Goal: Task Accomplishment & Management: Manage account settings

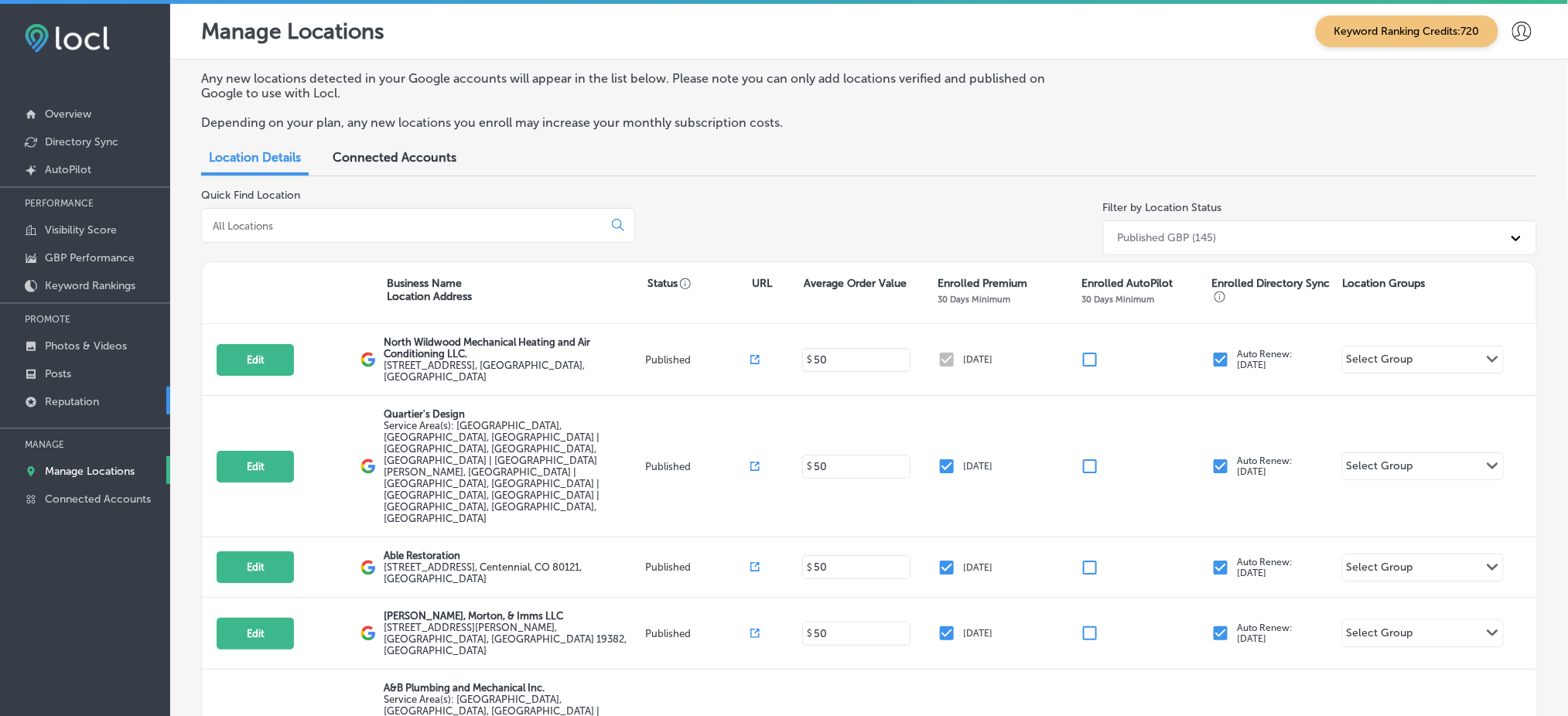
click at [117, 387] on link "Reputation" at bounding box center [85, 401] width 171 height 28
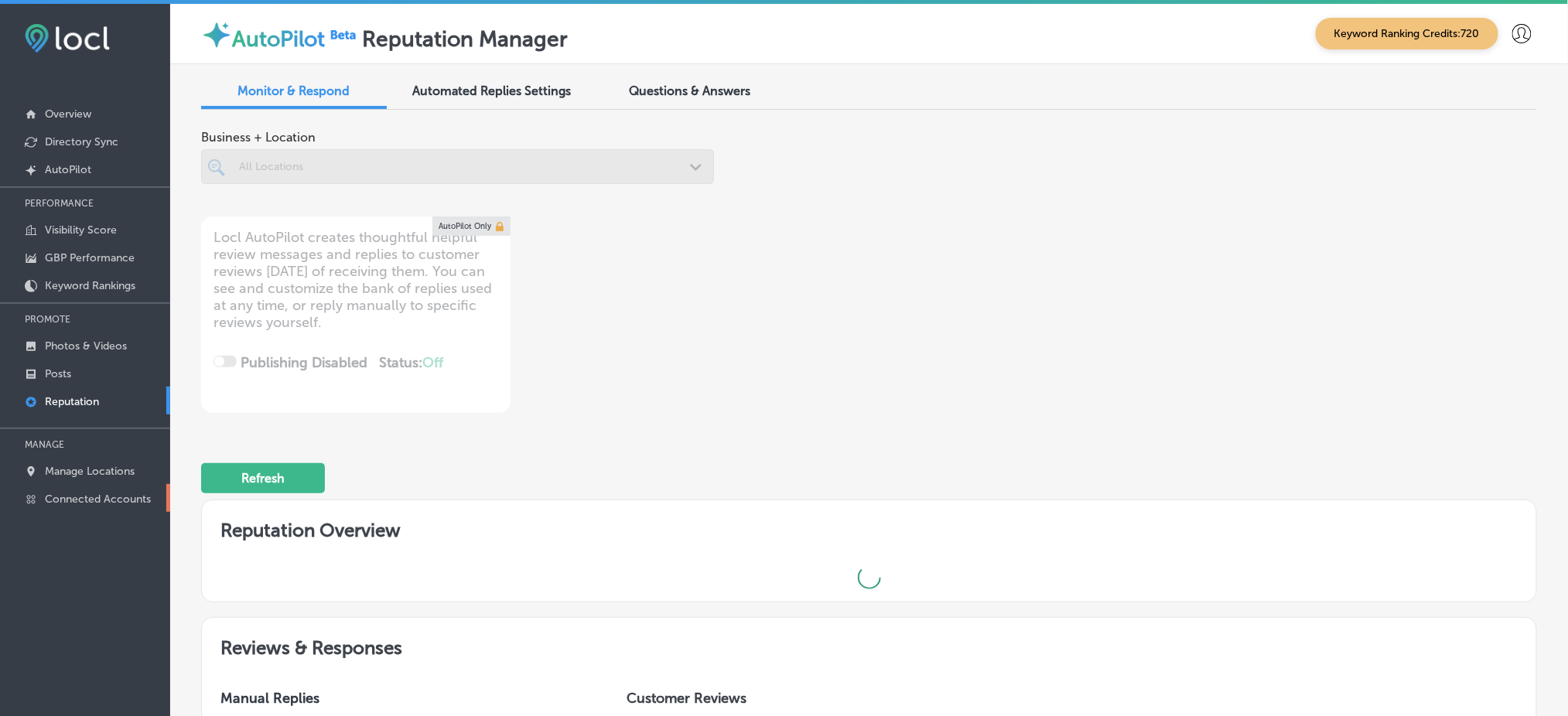
type textarea "x"
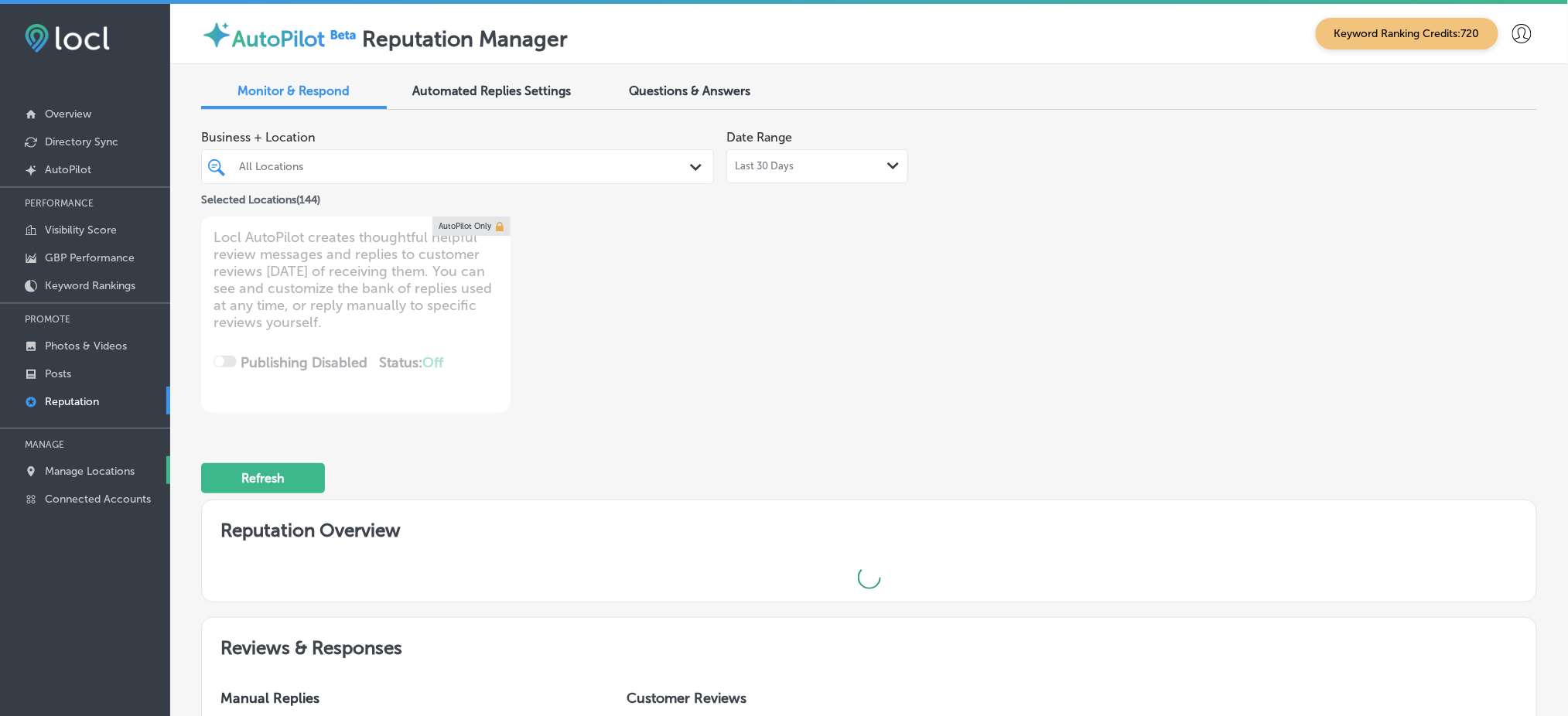
click at [97, 476] on link "Manage Locations" at bounding box center [85, 470] width 171 height 28
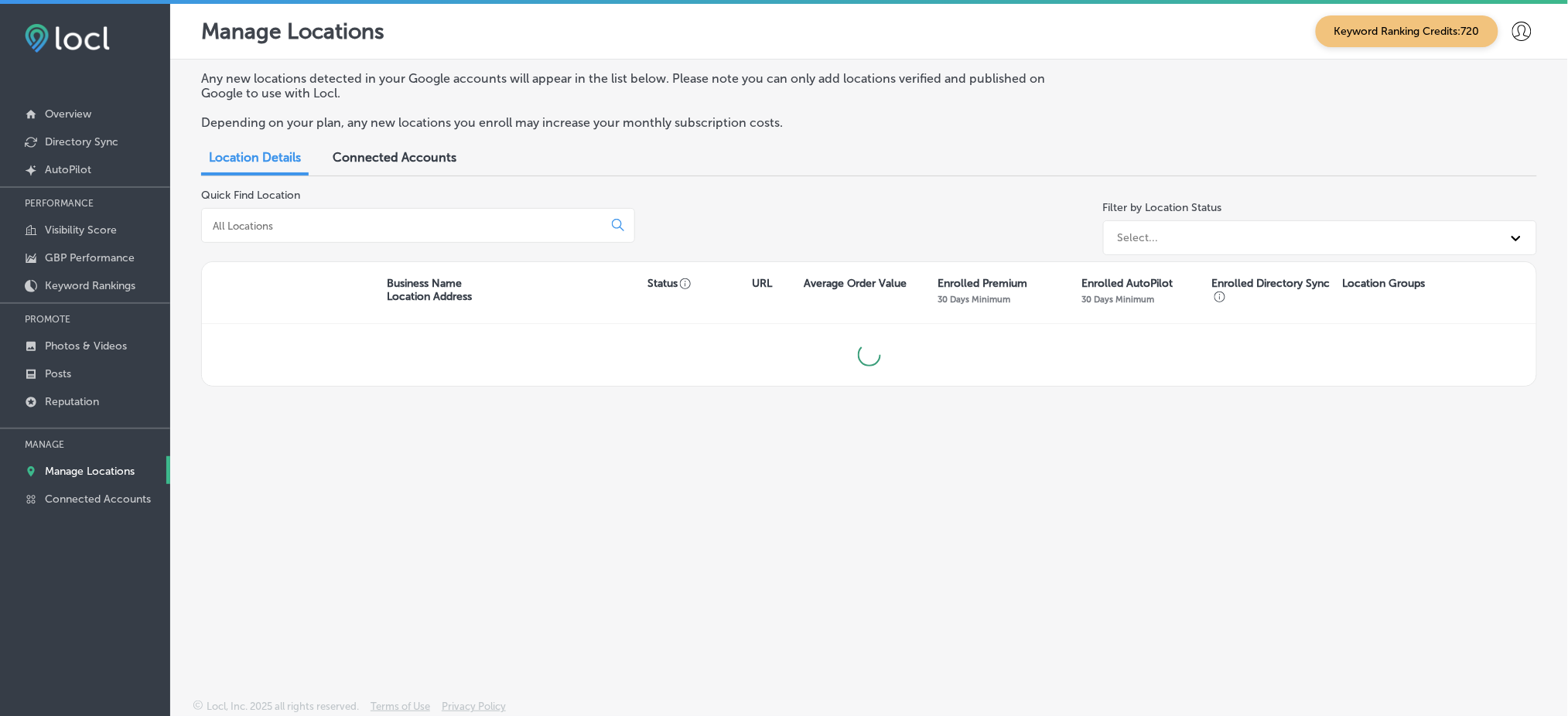
click at [310, 222] on input at bounding box center [406, 226] width 389 height 14
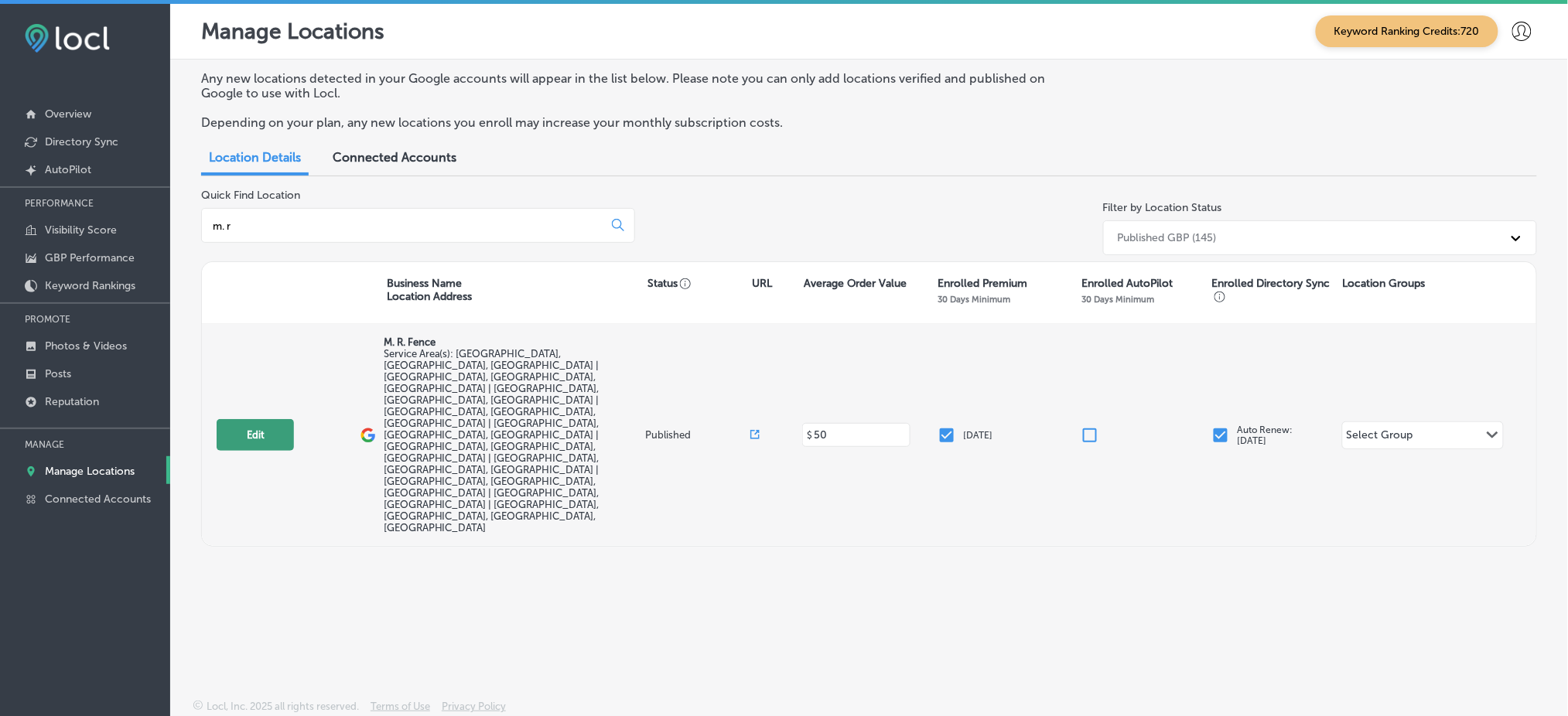
type input "m. r"
click at [240, 419] on button "Edit" at bounding box center [255, 435] width 78 height 32
select select "US"
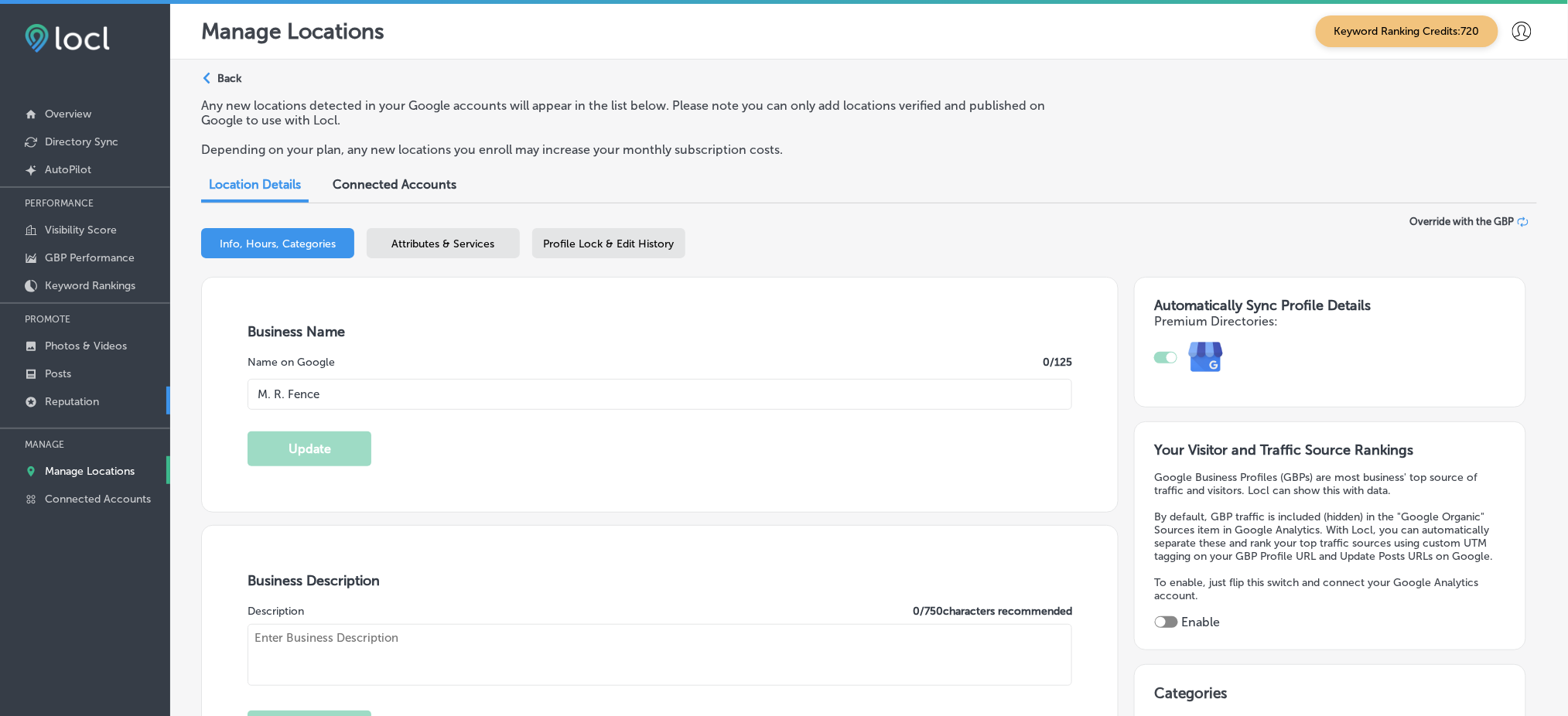
click at [119, 392] on link "Reputation" at bounding box center [85, 401] width 171 height 28
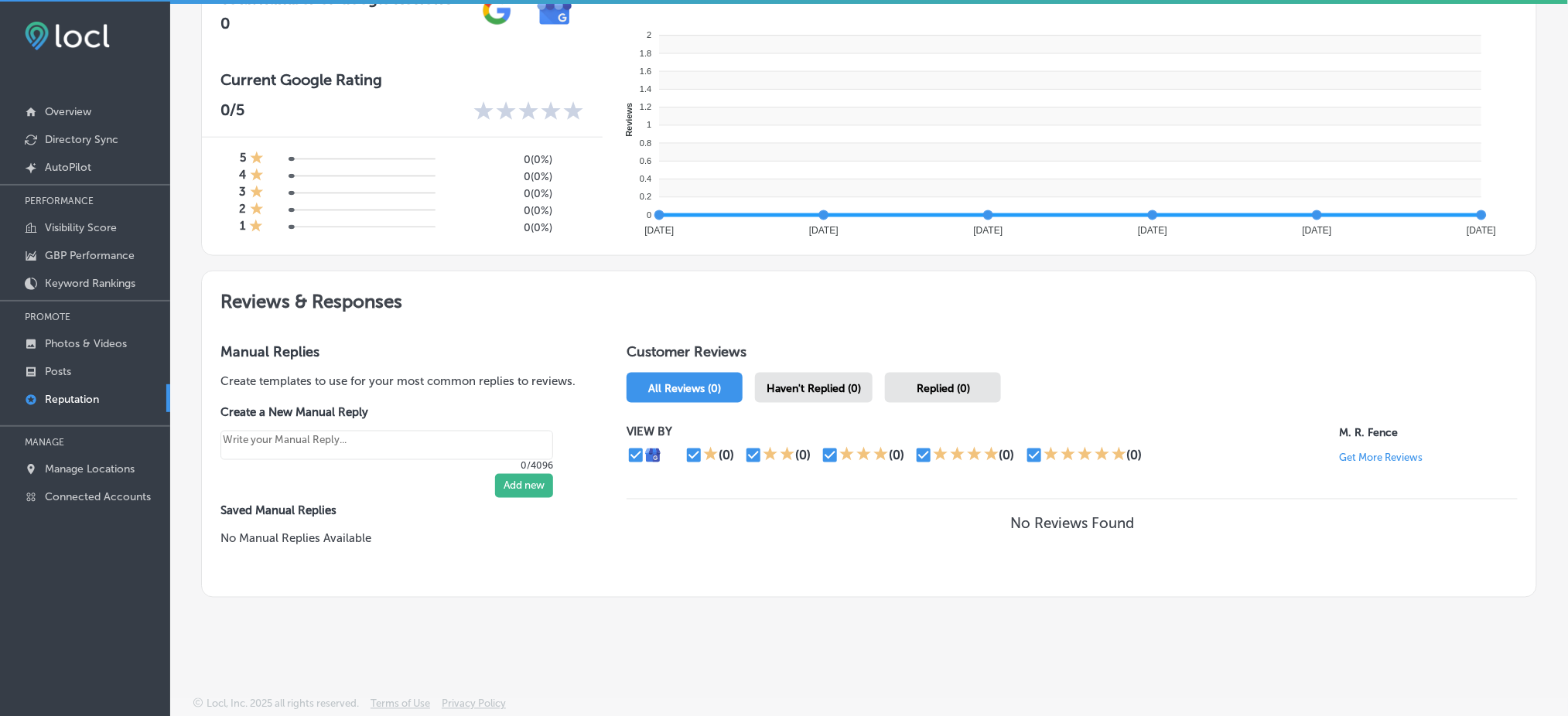
scroll to position [3, 0]
click at [814, 381] on span "Haven't Replied (0)" at bounding box center [813, 387] width 95 height 13
click at [686, 381] on span "All Reviews (0)" at bounding box center [684, 387] width 72 height 13
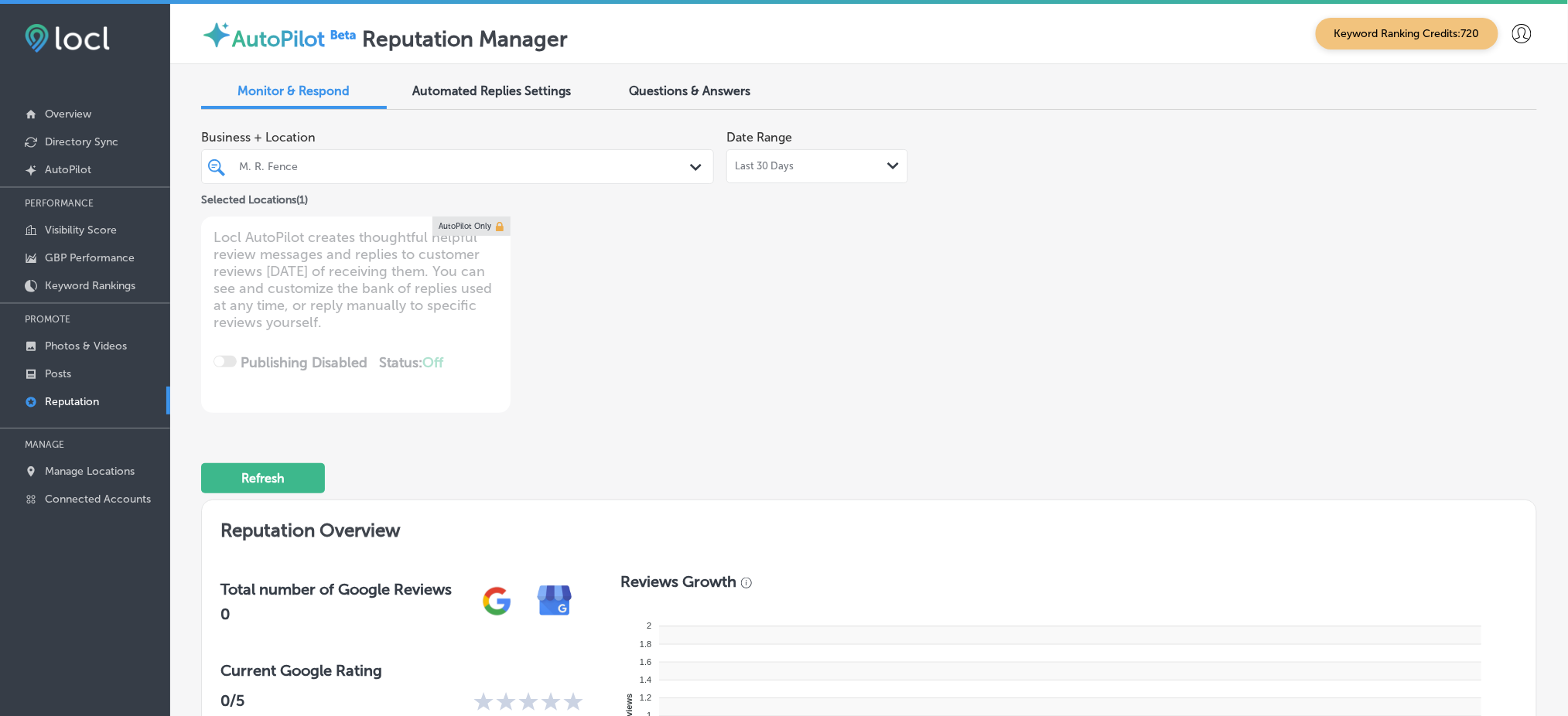
click at [738, 167] on span "Last 30 Days" at bounding box center [764, 166] width 59 height 13
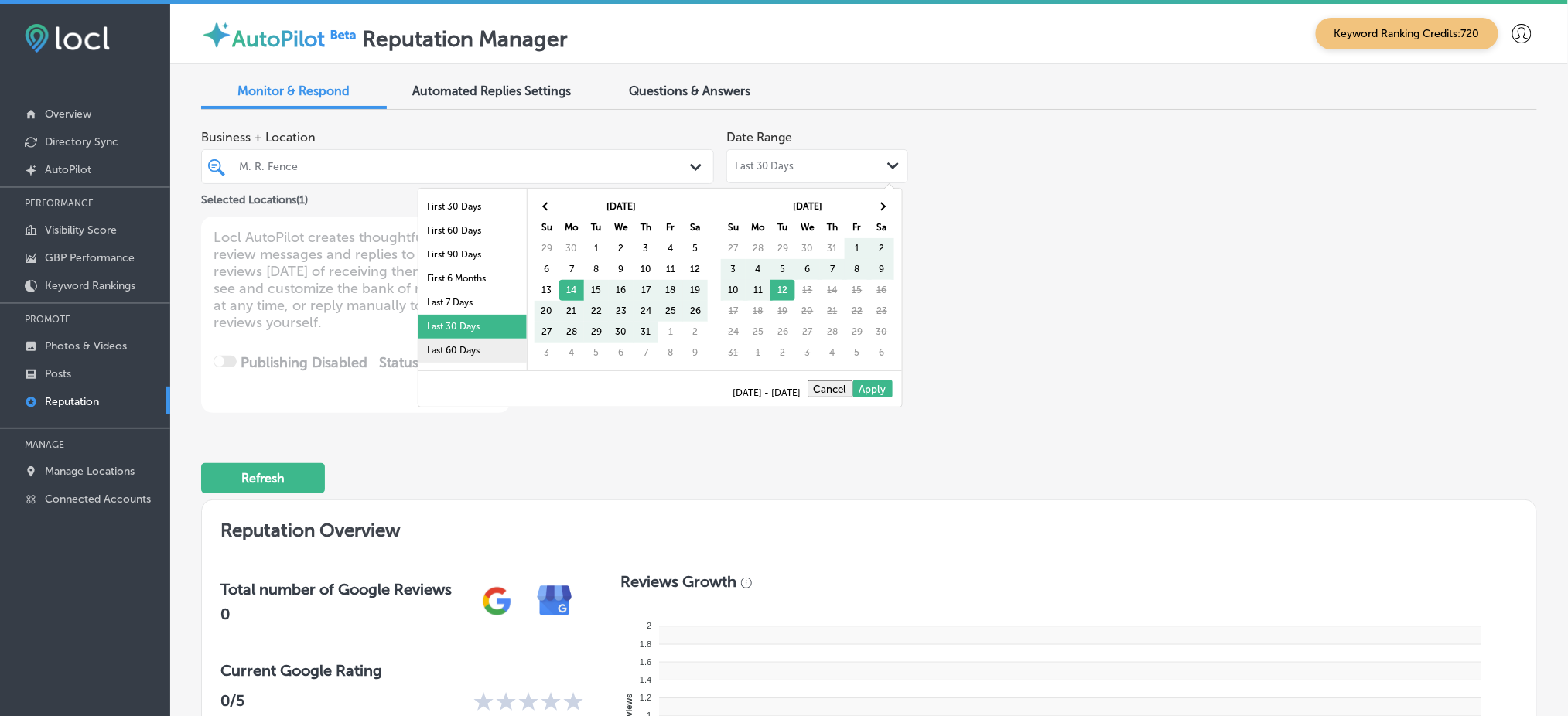
click at [471, 341] on li "Last 60 Days" at bounding box center [472, 350] width 108 height 24
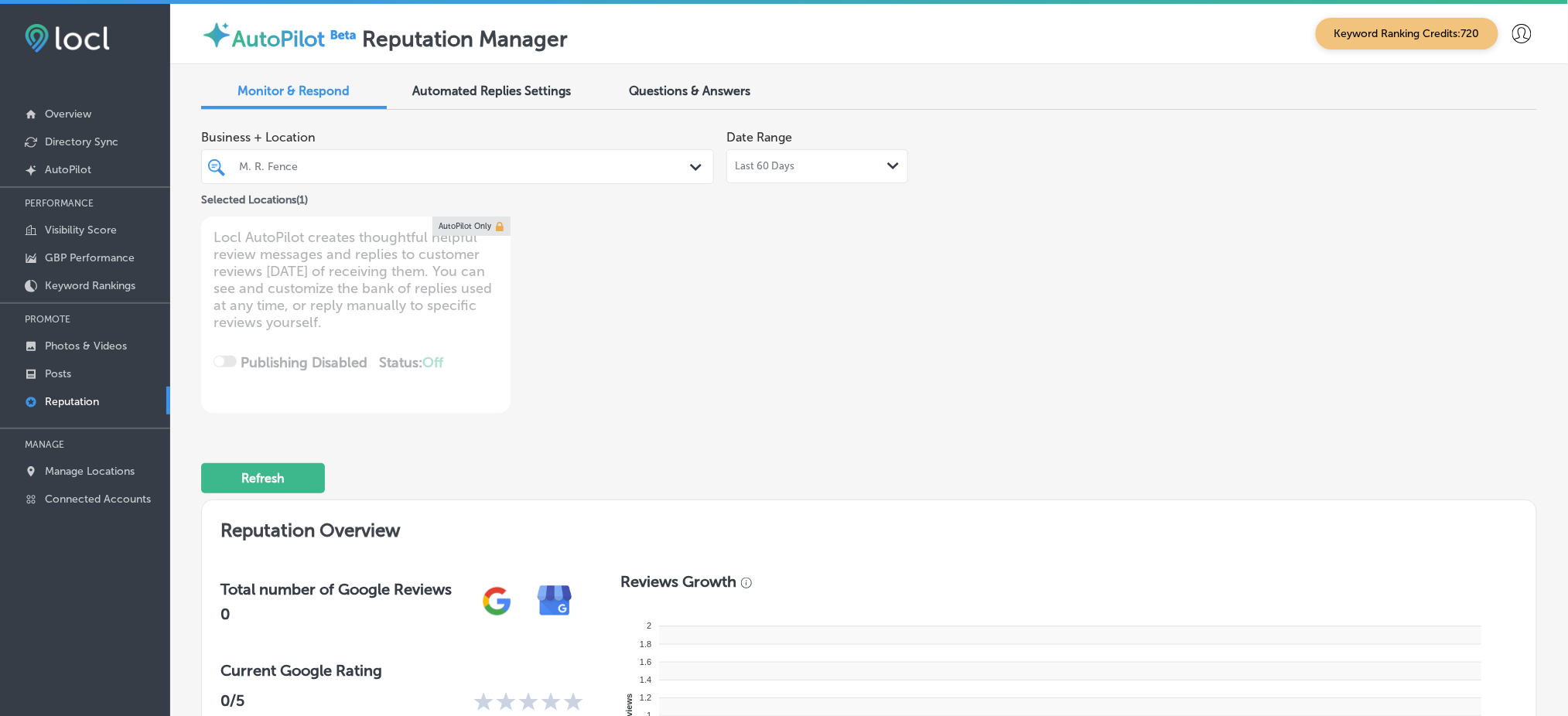
click at [778, 165] on span "Last 60 Days" at bounding box center [765, 166] width 60 height 13
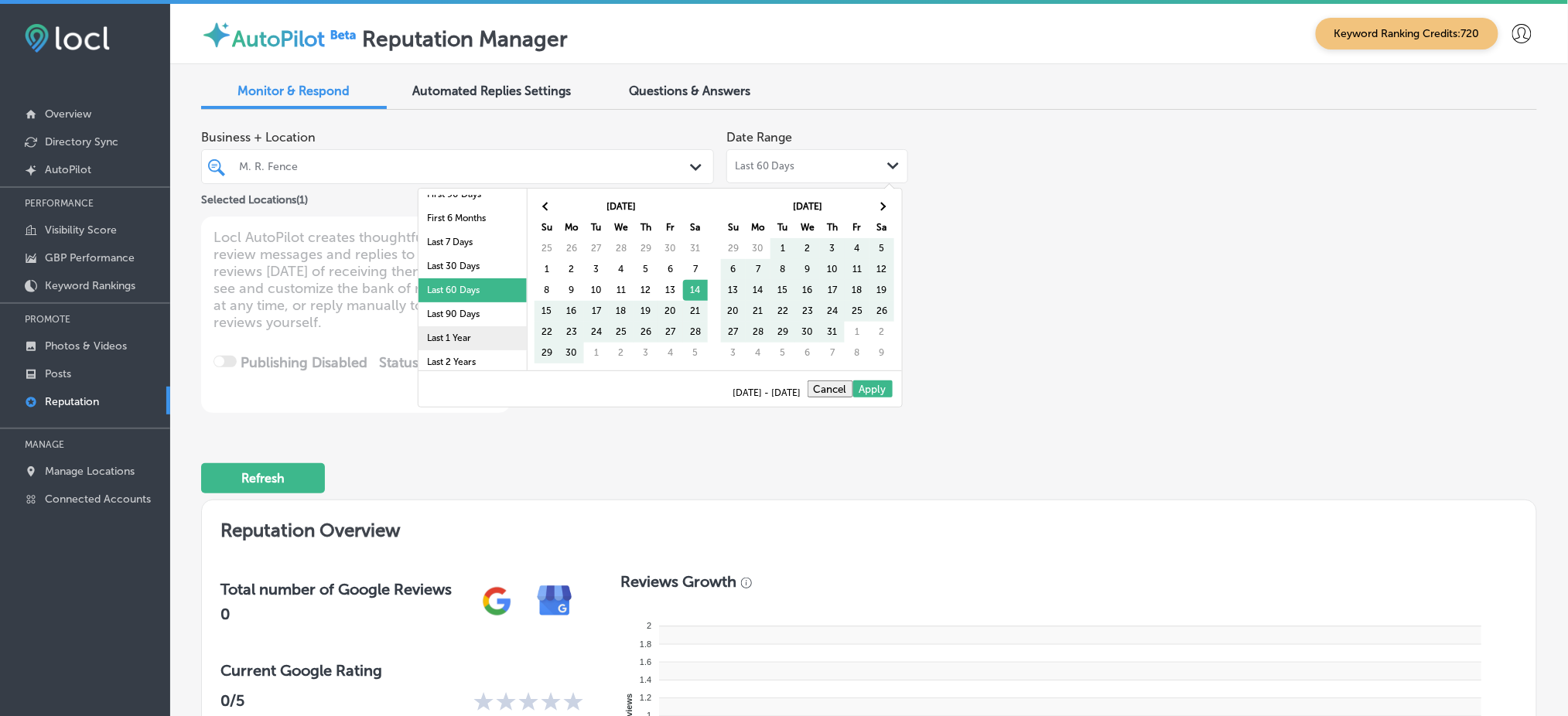
scroll to position [89, 0]
click at [451, 280] on li "Last 90 Days" at bounding box center [472, 286] width 108 height 24
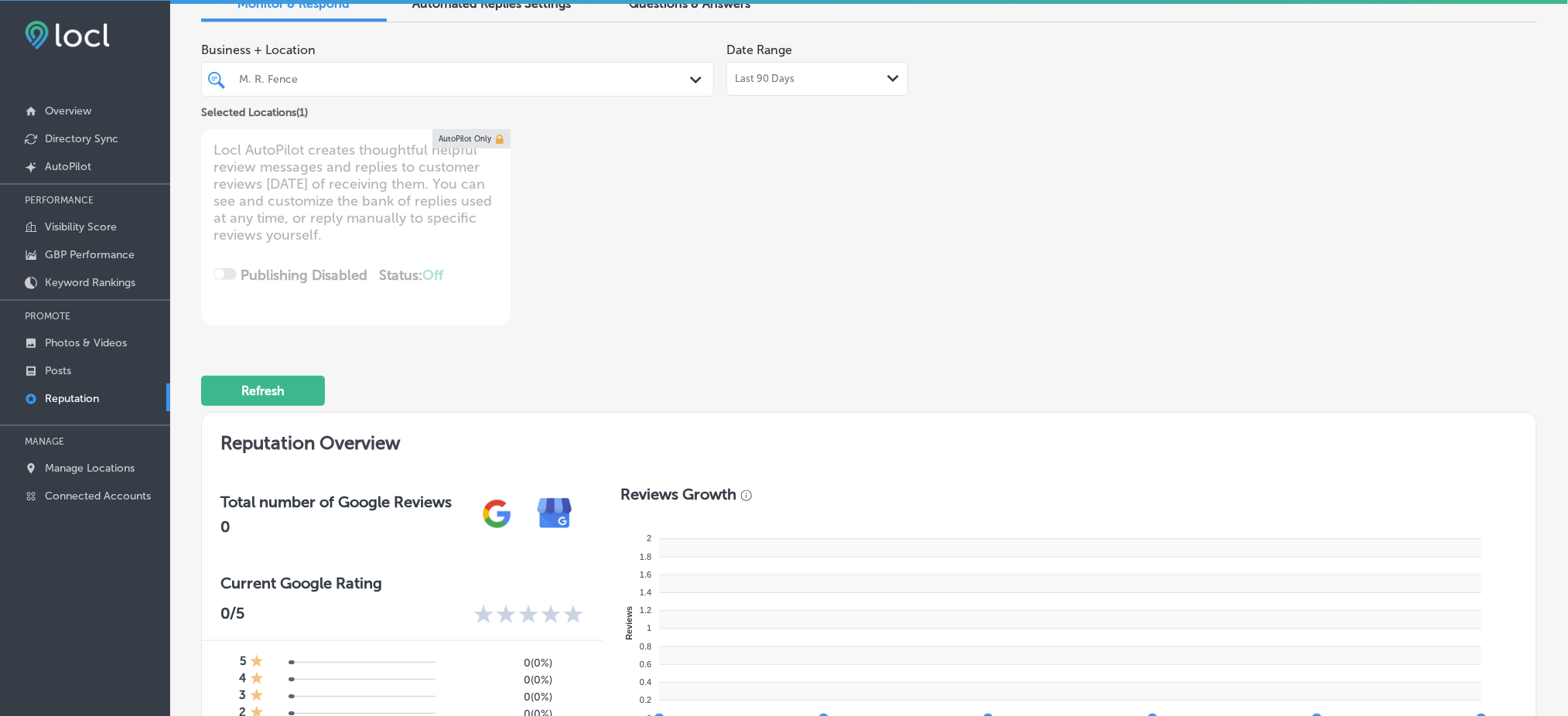
scroll to position [0, 0]
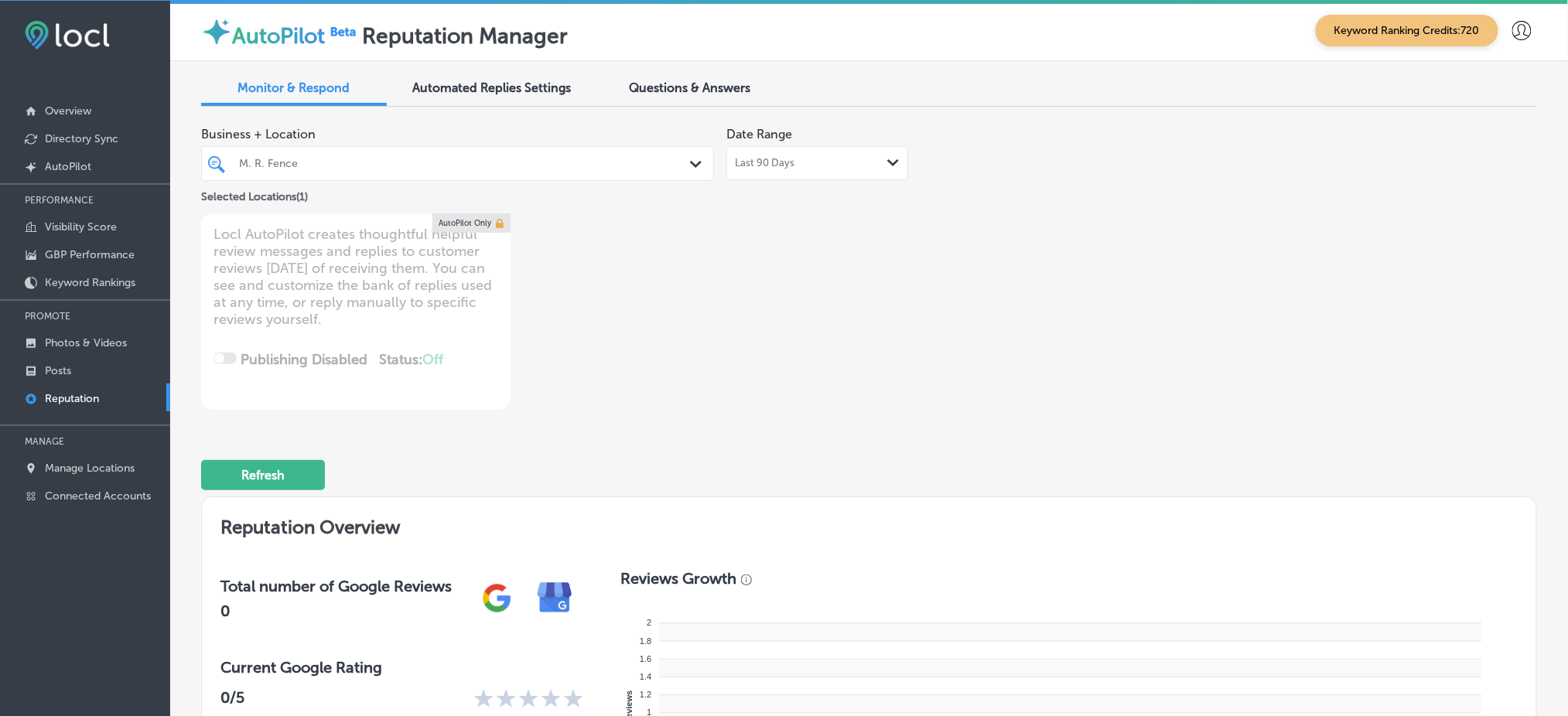
click at [778, 162] on span "Last 90 Days" at bounding box center [765, 163] width 60 height 13
click at [1188, 170] on div "Business + Location M. R. Fence Path Created with Sketch. Selected Locations ( …" at bounding box center [869, 264] width 1336 height 291
click at [852, 171] on div "Last 90 Days Path Created with Sketch." at bounding box center [817, 164] width 182 height 34
click at [972, 147] on div "Business + Location M. R. Fence Path Created with Sketch. Selected Locations ( …" at bounding box center [602, 163] width 801 height 87
click at [433, 162] on div "M. R. Fence" at bounding box center [465, 163] width 453 height 13
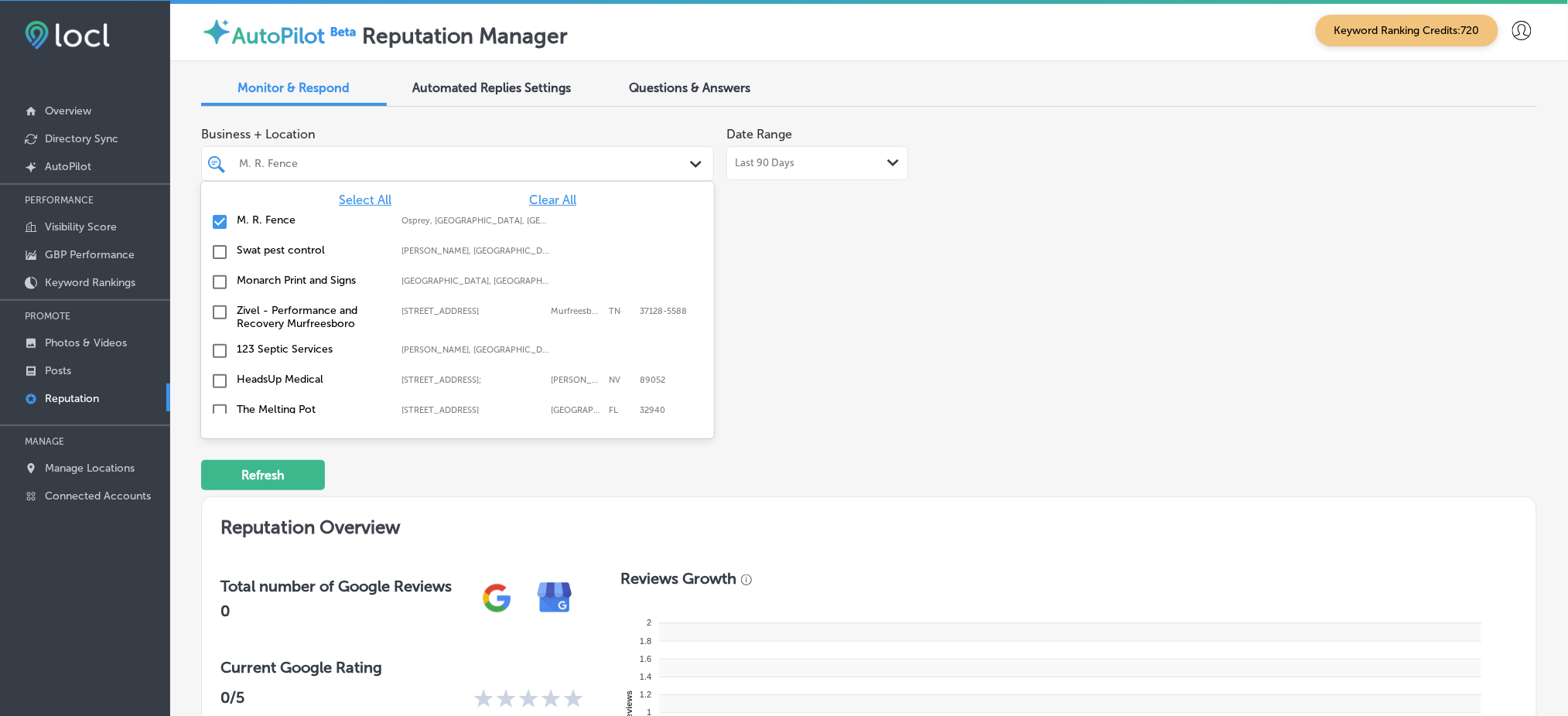
click at [539, 195] on span "Clear All" at bounding box center [553, 199] width 47 height 14
click at [865, 229] on div "Business + Location option focused, 1 of 145. 145 results available. Use Up and…" at bounding box center [602, 264] width 801 height 291
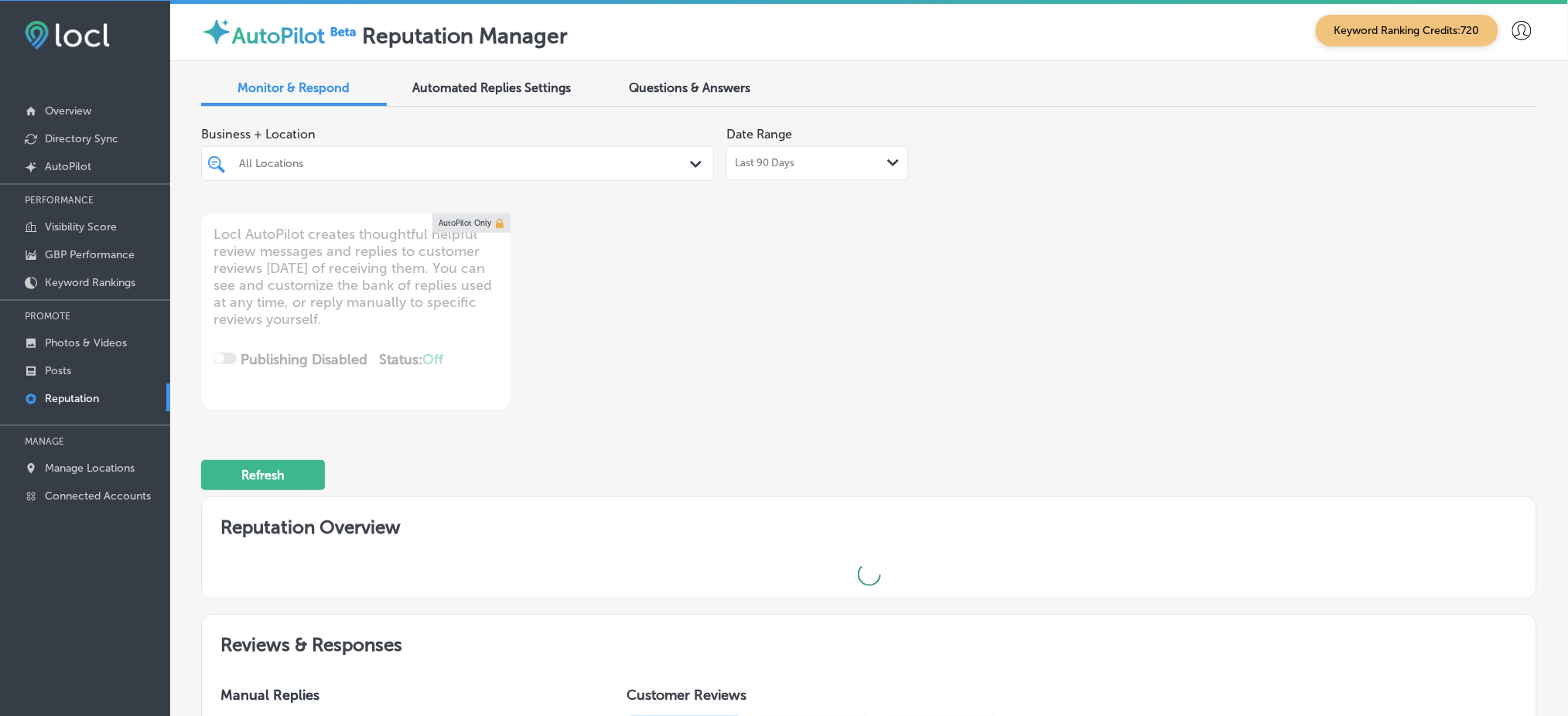
click at [439, 157] on div "All Locations" at bounding box center [465, 163] width 453 height 13
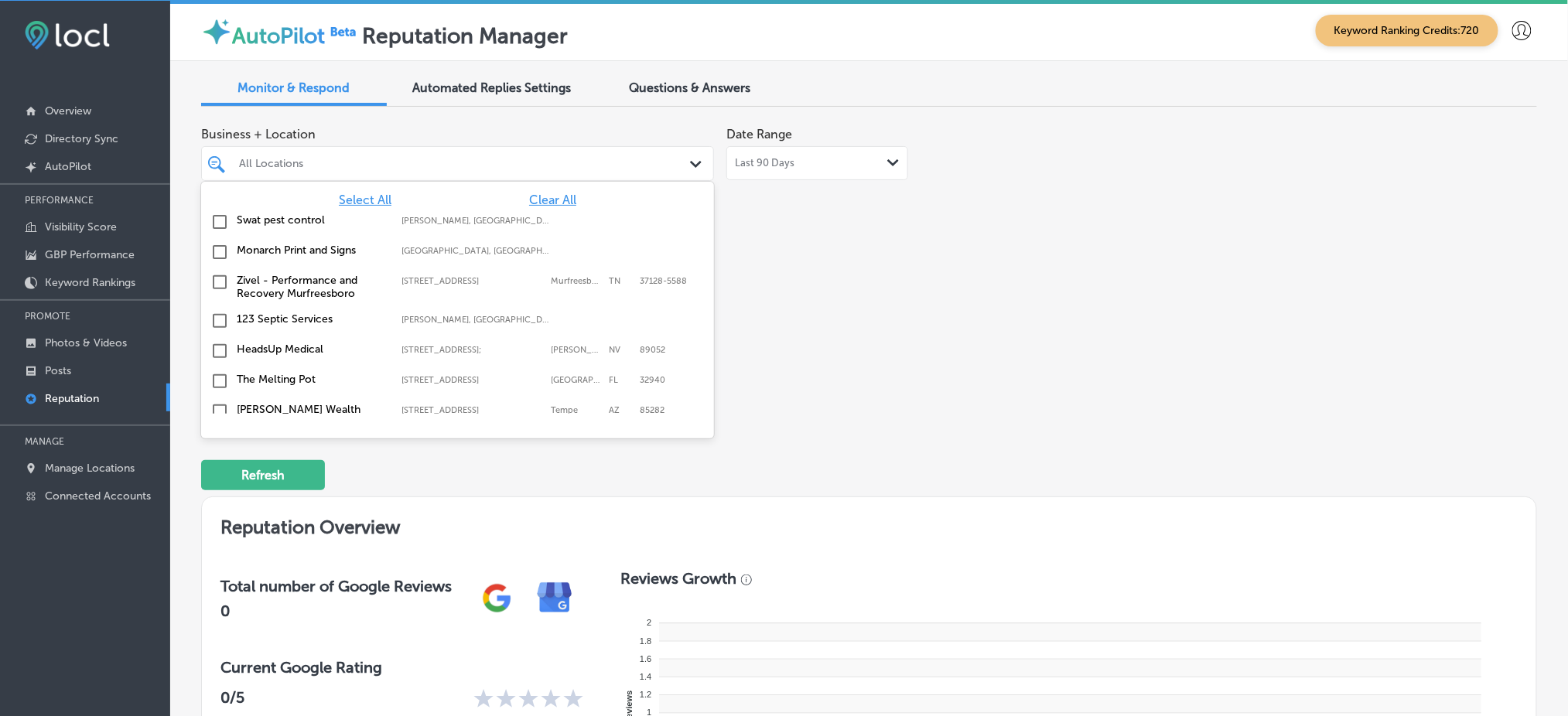
drag, startPoint x: 350, startPoint y: 195, endPoint x: 1004, endPoint y: 268, distance: 658.1
click at [350, 196] on span "Select All" at bounding box center [365, 199] width 53 height 14
click at [1004, 268] on div "Business + Location option focused, 2 of 145. 145 results available. Use Up and…" at bounding box center [869, 264] width 1336 height 291
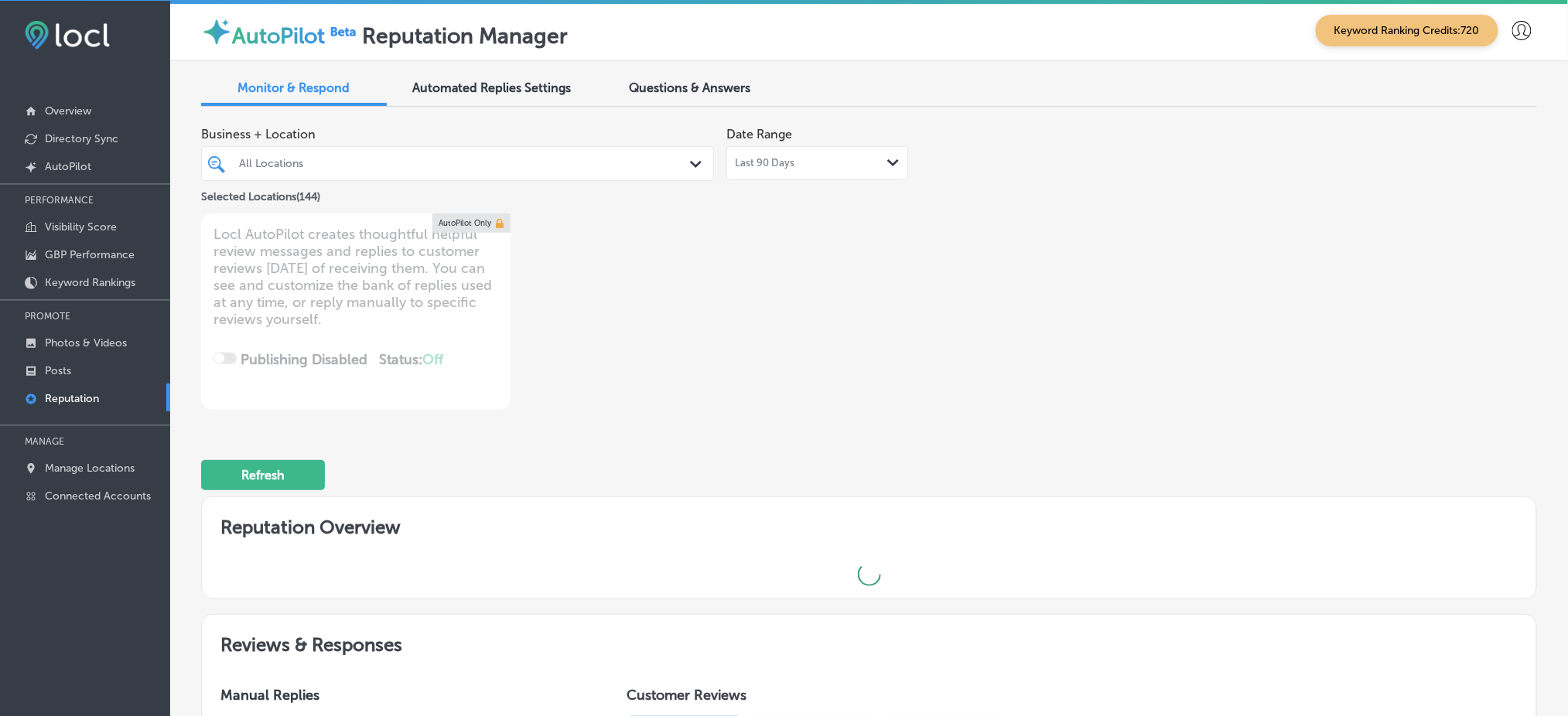
click at [796, 160] on div "Last 90 Days Path Created with Sketch." at bounding box center [817, 163] width 165 height 13
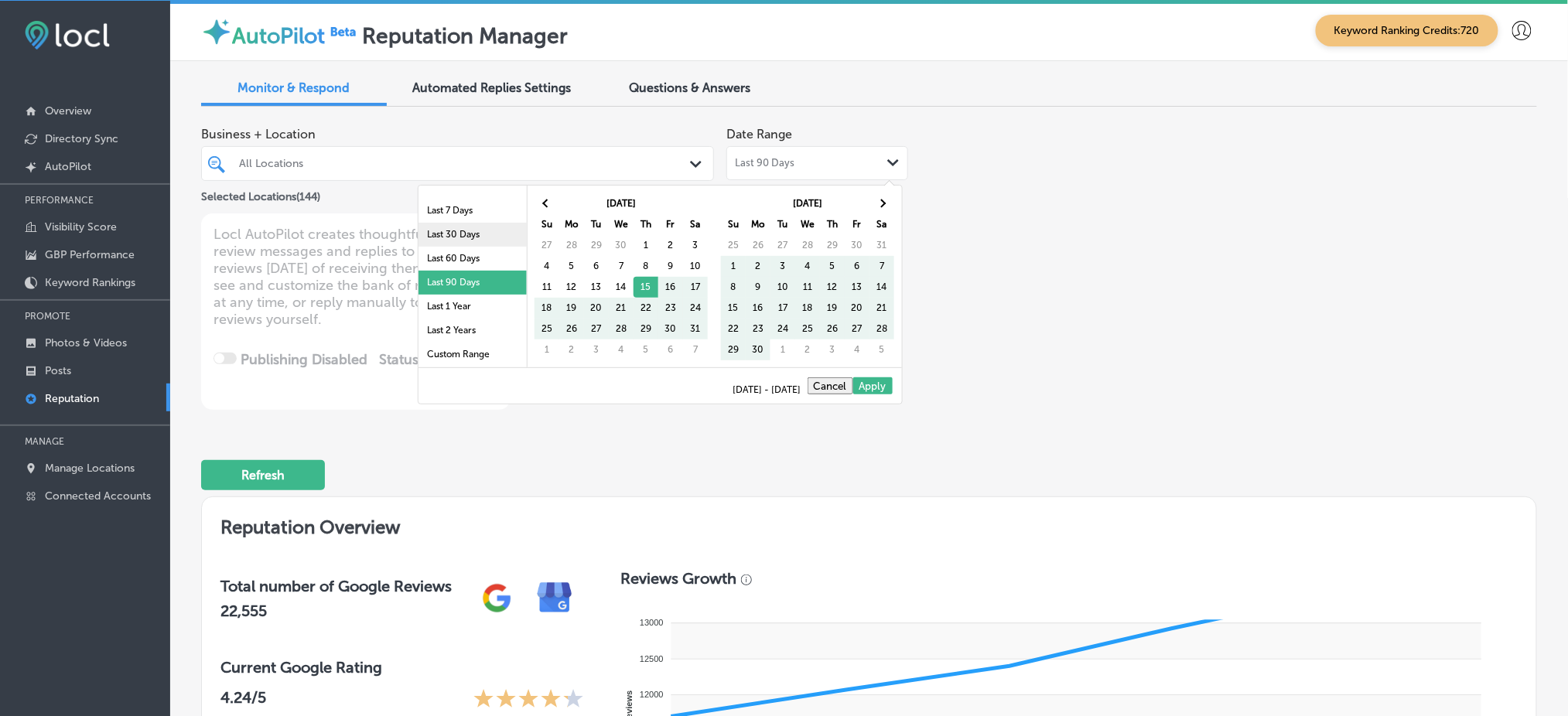
click at [473, 243] on li "Last 30 Days" at bounding box center [472, 234] width 108 height 24
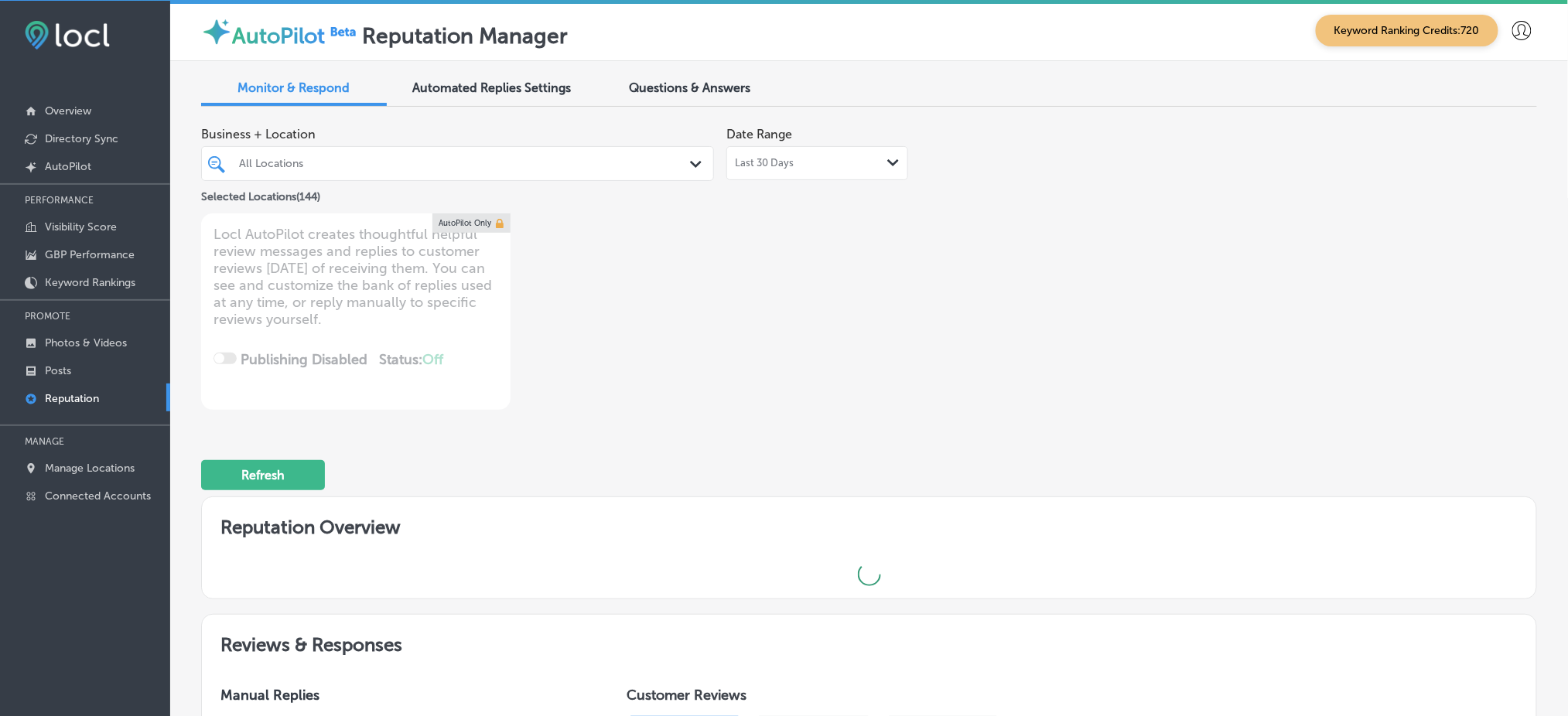
click at [780, 168] on span "Last 30 Days" at bounding box center [764, 163] width 59 height 13
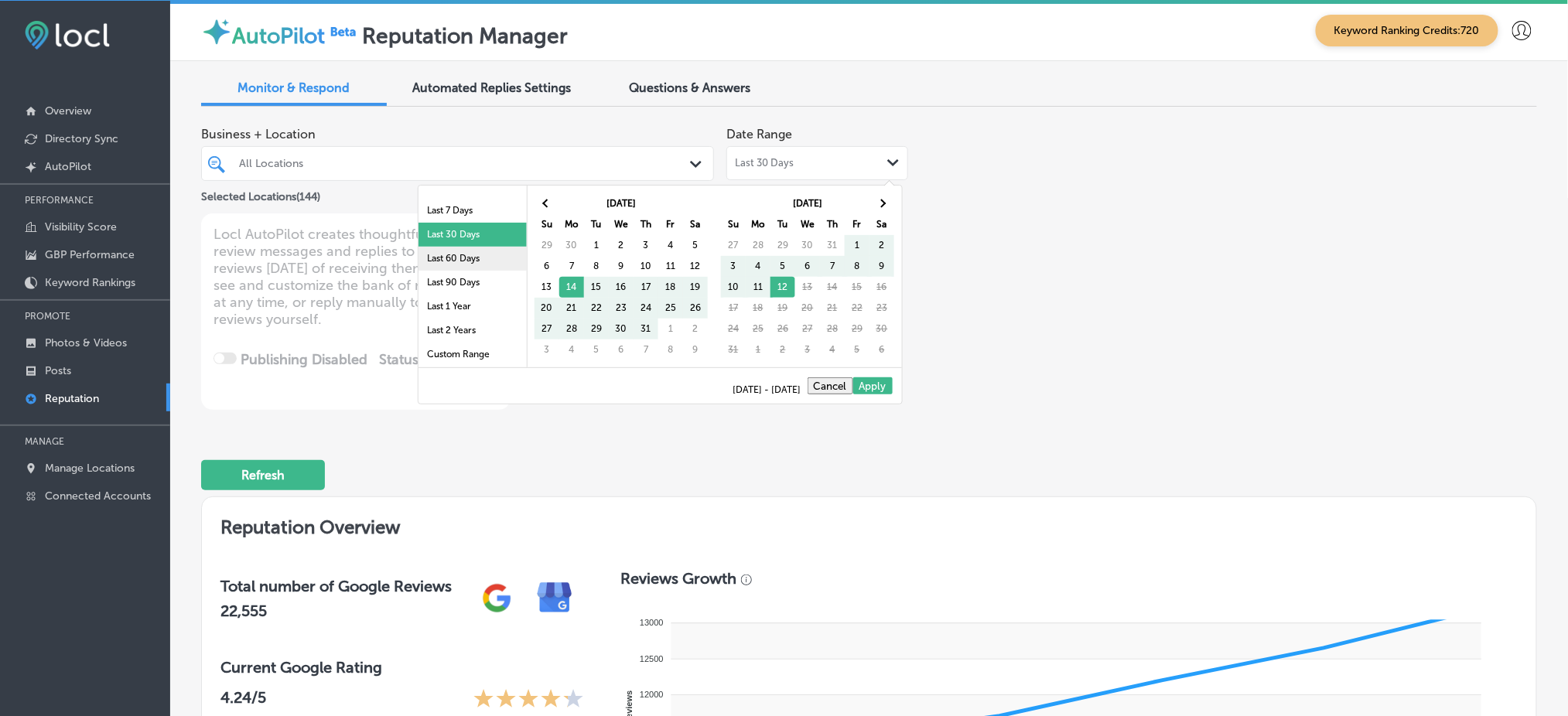
click at [462, 258] on li "Last 60 Days" at bounding box center [472, 258] width 108 height 24
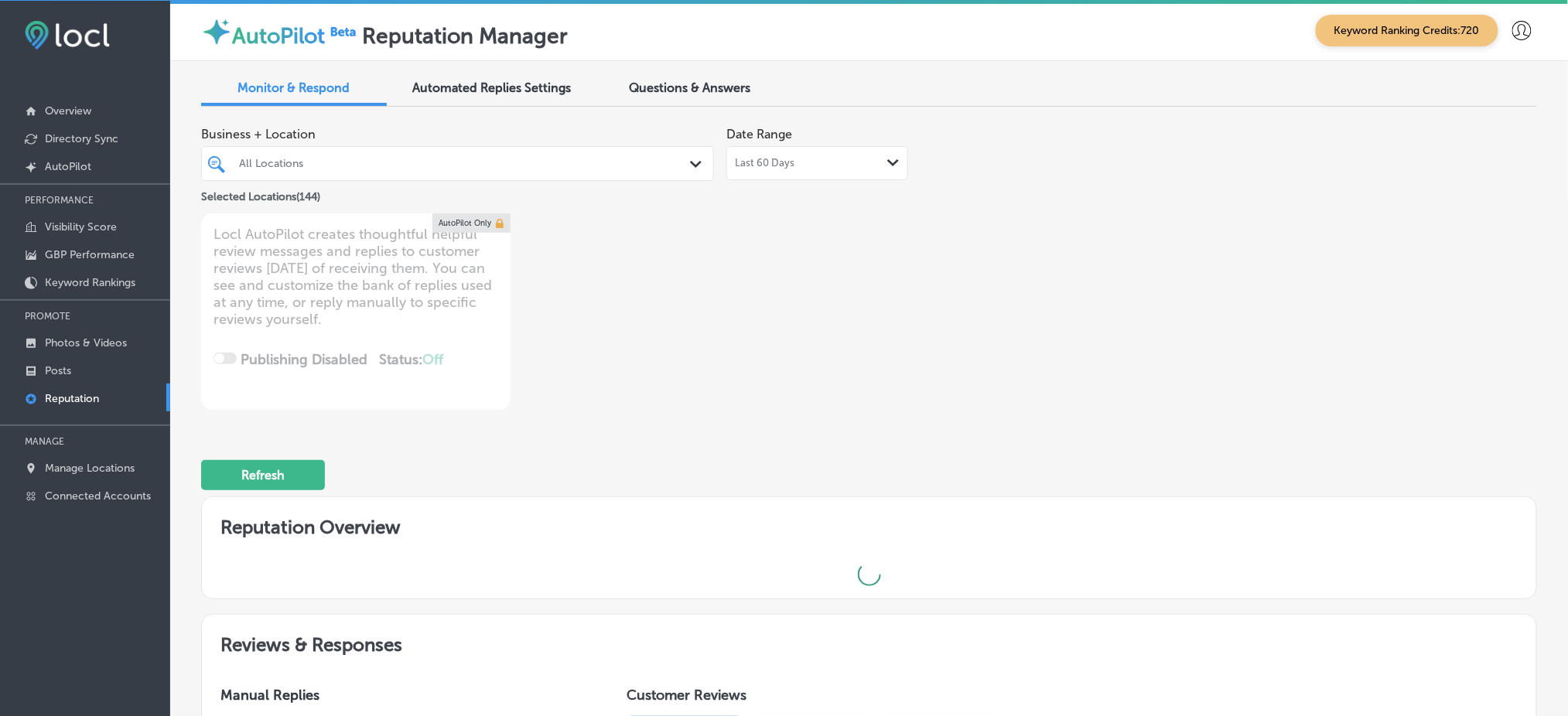
click at [1009, 243] on div "Business + Location All Locations Path Created with Sketch. Selected Locations …" at bounding box center [869, 264] width 1336 height 291
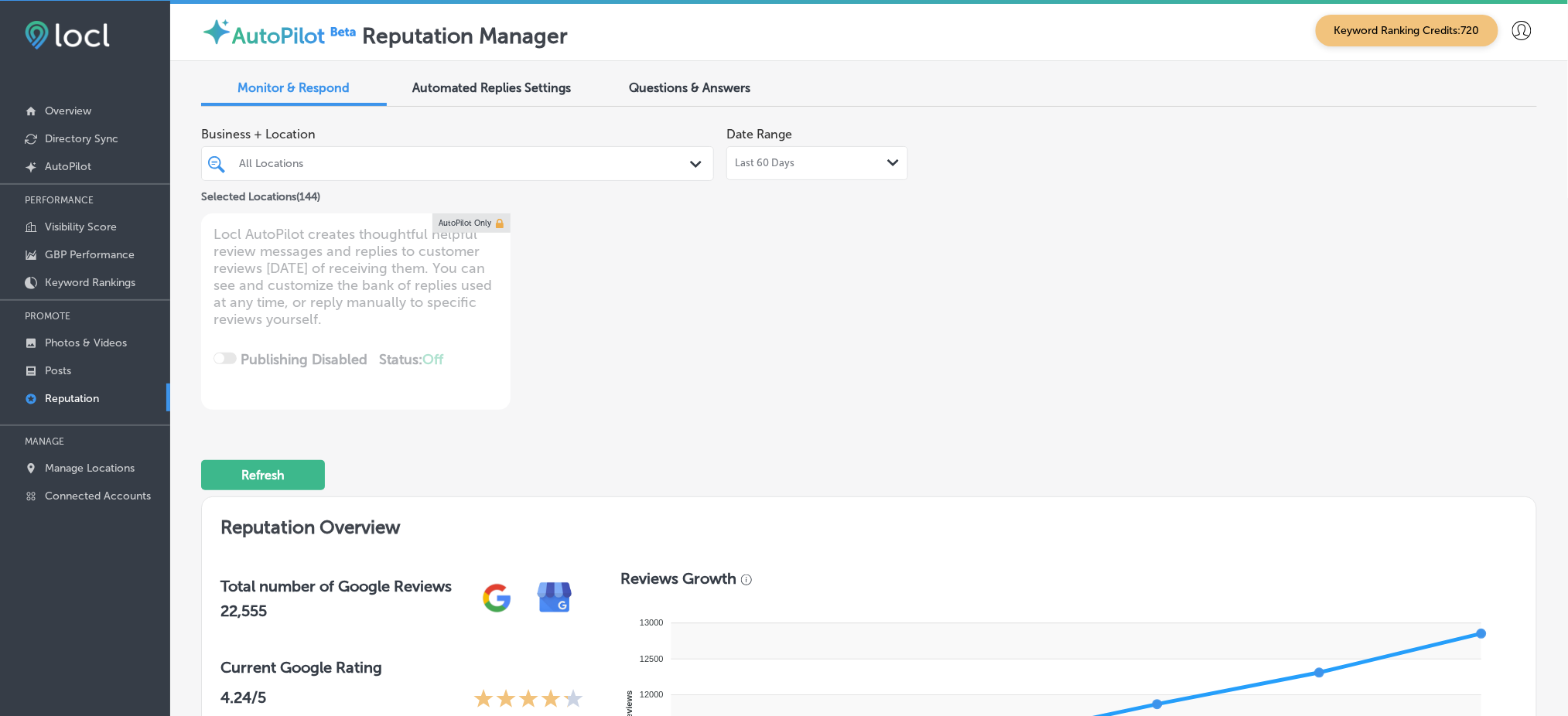
click at [802, 159] on div "Last 60 Days Path Created with Sketch." at bounding box center [817, 163] width 165 height 13
click at [1137, 277] on div "Business + Location All Locations Path Created with Sketch. Selected Locations …" at bounding box center [869, 264] width 1336 height 291
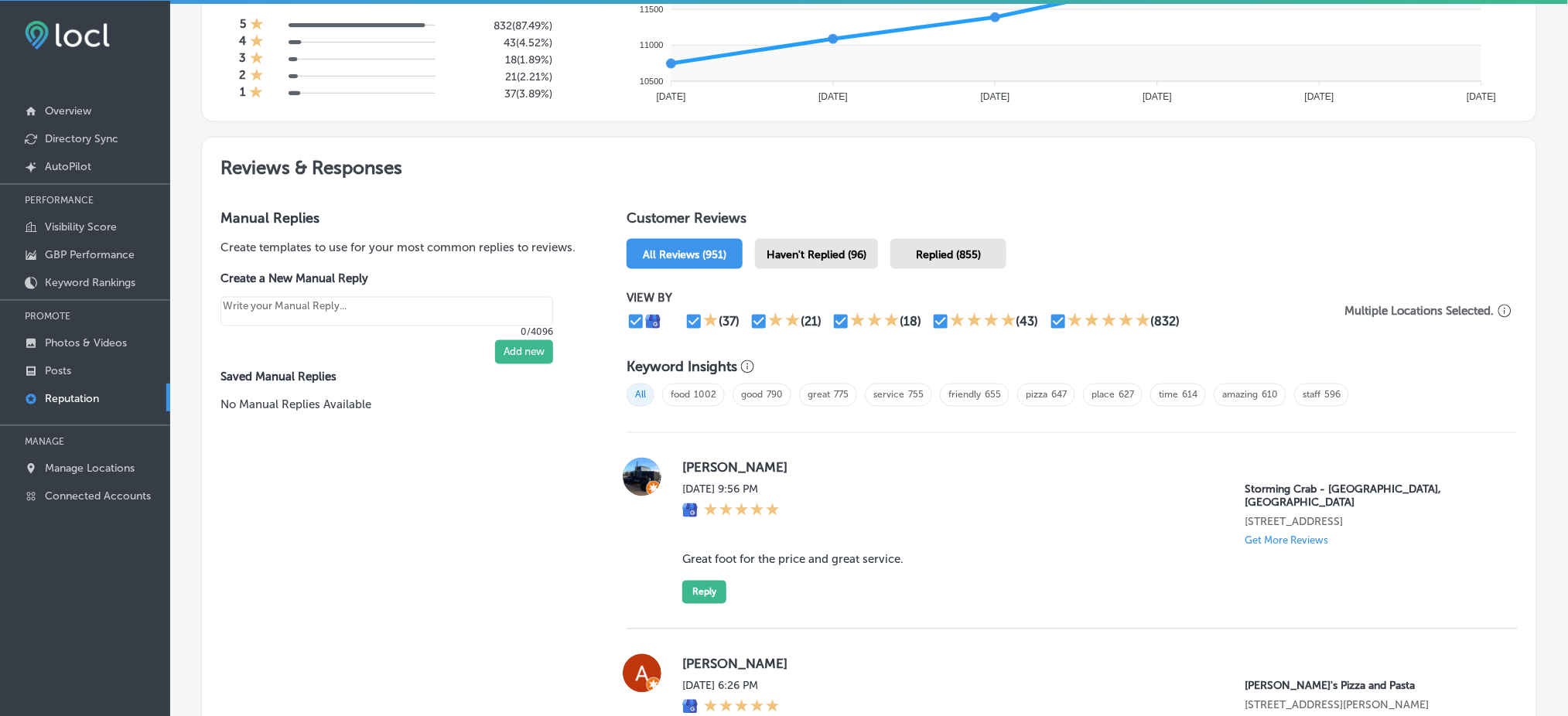
click at [832, 251] on span "Haven't Replied (96)" at bounding box center [816, 254] width 100 height 13
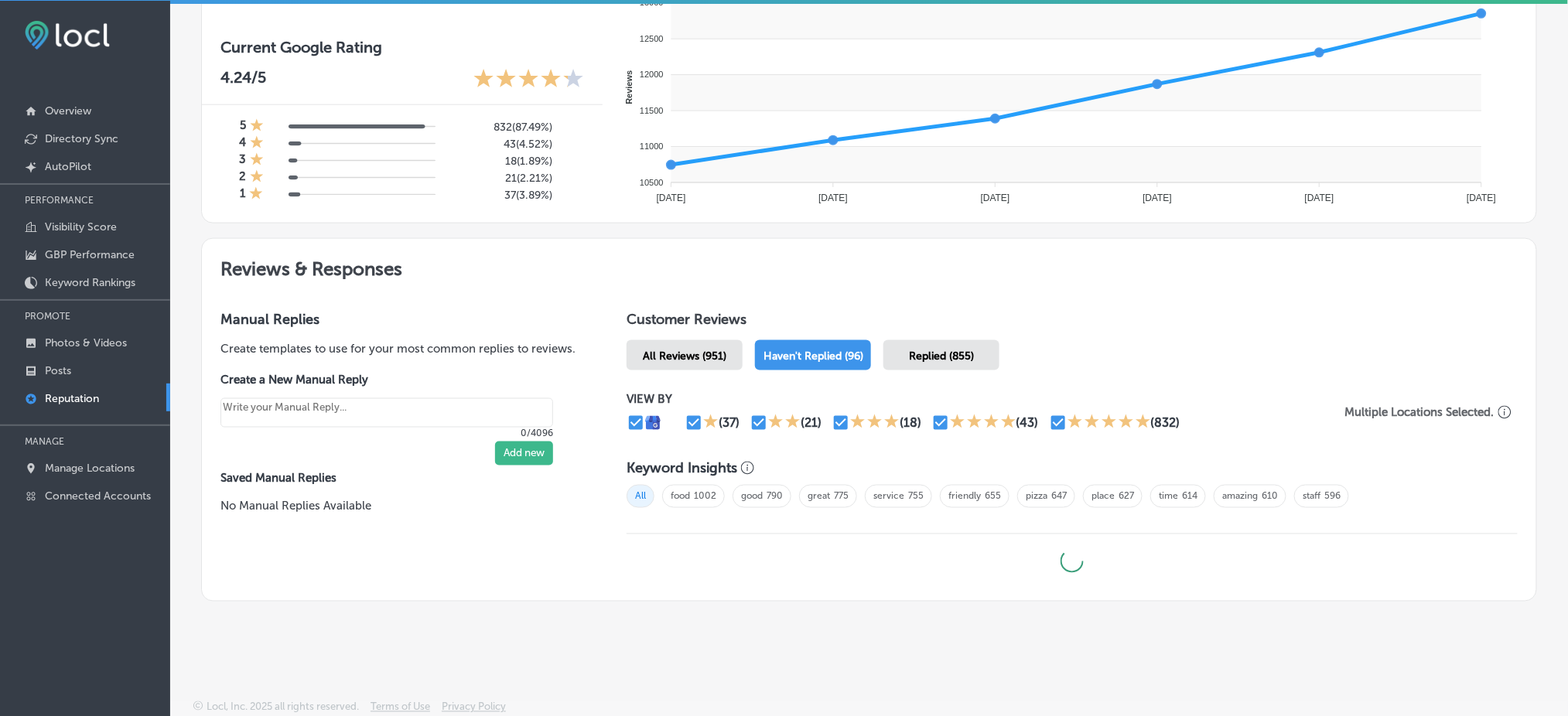
type textarea "x"
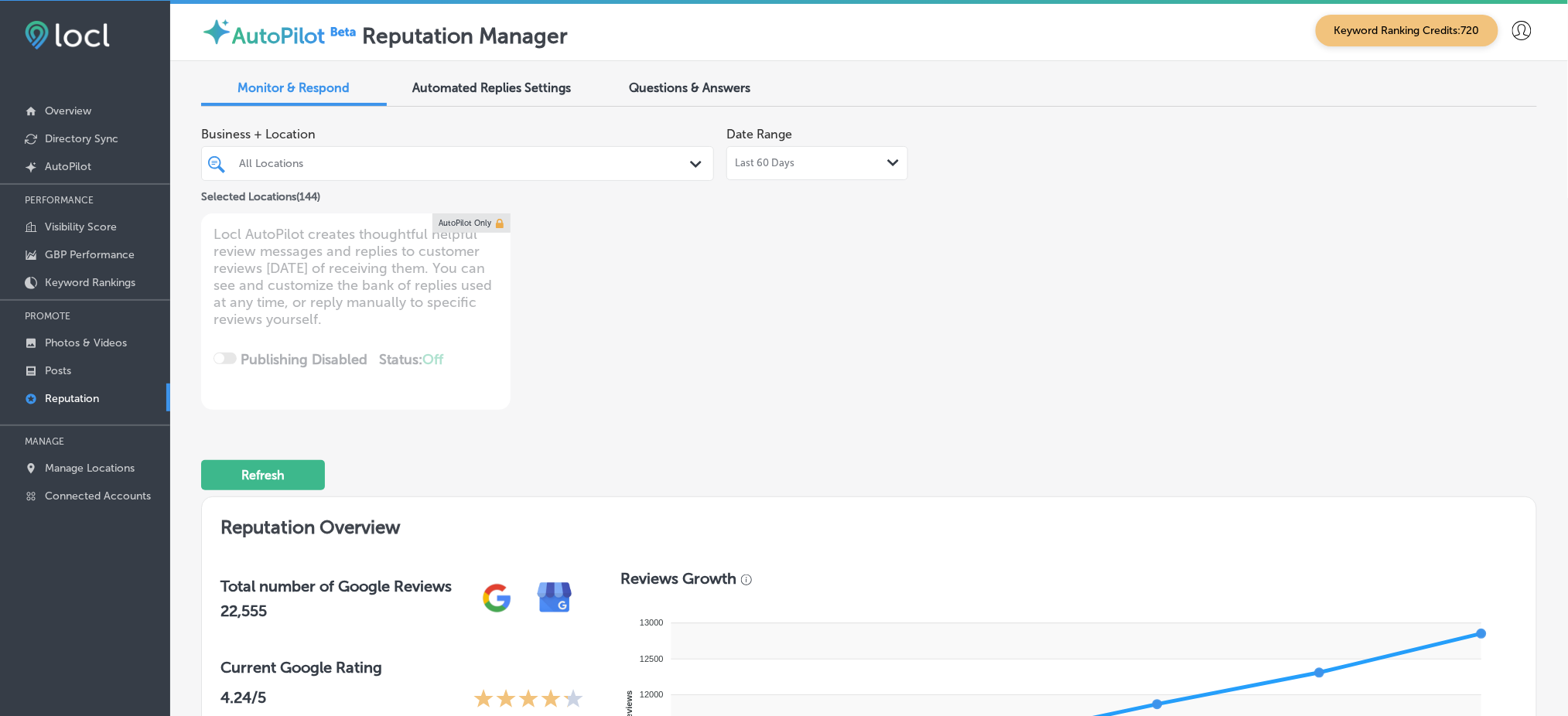
click at [406, 157] on div "All Locations" at bounding box center [465, 163] width 453 height 13
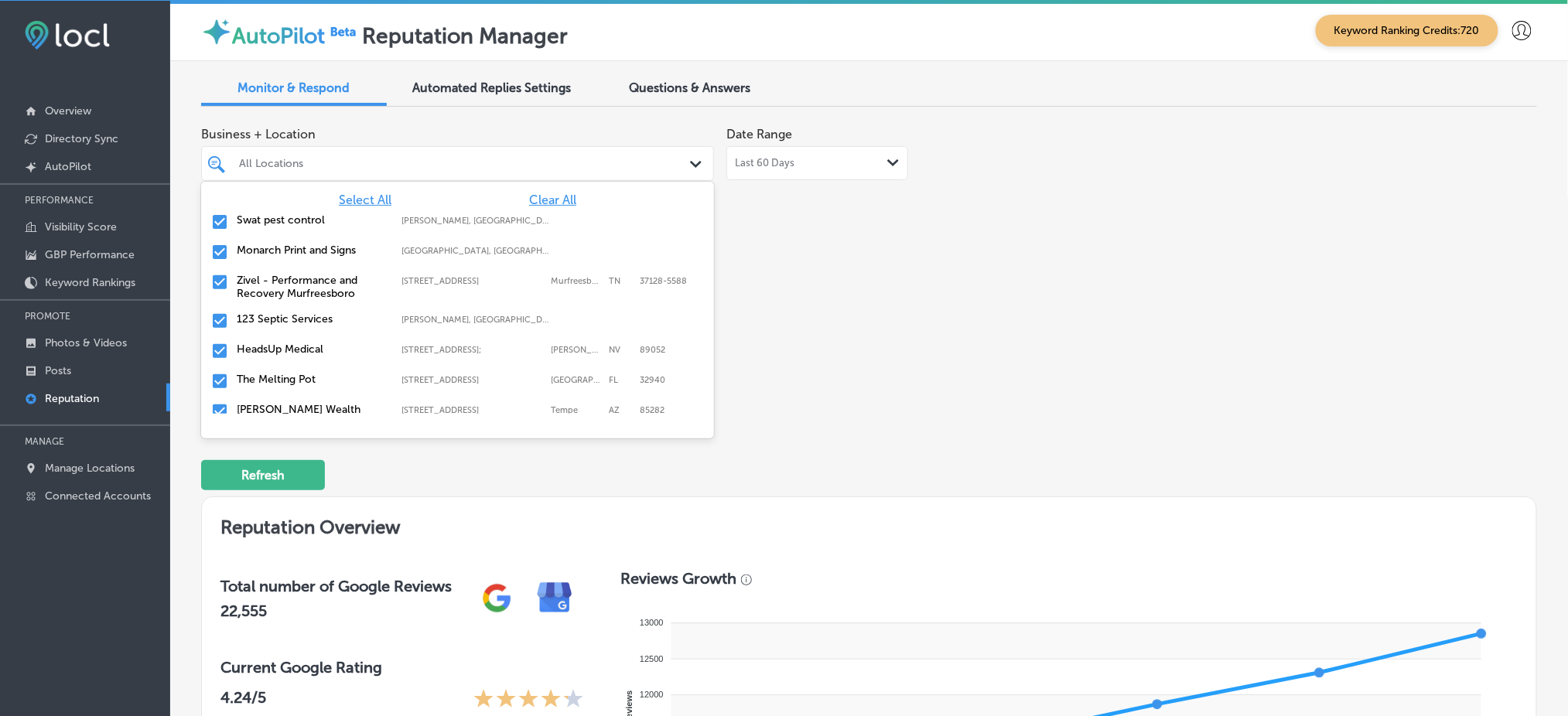
click at [833, 310] on div "Business + Location option focused, 2 of 145. 145 results available. Use Up and…" at bounding box center [602, 264] width 801 height 291
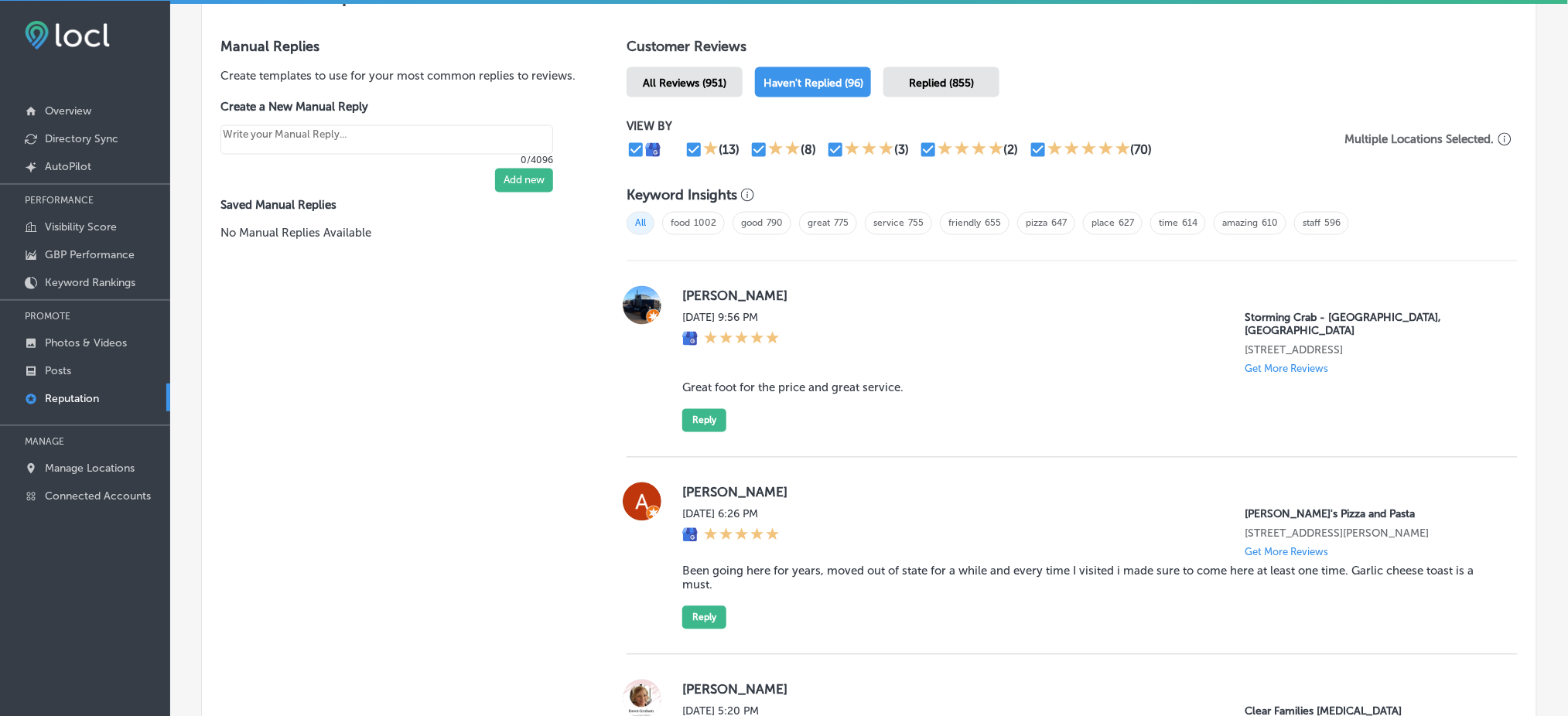
scroll to position [894, 0]
click at [844, 380] on blockquote "Great foot for the price and great service." at bounding box center [1087, 387] width 811 height 14
copy blockquote "Great foot for the price and great service."
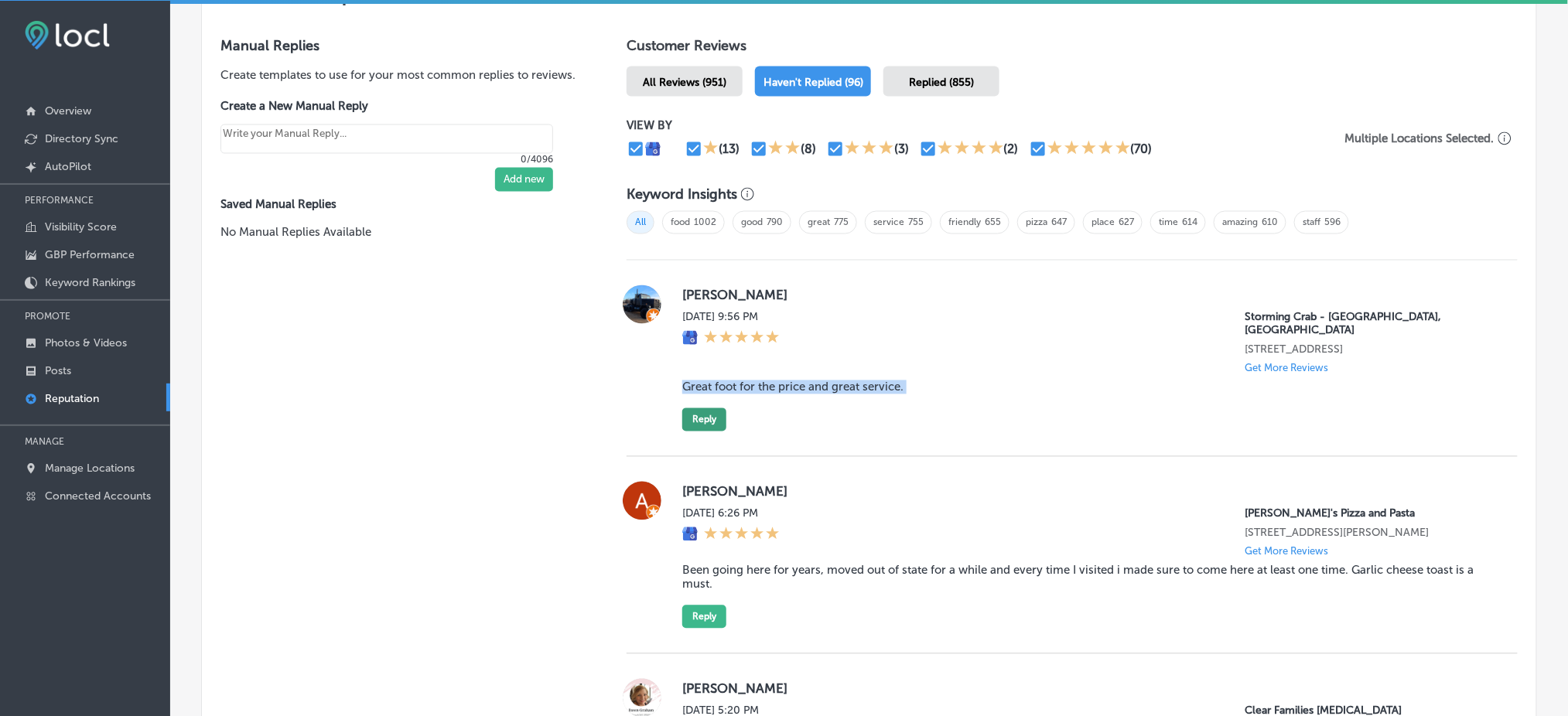
click at [686, 408] on button "Reply" at bounding box center [704, 419] width 44 height 23
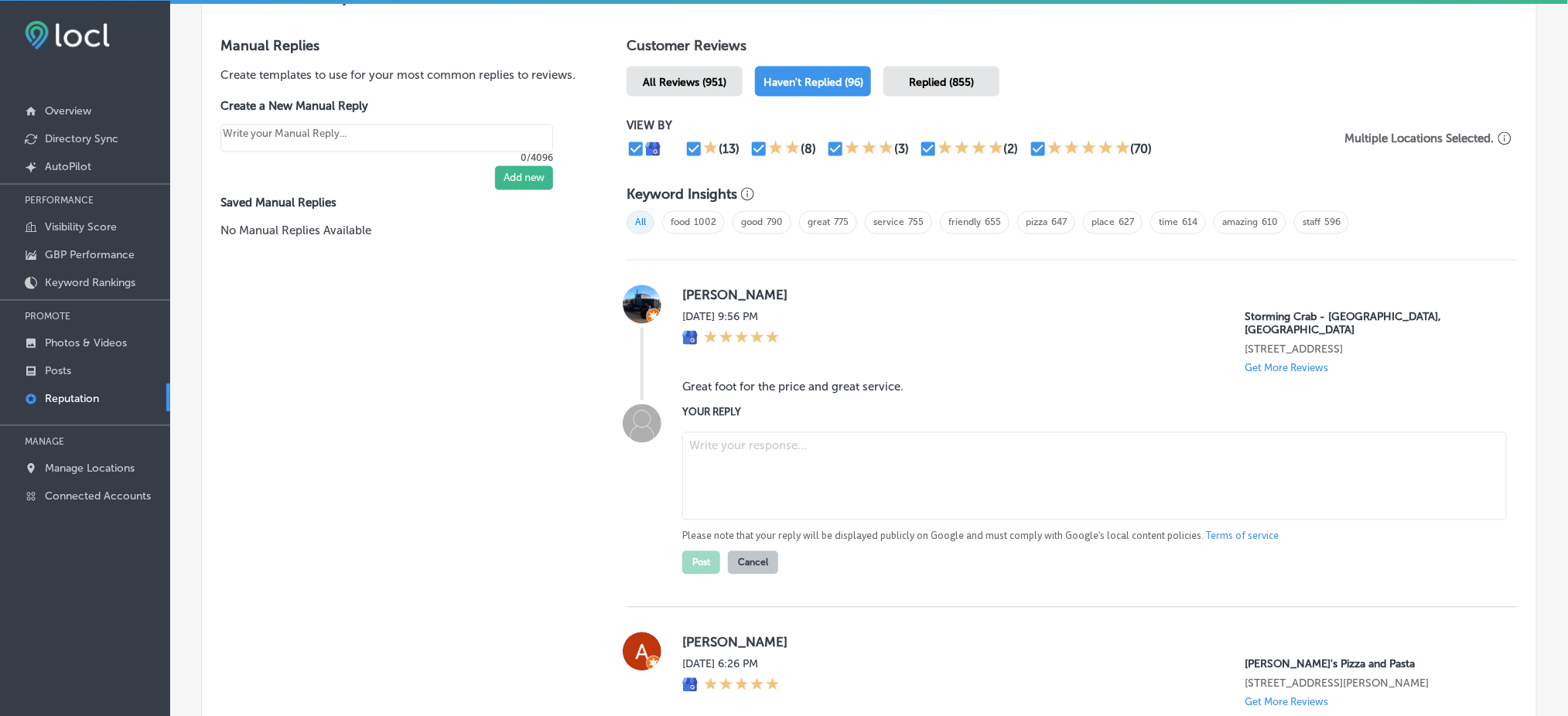
click at [772, 453] on textarea at bounding box center [1094, 476] width 825 height 88
paste textarea "Thank you for the great review! We're so glad you enjoyed the food and service …"
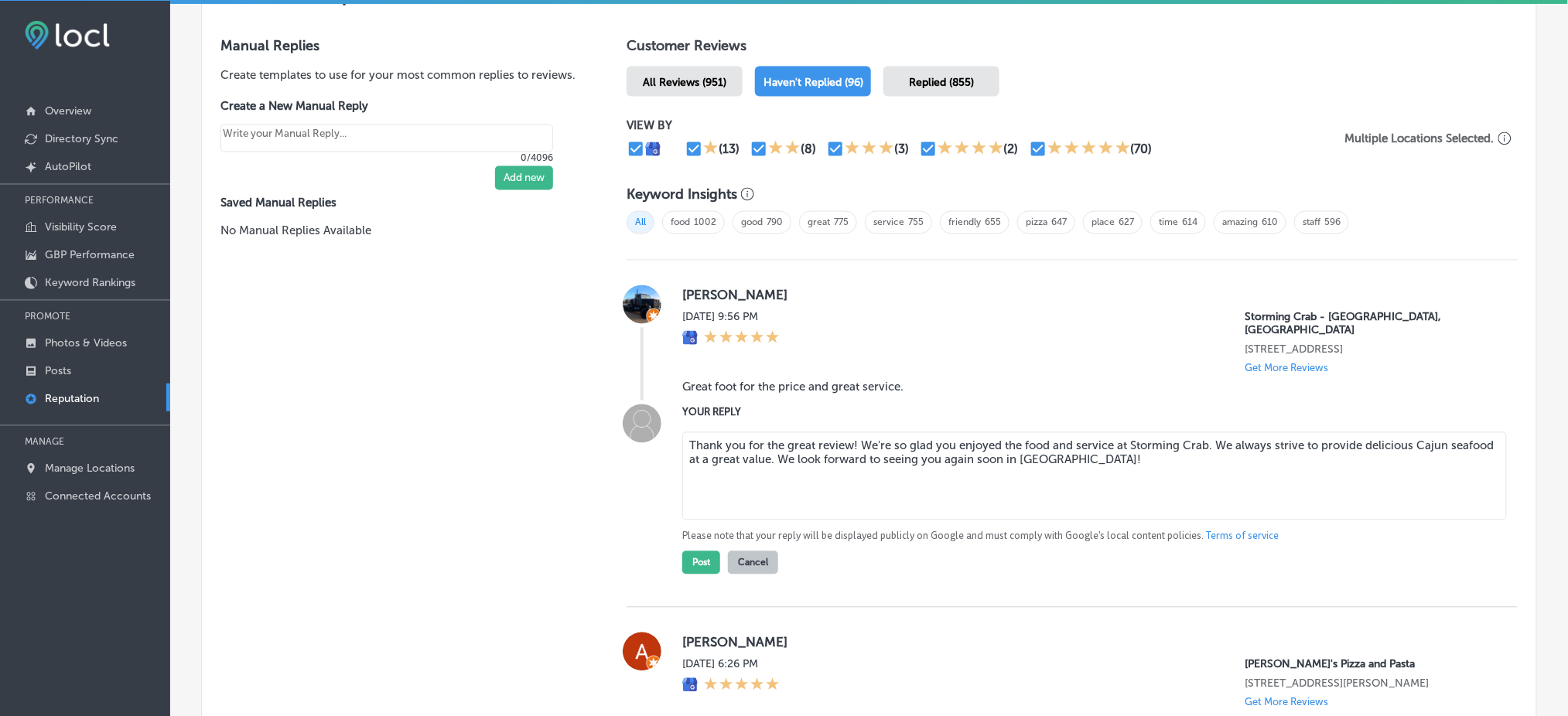
click at [848, 432] on textarea "Thank you for the great review! We're so glad you enjoyed the food and service …" at bounding box center [1094, 476] width 825 height 88
type textarea "Thank you for the great review, [PERSON_NAME]! We're so glad you enjoyed the fo…"
click at [697, 537] on button "Post" at bounding box center [701, 563] width 38 height 23
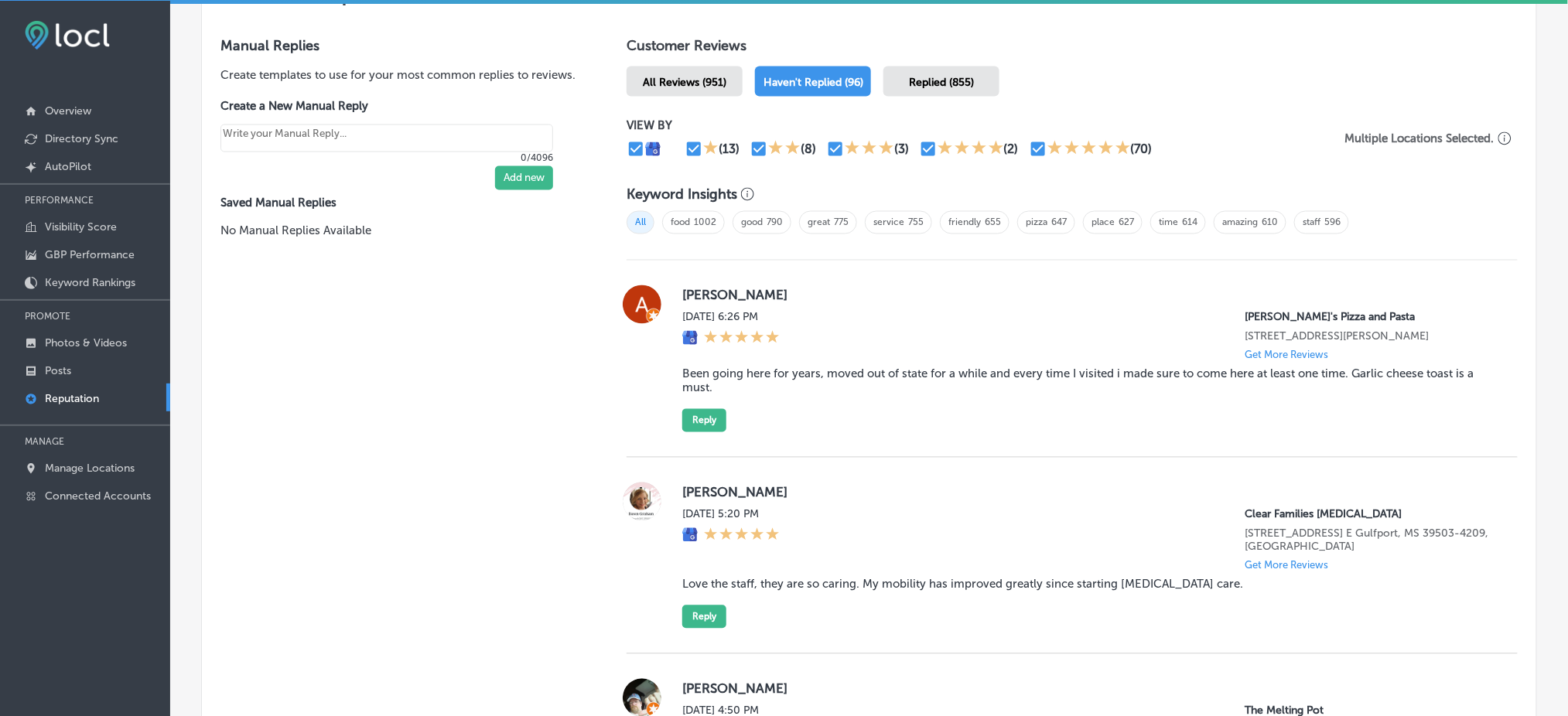
click at [810, 367] on blockquote "Been going here for years, moved out of state for a while and every time I visi…" at bounding box center [1087, 381] width 811 height 28
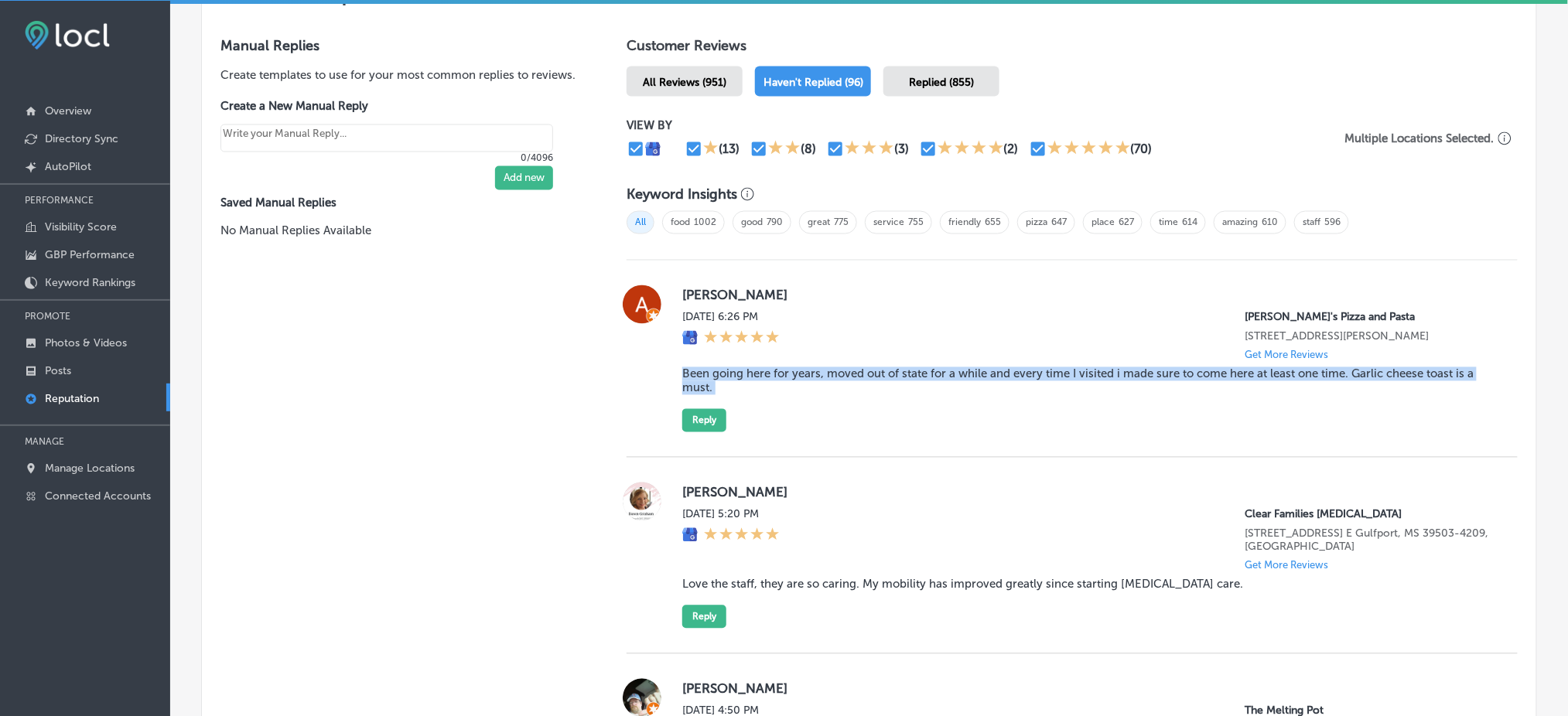
copy blockquote "Been going here for years, moved out of state for a while and every time I visi…"
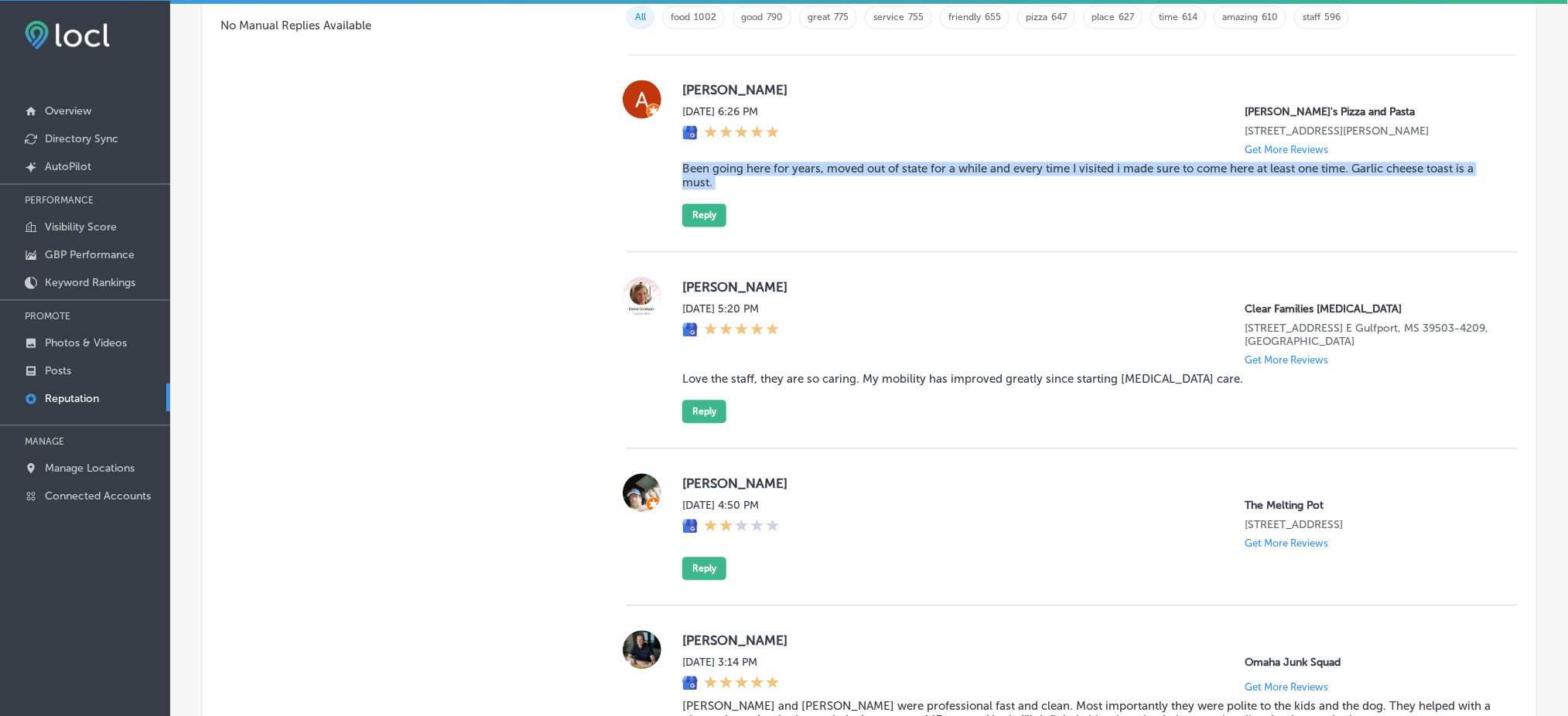
click at [966, 219] on div "[PERSON_NAME][DATE] 6:26 PM [PERSON_NAME]'s Pizza and Pasta [STREET_ADDRESS][PE…" at bounding box center [1087, 153] width 811 height 147
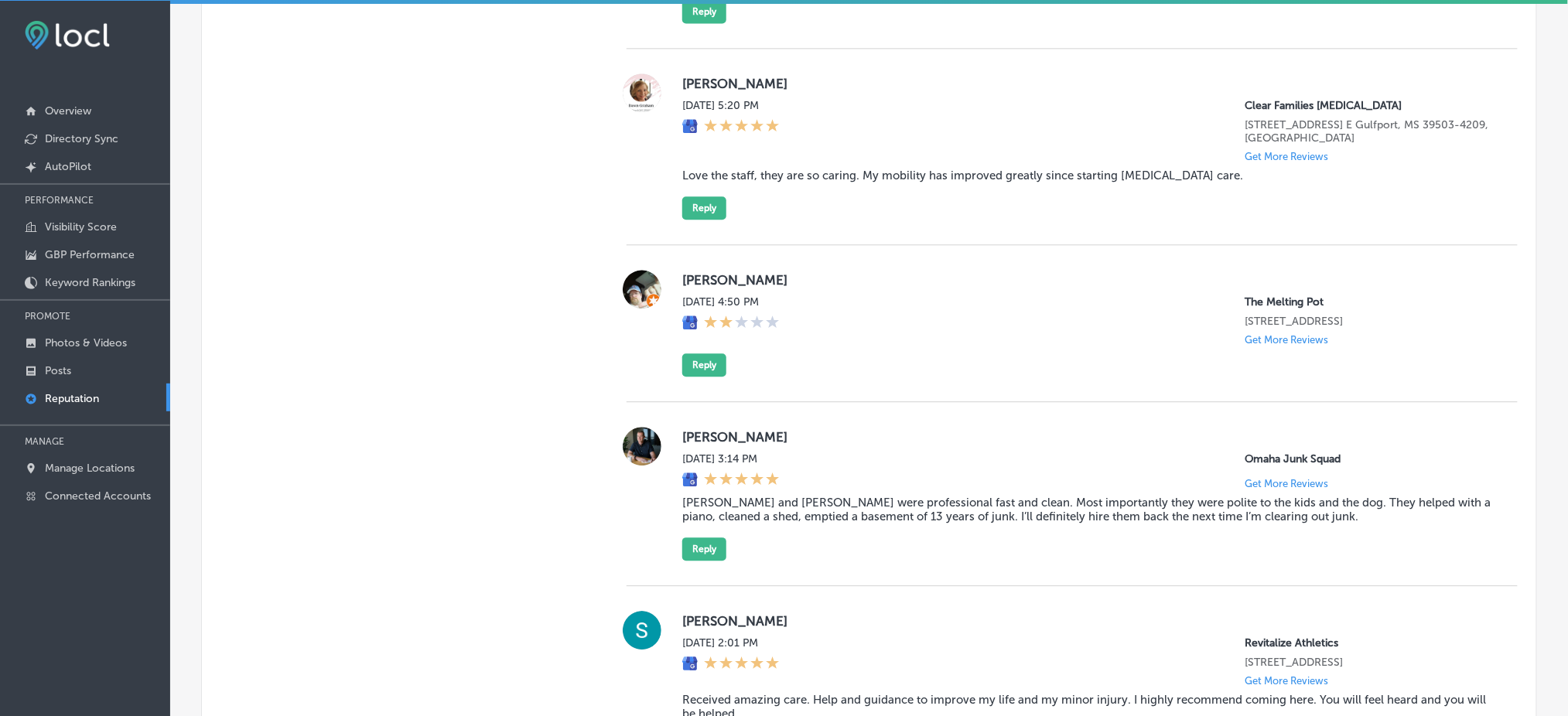
scroll to position [1307, 0]
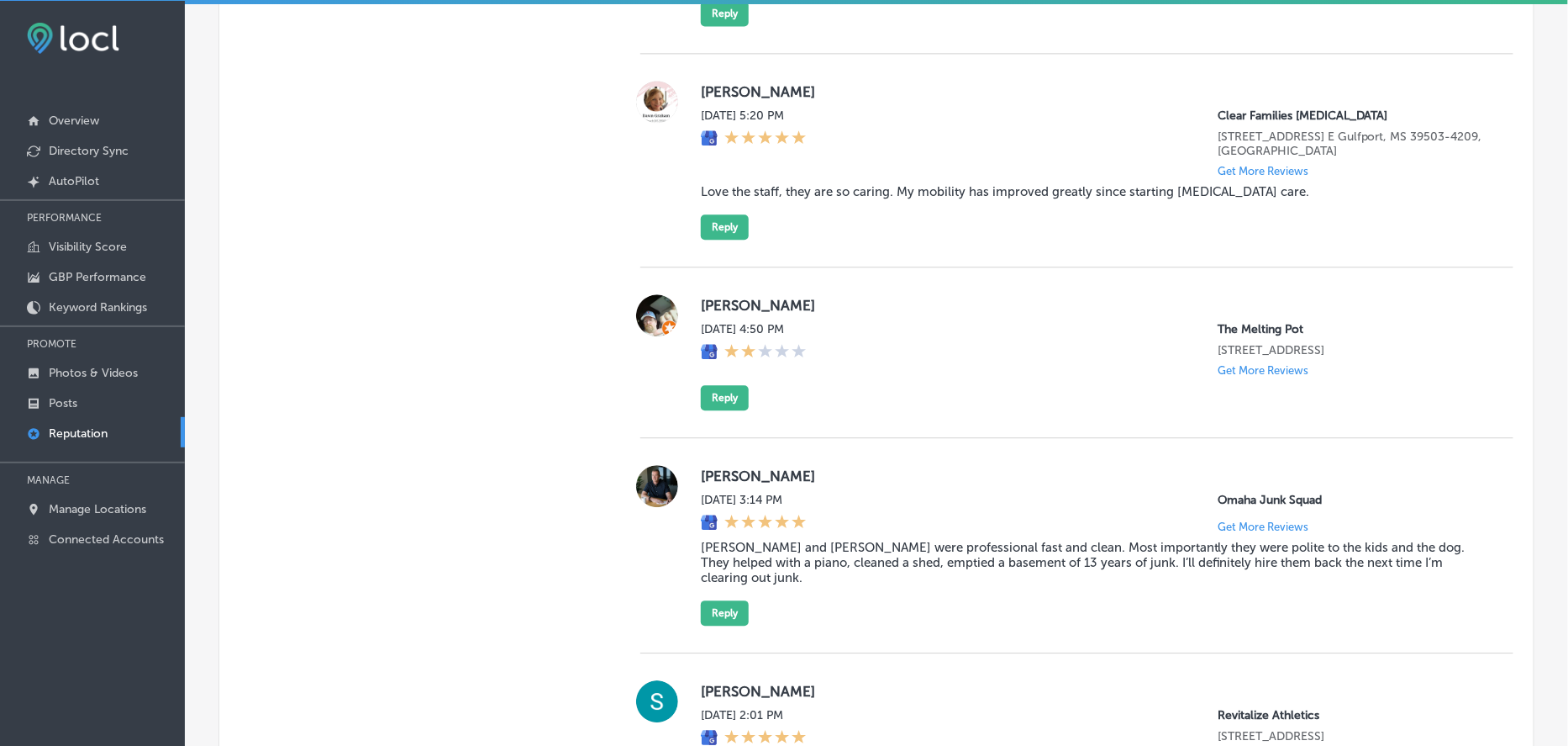
type textarea "x"
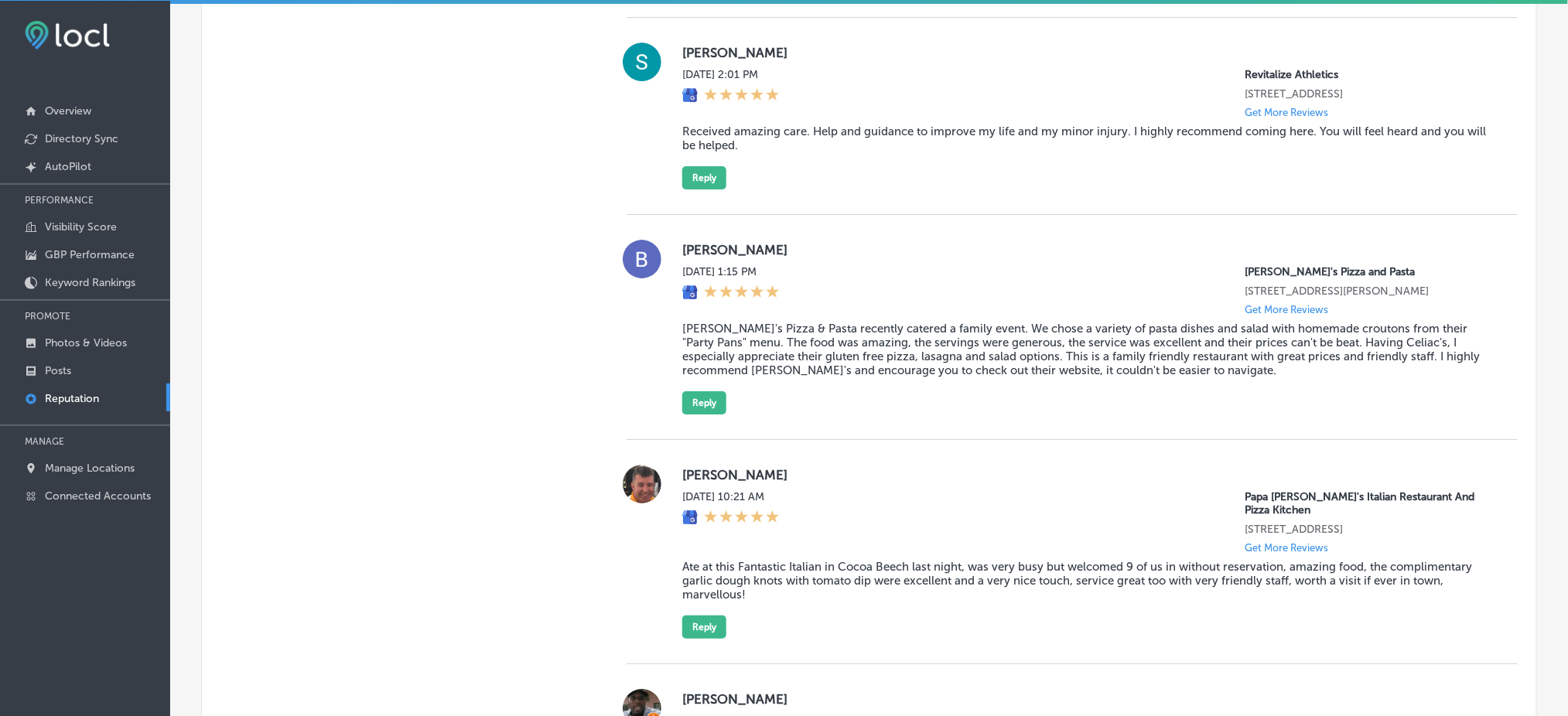
scroll to position [1920, 0]
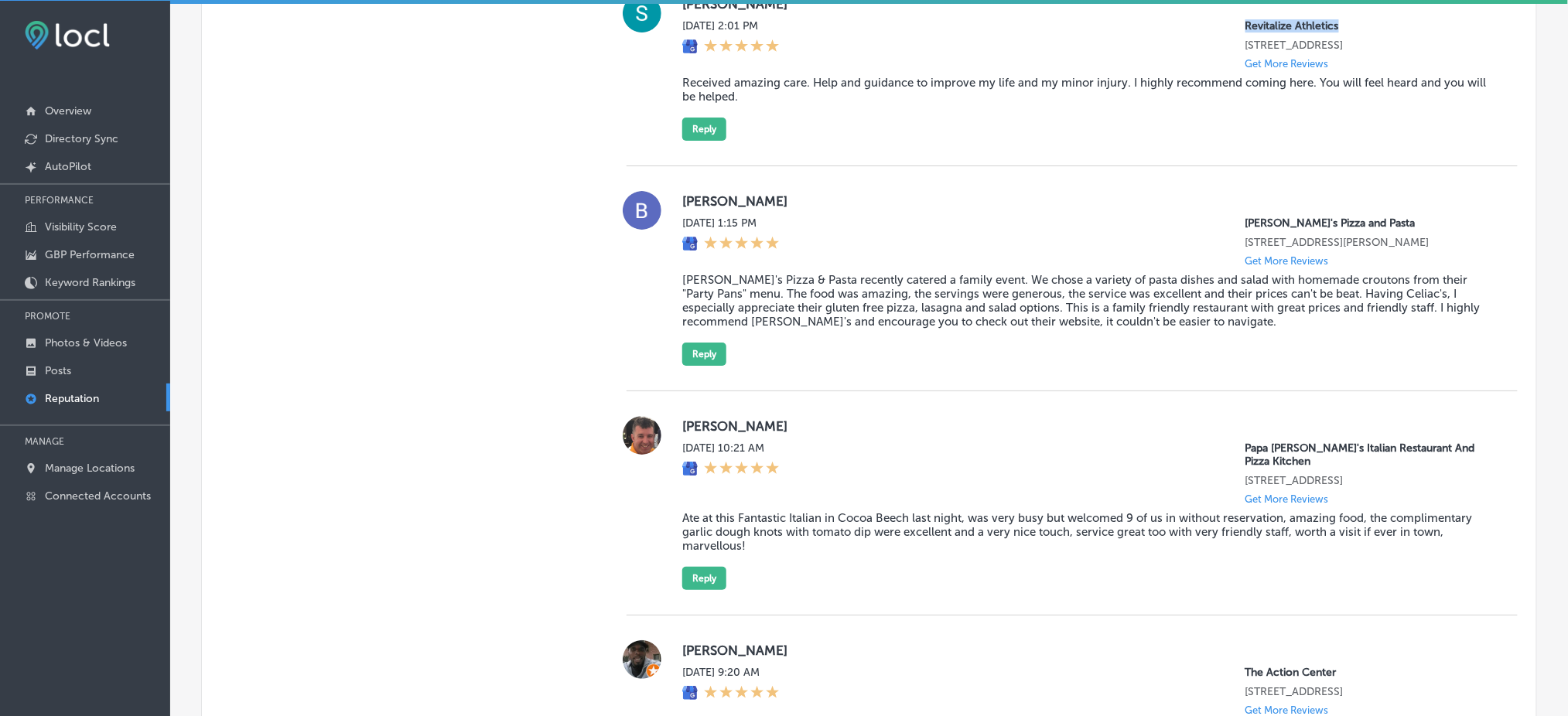
drag, startPoint x: 1230, startPoint y: 29, endPoint x: 1346, endPoint y: 32, distance: 116.0
click at [1188, 32] on div "[DATE] 2:01 PM Revitalize Athletics [STREET_ADDRESS] Get More Reviews" at bounding box center [1087, 44] width 811 height 50
copy p "Revitalize Athletics"
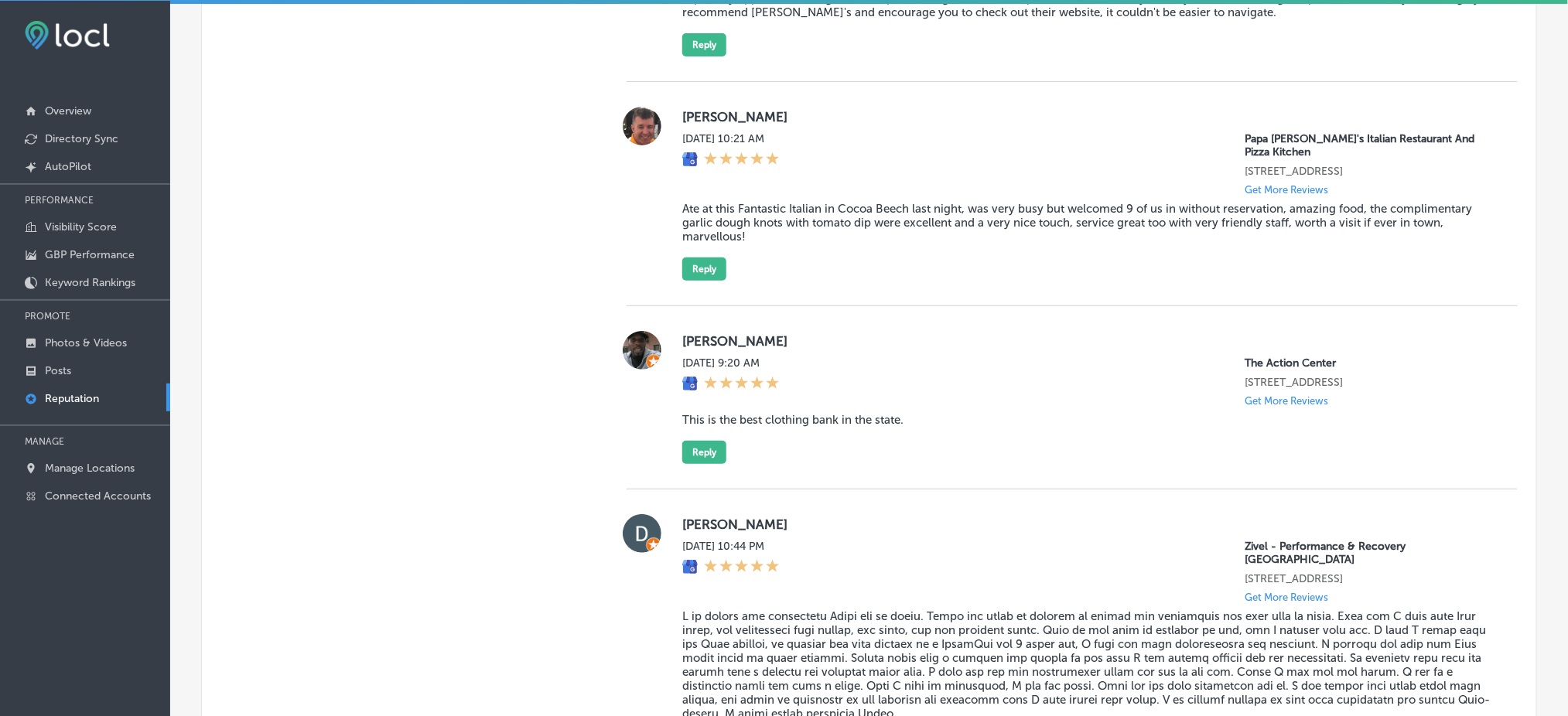
scroll to position [2333, 0]
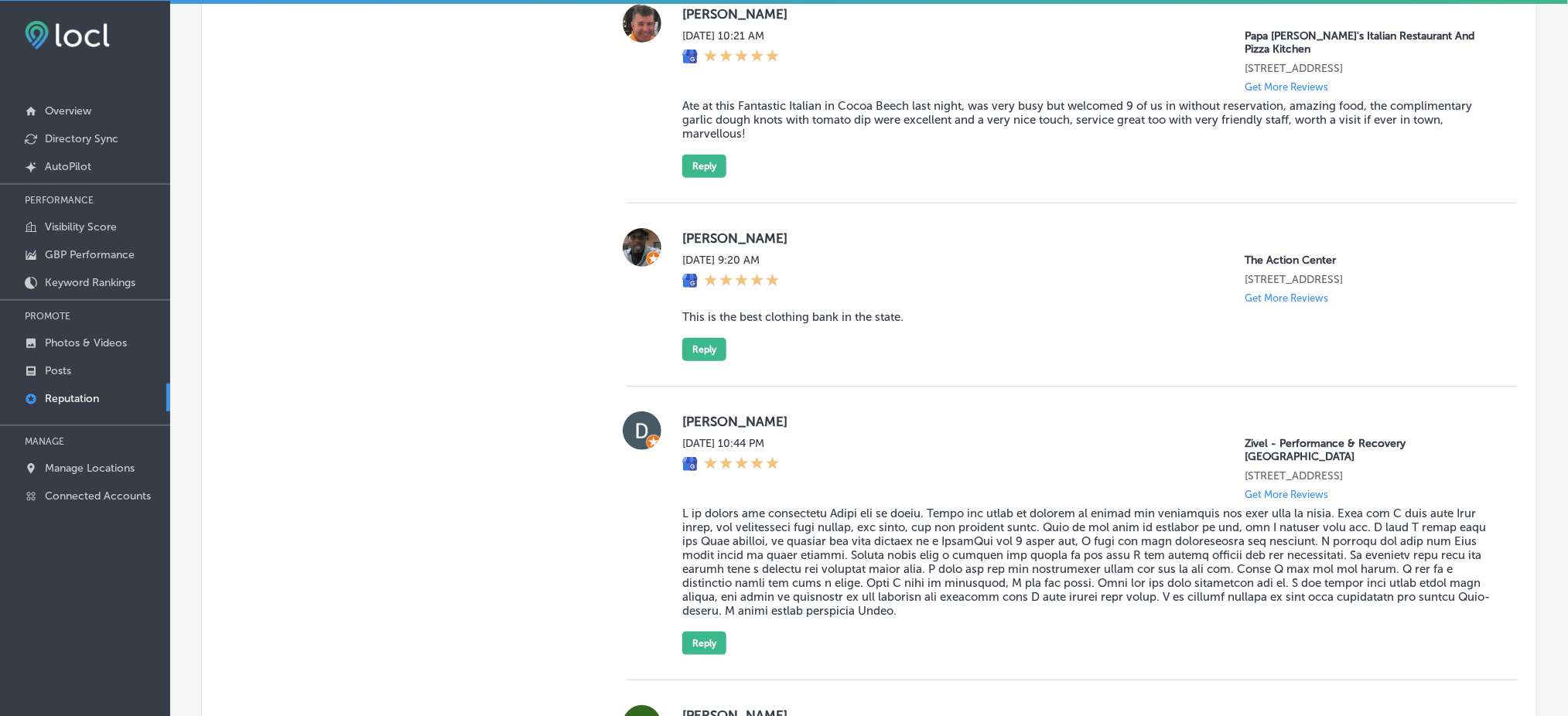
click at [806, 115] on blockquote "Ate at this Fantastic Italian in Cocoa Beech last night, was very busy but welc…" at bounding box center [1087, 119] width 811 height 42
click at [807, 115] on blockquote "Ate at this Fantastic Italian in Cocoa Beech last night, was very busy but welc…" at bounding box center [1087, 119] width 811 height 42
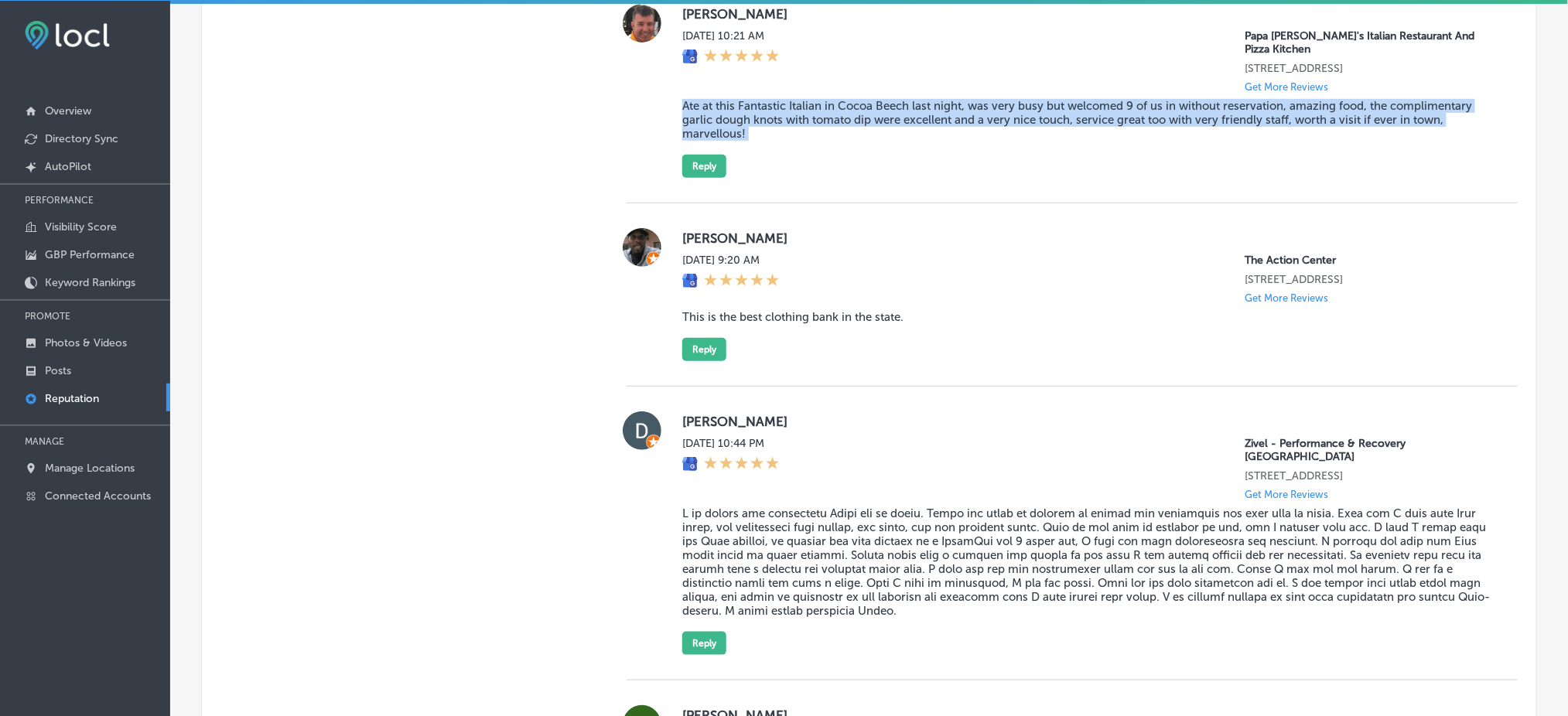
click at [807, 115] on blockquote "Ate at this Fantastic Italian in Cocoa Beech last night, was very busy but welc…" at bounding box center [1087, 119] width 811 height 42
copy blockquote "Ate at this Fantastic Italian in Cocoa Beech last night, was very busy but welc…"
click at [987, 145] on div "[PERSON_NAME] [DATE] 10:21 AM Papa [PERSON_NAME]'s Italian Restaurant And Pizza…" at bounding box center [1087, 91] width 811 height 174
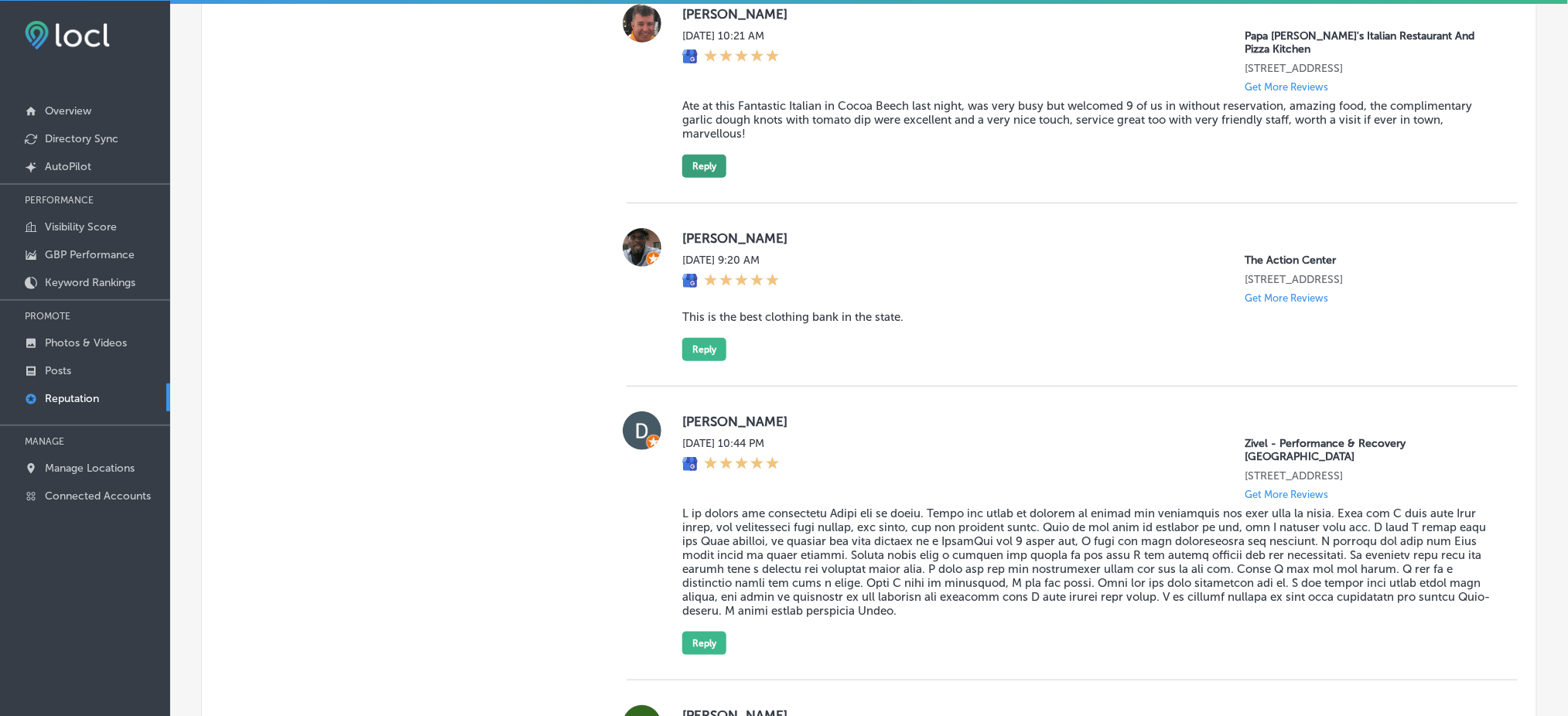
click at [708, 159] on button "Reply" at bounding box center [704, 165] width 44 height 23
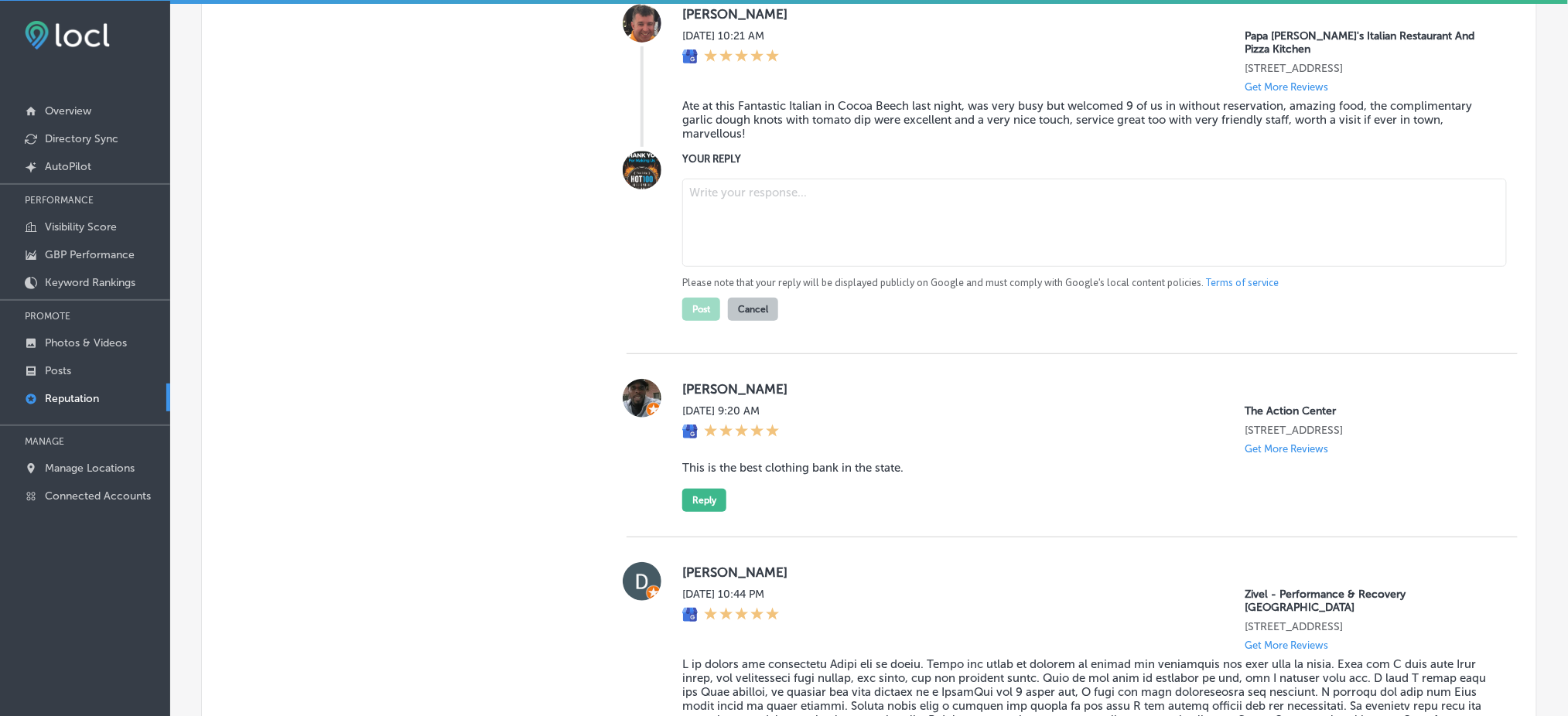
click at [846, 158] on label "YOUR REPLY" at bounding box center [1087, 159] width 811 height 12
click at [837, 192] on textarea at bounding box center [1094, 222] width 825 height 88
click at [781, 247] on textarea at bounding box center [1094, 222] width 825 height 88
paste textarea "Thank you so much for the fantastic 5-star review! We’re thrilled to hear that …"
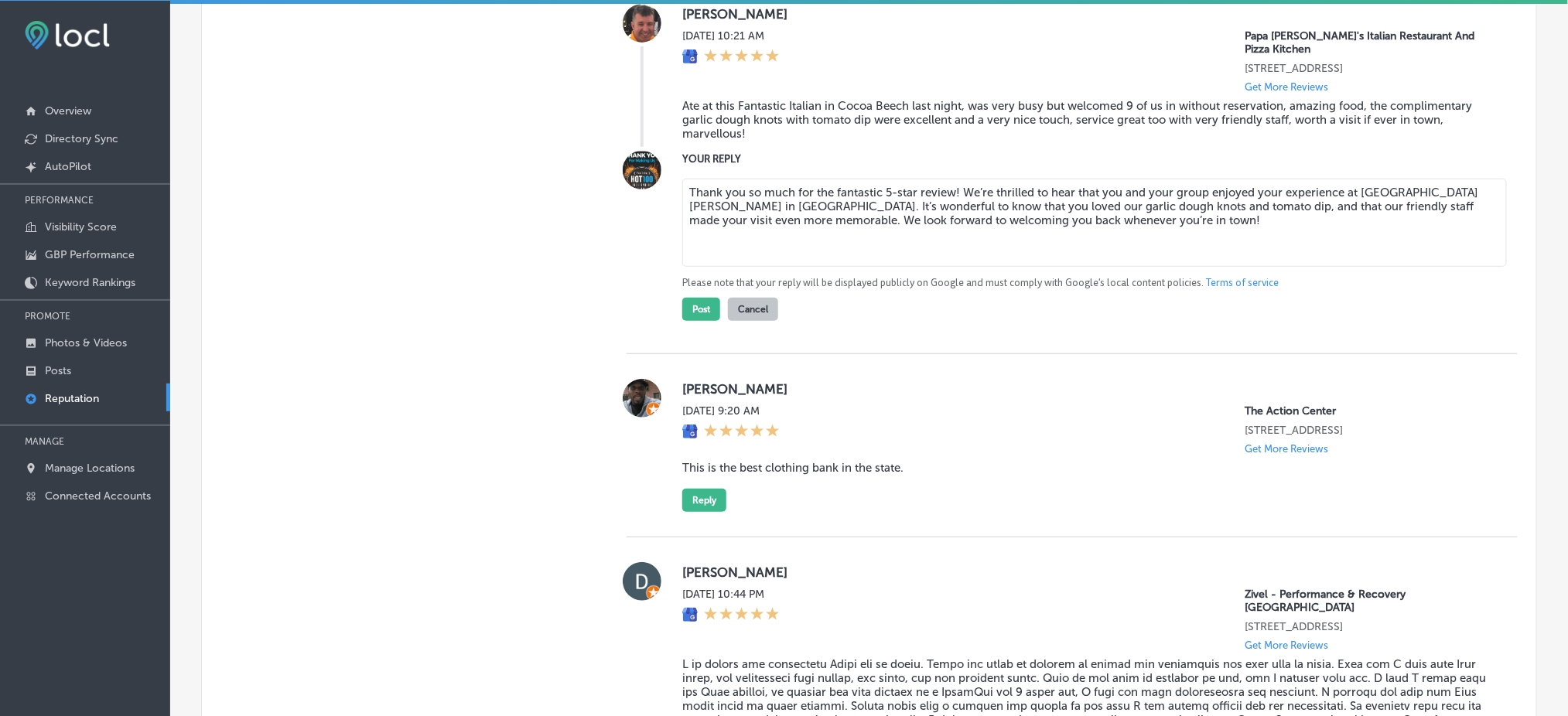
click at [949, 193] on textarea "Thank you so much for the fantastic 5-star review! We’re thrilled to hear that …" at bounding box center [1094, 222] width 825 height 88
type textarea "Thank you so much for the fantastic 5-star review, [PERSON_NAME]! We’re thrille…"
click at [691, 308] on button "Post" at bounding box center [701, 309] width 38 height 23
type textarea "x"
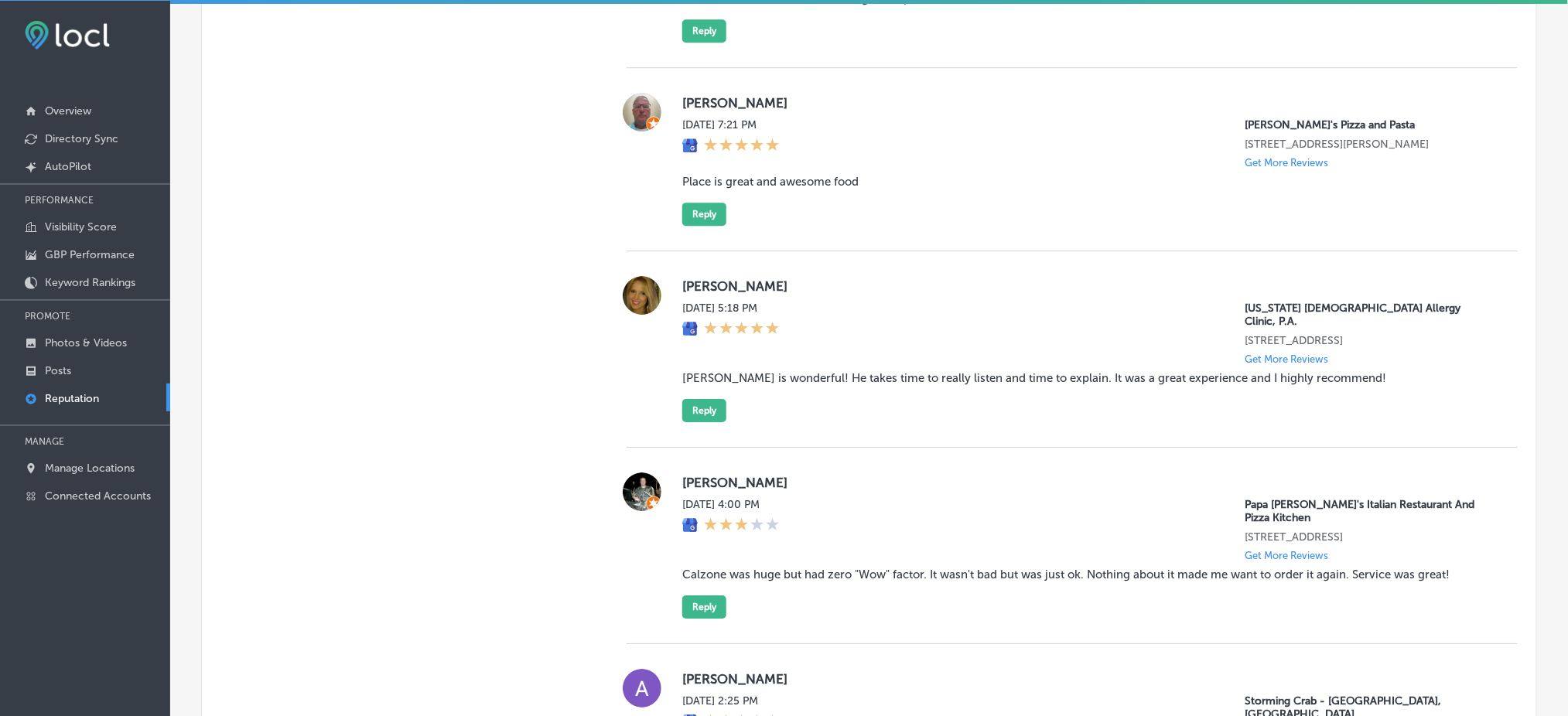
scroll to position [3880, 0]
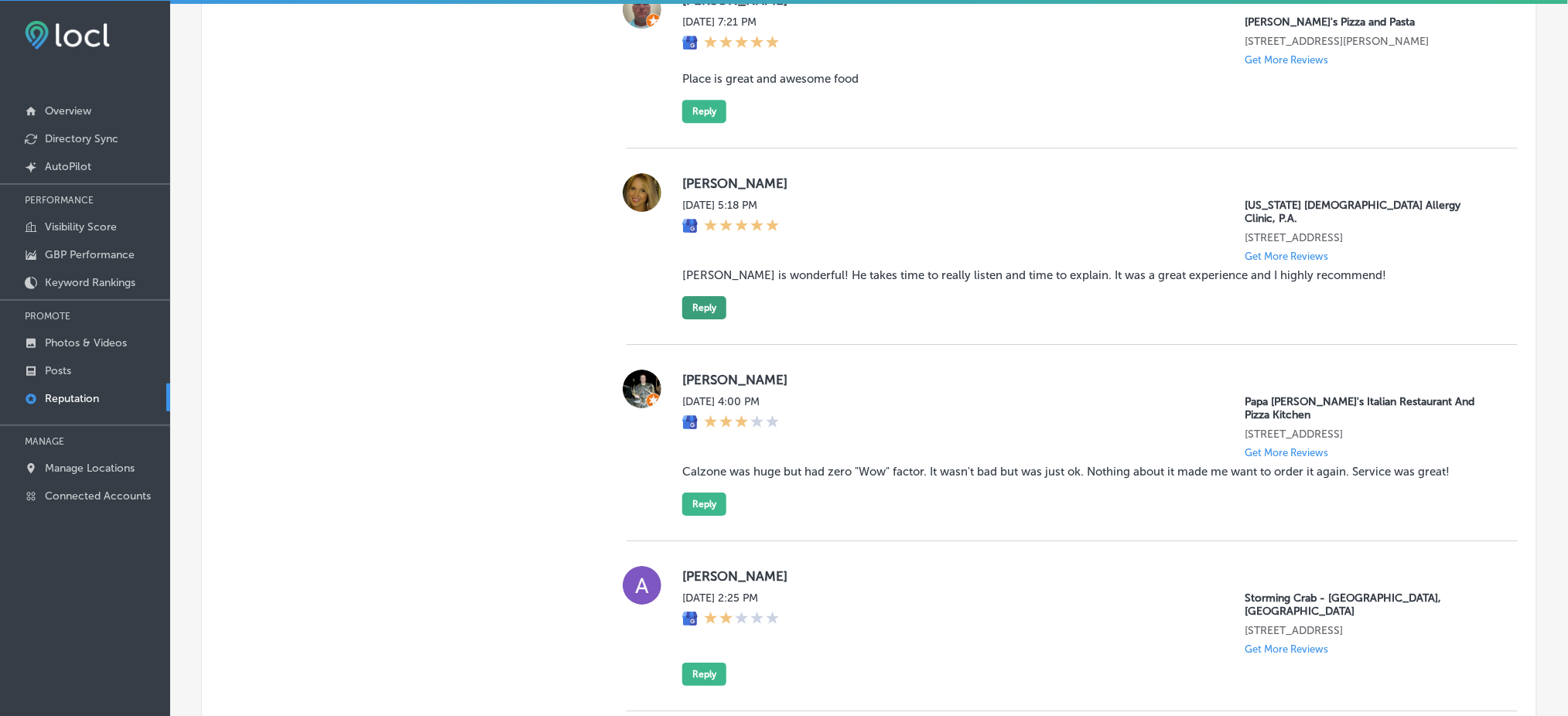
click at [710, 297] on button "Reply" at bounding box center [704, 308] width 44 height 23
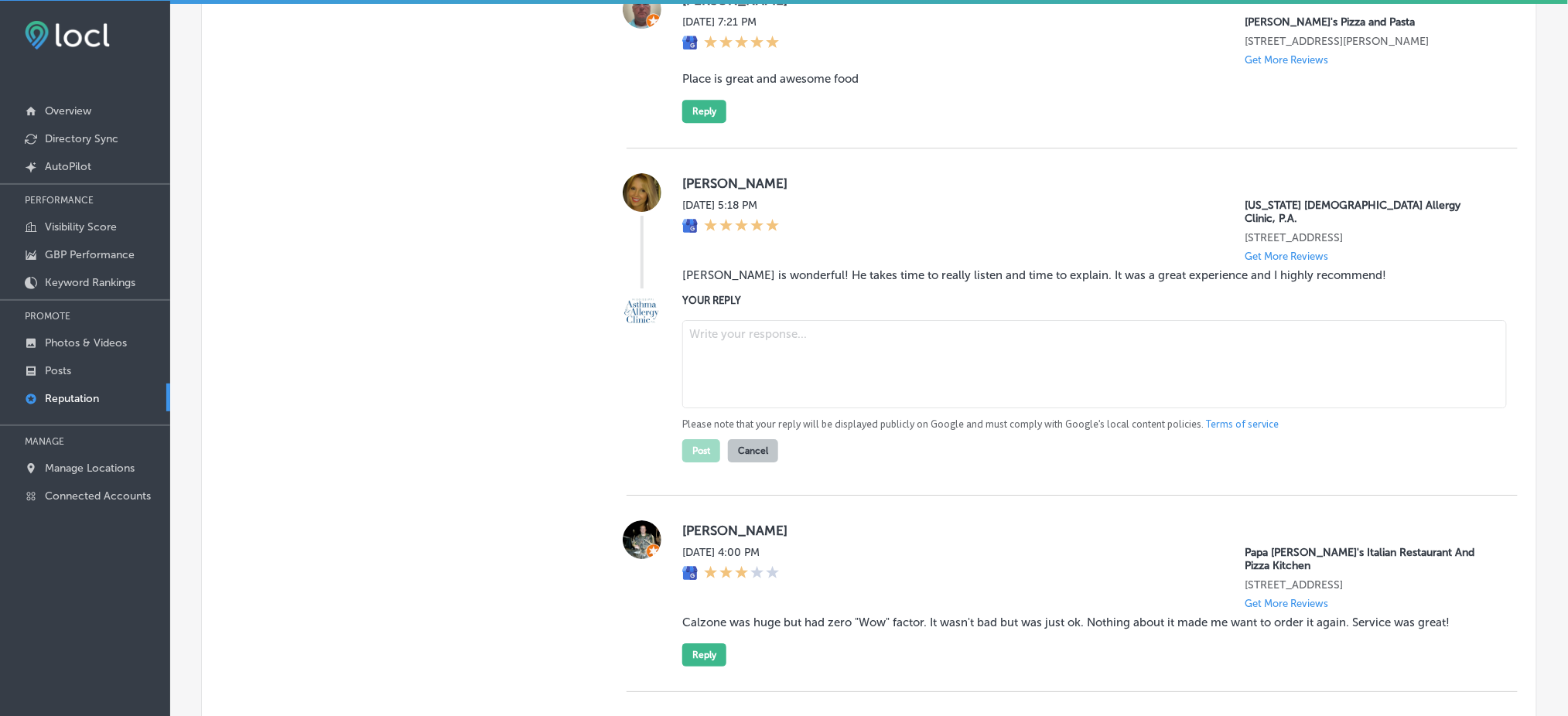
click at [843, 268] on blockquote "[PERSON_NAME] is wonderful! He takes time to really listen and time to explain.…" at bounding box center [1087, 275] width 811 height 14
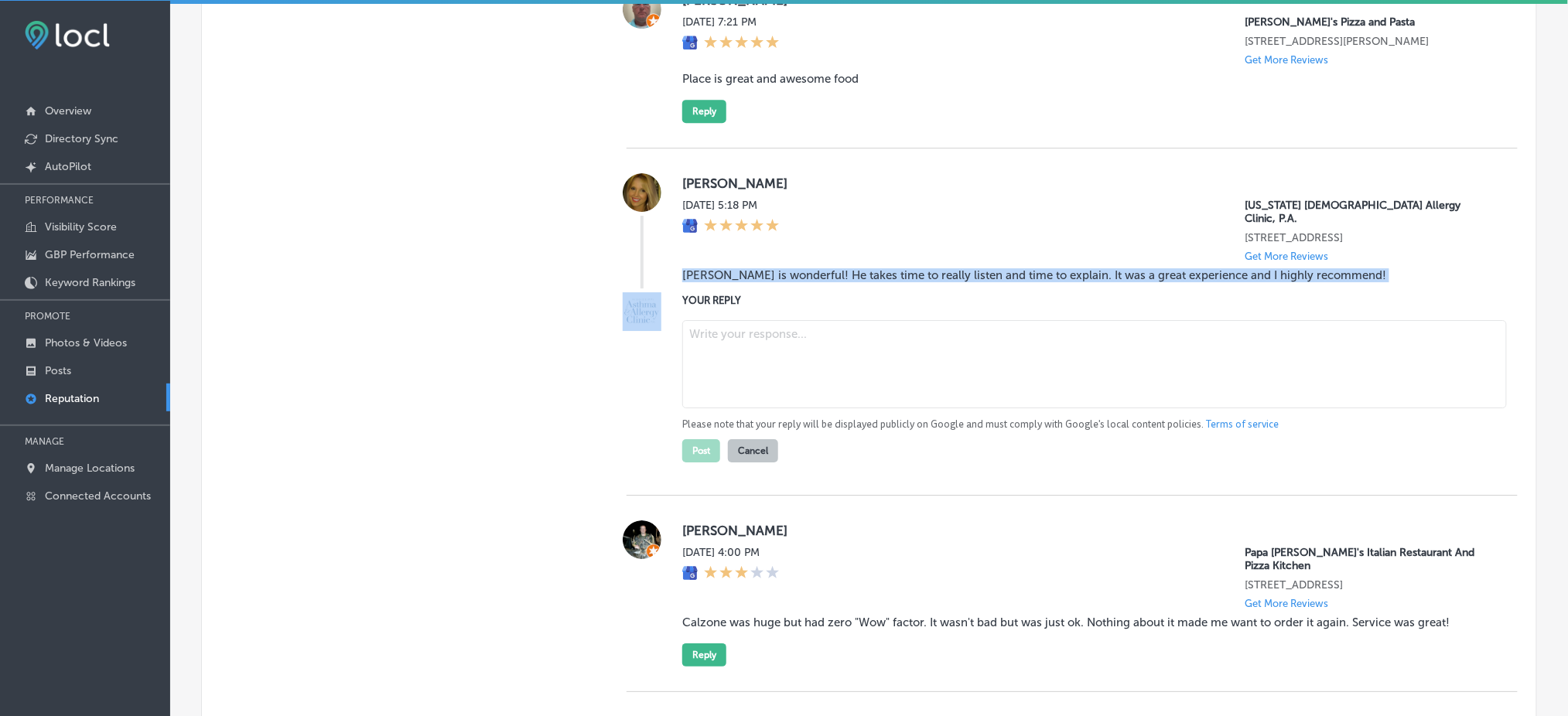
click at [843, 268] on blockquote "[PERSON_NAME] is wonderful! He takes time to really listen and time to explain.…" at bounding box center [1087, 275] width 811 height 14
copy blockquote "[PERSON_NAME] is wonderful! He takes time to really listen and time to explain.…"
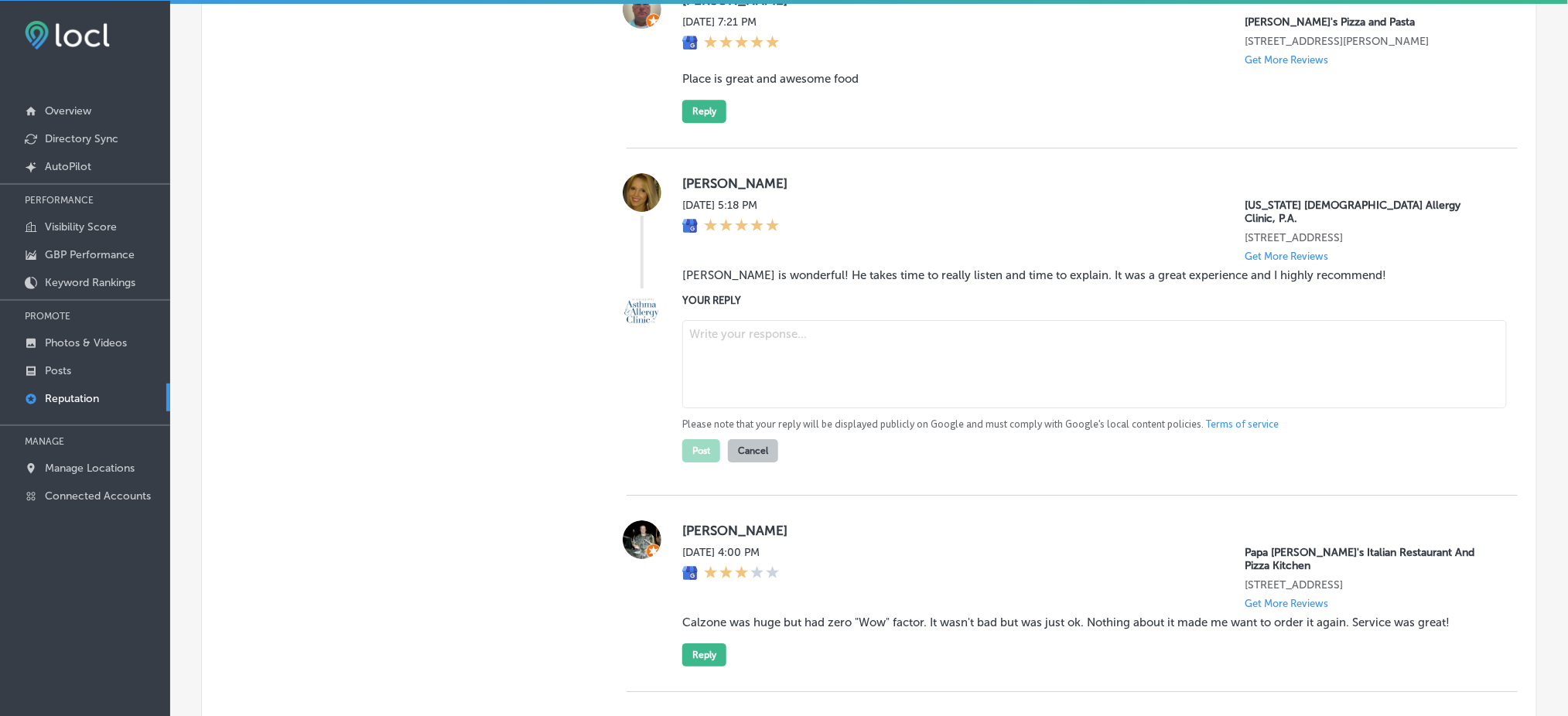
click at [712, 320] on textarea at bounding box center [1094, 364] width 825 height 88
click at [773, 320] on textarea at bounding box center [1094, 364] width 825 height 88
paste textarea "Thank you for the 5-star review! We're so glad to hear that you had a great exp…"
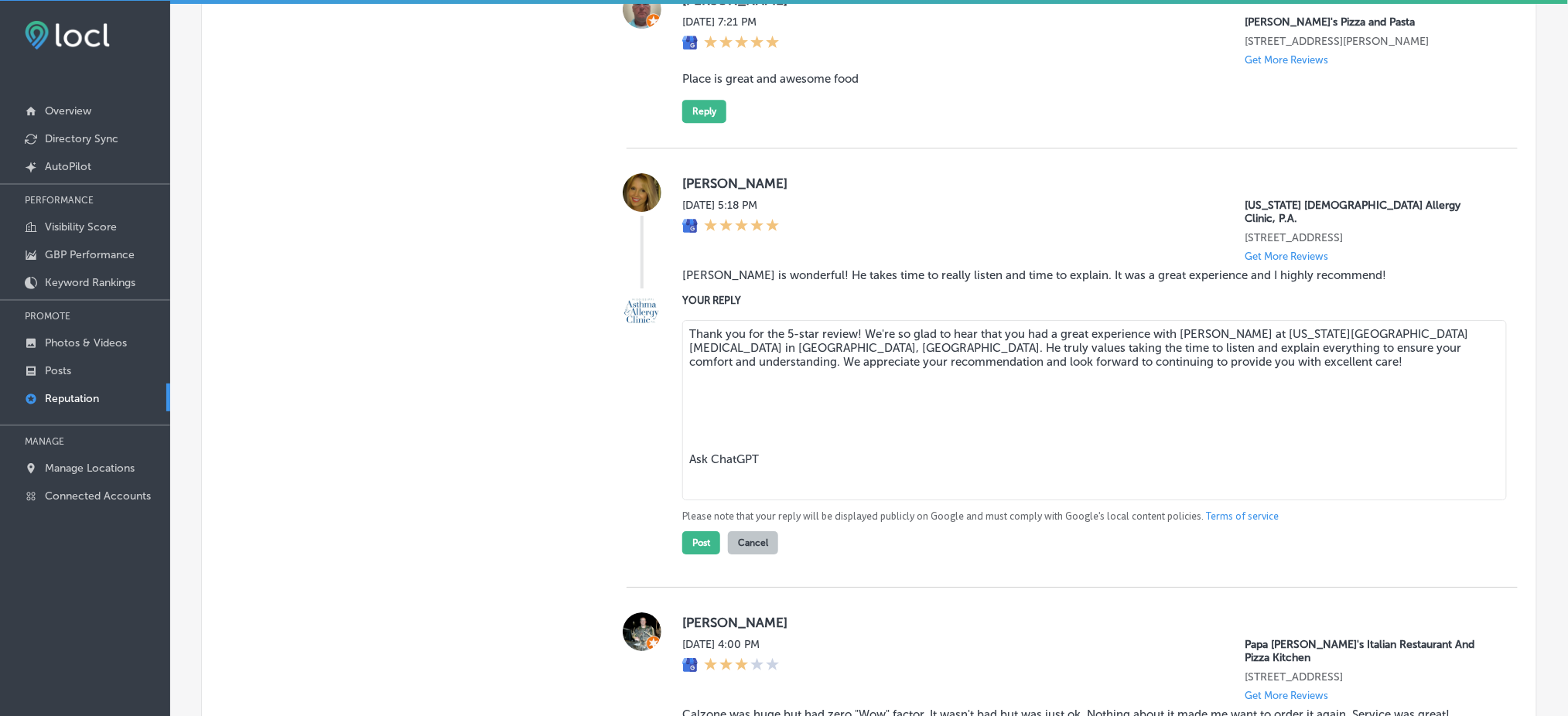
drag, startPoint x: 732, startPoint y: 348, endPoint x: 797, endPoint y: 439, distance: 111.8
click at [797, 439] on textarea "Thank you for the 5-star review! We're so glad to hear that you had a great exp…" at bounding box center [1094, 410] width 825 height 180
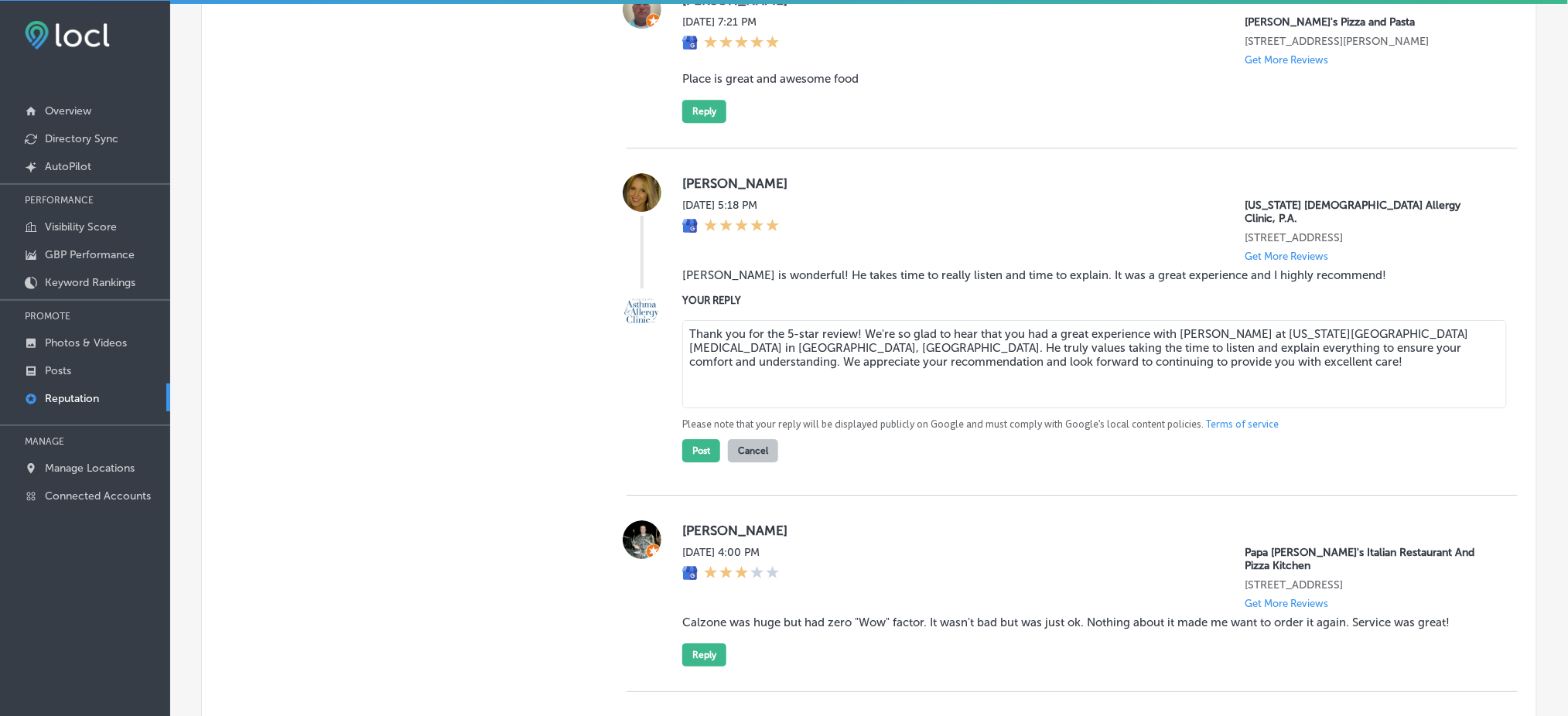
click at [854, 320] on textarea "Thank you for the 5-star review! We're so glad to hear that you had a great exp…" at bounding box center [1094, 364] width 825 height 88
type textarea "Thank you for the 5-star review, [PERSON_NAME]! We're so glad to hear that you …"
click at [691, 439] on button "Post" at bounding box center [701, 450] width 38 height 23
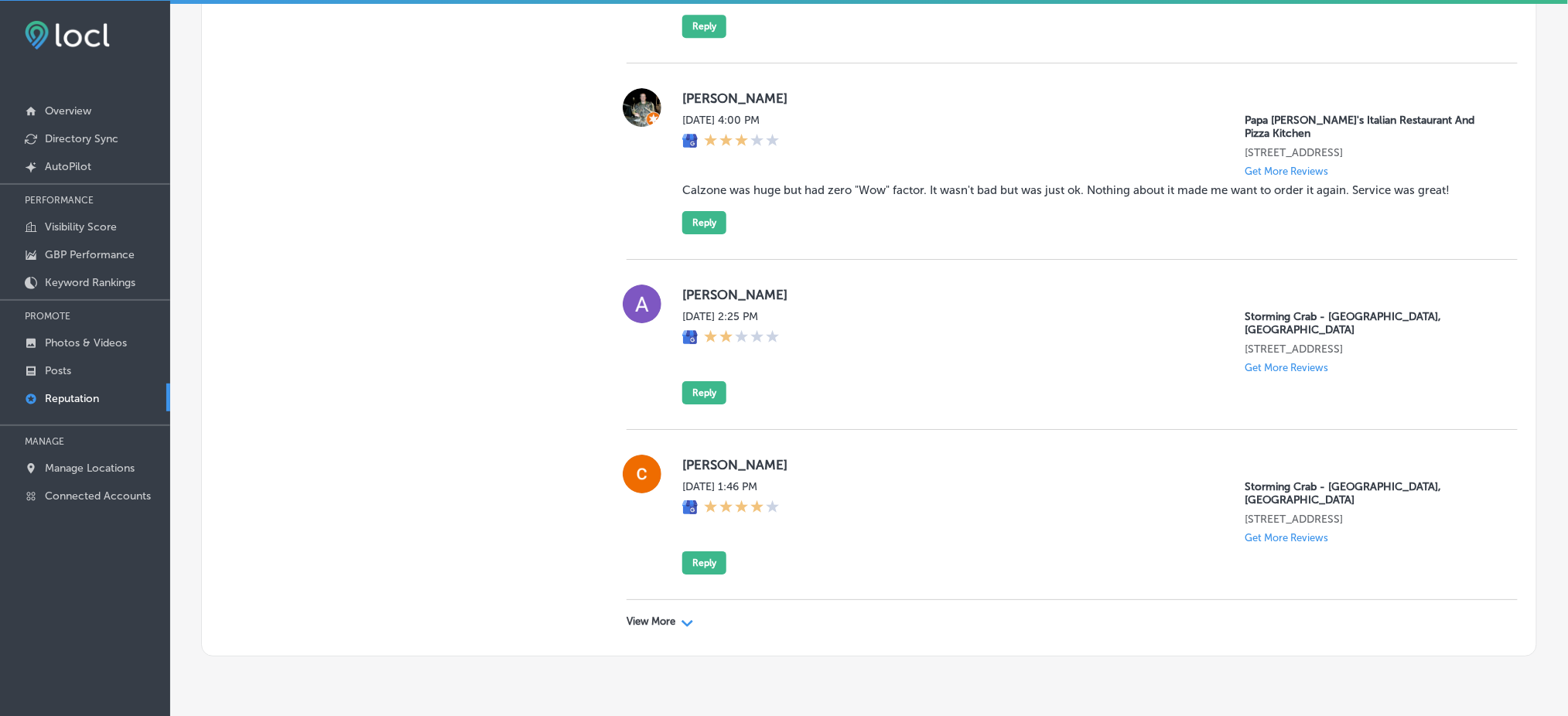
scroll to position [3966, 0]
click at [674, 537] on div "View More Path Created with Sketch." at bounding box center [660, 621] width 67 height 13
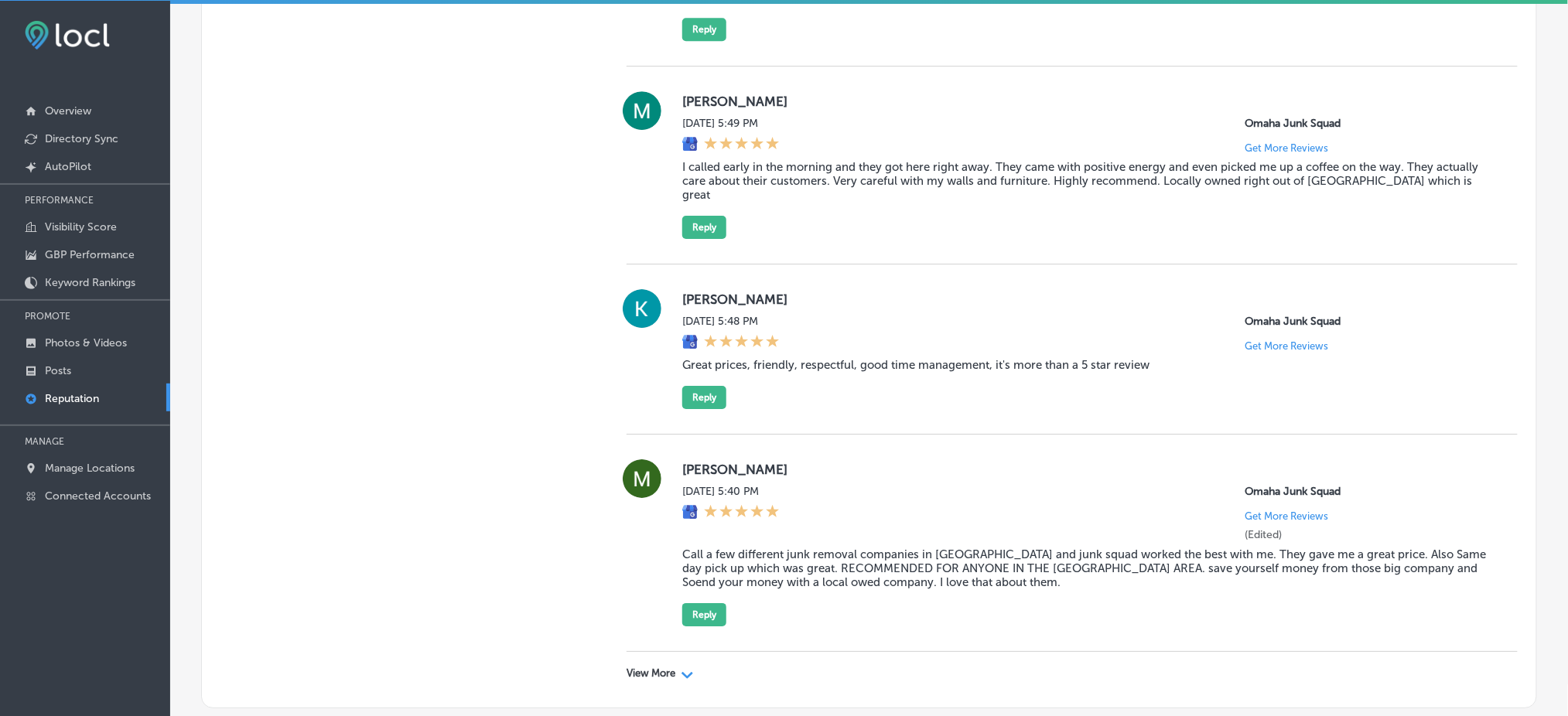
scroll to position [8241, 0]
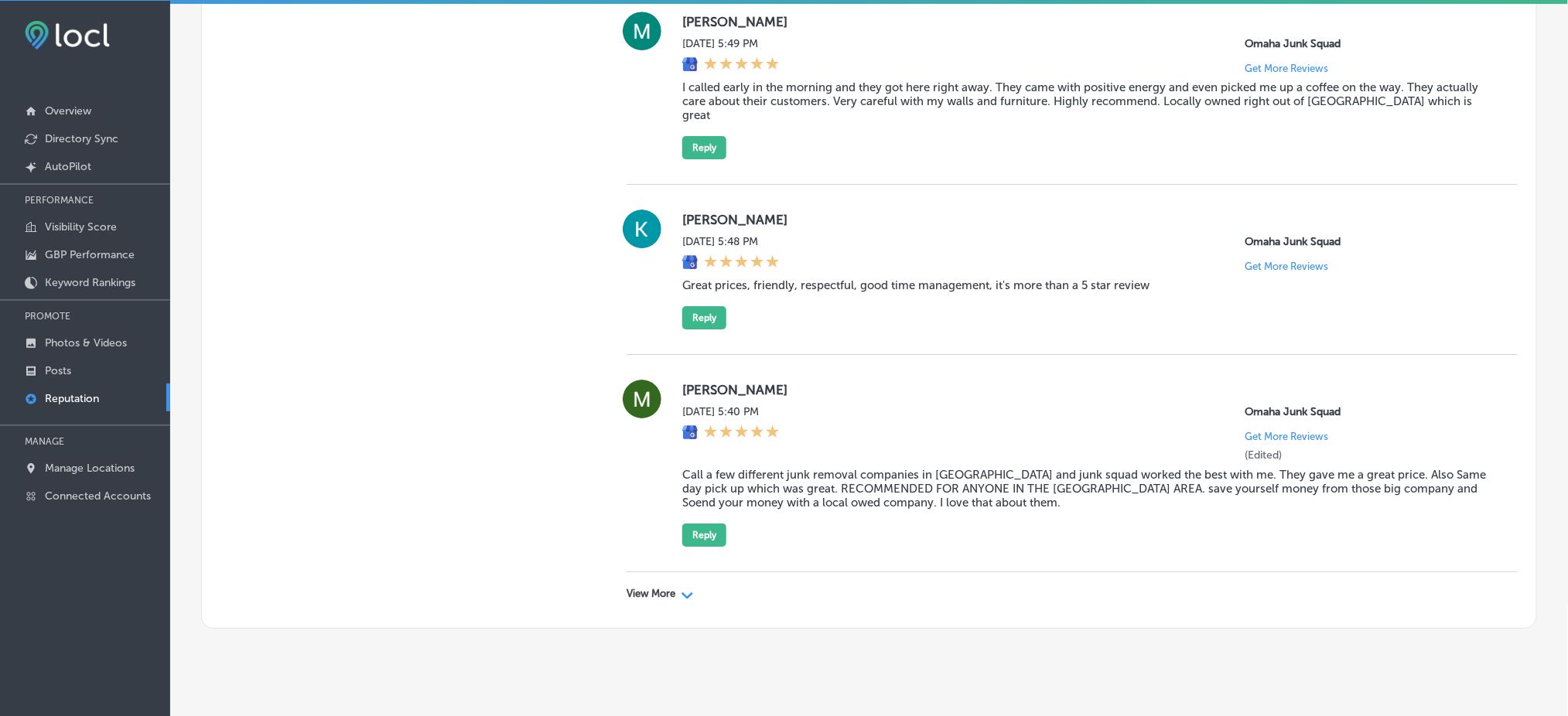
click at [634, 537] on p "View More" at bounding box center [651, 594] width 49 height 13
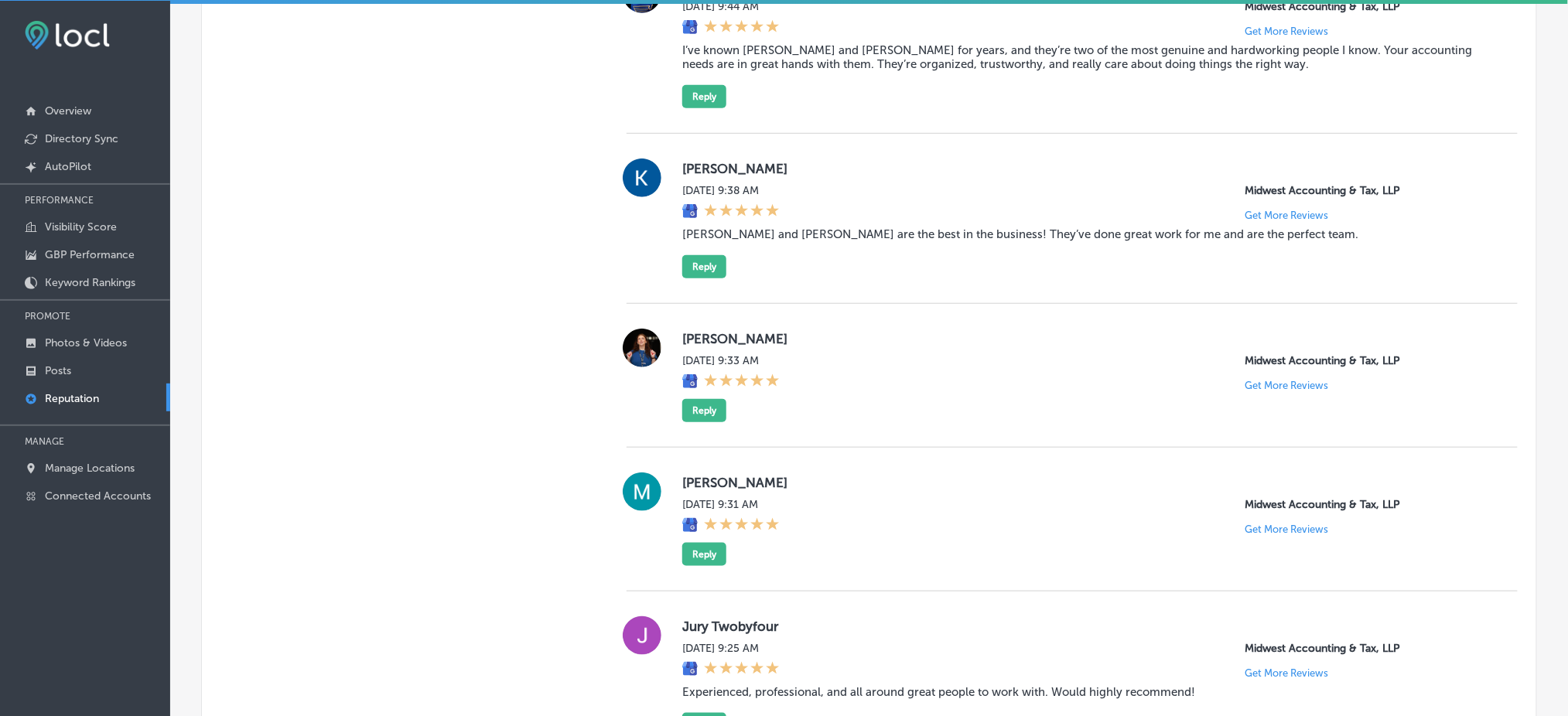
scroll to position [11688, 0]
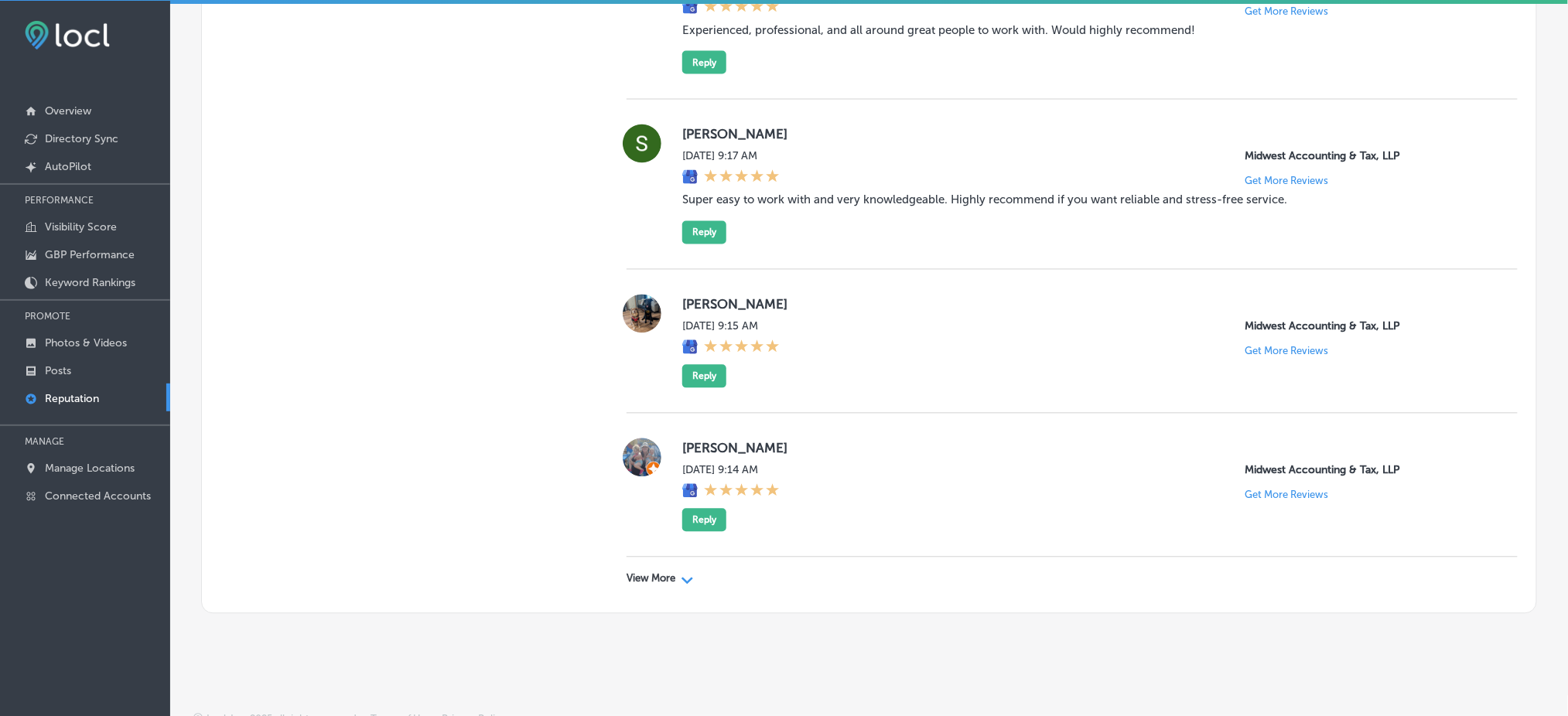
click at [634, 537] on div "View More Path Created with Sketch." at bounding box center [1072, 579] width 891 height 43
click at [637, 537] on div "View More Path Created with Sketch." at bounding box center [1072, 579] width 891 height 43
click at [640, 537] on p "View More" at bounding box center [651, 579] width 49 height 13
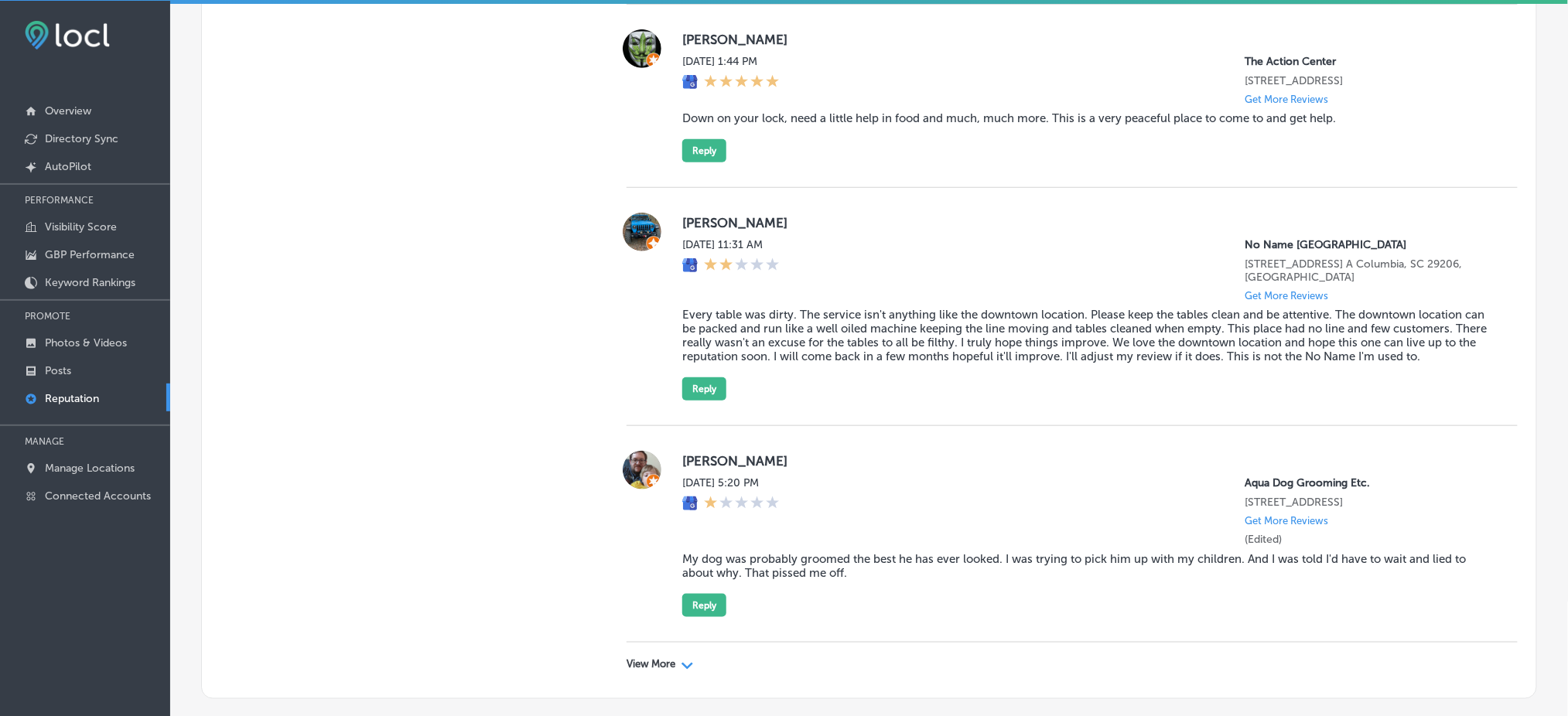
scroll to position [15414, 0]
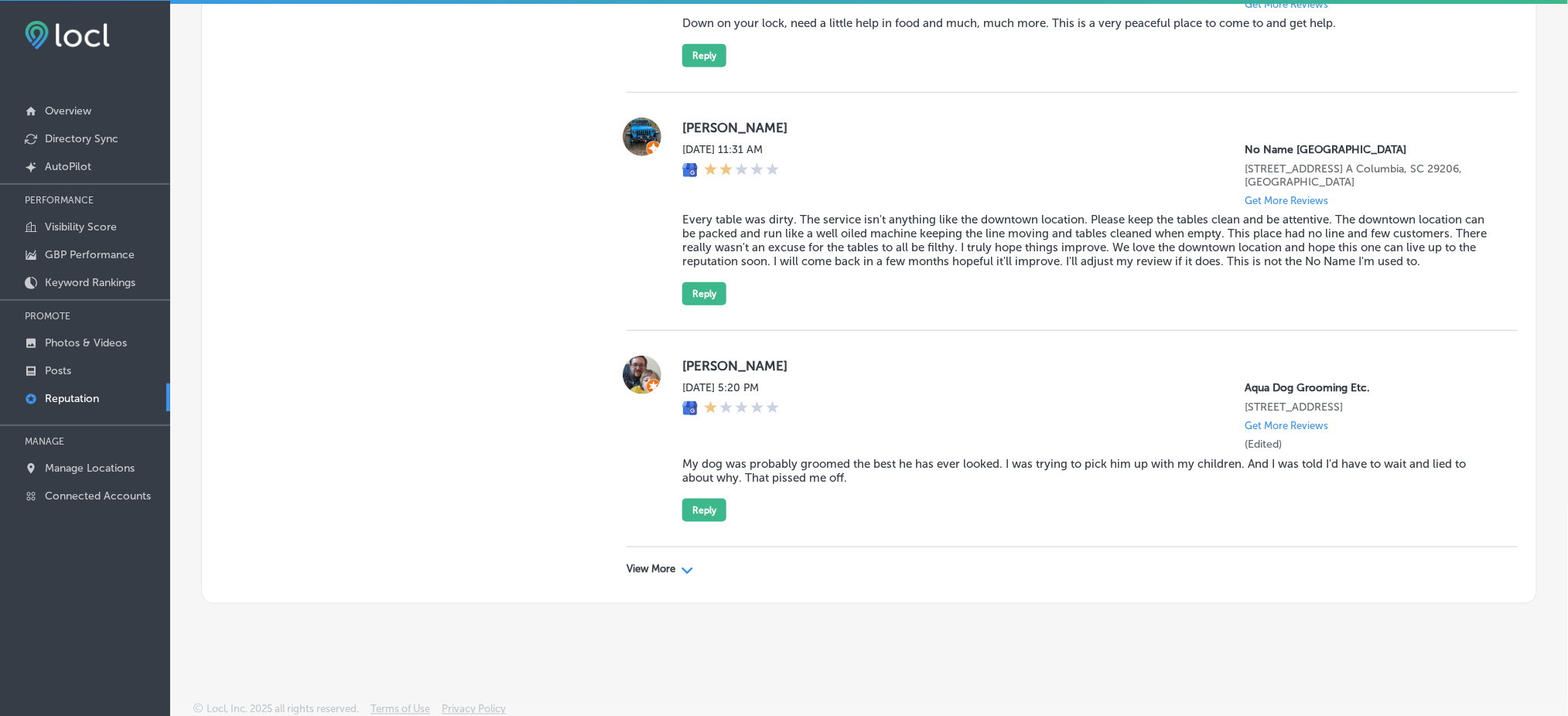
click at [628, 537] on p "View More" at bounding box center [651, 569] width 49 height 13
type textarea "x"
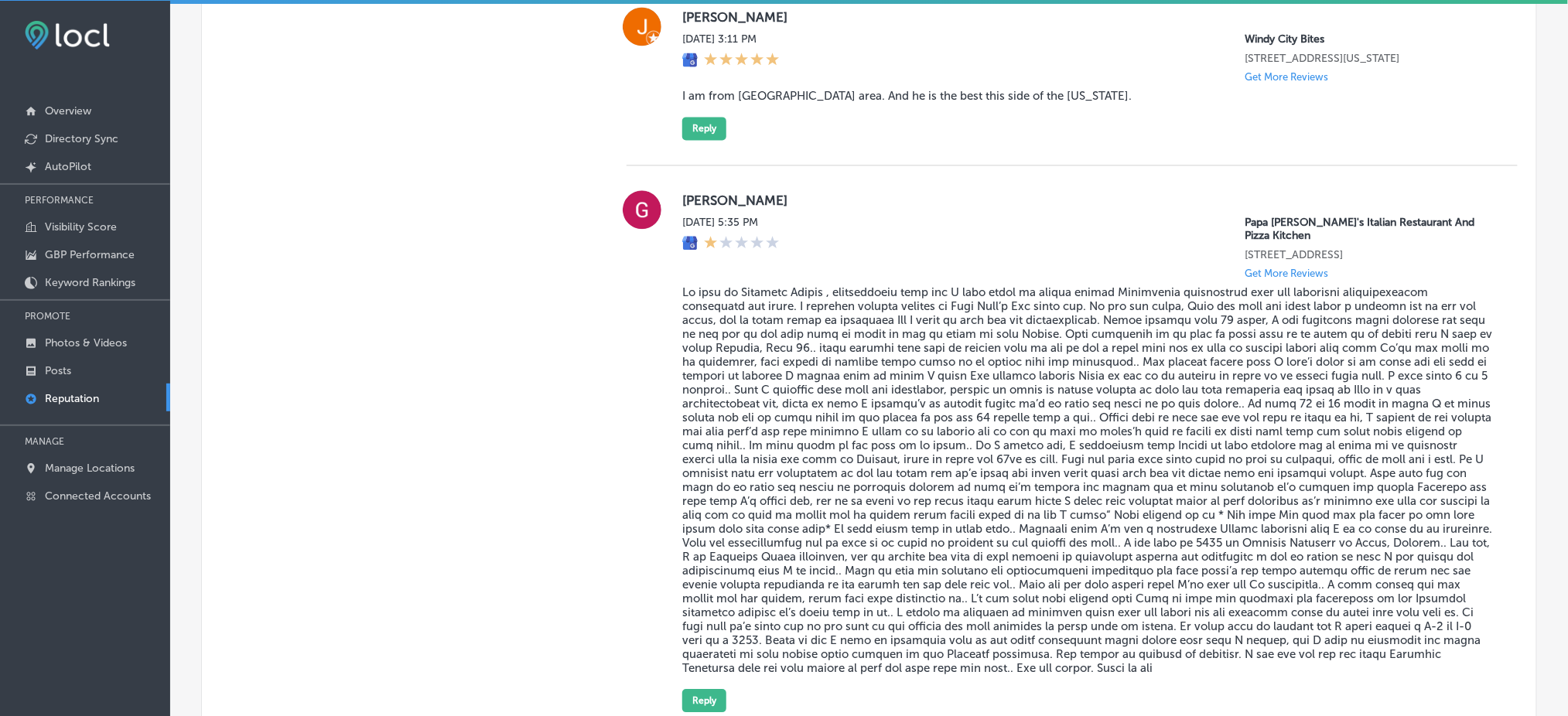
scroll to position [16237, 0]
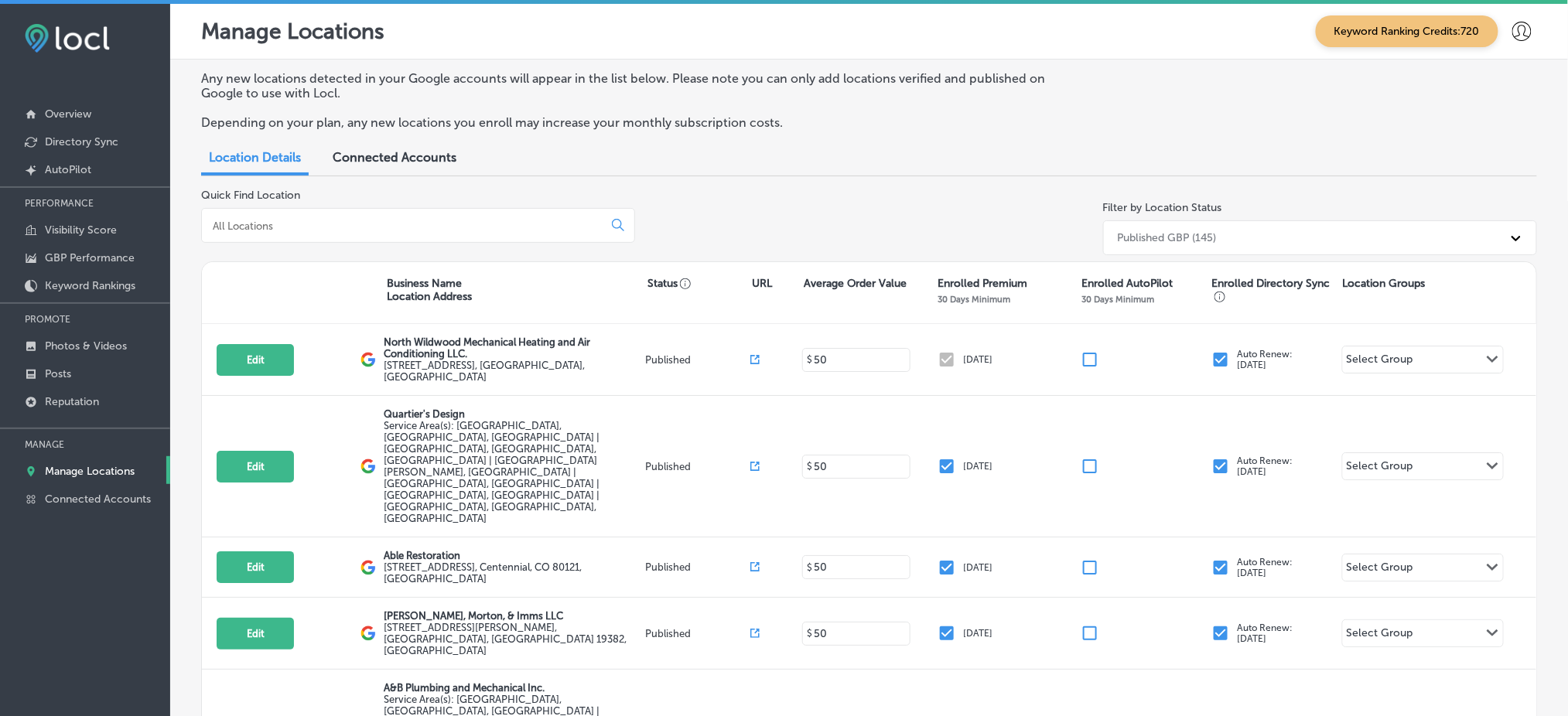
click at [275, 219] on input at bounding box center [406, 226] width 389 height 14
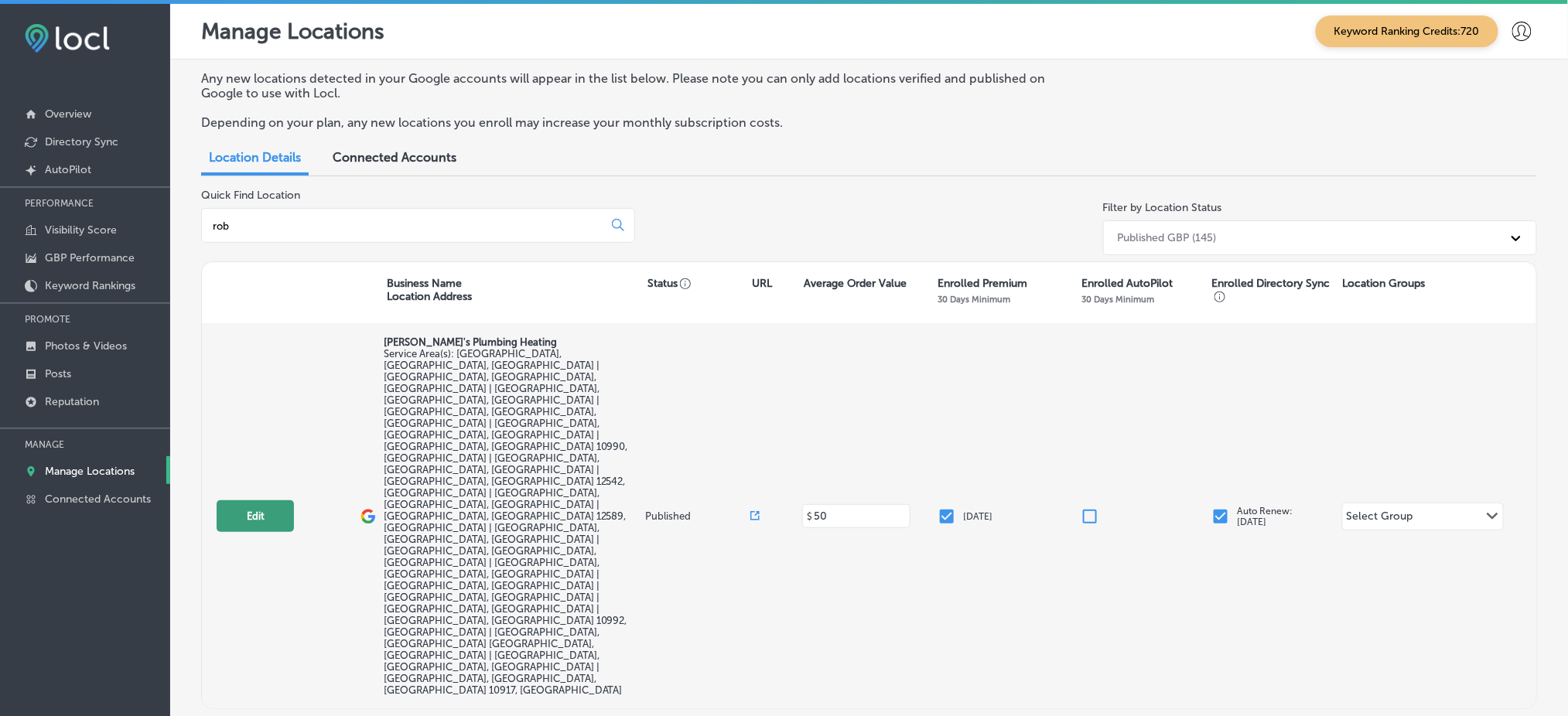
type input "rob"
click at [263, 500] on button "Edit" at bounding box center [255, 516] width 78 height 32
select select "US"
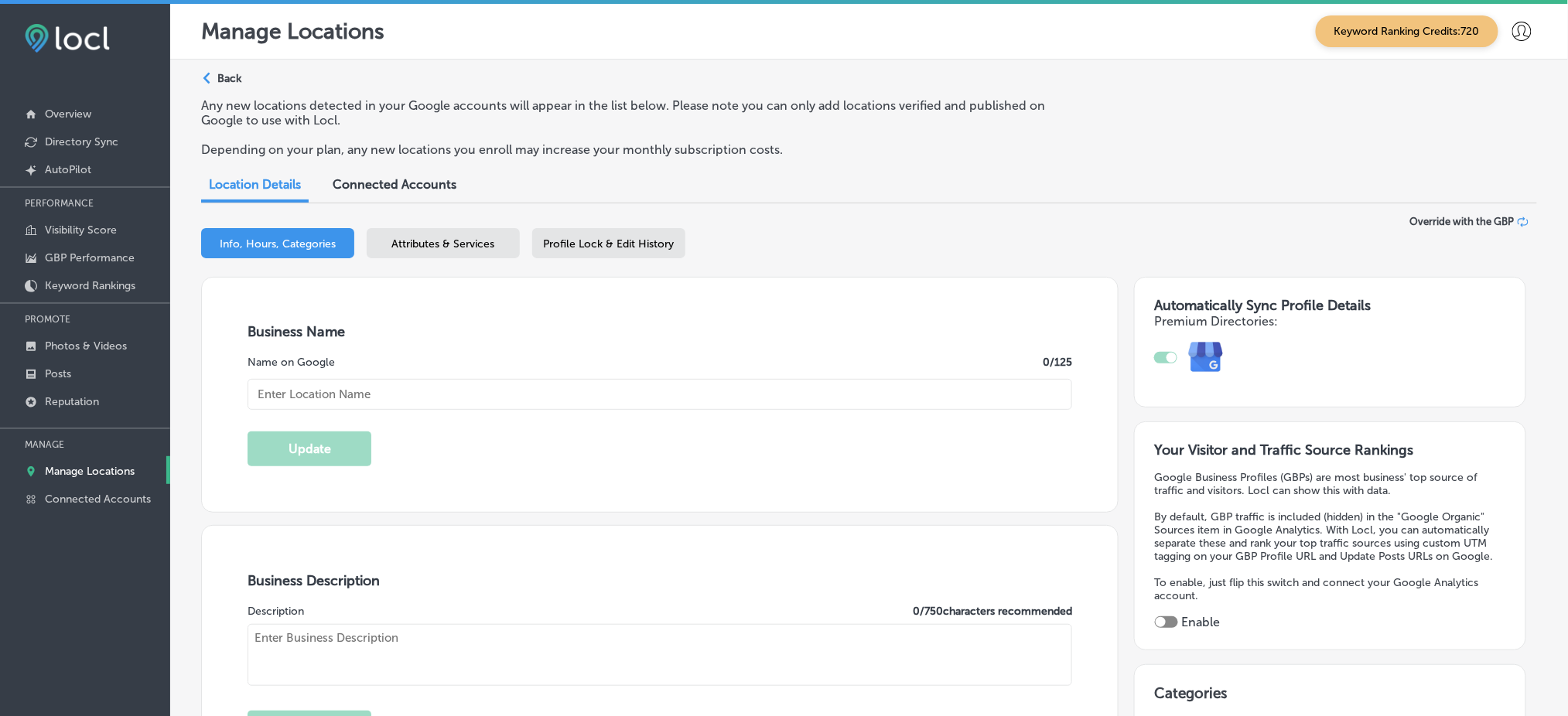
checkbox input "true"
type input "[PERSON_NAME]'s Plumbing Heating"
type input "9 Shelter Cv."
type input "Newburgh"
type input "12550"
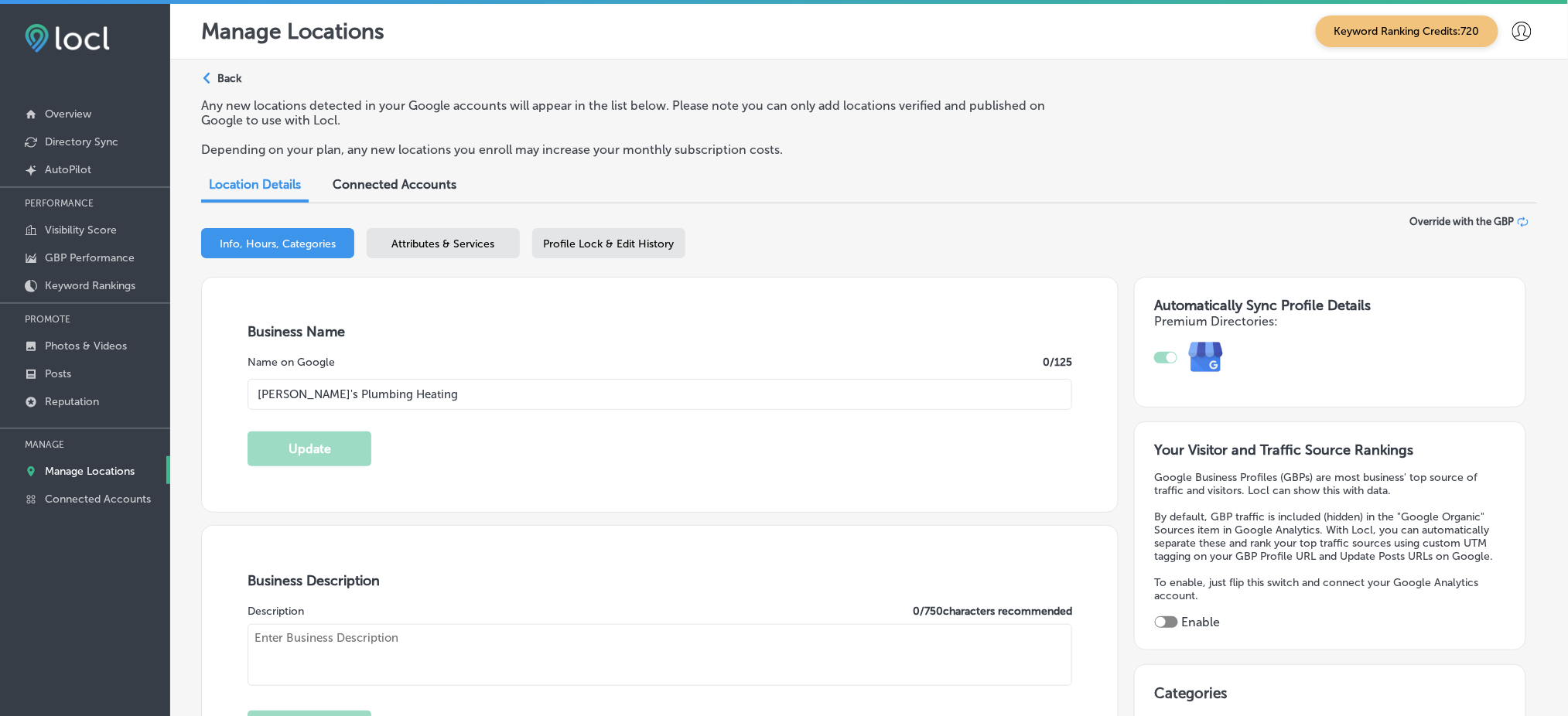
type input "US"
type input "https://robsplumbingandheating.com/"
type textarea "Rob's Plumbing & Heating has proudly served the Hudson Valley for over 30 years…"
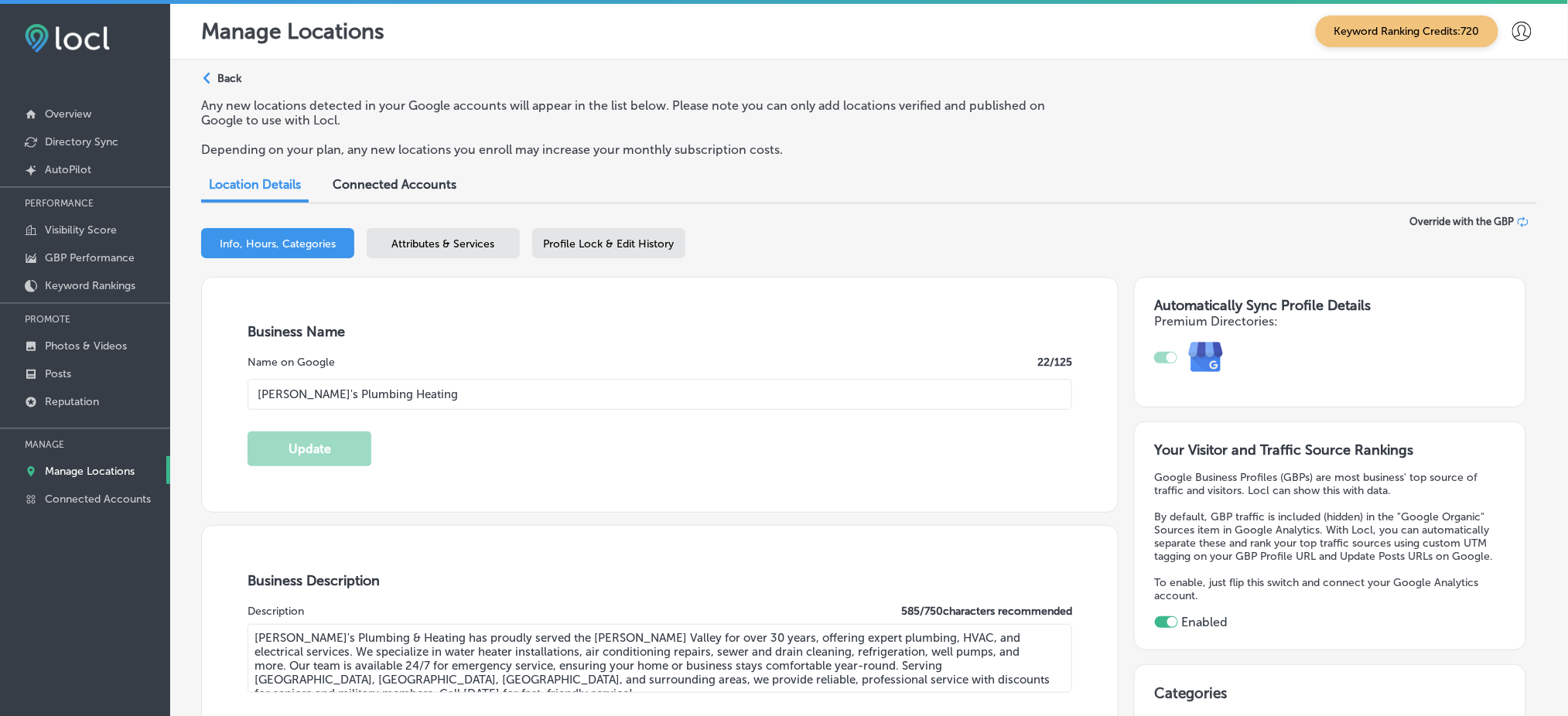
type input "+1 845 562 0625"
click at [483, 255] on div "Attributes & Services" at bounding box center [443, 243] width 153 height 30
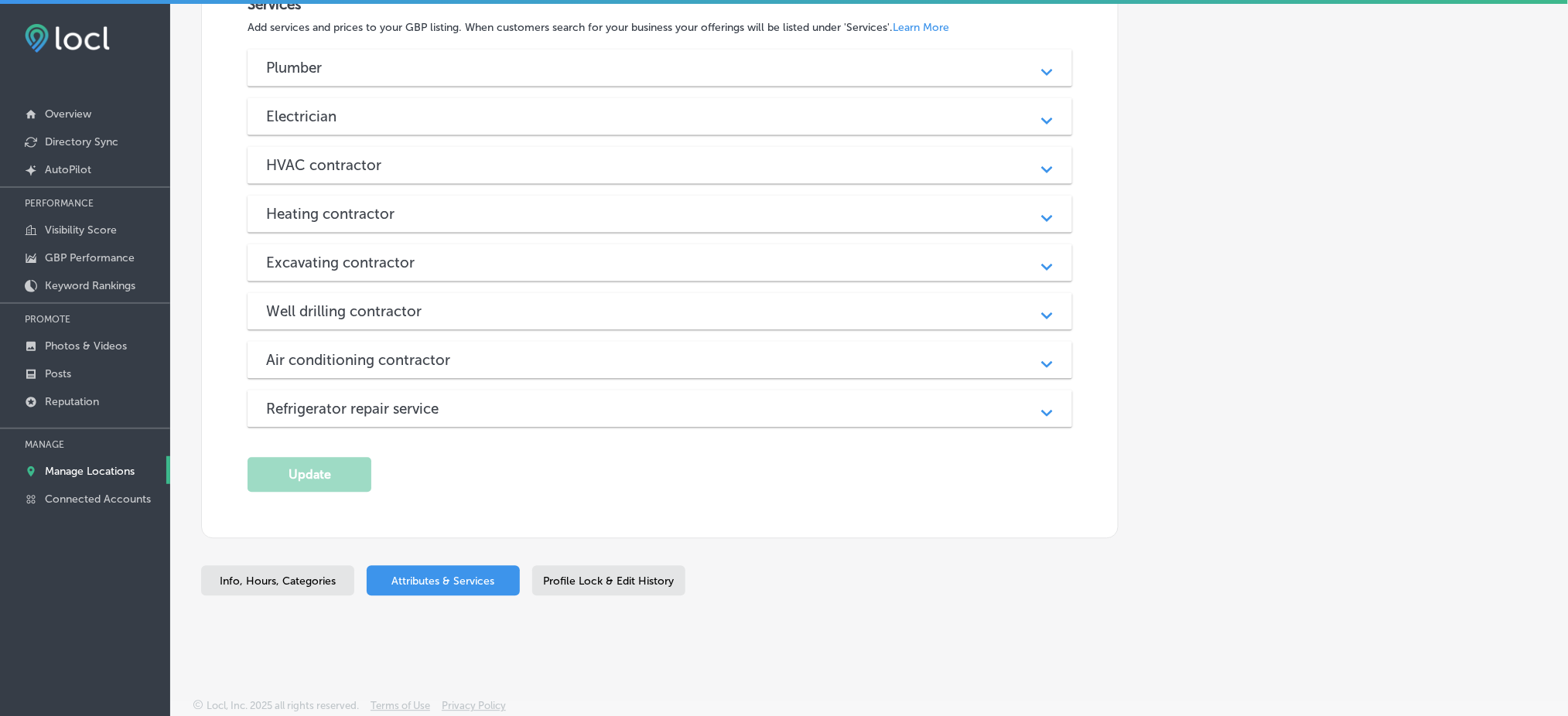
scroll to position [919, 0]
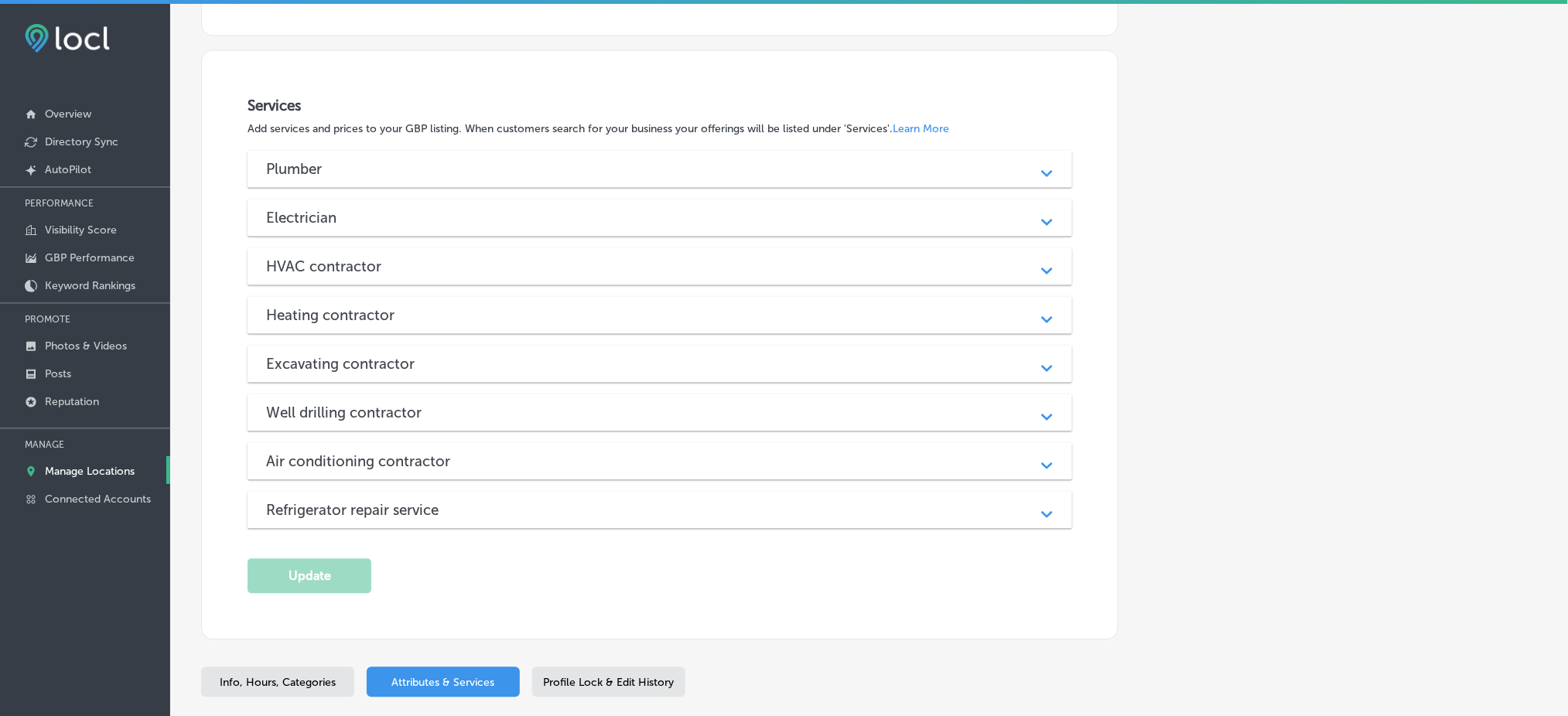
click at [379, 208] on div "Electrician Path Created with Sketch." at bounding box center [659, 218] width 825 height 38
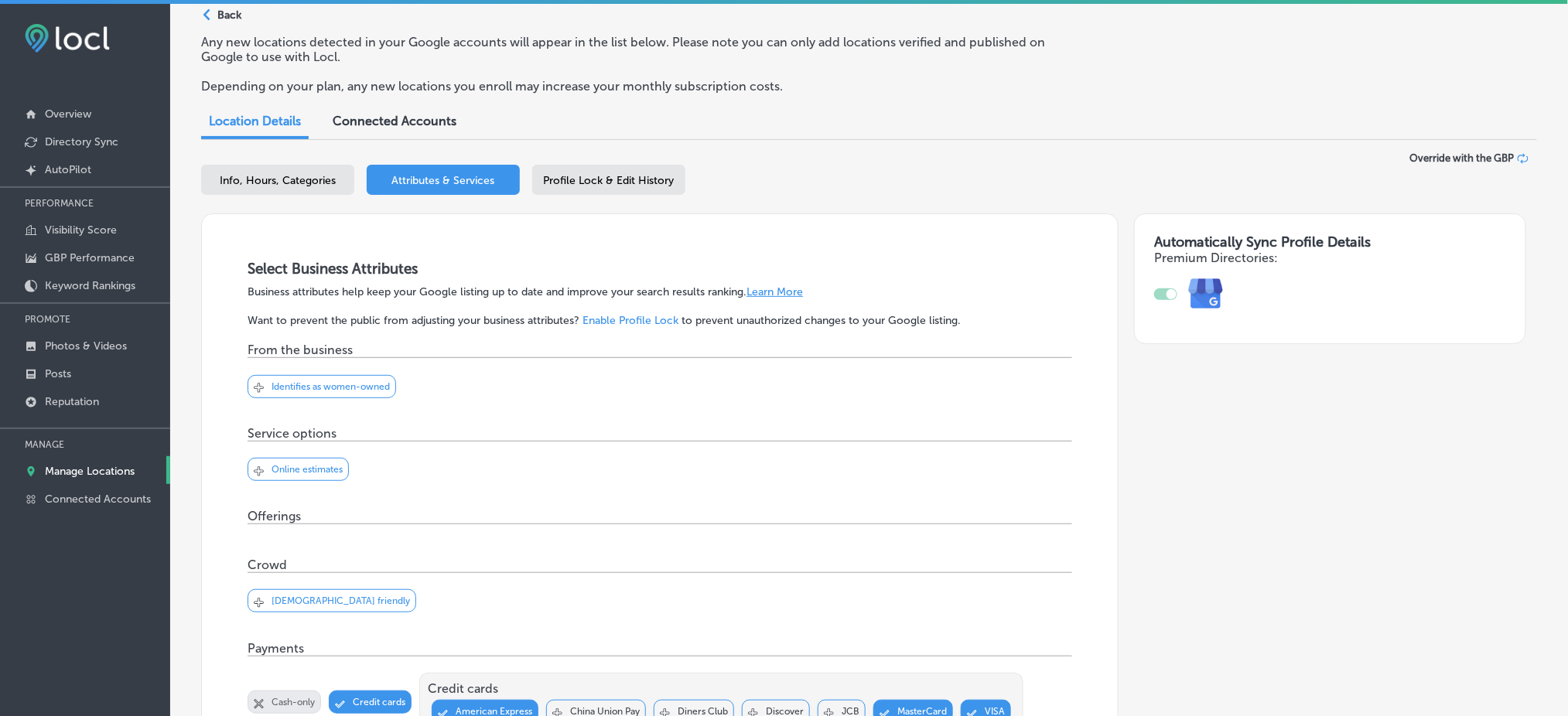
scroll to position [0, 0]
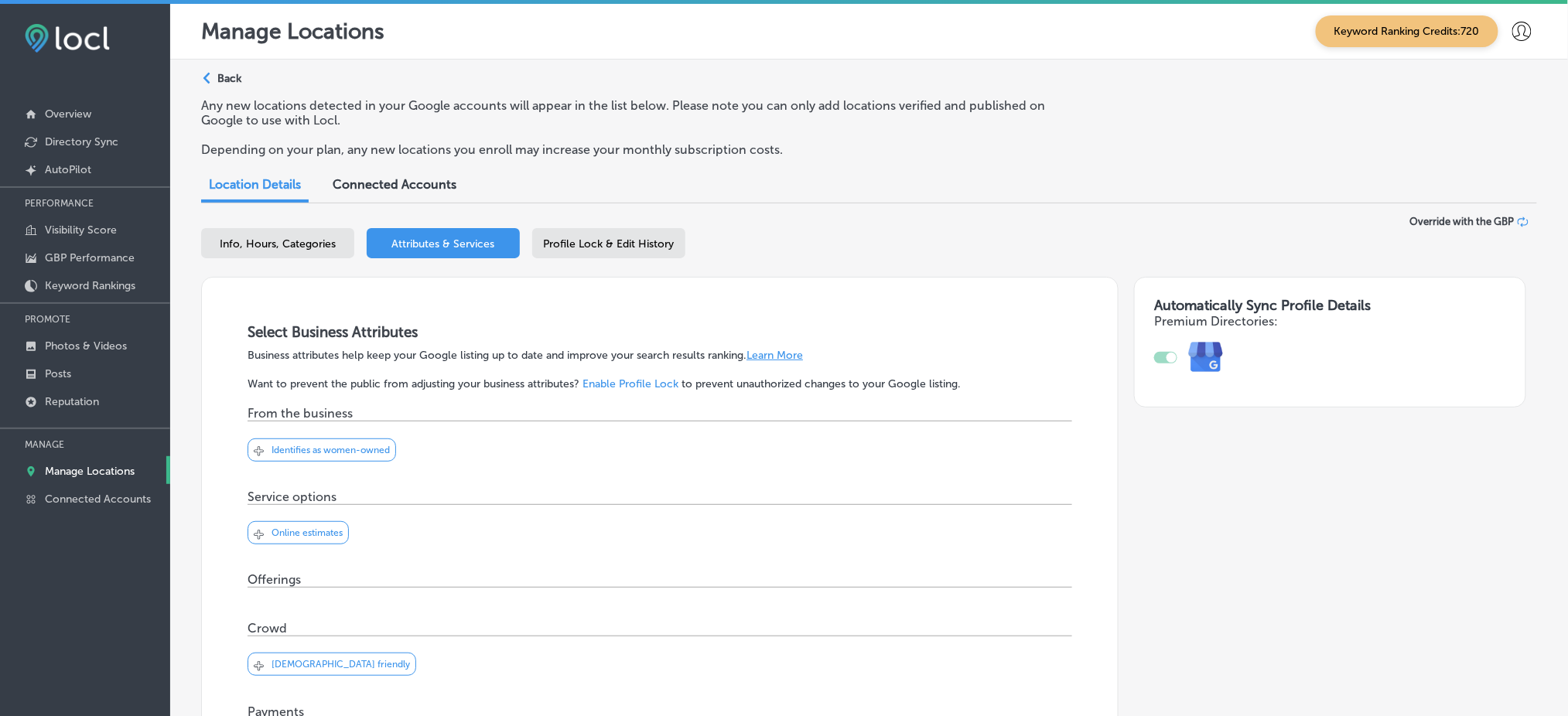
click at [234, 82] on p "Back" at bounding box center [229, 78] width 24 height 13
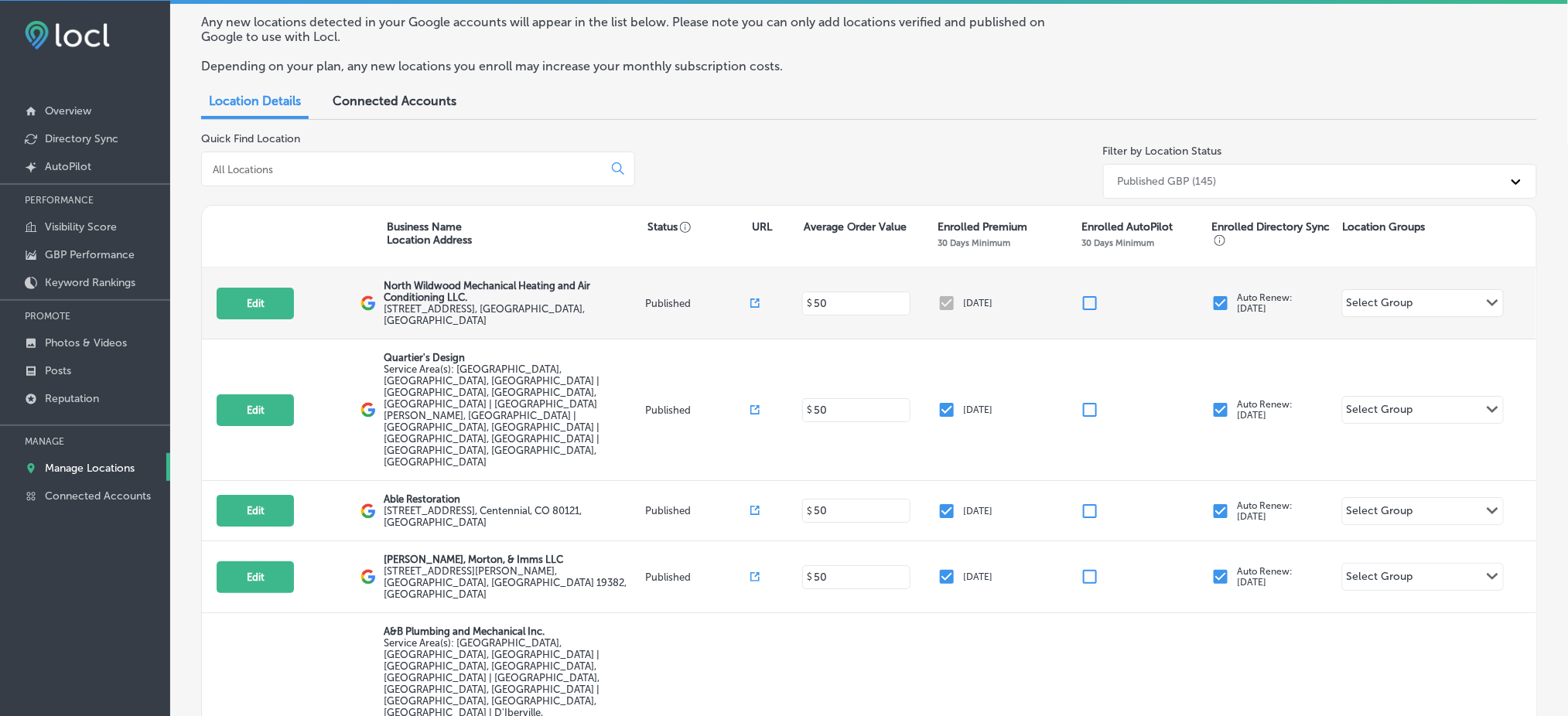
scroll to position [103, 0]
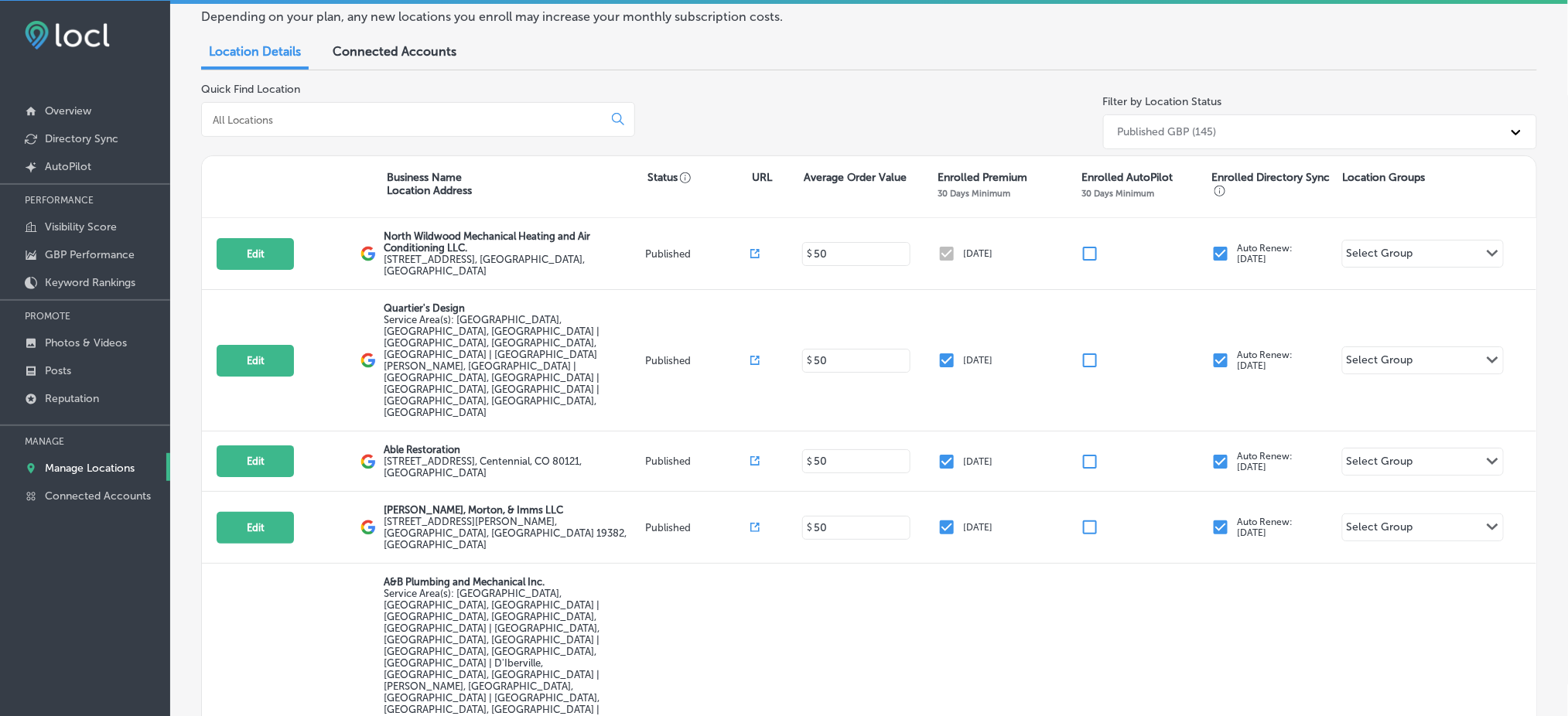
click at [389, 118] on input at bounding box center [406, 119] width 389 height 14
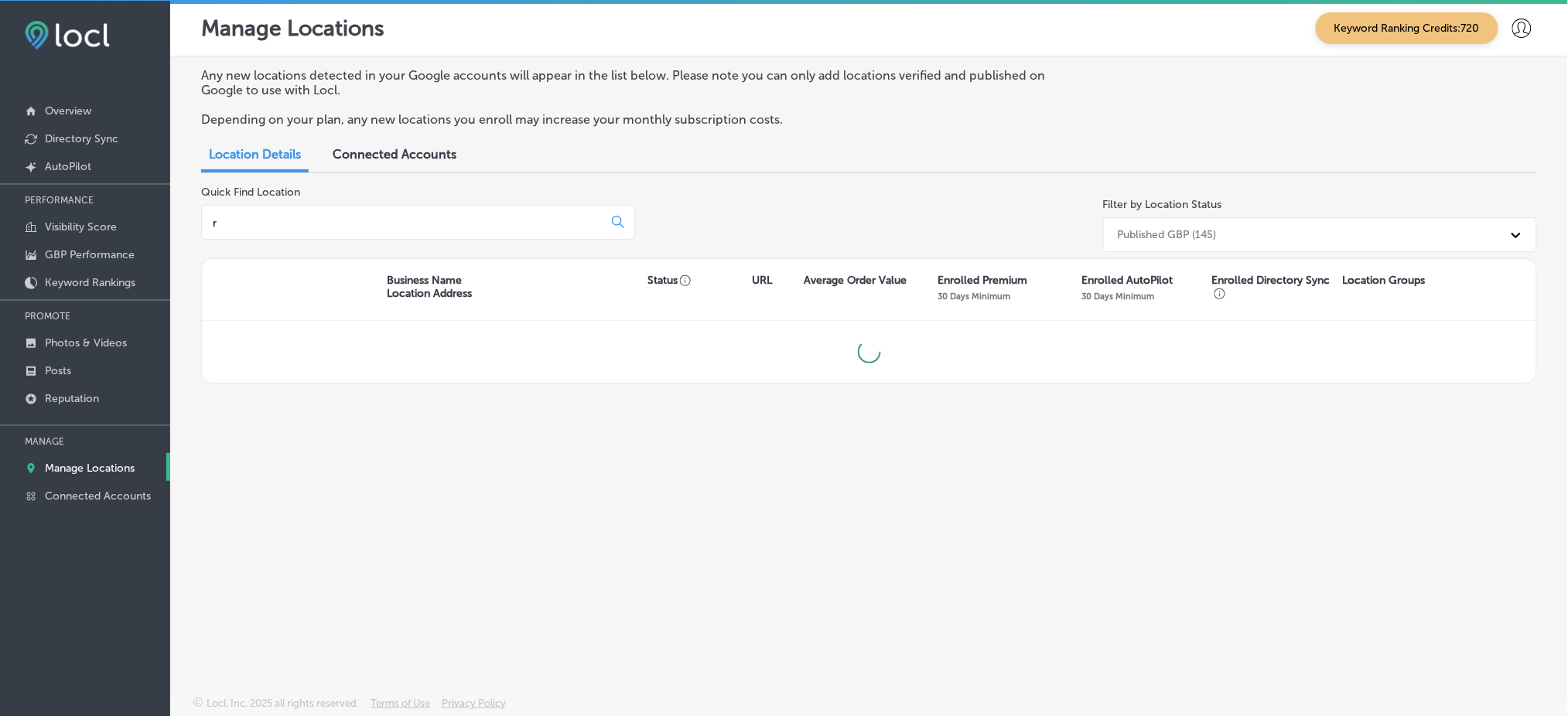
scroll to position [0, 0]
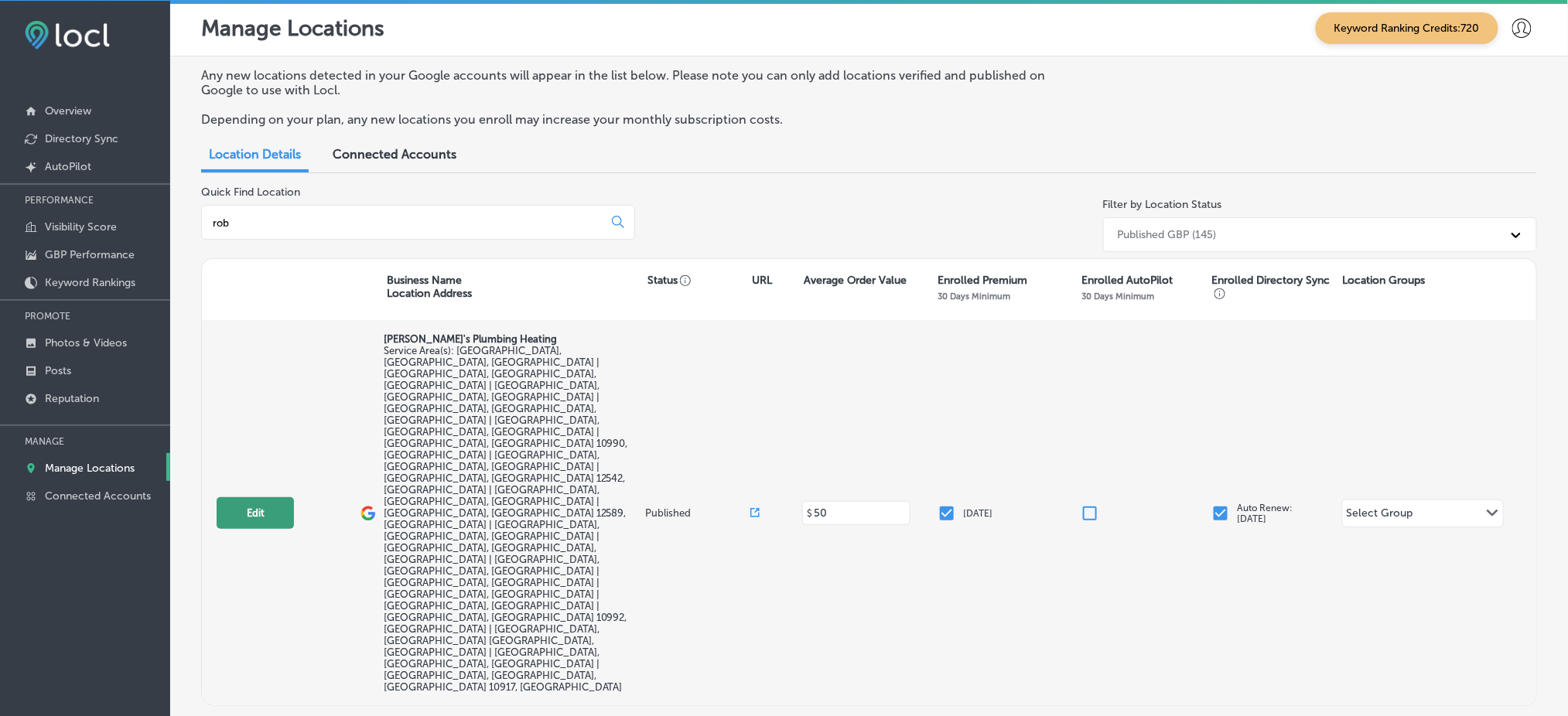
type input "rob"
click at [286, 497] on button "Edit" at bounding box center [255, 512] width 78 height 32
select select "US"
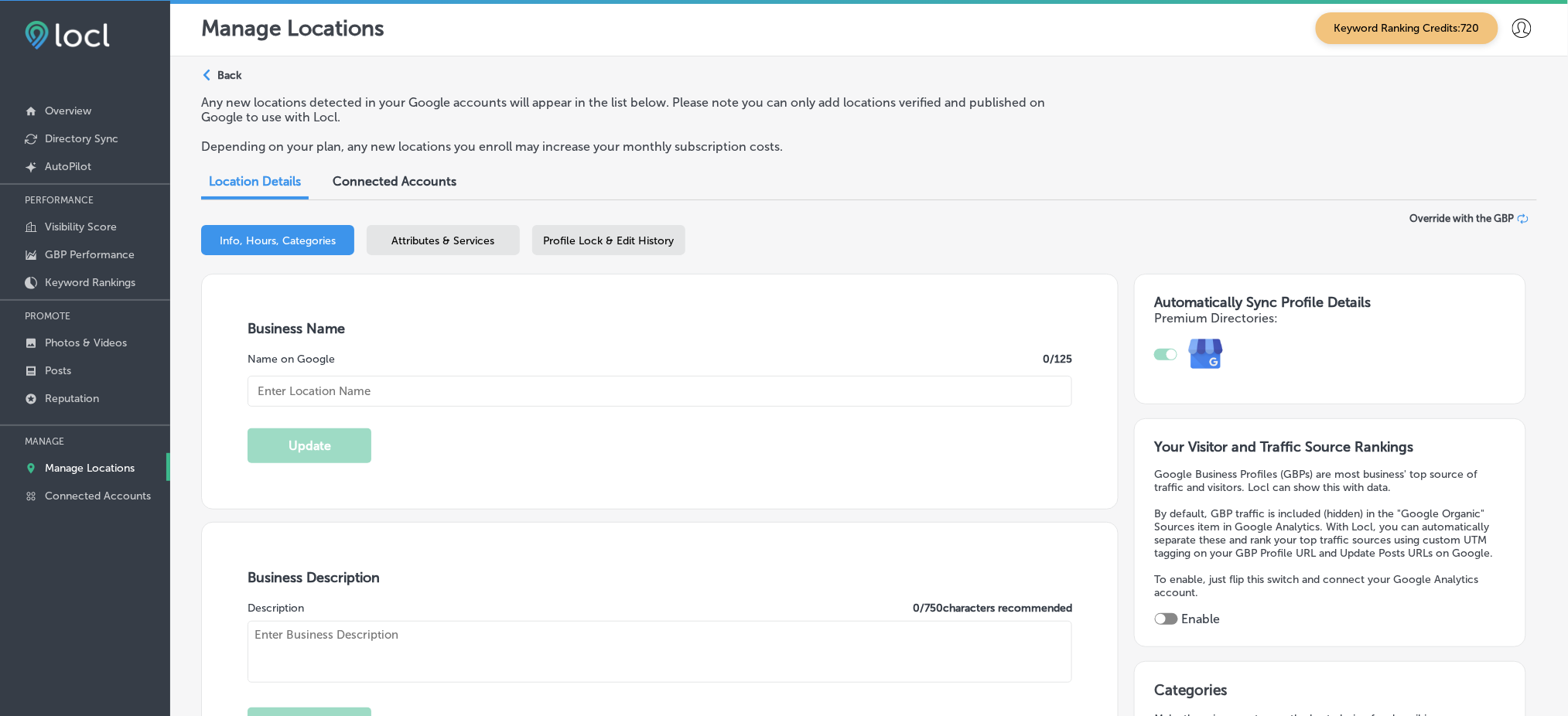
type input "[PERSON_NAME]'s Plumbing Heating"
type input "9 Shelter Cv."
type input "Newburgh"
type input "12550"
type input "US"
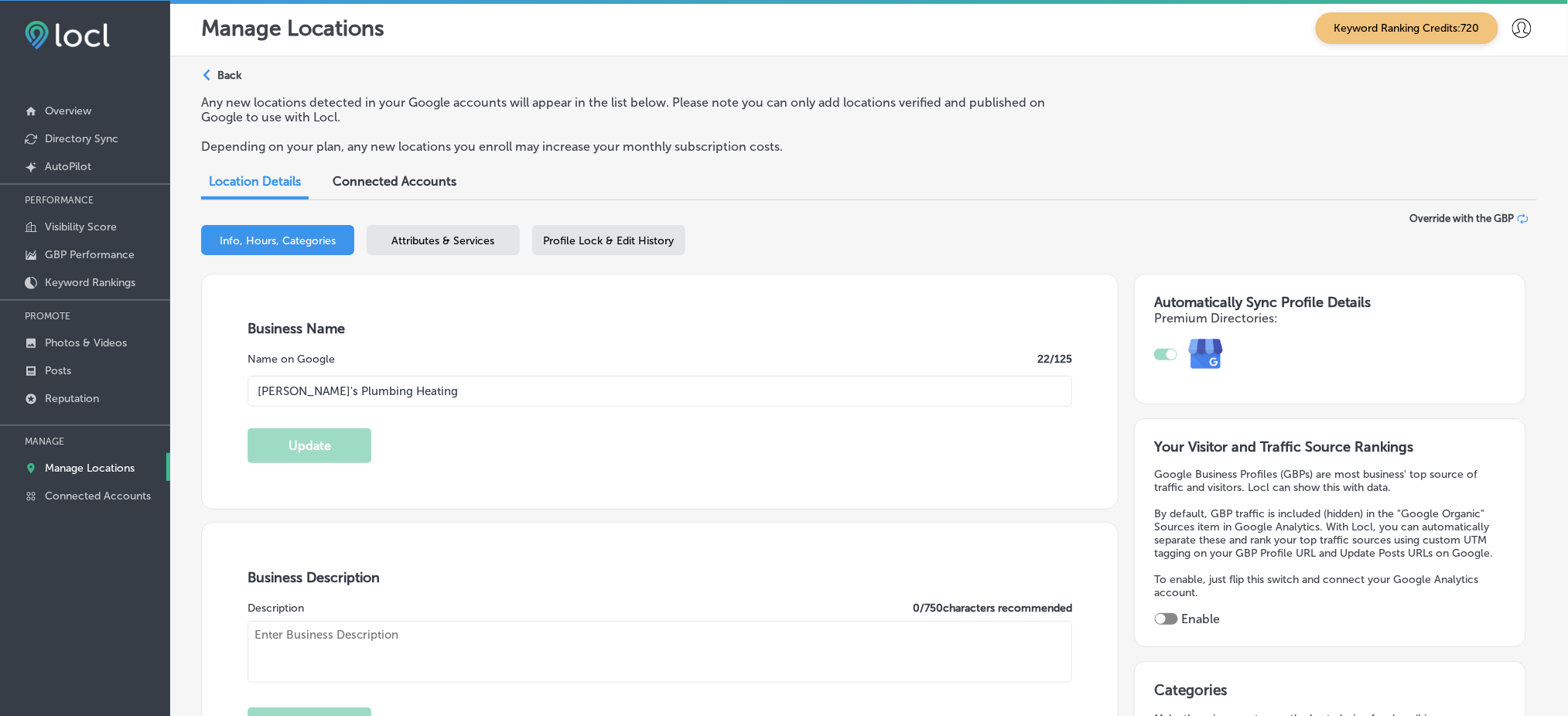
type input "https://robsplumbingandheating.com/"
checkbox input "true"
type textarea "Rob's Plumbing & Heating has proudly served the Hudson Valley for over 30 years…"
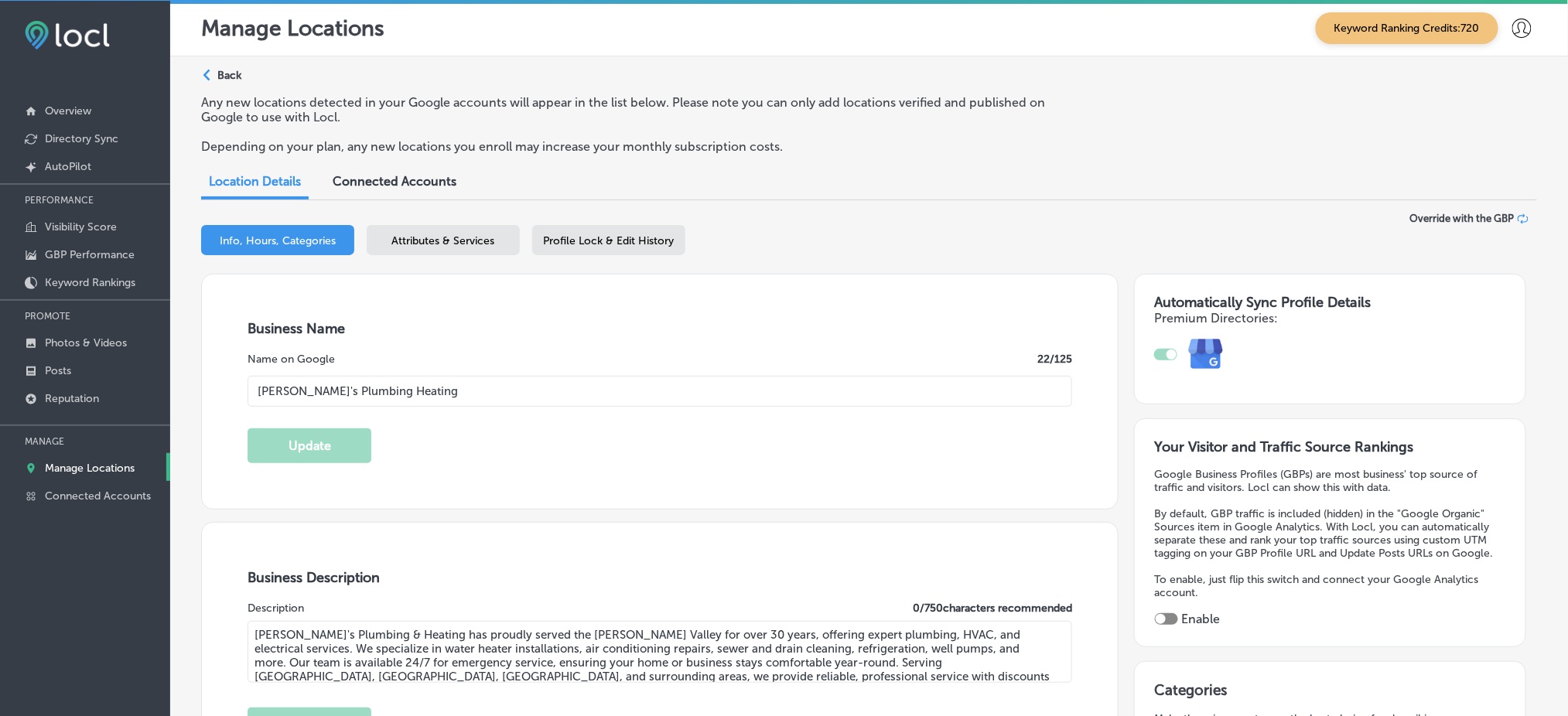
type input "+1 845 562 0625"
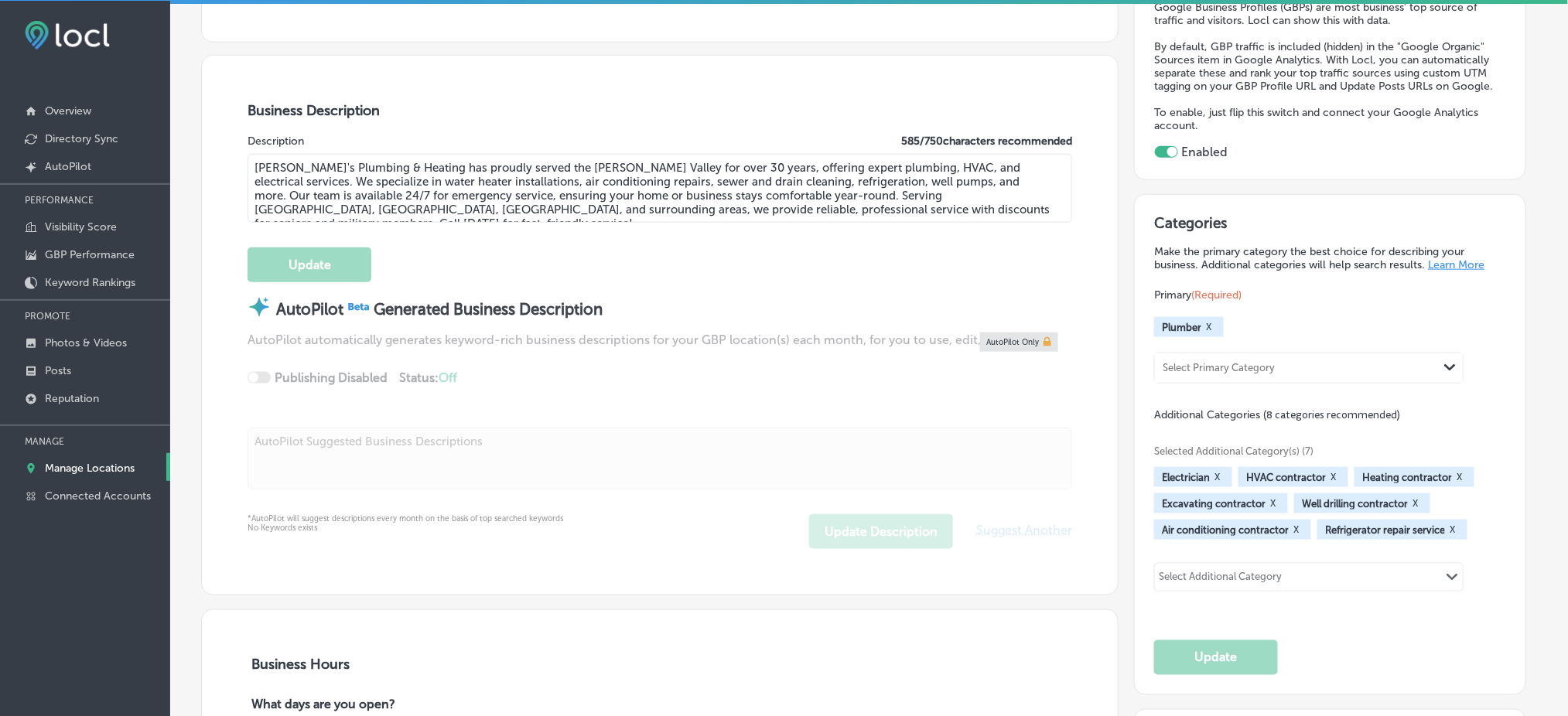
scroll to position [515, 0]
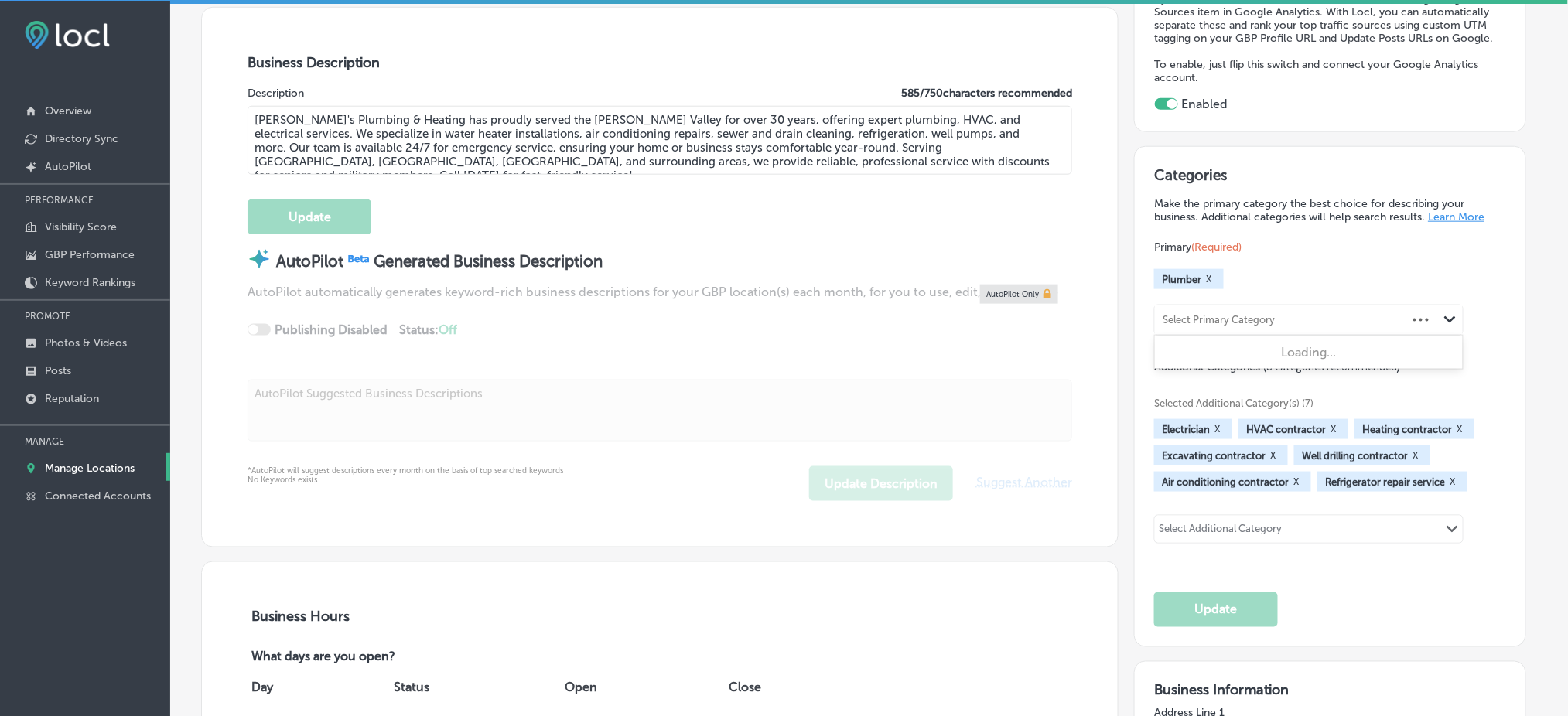
click at [1288, 310] on div "Select Primary Category" at bounding box center [1282, 320] width 252 height 21
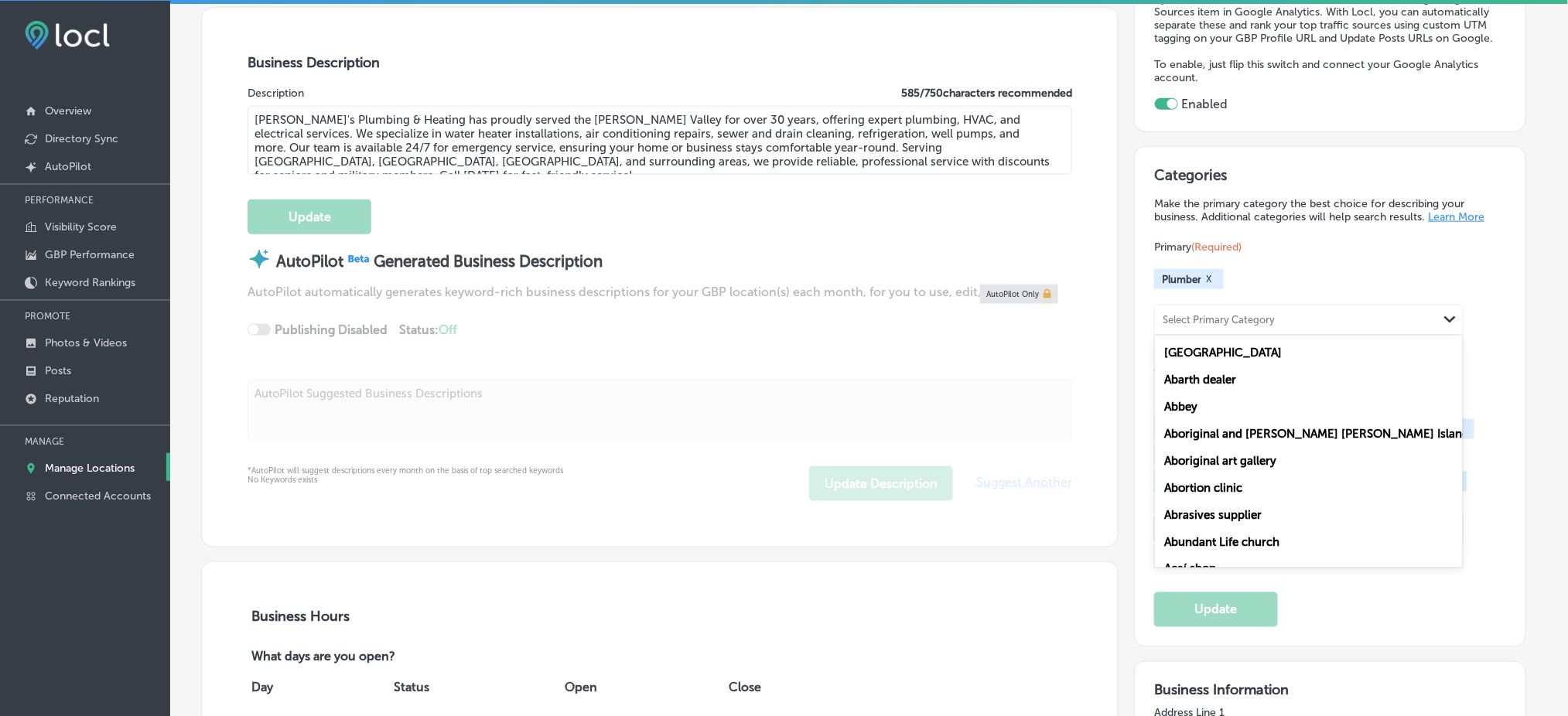
click at [1304, 255] on div "Primary (Required) Plumber X option Aadhaar center focused, 1 of 100. 100 resul…" at bounding box center [1330, 286] width 352 height 96
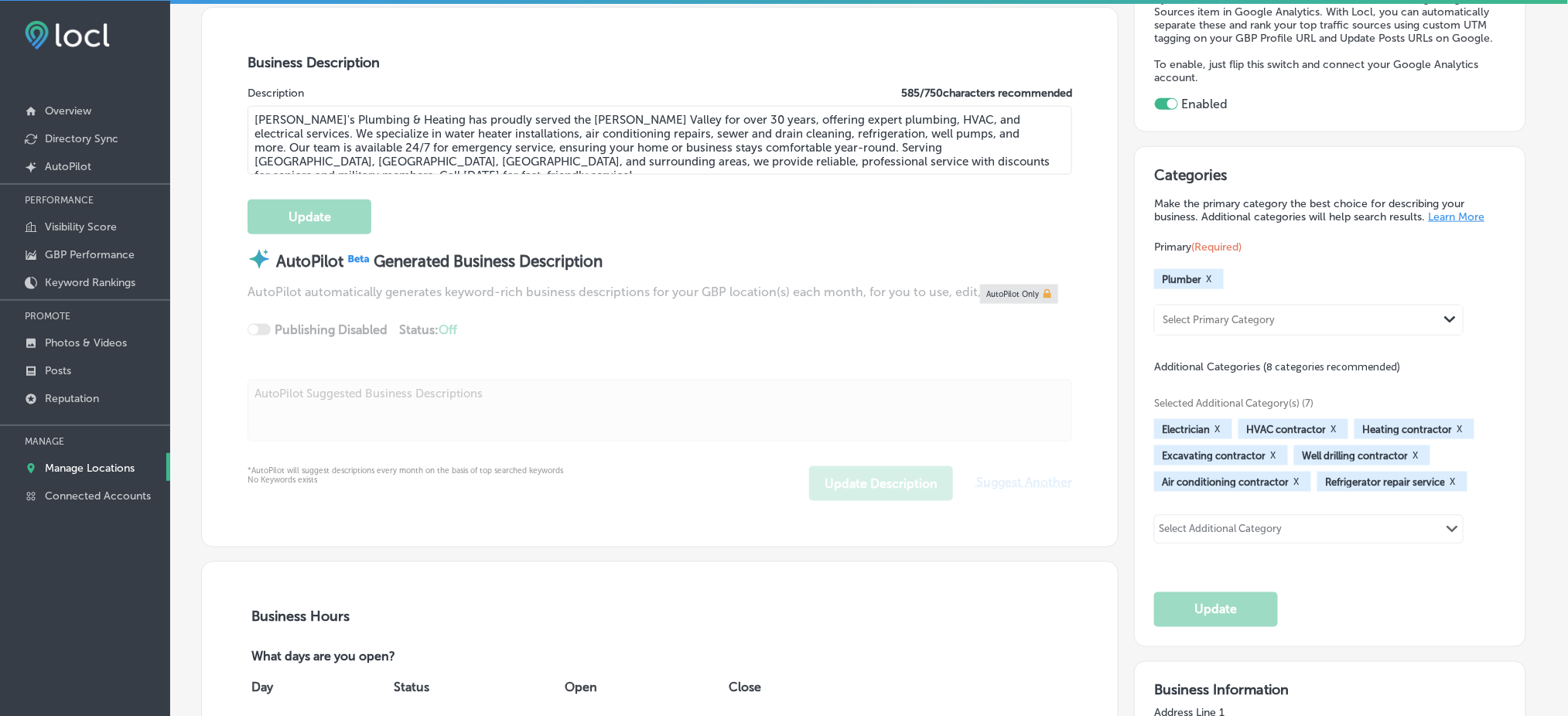
click at [1217, 423] on button "X" at bounding box center [1217, 429] width 14 height 13
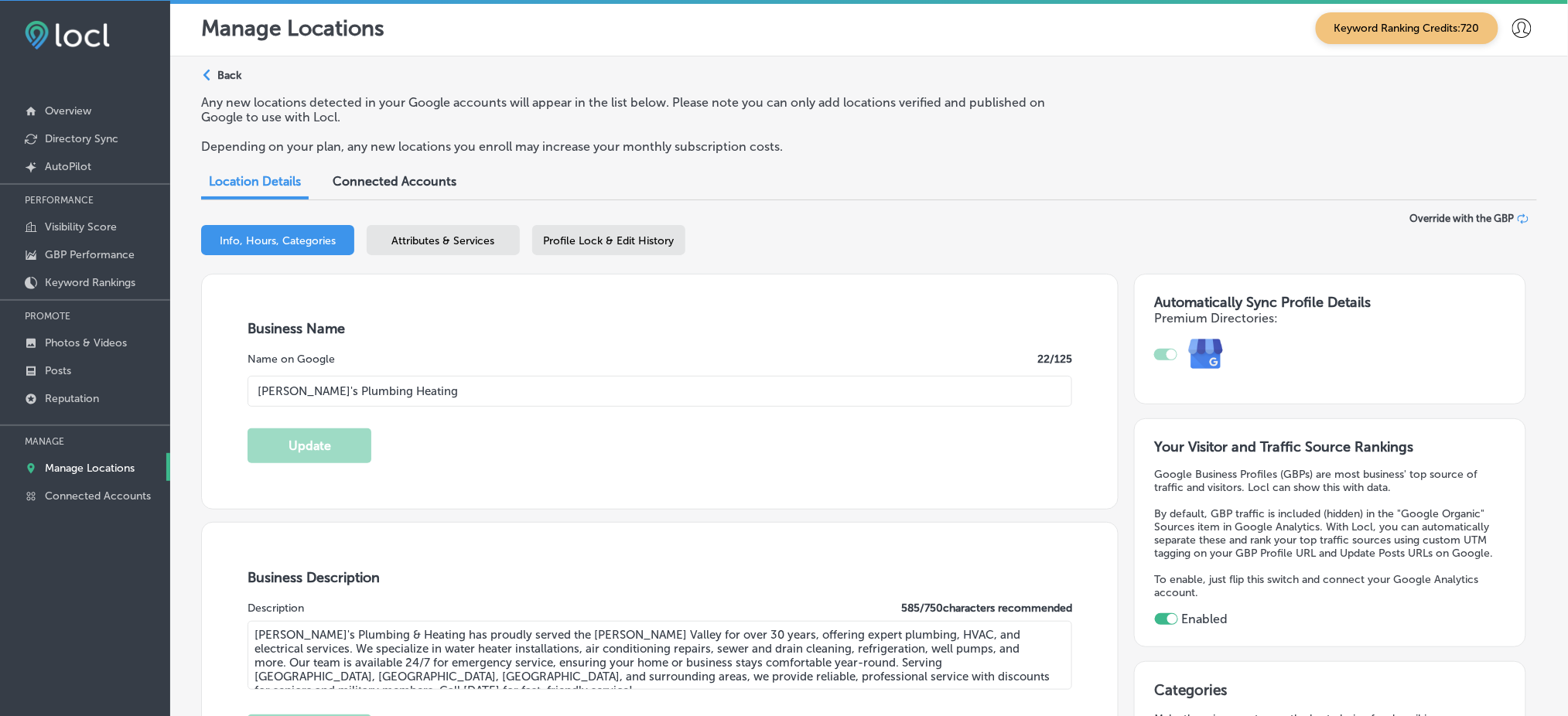
scroll to position [0, 0]
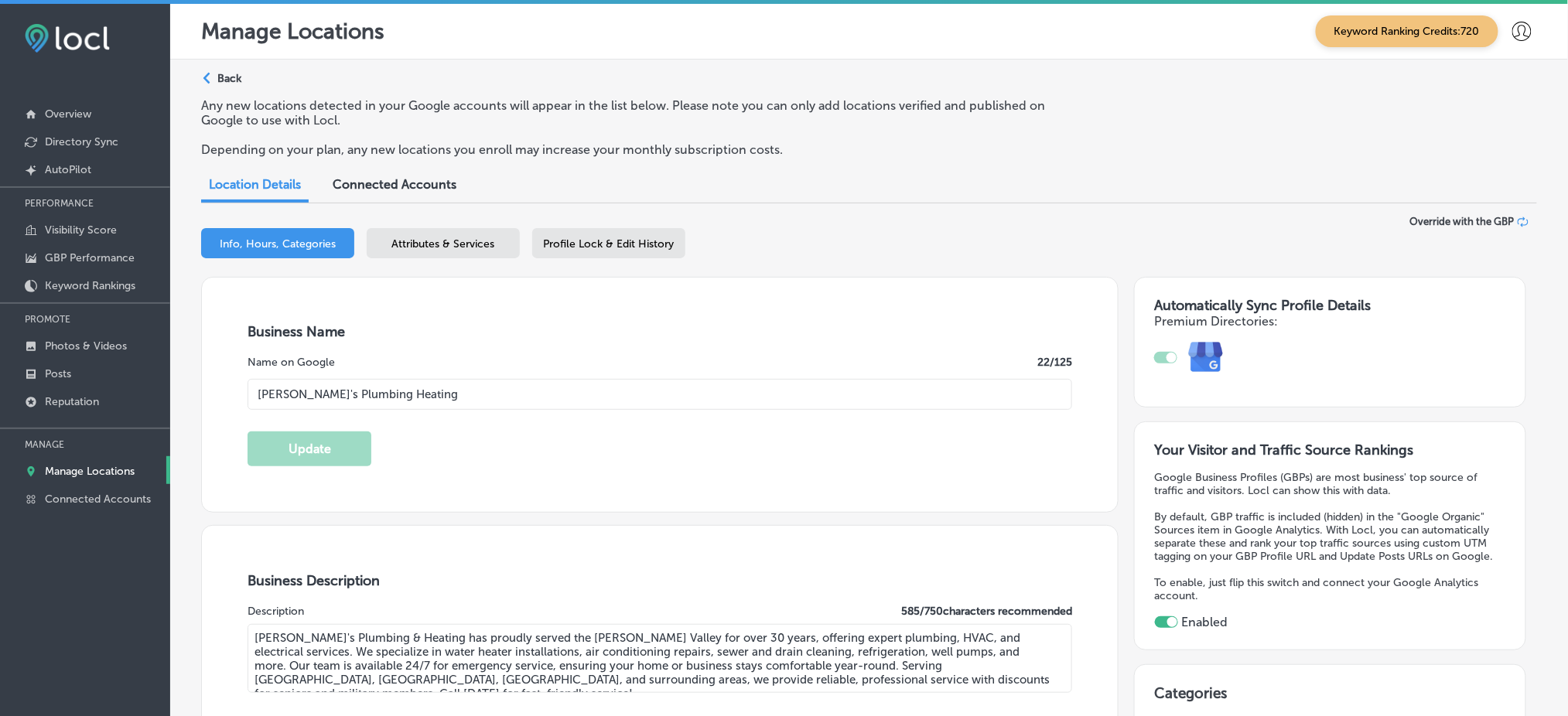
click at [456, 232] on div "Attributes & Services" at bounding box center [443, 243] width 153 height 30
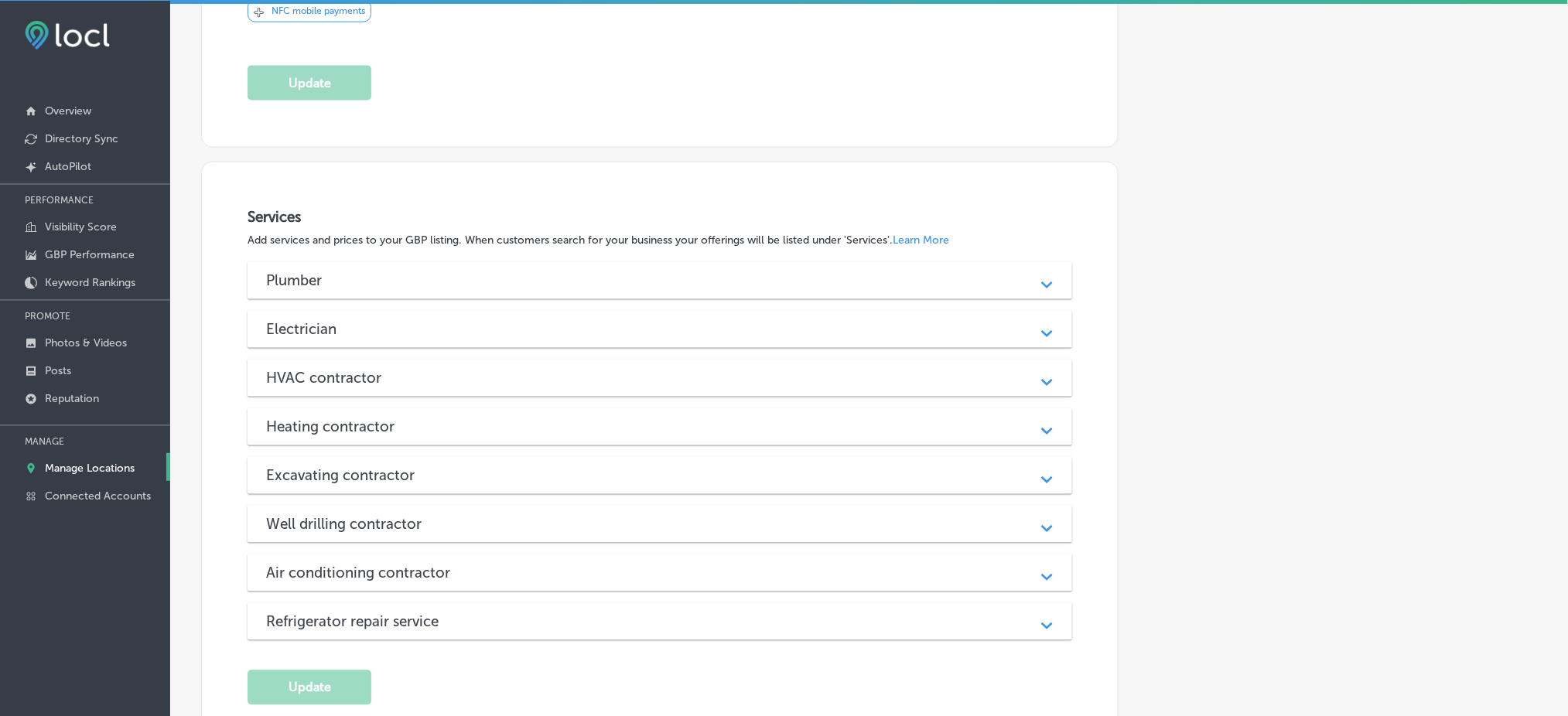
scroll to position [840, 0]
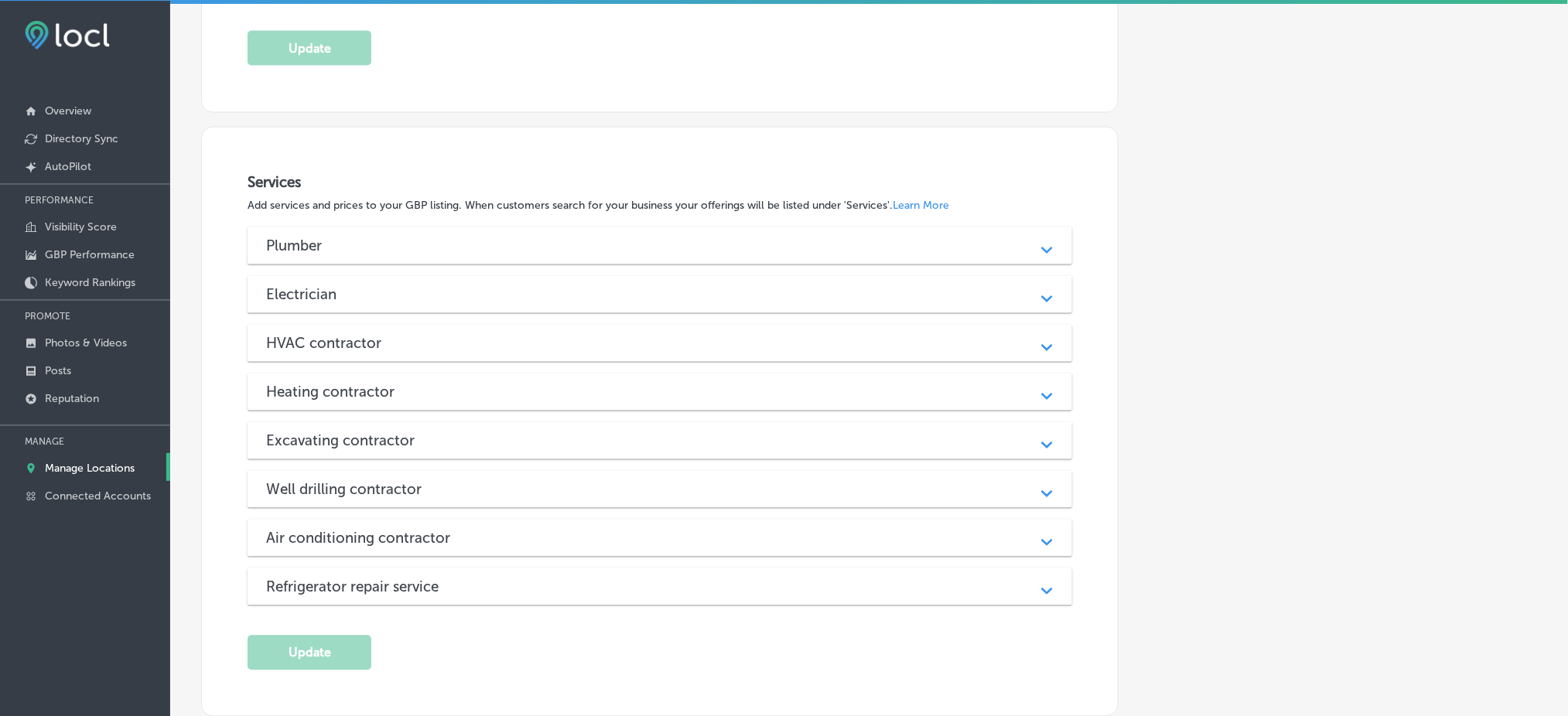
click at [381, 292] on div "Electrician" at bounding box center [660, 295] width 788 height 18
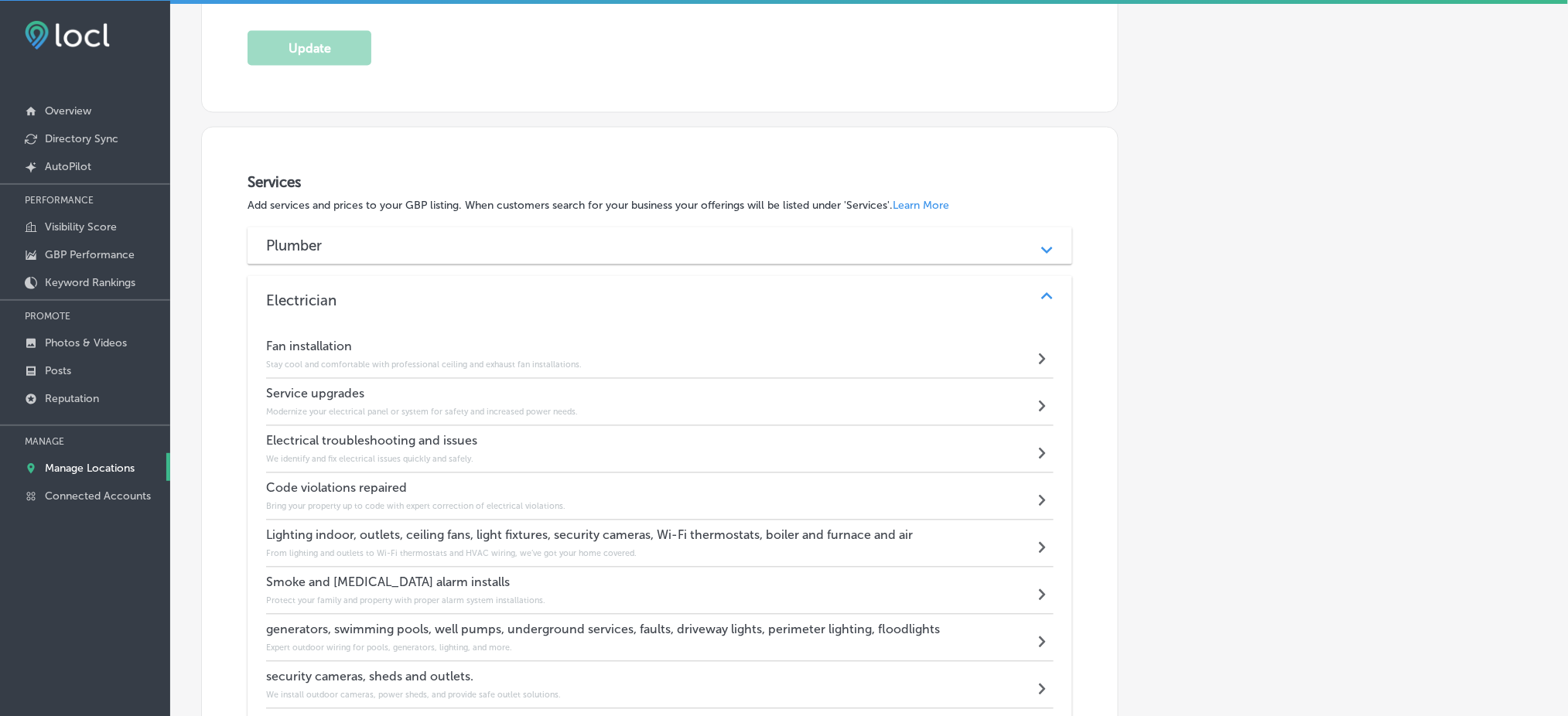
click at [369, 235] on div "Plumber Path Created with Sketch." at bounding box center [659, 246] width 825 height 38
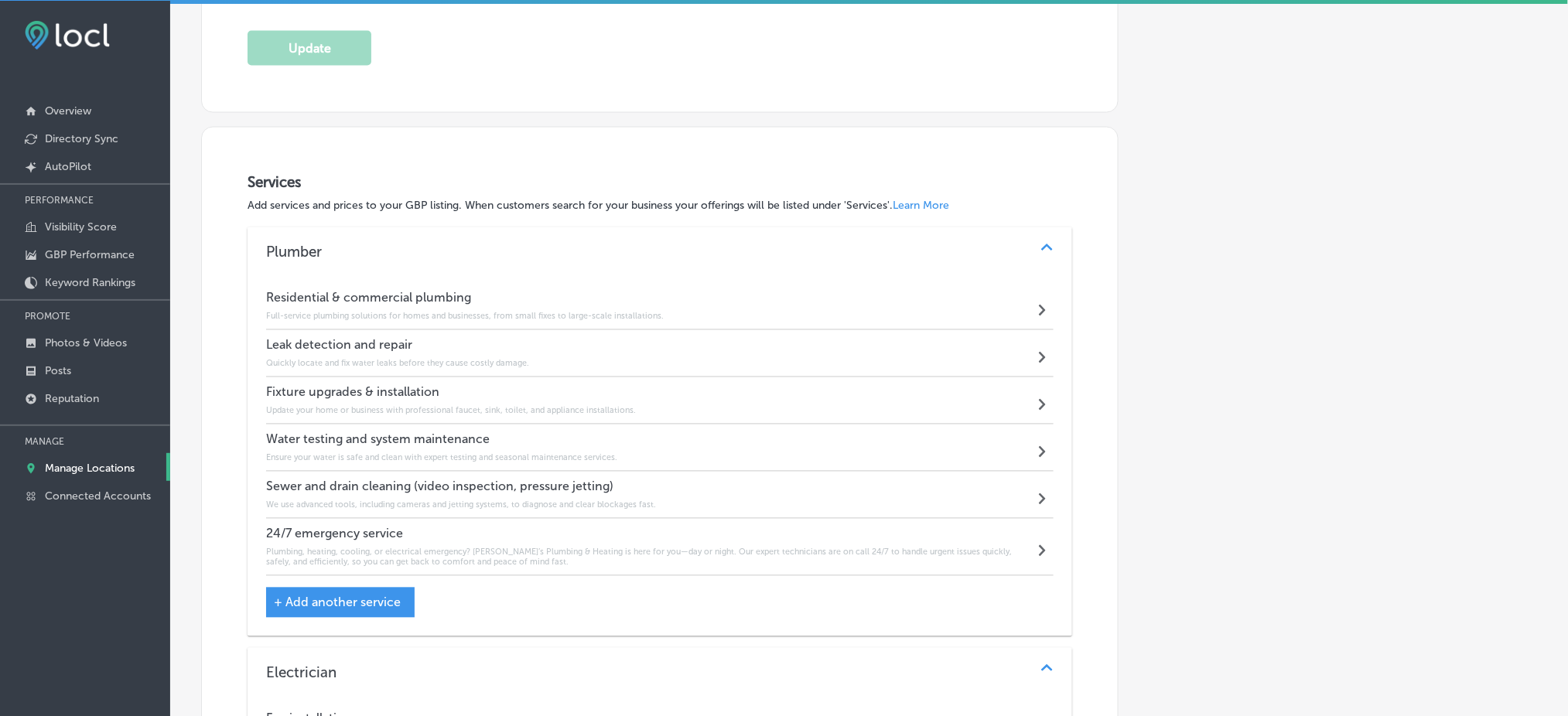
click at [369, 235] on div "Plumber Path Created with Sketch." at bounding box center [659, 252] width 825 height 49
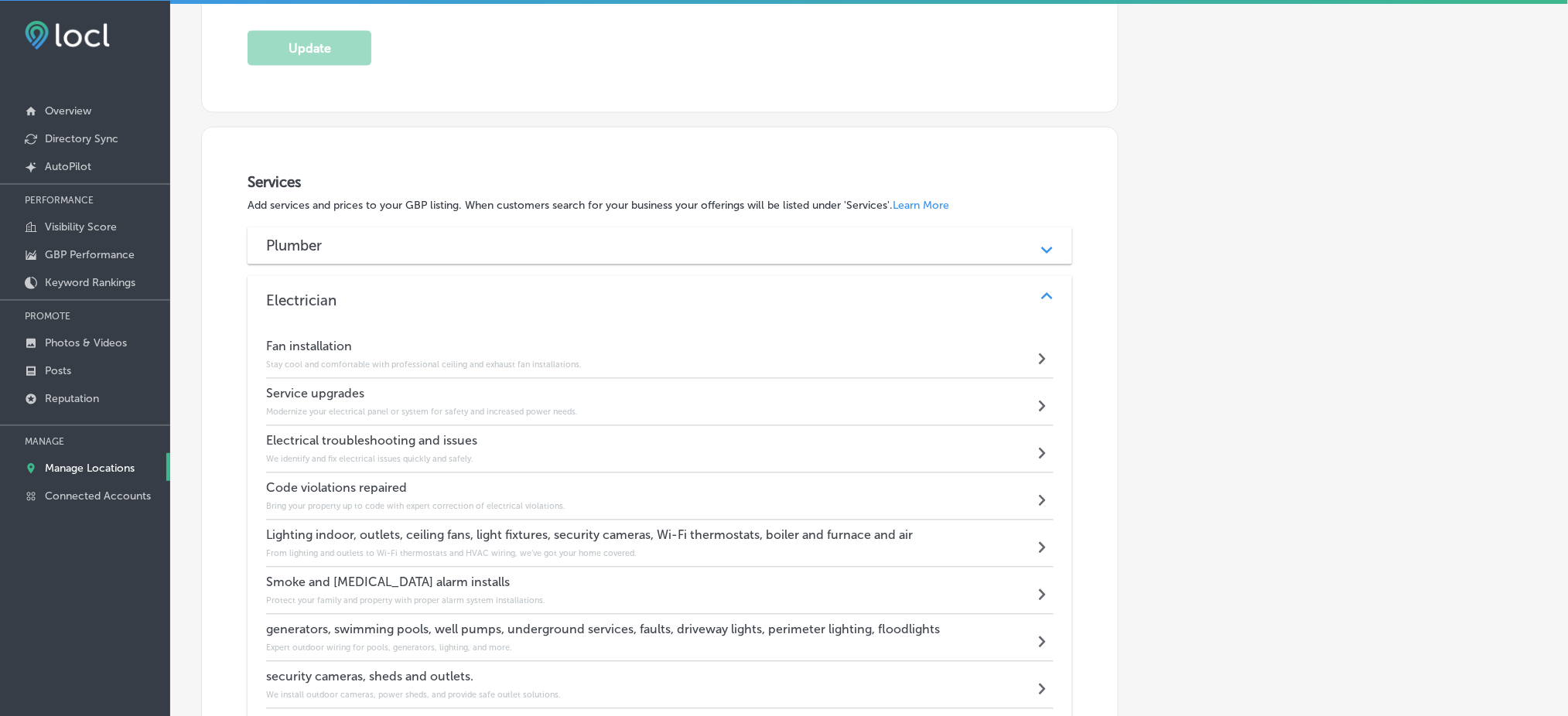
scroll to position [943, 0]
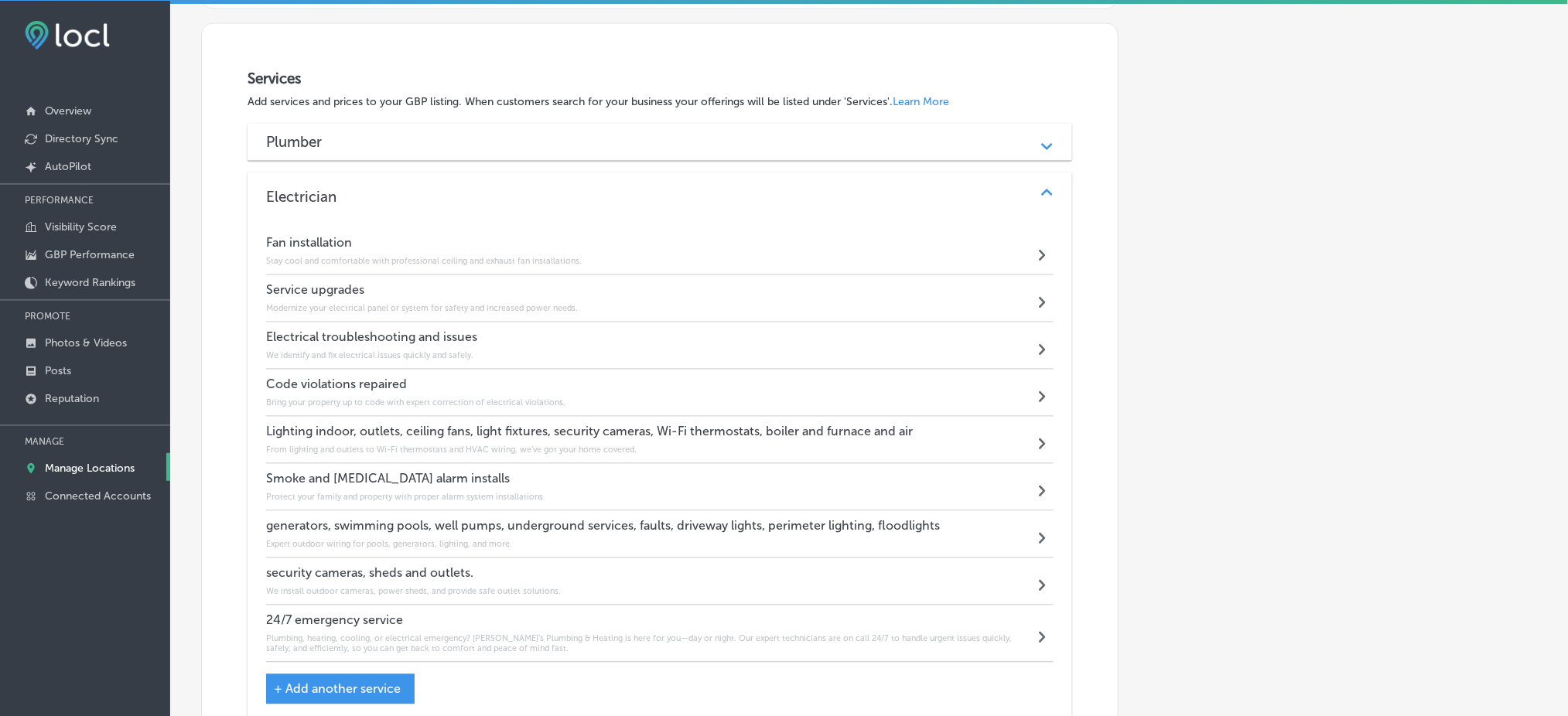
click at [465, 193] on div "Electrician" at bounding box center [660, 197] width 788 height 18
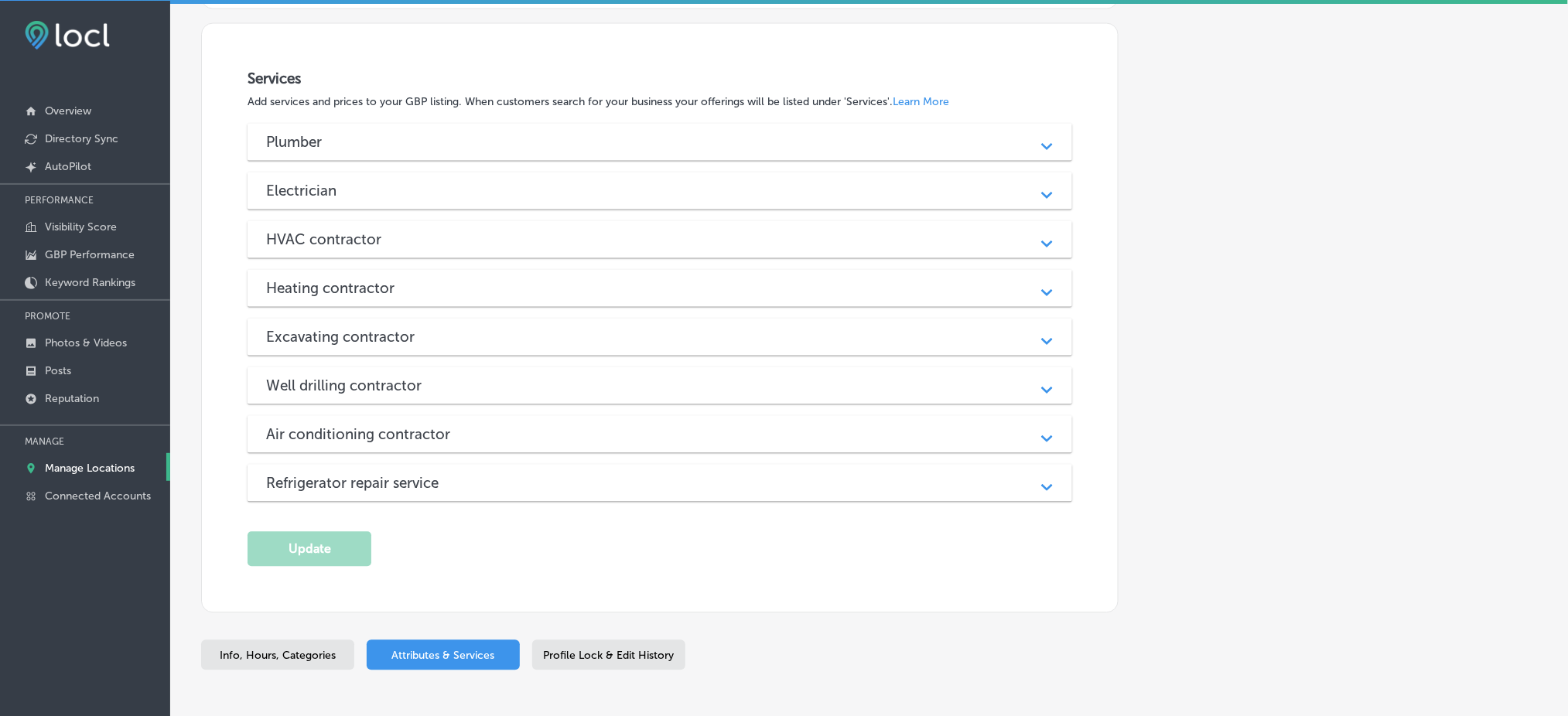
click at [349, 478] on h3 "Refrigerator repair service" at bounding box center [364, 483] width 197 height 18
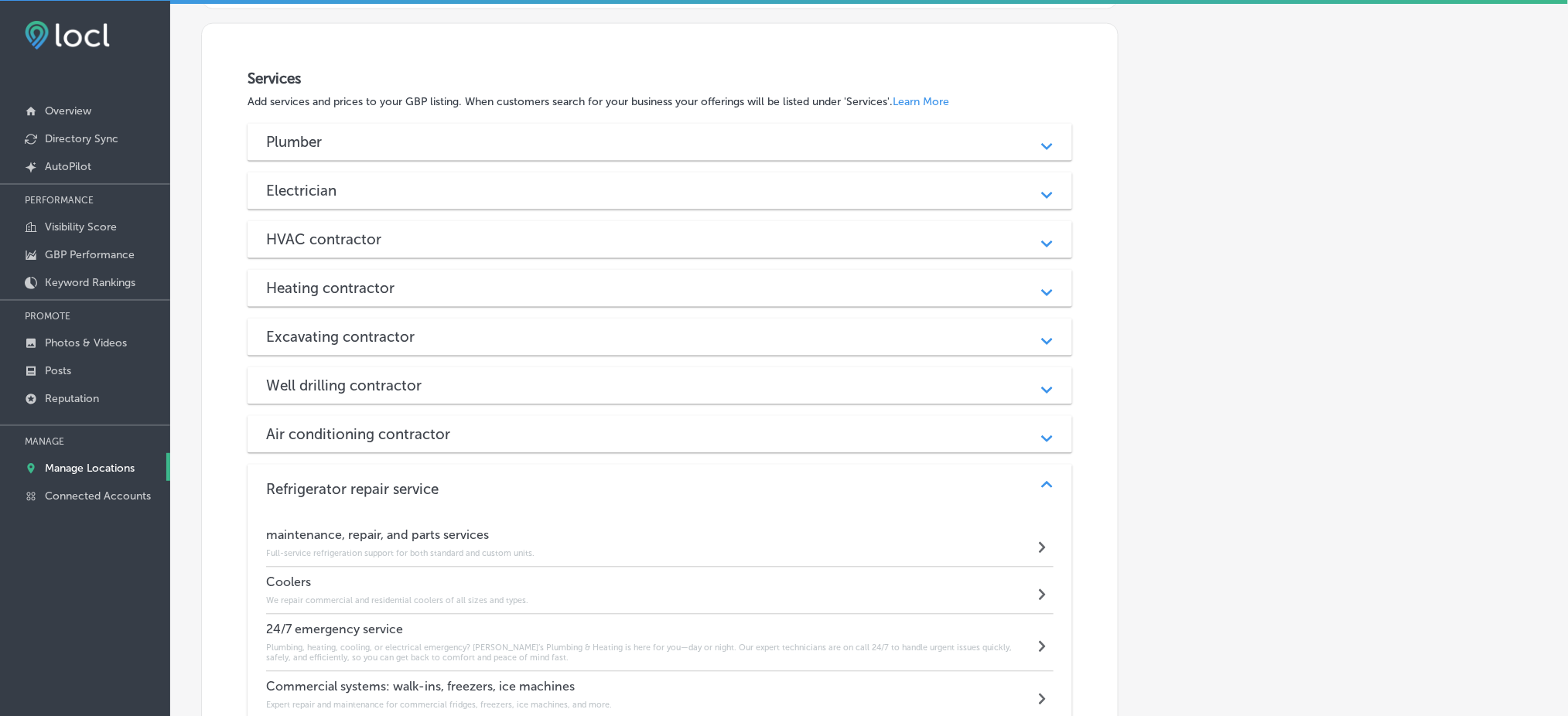
click at [349, 478] on div "Refrigerator repair service Path Created with Sketch." at bounding box center [659, 489] width 825 height 49
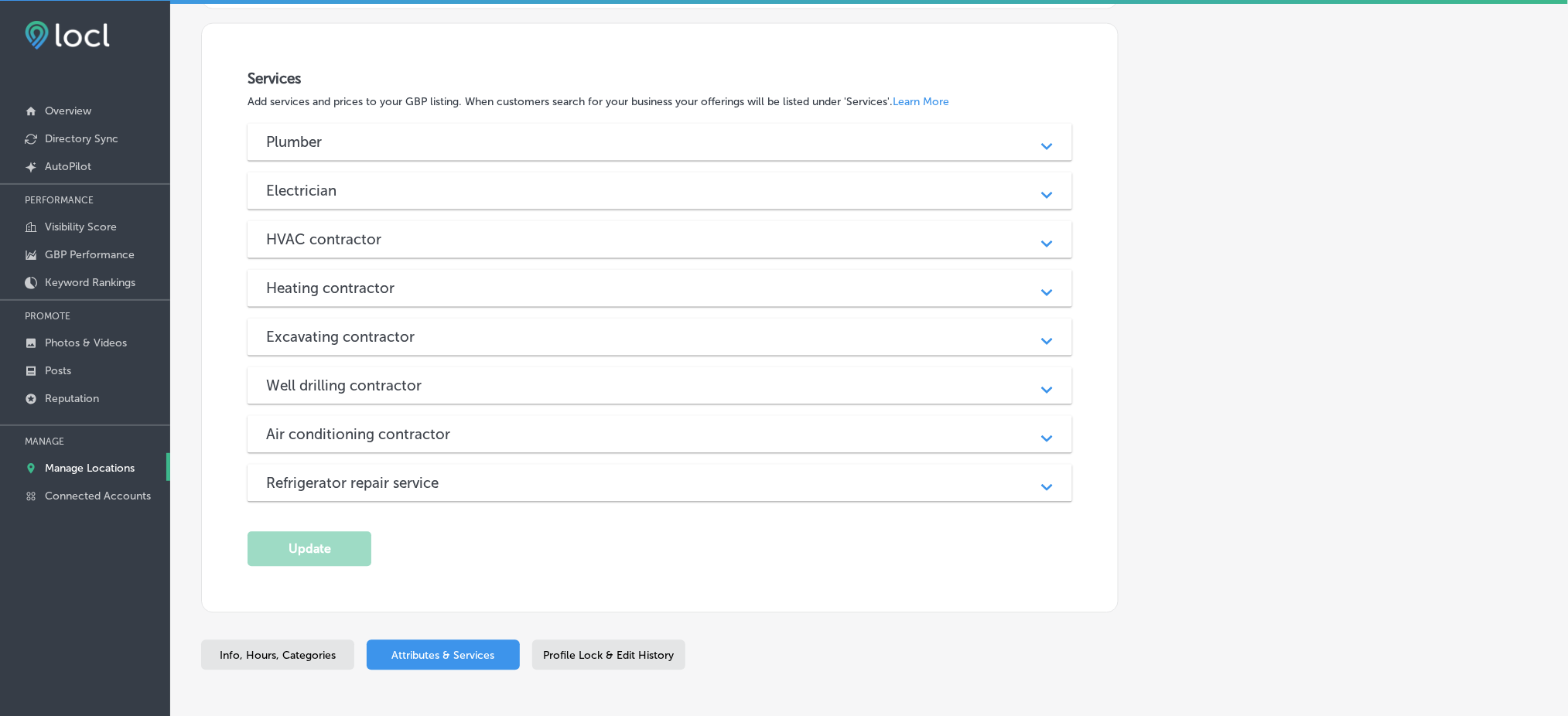
click at [472, 148] on div "Plumber" at bounding box center [660, 142] width 788 height 18
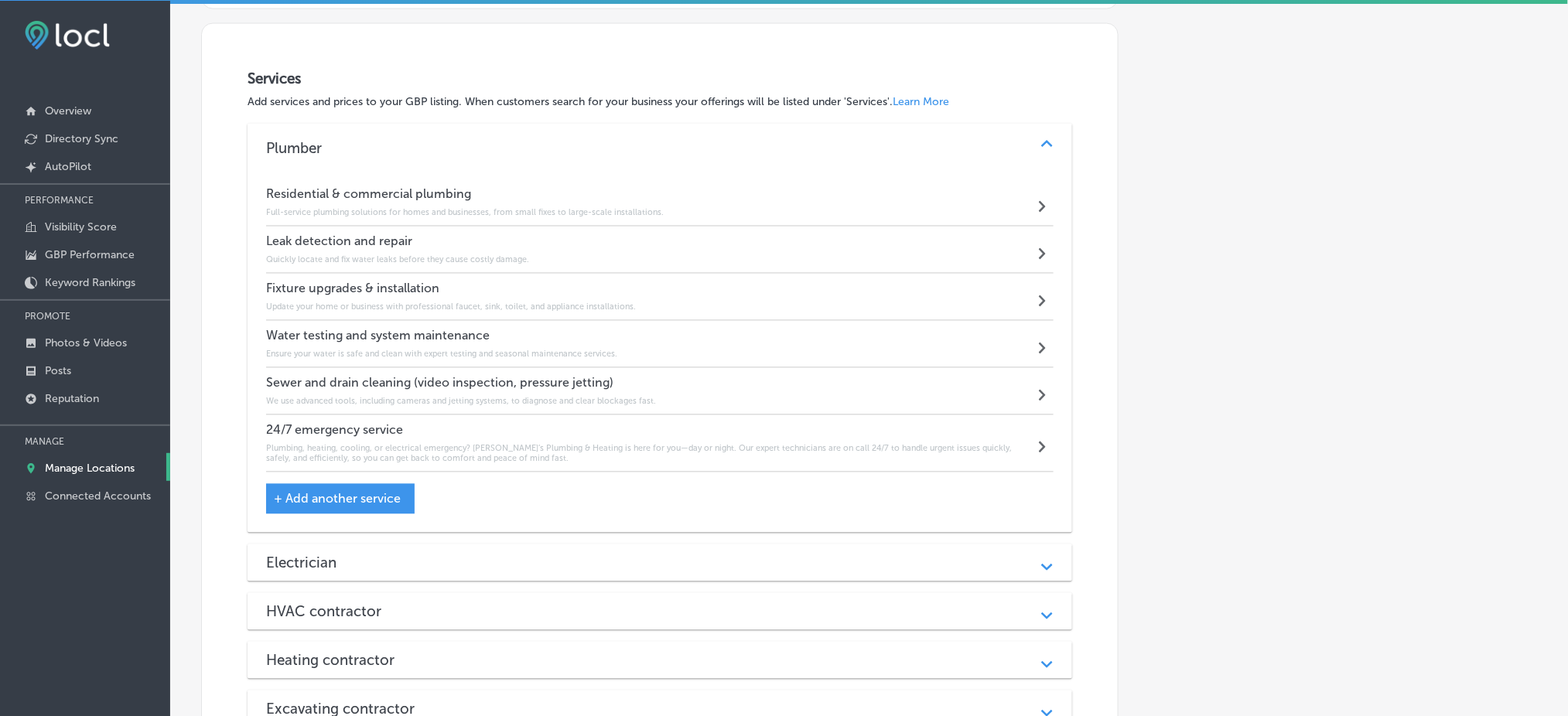
click at [406, 494] on div "+ Add another service" at bounding box center [340, 499] width 148 height 30
click at [1062, 143] on div "Path Created with Sketch." at bounding box center [1047, 148] width 38 height 38
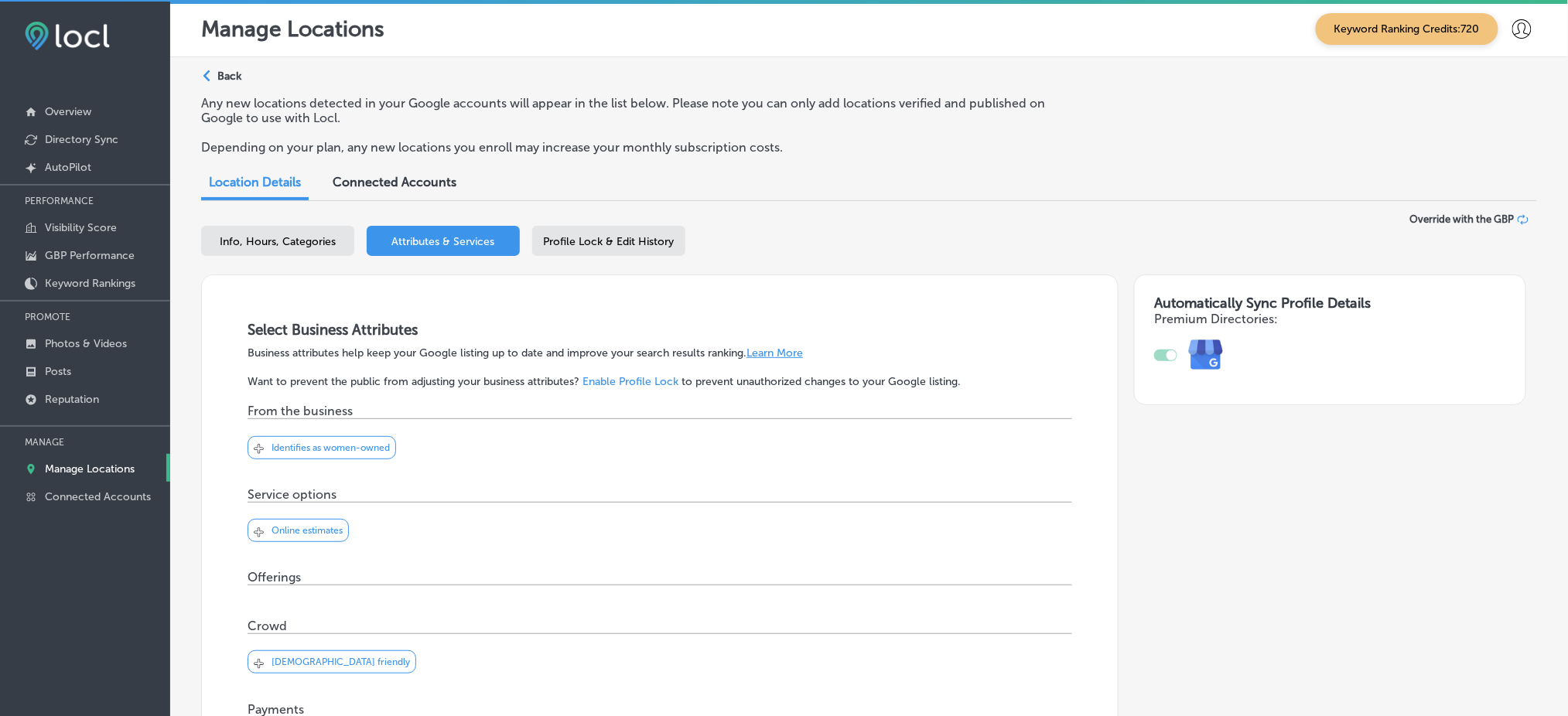
scroll to position [0, 0]
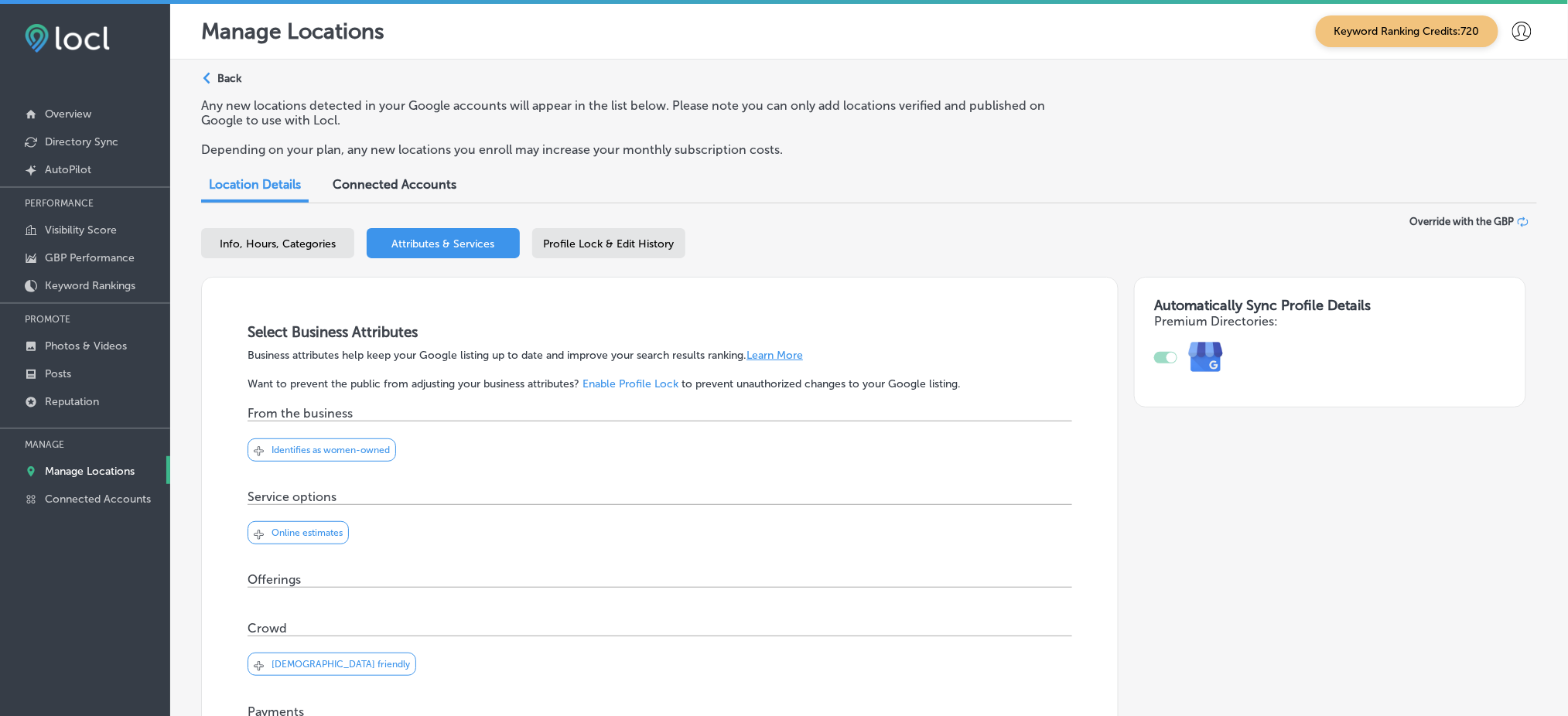
click at [300, 228] on div "Info, Hours, Categories" at bounding box center [278, 243] width 153 height 30
select select "US"
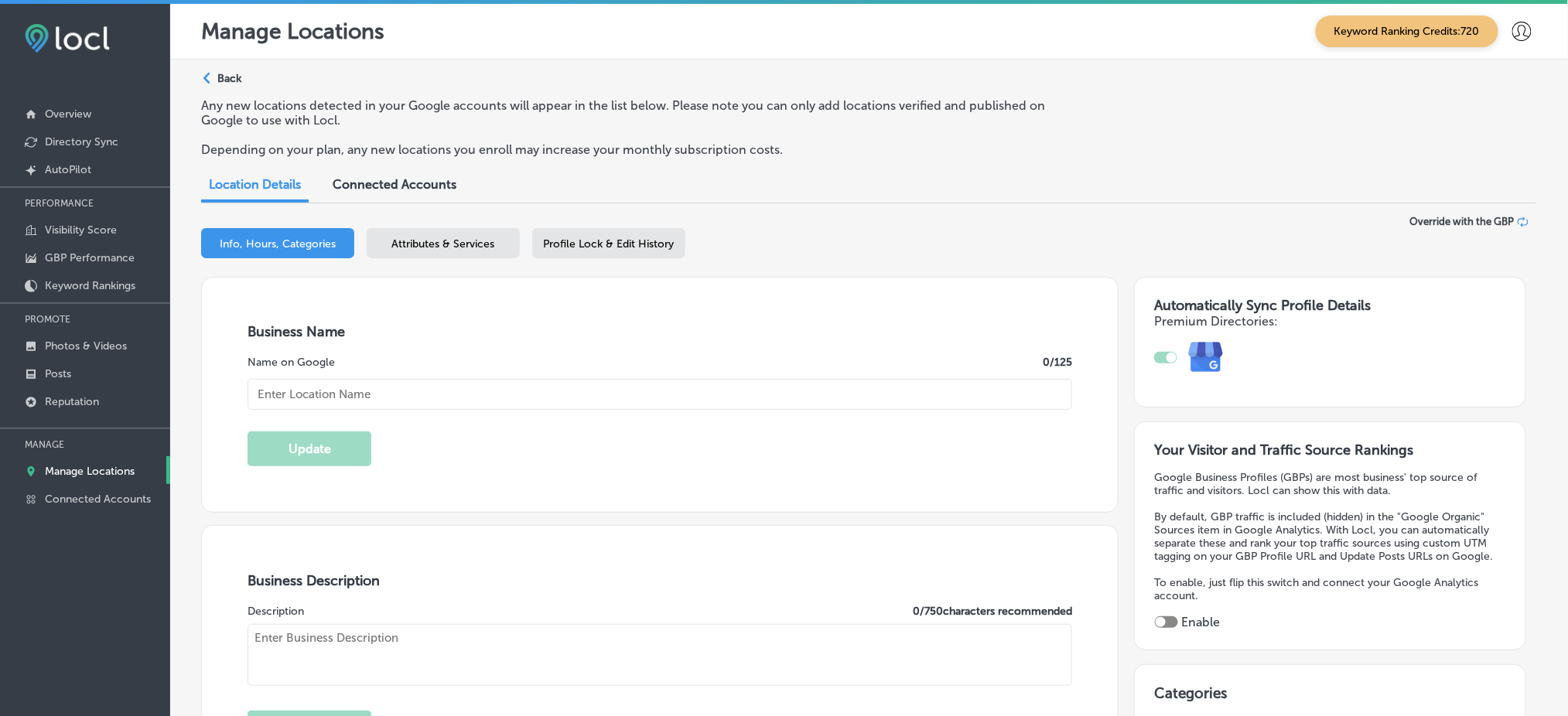
type input "[PERSON_NAME]'s Plumbing Heating"
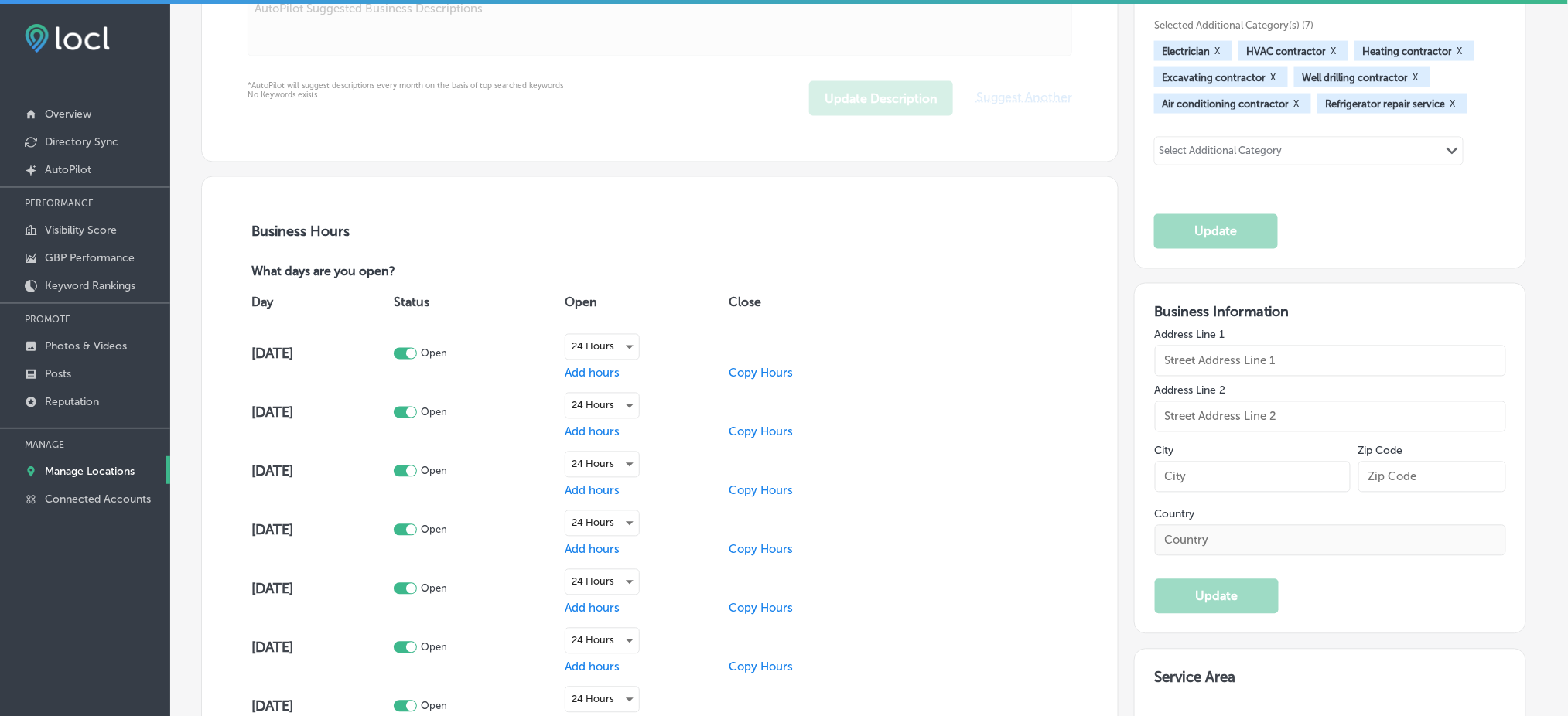
type input "9 Shelter Cv."
type input "Newburgh"
type input "12550"
type input "US"
type input "https://robsplumbingandheating.com/"
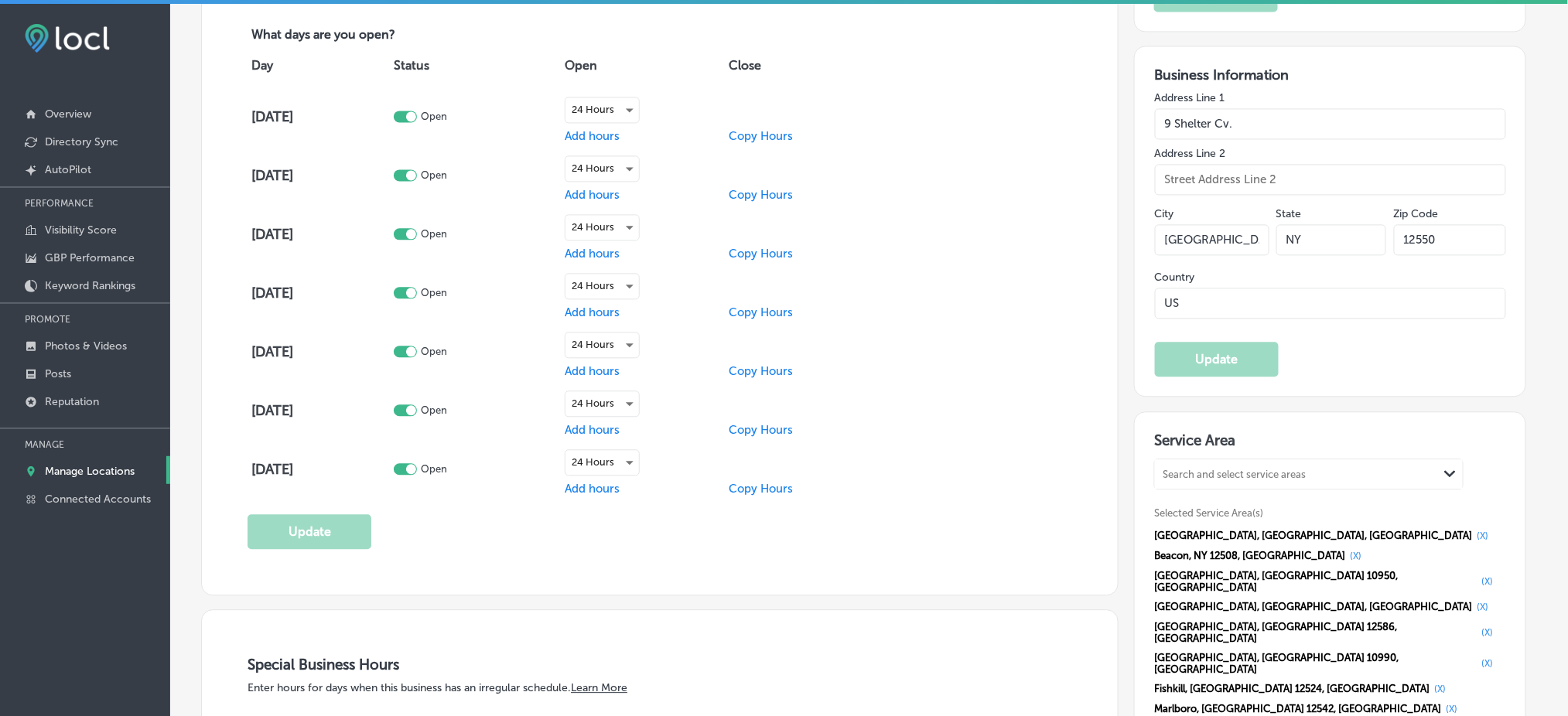
checkbox input "true"
type textarea "Rob's Plumbing & Heating has proudly served the Hudson Valley for over 30 years…"
type input "+1 845 562 0625"
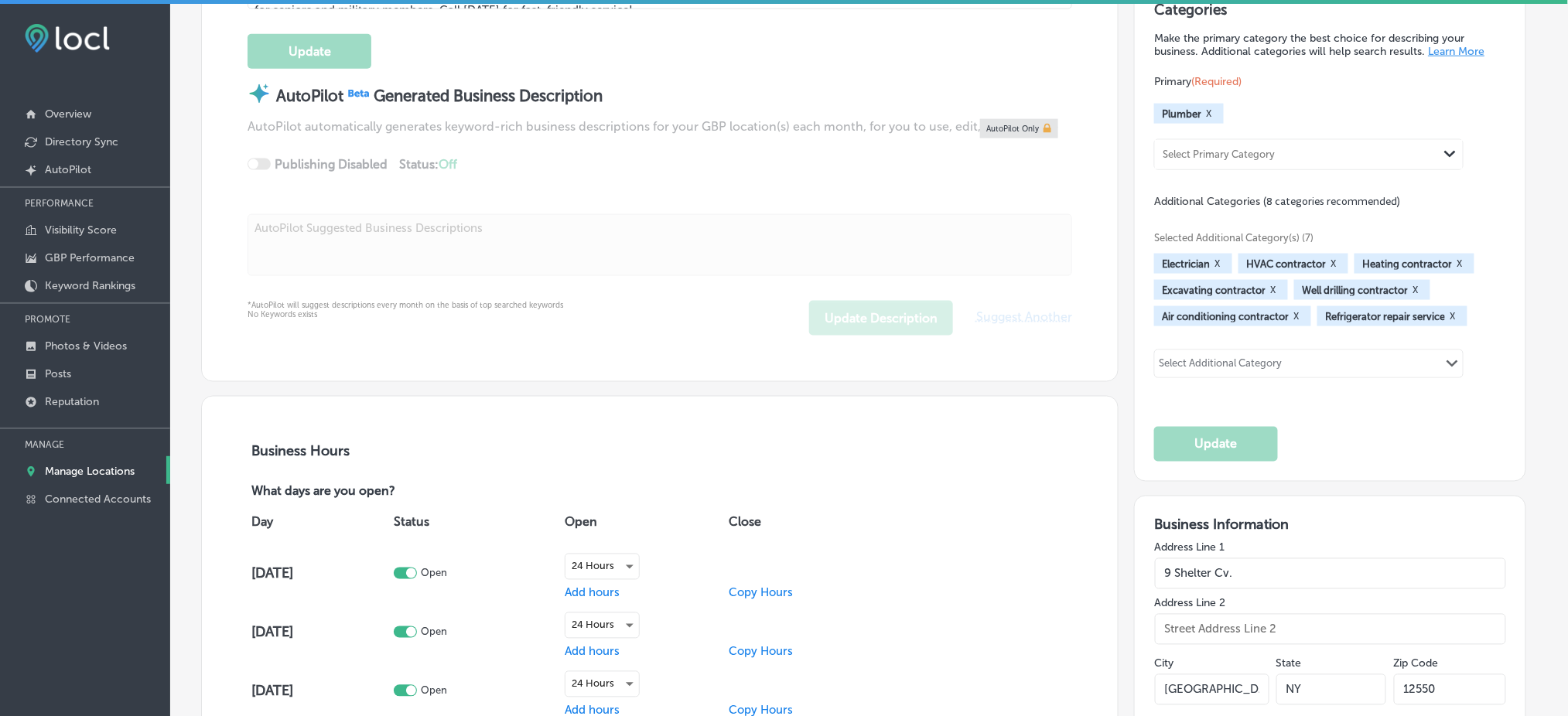
scroll to position [419, 0]
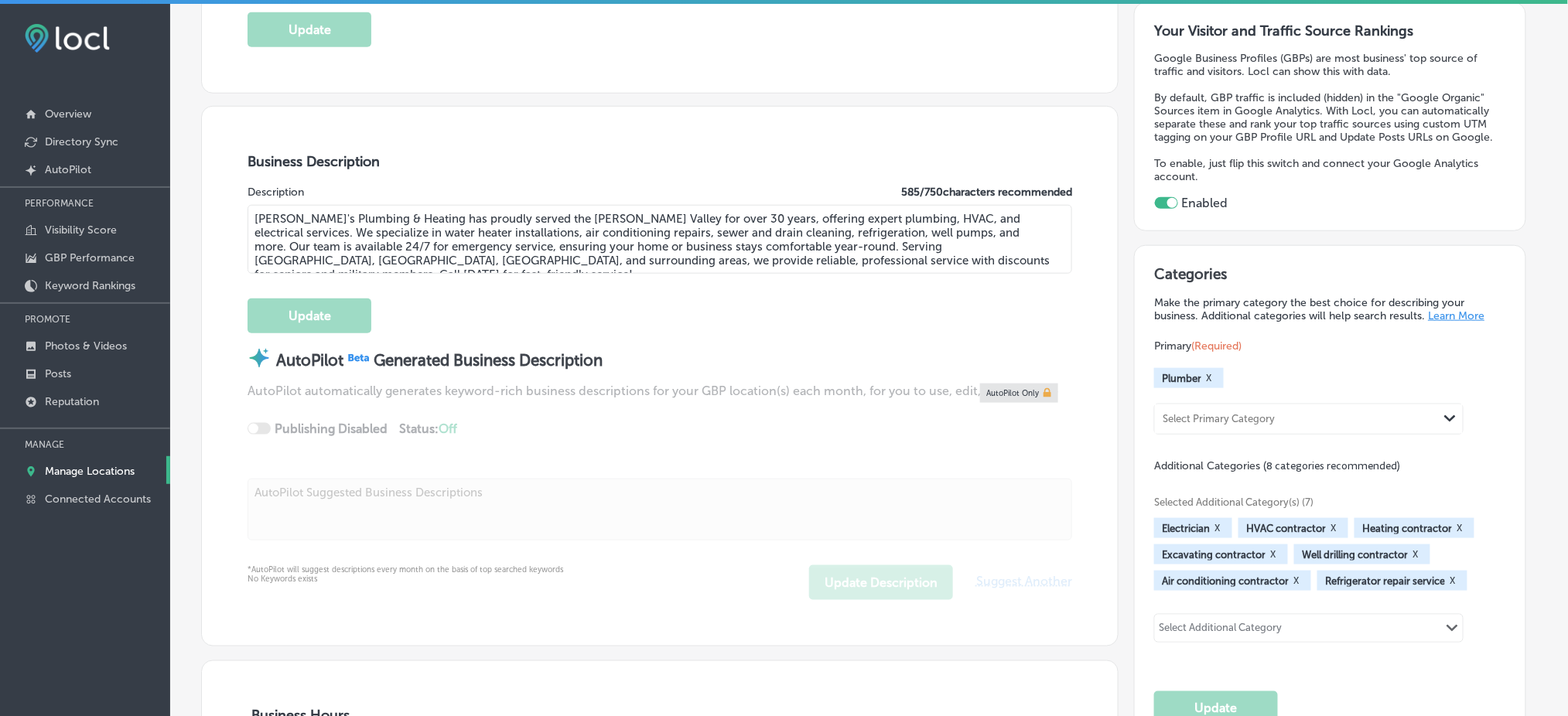
click at [1220, 523] on button "X" at bounding box center [1217, 528] width 14 height 13
click at [1276, 631] on div "Select Additional Category Path Created with Sketch." at bounding box center [1309, 627] width 308 height 26
type input "hvac"
click at [1264, 651] on div "Electrician" at bounding box center [1309, 661] width 289 height 19
type input "ELE"
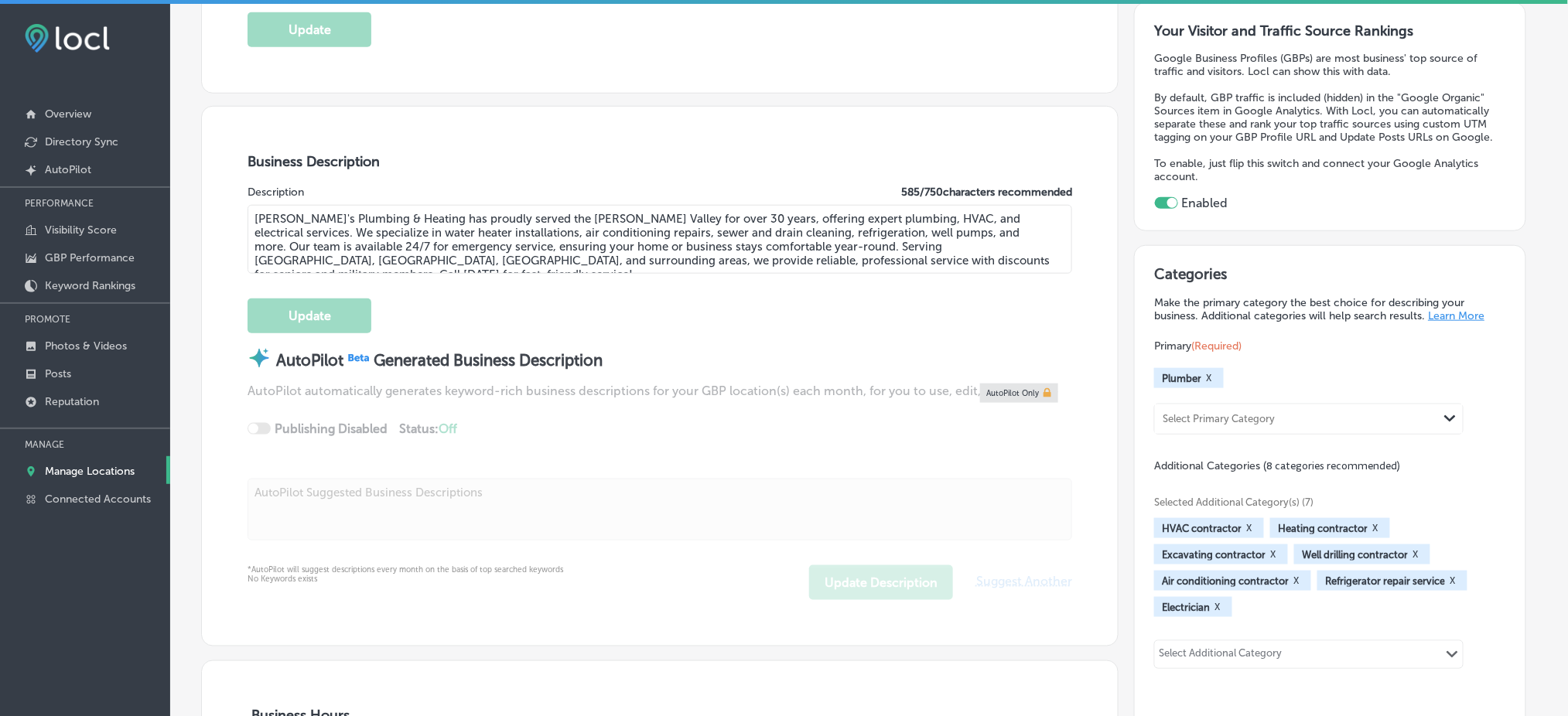
scroll to position [523, 0]
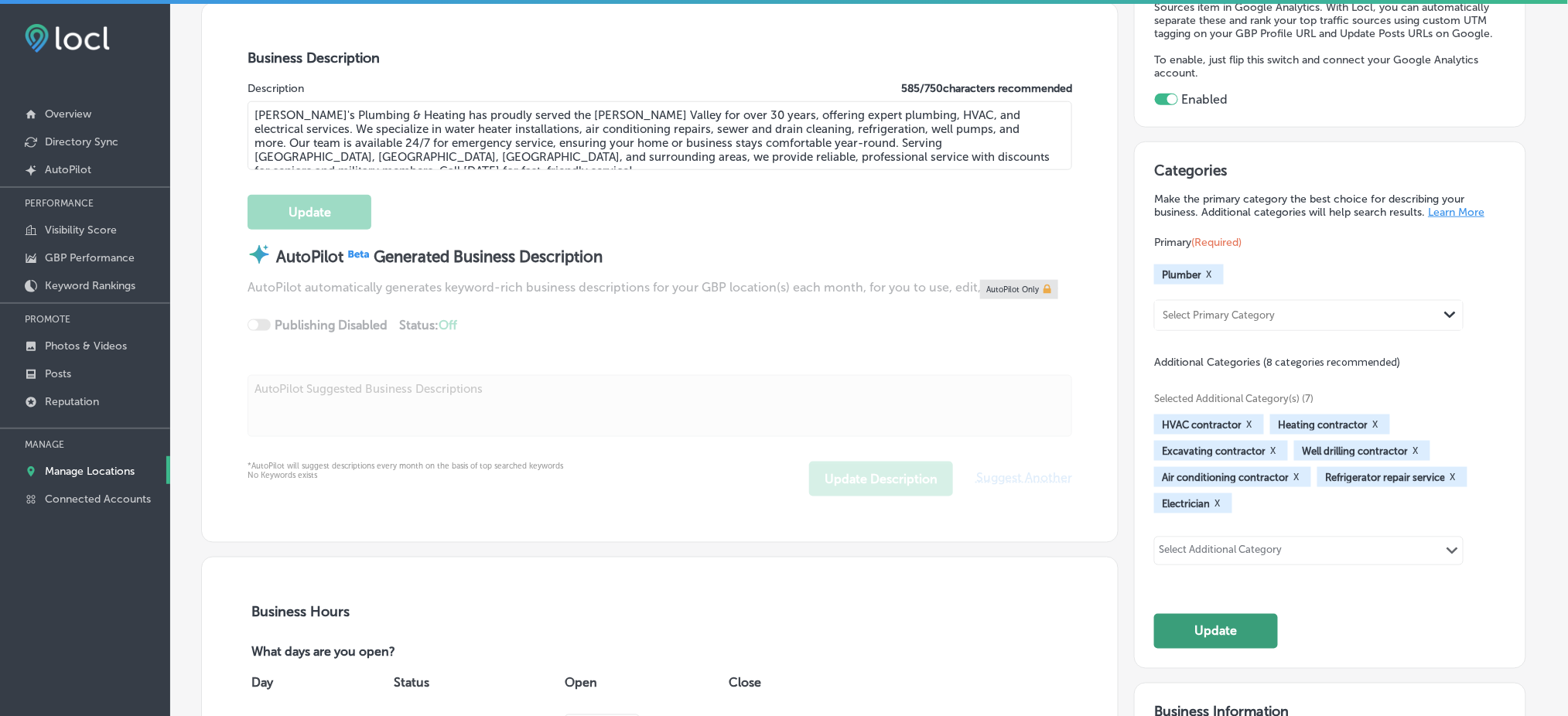
click at [1234, 627] on button "Update" at bounding box center [1216, 632] width 124 height 35
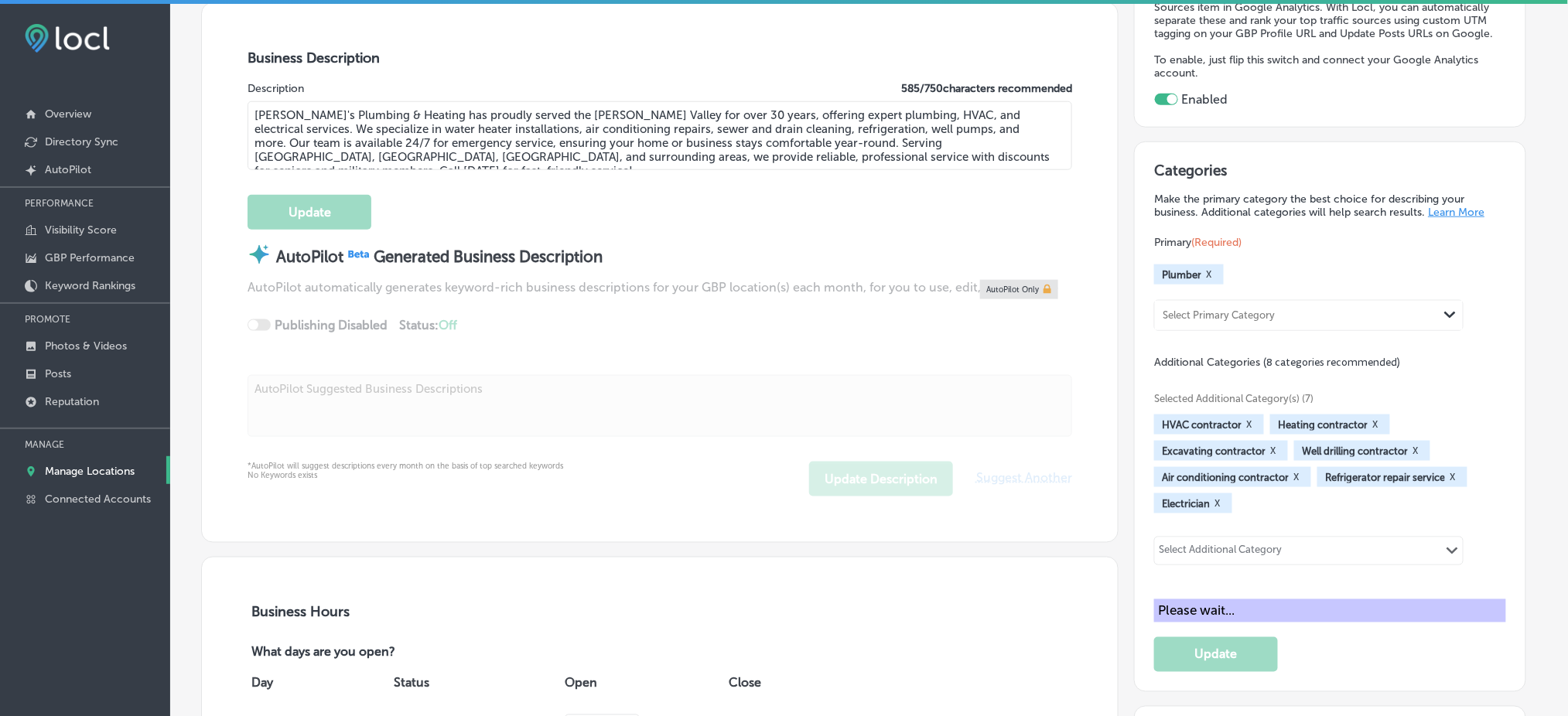
scroll to position [523, 0]
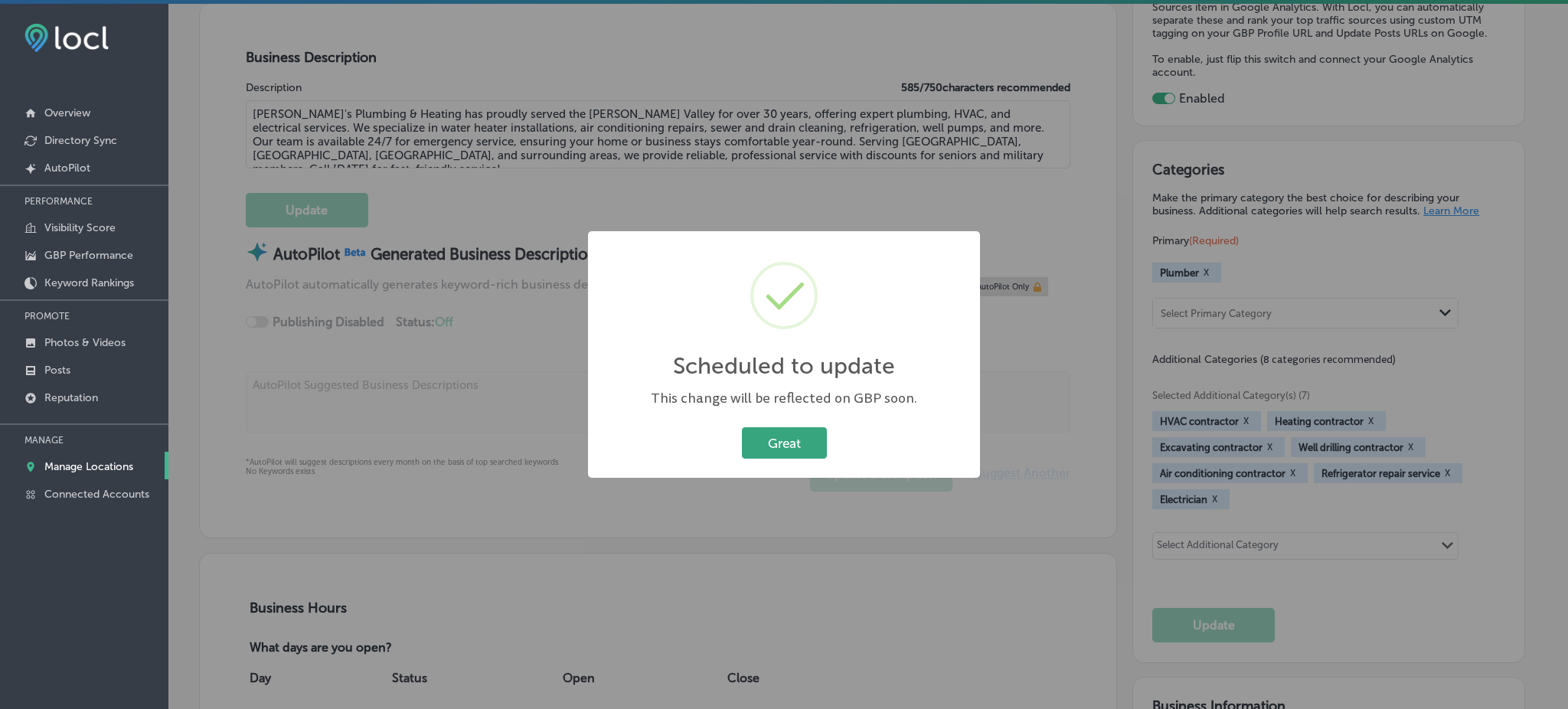
click at [779, 427] on button "Great" at bounding box center [784, 442] width 85 height 31
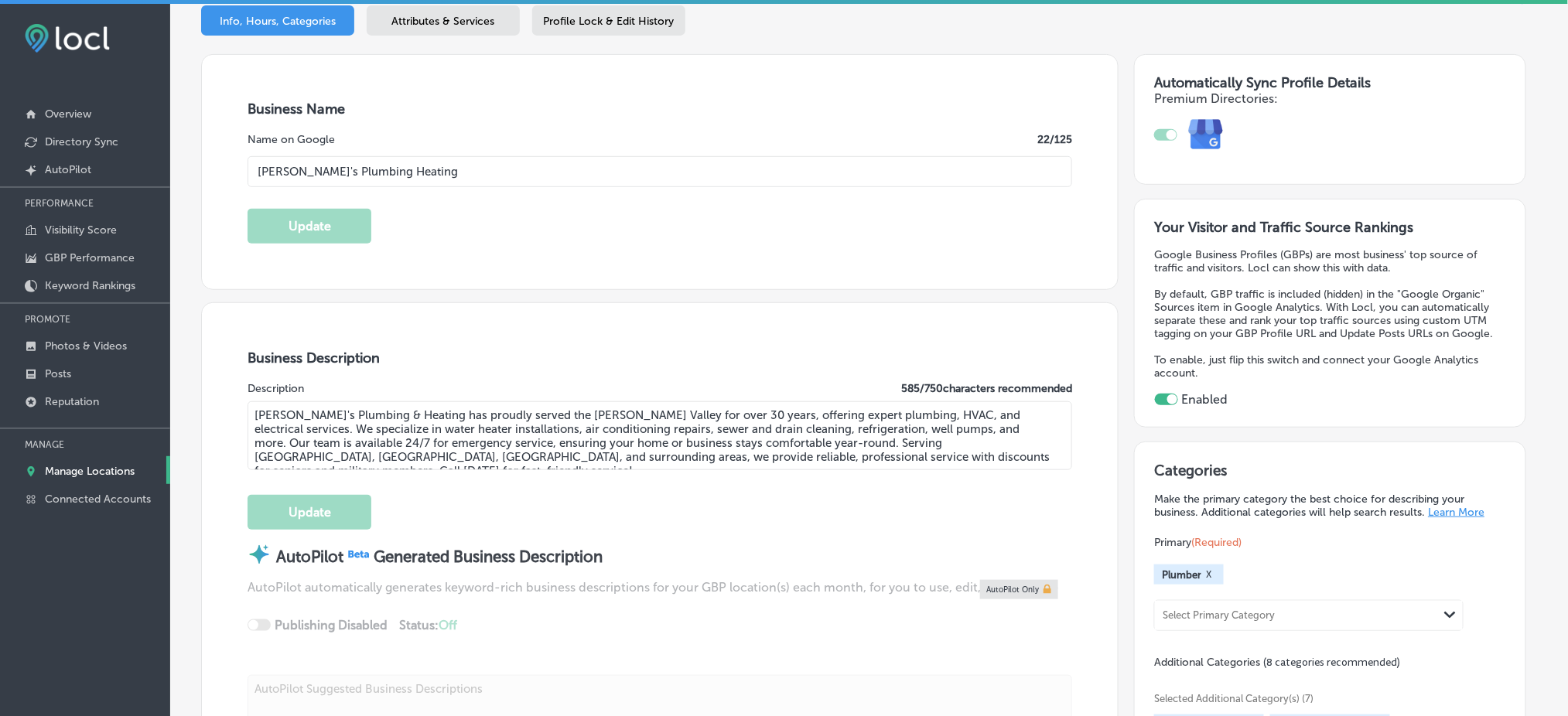
scroll to position [213, 0]
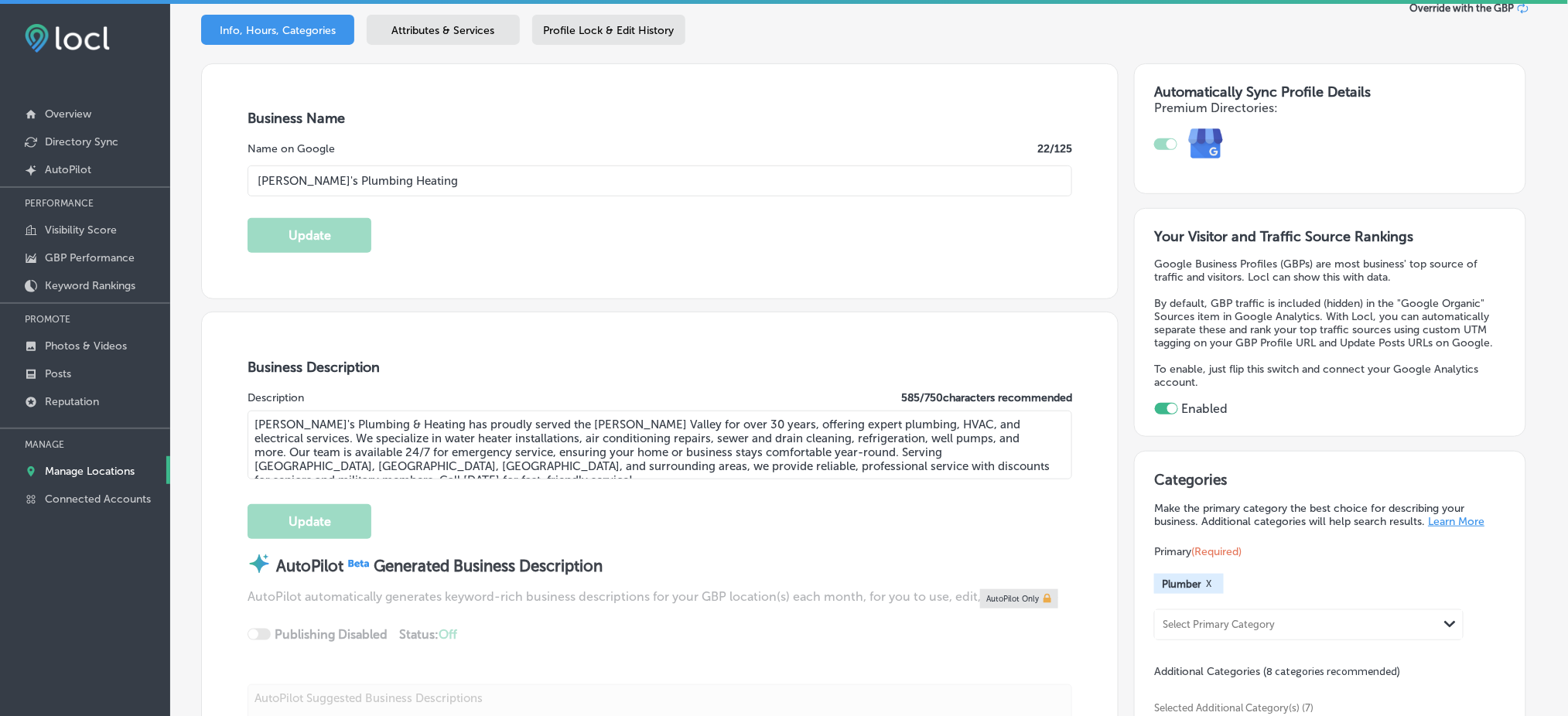
click at [444, 32] on span "Attributes & Services" at bounding box center [443, 30] width 103 height 13
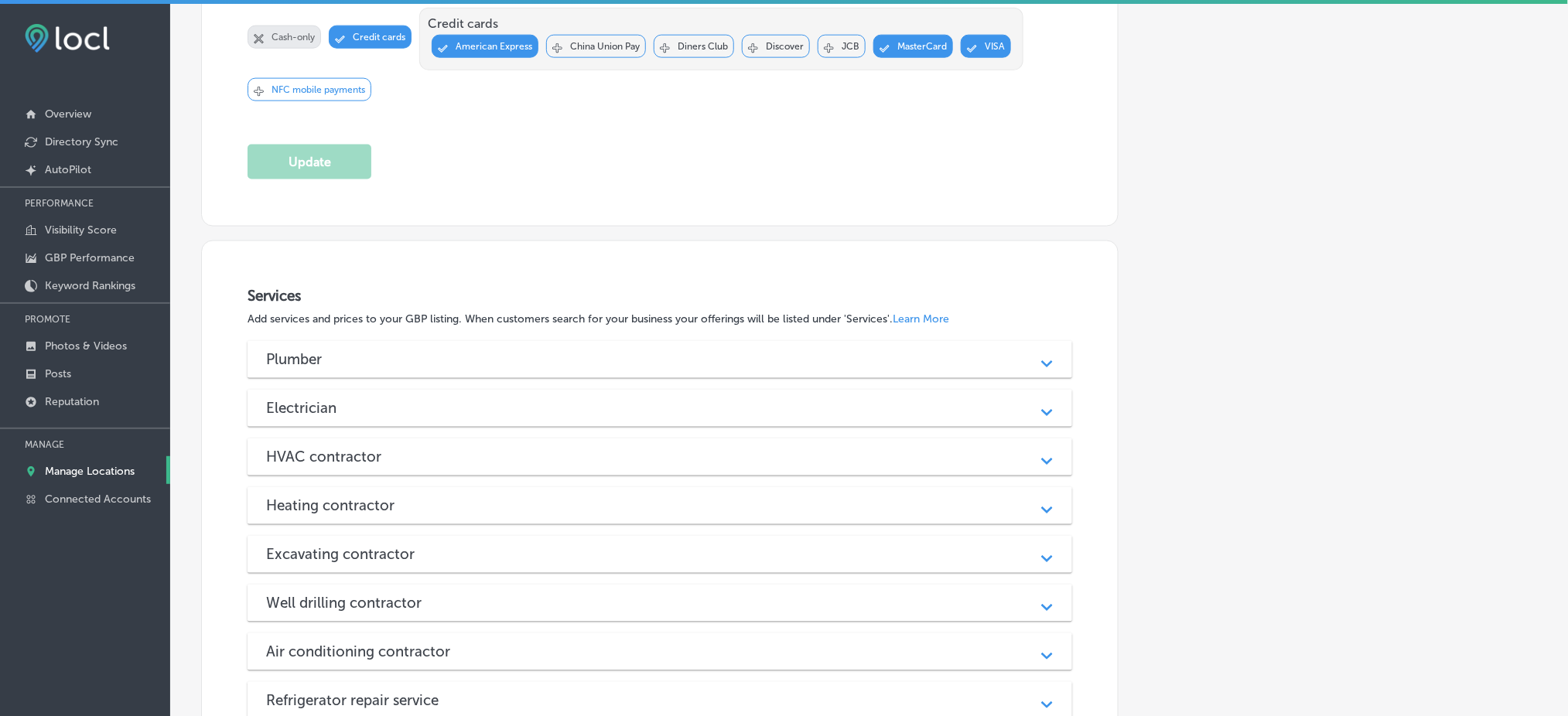
scroll to position [935, 0]
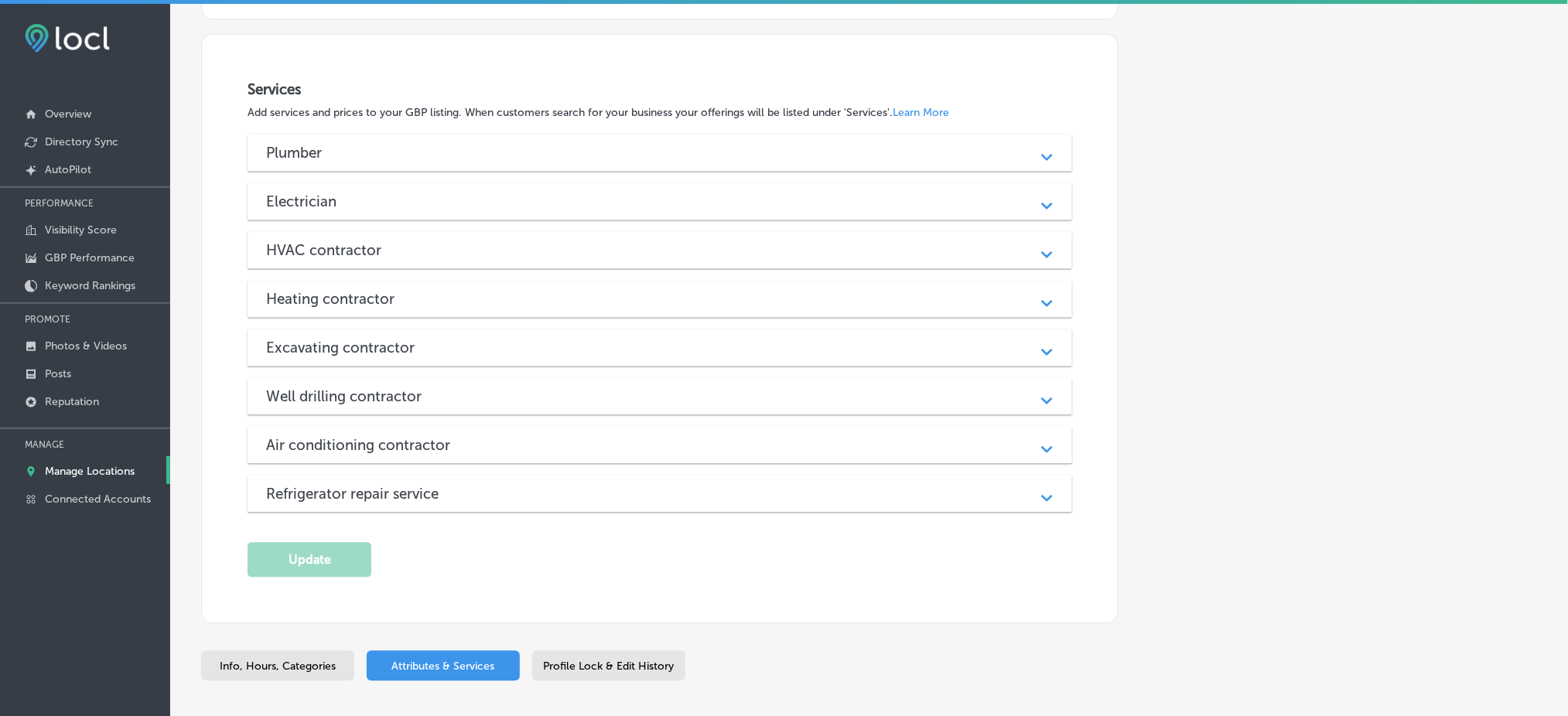
click at [679, 157] on div "Plumber" at bounding box center [660, 153] width 788 height 18
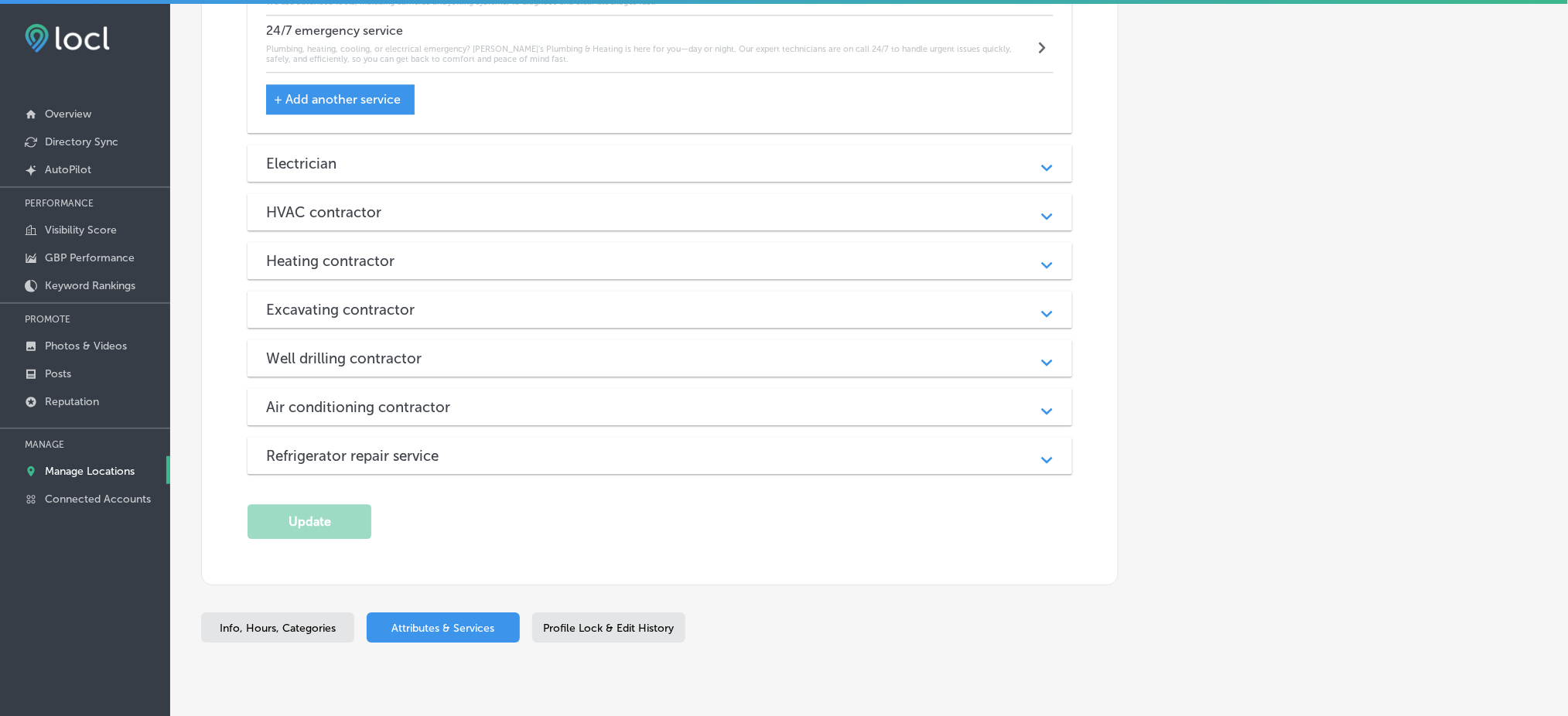
scroll to position [1348, 0]
click at [442, 167] on div "Electrician" at bounding box center [660, 162] width 788 height 18
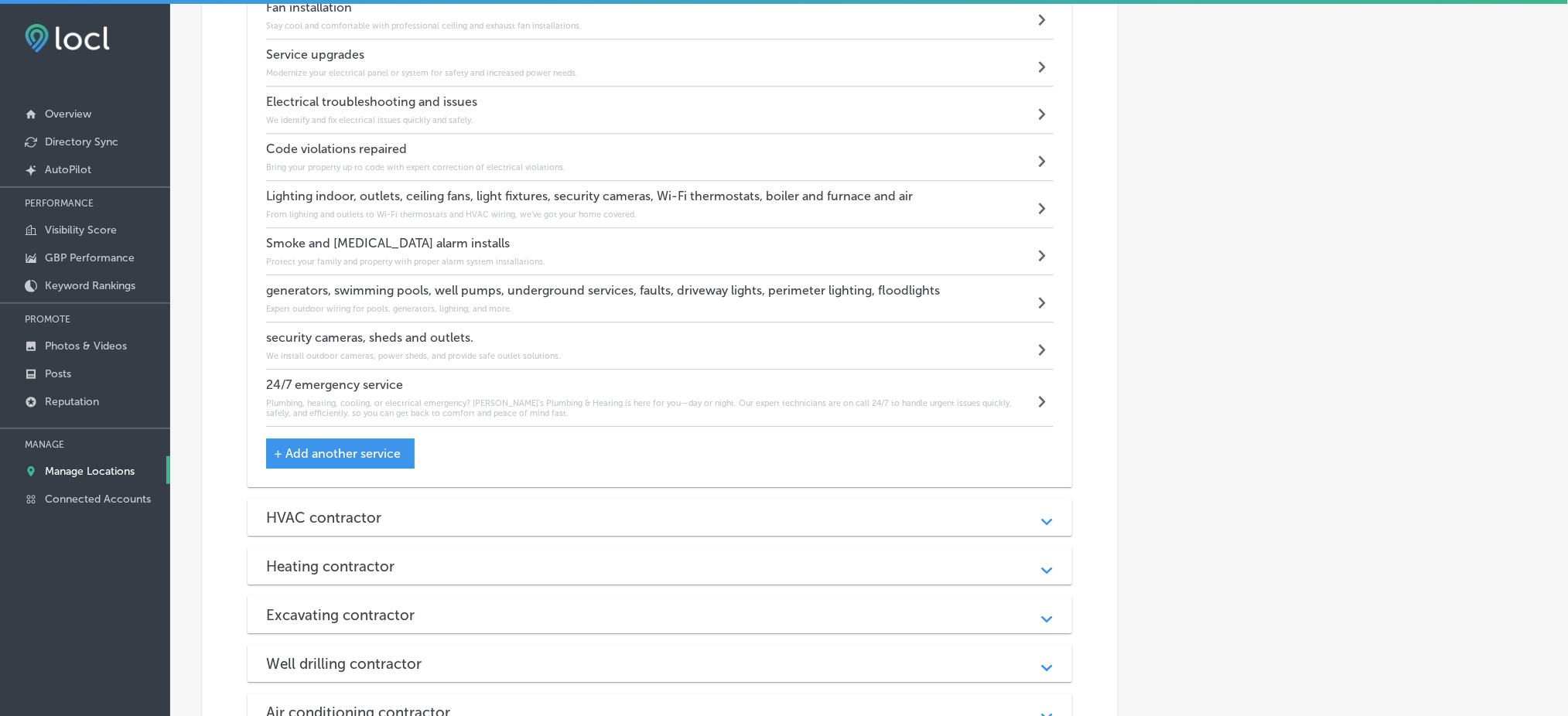
scroll to position [1760, 0]
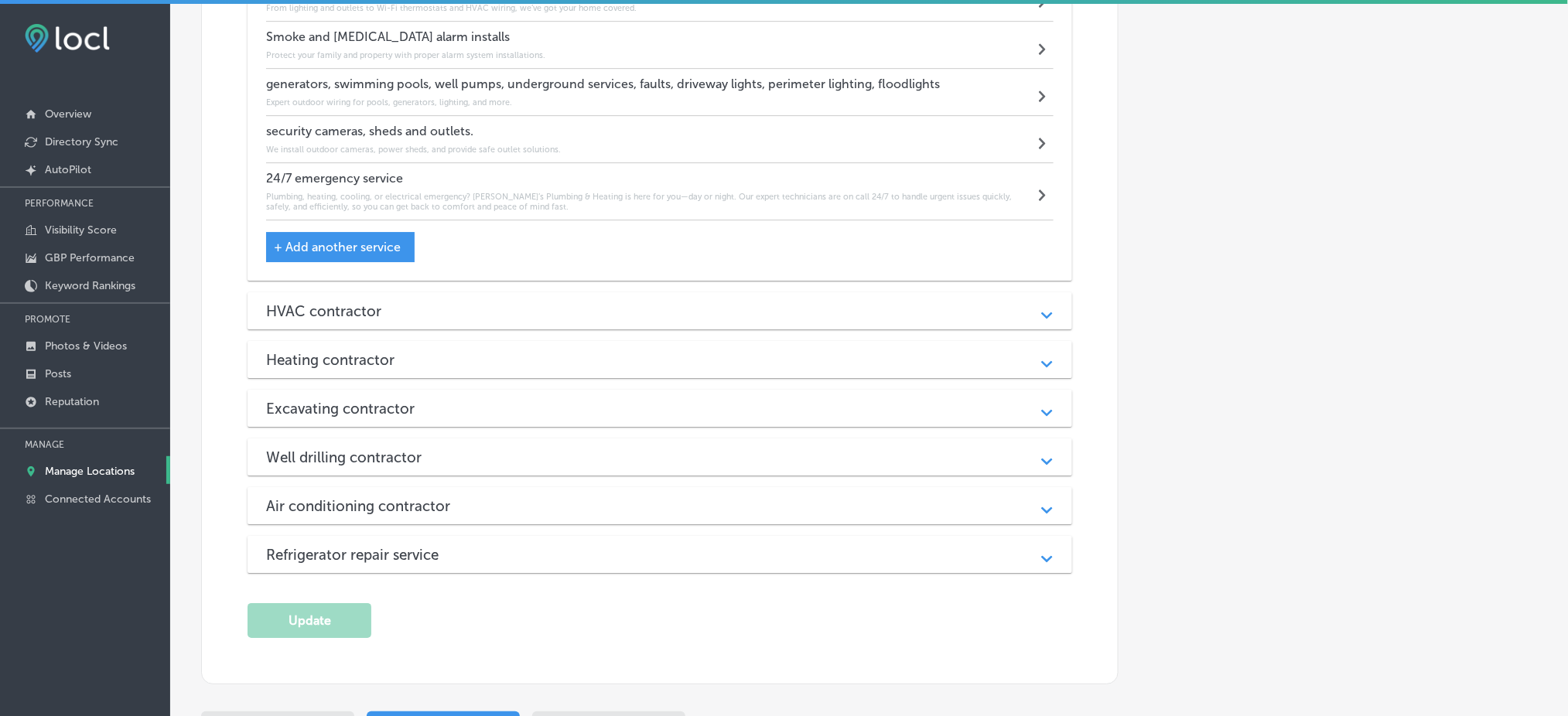
click at [430, 306] on div "HVAC contractor" at bounding box center [660, 311] width 788 height 18
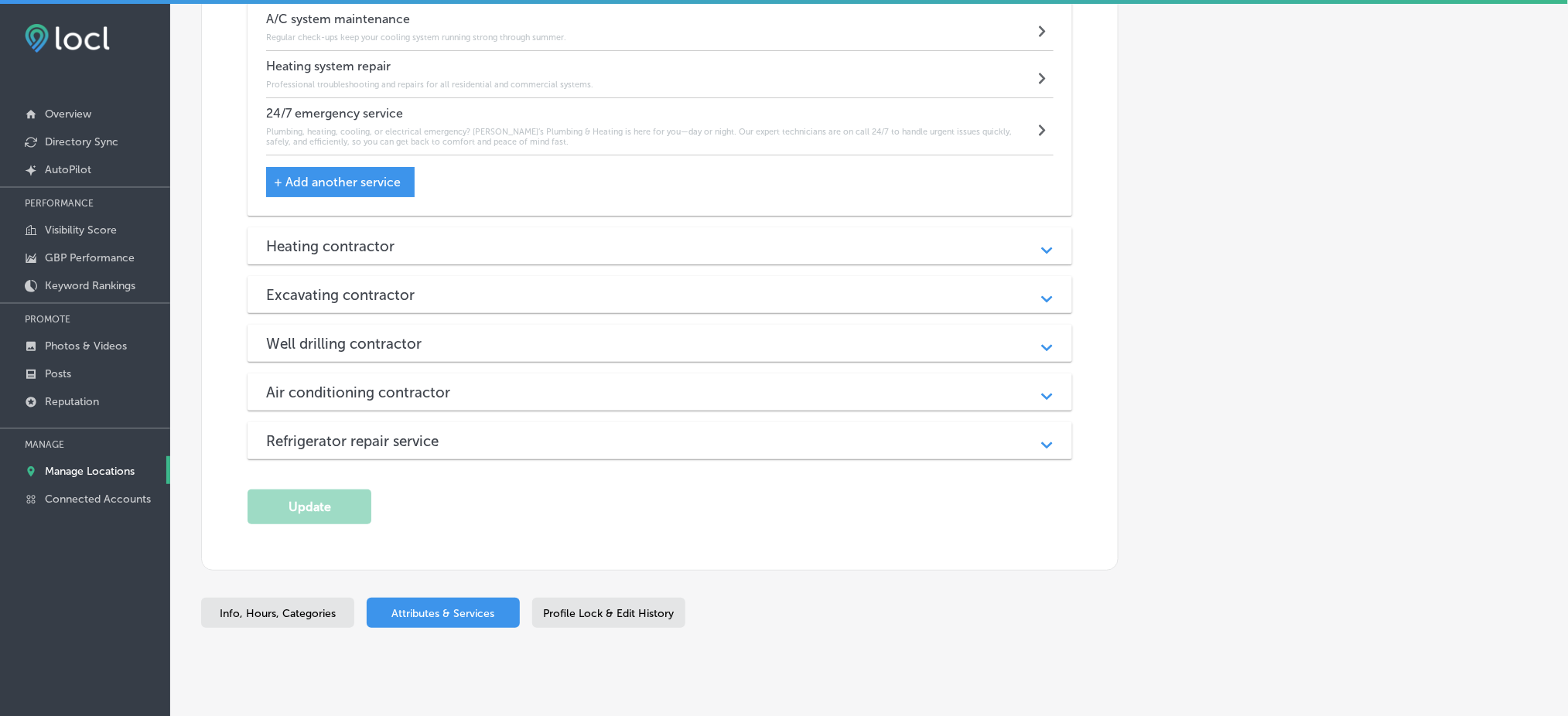
scroll to position [2139, 0]
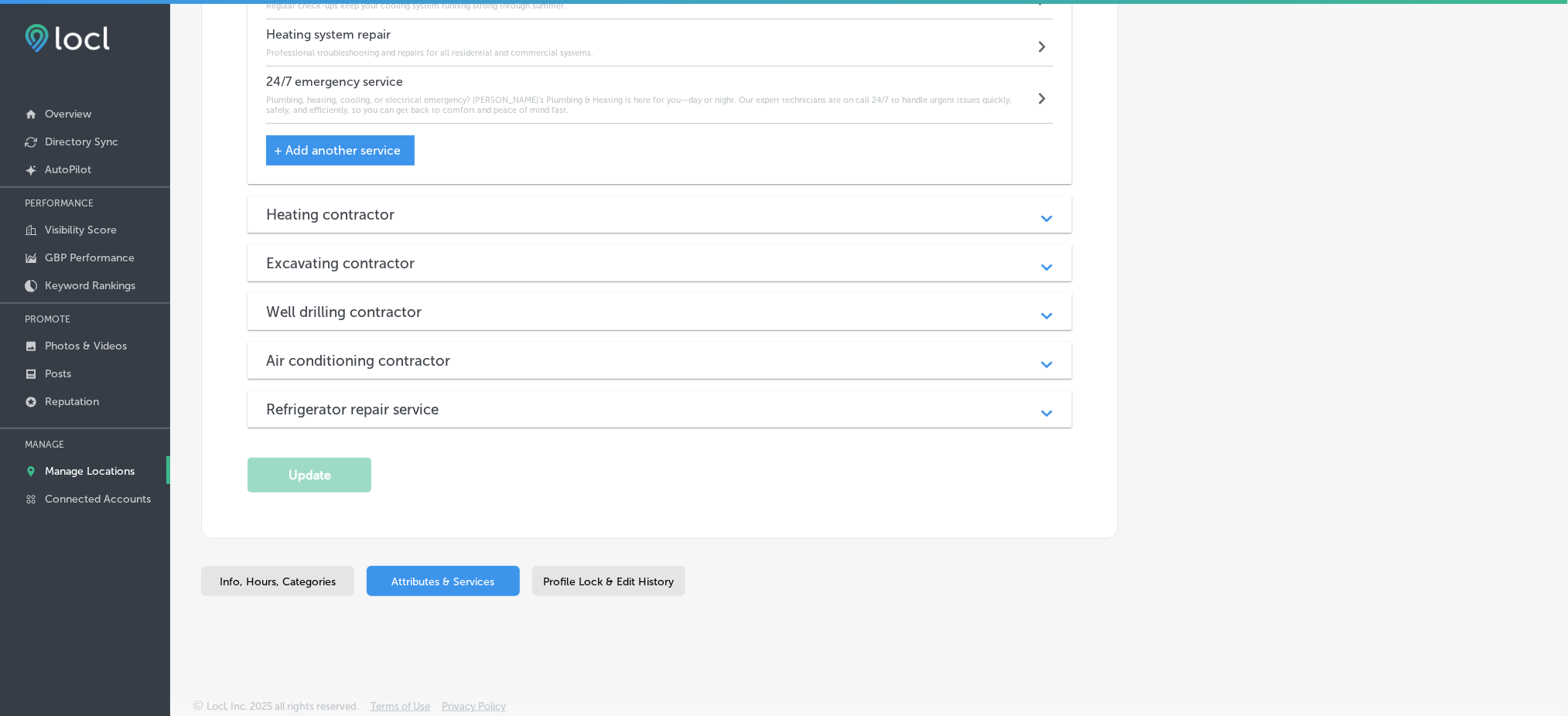
click at [421, 216] on div "Heating contractor" at bounding box center [660, 214] width 788 height 18
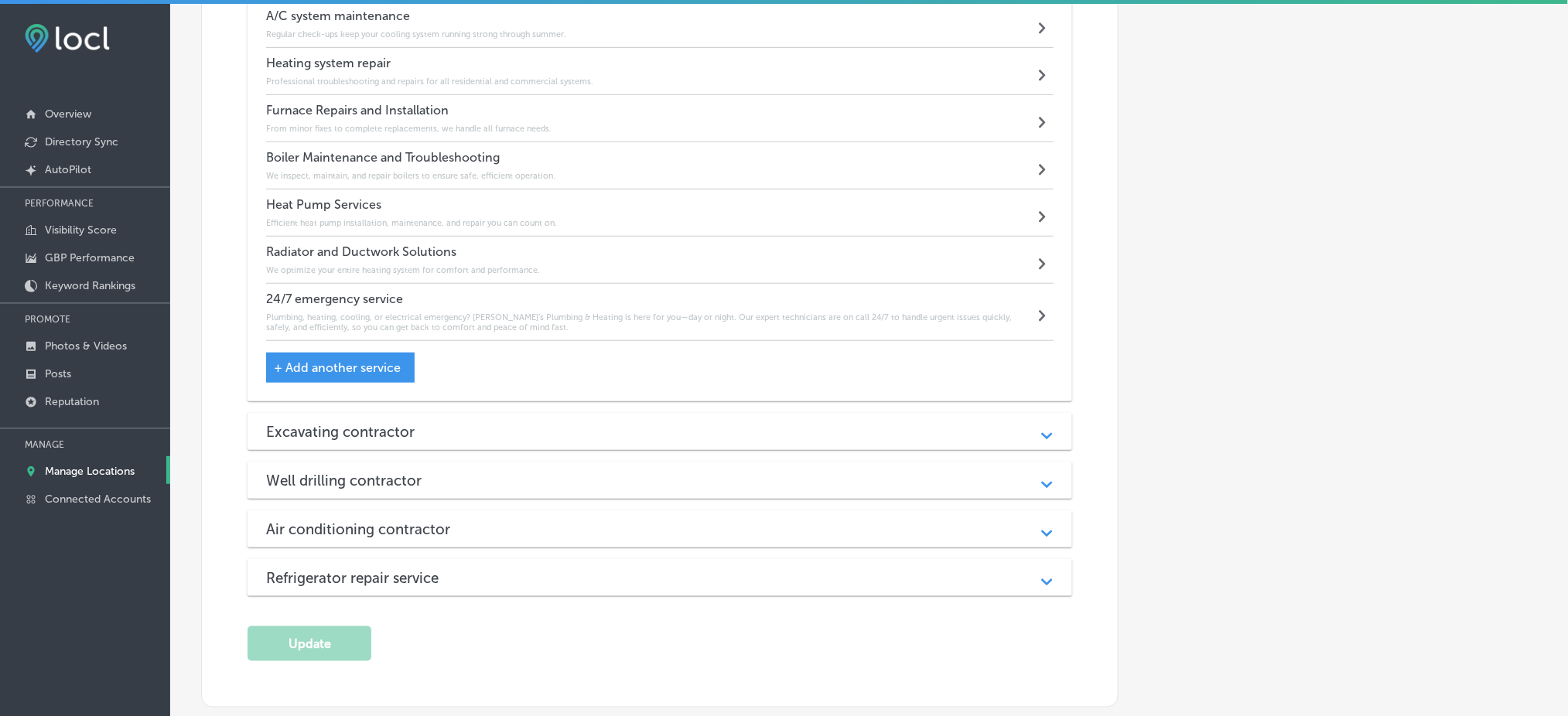
scroll to position [2552, 0]
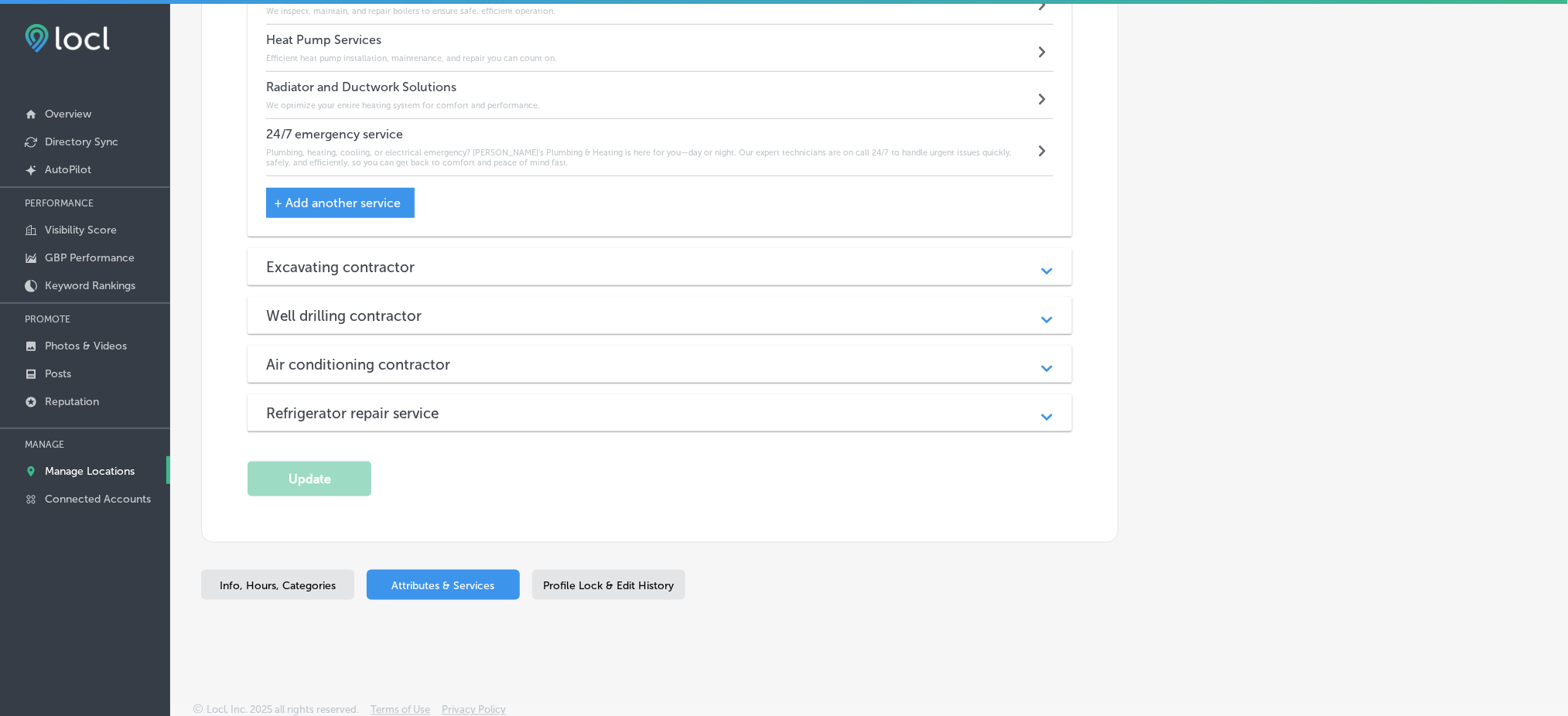
click at [441, 274] on div "Excavating contractor" at bounding box center [660, 267] width 788 height 18
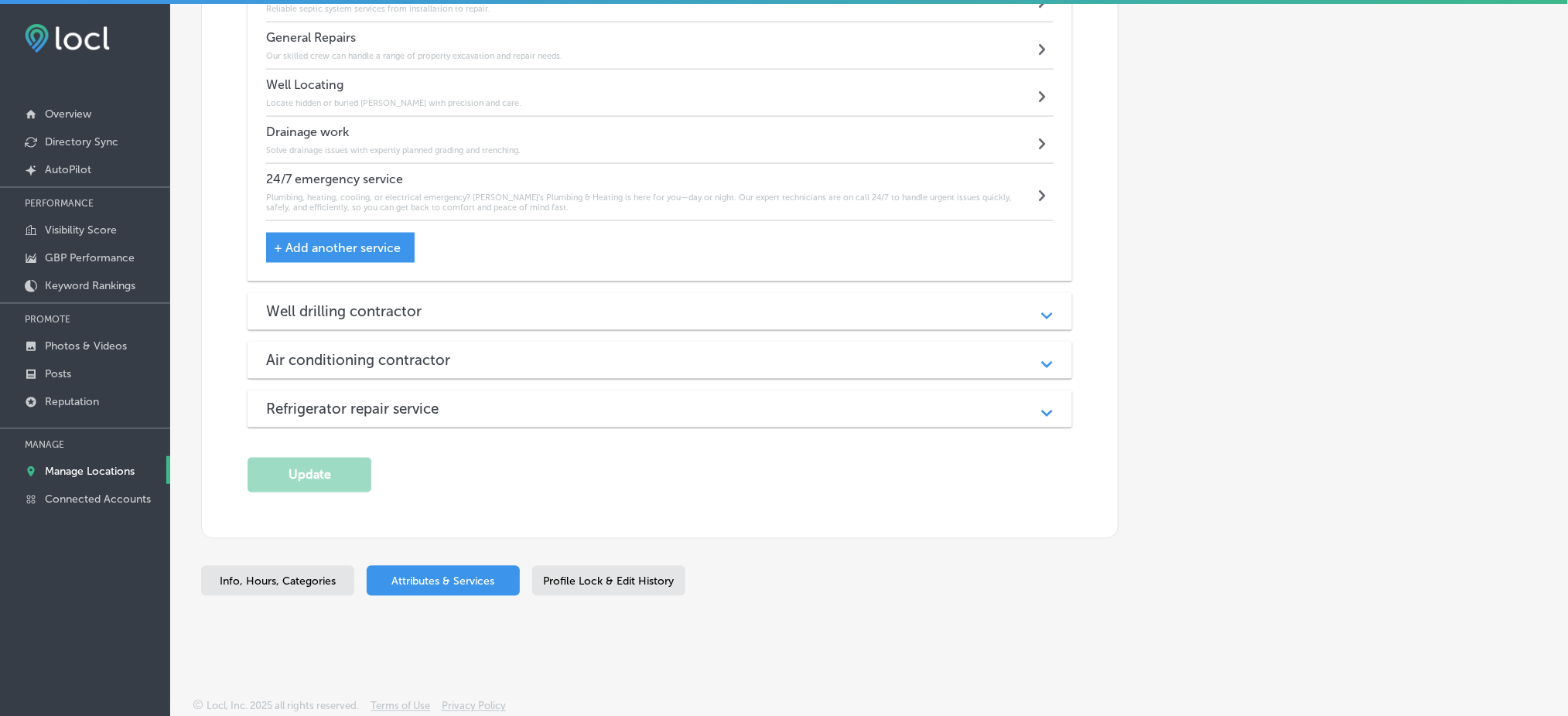
click at [448, 309] on div "Well drilling contractor" at bounding box center [660, 312] width 788 height 18
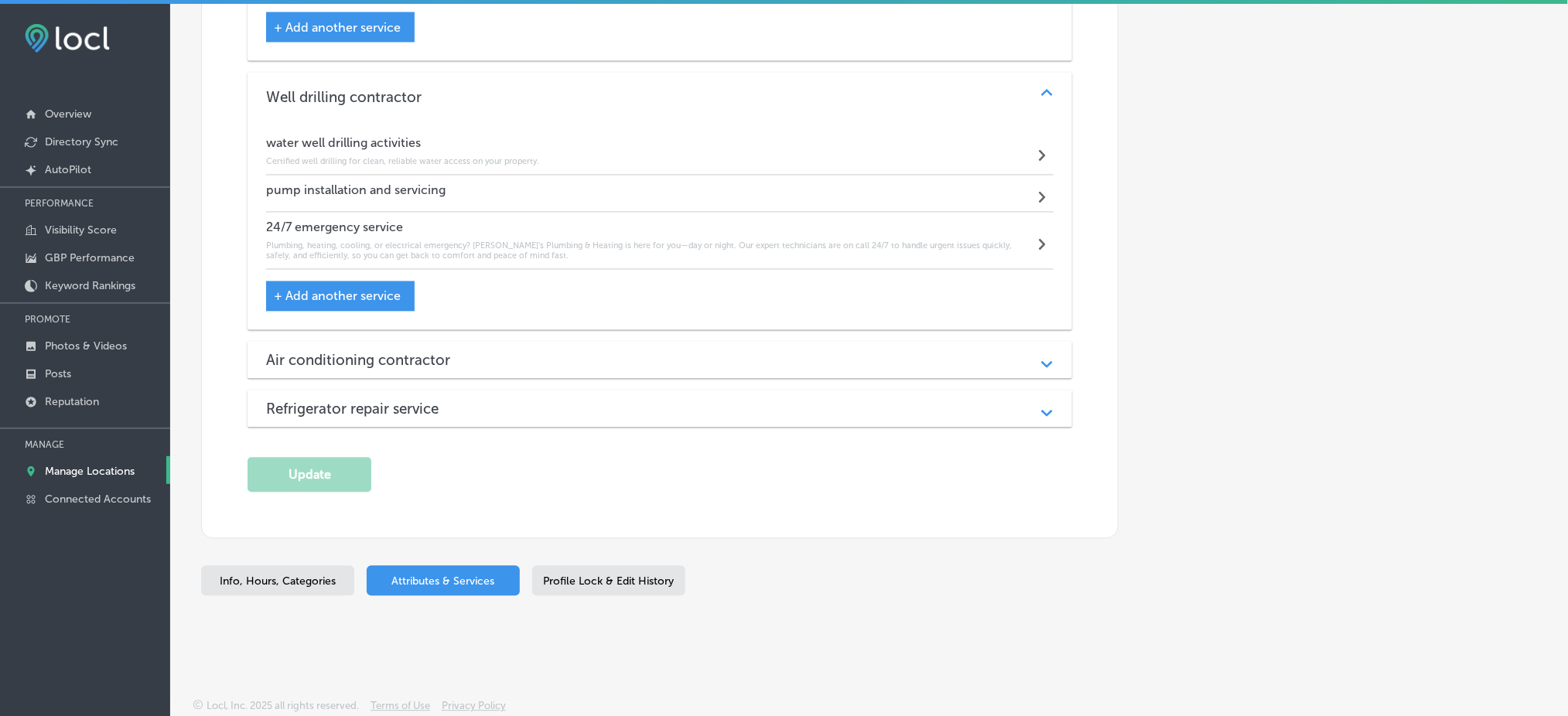
click at [471, 358] on h3 "Air conditioning contractor" at bounding box center [370, 361] width 209 height 18
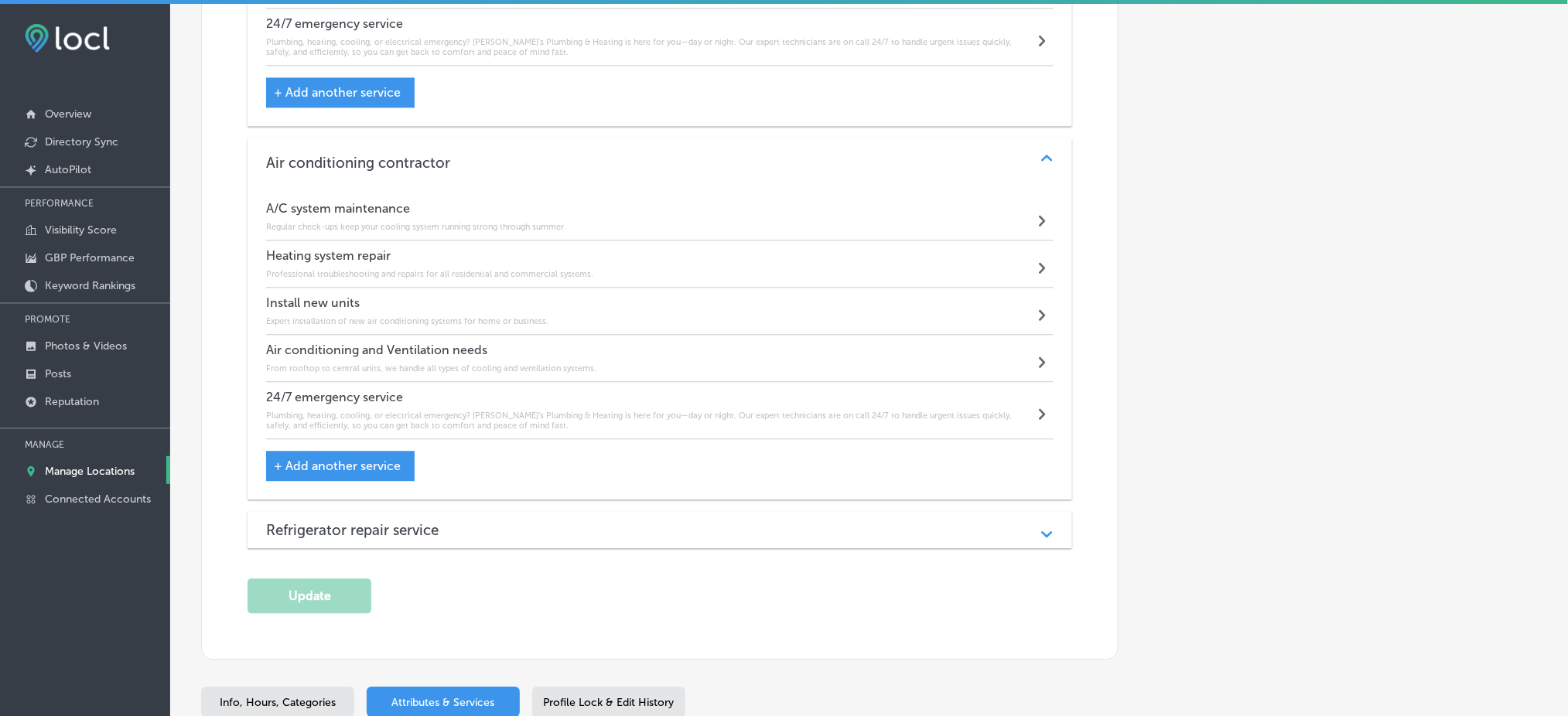
scroll to position [3476, 0]
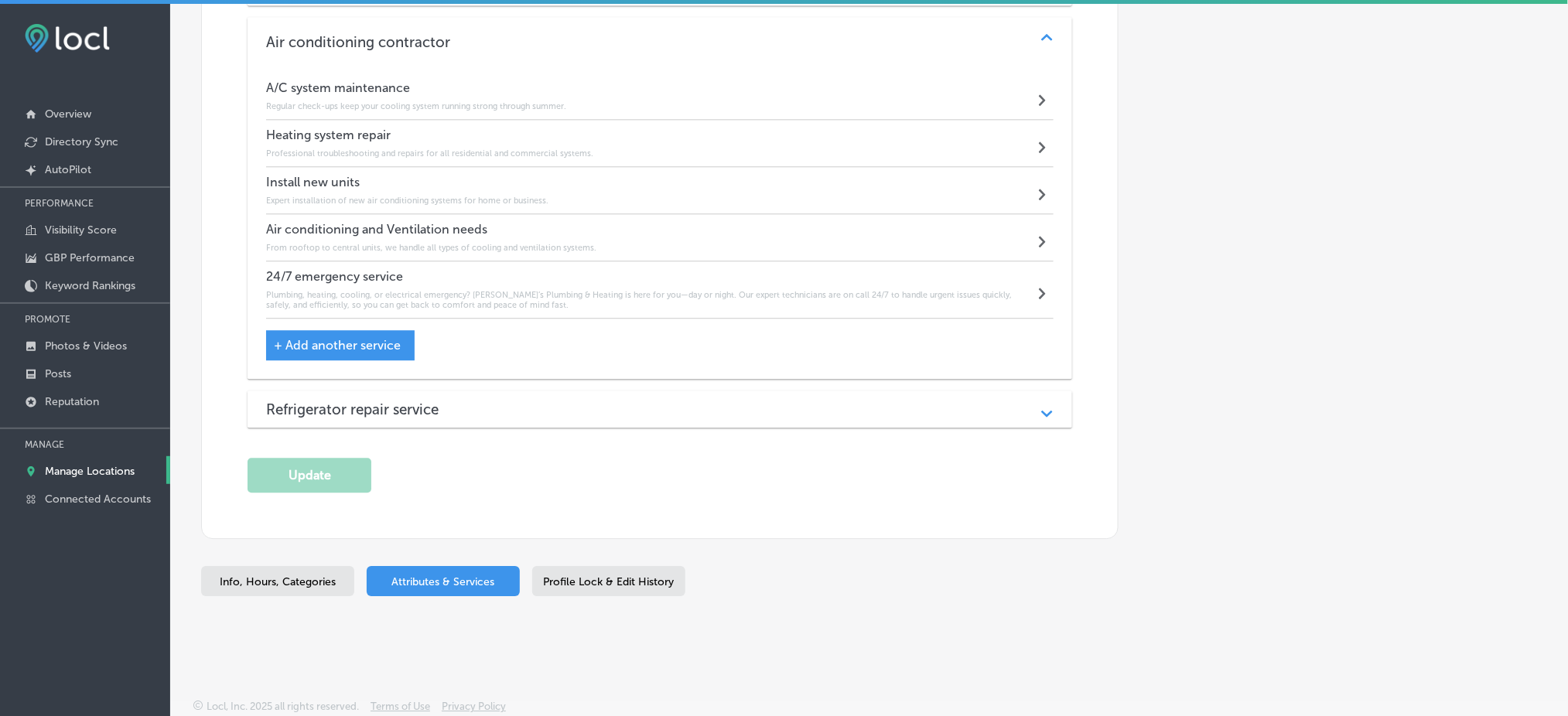
click at [479, 396] on div "Refrigerator repair service Path Created with Sketch." at bounding box center [659, 409] width 825 height 38
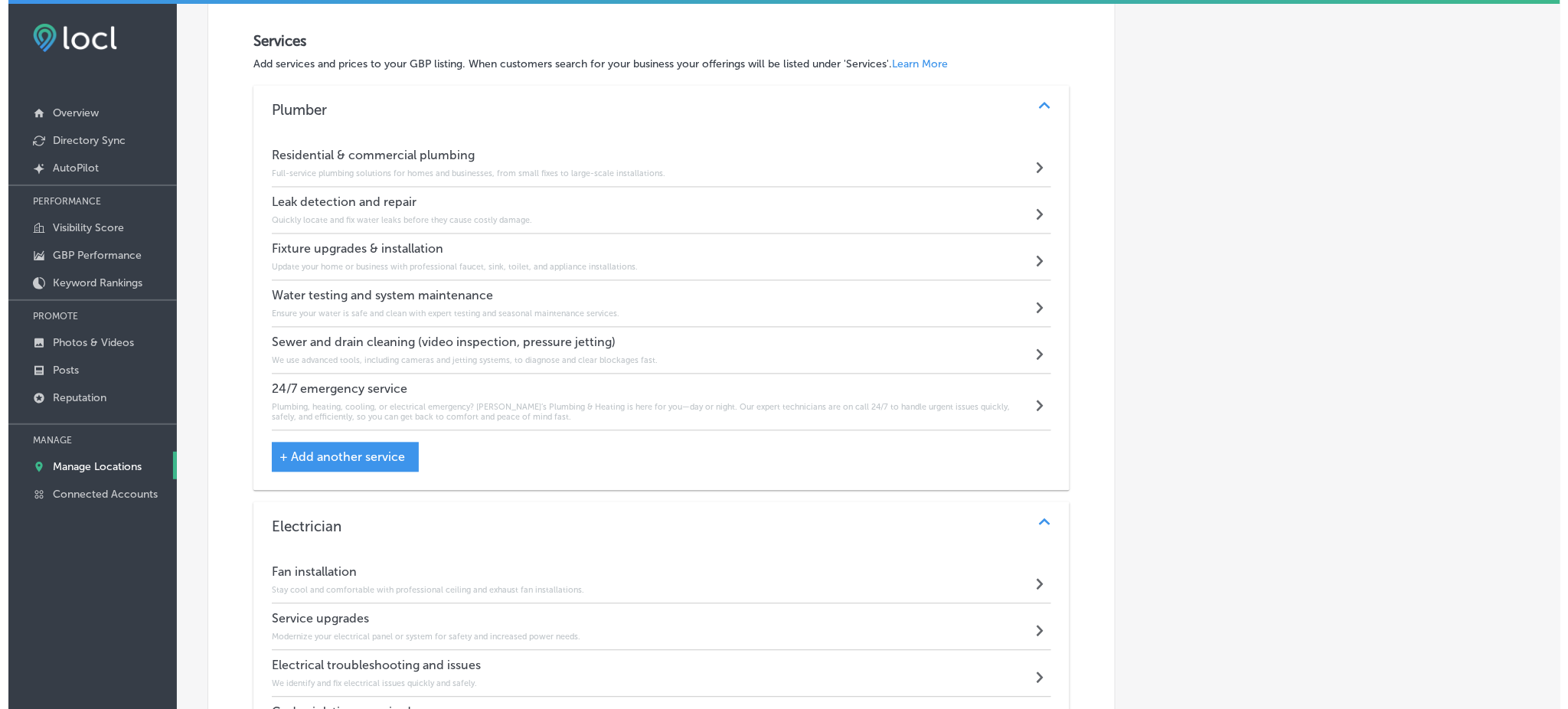
scroll to position [890, 0]
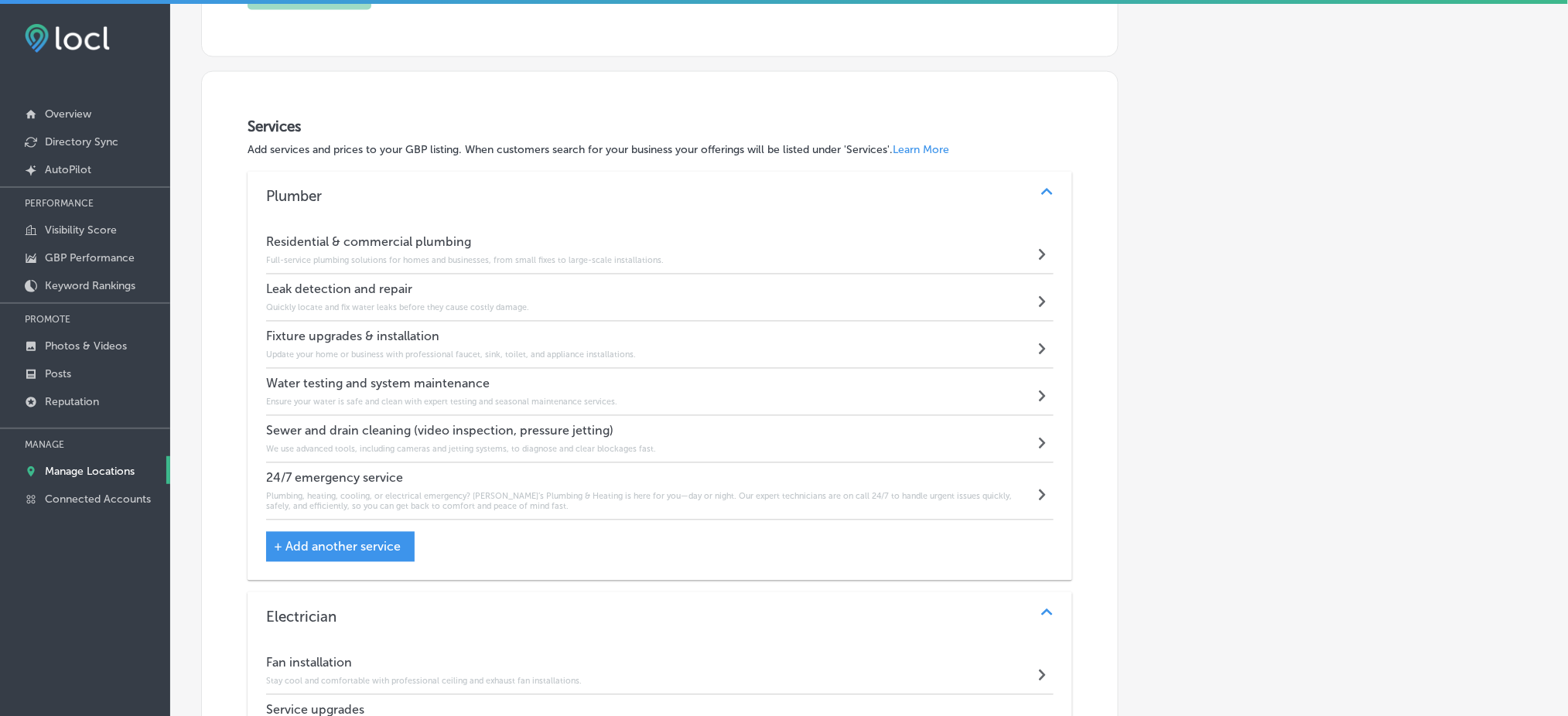
drag, startPoint x: 264, startPoint y: 196, endPoint x: 347, endPoint y: 222, distance: 87.0
click at [347, 222] on div "Plumber Path Created with Sketch. Residential & commercial plumbing Full-servic…" at bounding box center [659, 376] width 825 height 409
drag, startPoint x: 267, startPoint y: 187, endPoint x: 341, endPoint y: 211, distance: 77.8
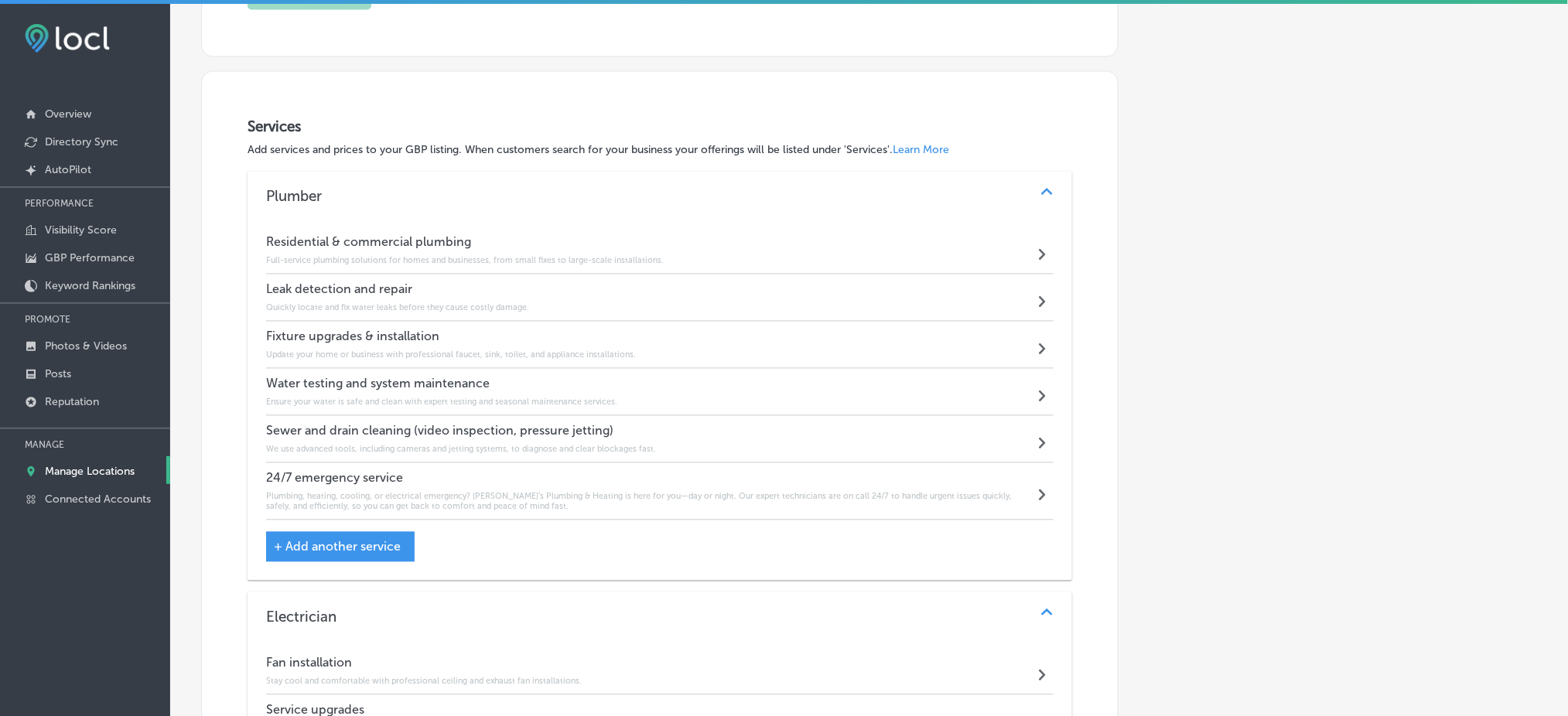
click at [341, 211] on div "Plumber Path Created with Sketch." at bounding box center [659, 196] width 825 height 49
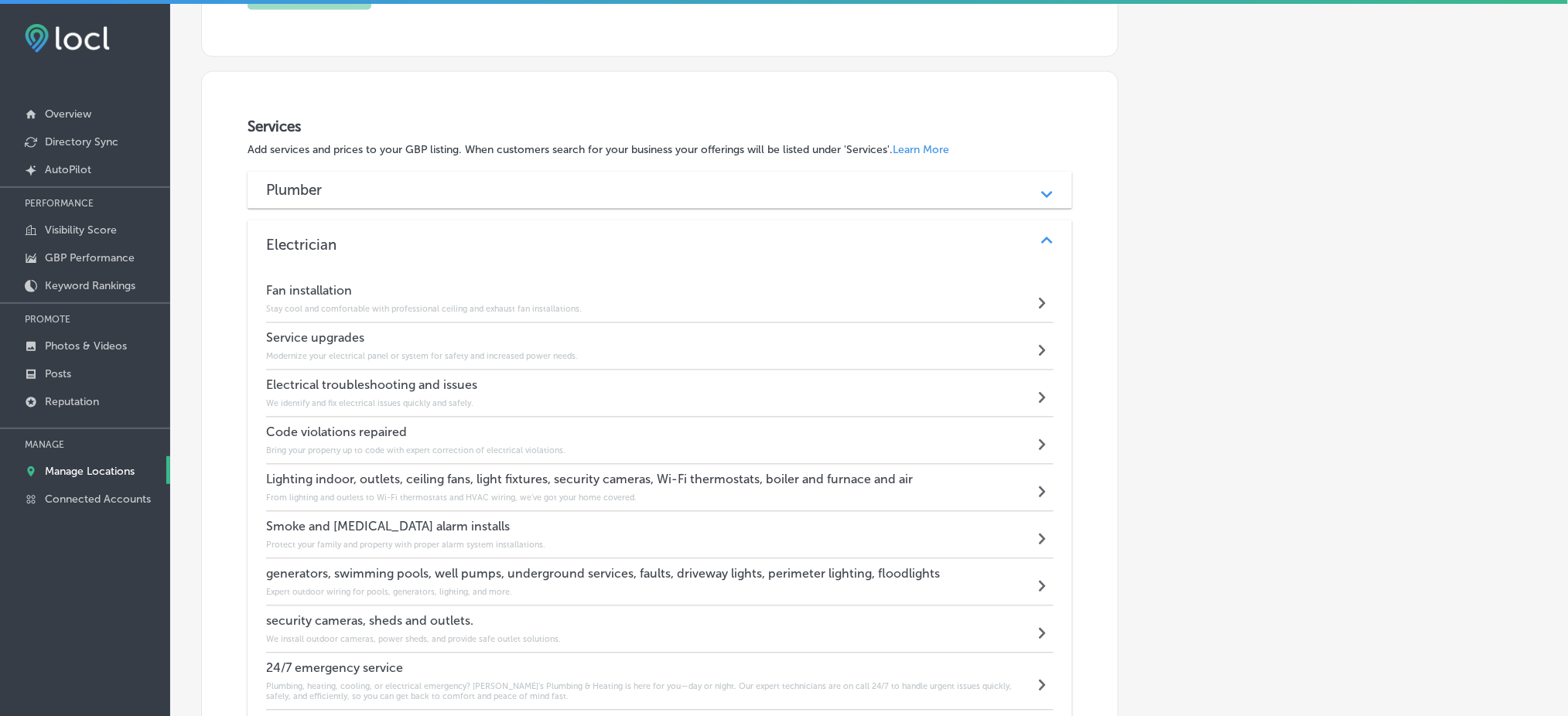
click at [326, 191] on h3 "Plumber" at bounding box center [306, 190] width 80 height 18
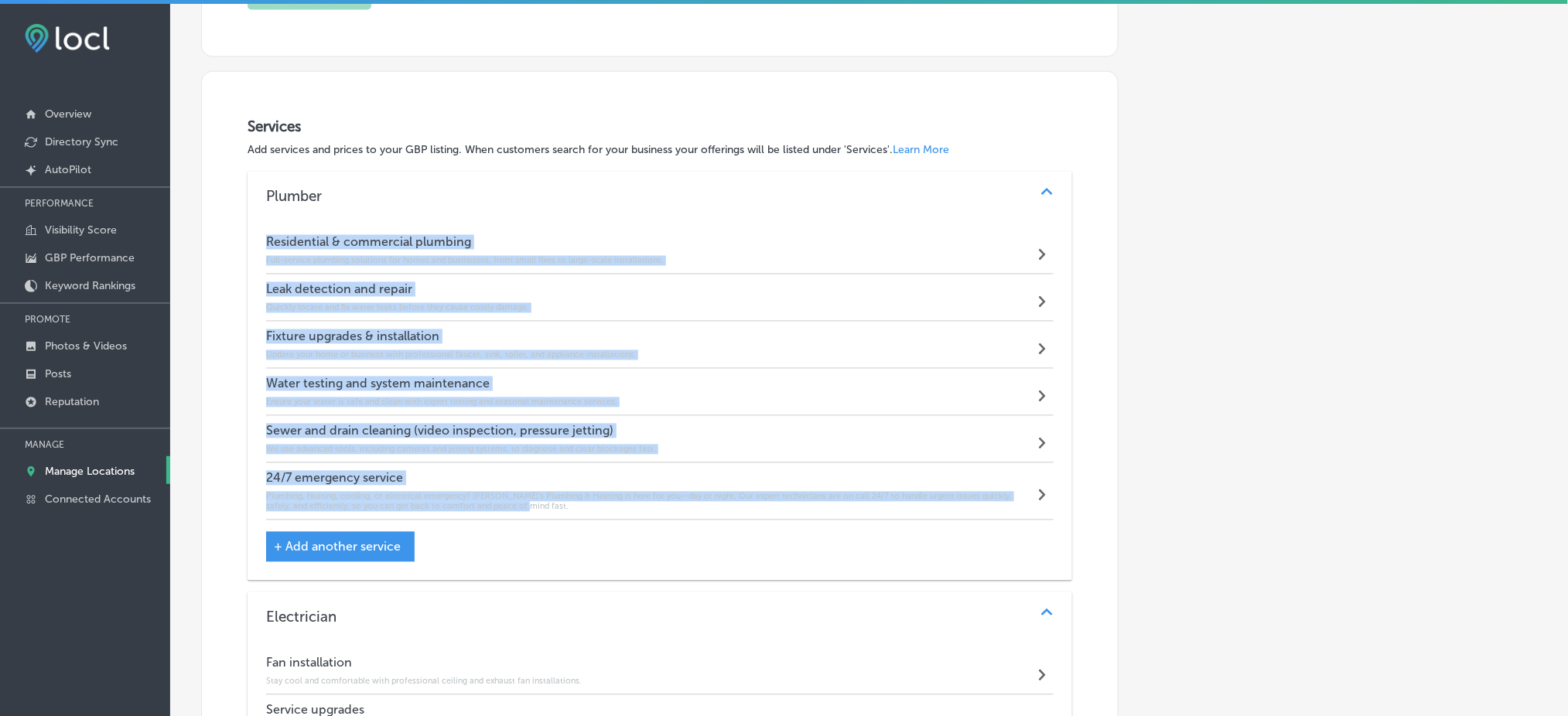
drag, startPoint x: 265, startPoint y: 239, endPoint x: 645, endPoint y: 511, distance: 467.3
click at [645, 511] on div "Residential & commercial plumbing Full-service plumbing solutions for homes and…" at bounding box center [660, 374] width 788 height 293
copy div "Residential & commercial plumbing Full-service plumbing solutions for homes and…"
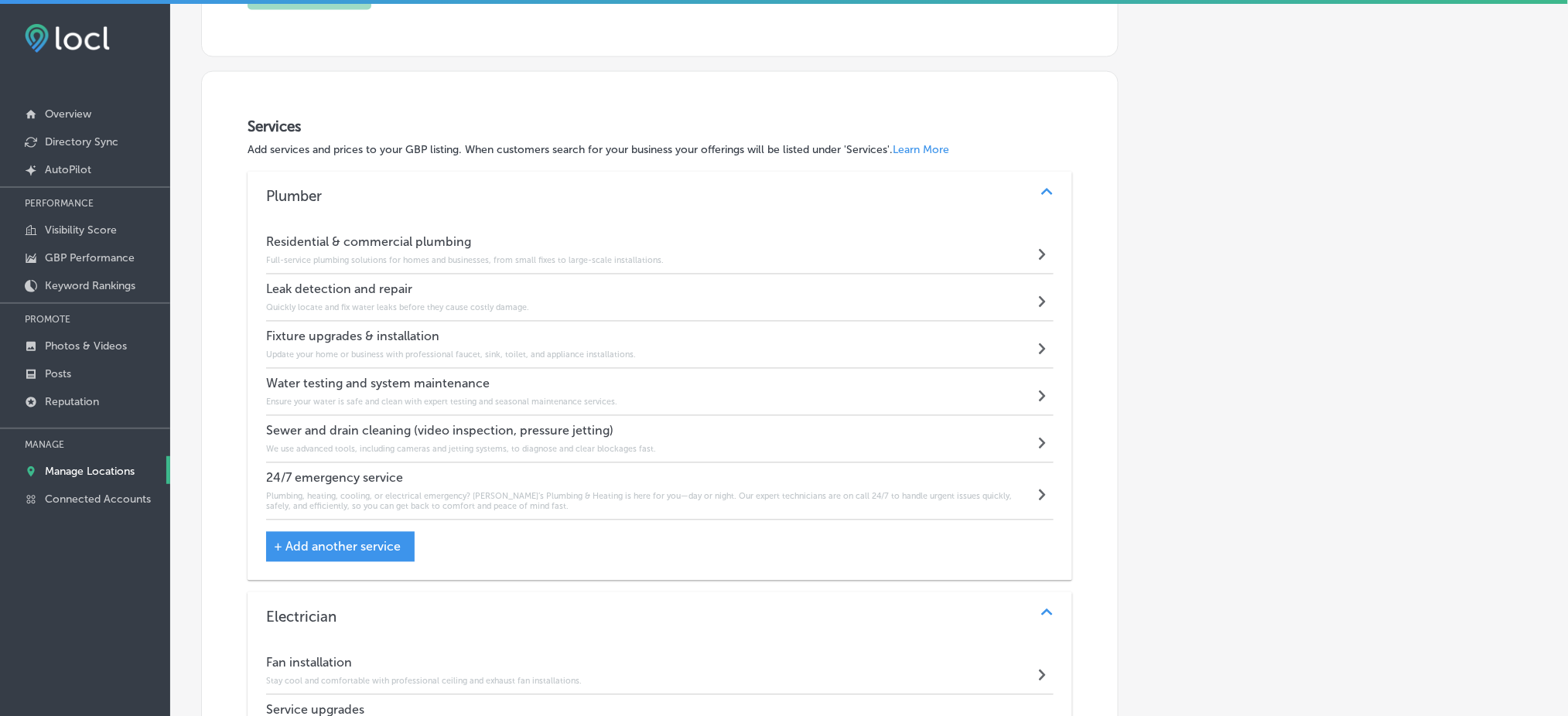
click at [500, 256] on div "Residential & commercial plumbing Full-service plumbing solutions for homes and…" at bounding box center [465, 251] width 397 height 31
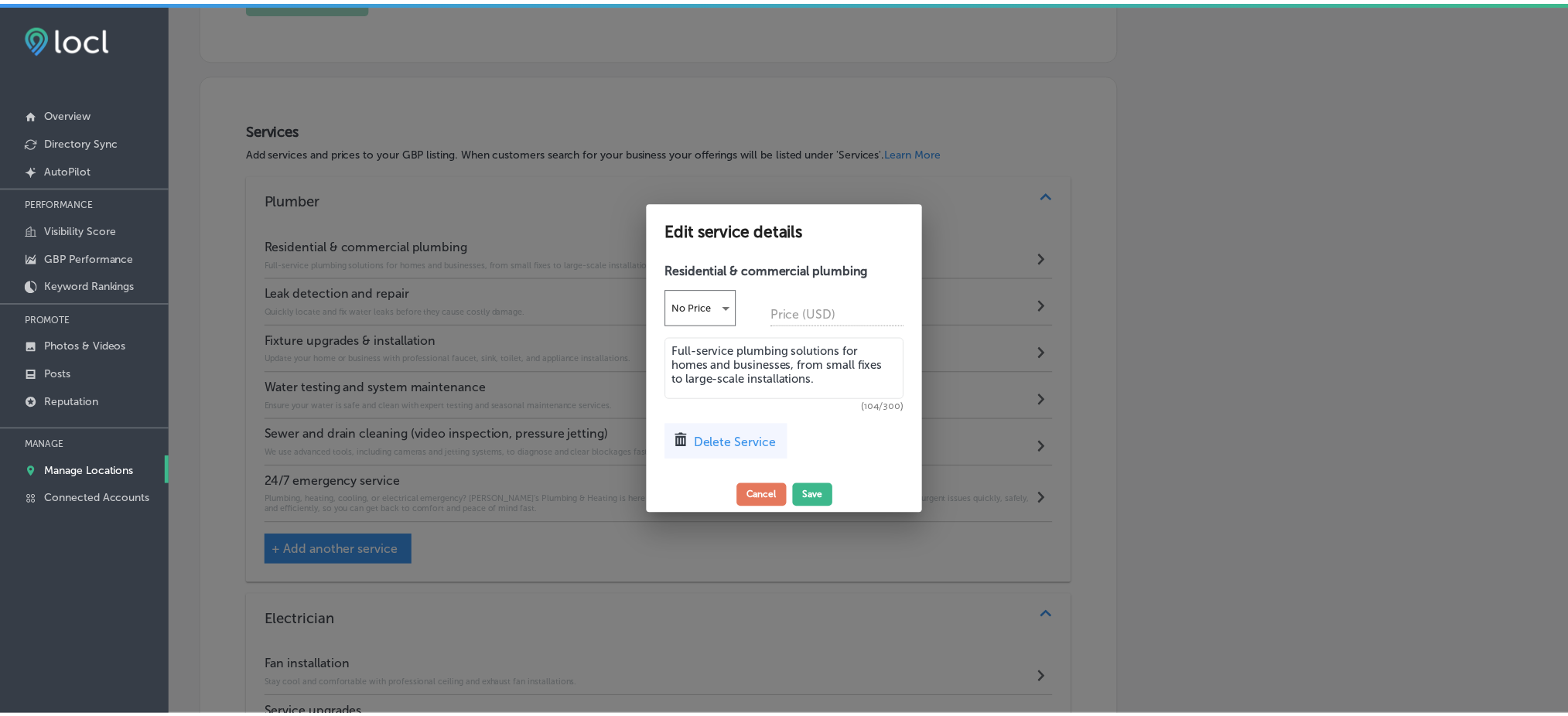
scroll to position [900, 0]
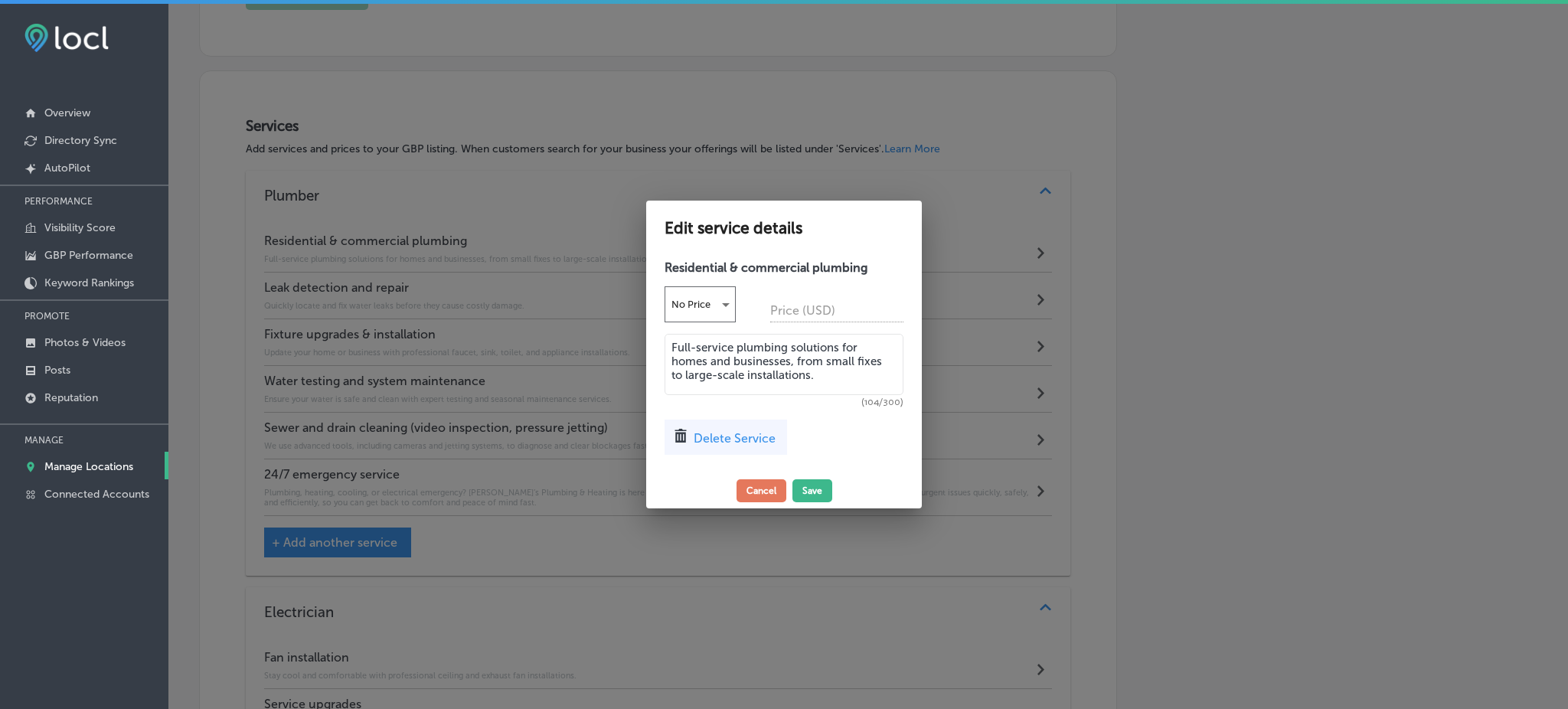
click at [782, 388] on textarea "Full-service plumbing solutions for homes and businesses, from small fixes to l…" at bounding box center [784, 365] width 239 height 62
click at [782, 387] on textarea "Full-service plumbing solutions for homes and businesses, from small fixes to l…" at bounding box center [784, 365] width 239 height 62
paste textarea "Rob’s Plumbing & Heating delivers expert plumbing services tailored to both hom…"
type textarea "Rob’s Plumbing & Heating delivers expert plumbing services tailored to both hom…"
paste textarea "Rob’s Plumbing & Heating delivers expert plumbing services tailored to both hom…"
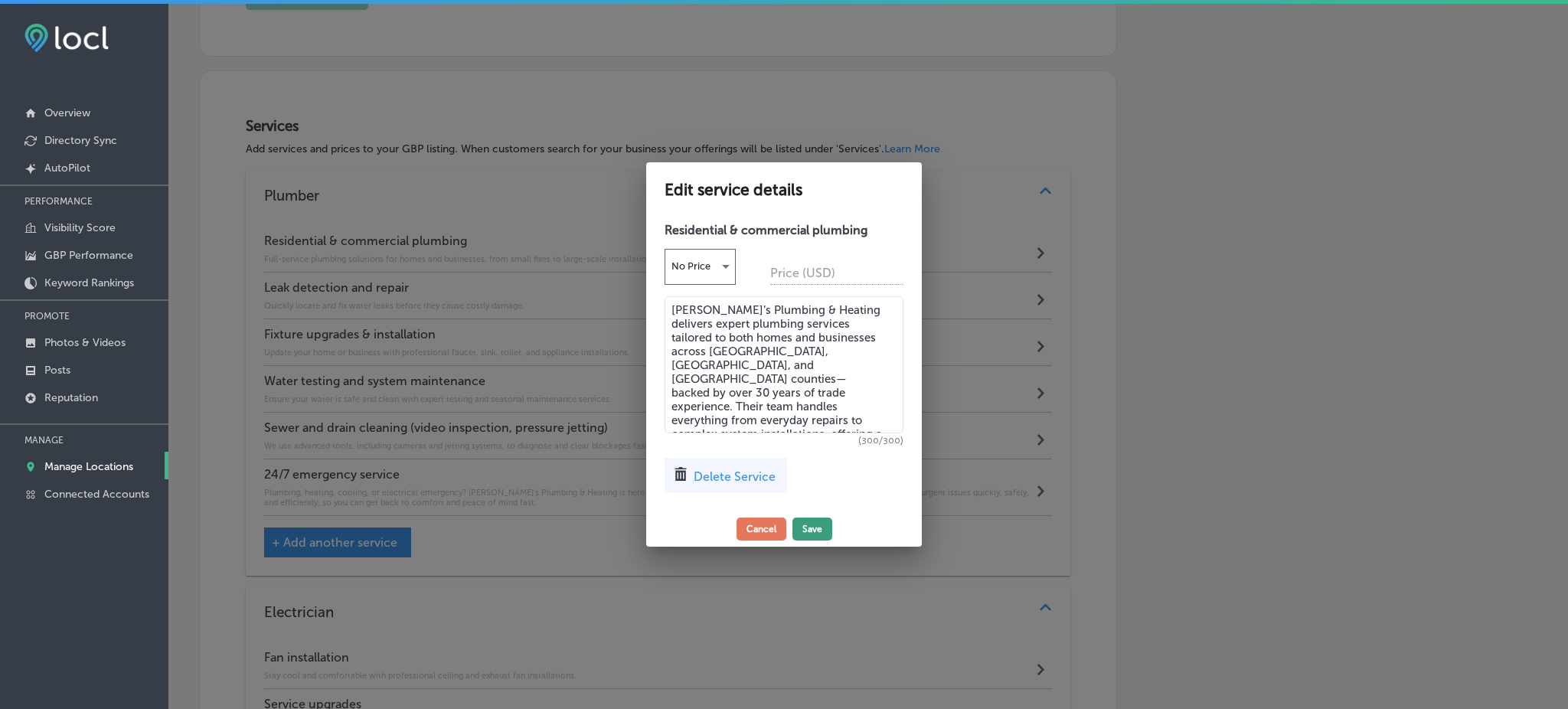
type textarea "Rob’s Plumbing & Heating delivers expert plumbing services tailored to both hom…"
click at [801, 531] on button "Save" at bounding box center [812, 528] width 40 height 23
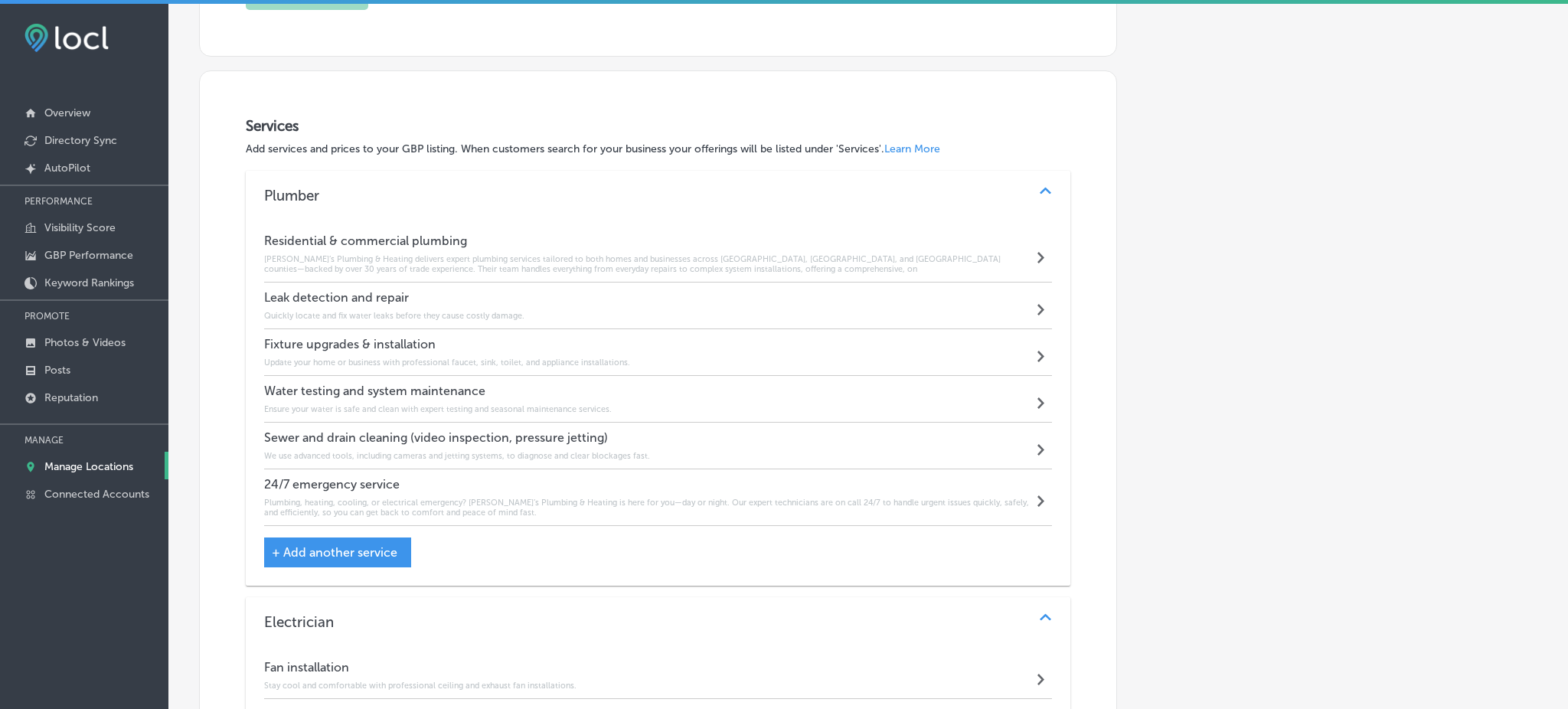
scroll to position [890, 0]
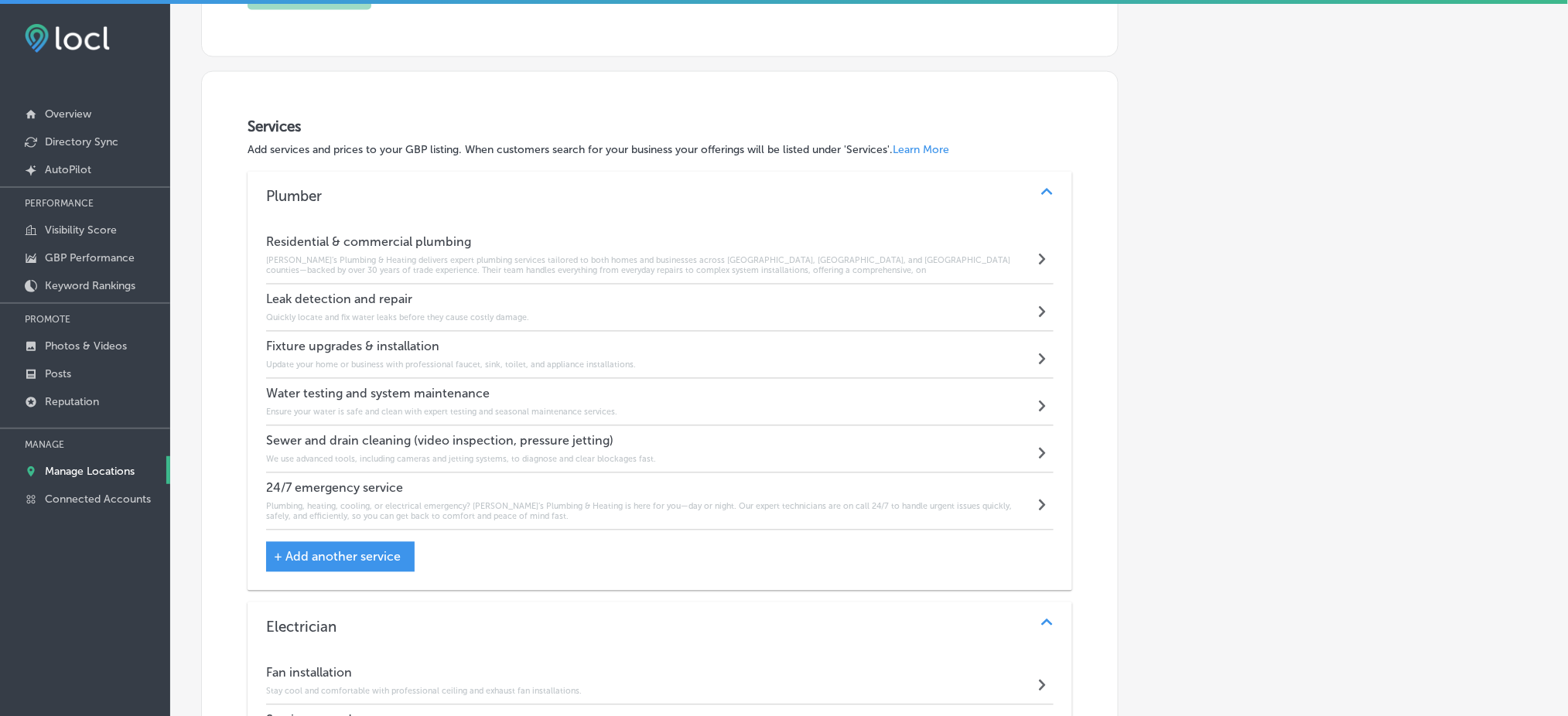
click at [486, 315] on h6 "Quickly locate and fix water leaks before they cause costly damage." at bounding box center [397, 319] width 263 height 10
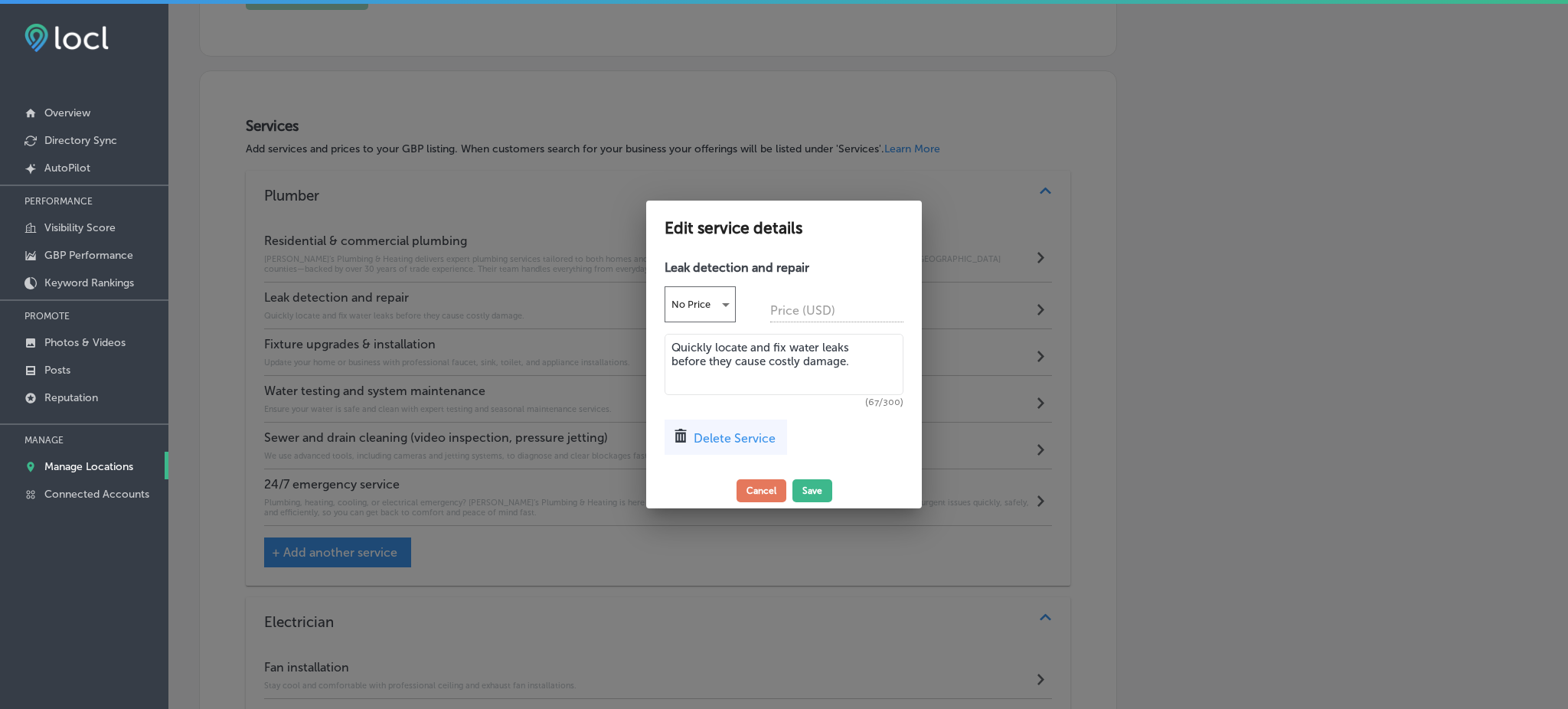
click at [733, 372] on textarea "Quickly locate and fix water leaks before they cause costly damage." at bounding box center [784, 365] width 239 height 62
paste textarea "Swift leak identification and repair are part of the package—whether it’s hidde…"
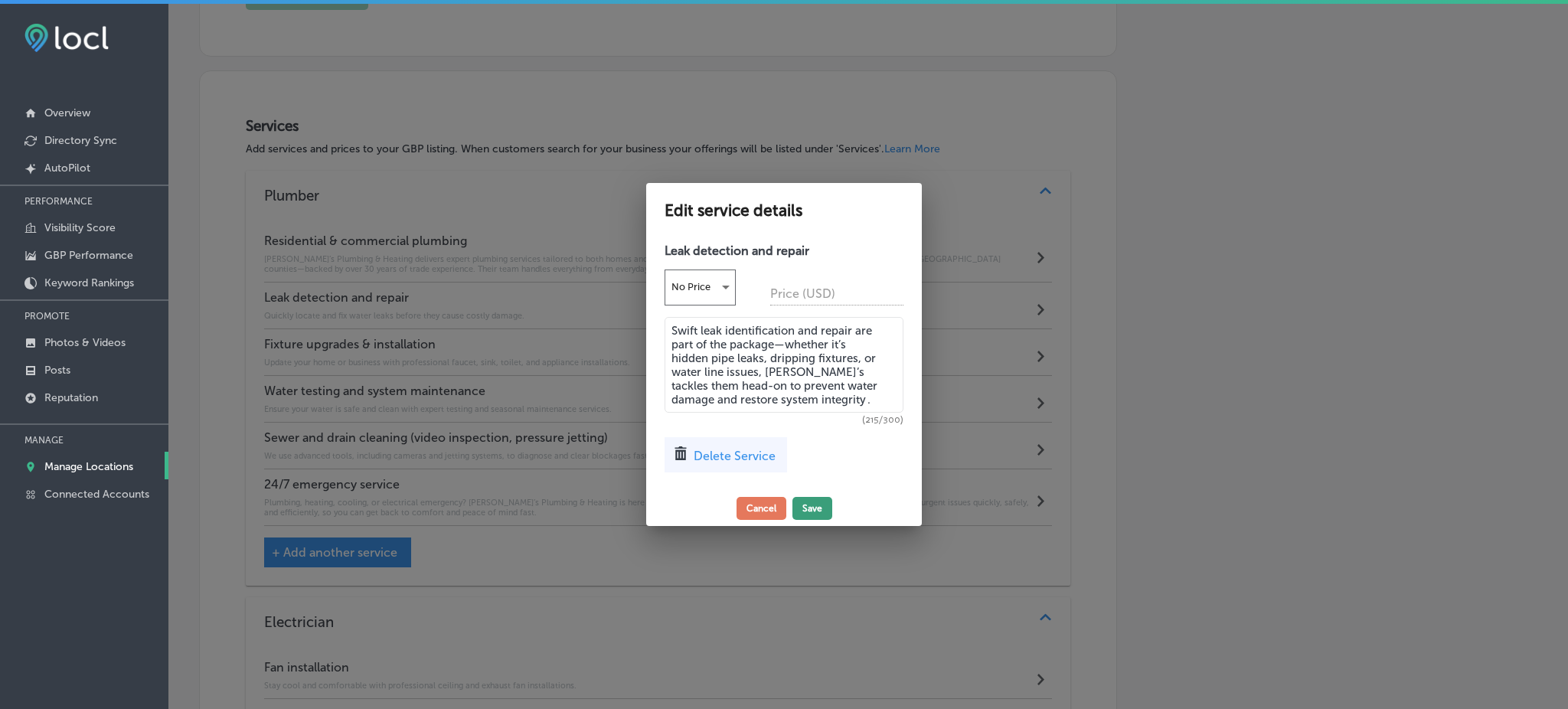
type textarea "Swift leak identification and repair are part of the package—whether it’s hidde…"
click at [827, 504] on button "Save" at bounding box center [812, 508] width 40 height 23
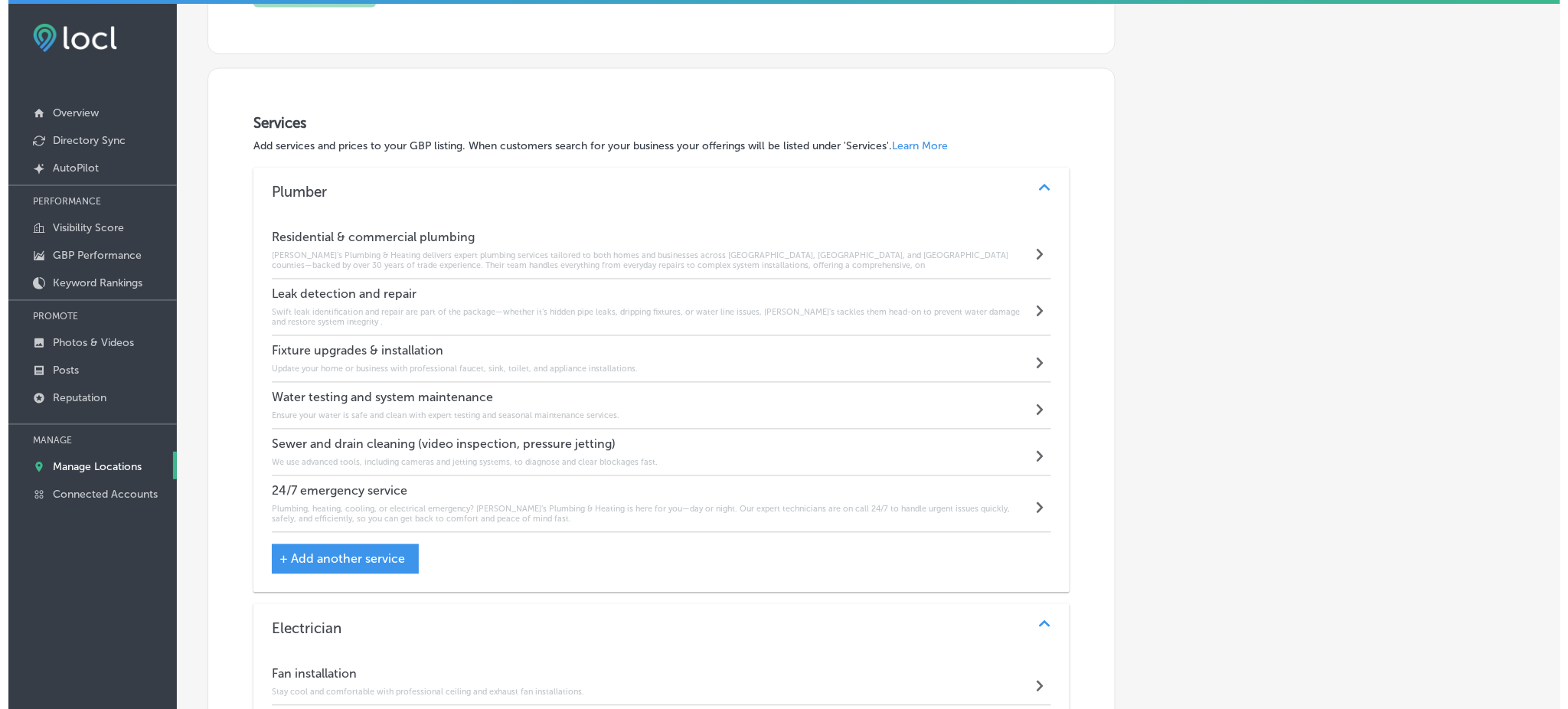
scroll to position [890, 0]
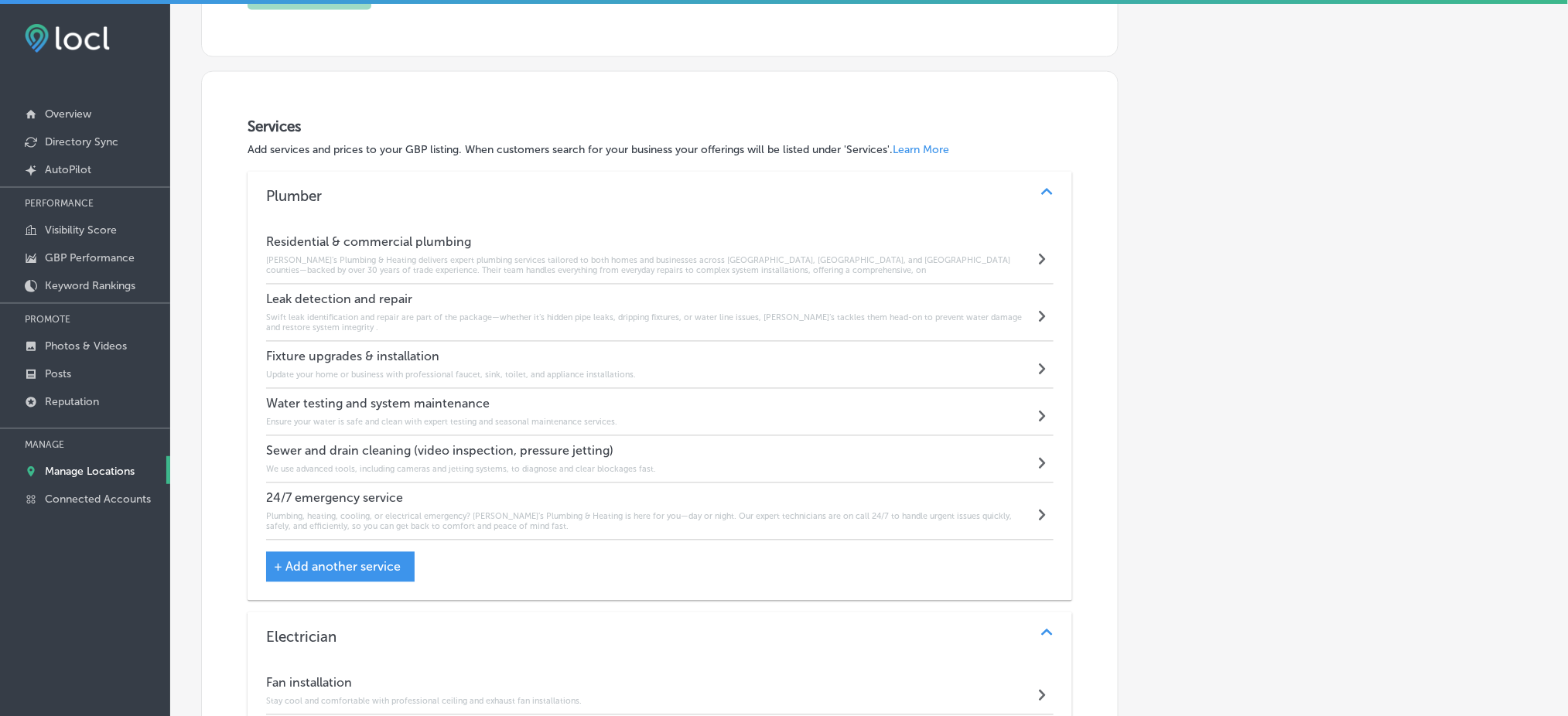
click at [414, 370] on div "Fixture upgrades & installation Update your home or business with professional …" at bounding box center [451, 365] width 370 height 31
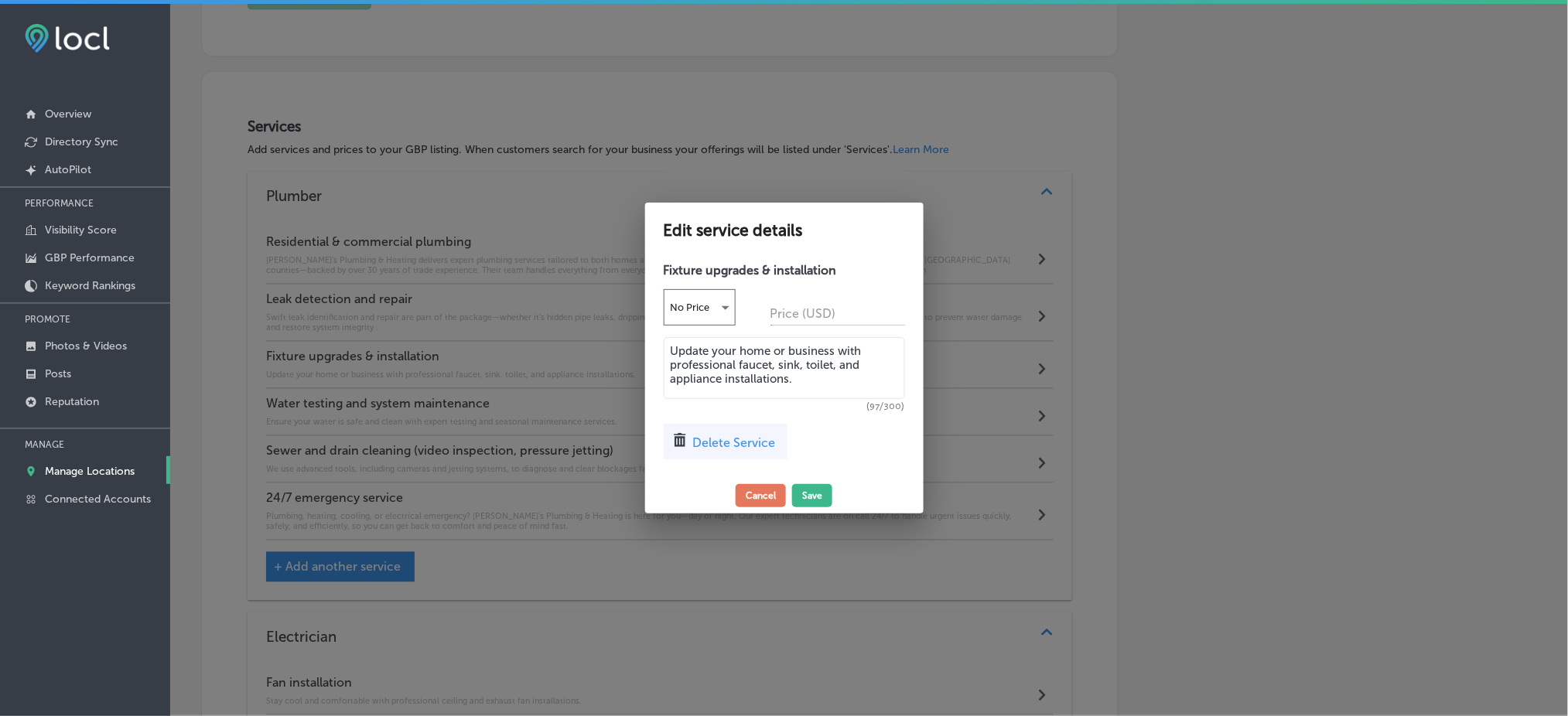
scroll to position [900, 0]
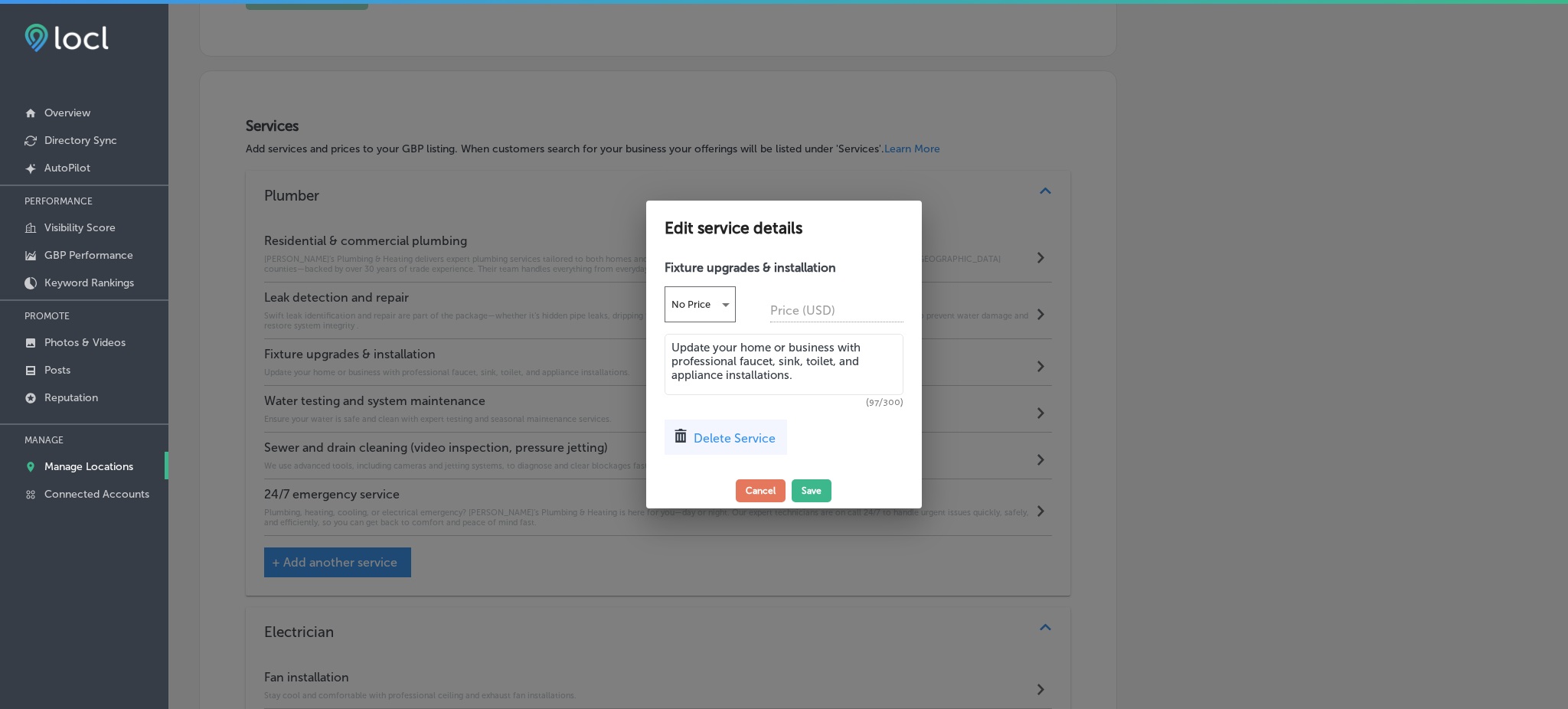
click at [815, 376] on textarea "Update your home or business with professional faucet, sink, toilet, and applia…" at bounding box center [784, 365] width 239 height 62
paste textarea "From faucets and sinks to toilets and garbage disposals, Rob’s specializes in m…"
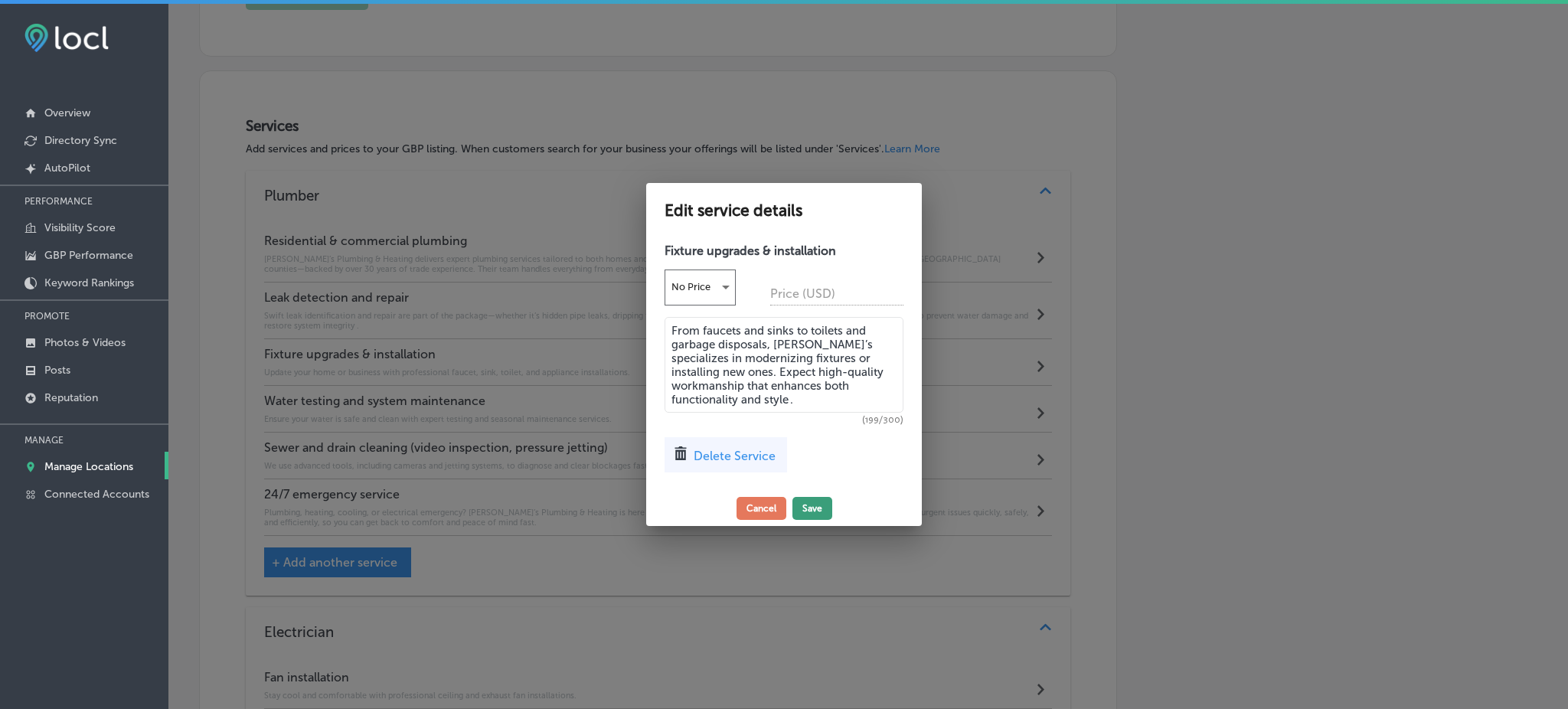
type textarea "From faucets and sinks to toilets and garbage disposals, Rob’s specializes in m…"
click at [822, 506] on button "Save" at bounding box center [812, 508] width 40 height 23
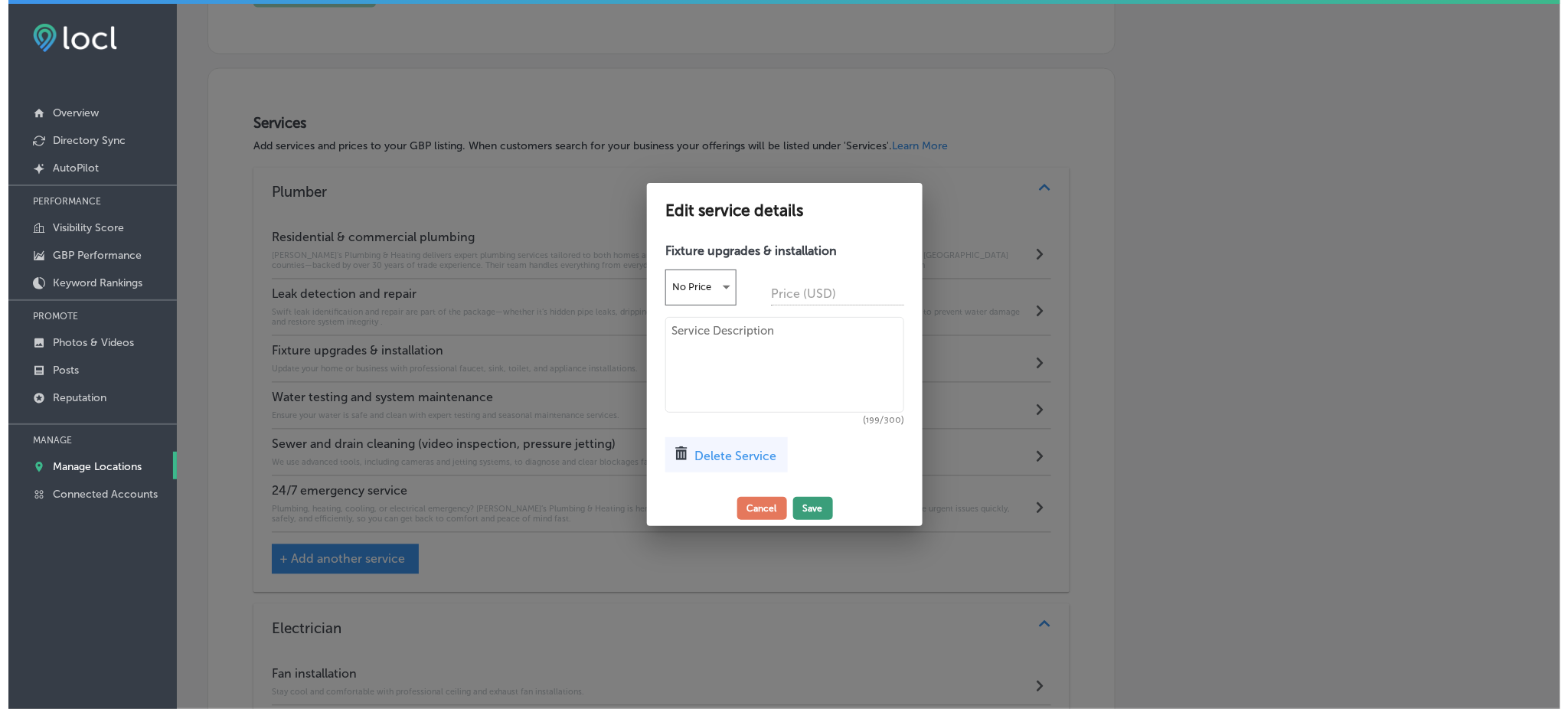
scroll to position [890, 0]
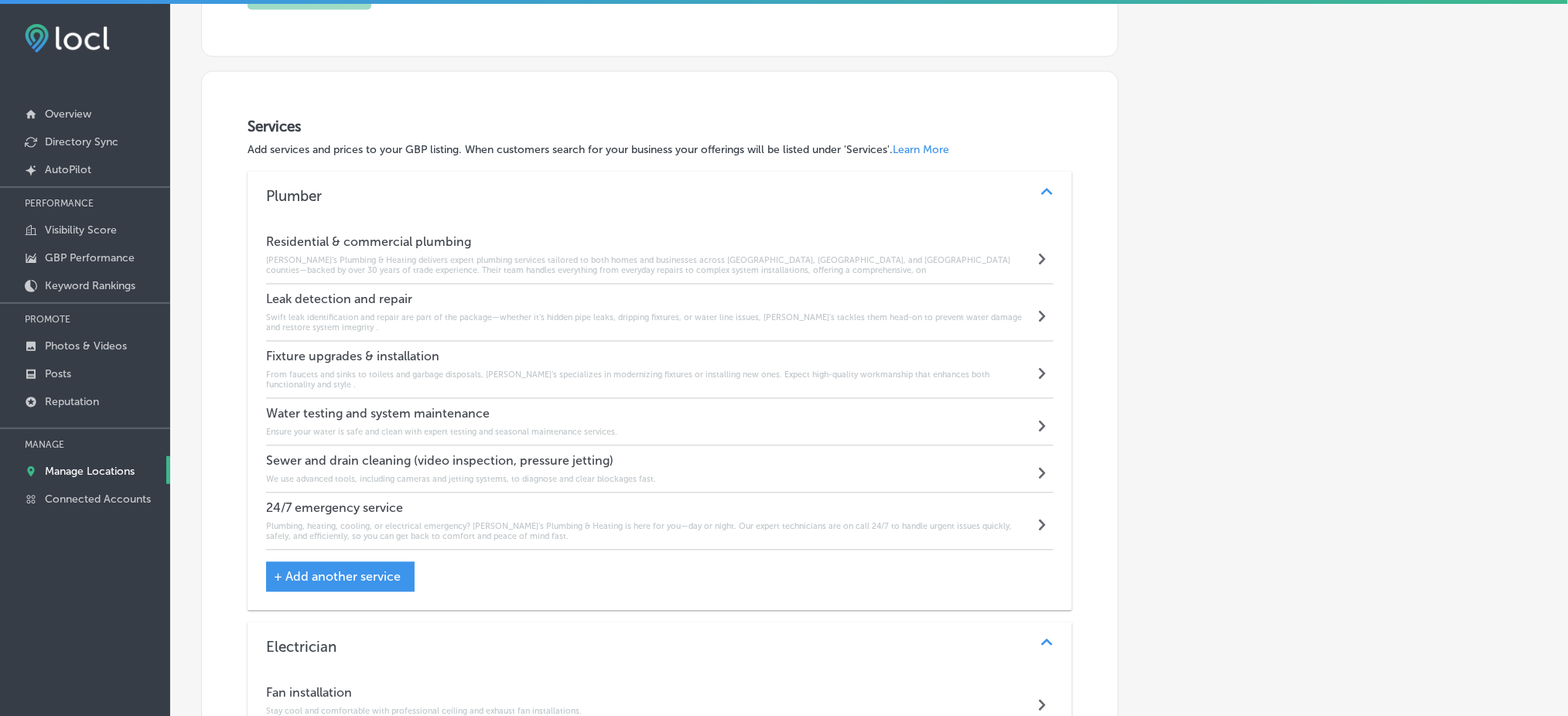
click at [396, 413] on div "Water testing and system maintenance Ensure your water is safe and clean with e…" at bounding box center [442, 422] width 351 height 31
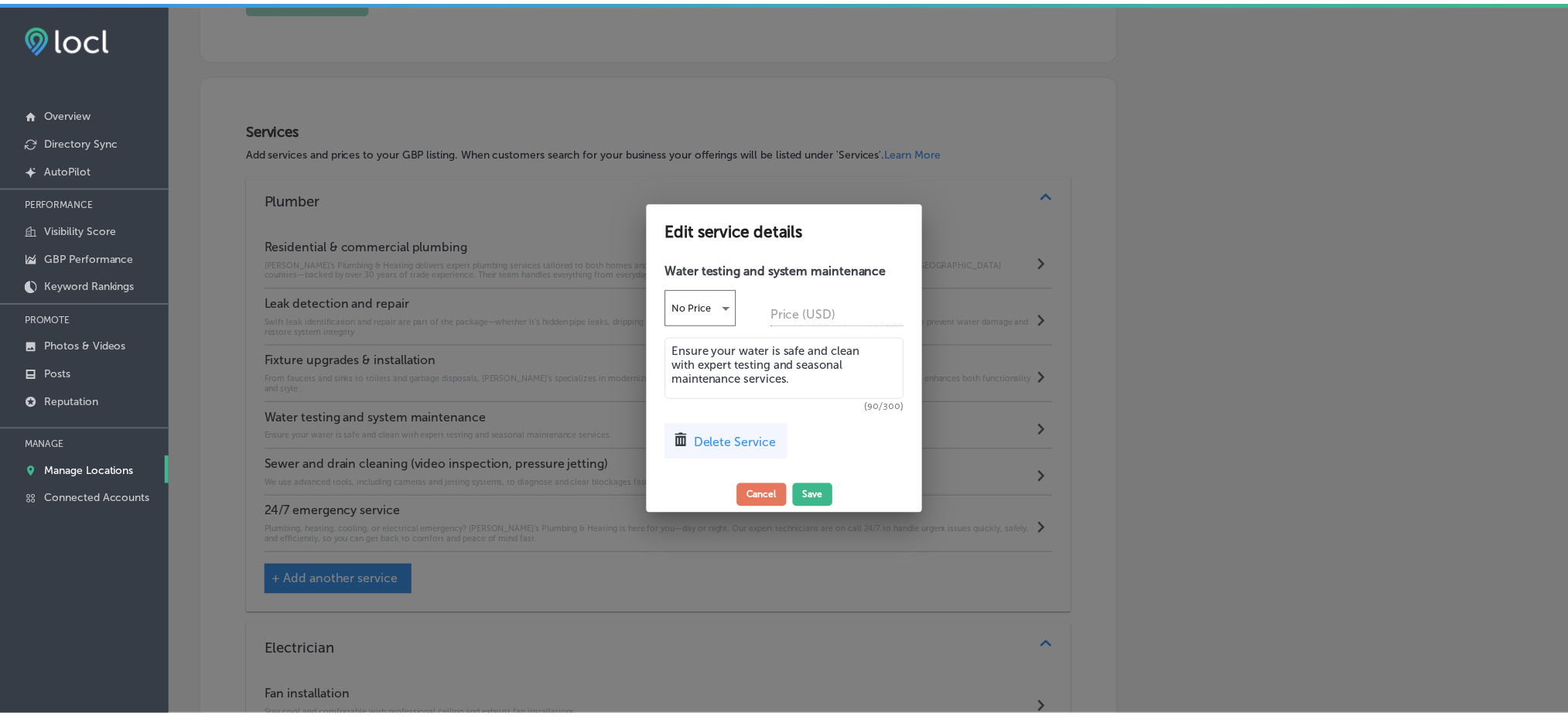
scroll to position [900, 0]
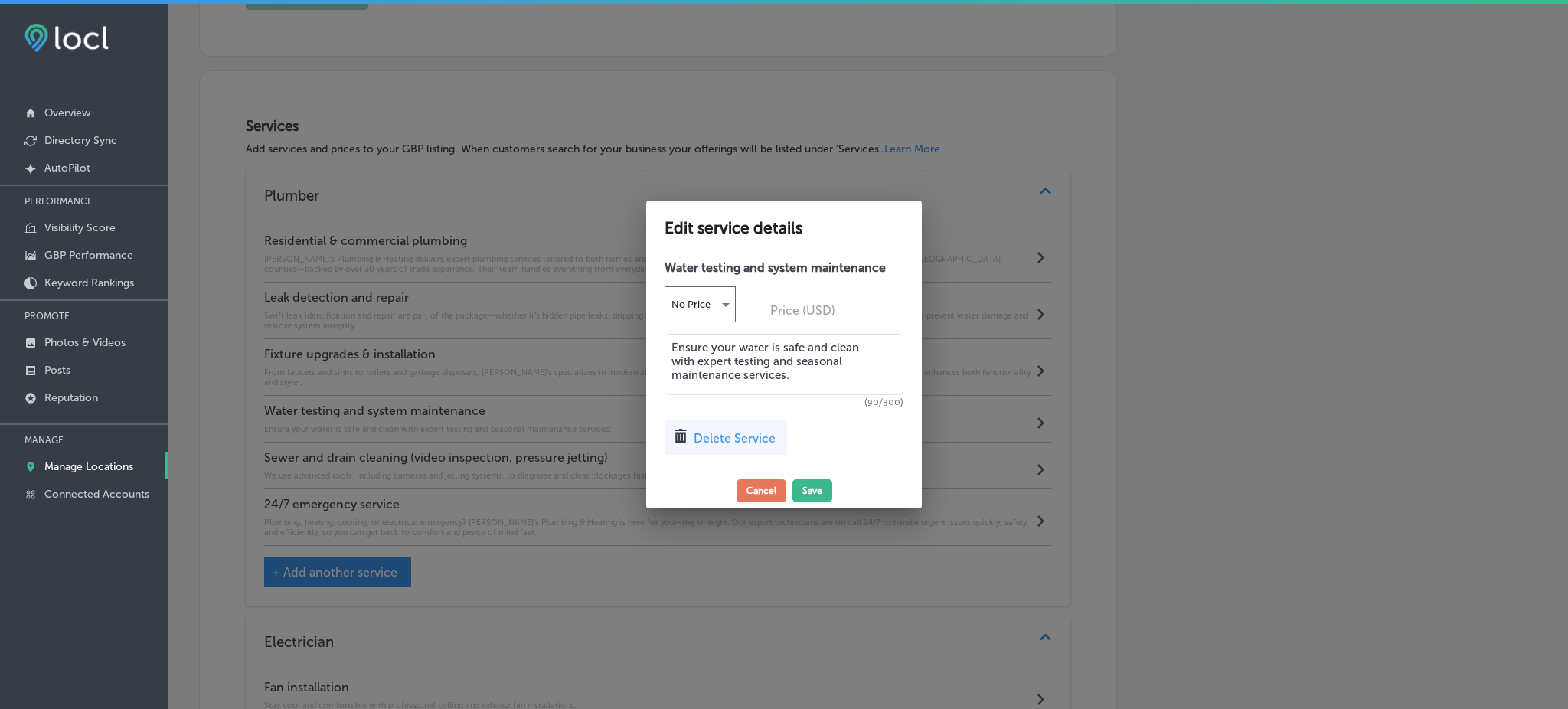
click at [750, 367] on textarea "Ensure your water is safe and clean with expert testing and seasonal maintenanc…" at bounding box center [784, 365] width 239 height 62
paste textarea "While the website doesn’t explicitly list water testing services, Rob’s compreh…"
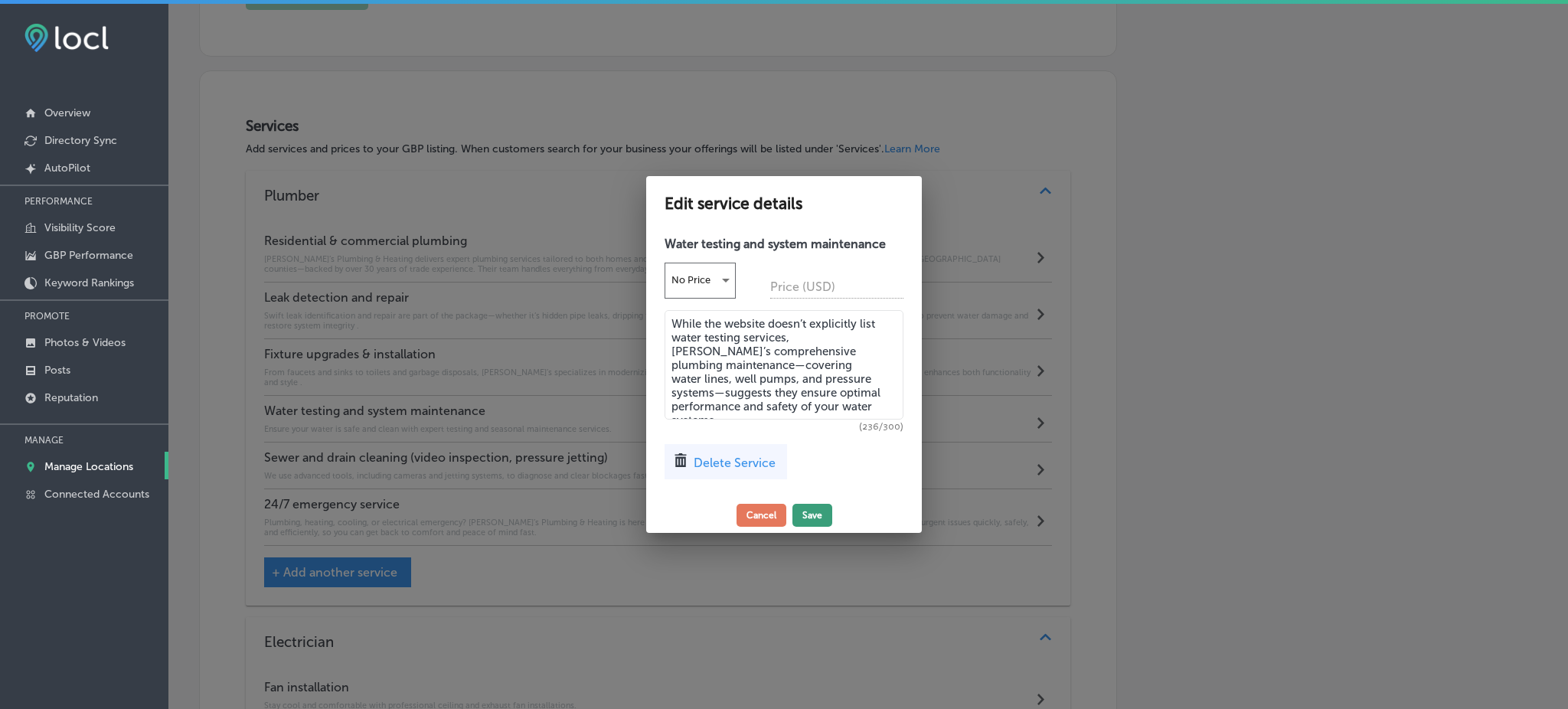
type textarea "While the website doesn’t explicitly list water testing services, Rob’s compreh…"
click at [811, 509] on button "Save" at bounding box center [812, 515] width 40 height 23
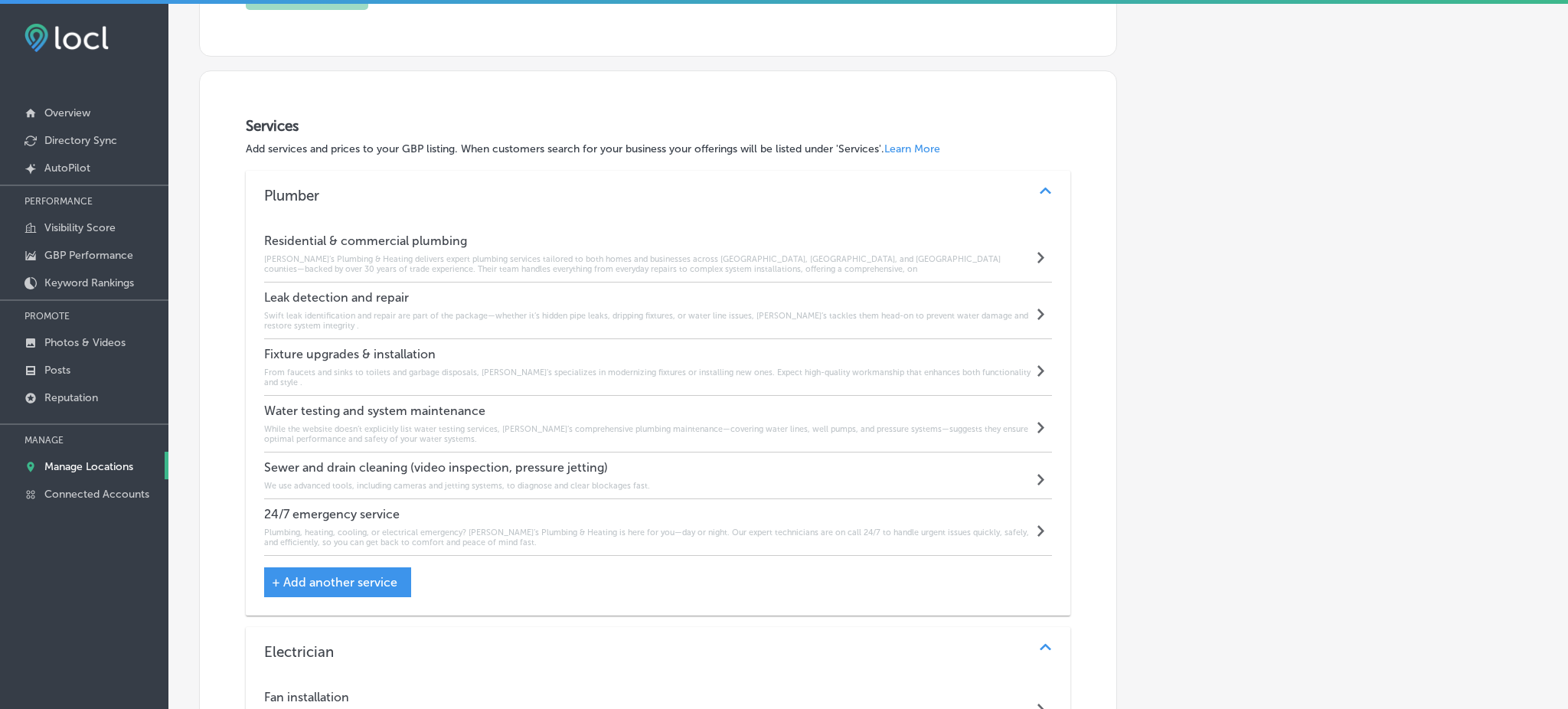
scroll to position [890, 0]
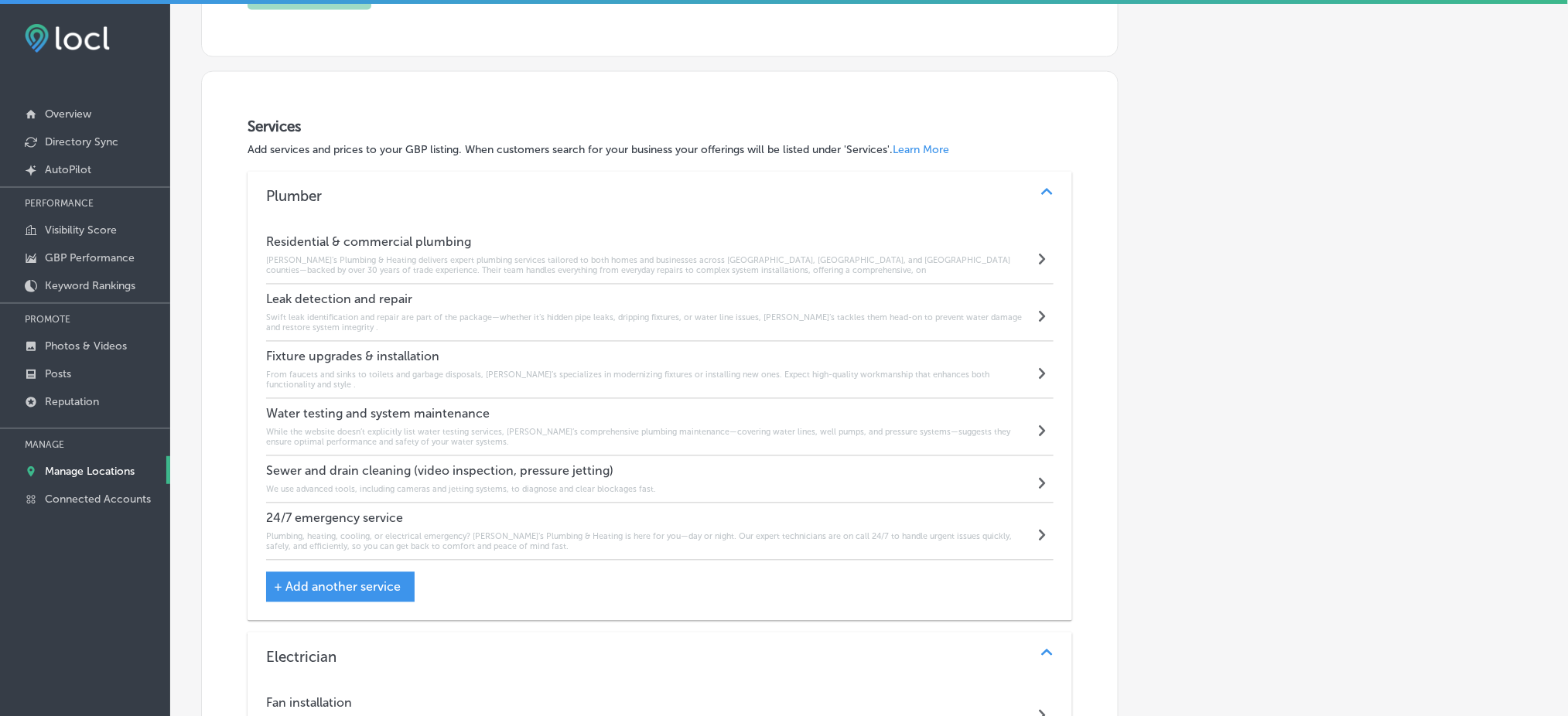
click at [367, 466] on h4 "Sewer and drain cleaning (video inspection, pressure jetting)" at bounding box center [460, 471] width 390 height 14
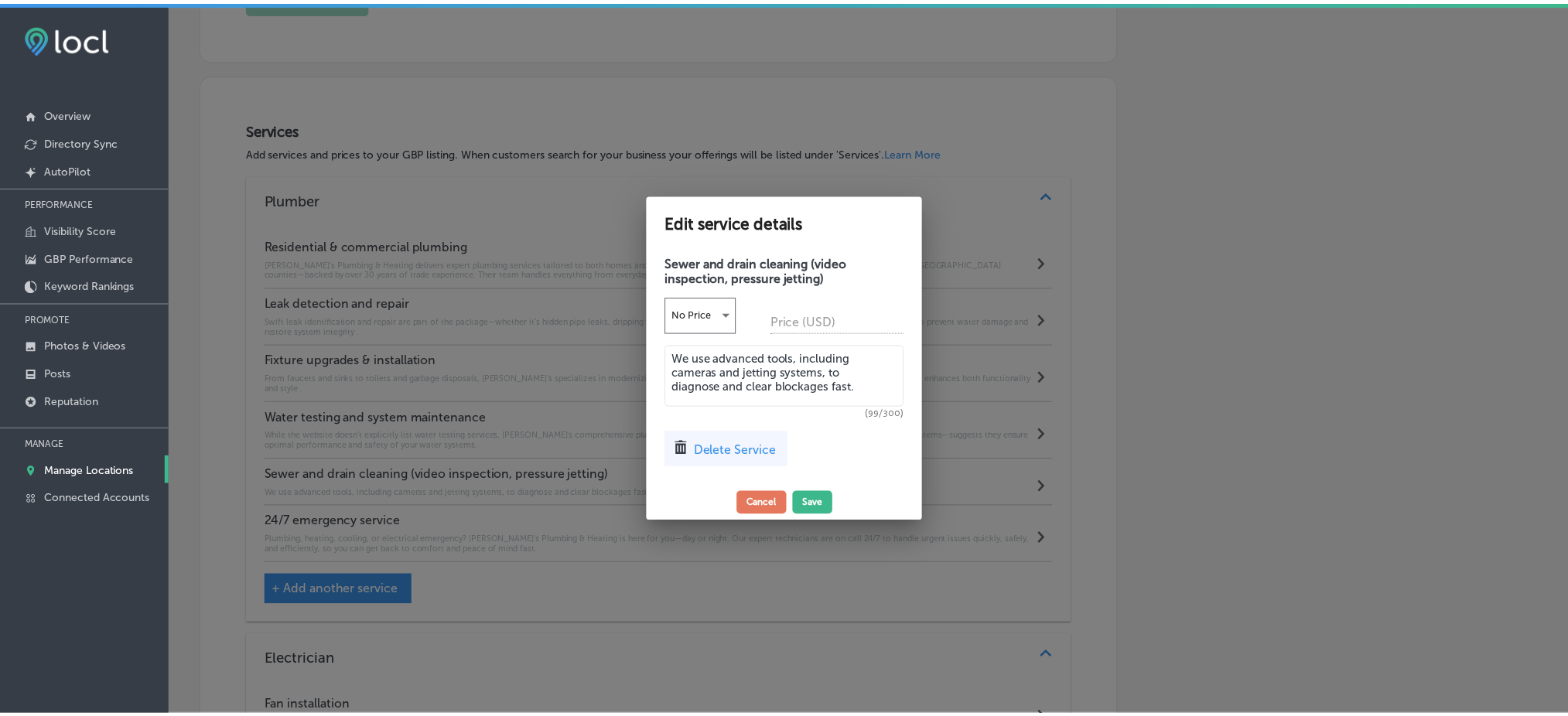
scroll to position [900, 0]
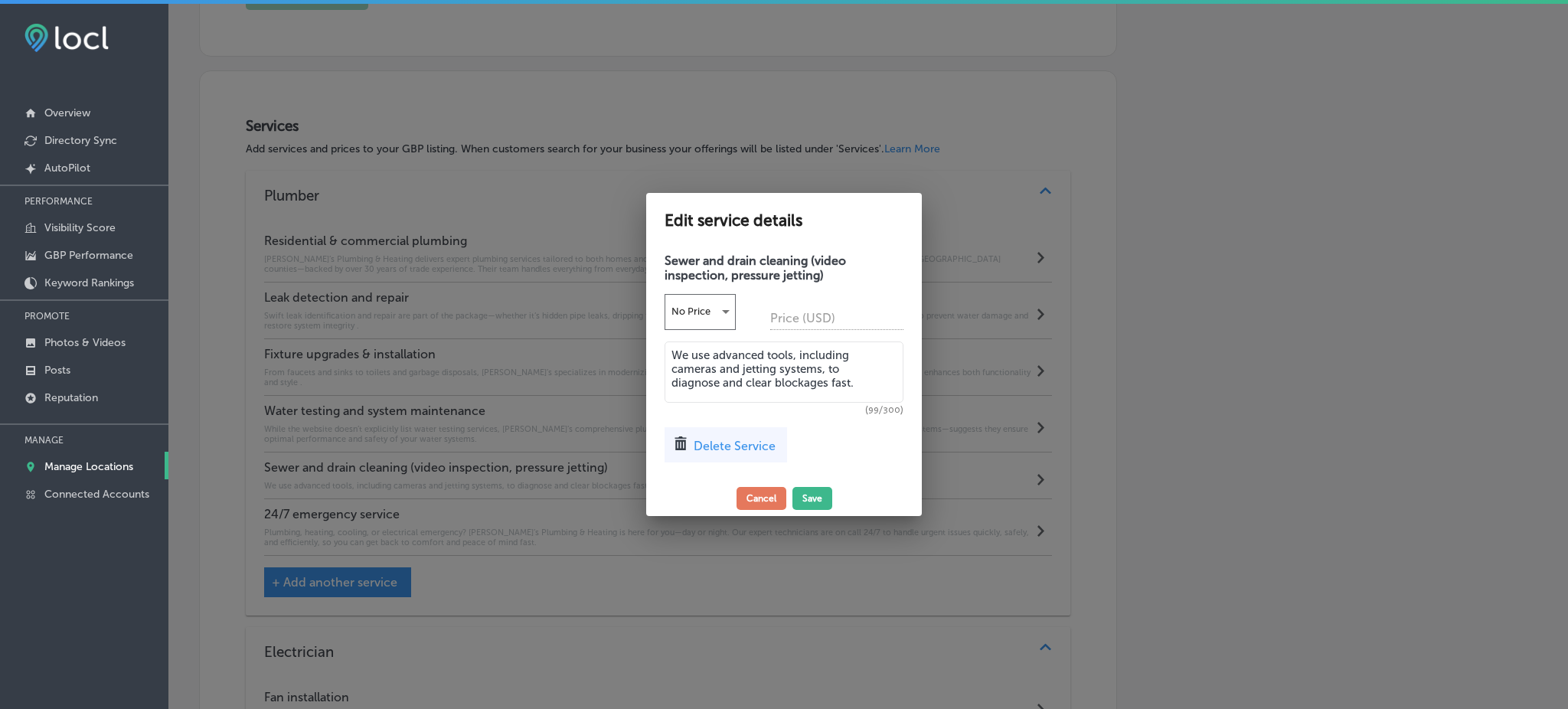
click at [883, 383] on textarea "We use advanced tools, including cameras and jetting systems, to diagnose and c…" at bounding box center [784, 372] width 239 height 62
paste textarea "Rob’s offers full sewer and drain support, including cleaning and repairs. Thei…"
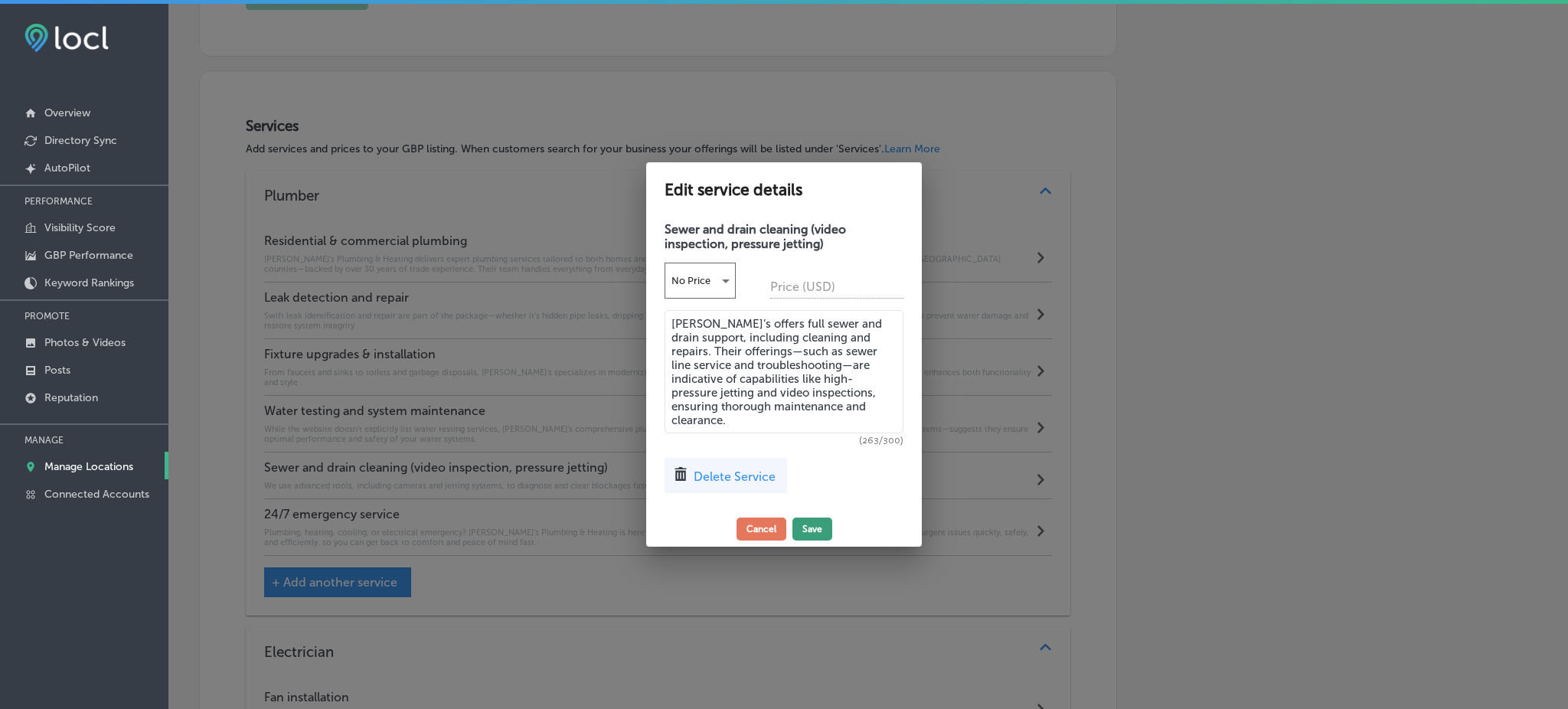
type textarea "Rob’s offers full sewer and drain support, including cleaning and repairs. Thei…"
click at [816, 533] on button "Save" at bounding box center [812, 528] width 40 height 23
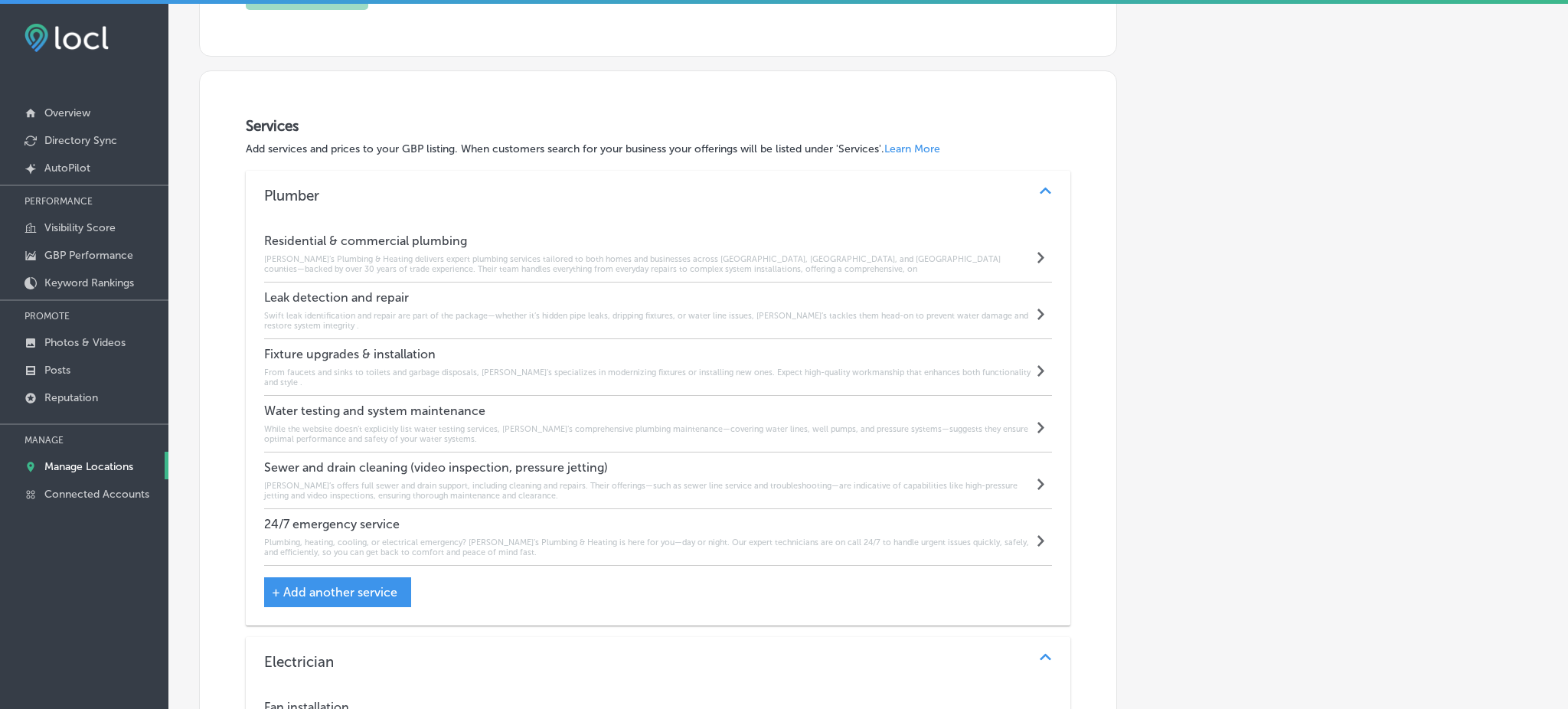
scroll to position [890, 0]
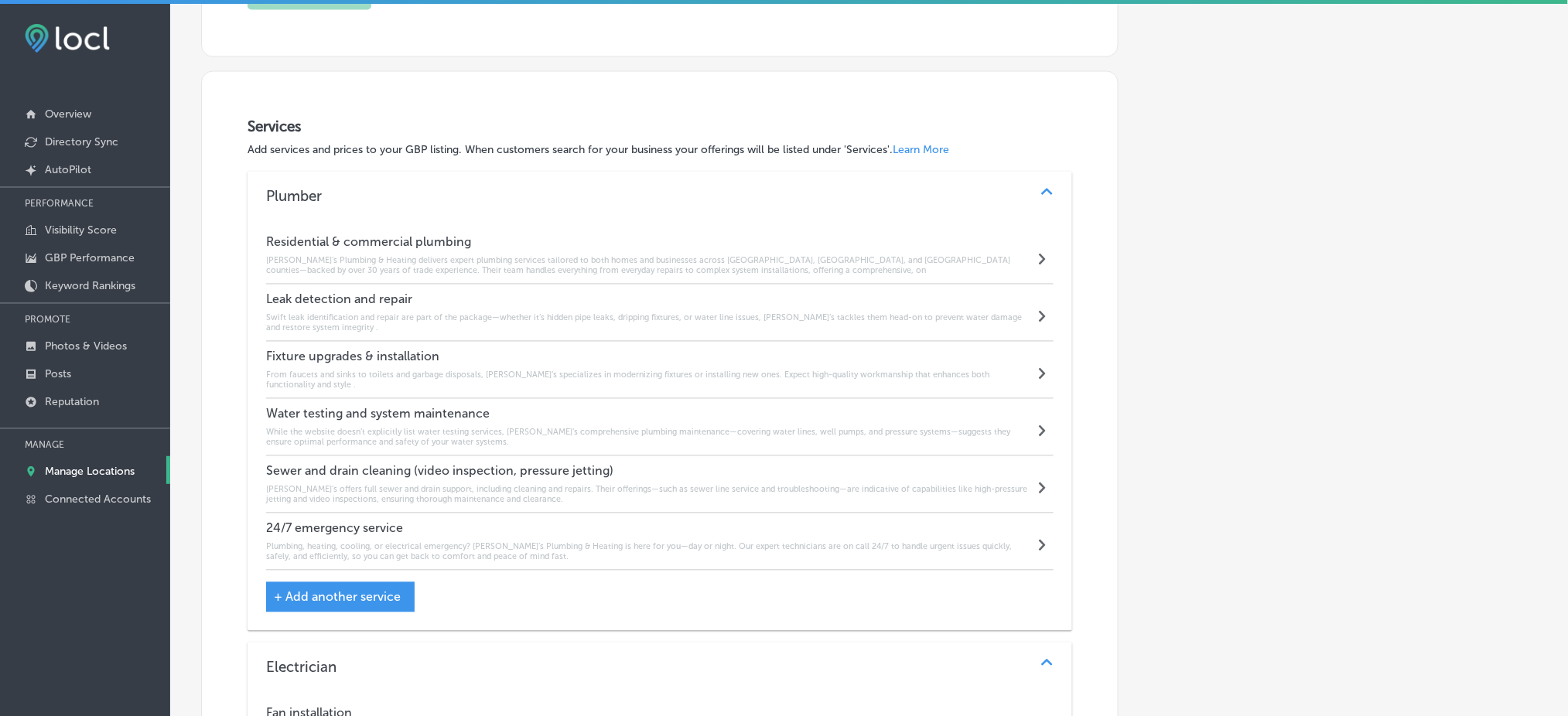
click at [344, 542] on h6 "Plumbing, heating, cooling, or electrical emergency? Rob’s Plumbing & Heating i…" at bounding box center [650, 552] width 768 height 20
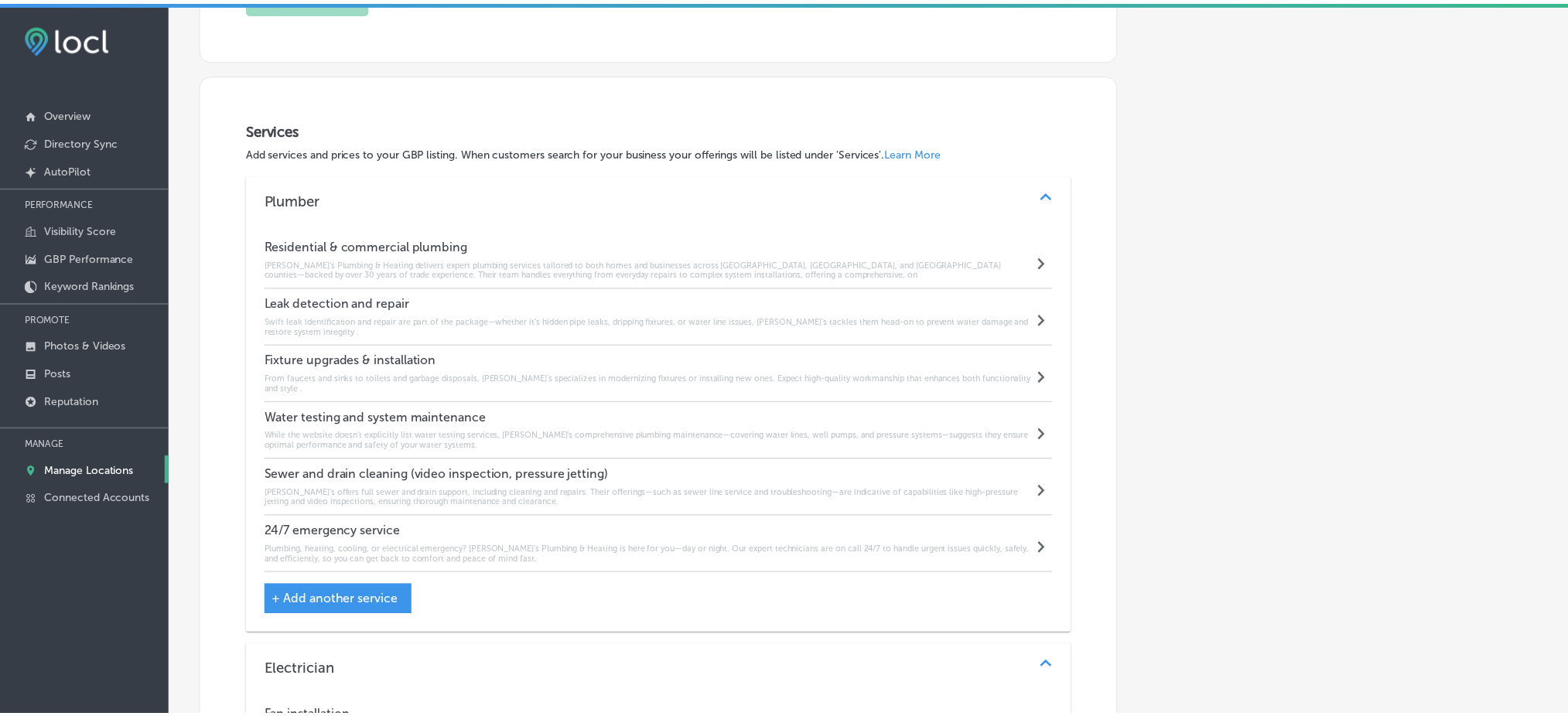
scroll to position [900, 0]
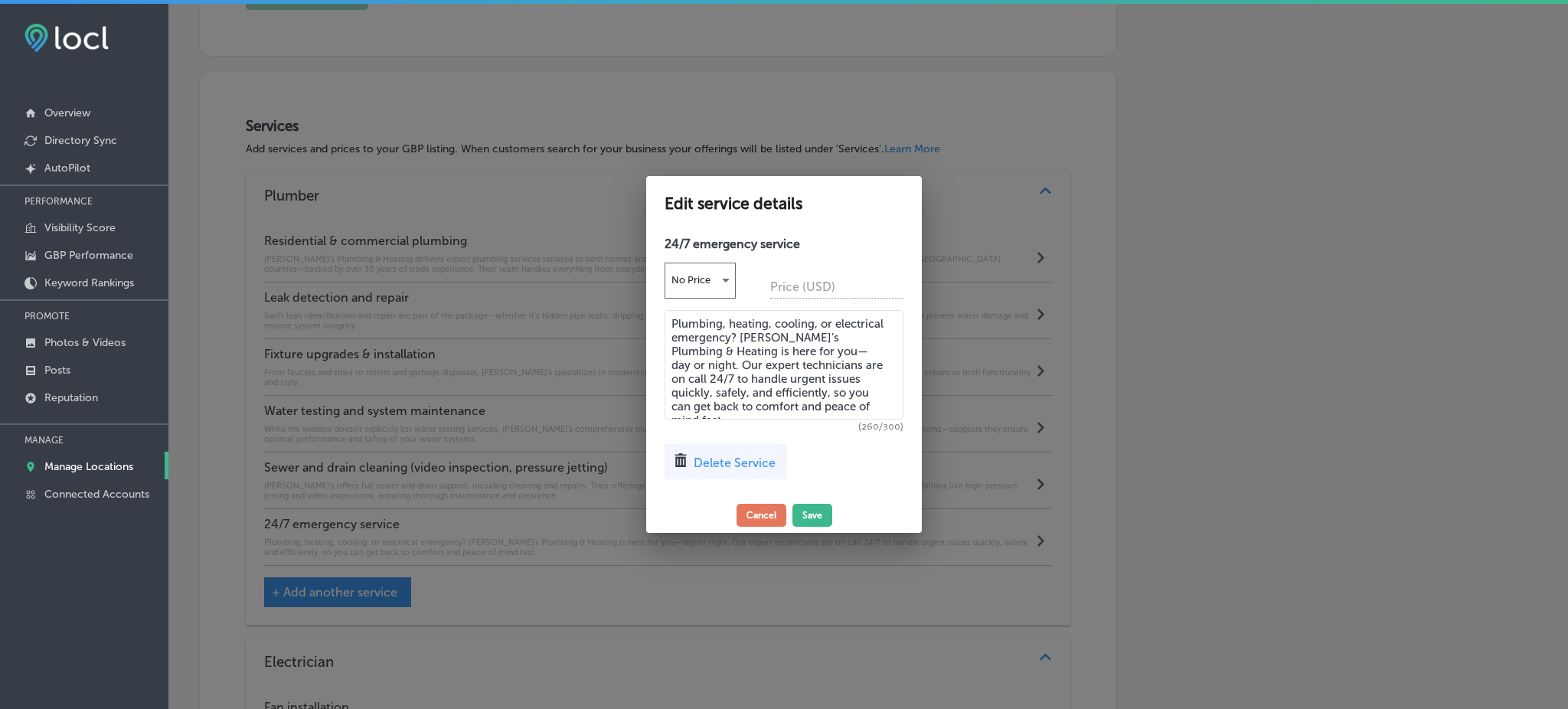
click at [741, 401] on textarea "Plumbing, heating, cooling, or electrical emergency? Rob’s Plumbing & Heating i…" at bounding box center [784, 365] width 239 height 110
click at [858, 411] on textarea "Plumbing, heating, cooling, or electrical emergency? Rob’s Plumbing & Heating i…" at bounding box center [784, 365] width 239 height 110
drag, startPoint x: 858, startPoint y: 411, endPoint x: 848, endPoint y: 409, distance: 10.2
click at [848, 409] on textarea "Plumbing, heating, cooling, or electrical emergency? Rob’s Plumbing & Heating i…" at bounding box center [784, 365] width 239 height 110
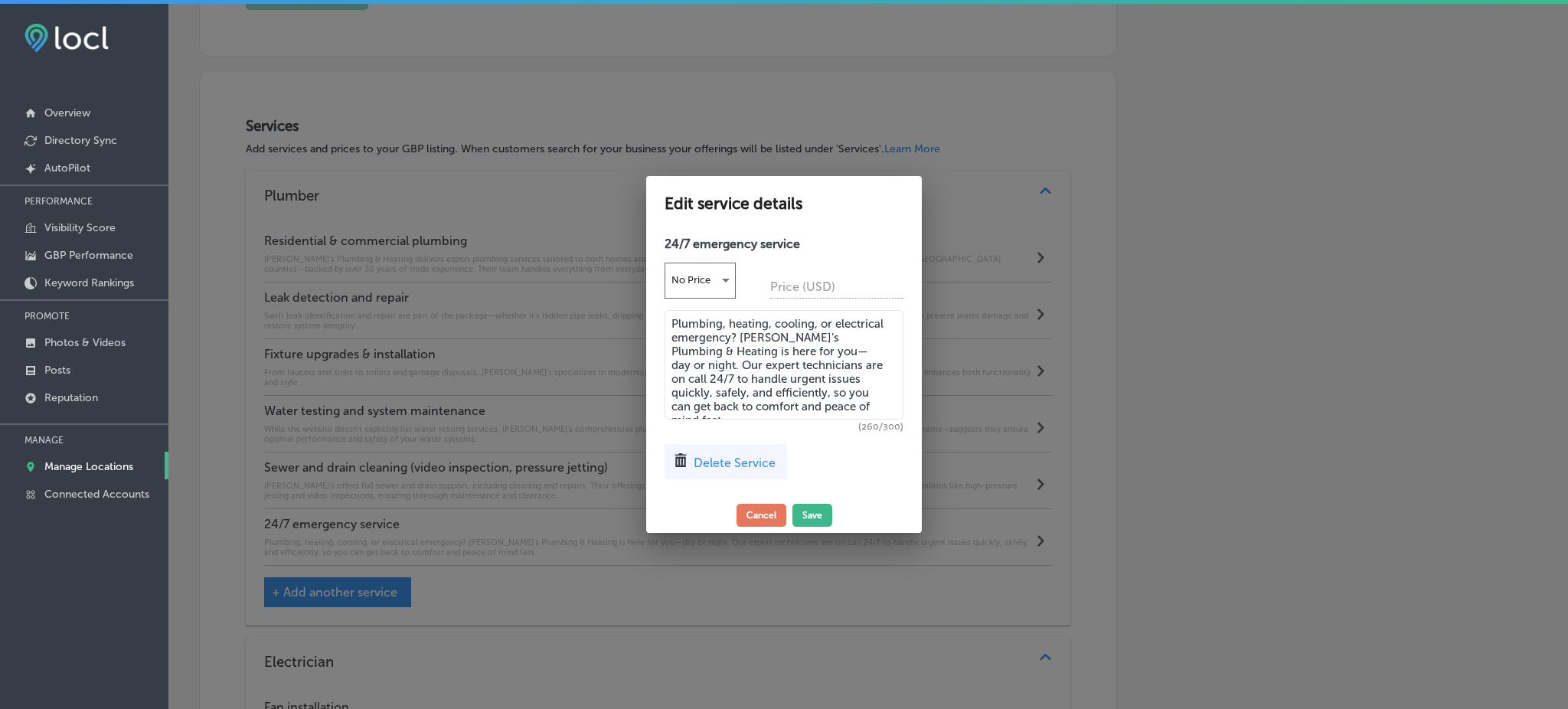
click at [848, 409] on textarea "Plumbing, heating, cooling, or electrical emergency? Rob’s Plumbing & Heating i…" at bounding box center [784, 365] width 239 height 110
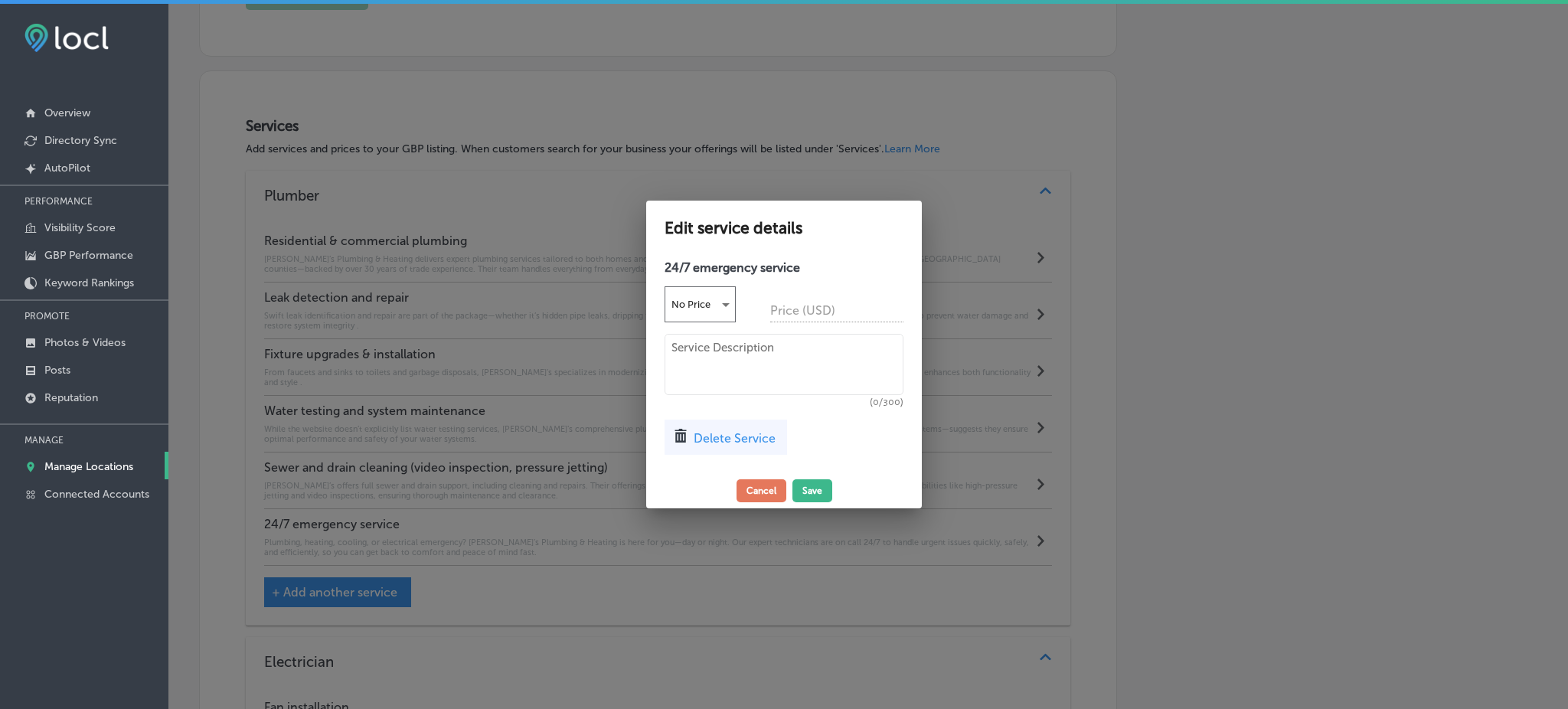
click at [736, 367] on textarea at bounding box center [784, 365] width 239 height 62
paste textarea "Plumbing, heating, cooling, or electrical emergency? Rob’s Plumbing & Heating i…"
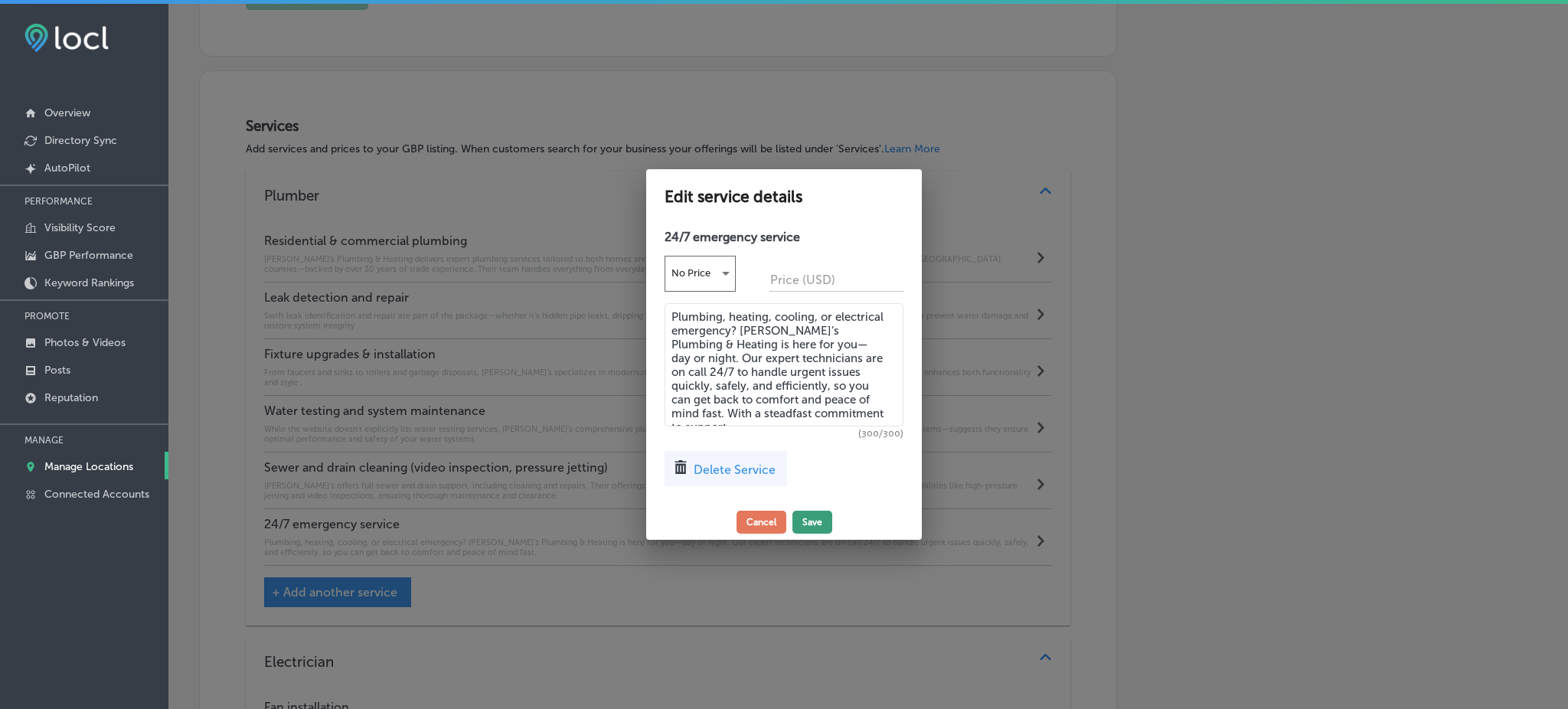
type textarea "Plumbing, heating, cooling, or electrical emergency? Rob’s Plumbing & Heating i…"
click at [819, 512] on button "Save" at bounding box center [812, 522] width 40 height 23
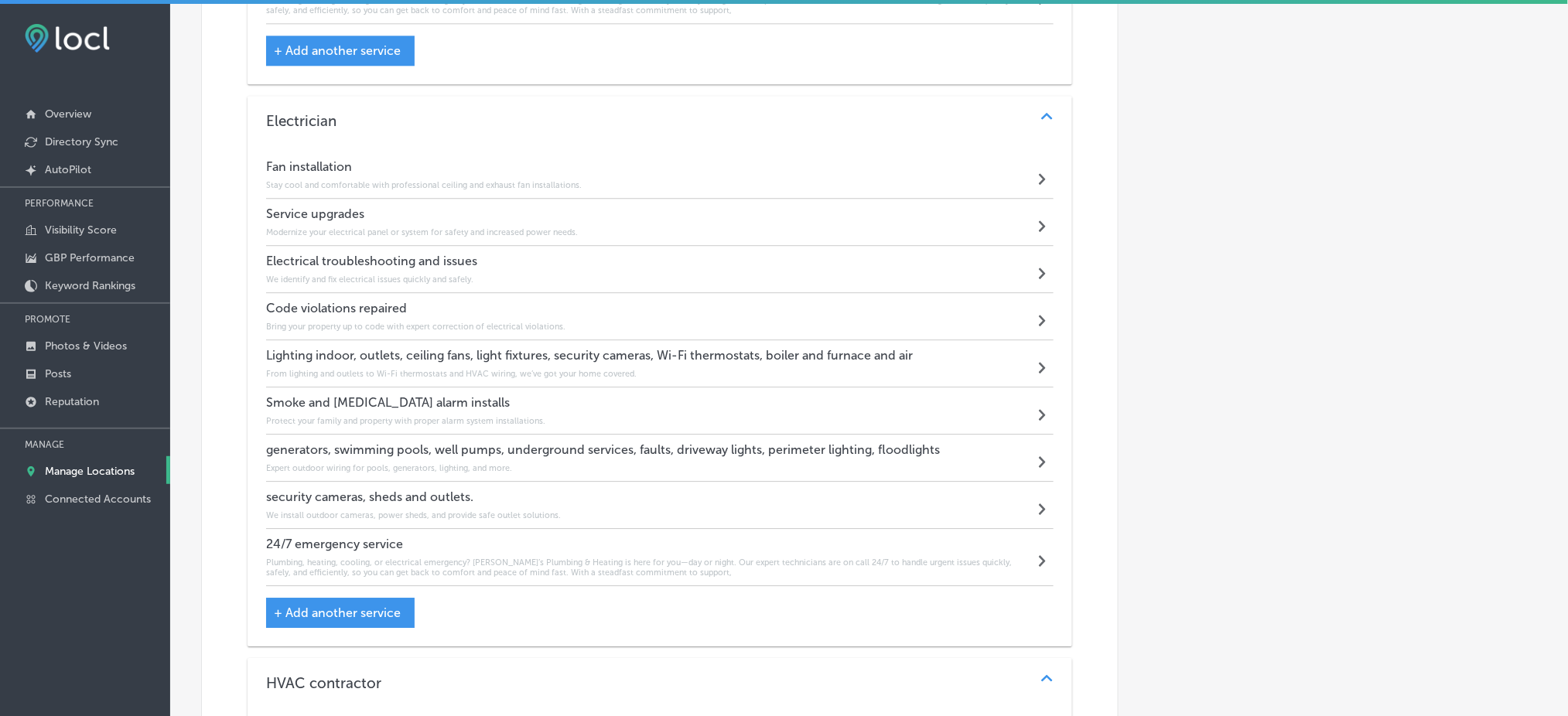
scroll to position [1414, 0]
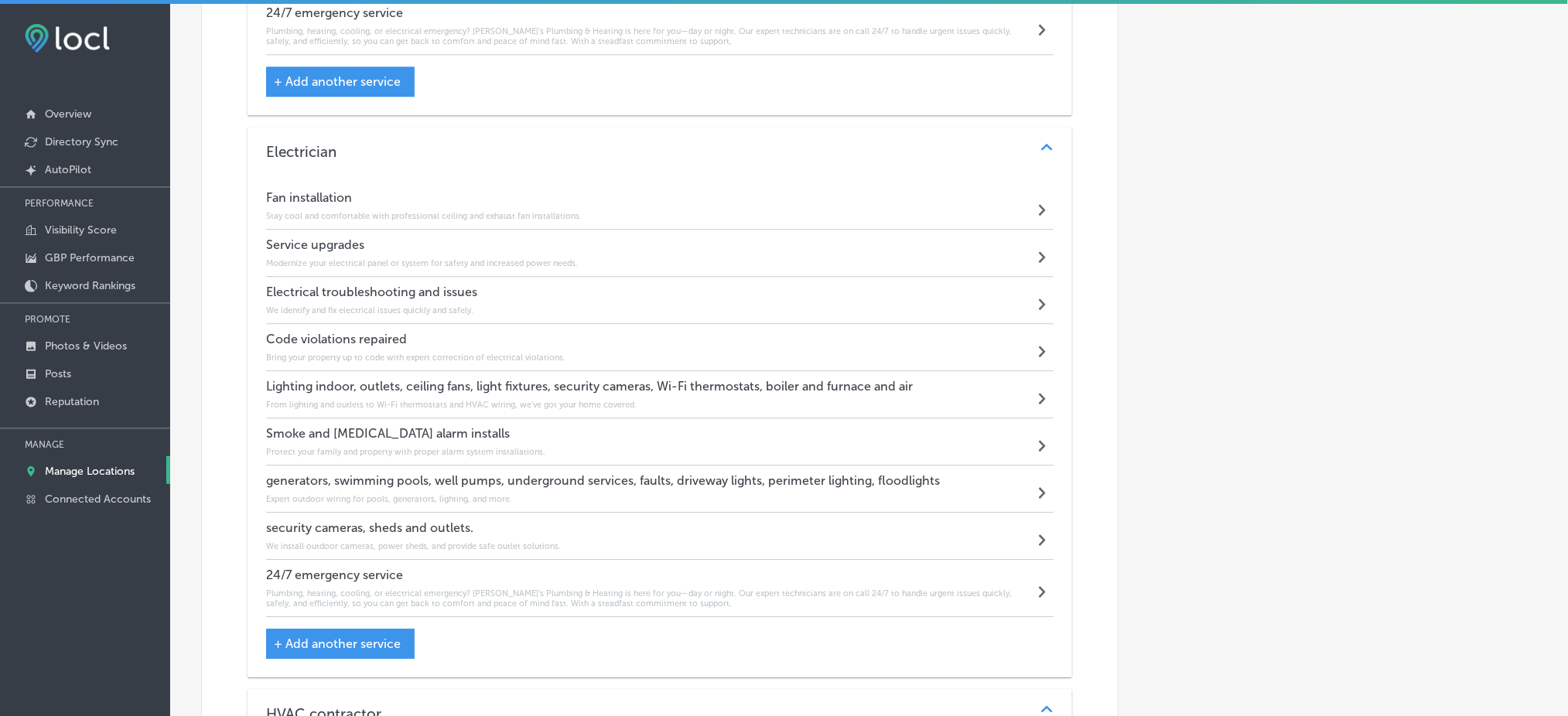
drag, startPoint x: 265, startPoint y: 140, endPoint x: 497, endPoint y: 503, distance: 430.8
click at [497, 503] on div "Electrician Path Created with Sketch. Fan installation Stay cool and comfortabl…" at bounding box center [659, 402] width 825 height 551
drag, startPoint x: 257, startPoint y: 145, endPoint x: 313, endPoint y: 237, distance: 107.7
click at [313, 237] on div "Electrician Path Created with Sketch. Fan installation Stay cool and comfortabl…" at bounding box center [659, 402] width 825 height 551
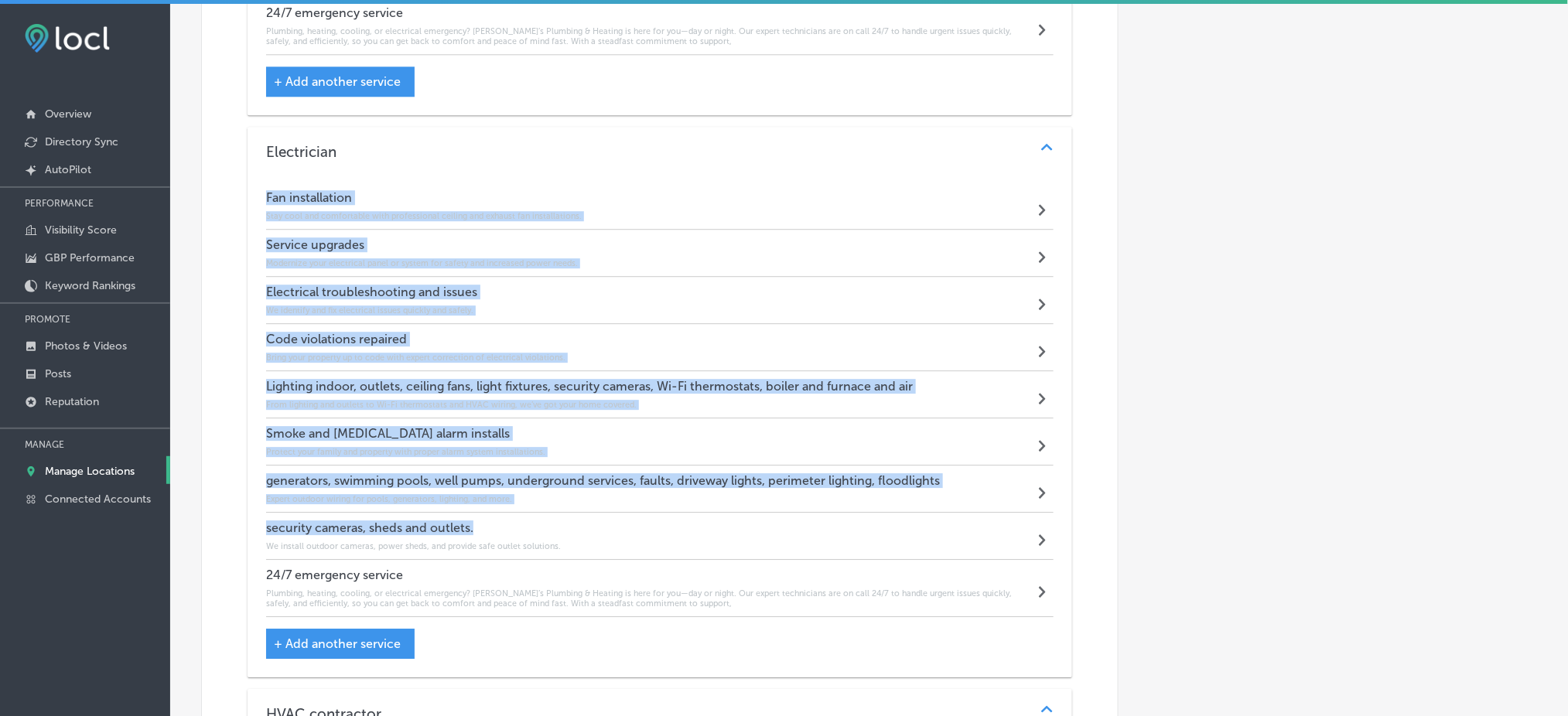
drag, startPoint x: 263, startPoint y: 179, endPoint x: 483, endPoint y: 517, distance: 403.3
click at [483, 517] on div "Fan installation Stay cool and comfortable with professional ceiling and exhaus…" at bounding box center [659, 427] width 825 height 501
copy div "Fan installation Stay cool and comfortable with professional ceiling and exhaus…"
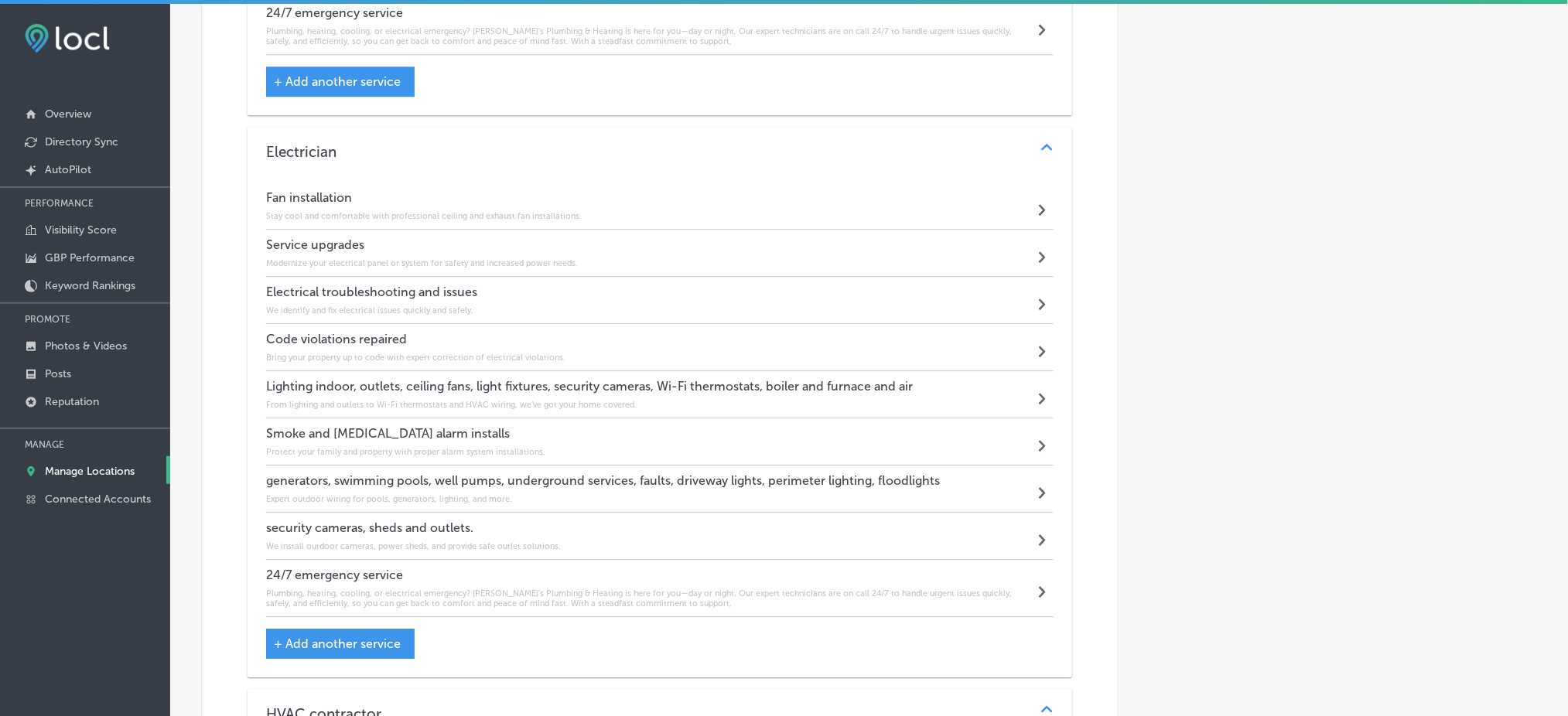
click at [404, 193] on h4 "Fan installation" at bounding box center [424, 197] width 315 height 14
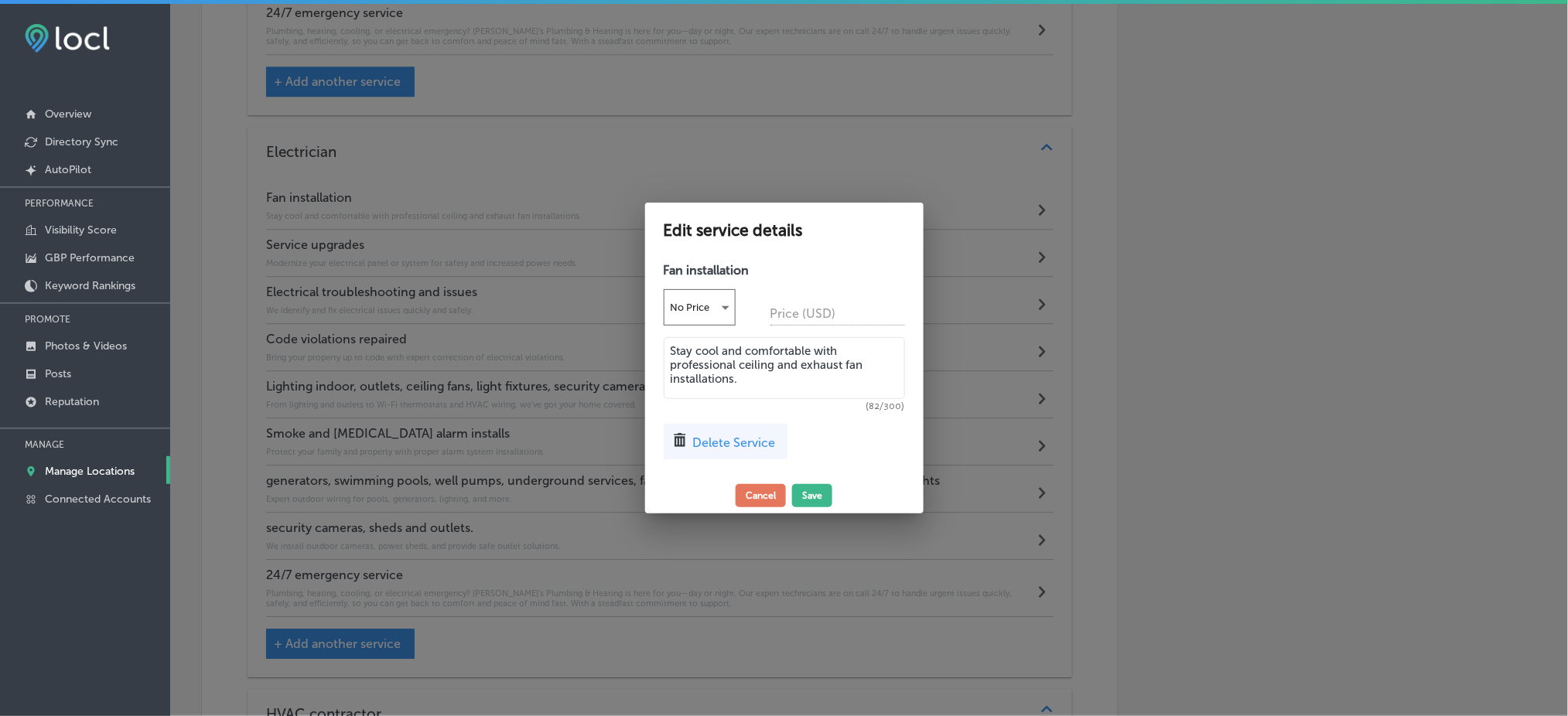
scroll to position [1417, 0]
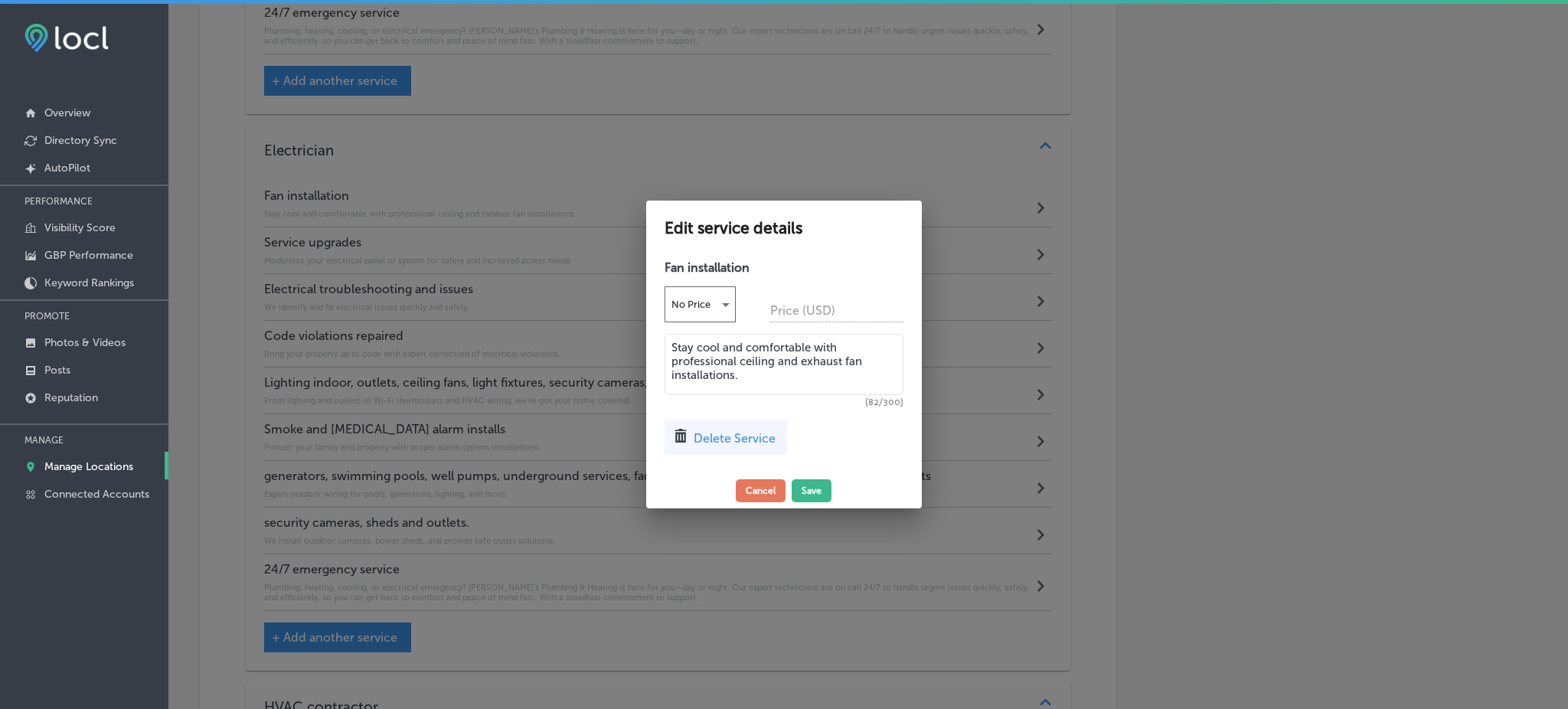
click at [730, 351] on textarea "Stay cool and comfortable with professional ceiling and exhaust fan installatio…" at bounding box center [784, 365] width 239 height 62
paste textarea "Rob’s installs ceiling fans with precision and care, enhancing airflow and comf…"
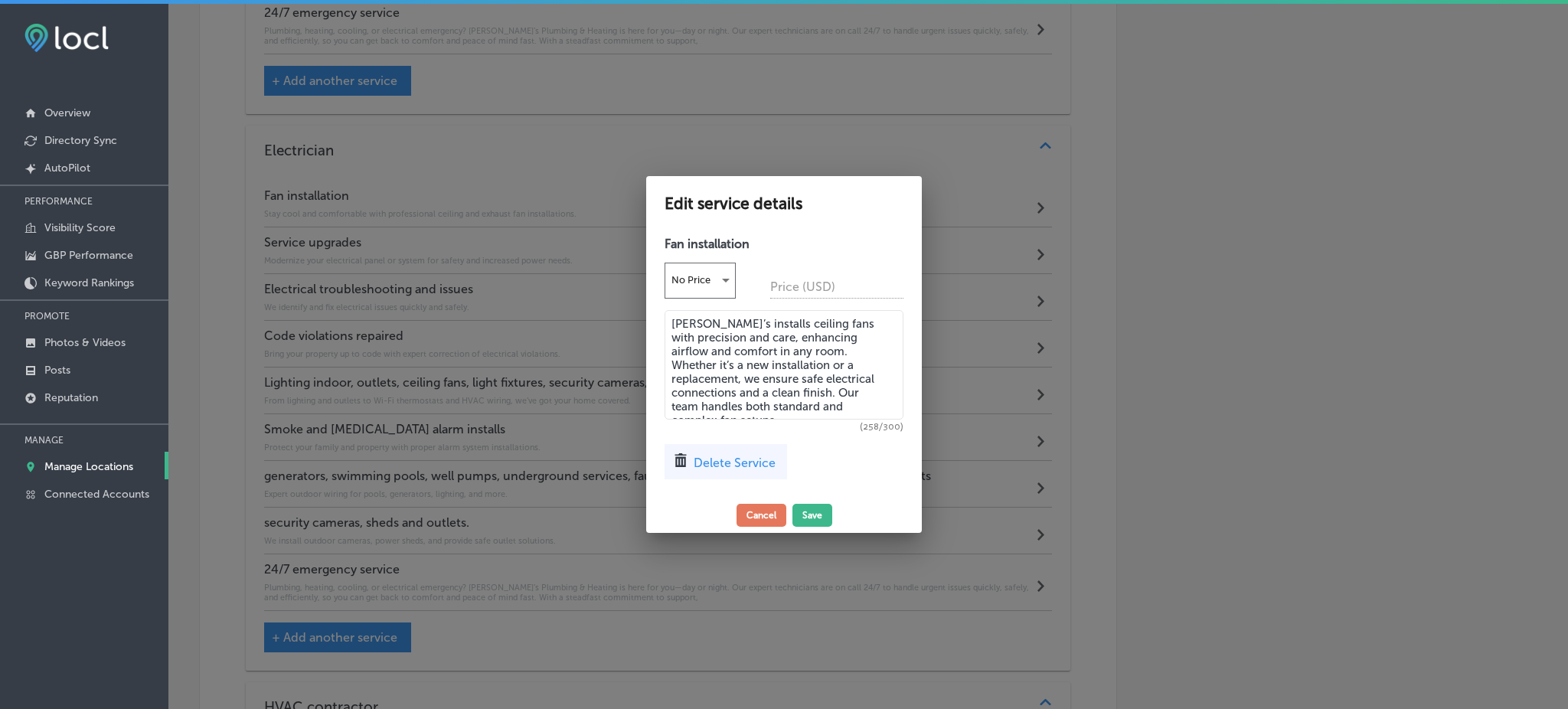
type textarea "Rob’s installs ceiling fans with precision and care, enhancing airflow and comf…"
click at [819, 528] on div "Edit service details Fan installation No Price Price (USD) Rob’s installs ceili…" at bounding box center [784, 354] width 276 height 356
click at [819, 516] on button "Save" at bounding box center [812, 515] width 40 height 23
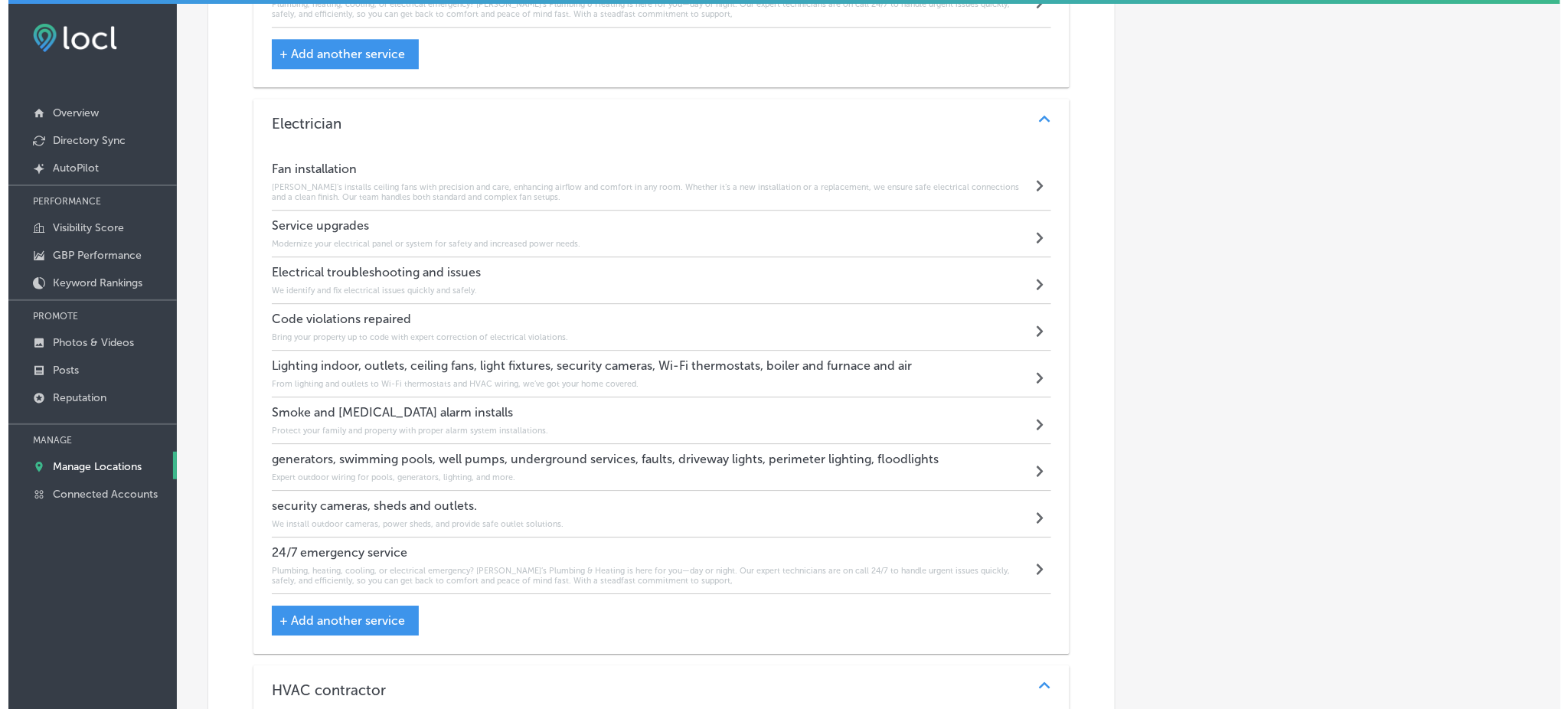
scroll to position [1502, 0]
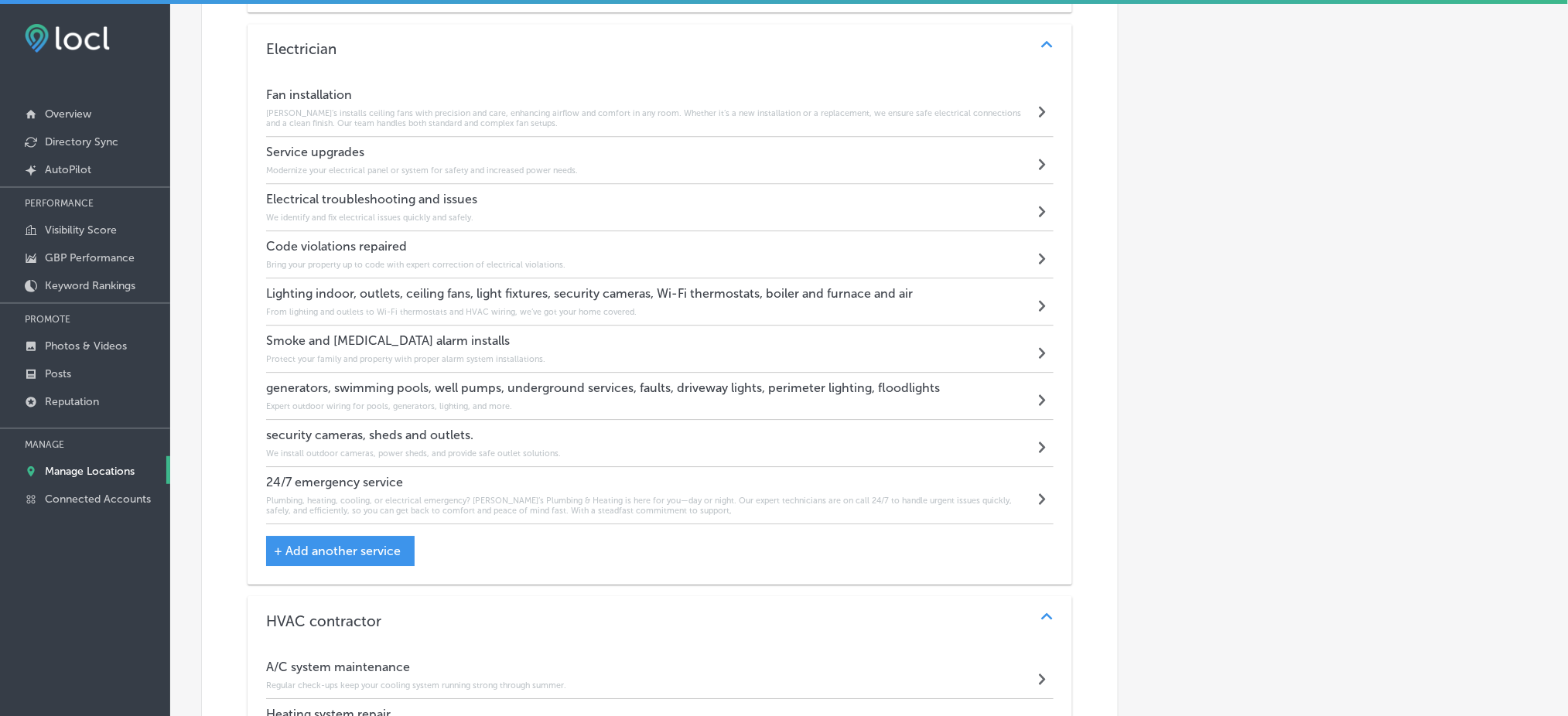
click at [350, 165] on h6 "Modernize your electrical panel or system for safety and increased power needs." at bounding box center [422, 170] width 312 height 10
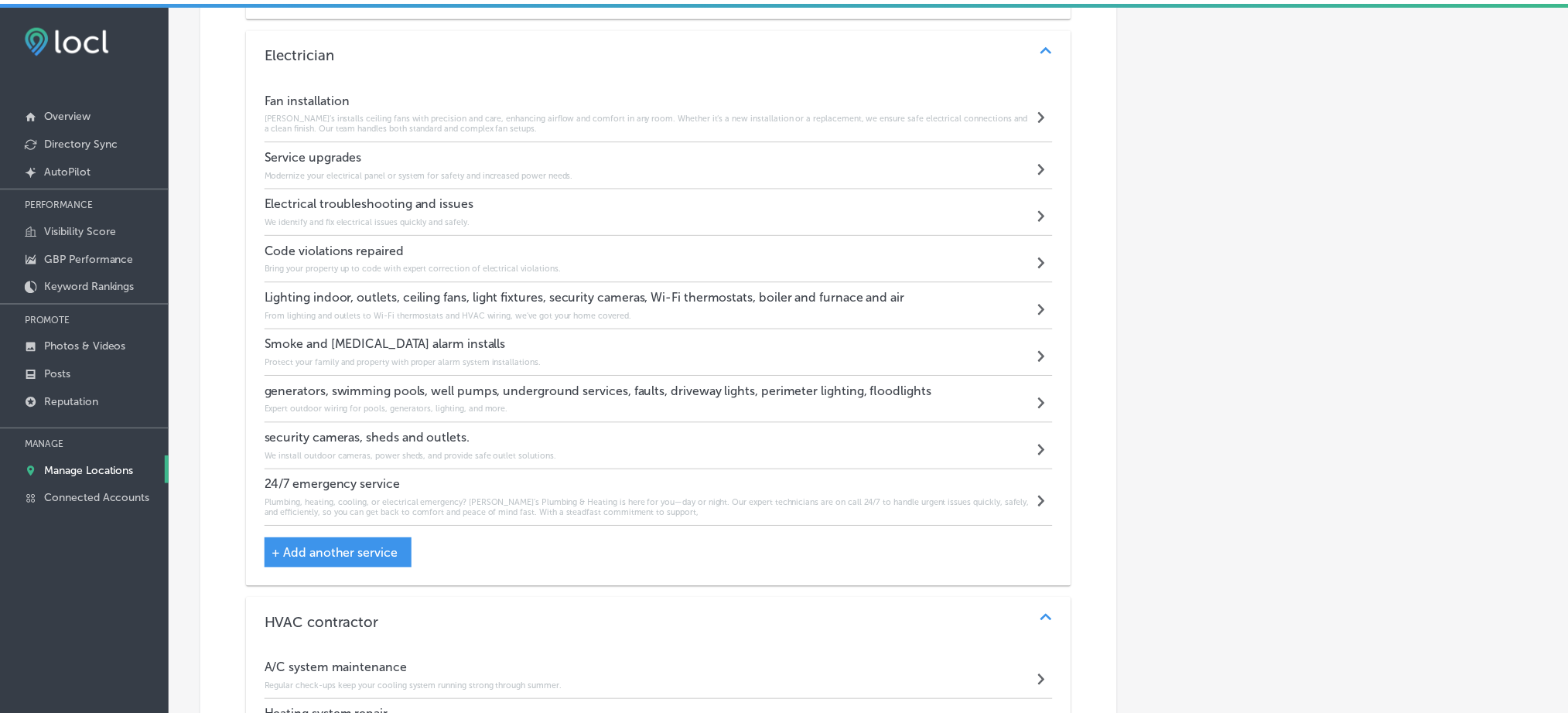
scroll to position [1520, 0]
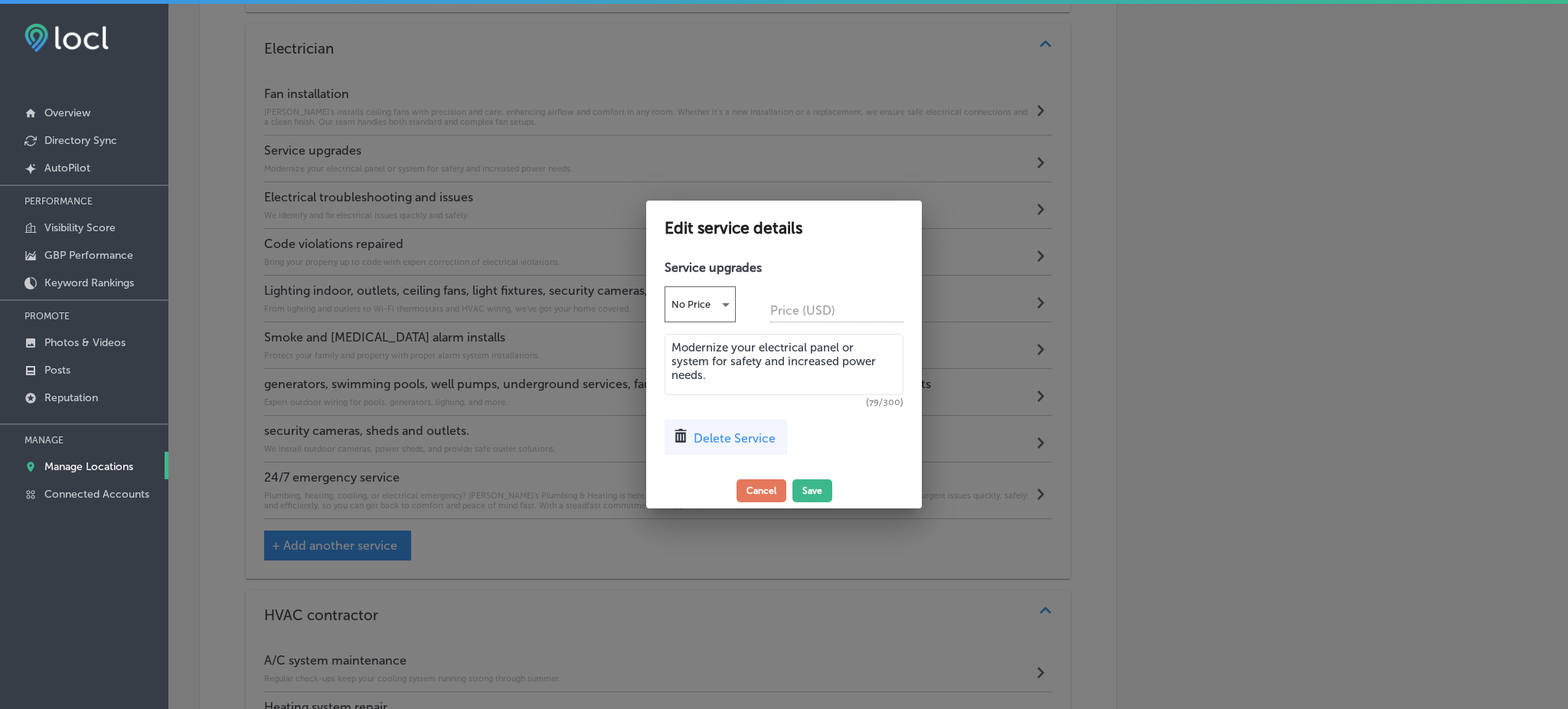
click at [738, 362] on textarea "Modernize your electrical panel or system for safety and increased power needs." at bounding box center [784, 365] width 239 height 62
paste textarea "If your home or building needs more electrical capacity, we provide panel and s…"
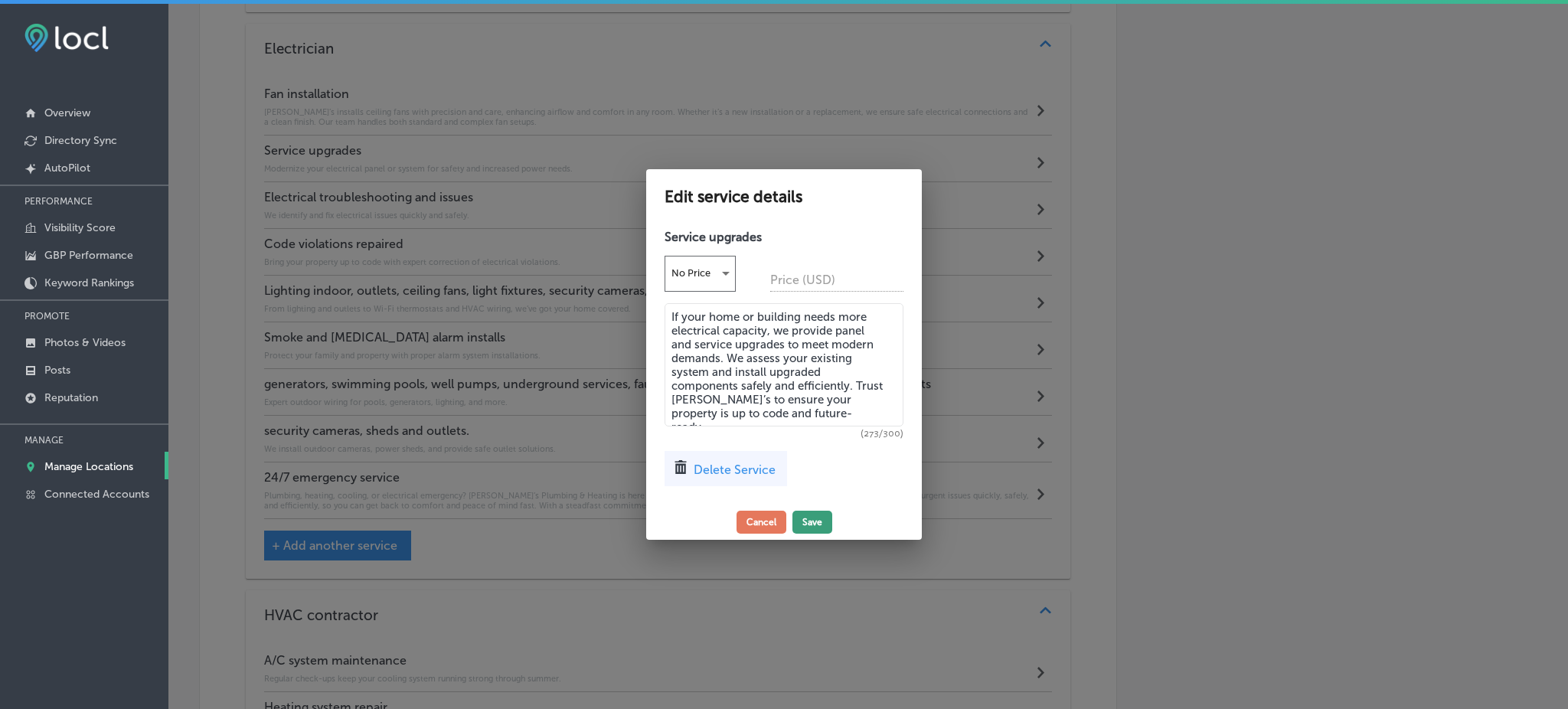
type textarea "If your home or building needs more electrical capacity, we provide panel and s…"
click at [818, 516] on button "Save" at bounding box center [812, 522] width 40 height 23
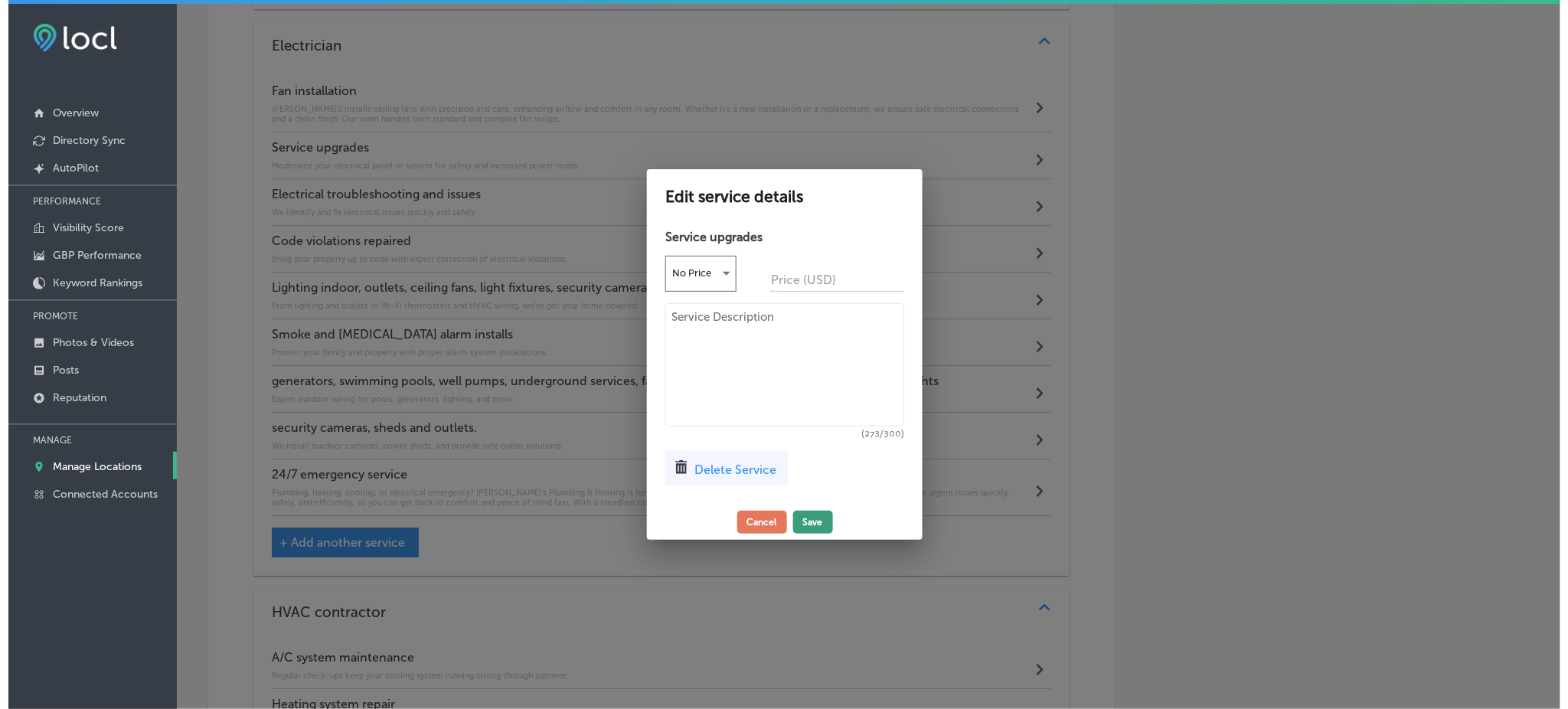
scroll to position [1502, 0]
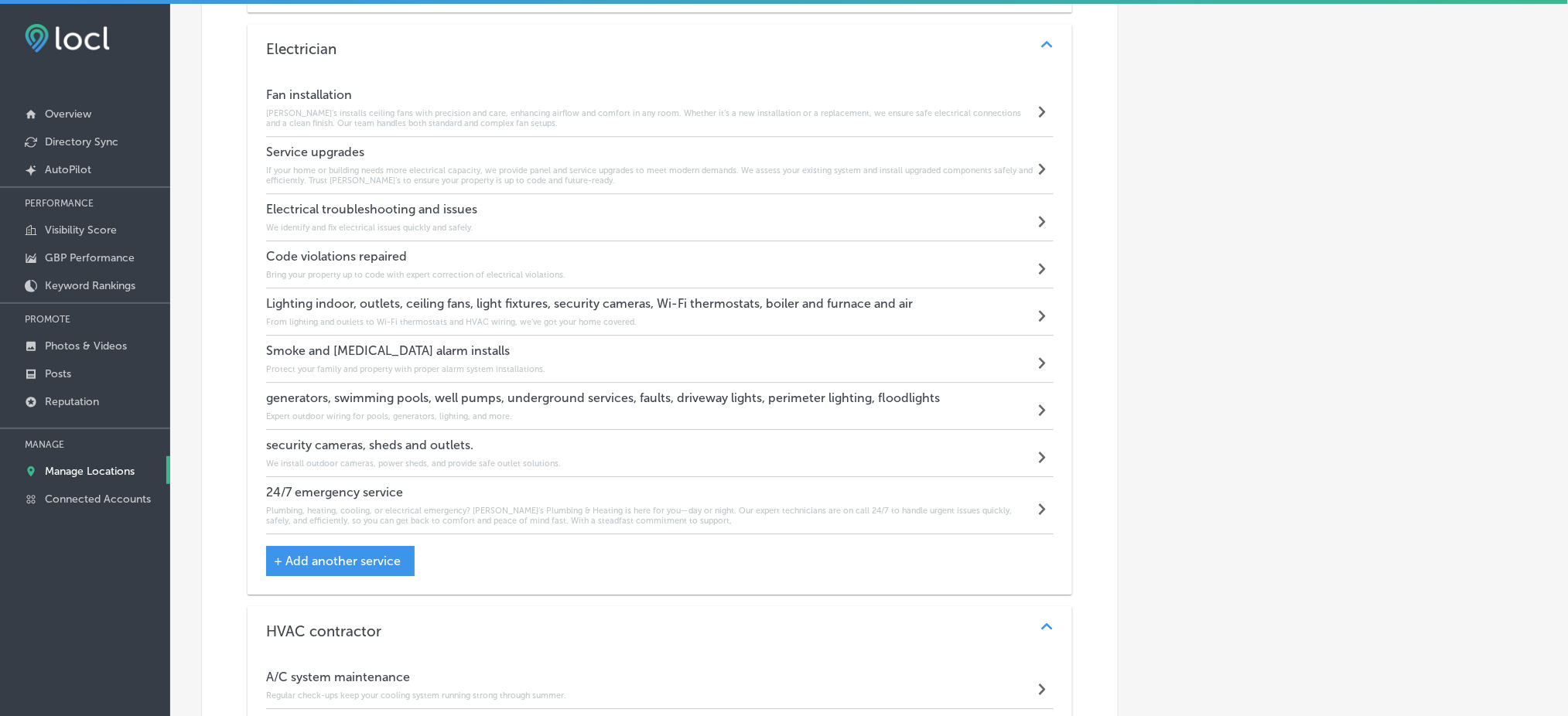
click at [365, 204] on h4 "Electrical troubleshooting and issues" at bounding box center [372, 209] width 211 height 14
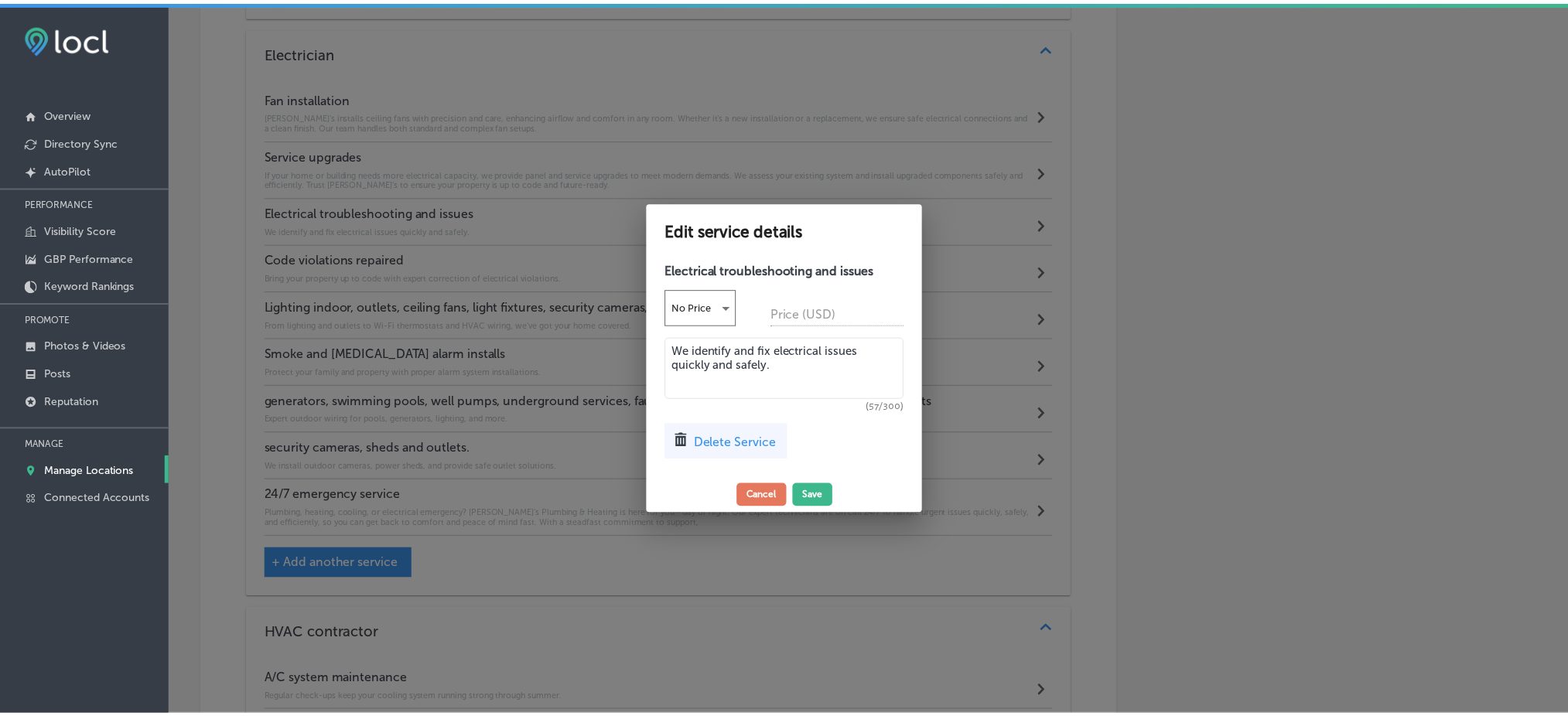
scroll to position [1520, 0]
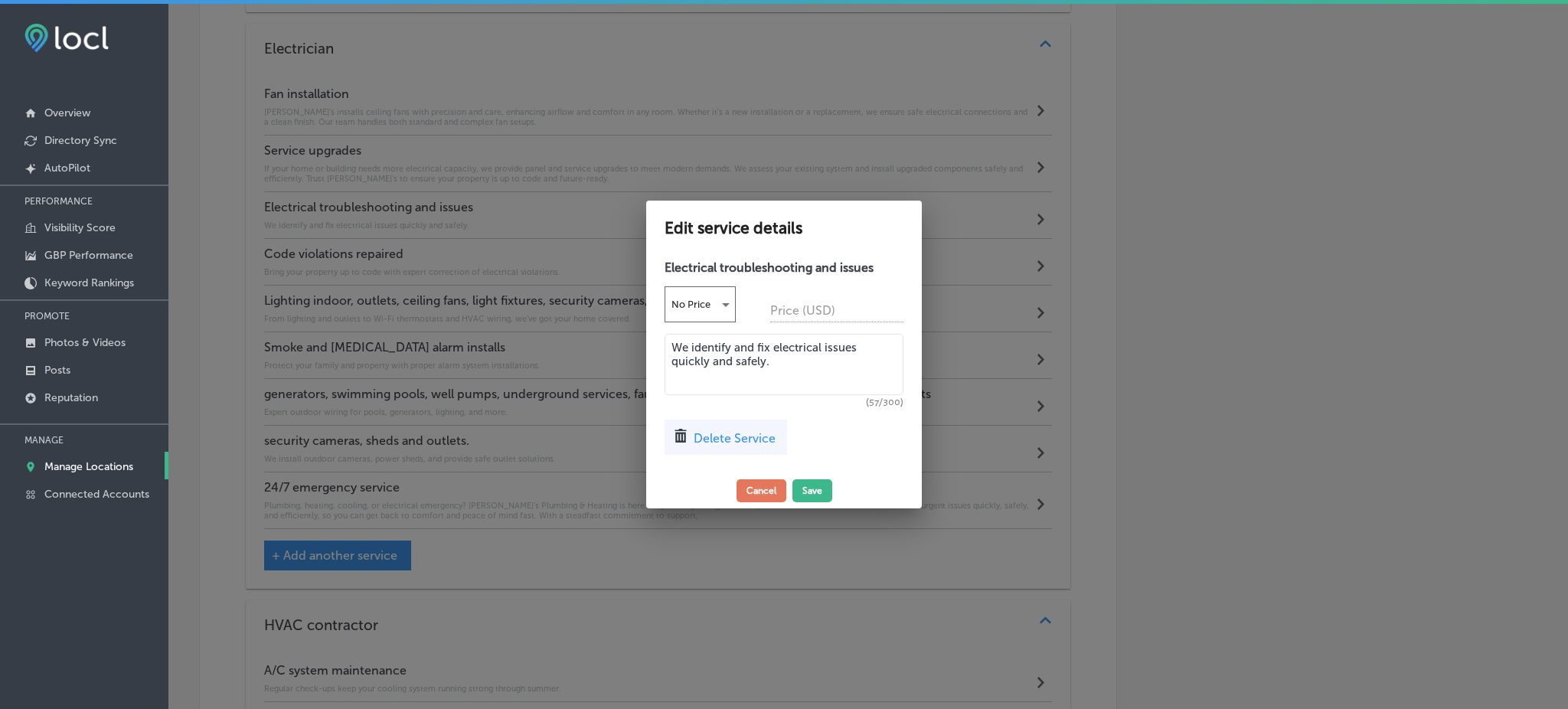
click at [726, 356] on textarea "We identify and fix electrical issues quickly and safely." at bounding box center [784, 365] width 239 height 62
type textarea "We identify and fix electrical issues quickly anad safely."
paste textarea "Our electricians diagnose and repair electrical problems quickly and accurately…"
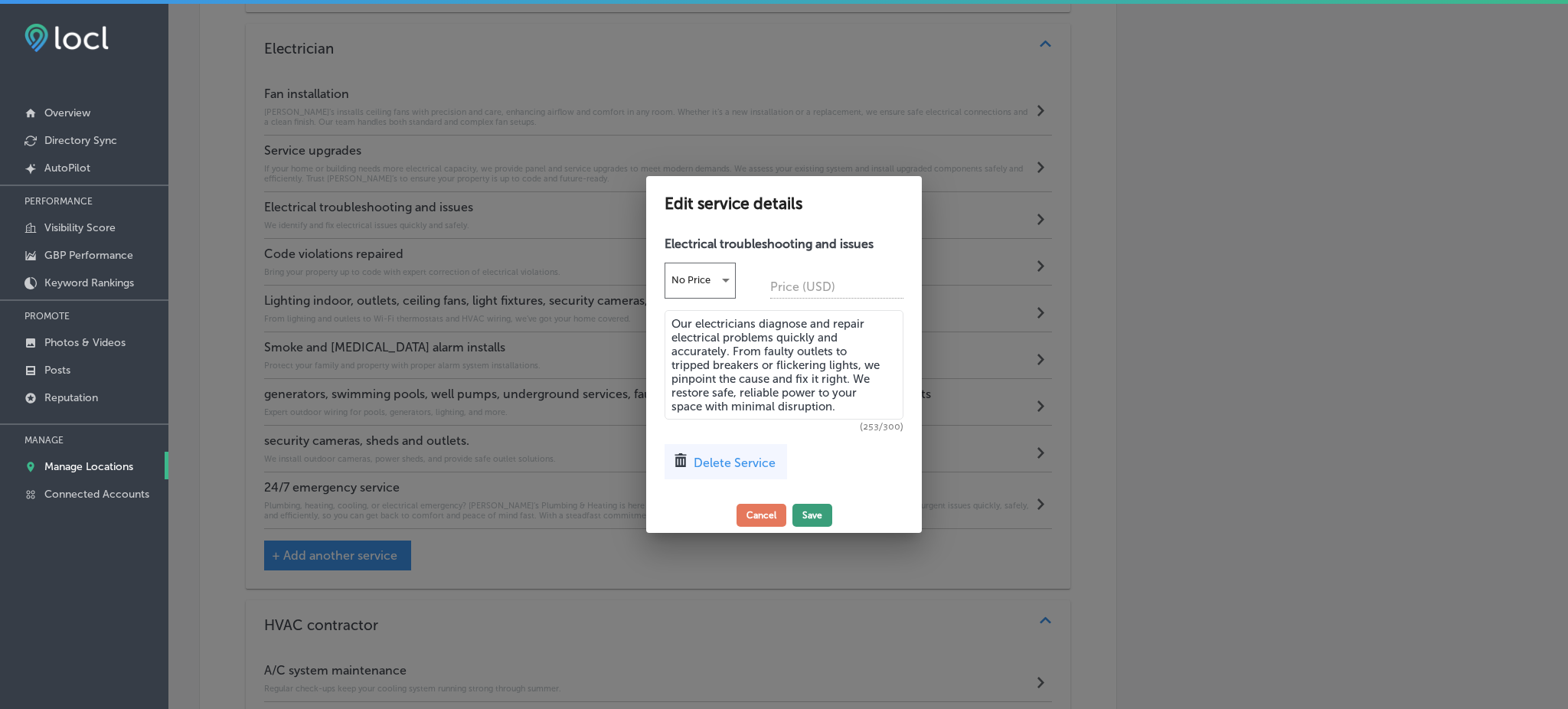
type textarea "Our electricians diagnose and repair electrical problems quickly and accurately…"
click at [815, 510] on button "Save" at bounding box center [812, 515] width 40 height 23
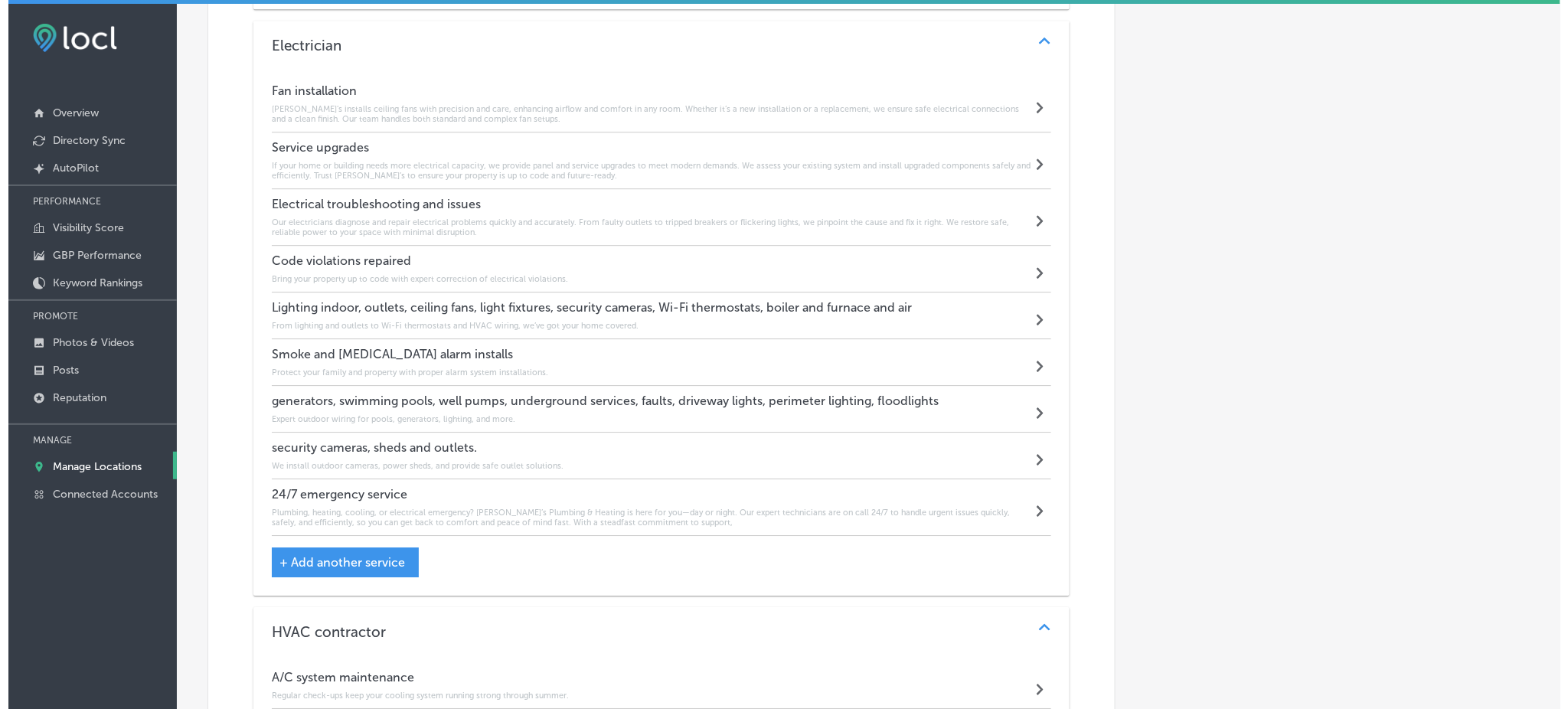
scroll to position [1502, 0]
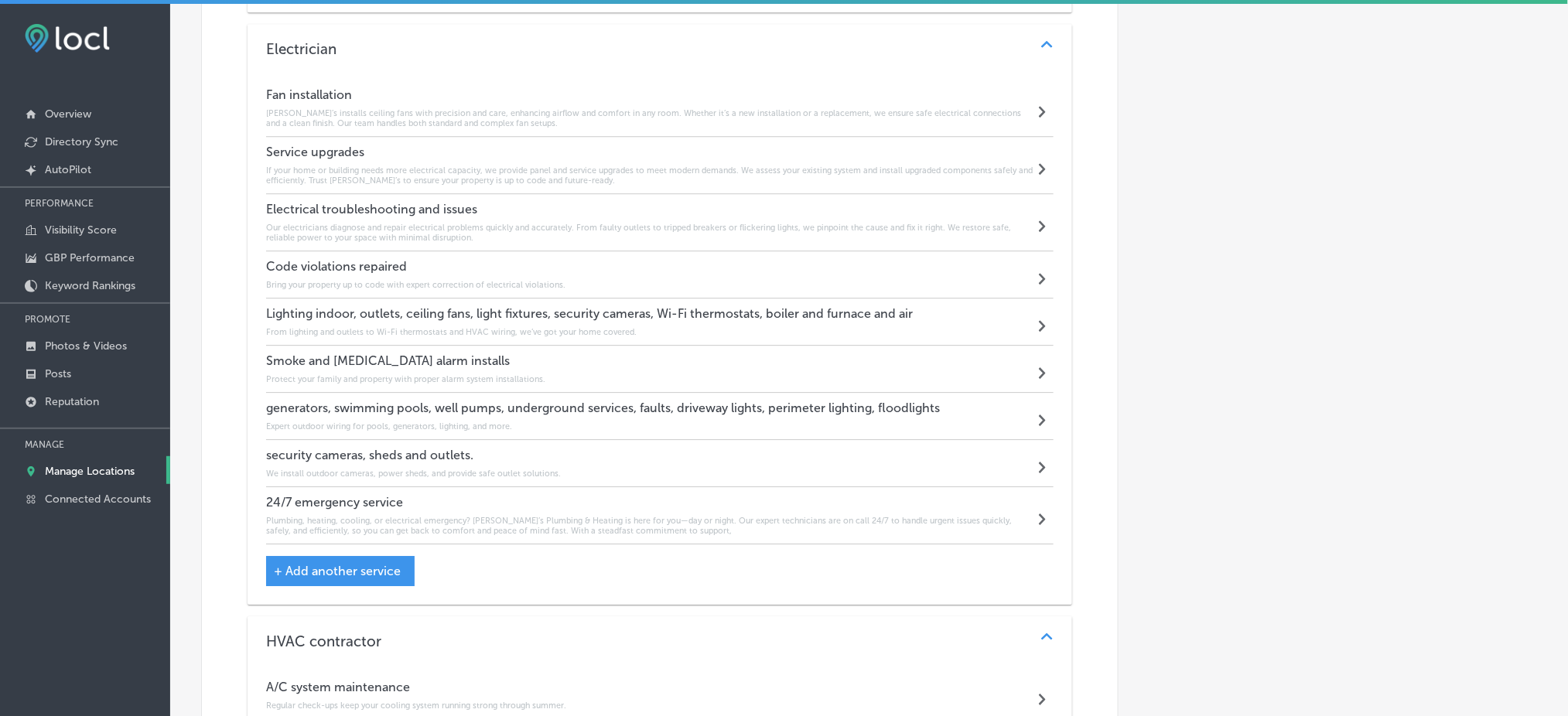
click at [340, 264] on div "Code violations repaired Bring your property up to code with expert correction …" at bounding box center [415, 274] width 299 height 31
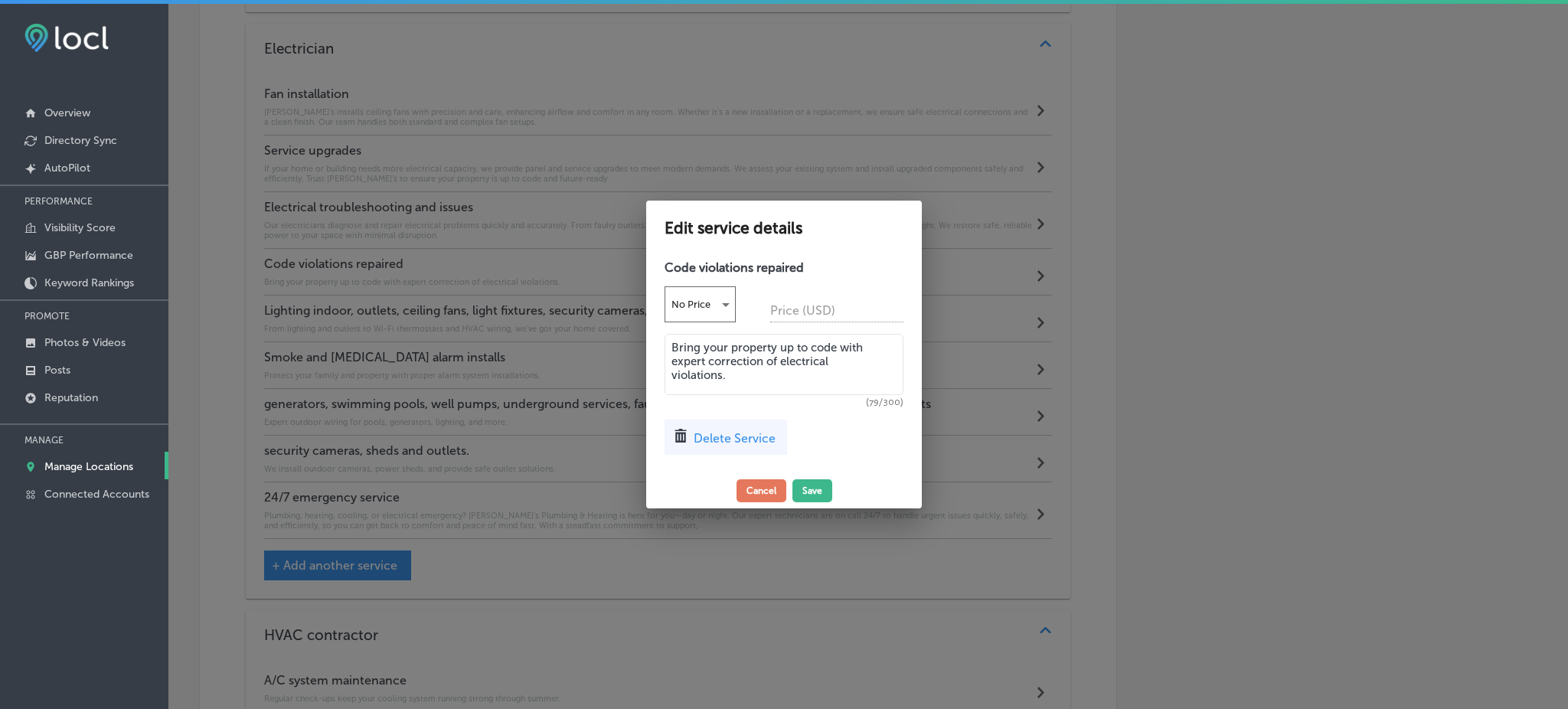
click at [803, 373] on textarea "Bring your property up to code with expert correction of electrical violations." at bounding box center [784, 365] width 239 height 62
paste textarea "We help property owners correct electrical code violations to meet safety stand…"
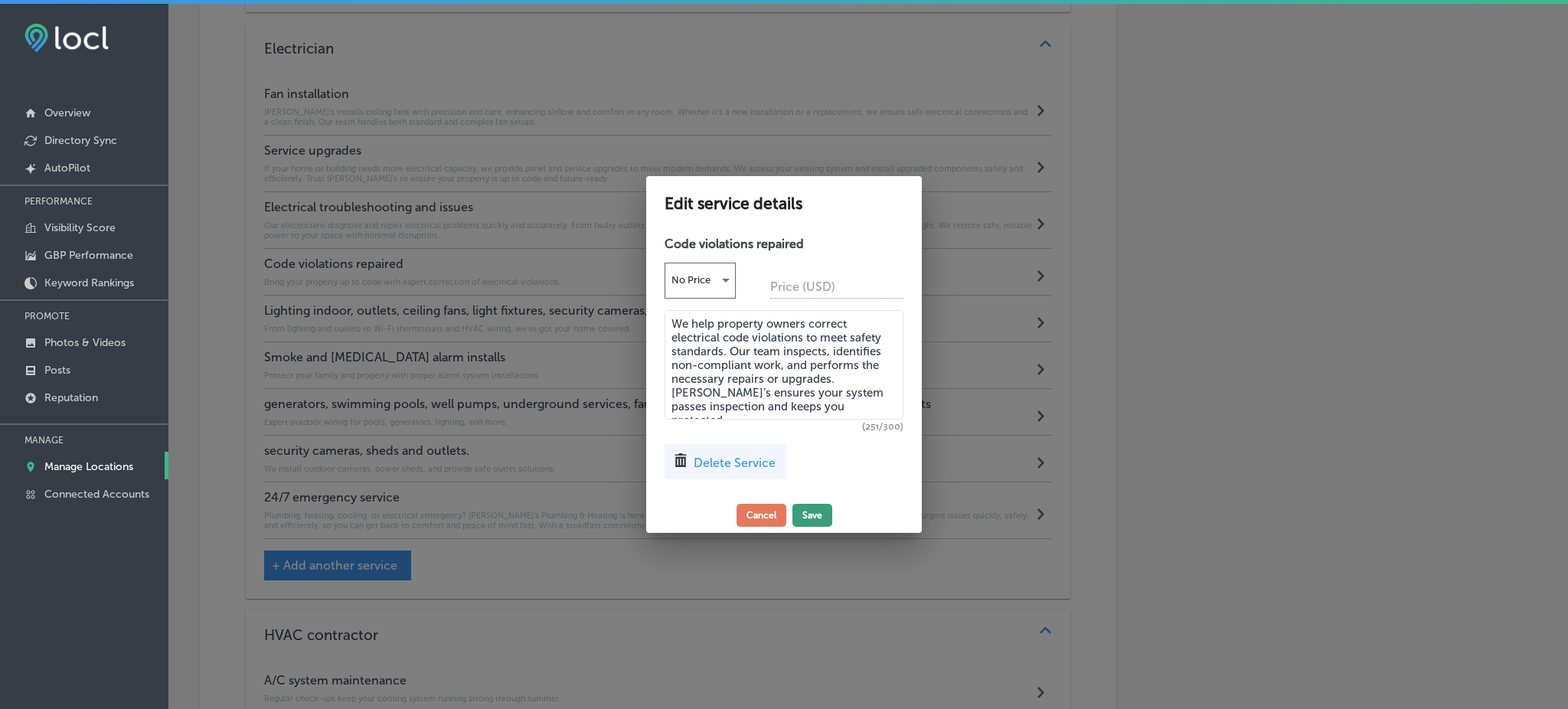
type textarea "We help property owners correct electrical code violations to meet safety stand…"
click at [814, 522] on button "Save" at bounding box center [812, 515] width 40 height 23
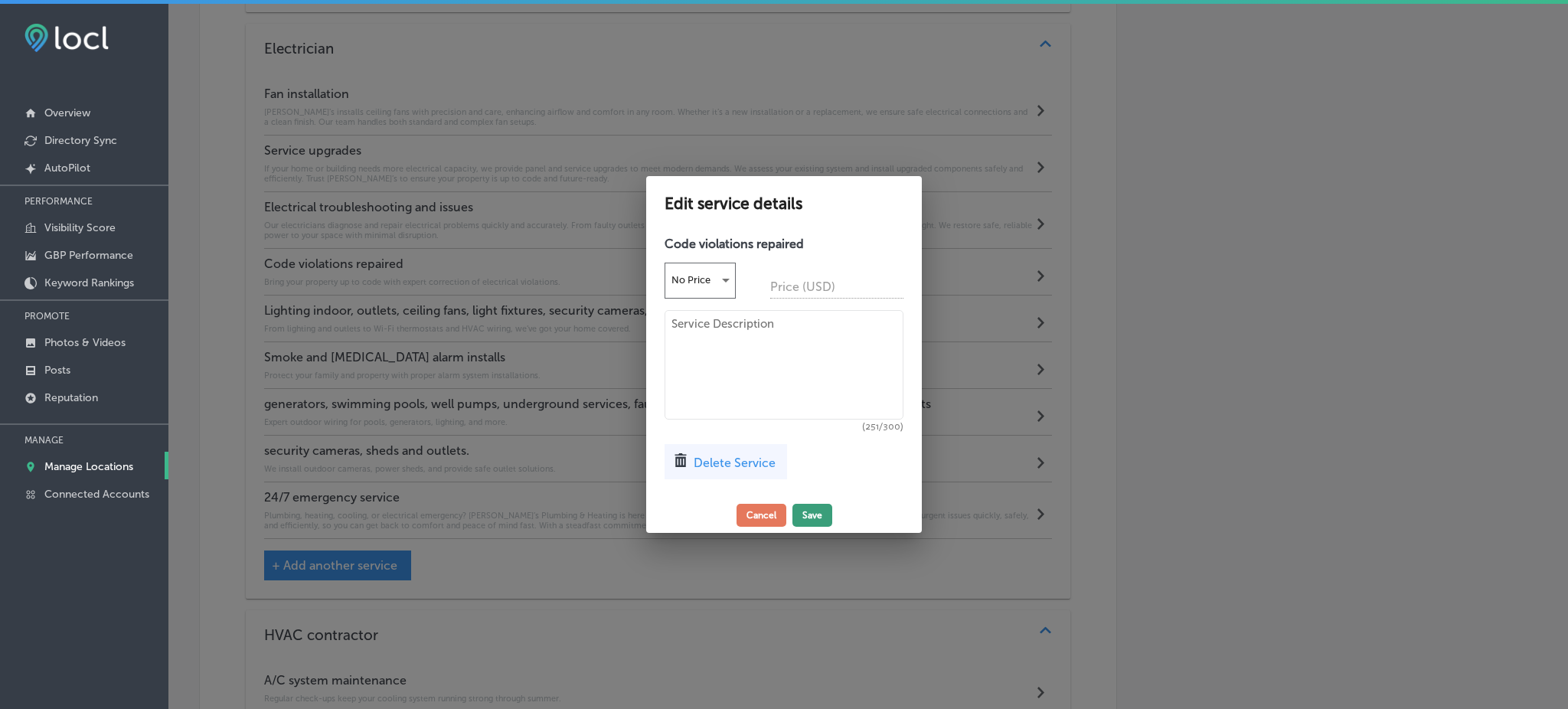
scroll to position [1502, 0]
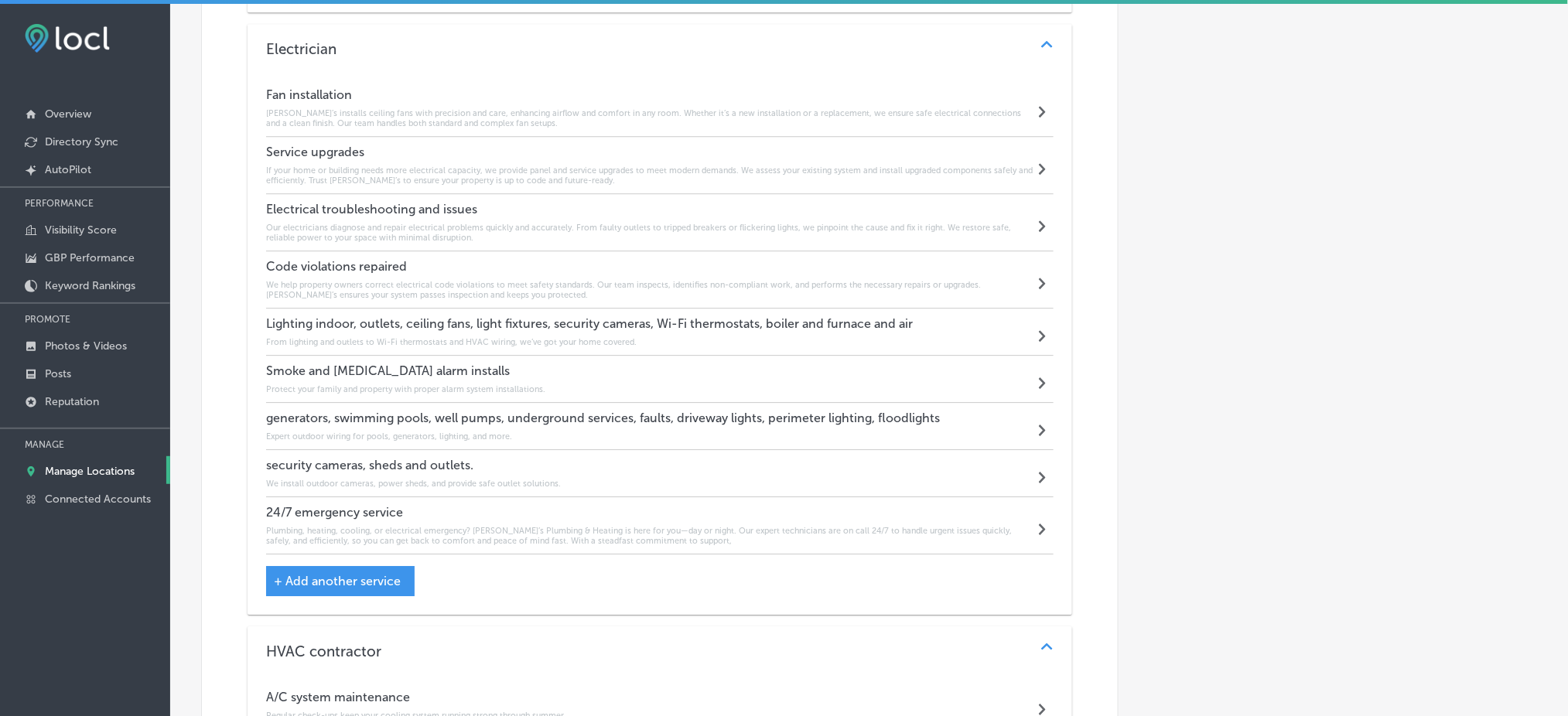
click at [340, 325] on div "Lighting indoor, outlets, ceiling fans, light fixtures, security cameras, Wi-Fi…" at bounding box center [589, 332] width 647 height 31
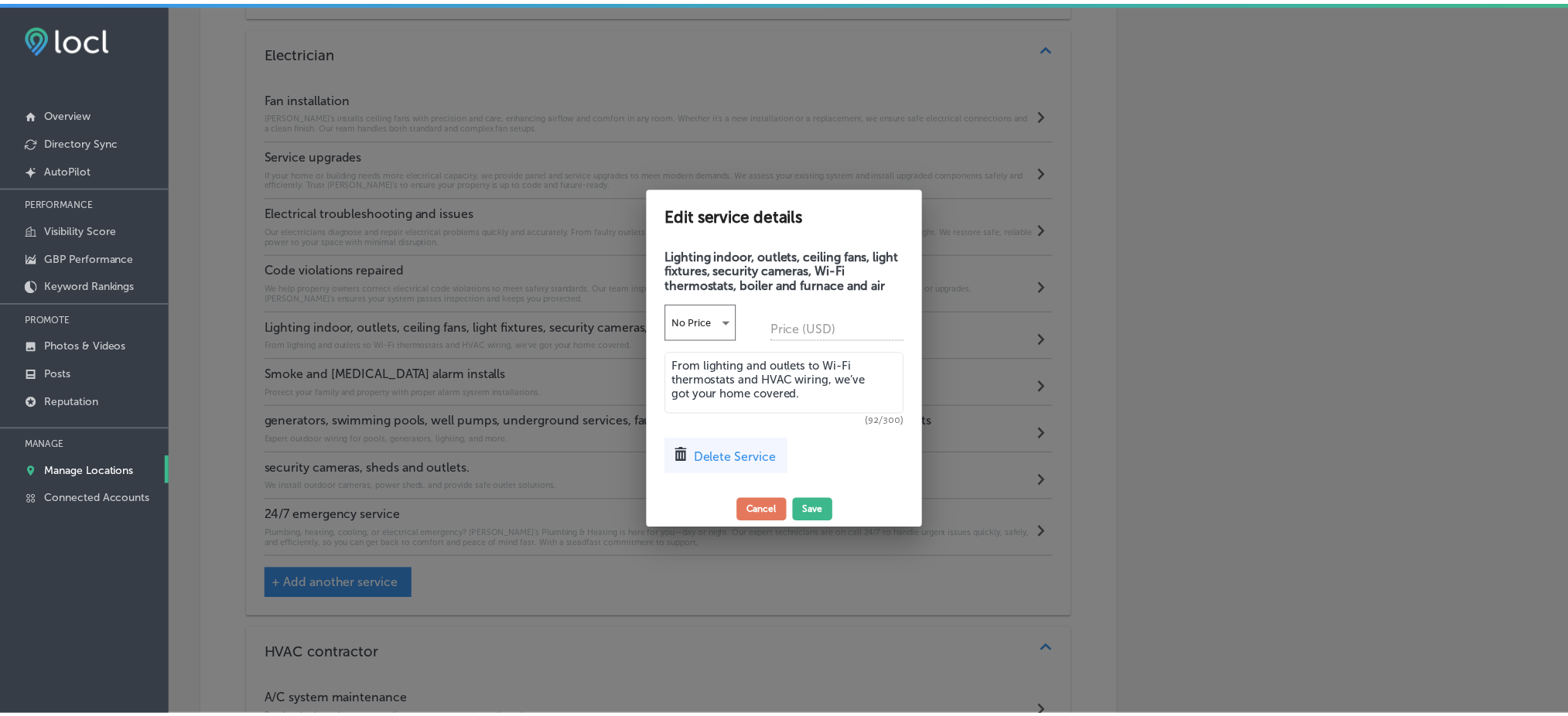
scroll to position [1520, 0]
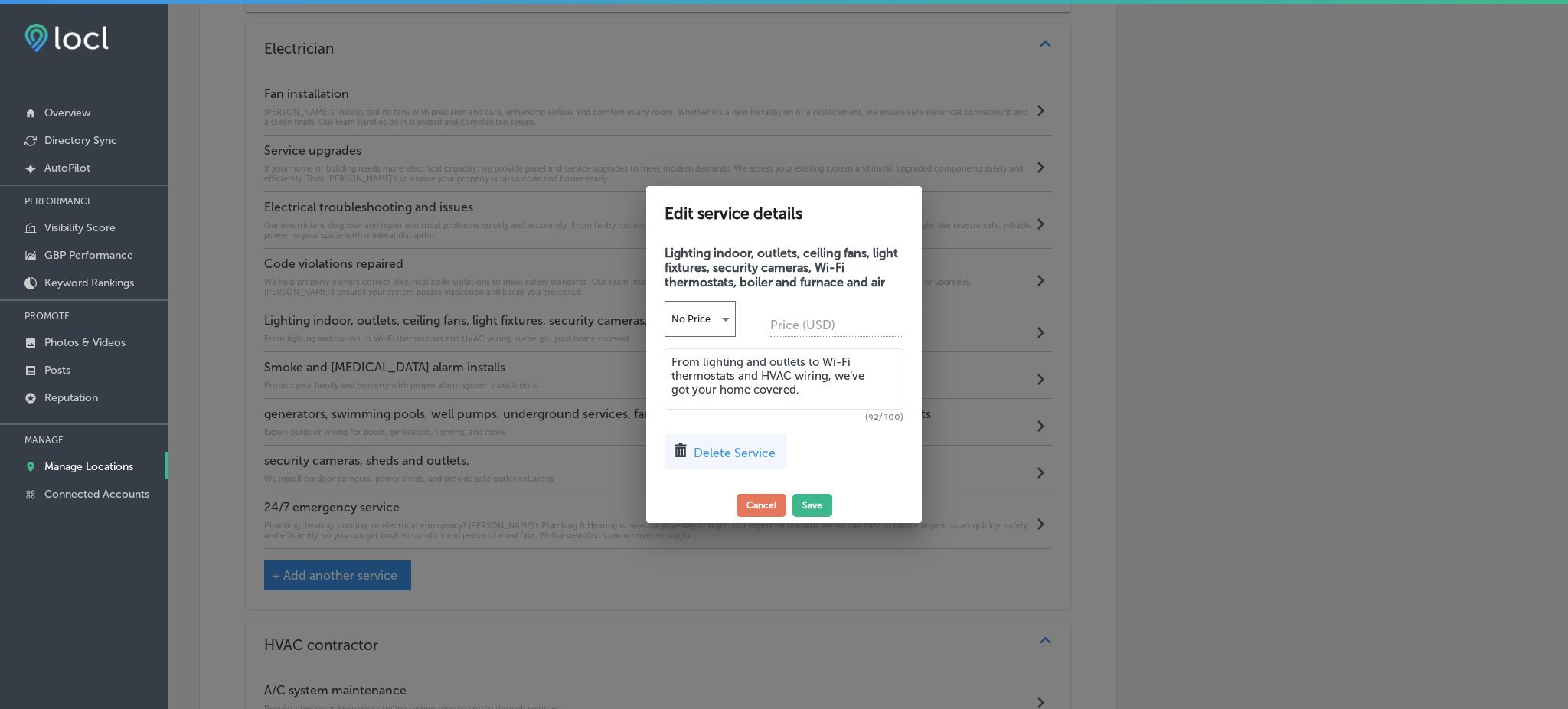
click at [776, 391] on textarea "From lighting and outlets to Wi-Fi thermostats and HVAC wiring, we’ve got your …" at bounding box center [784, 379] width 239 height 62
paste textarea "Rob’s installs and upgrades lighting, outlets, and ceiling fans for improved fu…"
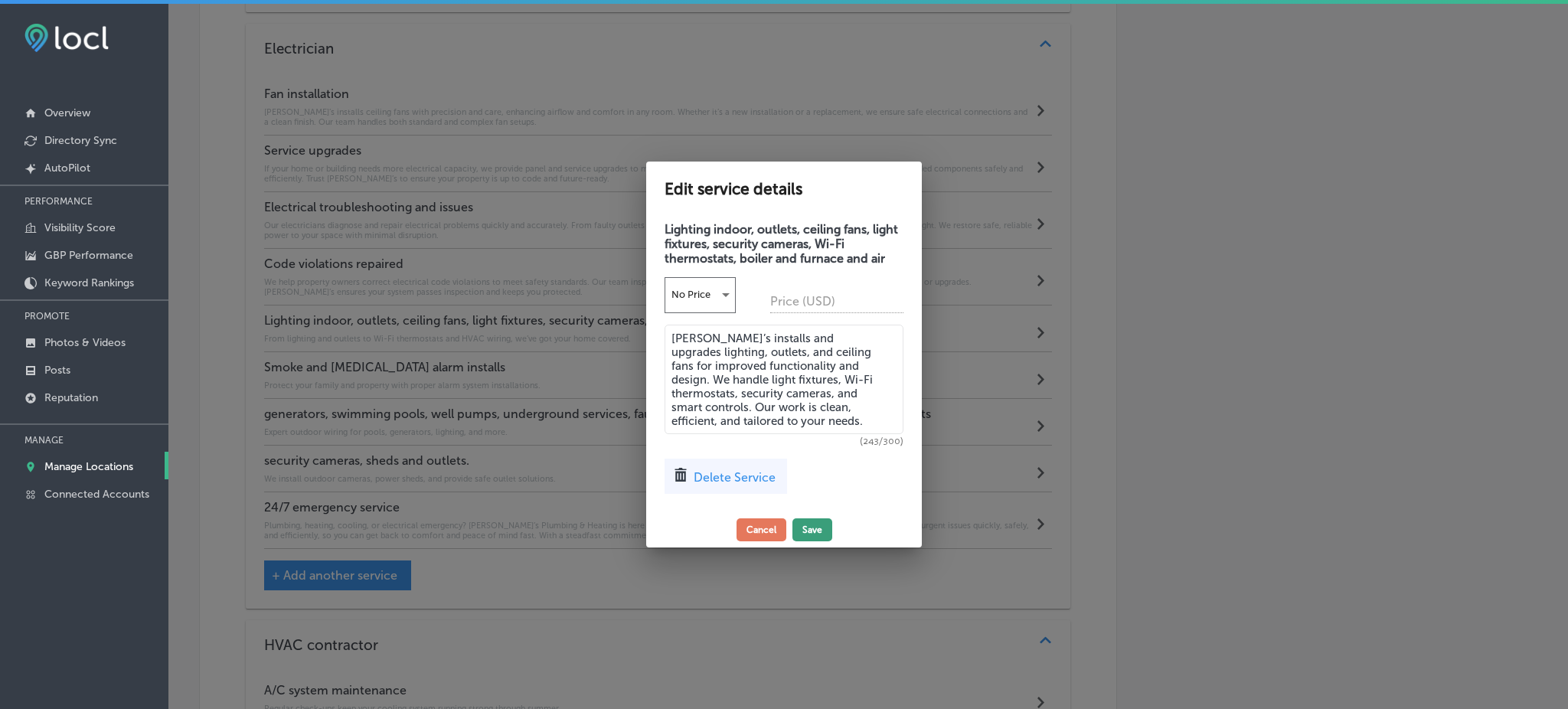
type textarea "Rob’s installs and upgrades lighting, outlets, and ceiling fans for improved fu…"
click at [804, 526] on button "Save" at bounding box center [812, 529] width 40 height 23
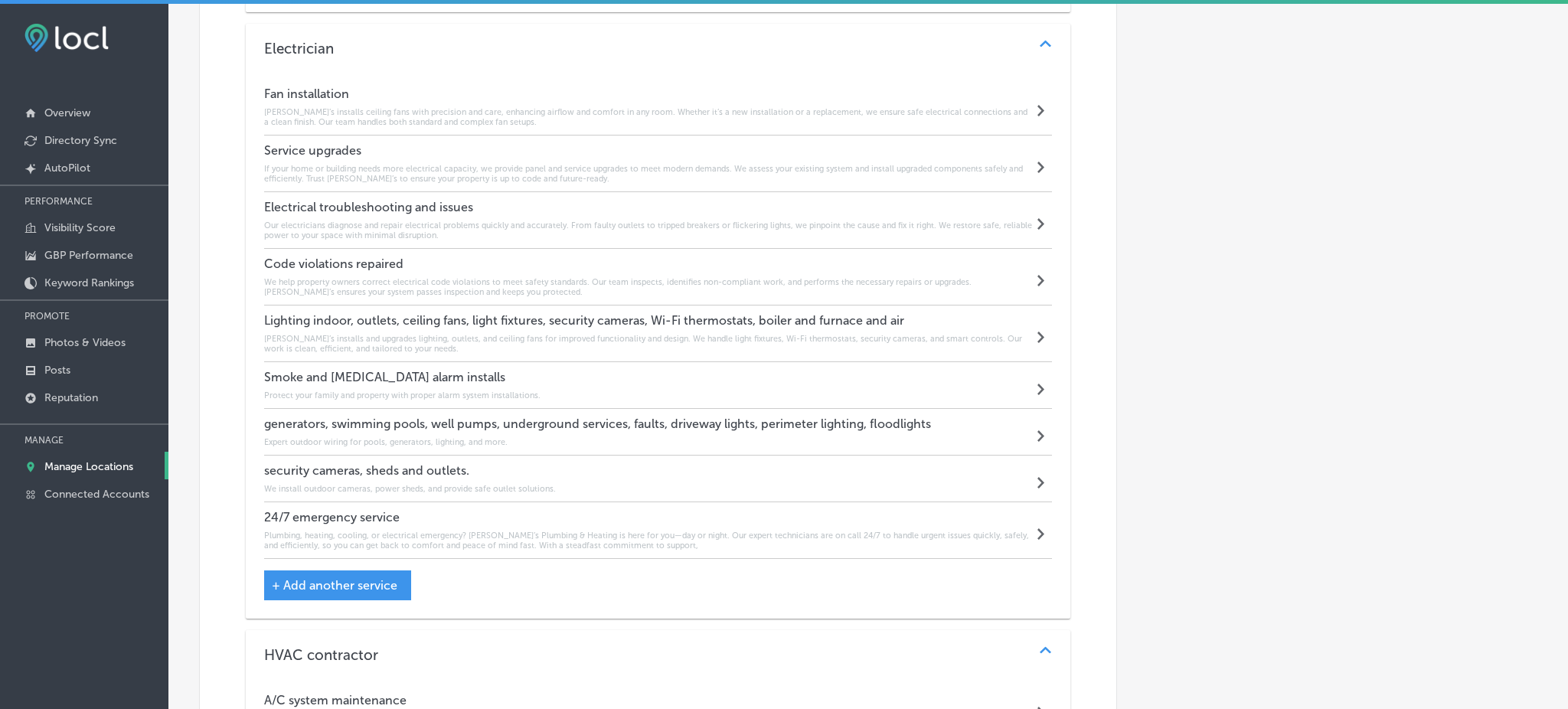
scroll to position [1502, 0]
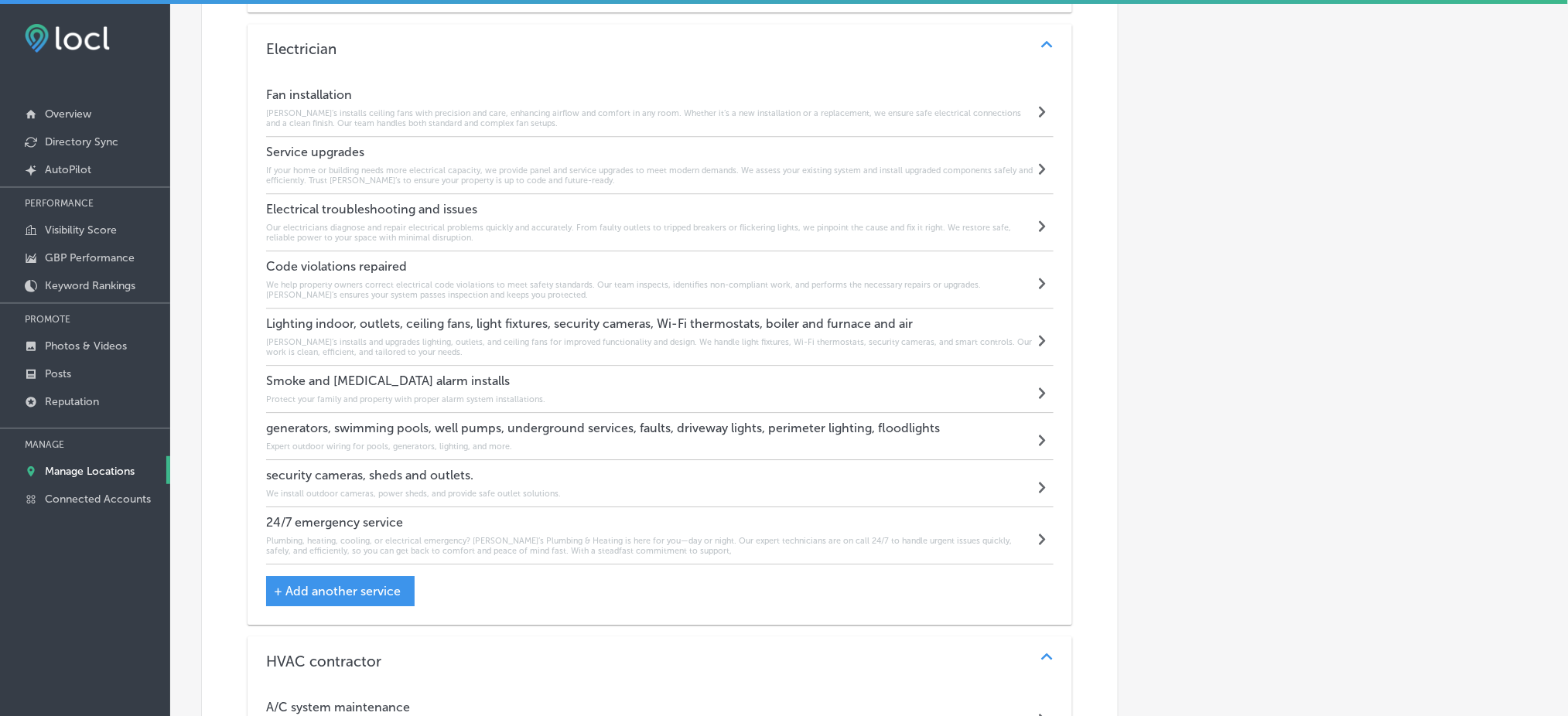
click at [393, 381] on div "Smoke and Carbon Monoxide alarm installs Protect your family and property with …" at bounding box center [406, 389] width 280 height 31
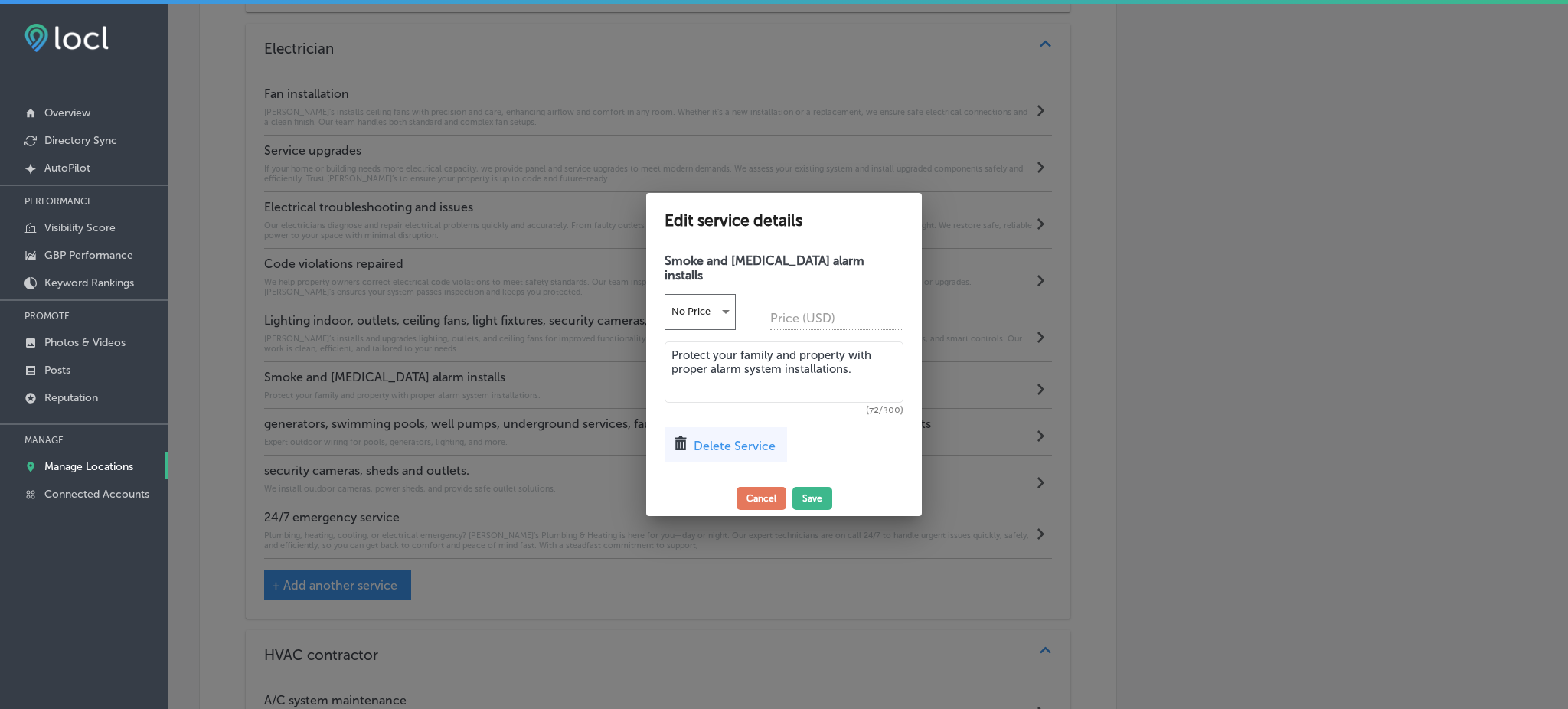
click at [789, 365] on textarea "Protect your family and property with proper alarm system installations." at bounding box center [784, 372] width 239 height 62
paste textarea "Protect your family or business with properly installed smoke and CO detectors.…"
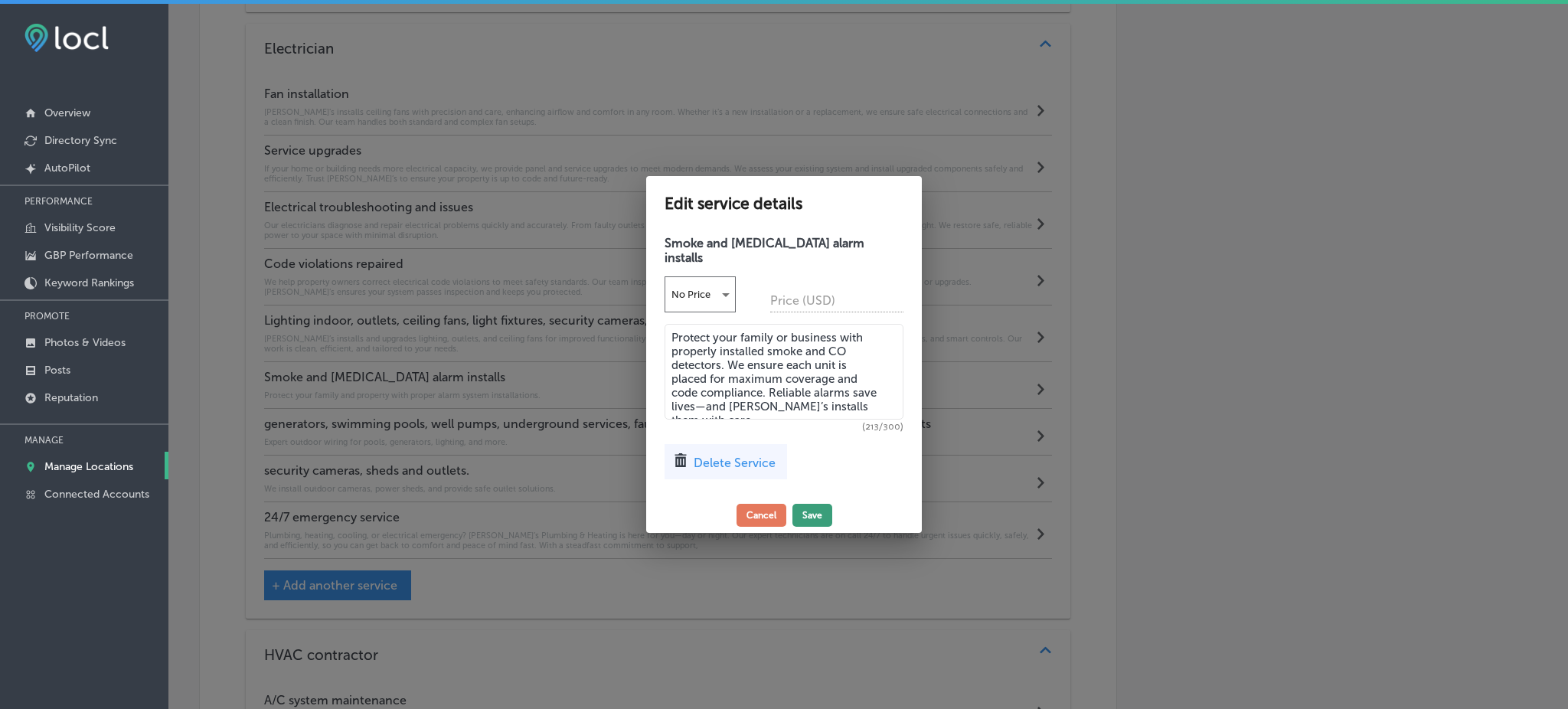
type textarea "Protect your family or business with properly installed smoke and CO detectors.…"
click at [813, 524] on button "Save" at bounding box center [812, 515] width 40 height 23
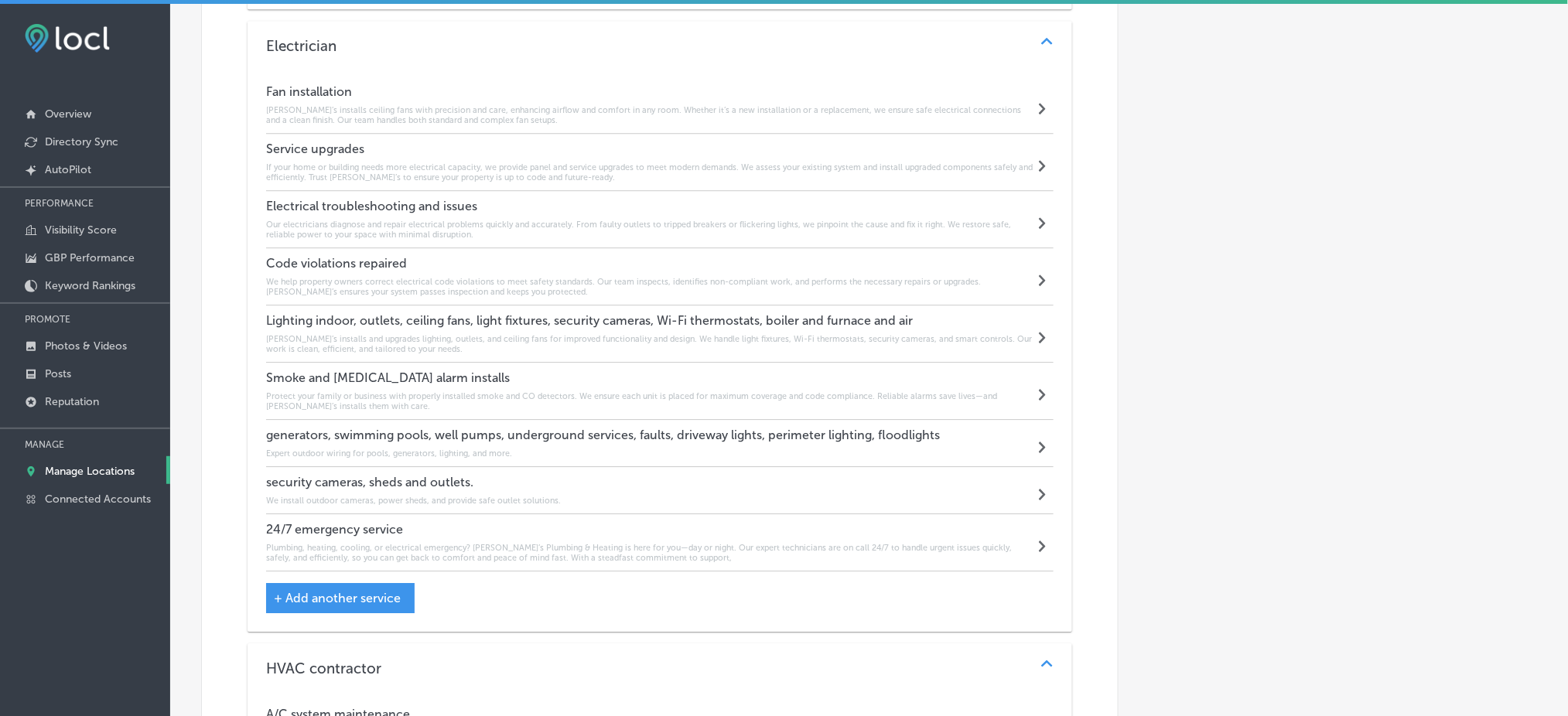
scroll to position [1517, 0]
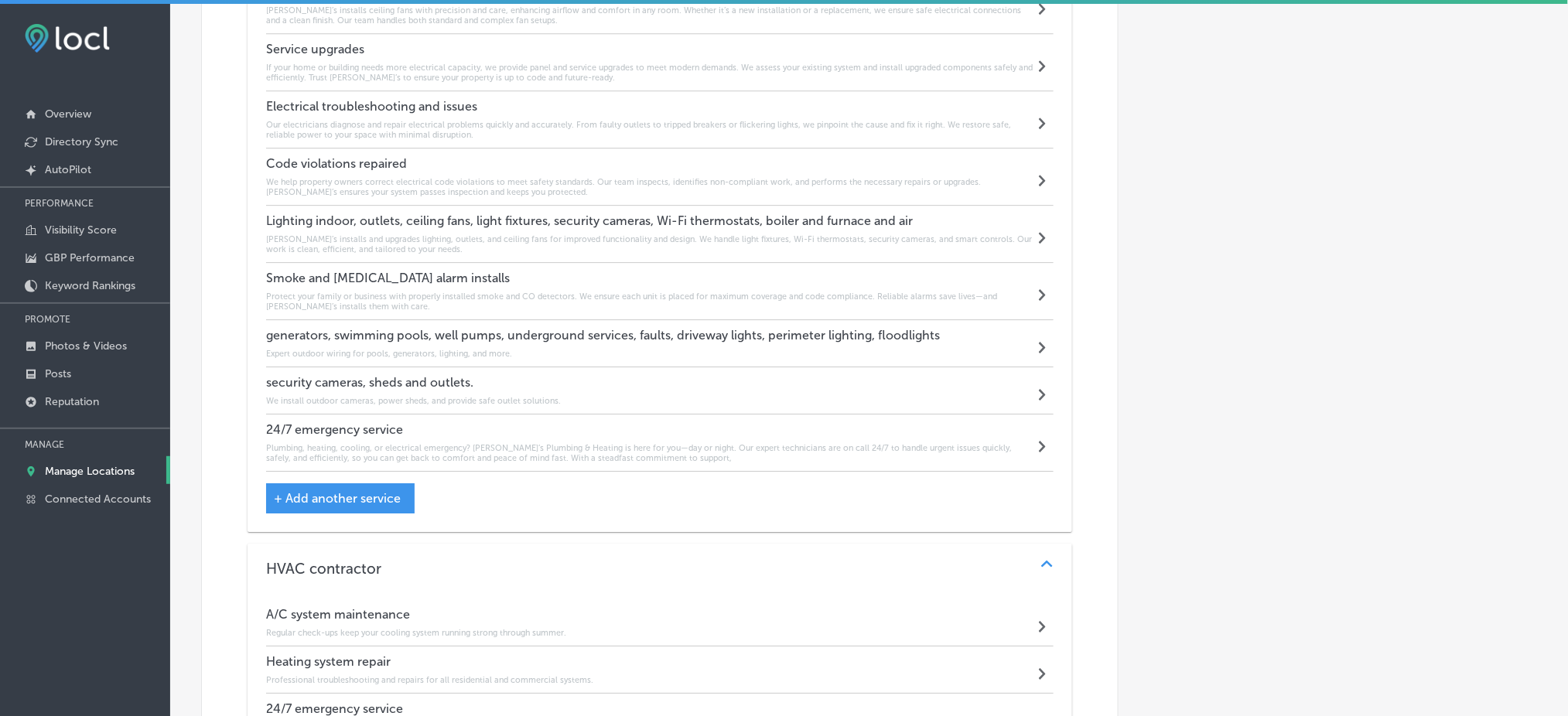
click at [350, 334] on div "generators, swimming pools, well pumps, underground services, faults, driveway …" at bounding box center [603, 344] width 674 height 31
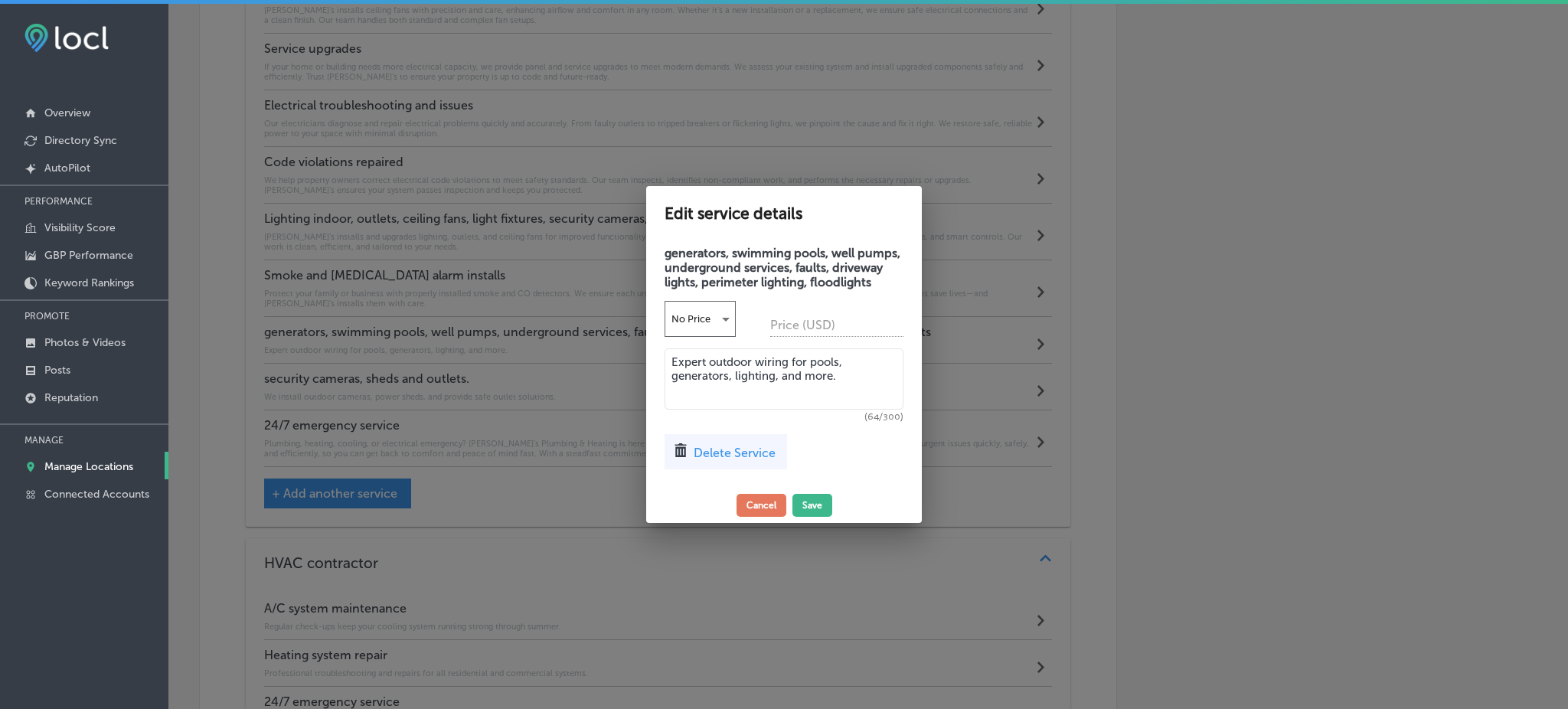
click at [733, 409] on textarea "Expert outdoor wiring for pools, generators, lighting, and more." at bounding box center [784, 379] width 239 height 62
paste textarea "Our electricians wire and connect standby generators, pool systems, and well pu…"
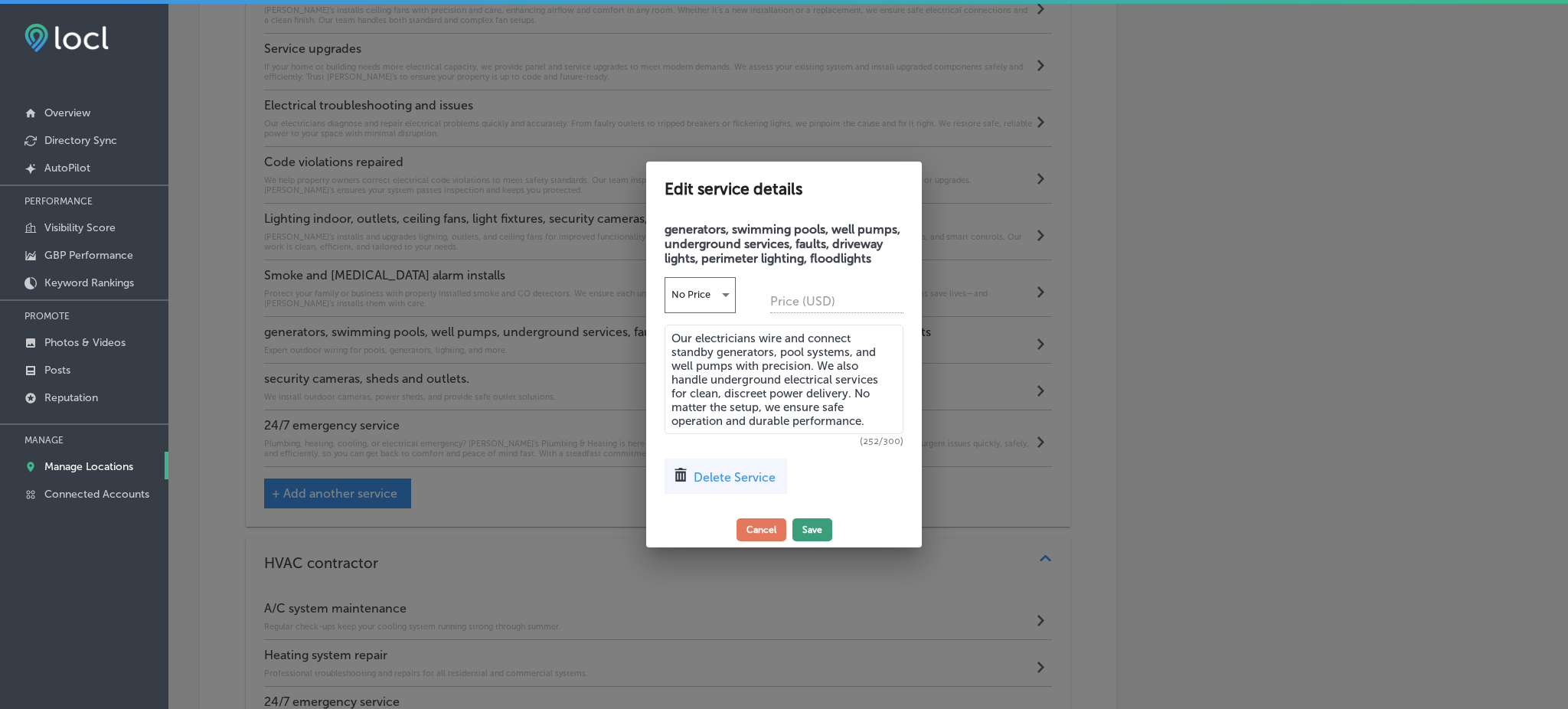
type textarea "Our electricians wire and connect standby generators, pool systems, and well pu…"
click at [810, 535] on button "Save" at bounding box center [812, 529] width 40 height 23
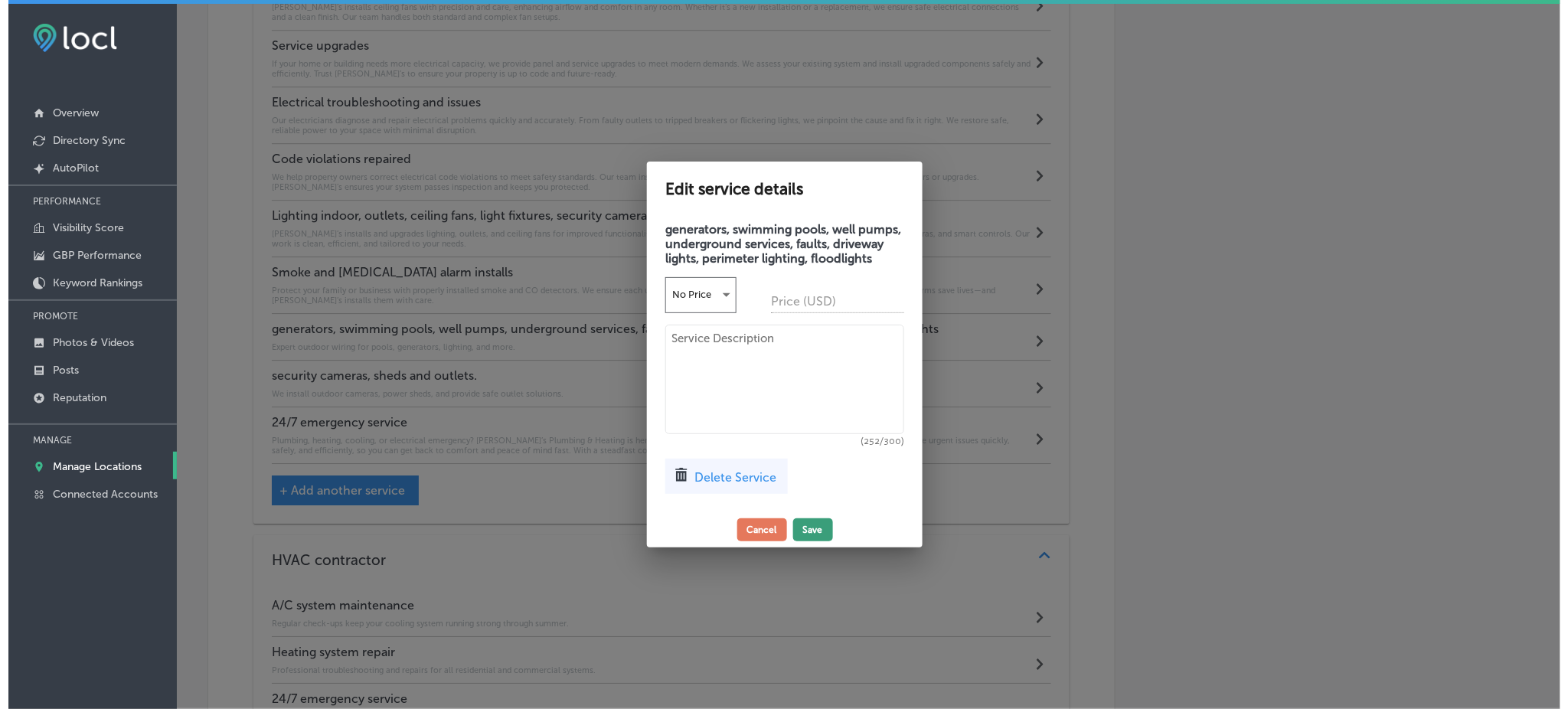
scroll to position [1604, 0]
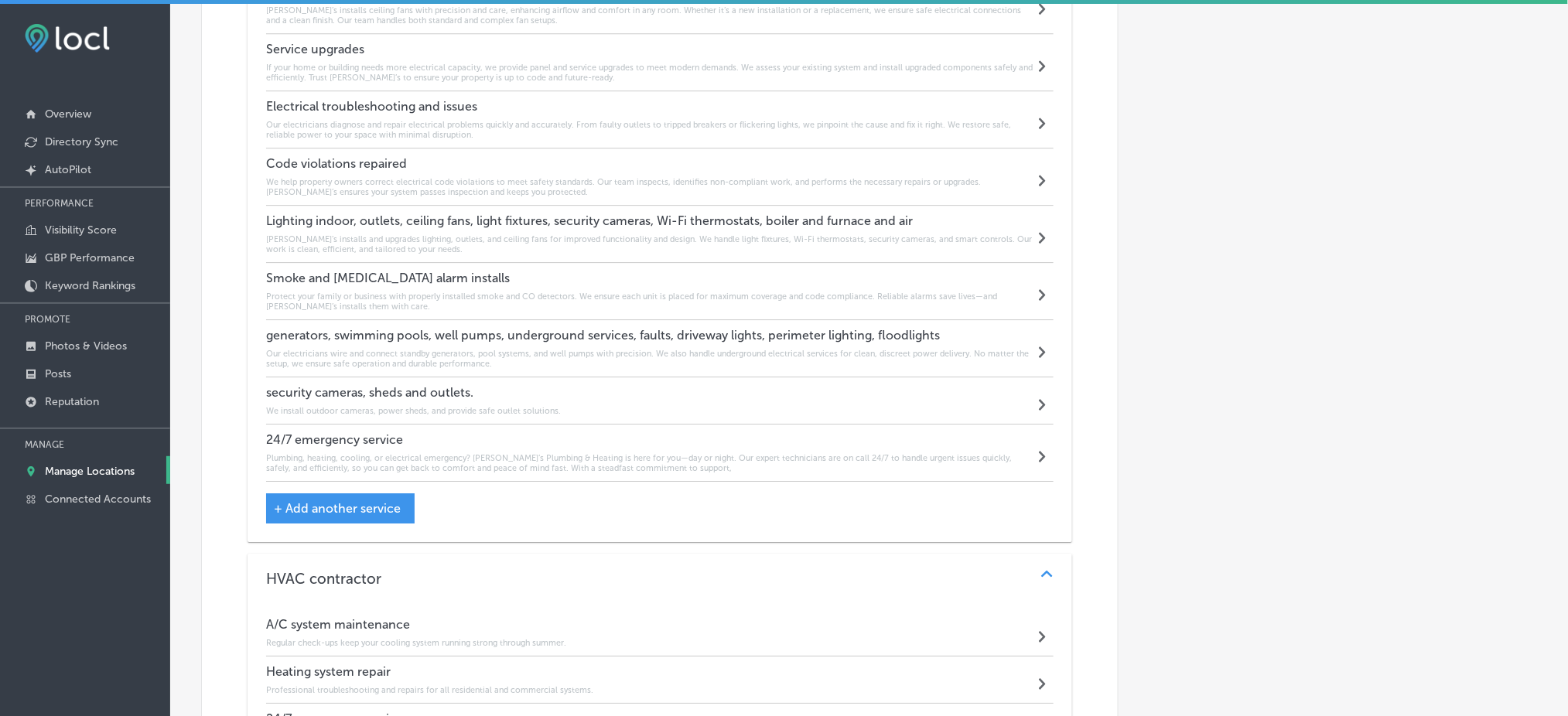
click at [487, 389] on h4 "security cameras, sheds and outlets." at bounding box center [414, 392] width 295 height 14
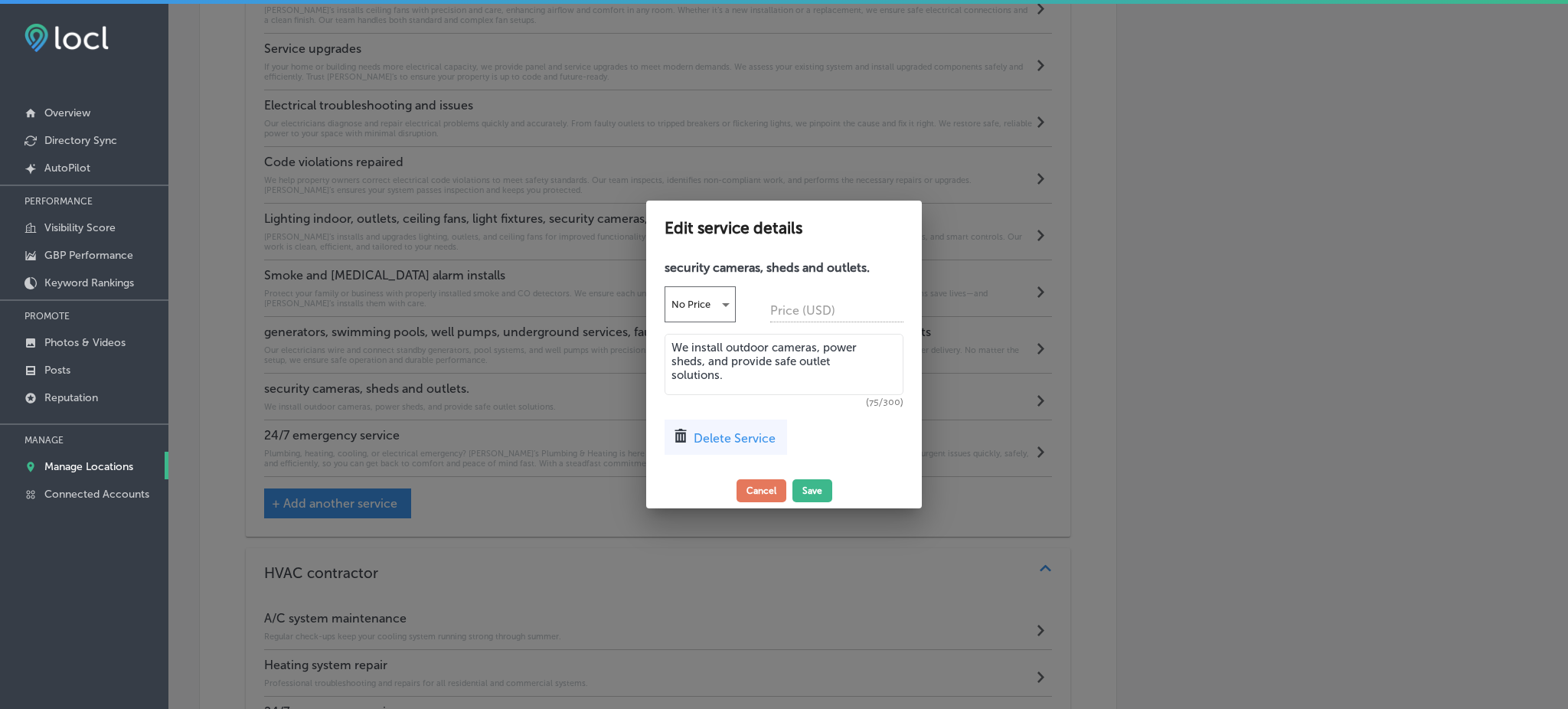
click at [701, 361] on textarea "We install outdoor cameras, power sheds, and provide safe outlet solutions." at bounding box center [784, 365] width 239 height 62
paste textarea "Rob’s enhances outdoor safety and curb appeal with custom lighting solutions. W…"
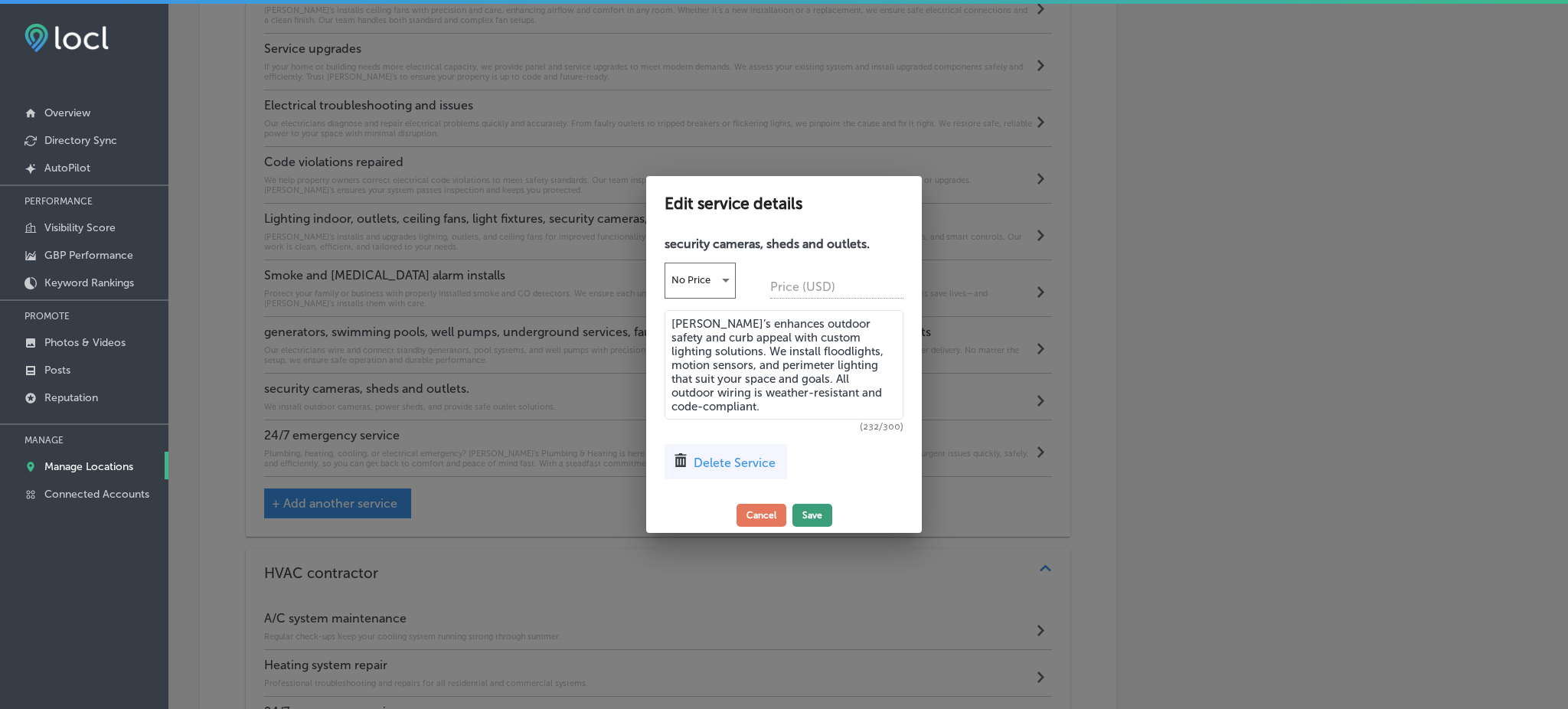
type textarea "Rob’s enhances outdoor safety and curb appeal with custom lighting solutions. W…"
click at [803, 510] on button "Save" at bounding box center [812, 515] width 40 height 23
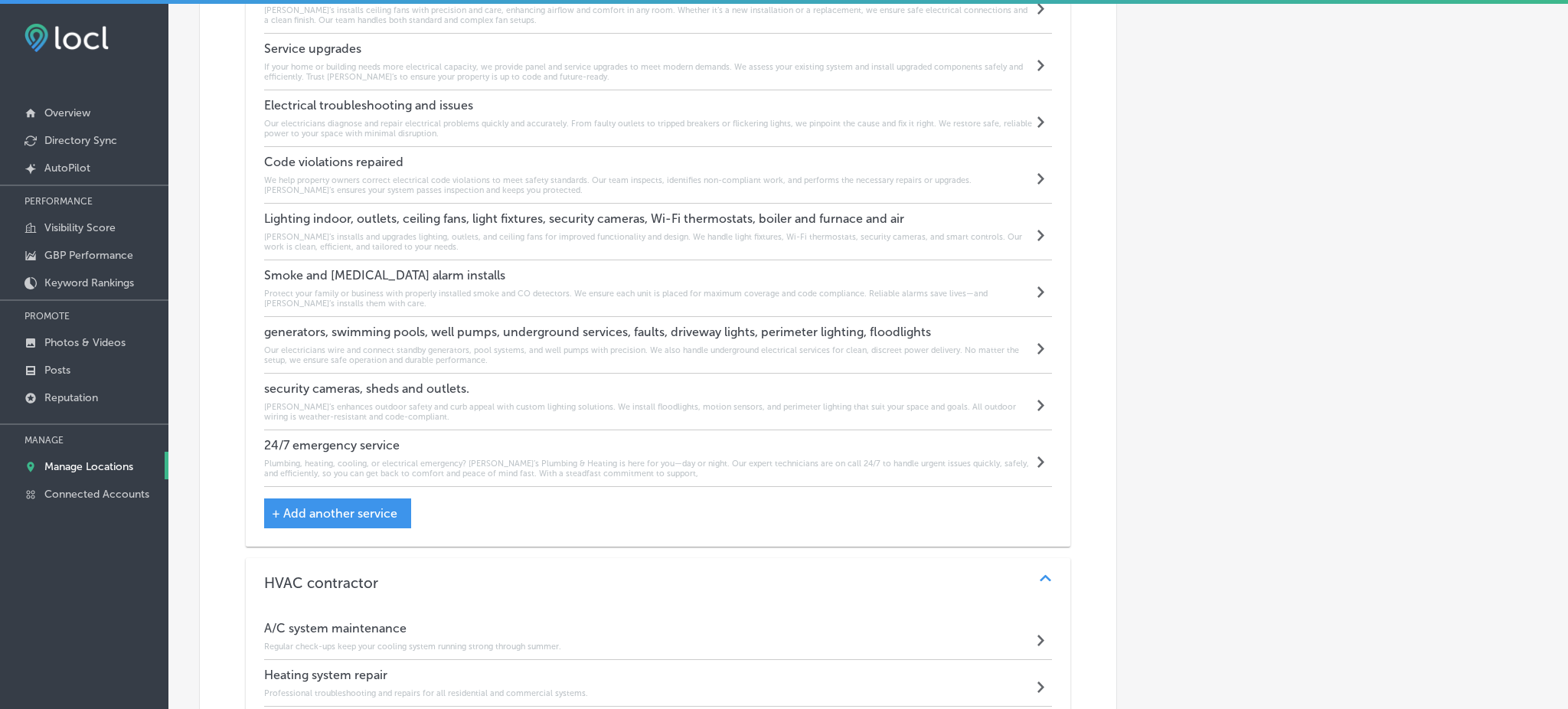
scroll to position [1604, 0]
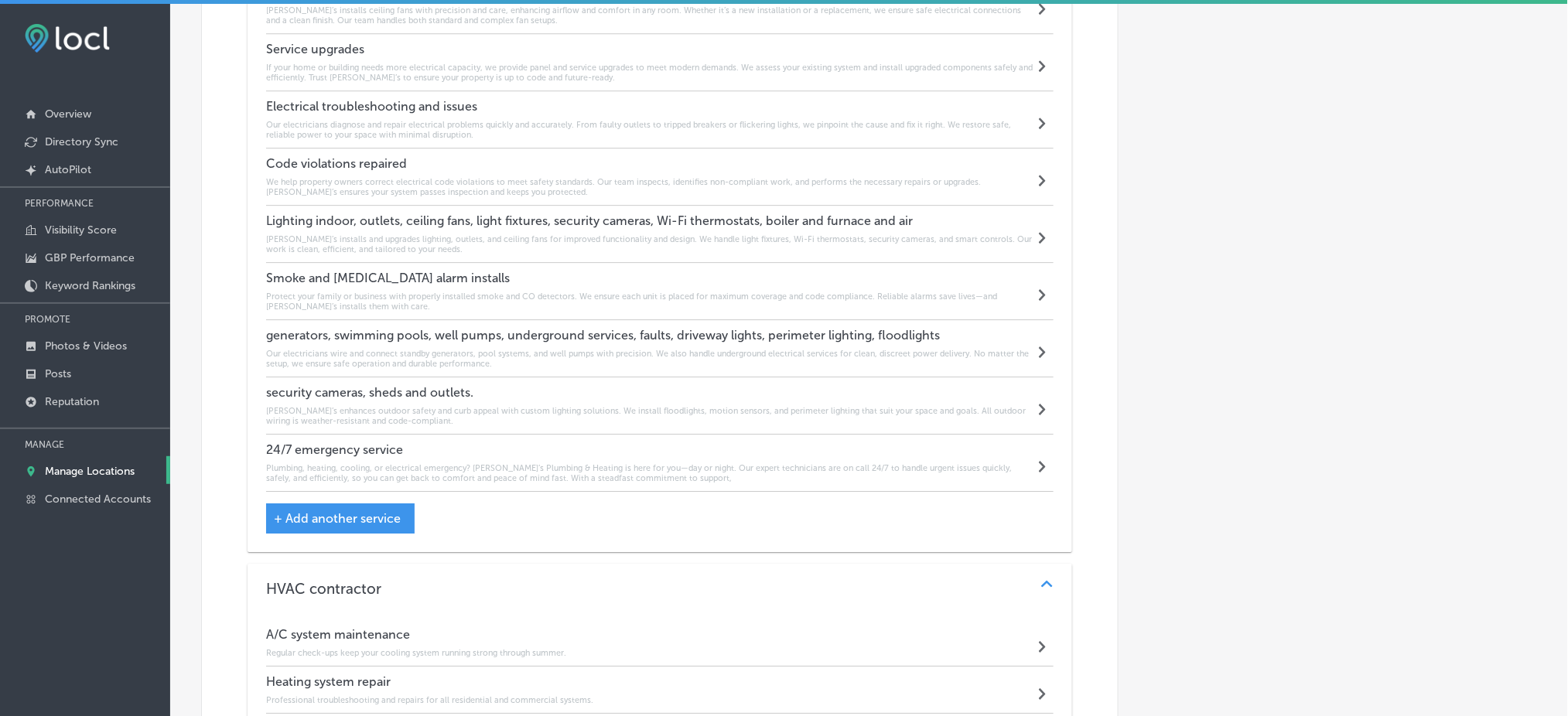
click at [361, 406] on h6 "Rob’s enhances outdoor safety and curb appeal with custom lighting solutions. W…" at bounding box center [650, 416] width 768 height 20
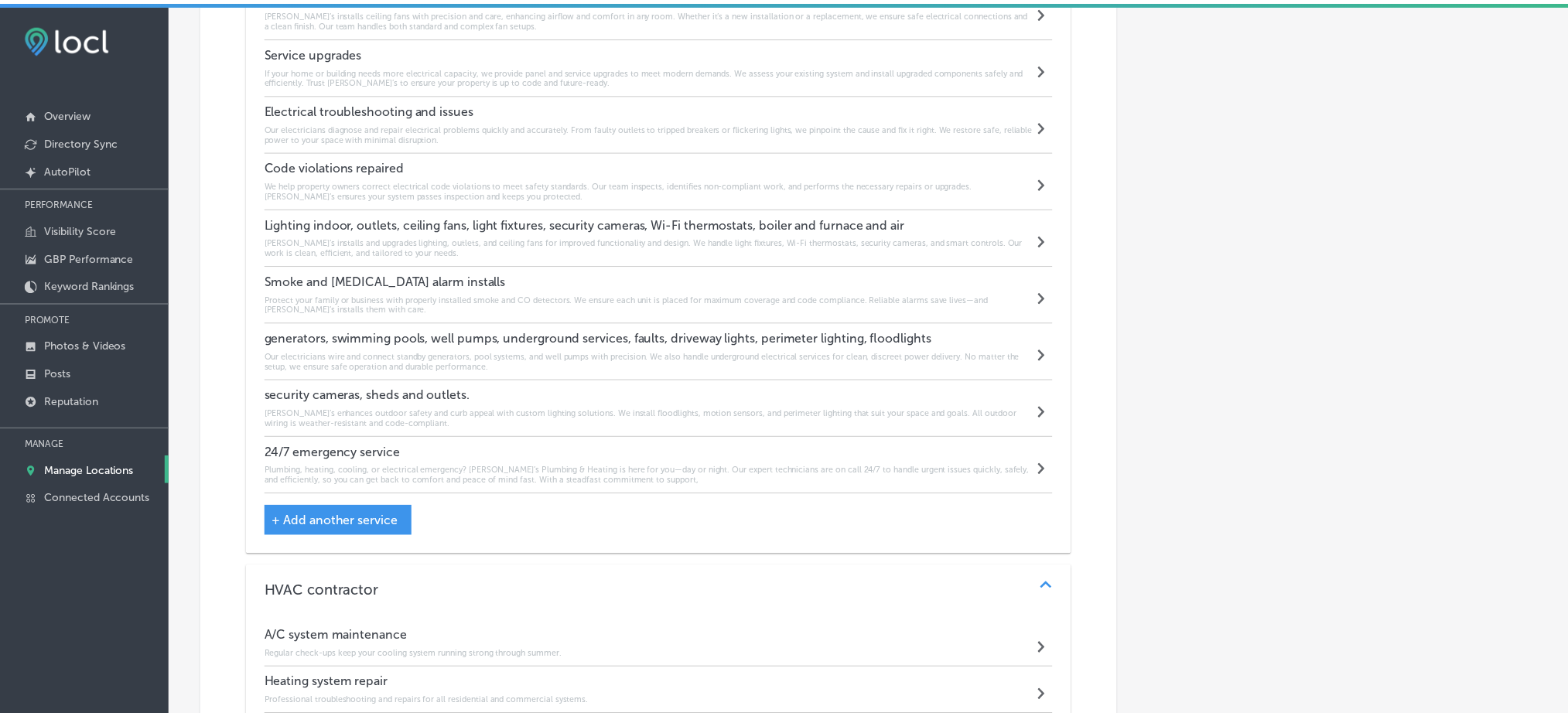
scroll to position [1623, 0]
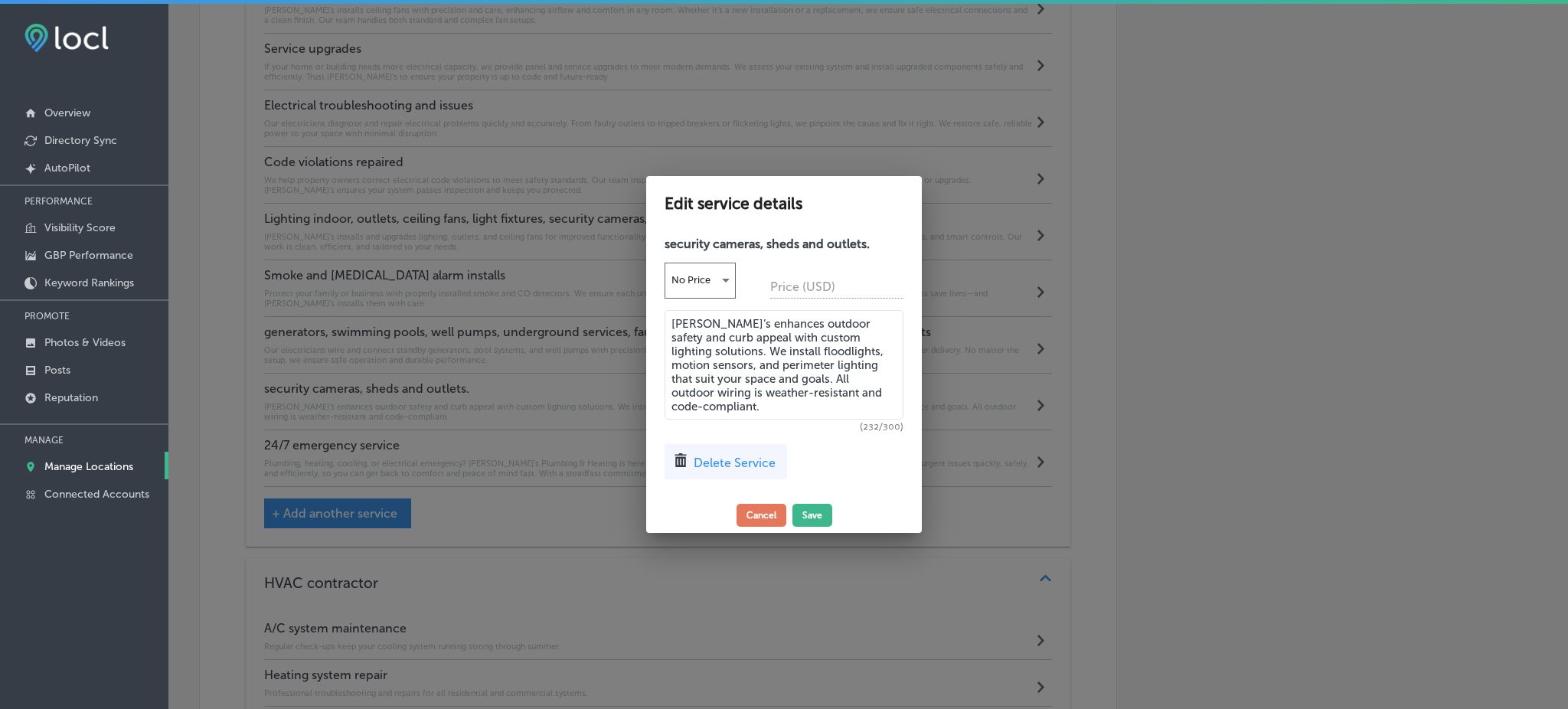
click at [716, 385] on textarea "Rob’s enhances outdoor safety and curb appeal with custom lighting solutions. W…" at bounding box center [784, 365] width 239 height 110
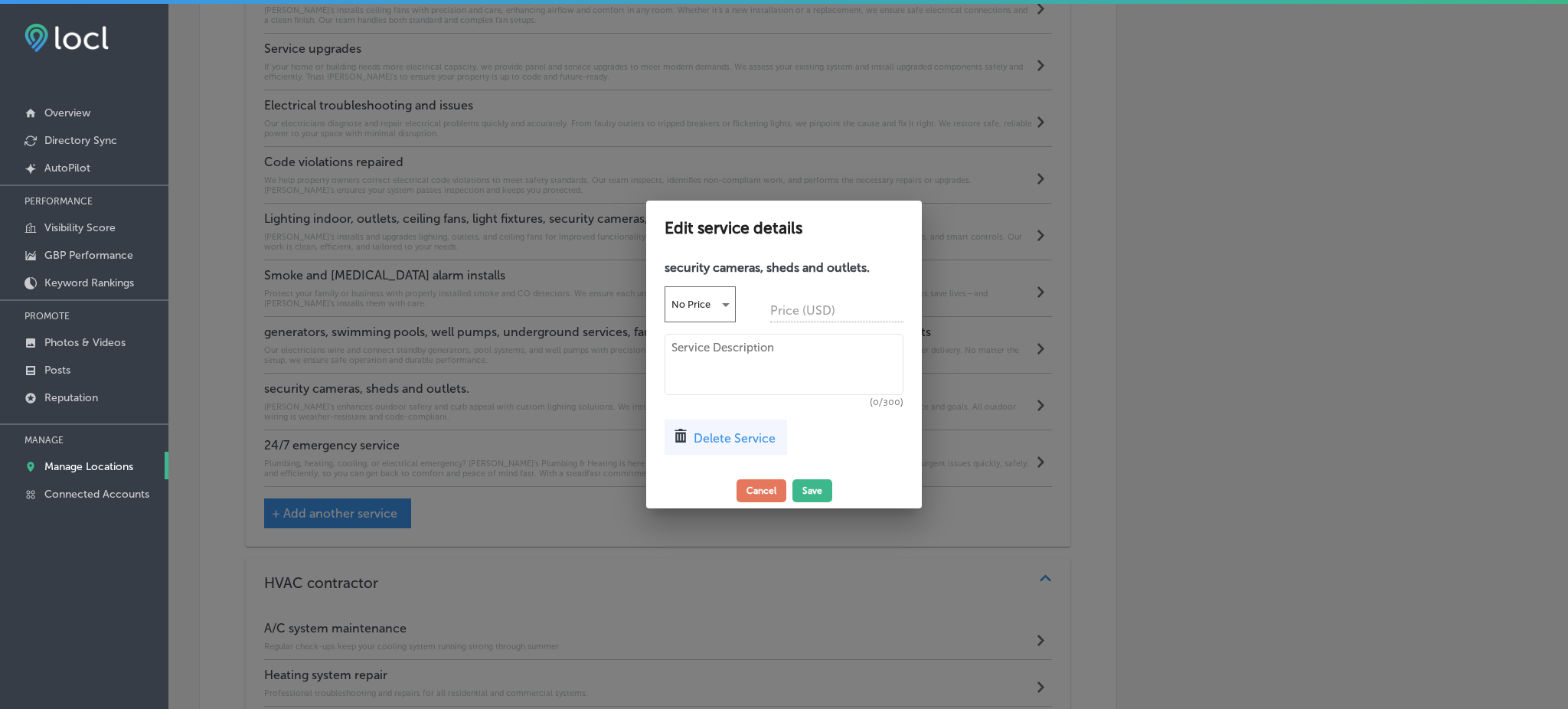
paste textarea "From outdoor sheds to surveillance systems, we bring power where you need it. O…"
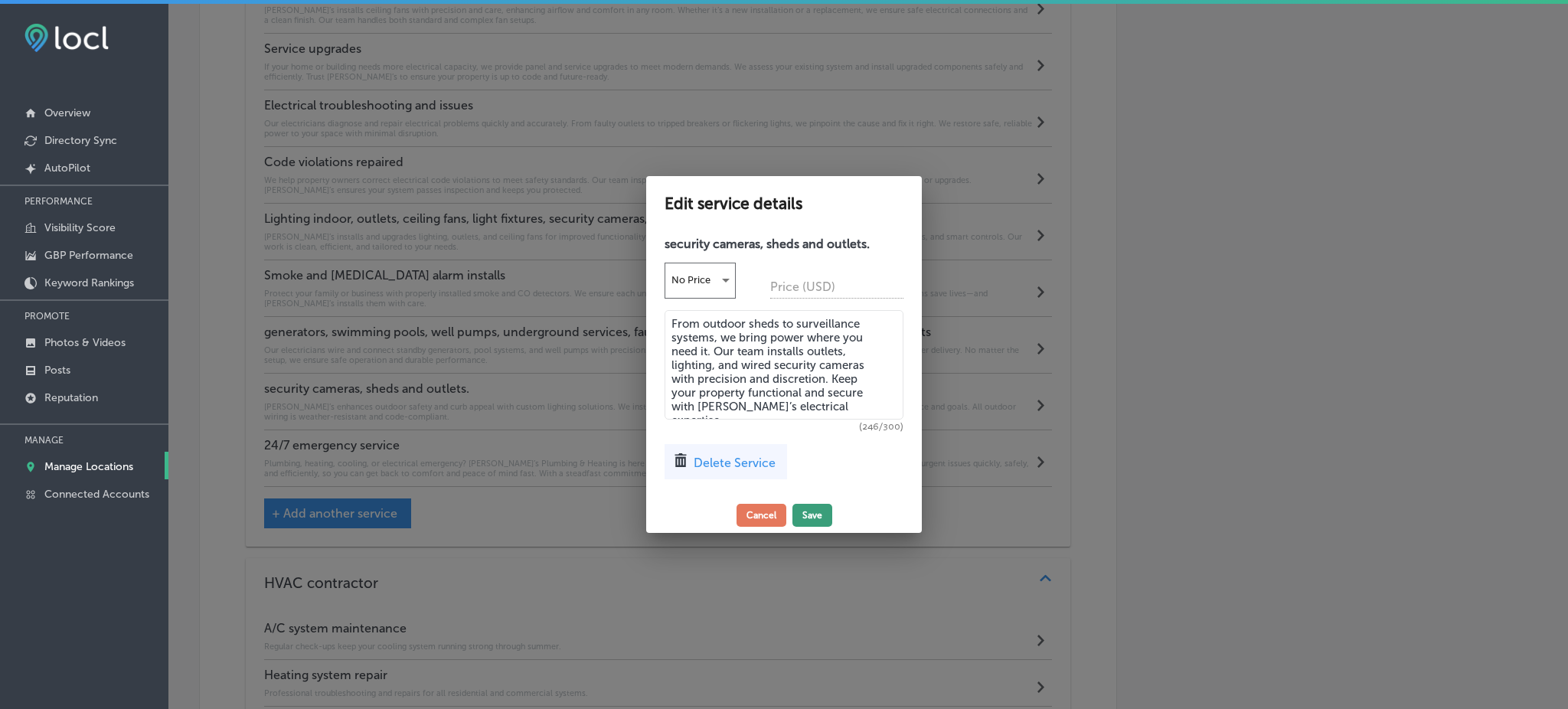
type textarea "From outdoor sheds to surveillance systems, we bring power where you need it. O…"
click at [824, 526] on button "Save" at bounding box center [812, 515] width 40 height 23
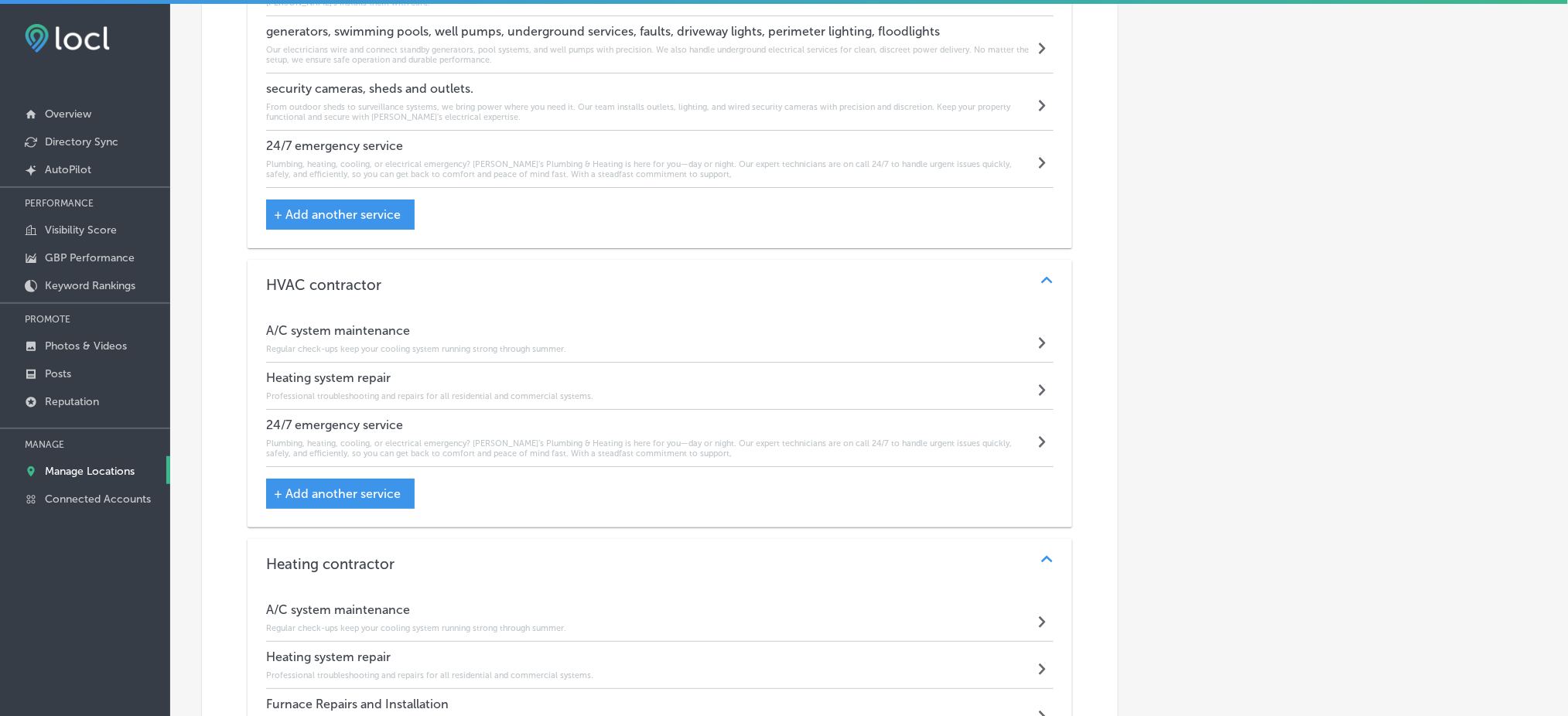
scroll to position [1929, 0]
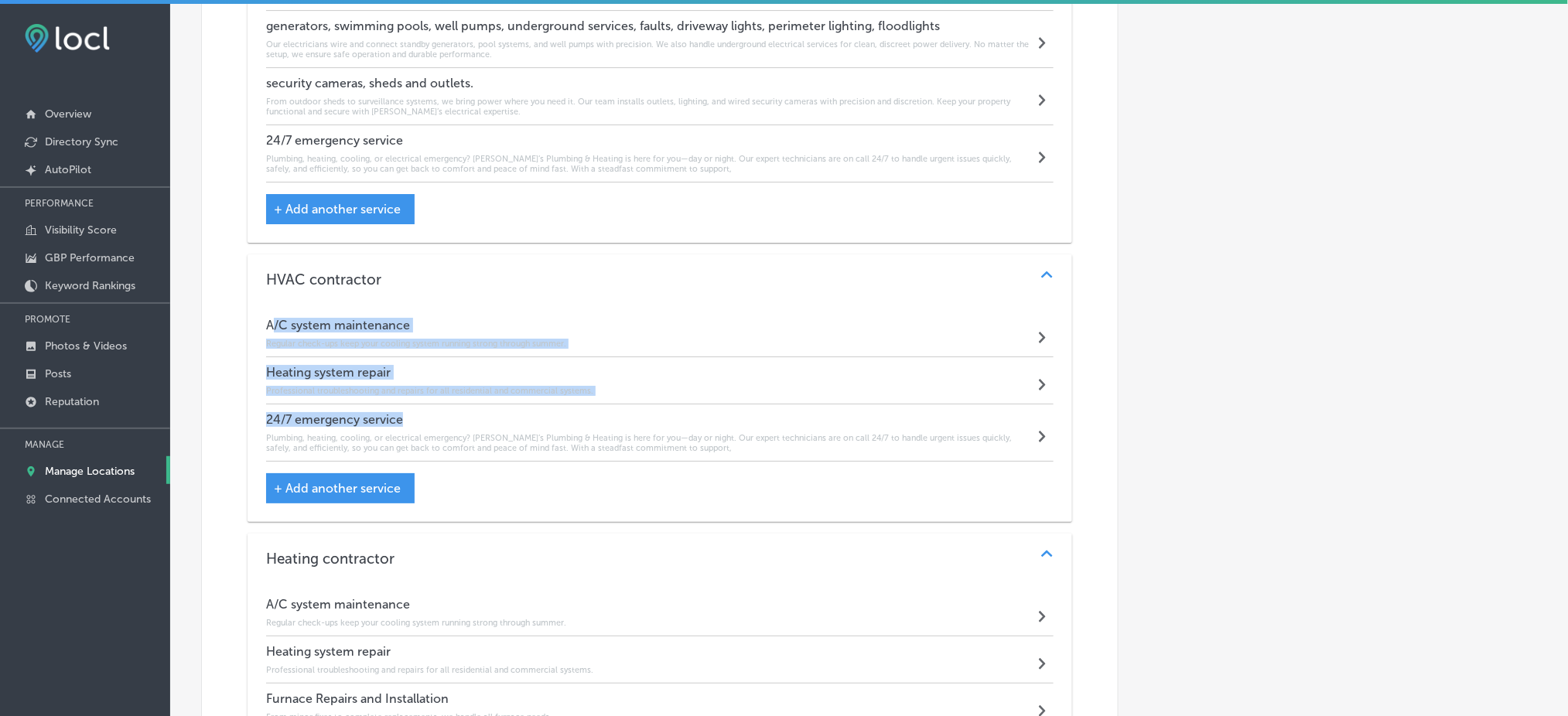
drag, startPoint x: 270, startPoint y: 303, endPoint x: 380, endPoint y: 397, distance: 144.7
click at [385, 401] on div "A/C system maintenance Regular check-ups keep your cooling system running stron…" at bounding box center [660, 386] width 788 height 152
drag, startPoint x: 263, startPoint y: 306, endPoint x: 417, endPoint y: 414, distance: 188.1
click at [417, 414] on div "A/C system maintenance Regular check-ups keep your cooling system running stron…" at bounding box center [659, 413] width 825 height 218
copy div "A/C system maintenance Regular check-ups keep your cooling system running stron…"
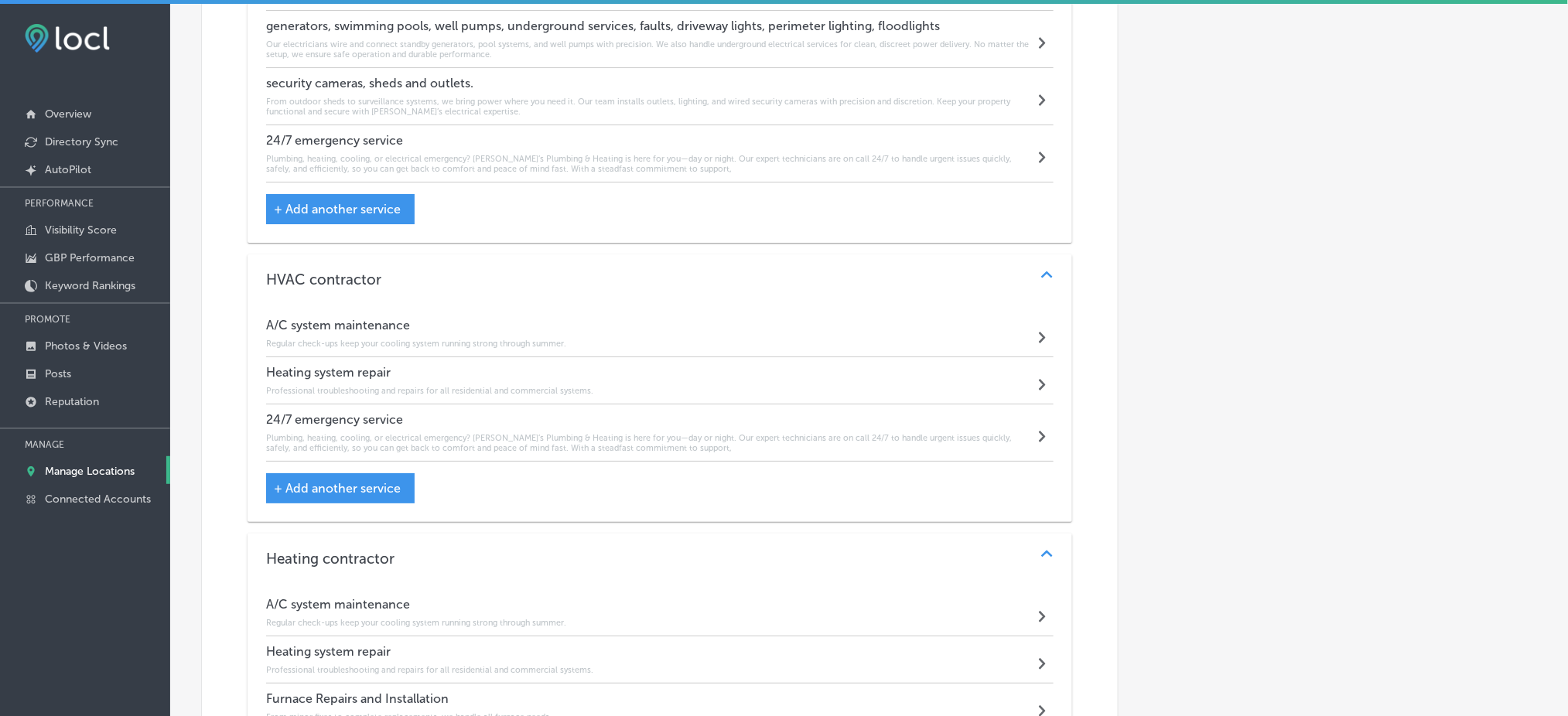
click at [1251, 330] on div "Automatically Sync Profile Details Premium Directories:" at bounding box center [1322, 427] width 408 height 4158
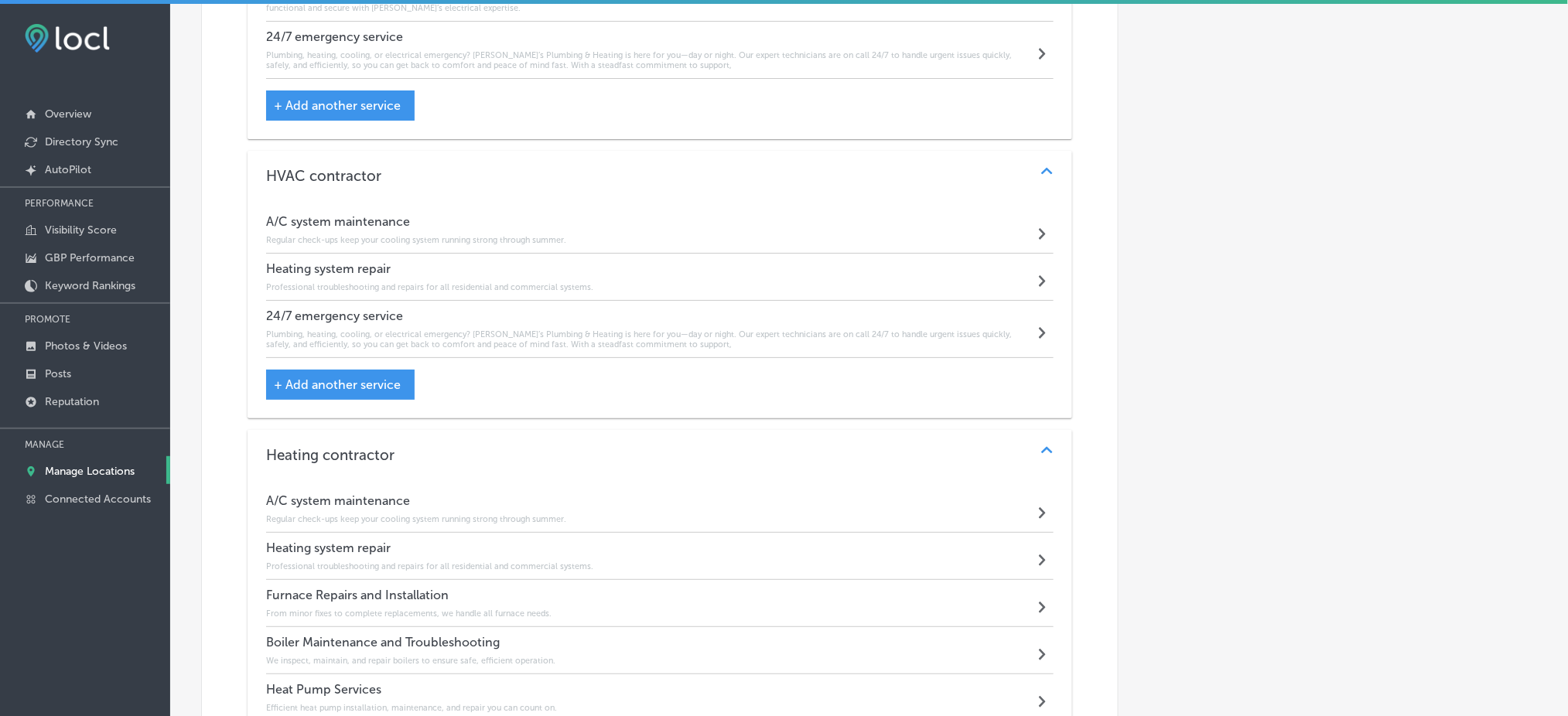
click at [375, 206] on div "A/C system maintenance Regular check-ups keep your cooling system running stron…" at bounding box center [660, 229] width 788 height 47
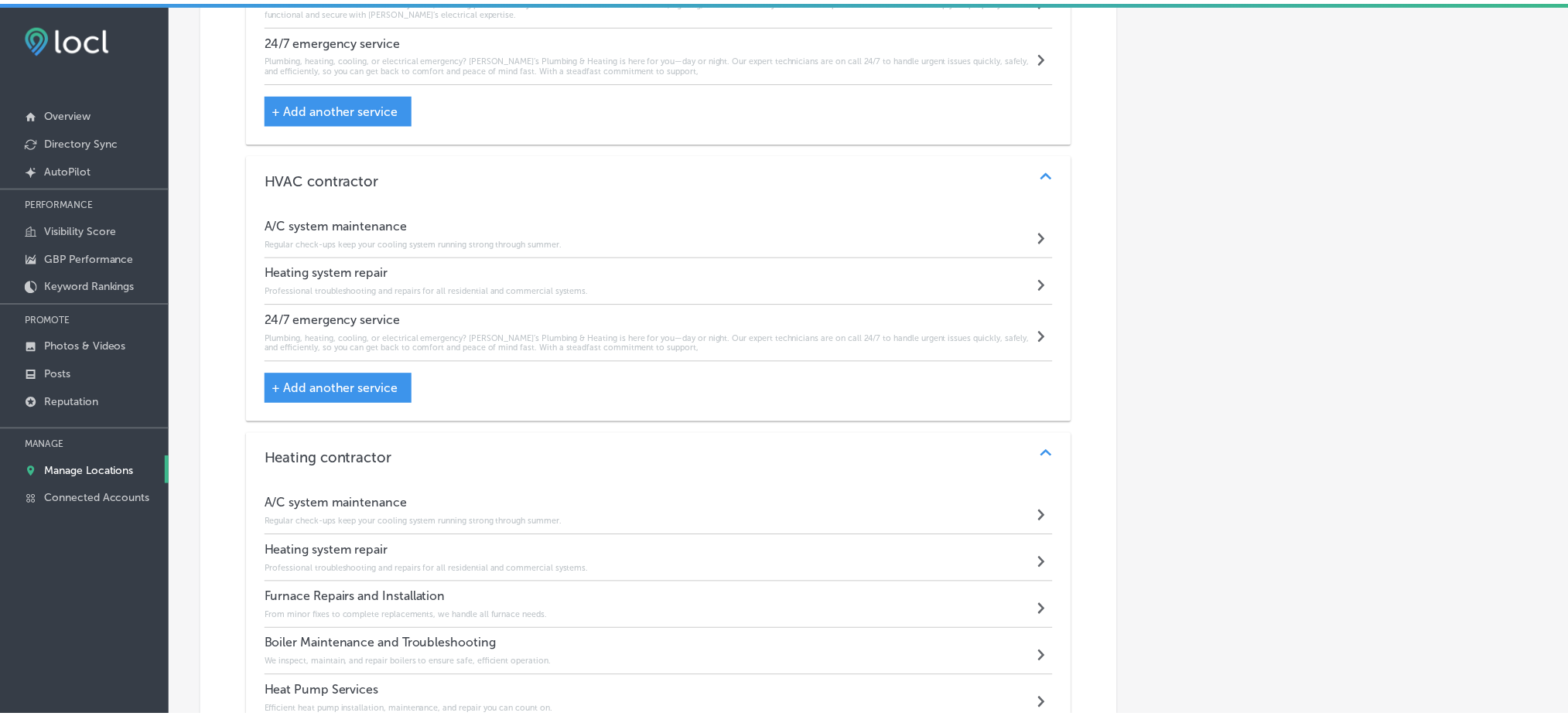
scroll to position [2035, 0]
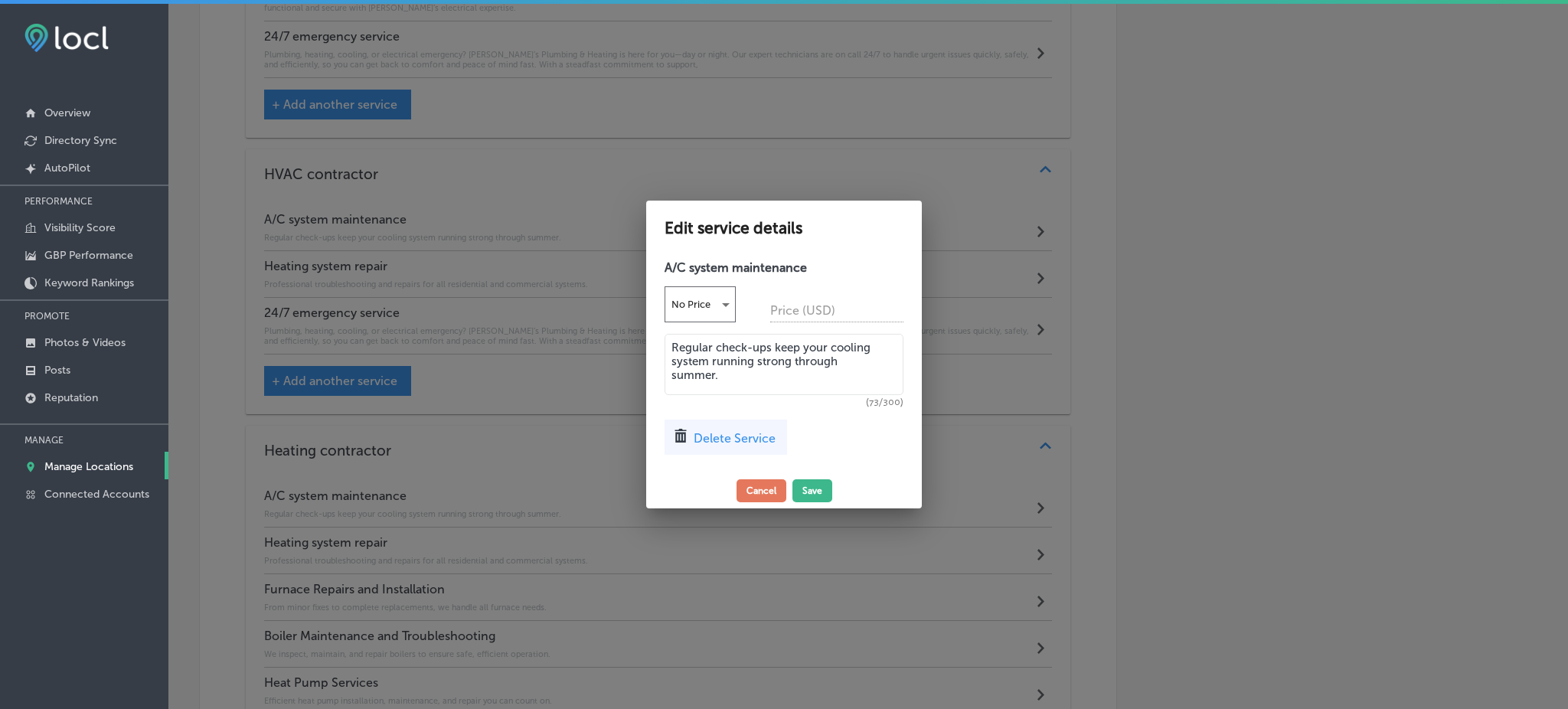
click at [741, 361] on textarea "Regular check-ups keep your cooling system running strong through summer." at bounding box center [784, 365] width 239 height 62
paste textarea "Rob’s Plumbing & Heating provides expert maintenance services for air condition…"
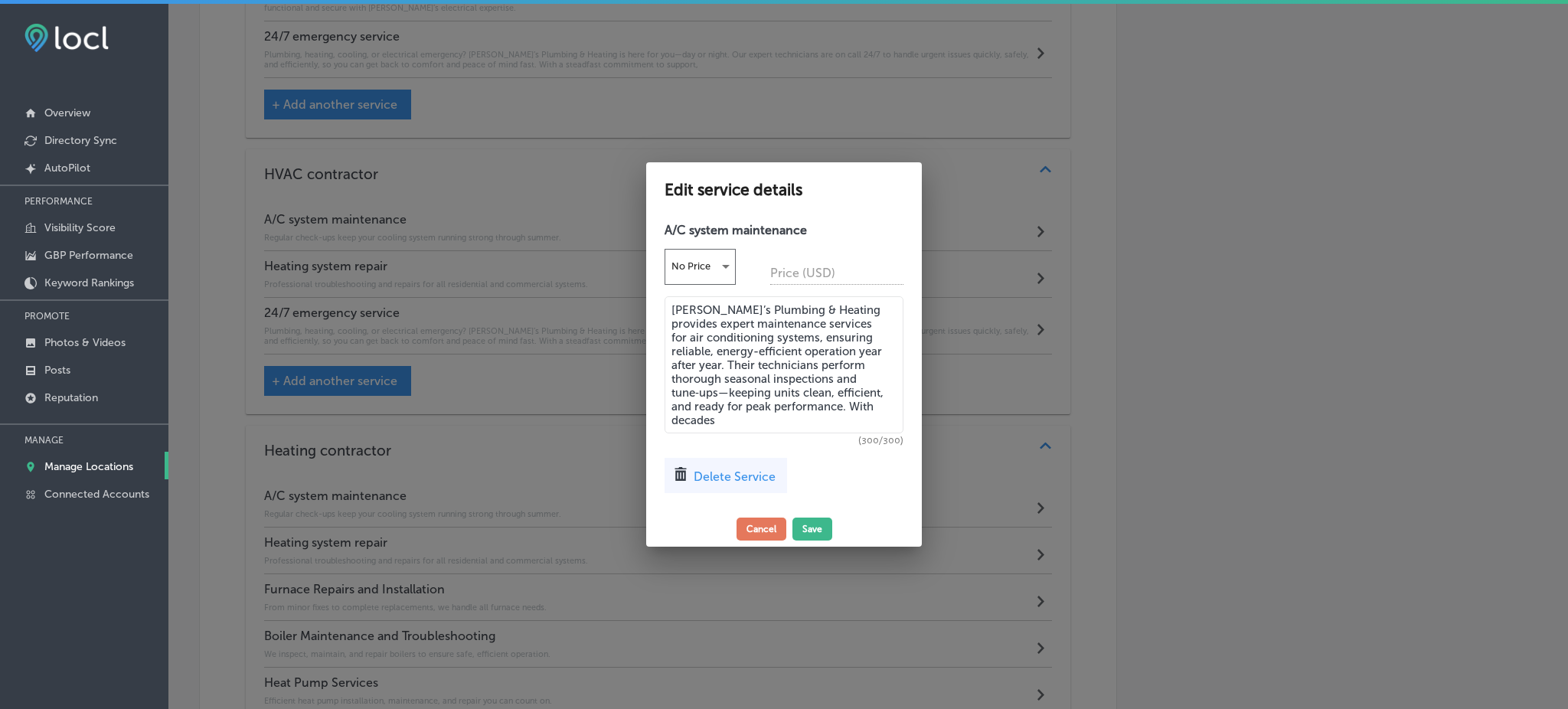
type textarea "Rob’s Plumbing & Heating provides expert maintenance services for air condition…"
click at [696, 389] on textarea "Rob’s Plumbing & Heating provides expert maintenance services for air condition…" at bounding box center [784, 365] width 239 height 137
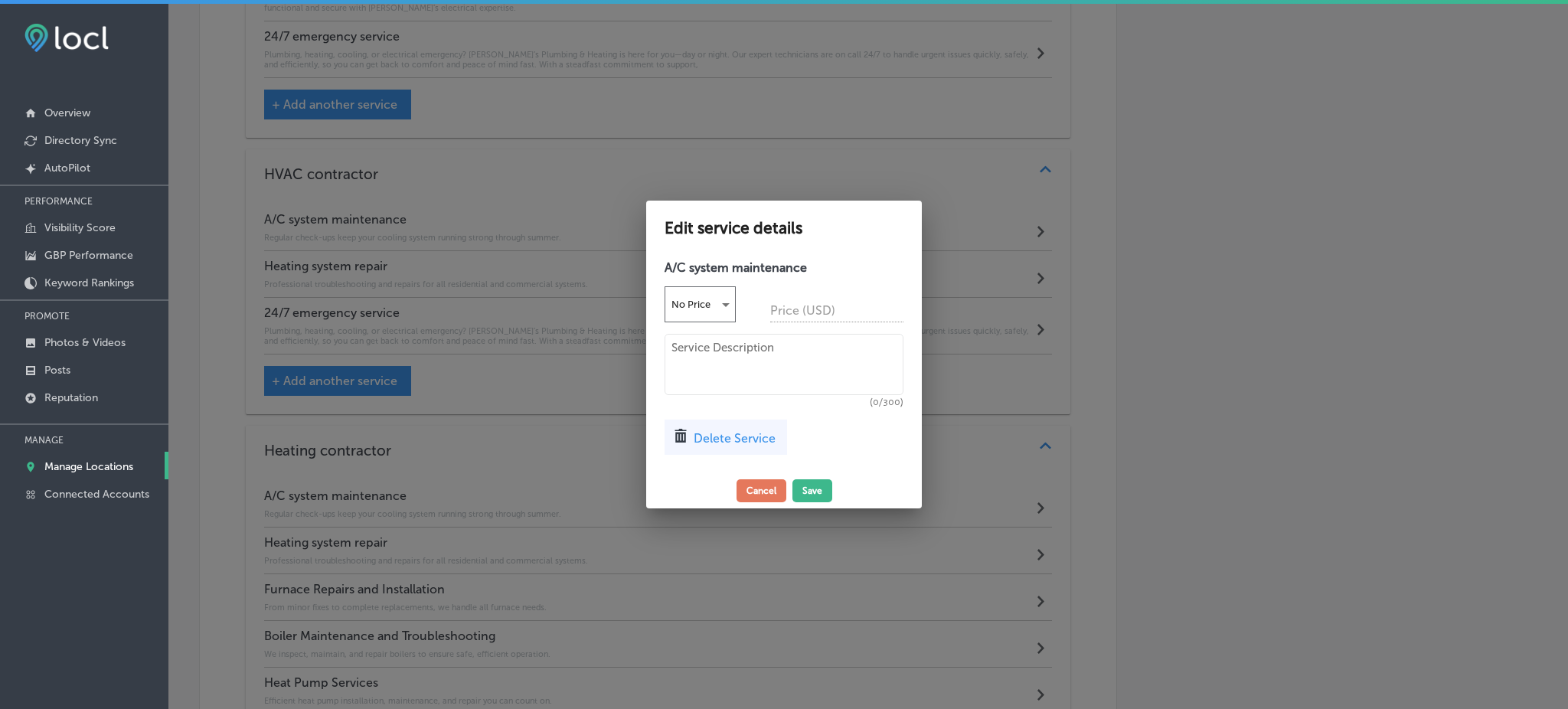
paste textarea "Rob’s Plumbing & Heating provides expert maintenance services for air condition…"
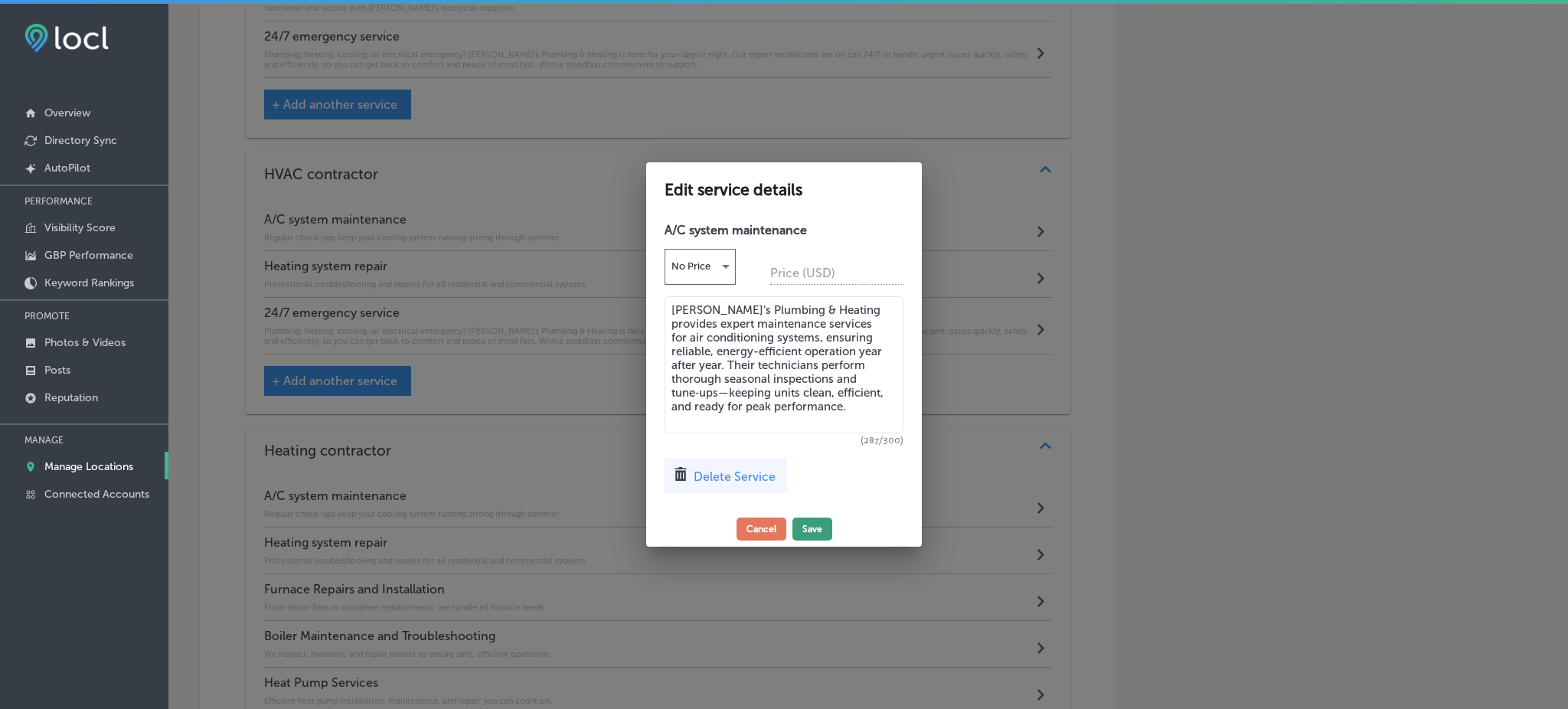
type textarea "Rob’s Plumbing & Heating provides expert maintenance services for air condition…"
click at [814, 527] on button "Save" at bounding box center [812, 528] width 40 height 23
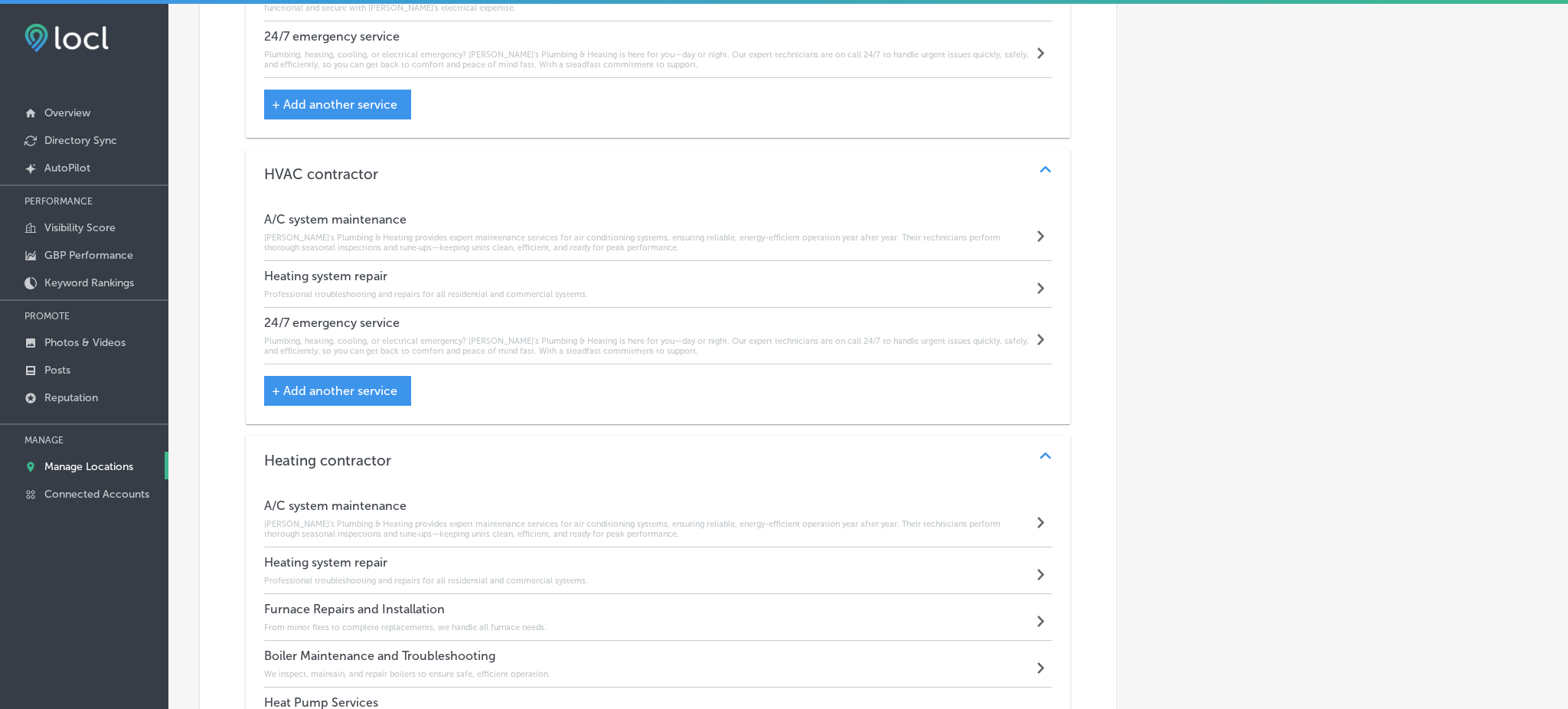
scroll to position [2013, 0]
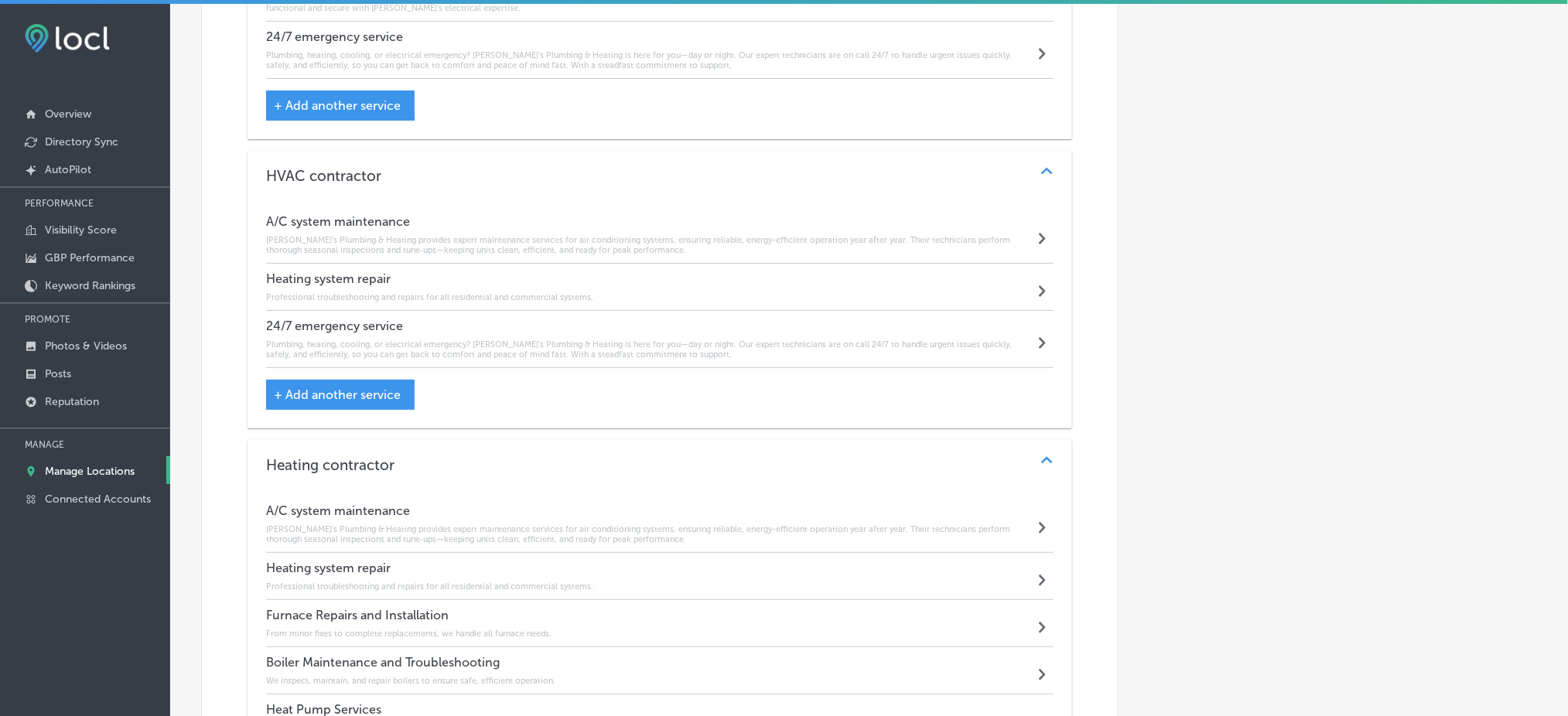
click at [598, 274] on div "Heating system repair Professional troubleshooting and repairs for all resident…" at bounding box center [660, 286] width 788 height 47
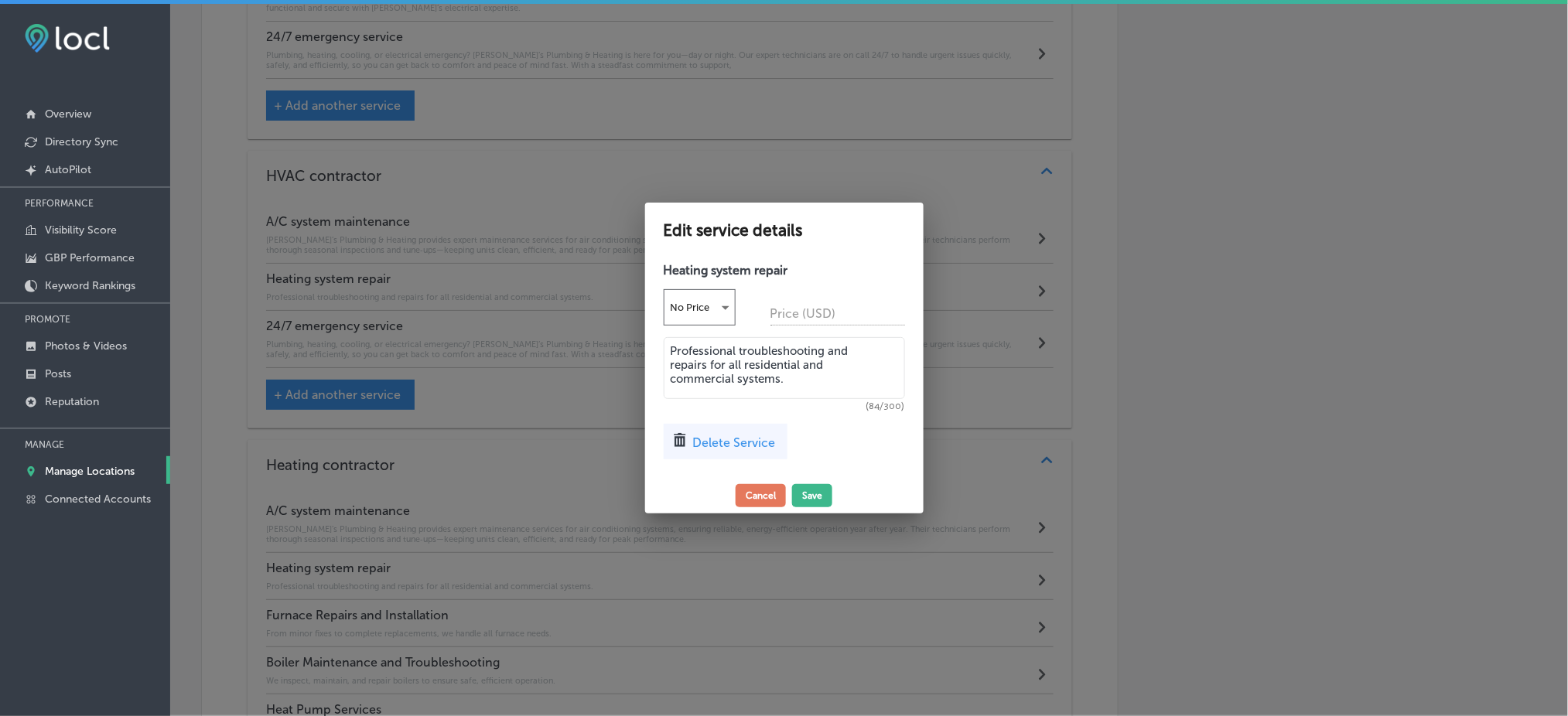
scroll to position [2035, 0]
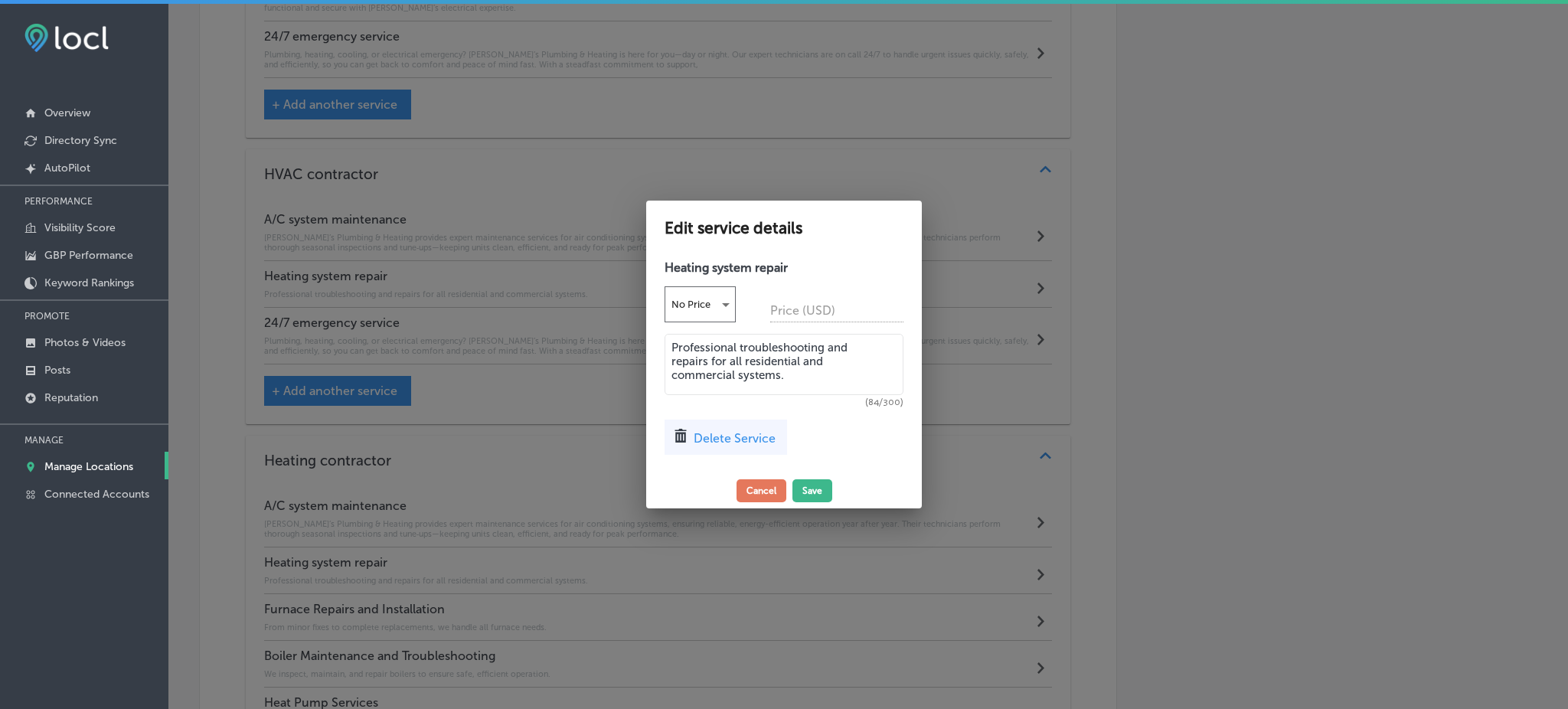
click at [754, 376] on textarea "Professional troubleshooting and repairs for all residential and commercial sys…" at bounding box center [784, 365] width 239 height 62
paste textarea "When your heating system falters, Rob’s delivers fast, effective repair solutio…"
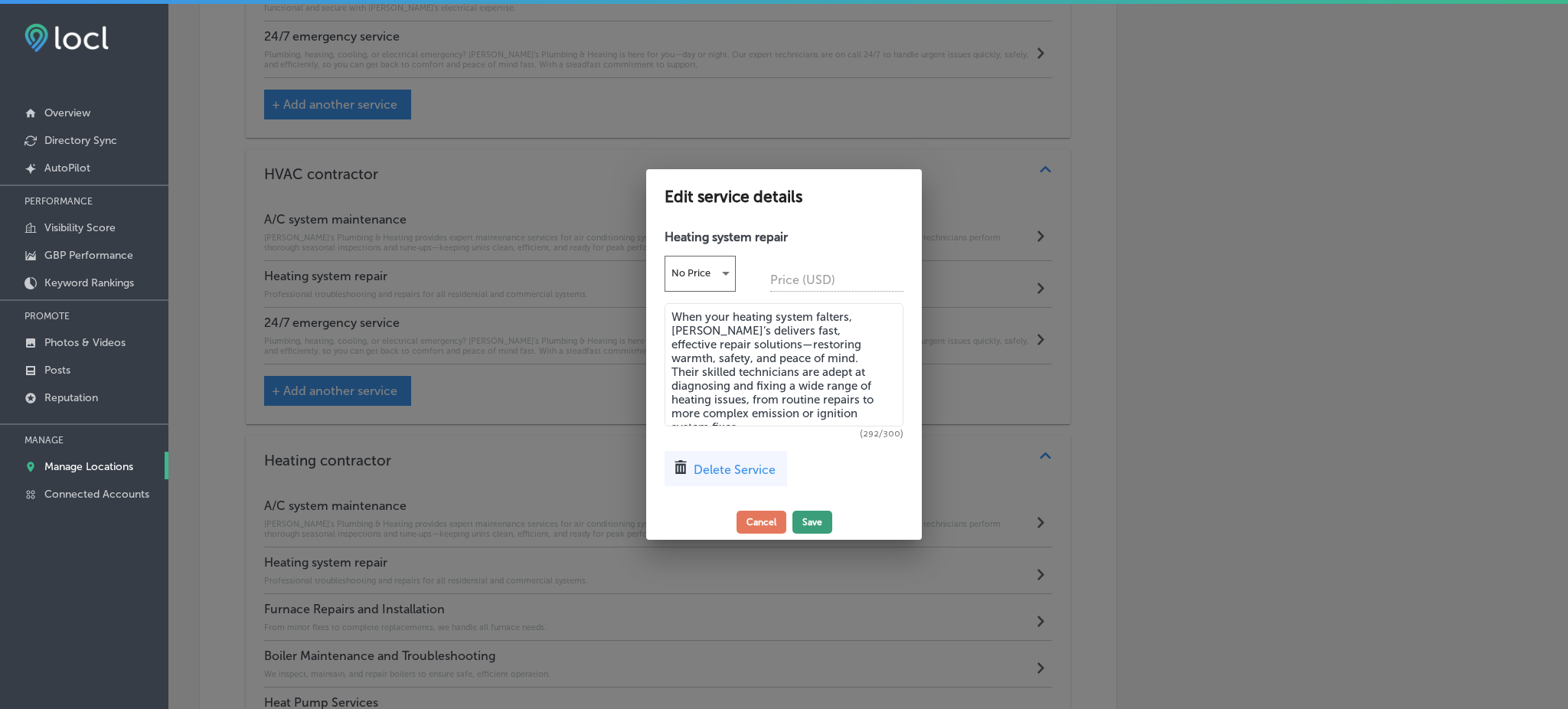
type textarea "When your heating system falters, Rob’s delivers fast, effective repair solutio…"
click at [814, 511] on button "Save" at bounding box center [812, 522] width 40 height 23
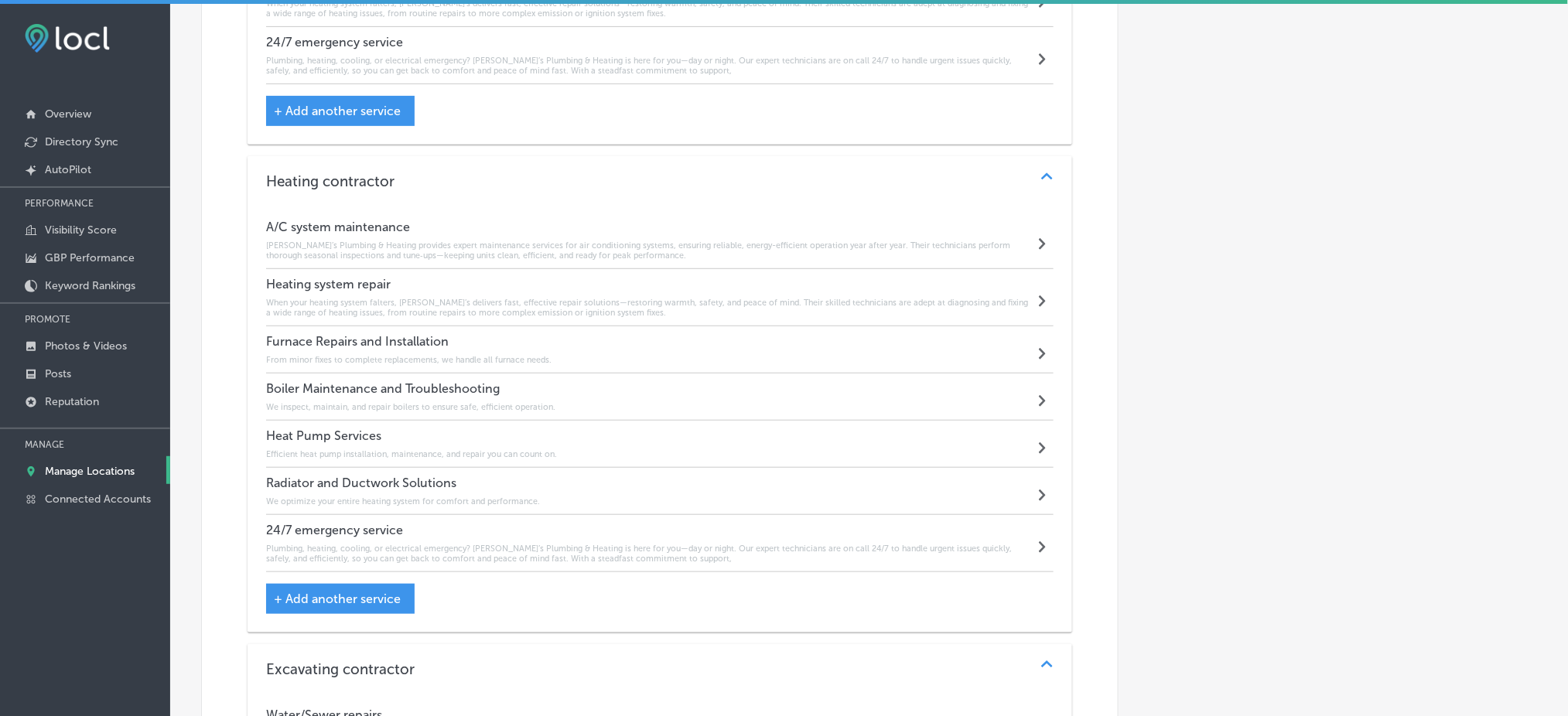
scroll to position [2342, 0]
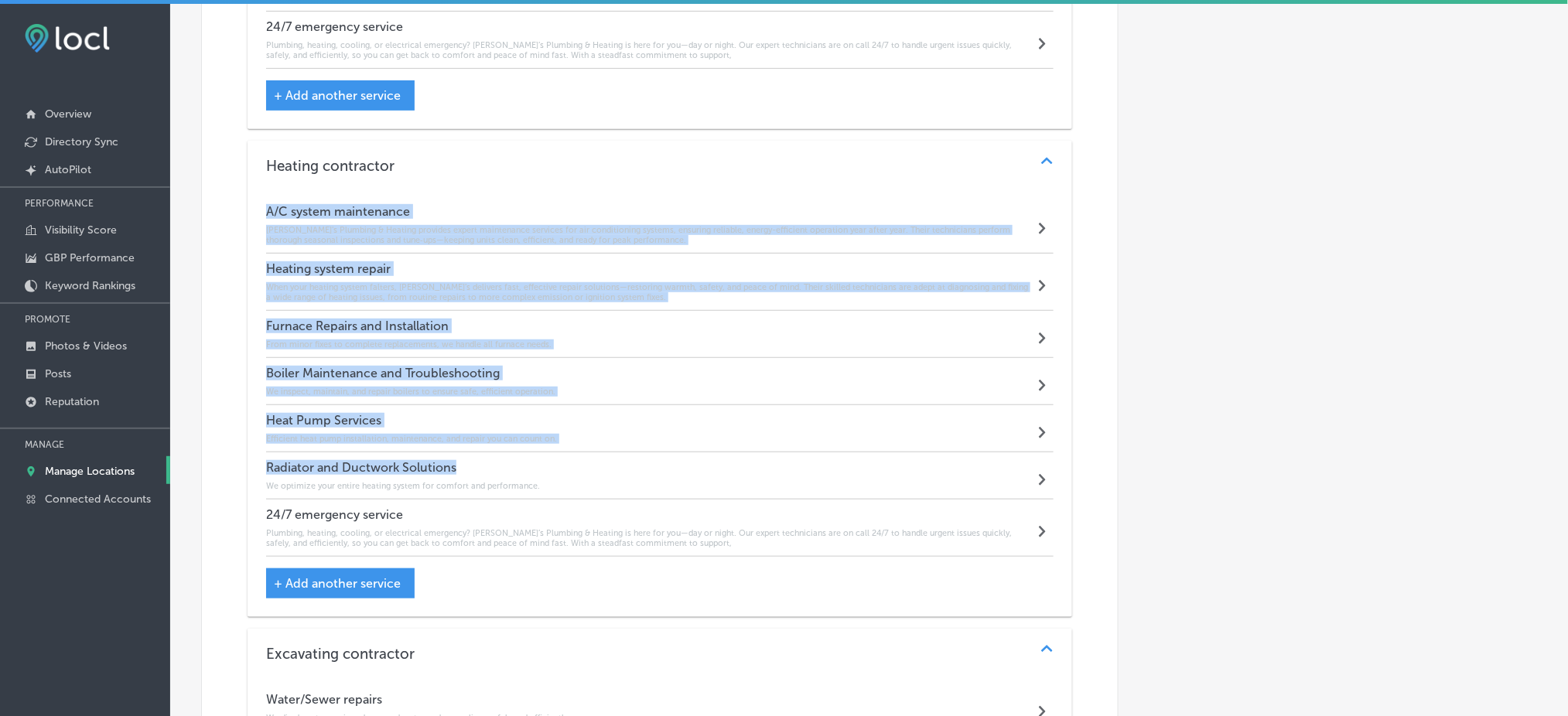
drag, startPoint x: 264, startPoint y: 195, endPoint x: 480, endPoint y: 457, distance: 339.6
click at [480, 457] on div "A/C system maintenance Rob’s Plumbing & Heating provides expert maintenance ser…" at bounding box center [659, 403] width 825 height 427
copy div "A/C system maintenance Rob’s Plumbing & Heating provides expert maintenance ser…"
click at [1305, 345] on div "Automatically Sync Profile Details Premium Directories:" at bounding box center [1322, 43] width 408 height 4218
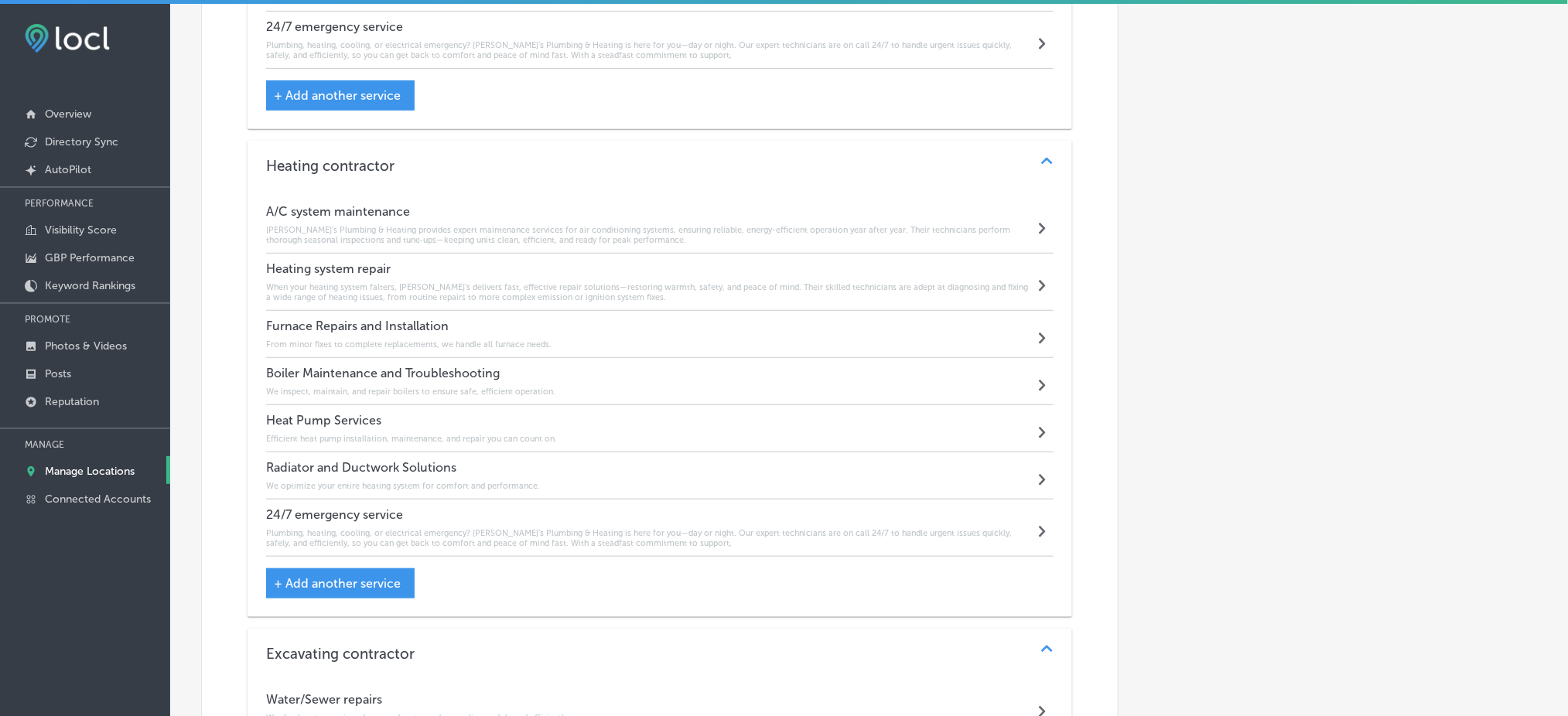
click at [425, 225] on h6 "Rob’s Plumbing & Heating provides expert maintenance services for air condition…" at bounding box center [650, 235] width 768 height 20
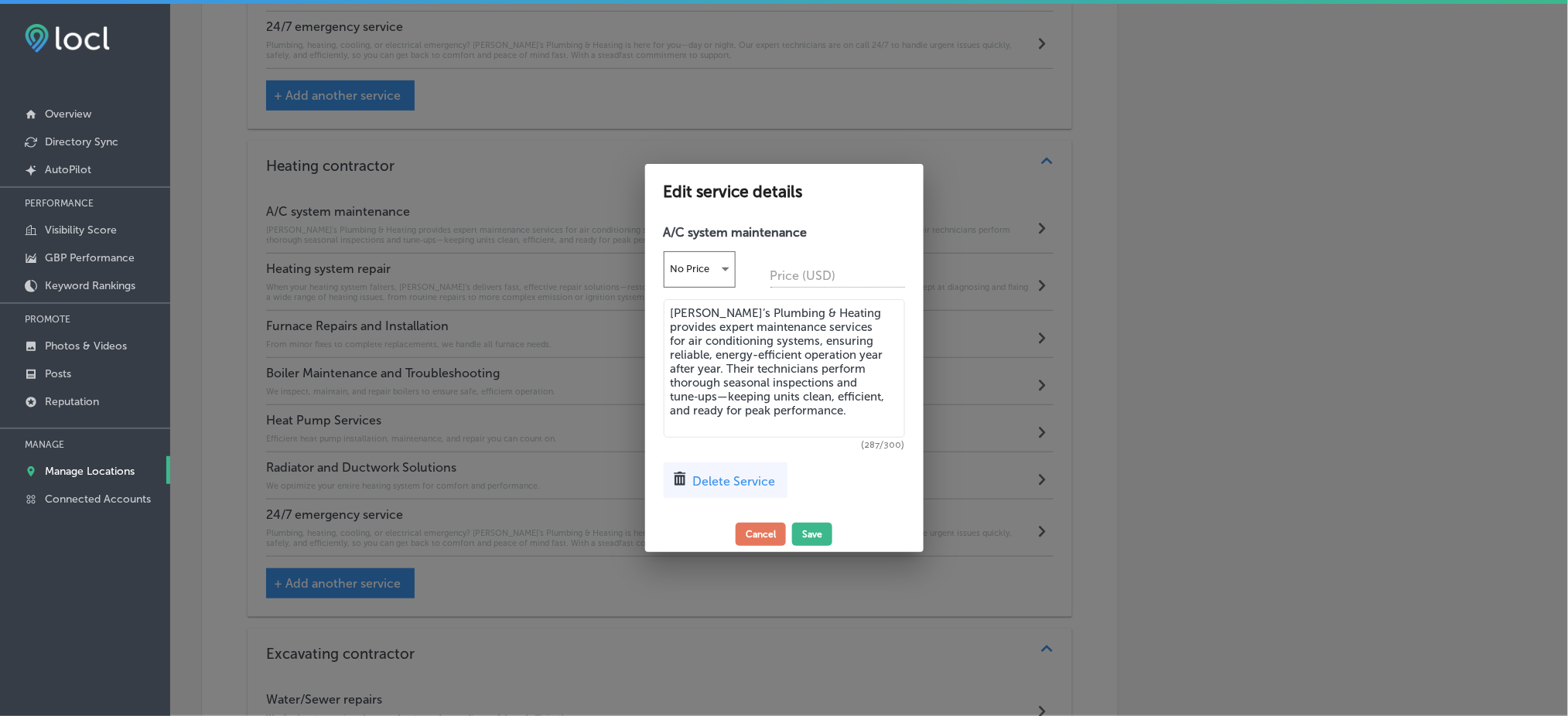
scroll to position [2345, 0]
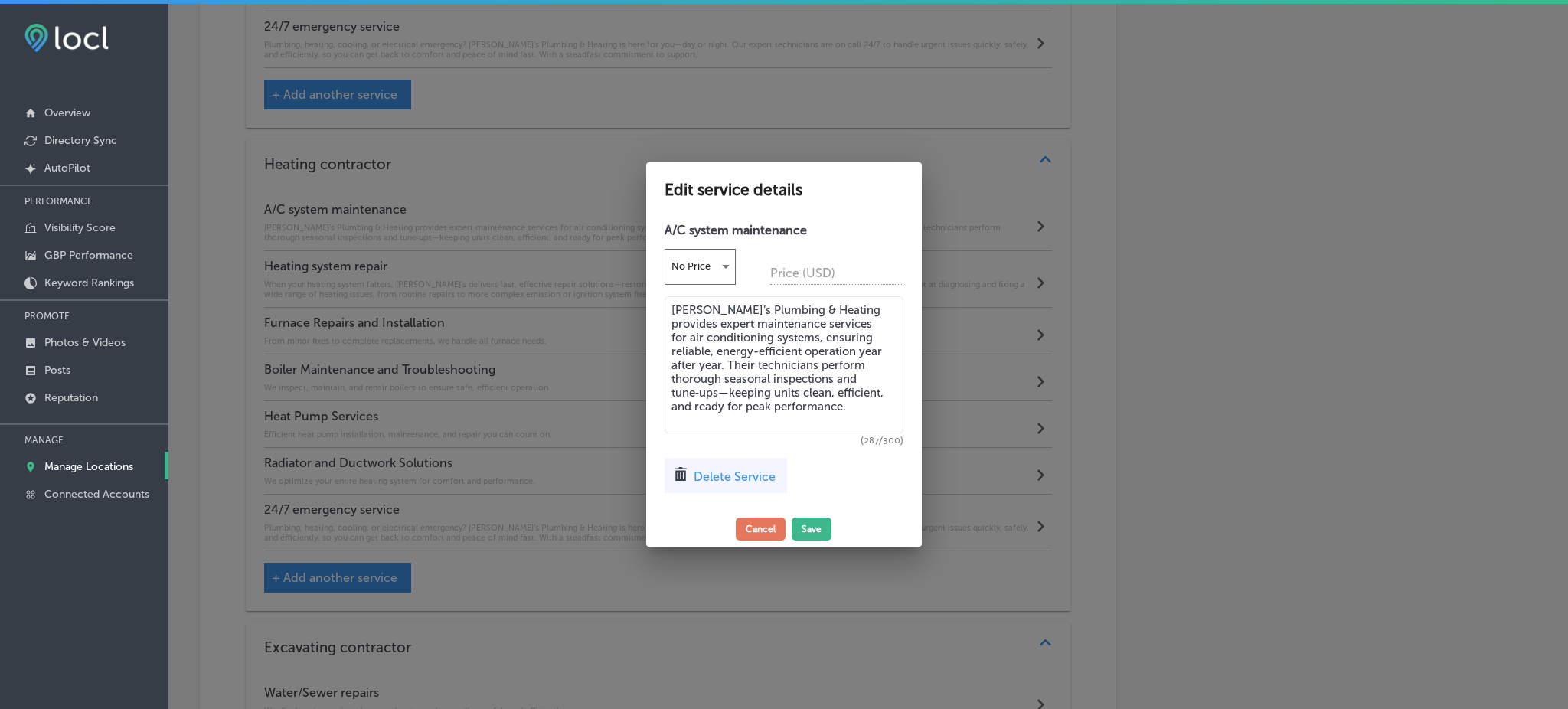
click at [706, 395] on textarea "Rob’s Plumbing & Heating provides expert maintenance services for air condition…" at bounding box center [784, 365] width 239 height 137
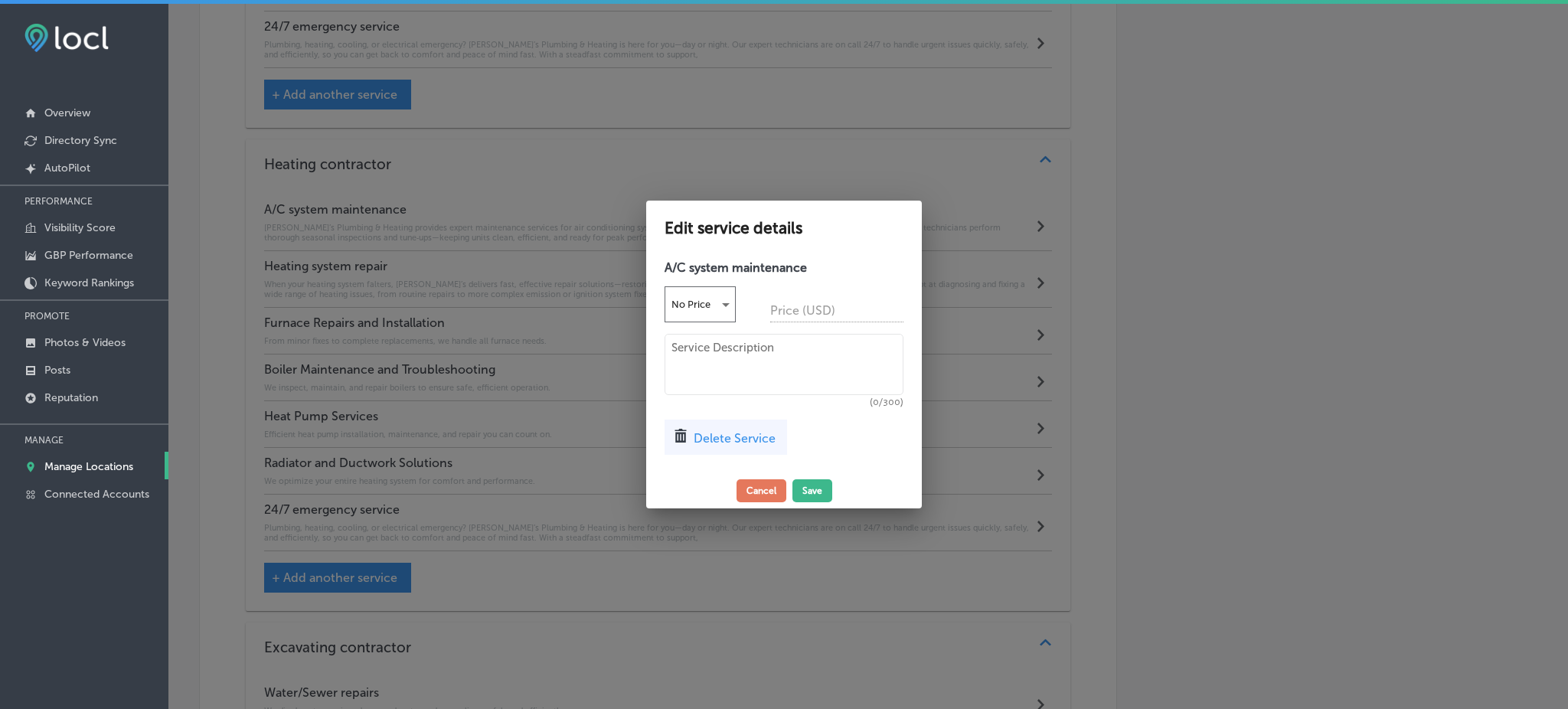
paste textarea "Rob’s delivers proactive air conditioning maintenance tailored to both resident…"
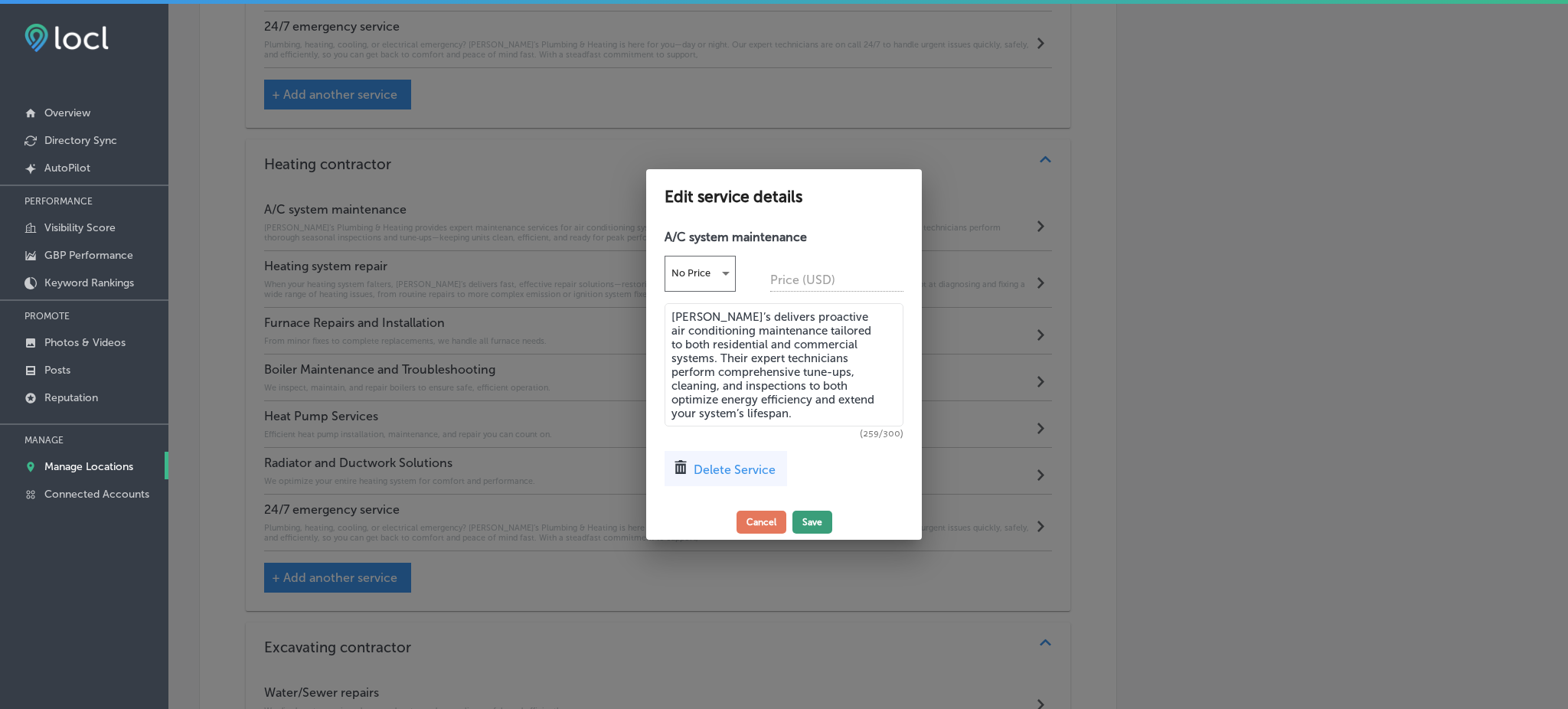
type textarea "Rob’s delivers proactive air conditioning maintenance tailored to both resident…"
click at [818, 524] on button "Save" at bounding box center [812, 522] width 40 height 23
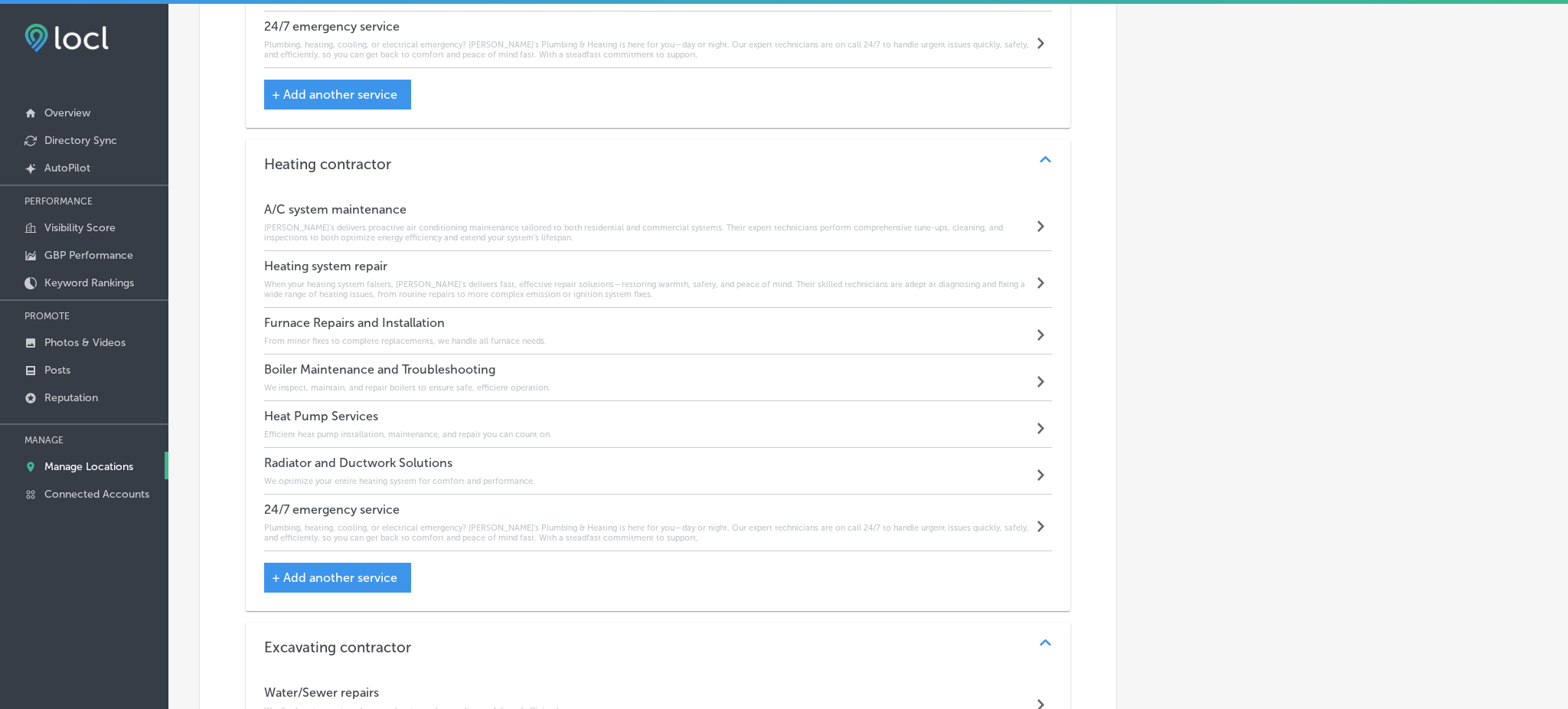
scroll to position [2319, 0]
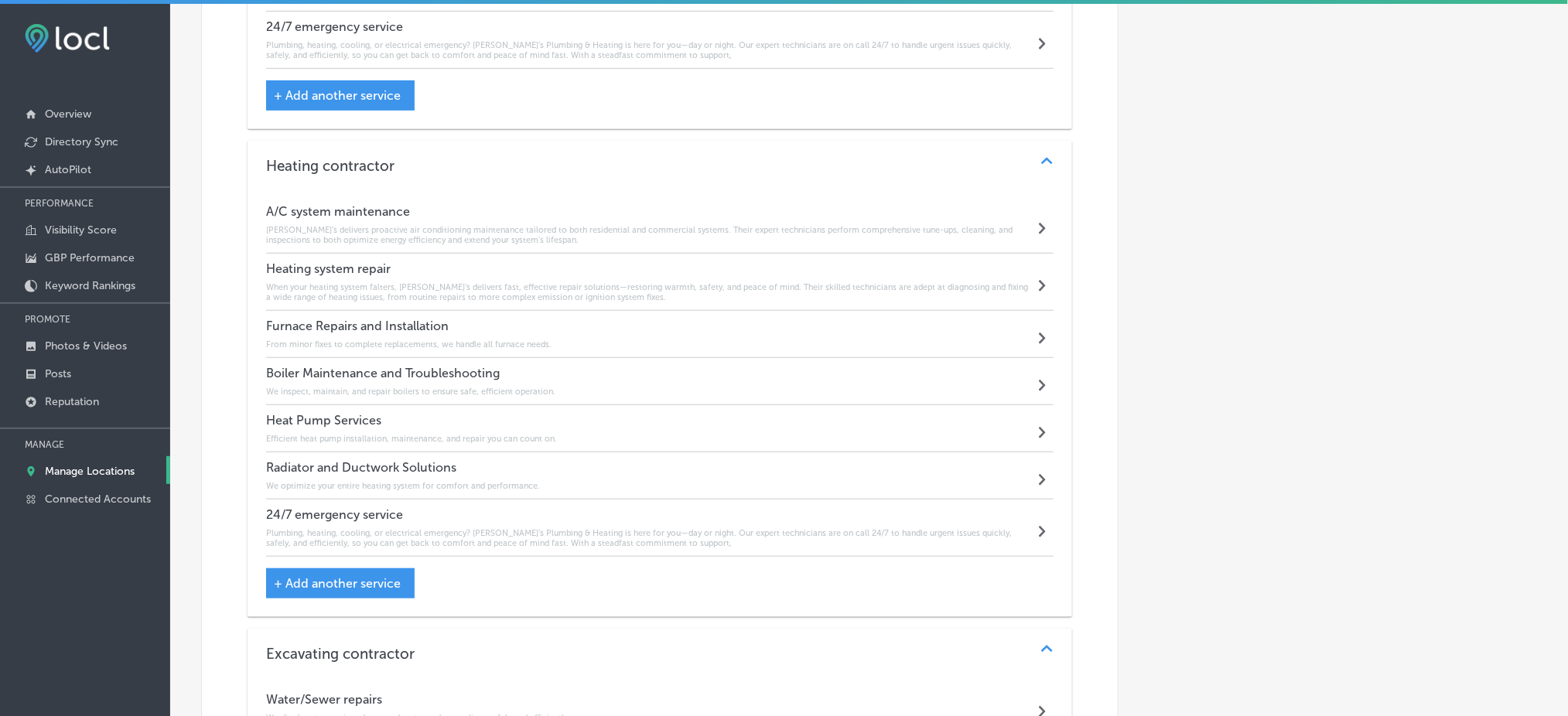
click at [367, 284] on h6 "When your heating system falters, Rob’s delivers fast, effective repair solutio…" at bounding box center [650, 292] width 768 height 20
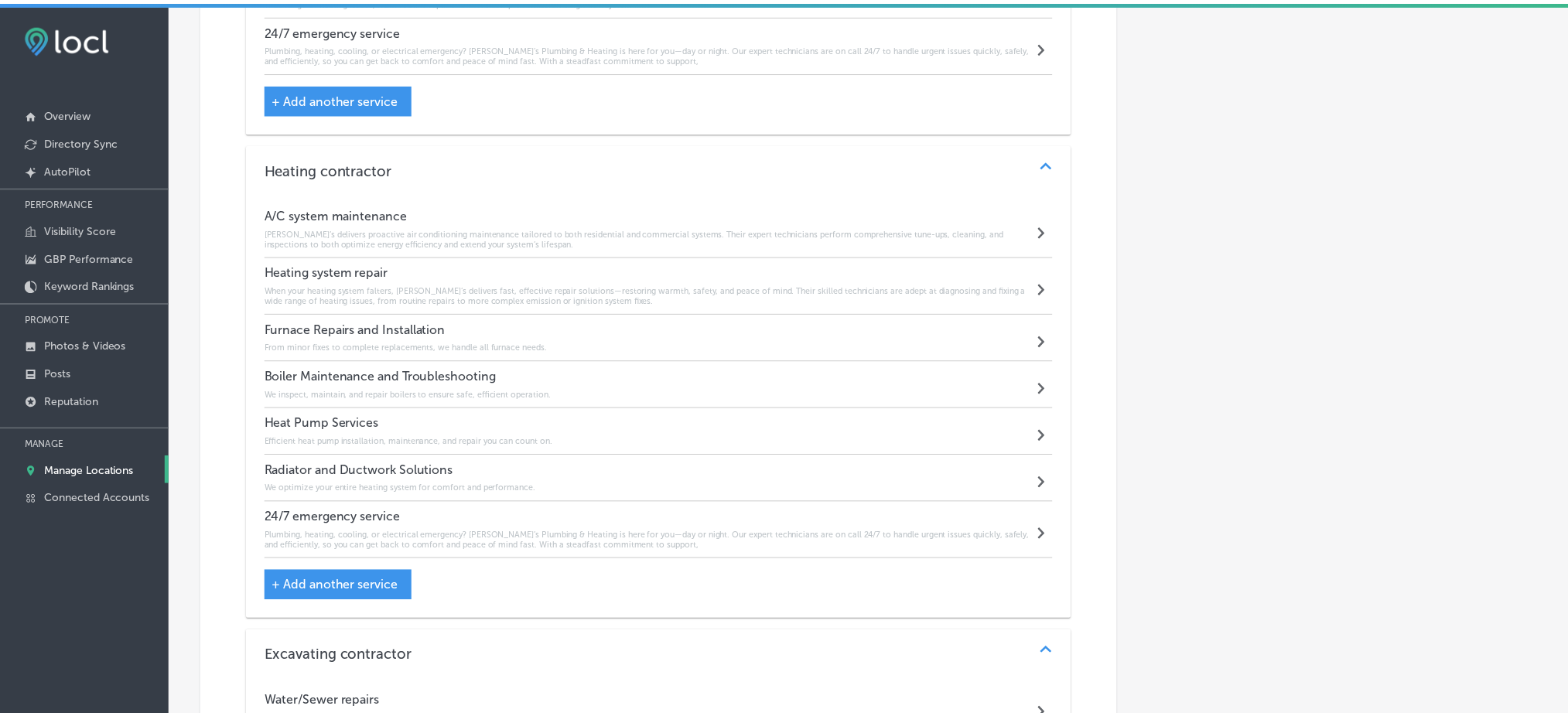
scroll to position [2345, 0]
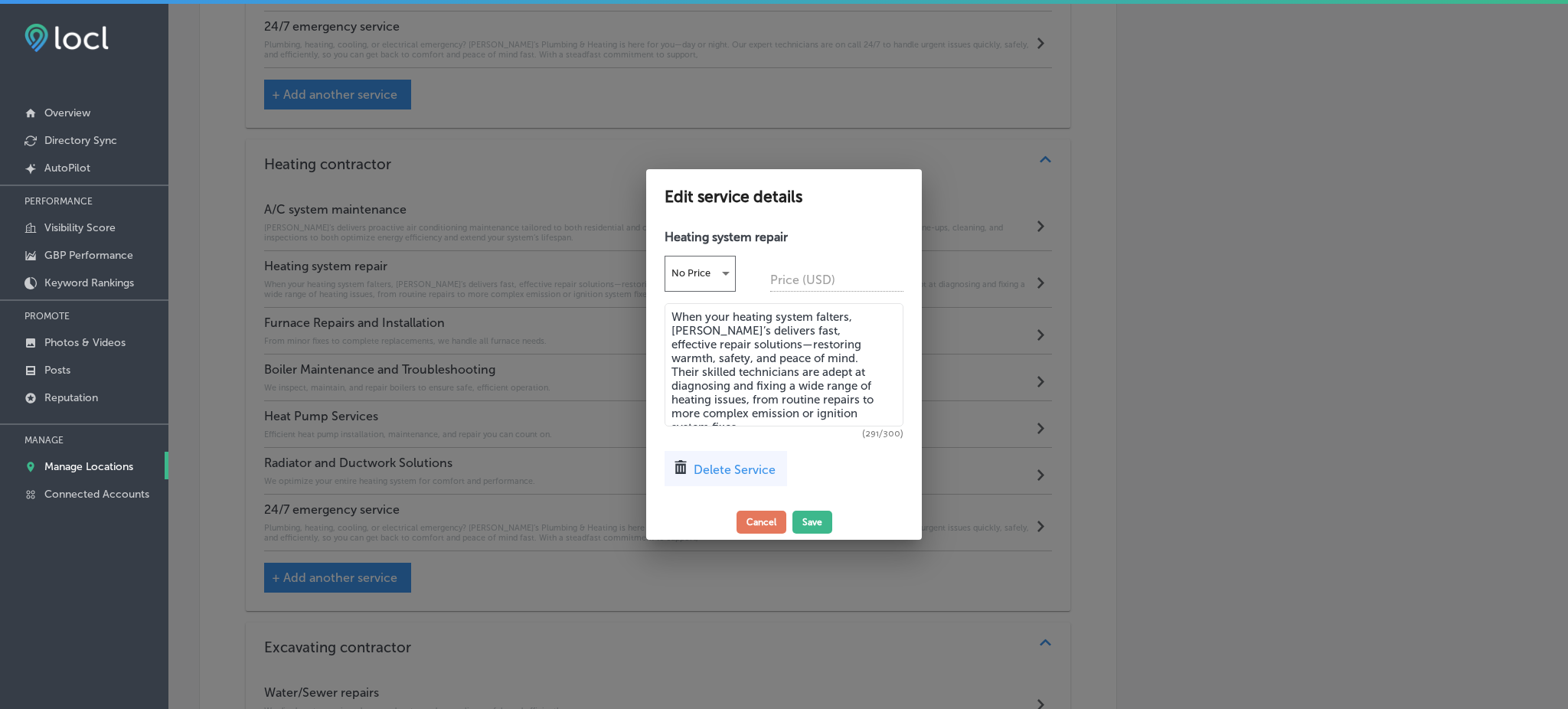
click at [775, 363] on textarea "When your heating system falters, Rob’s delivers fast, effective repair solutio…" at bounding box center [784, 365] width 239 height 123
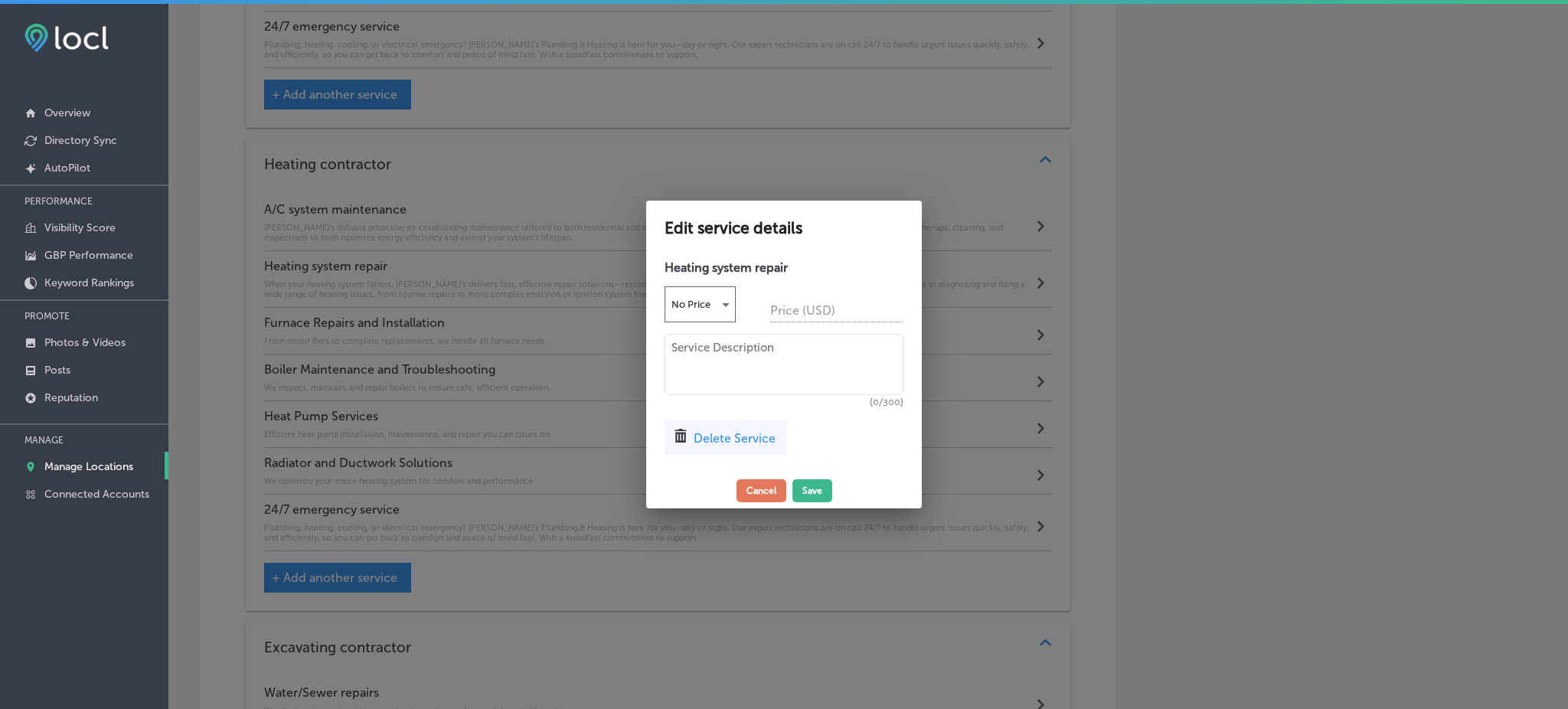
paste textarea "When your heating system falters, Rob’s is on standby with expert repairs that …"
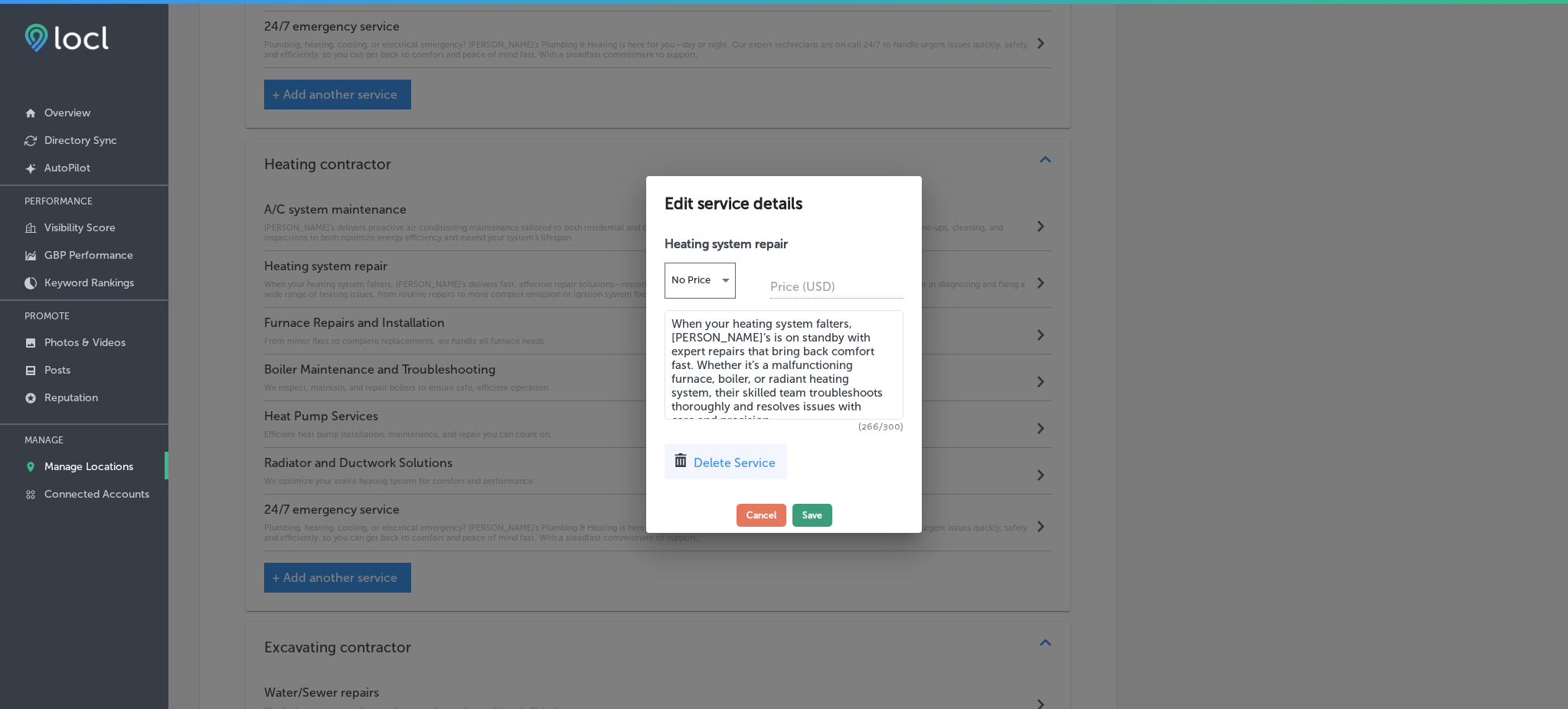
type textarea "When your heating system falters, Rob’s is on standby with expert repairs that …"
click at [806, 507] on button "Save" at bounding box center [812, 515] width 40 height 23
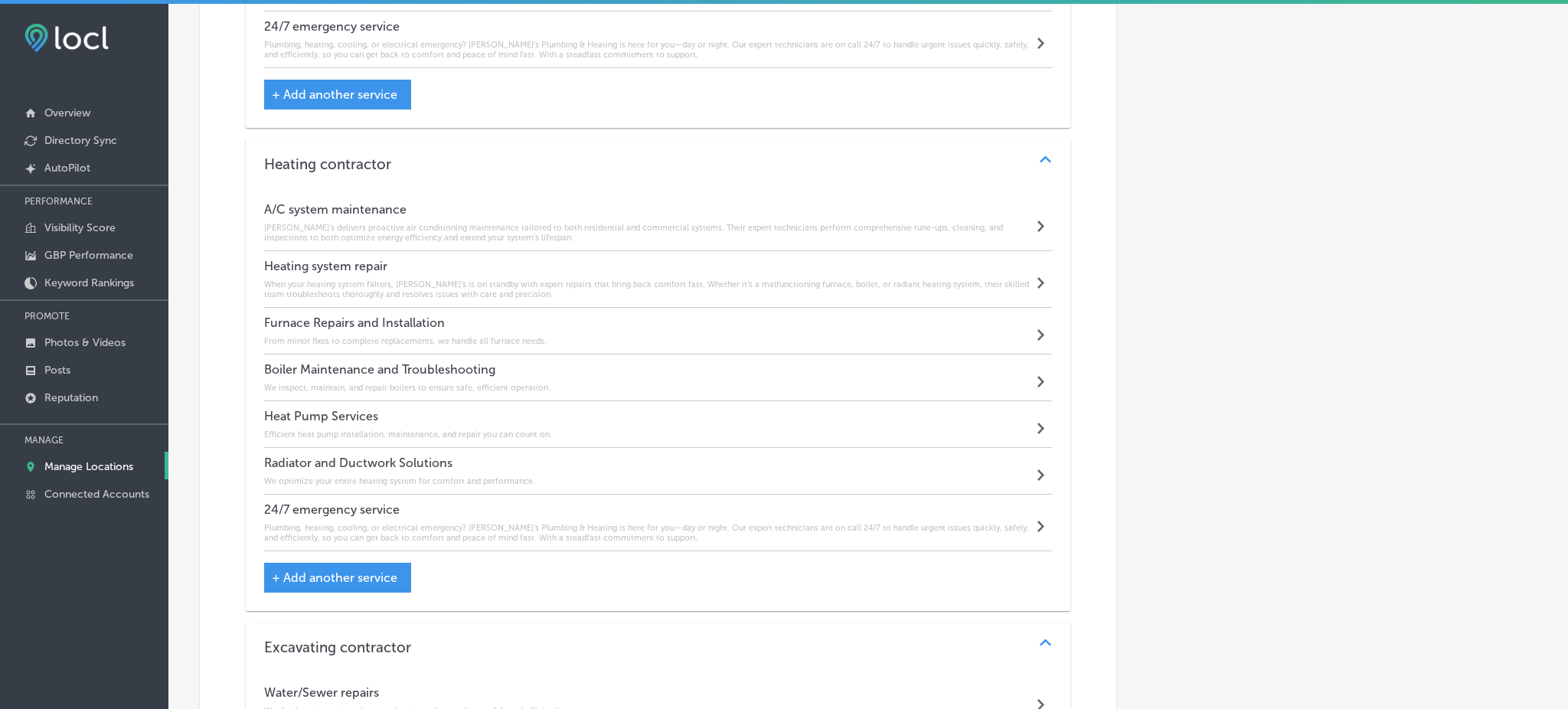
scroll to position [2319, 0]
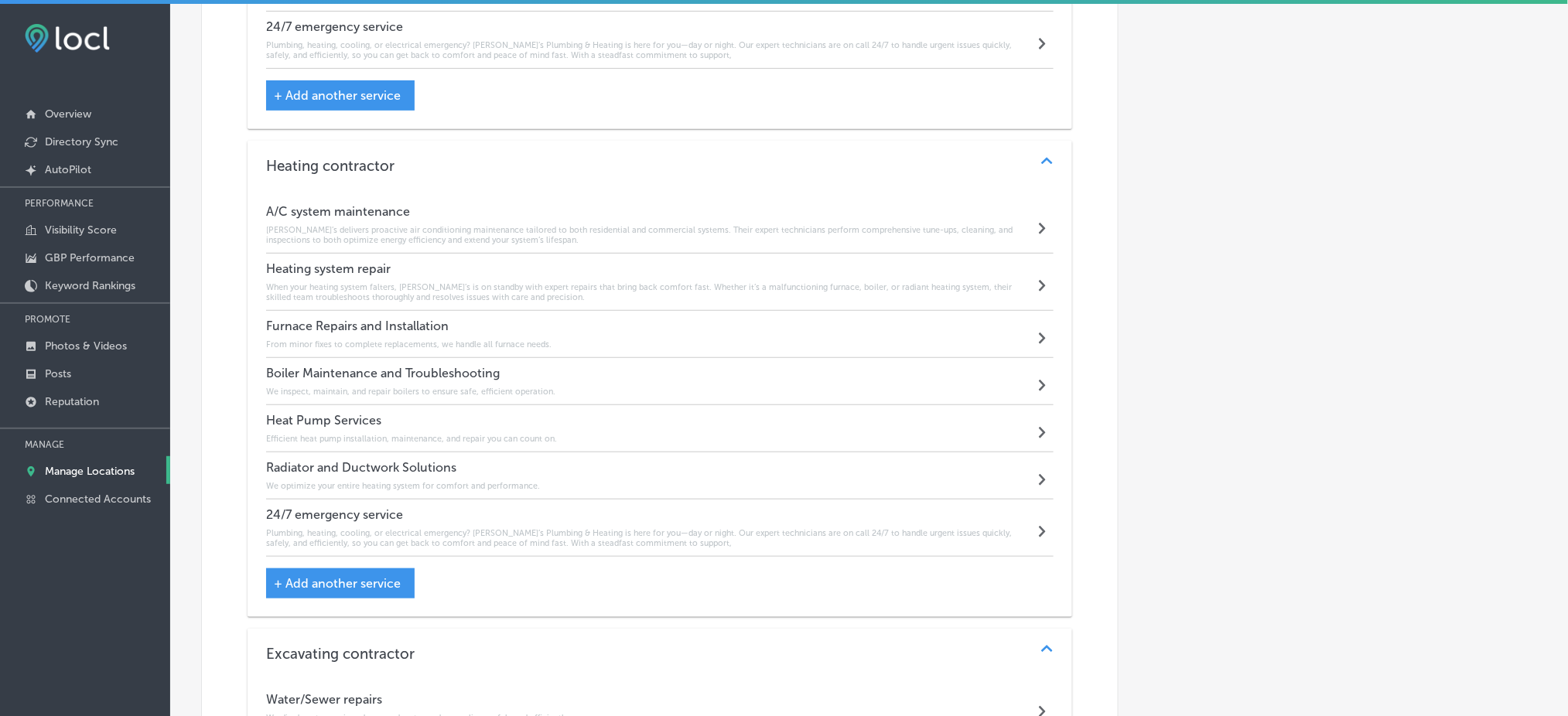
click at [454, 321] on h4 "Furnace Repairs and Installation" at bounding box center [408, 326] width 286 height 14
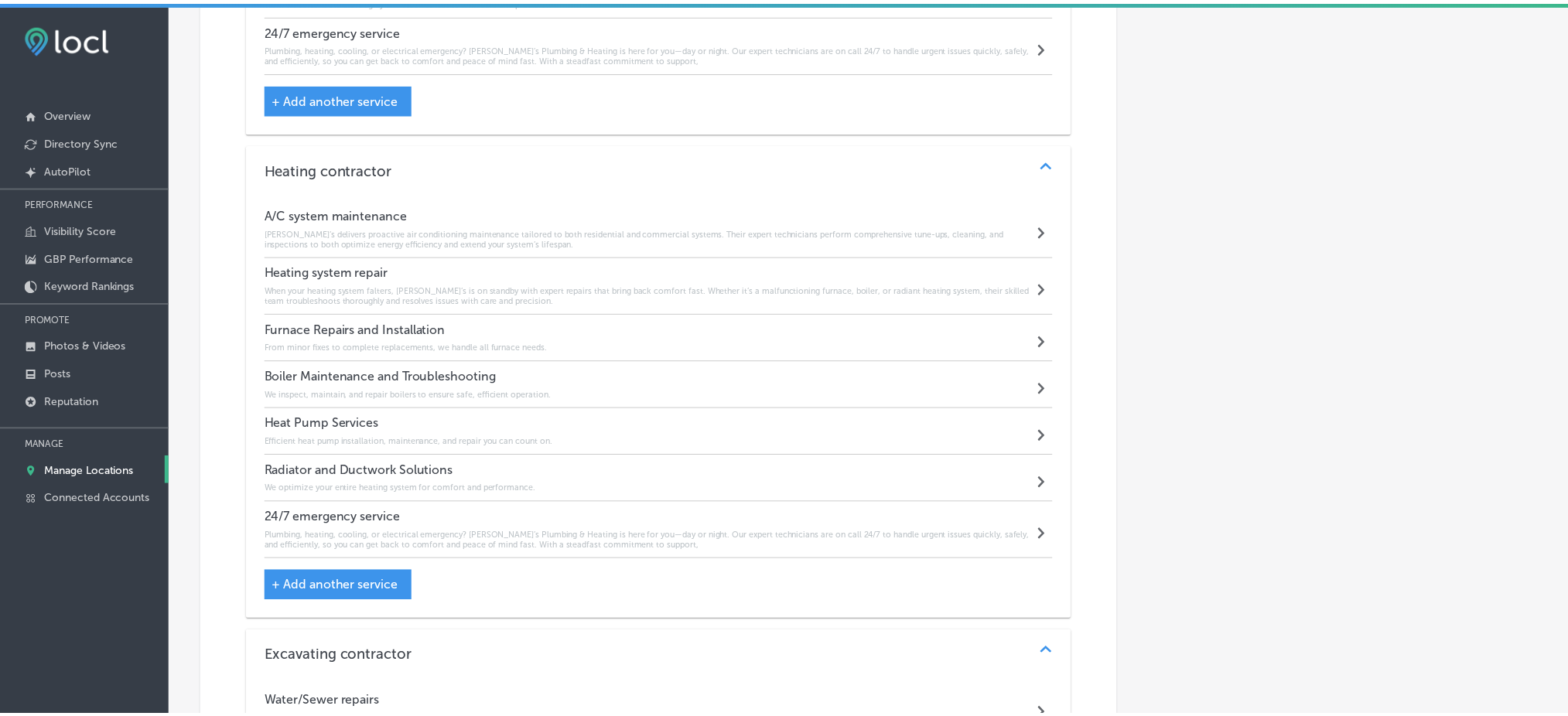
scroll to position [2345, 0]
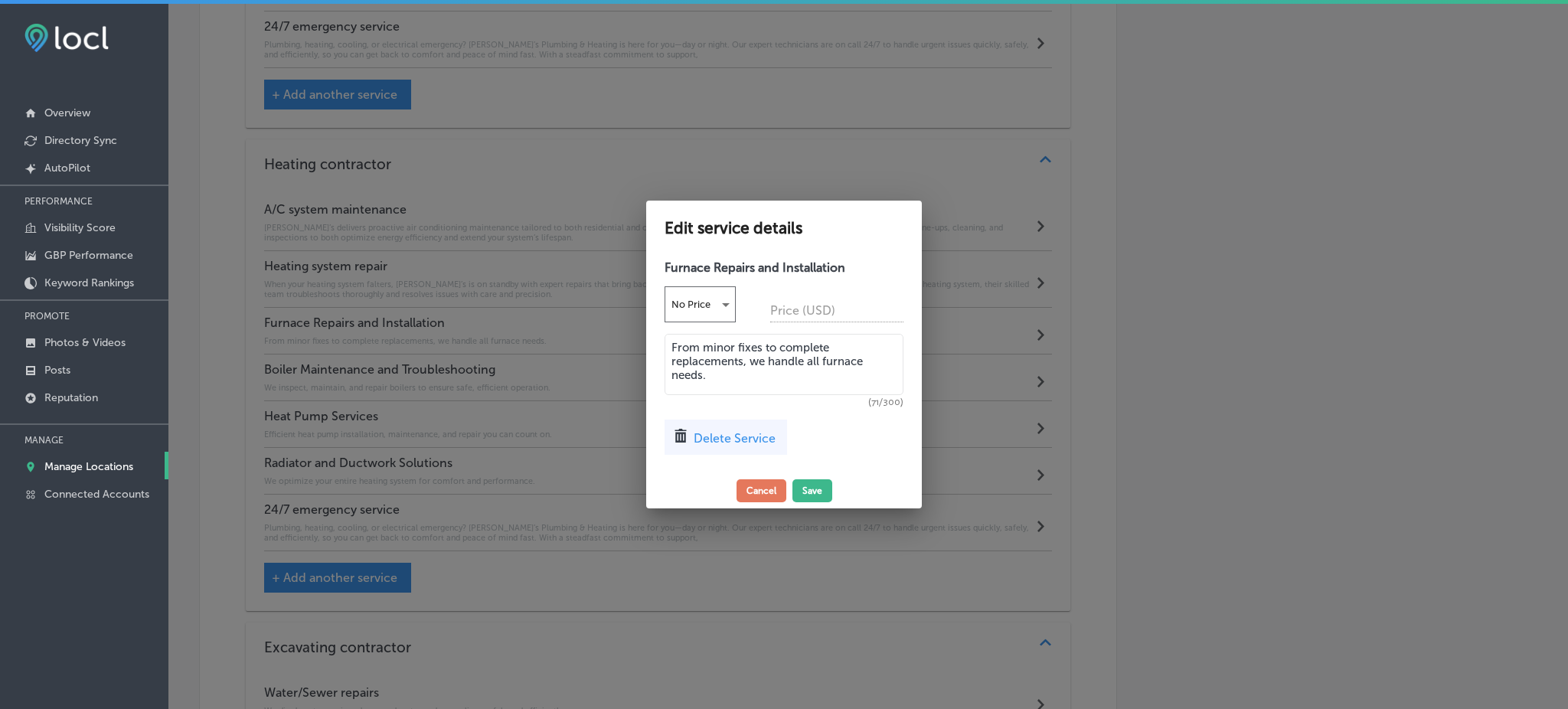
click at [733, 369] on textarea "From minor fixes to complete replacements, we handle all furnace needs." at bounding box center [784, 365] width 239 height 62
paste textarea "Rob’s offers end-to-end furnace services—from professional installations of new…"
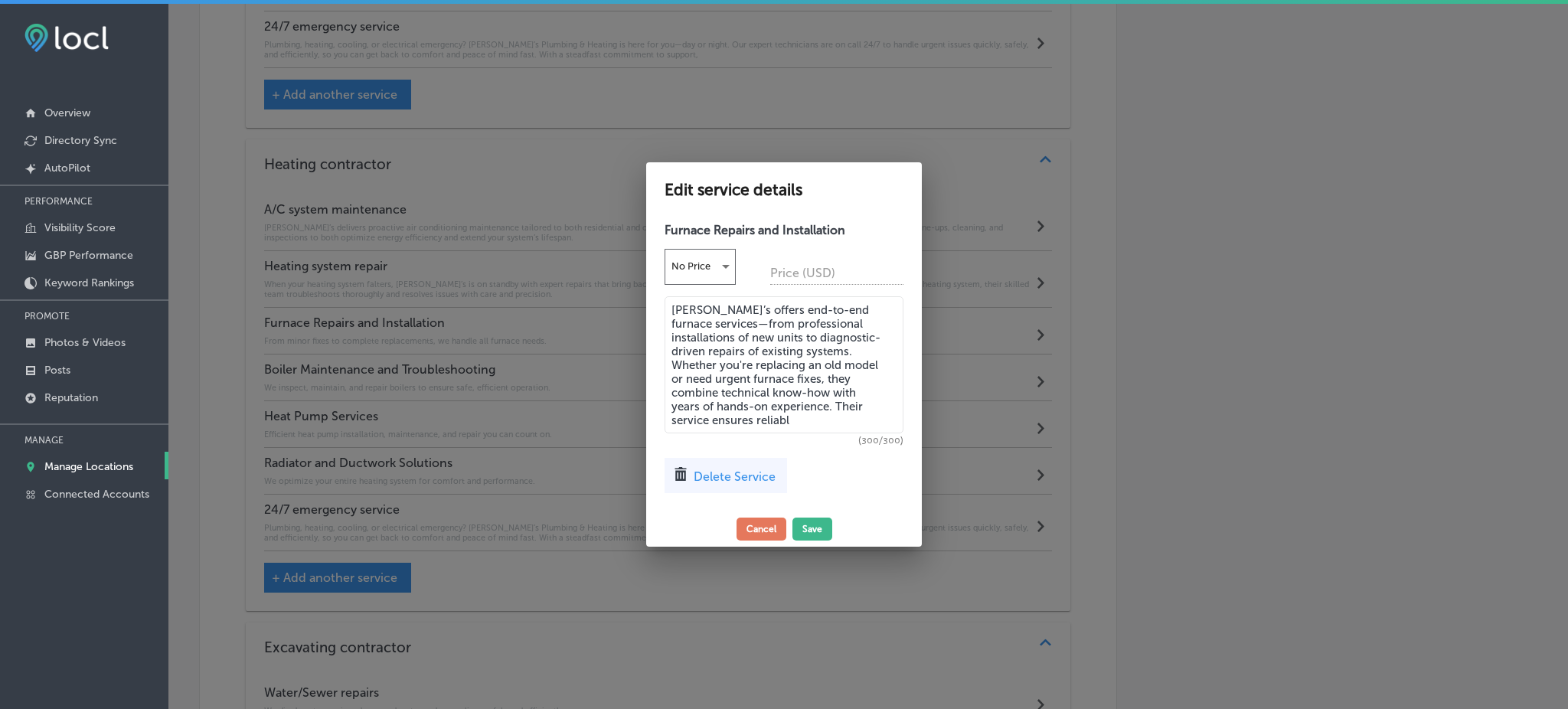
type textarea "Rob’s offers end-to-end furnace services—from professional installations of new…"
click at [760, 404] on textarea "Rob’s offers end-to-end furnace services—from professional installations of new…" at bounding box center [784, 365] width 239 height 137
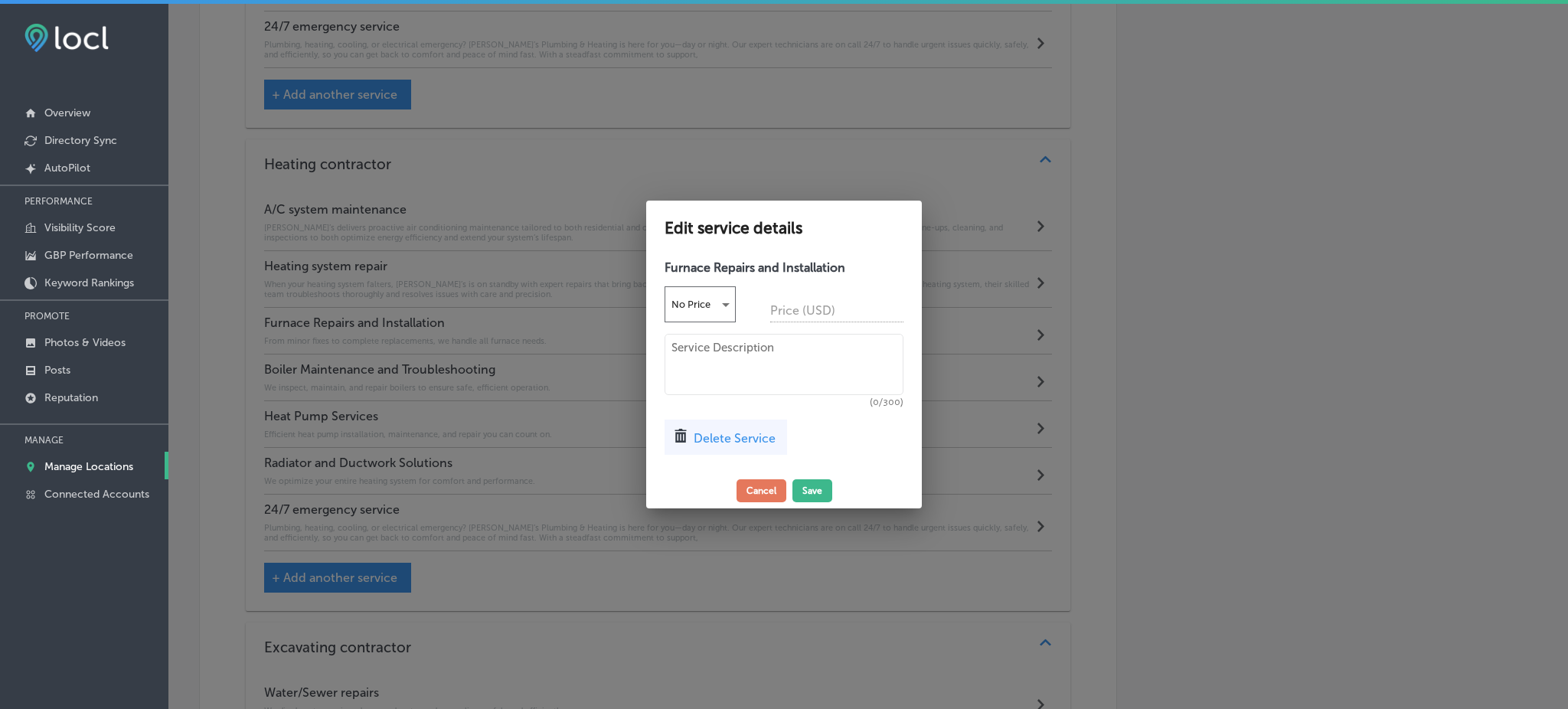
paste textarea "Rob’s offers end-to-end furnace services—from professional installations of new…"
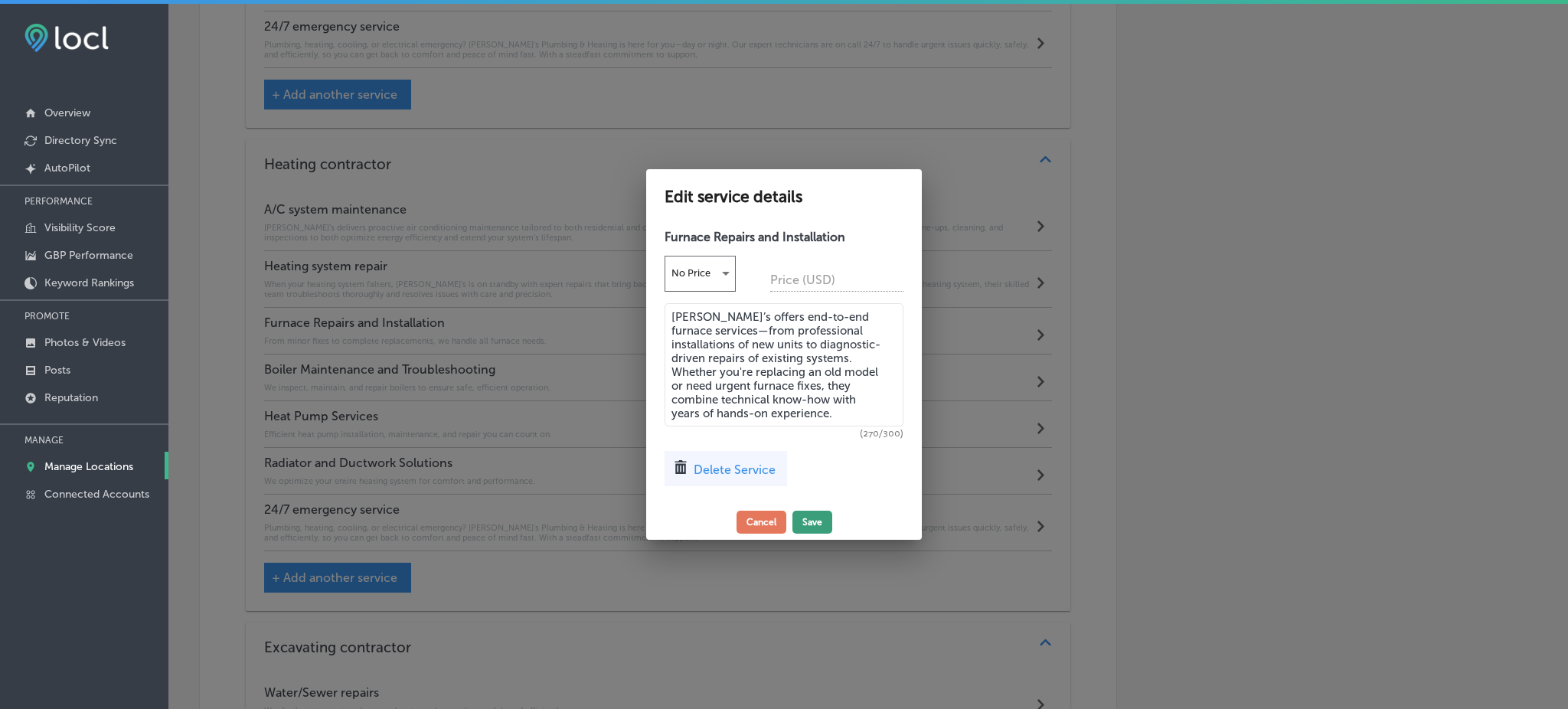
type textarea "Rob’s offers end-to-end furnace services—from professional installations of new…"
click at [813, 515] on button "Save" at bounding box center [812, 522] width 40 height 23
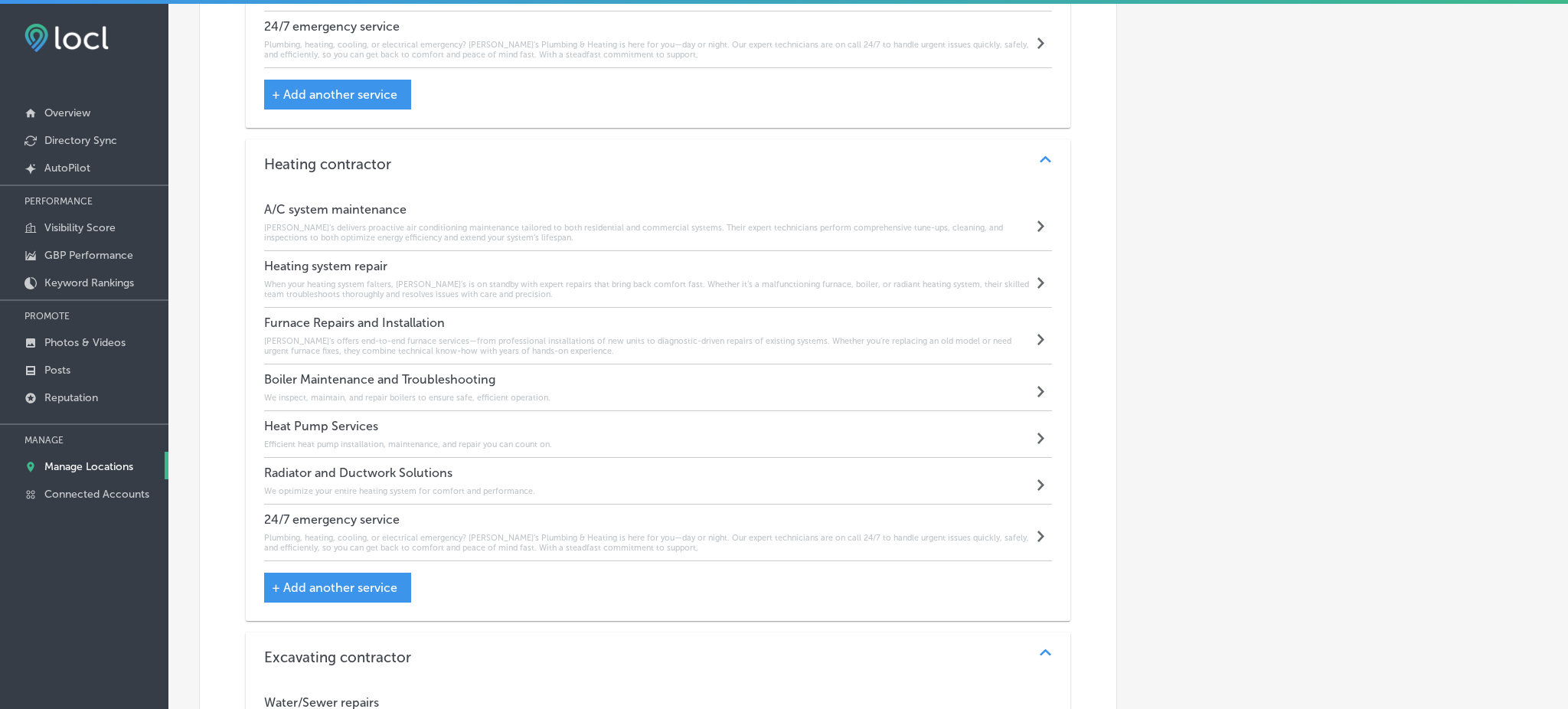
scroll to position [2319, 0]
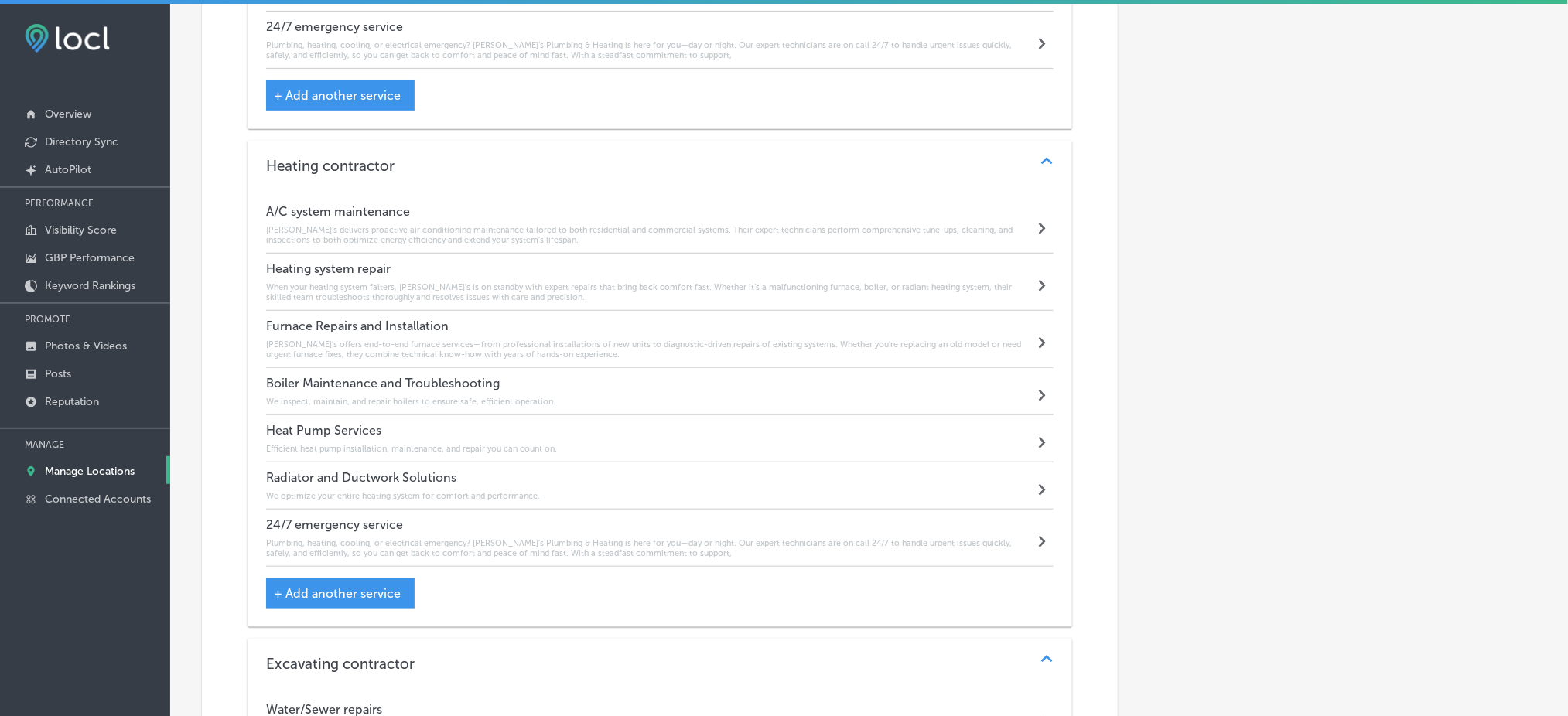
click at [357, 397] on h6 "We inspect, maintain, and repair boilers to ensure safe, efficient operation." at bounding box center [410, 402] width 289 height 10
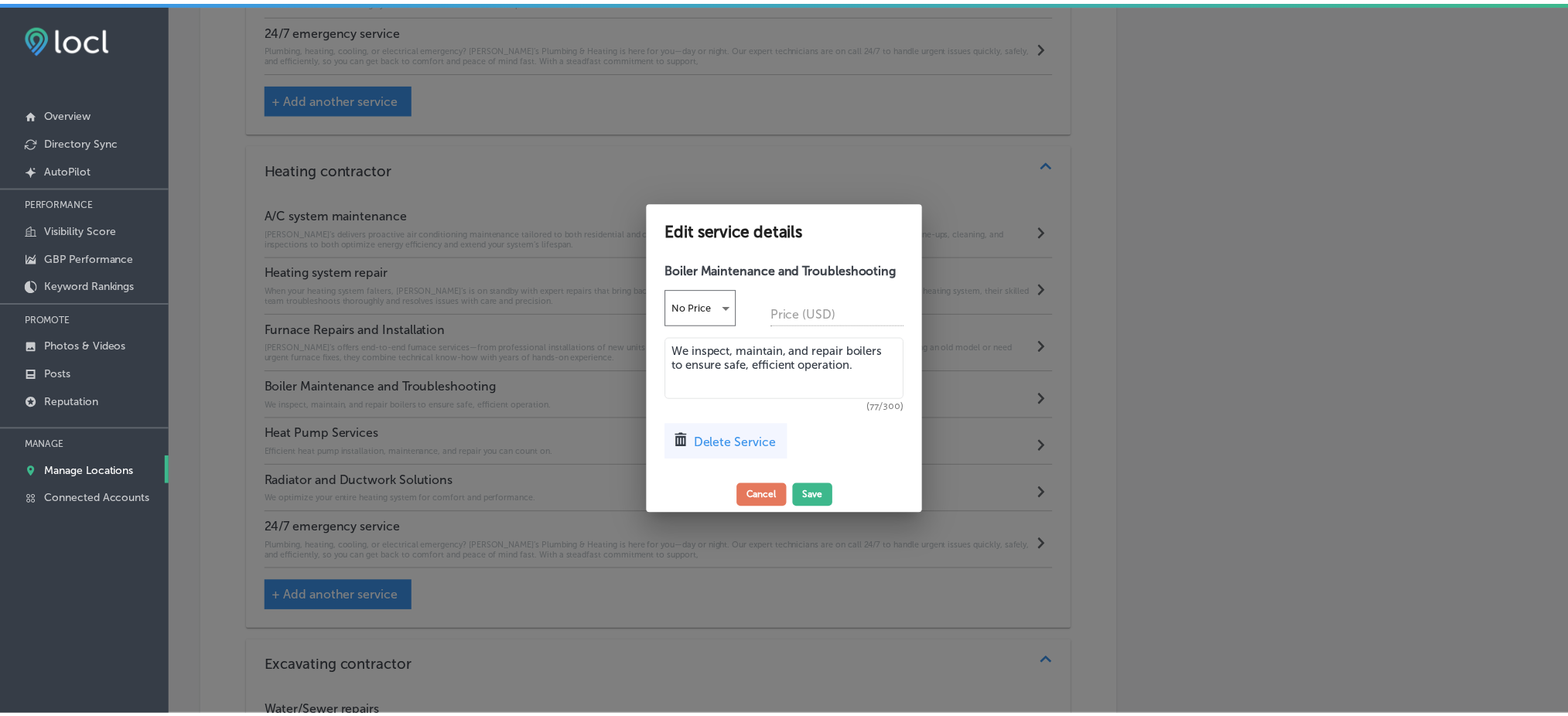
scroll to position [2345, 0]
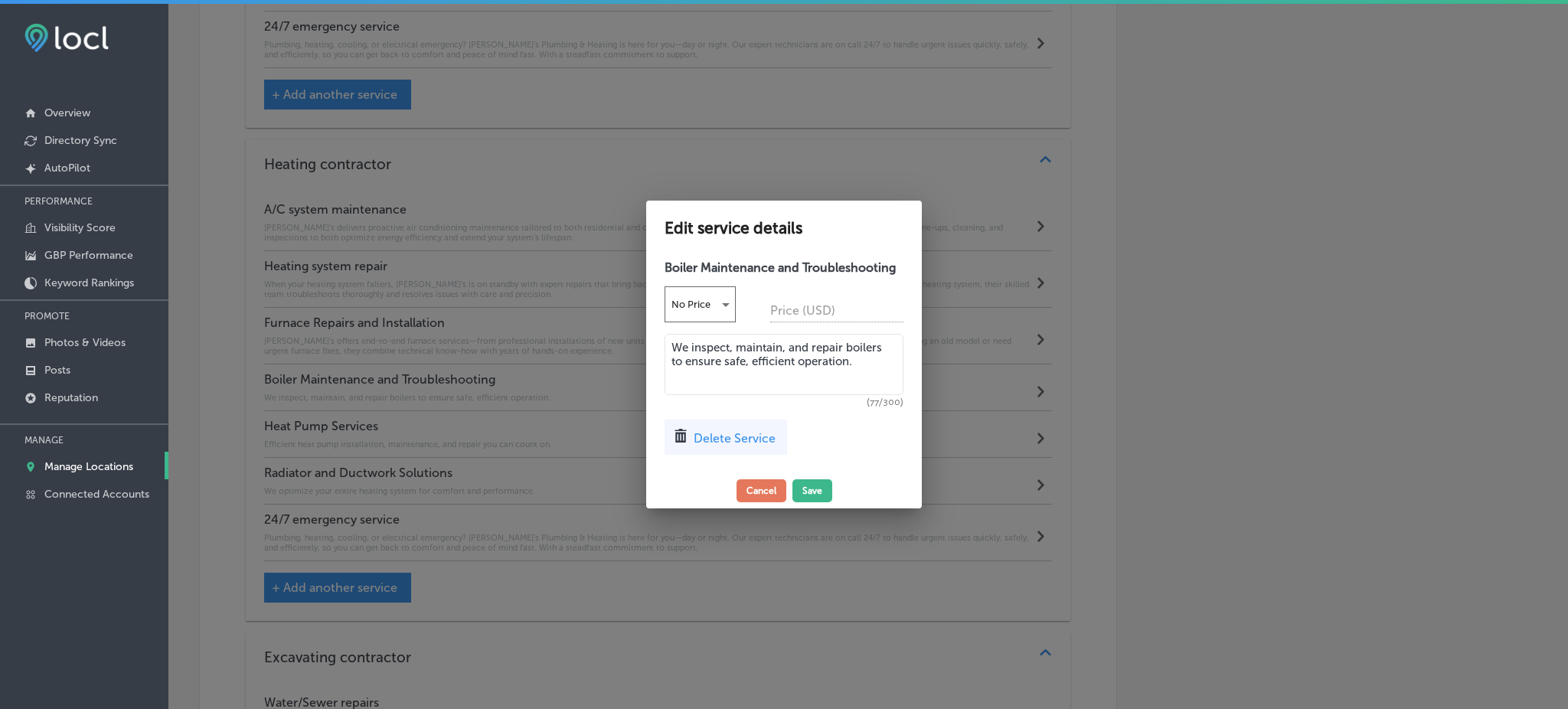
click at [798, 354] on textarea "We inspect, maintain, and repair boilers to ensure safe, efficient operation." at bounding box center [784, 365] width 239 height 62
paste textarea "Keep your hot water and heating boiler in top condition with Rob’s meticulous m…"
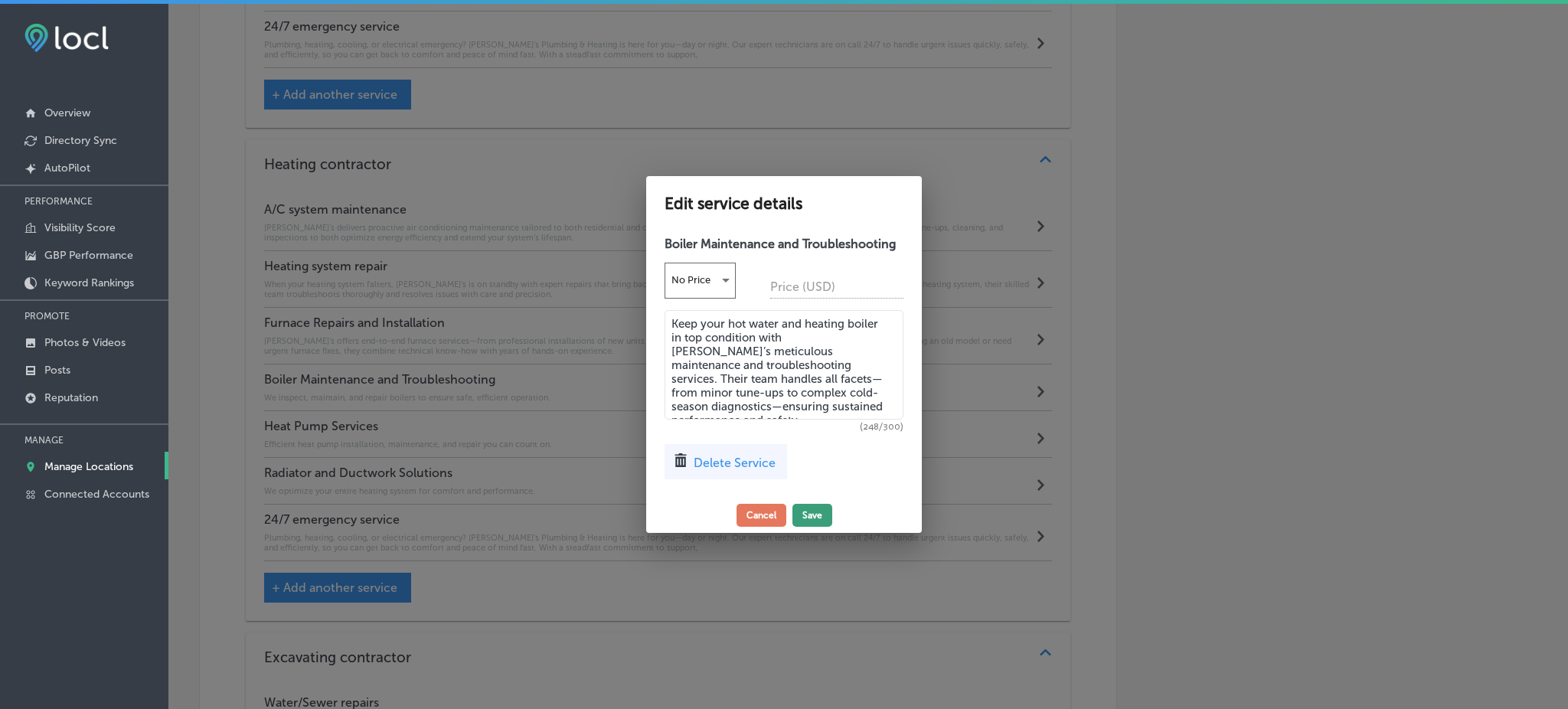
type textarea "Keep your hot water and heating boiler in top condition with Rob’s meticulous m…"
click at [815, 510] on button "Save" at bounding box center [812, 515] width 40 height 23
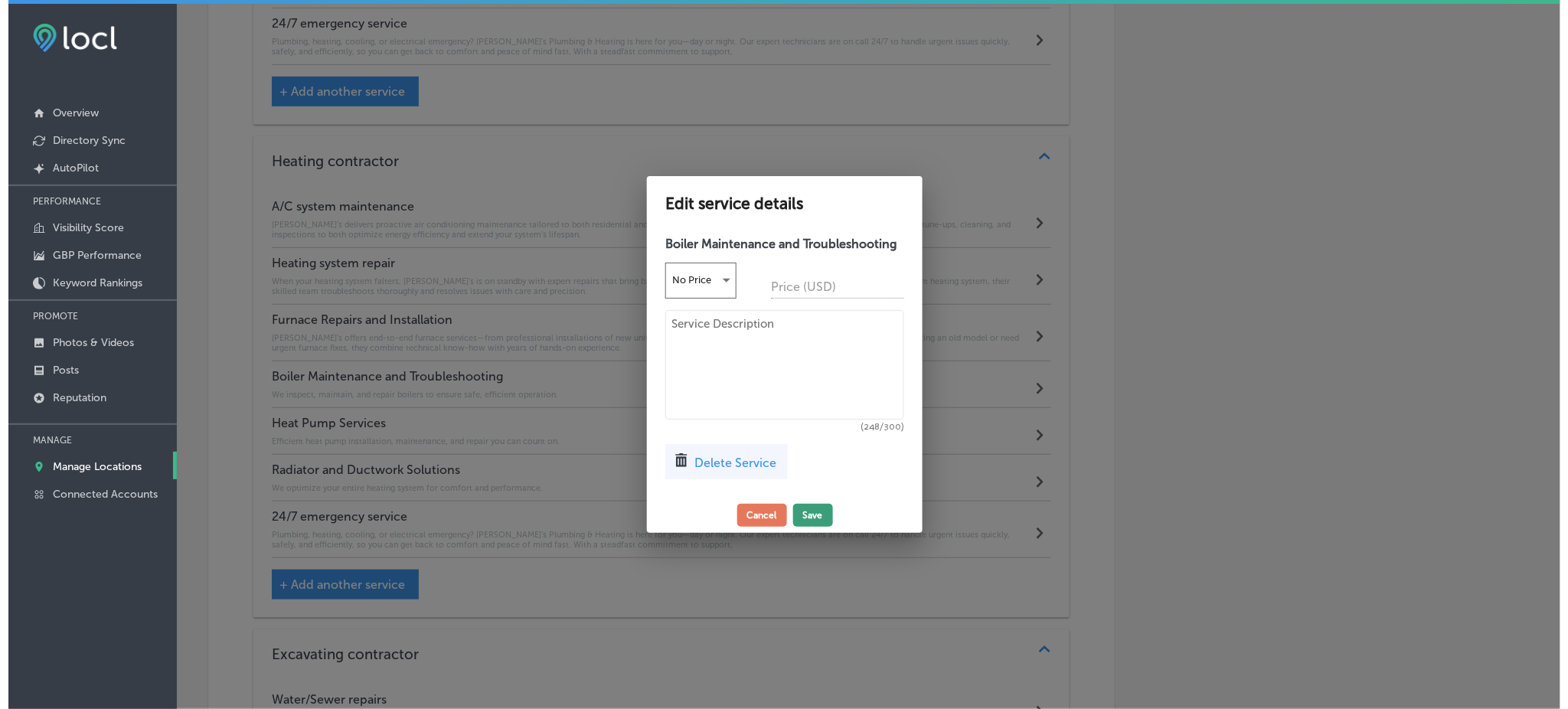
scroll to position [2319, 0]
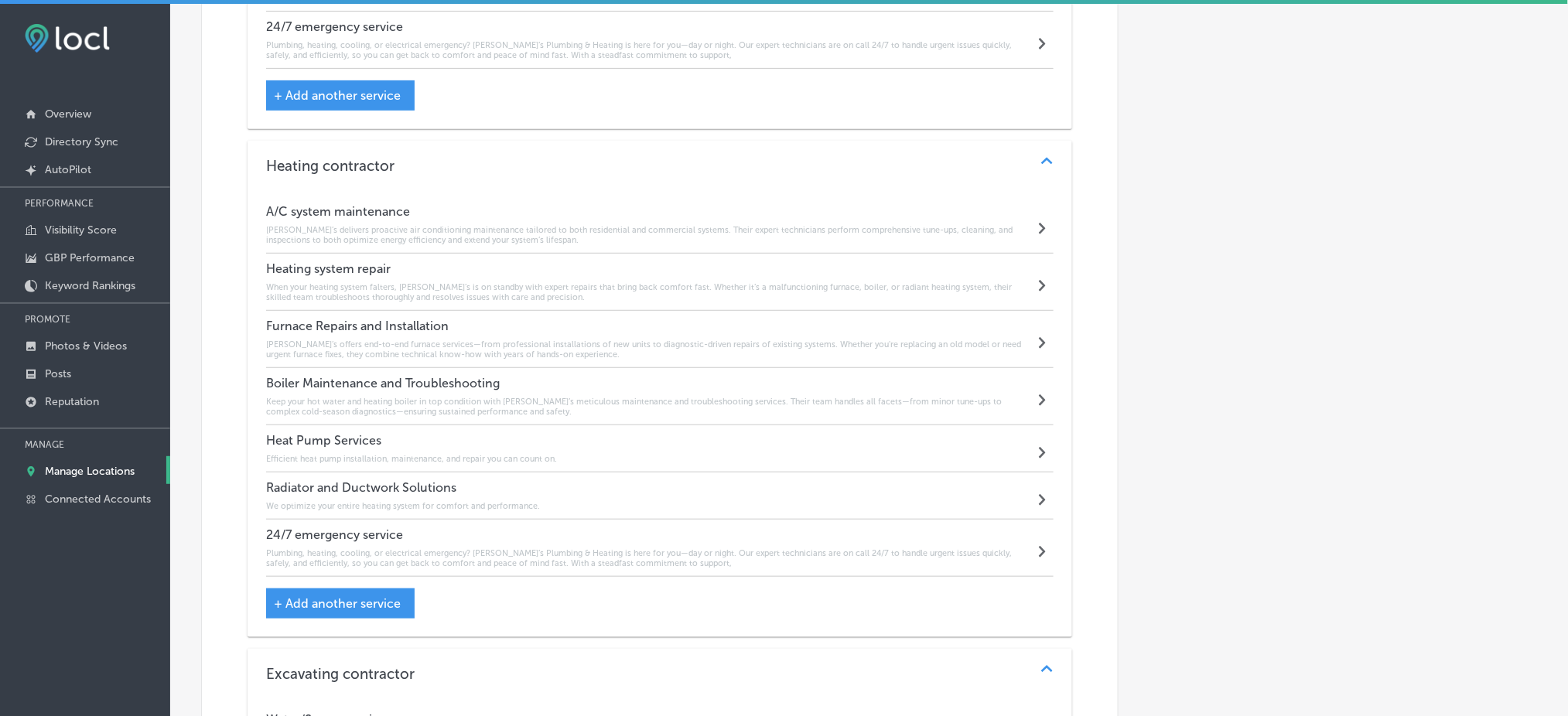
click at [362, 454] on h6 "Efficient heat pump installation, maintenance, and repair you can count on." at bounding box center [411, 459] width 291 height 10
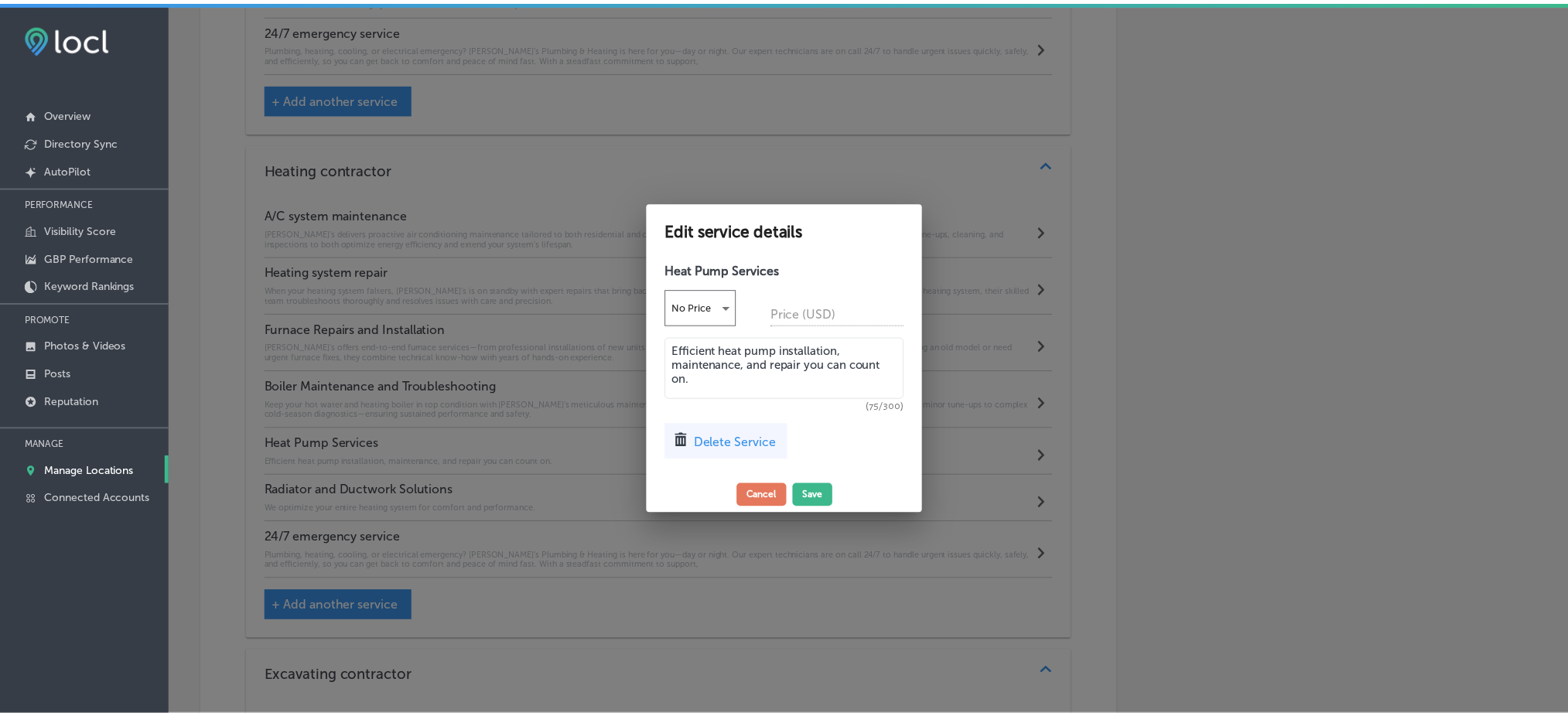
scroll to position [2345, 0]
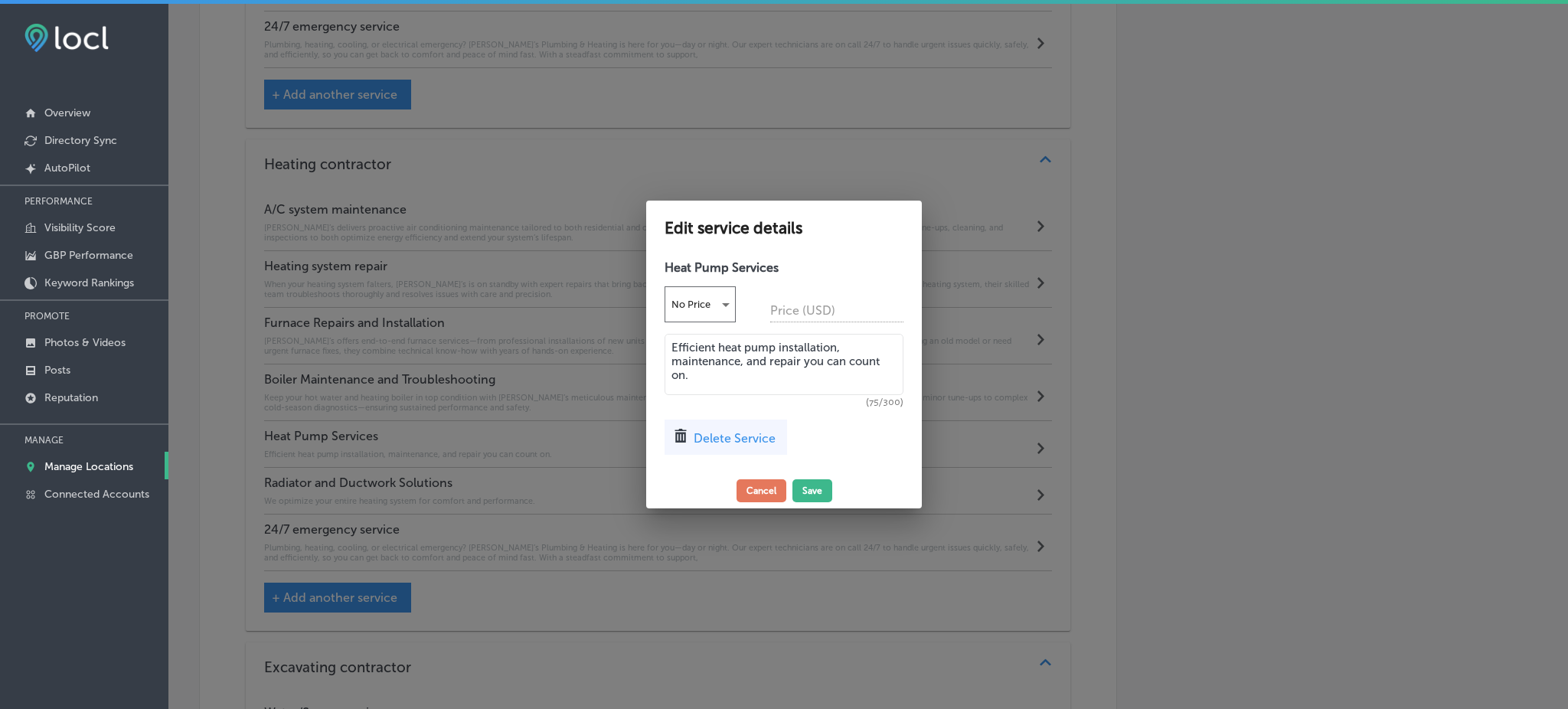
click at [778, 416] on div "Heat Pump Services No Price Price (USD) Efficient heat pump installation, maint…" at bounding box center [784, 362] width 276 height 220
click at [757, 378] on textarea "Efficient heat pump installation, maintenance, and repair you can count on." at bounding box center [784, 365] width 239 height 62
paste textarea "Rob’s supports modern, energy-efficient heating solutions through expert heat p…"
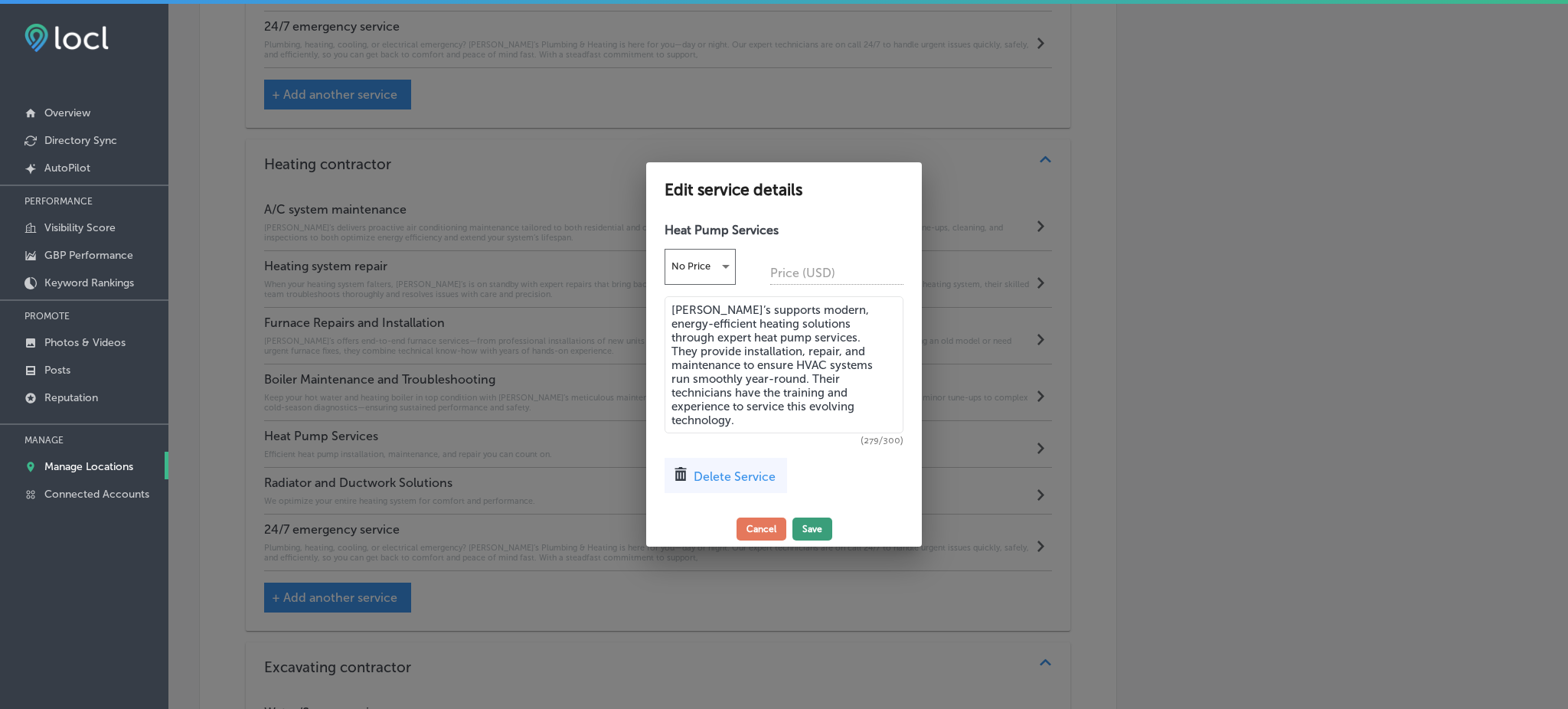
type textarea "Rob’s supports modern, energy-efficient heating solutions through expert heat p…"
click at [806, 526] on button "Save" at bounding box center [812, 528] width 40 height 23
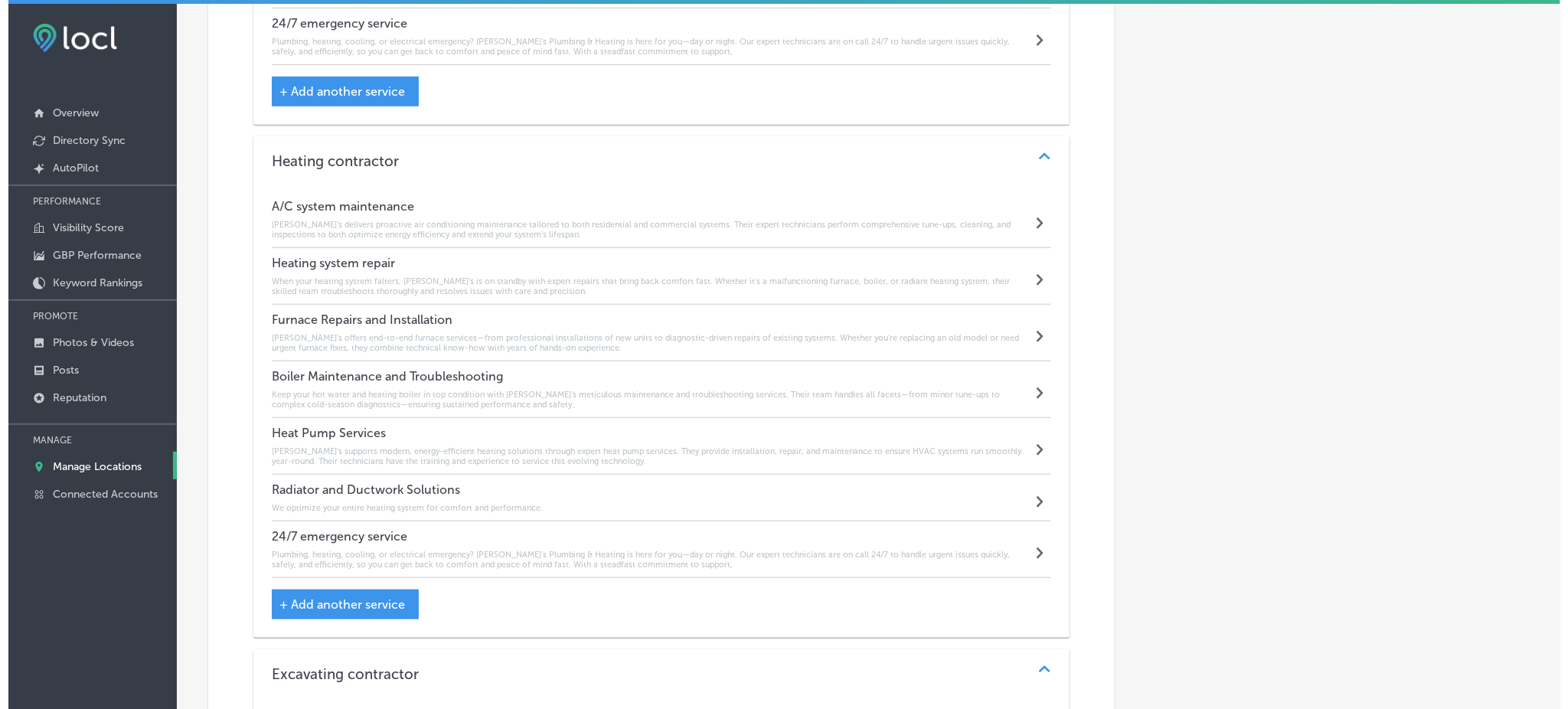
scroll to position [2319, 0]
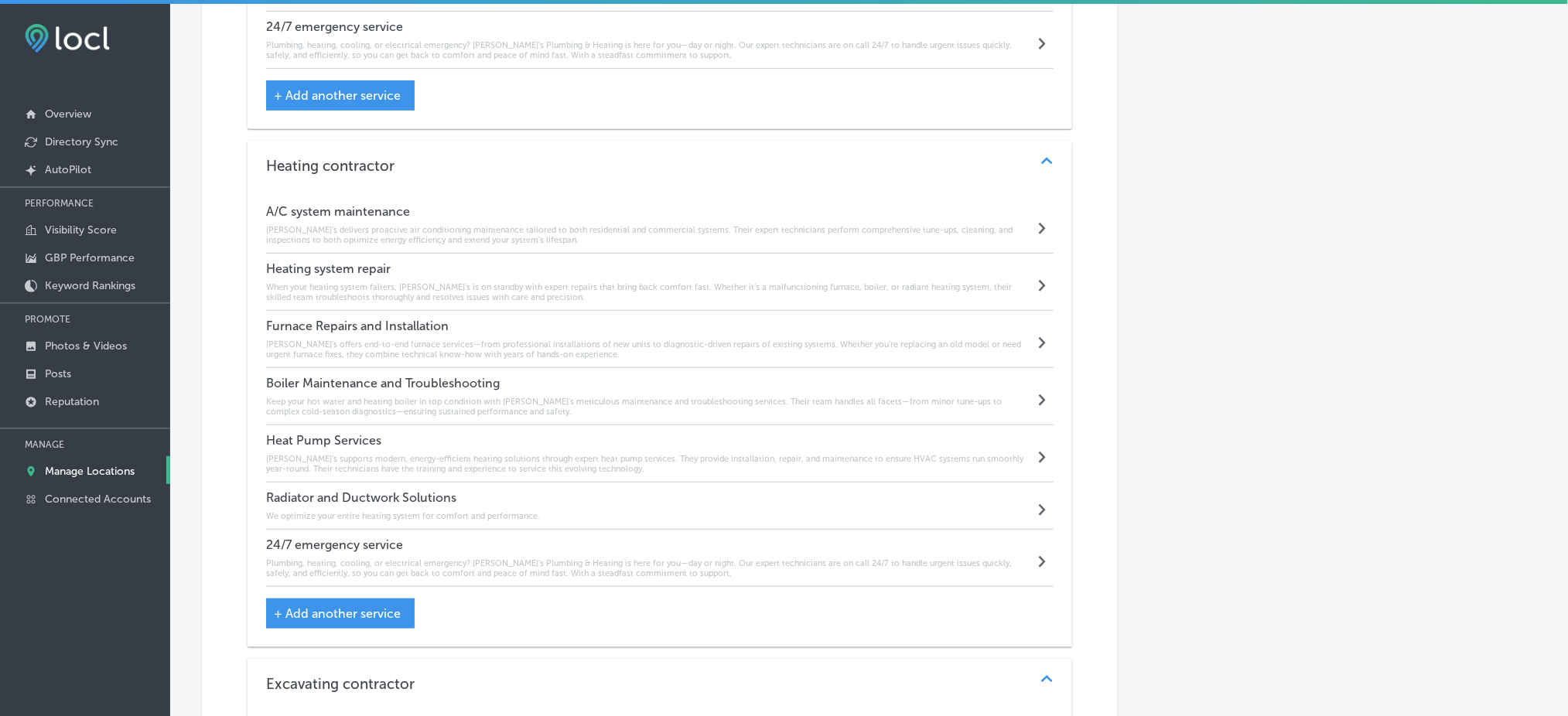
click at [356, 511] on h6 "We optimize your entire heating system for comfort and performance." at bounding box center [402, 517] width 274 height 10
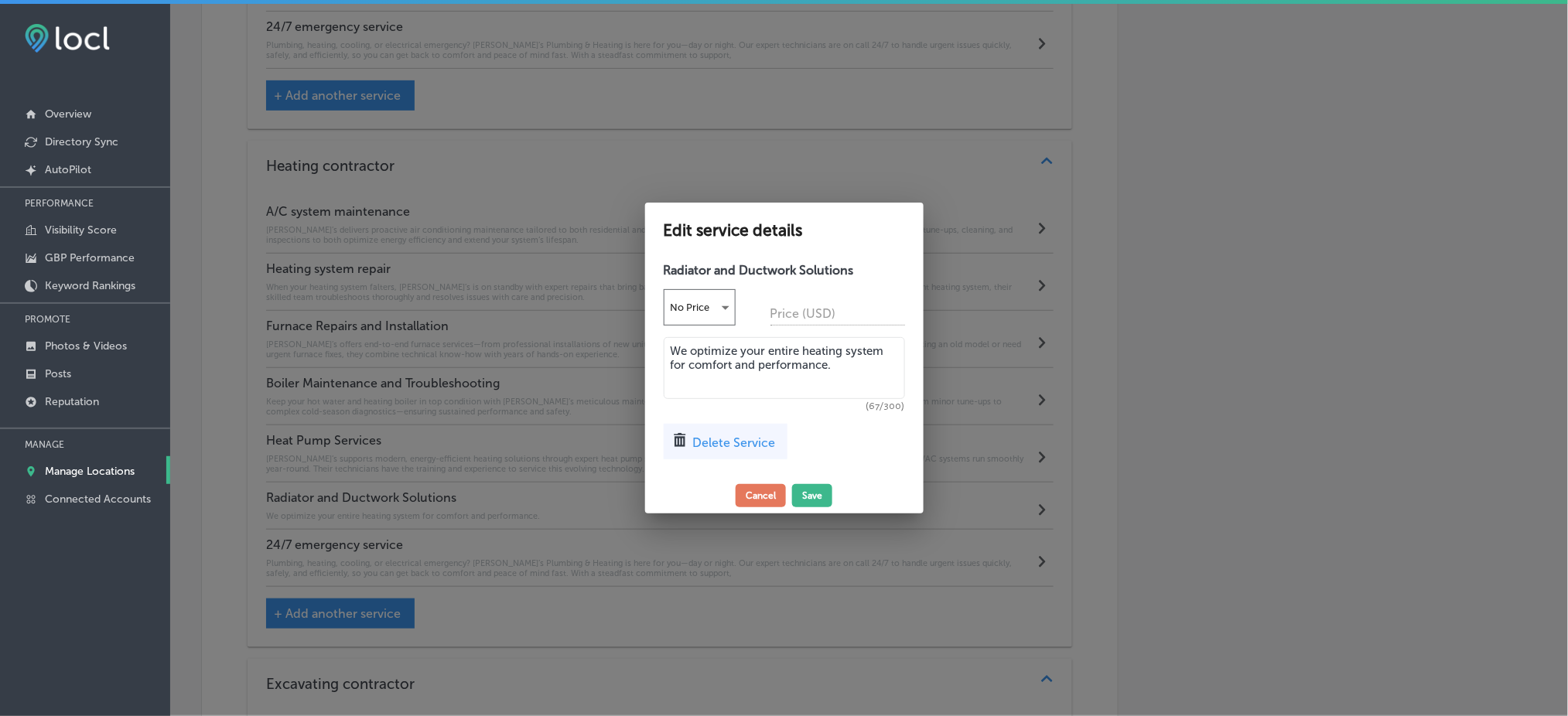
scroll to position [2345, 0]
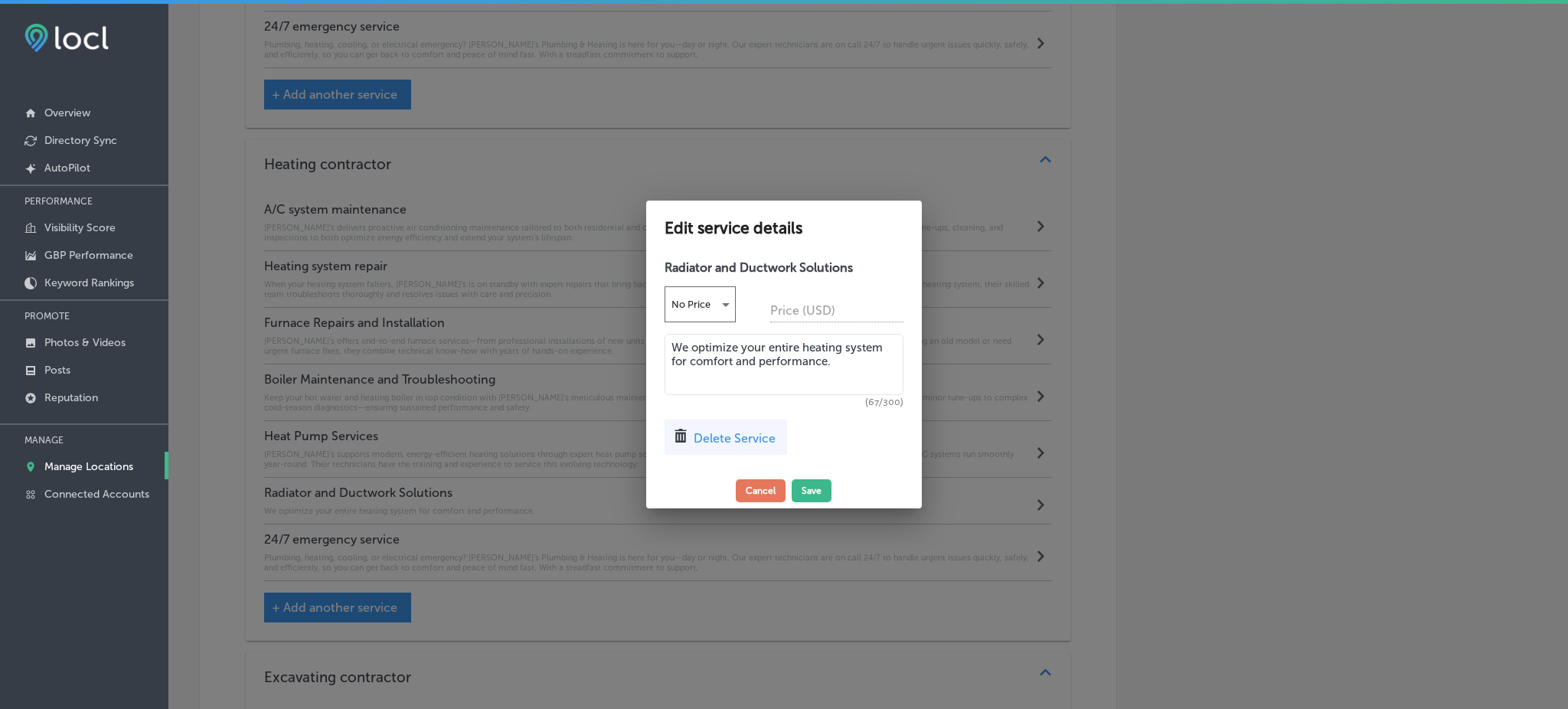
click at [749, 368] on textarea "We optimize your entire heating system for comfort and performance." at bounding box center [784, 365] width 239 height 62
paste textarea "Whether you're managing an older radiator-based system or modern ducted heating…"
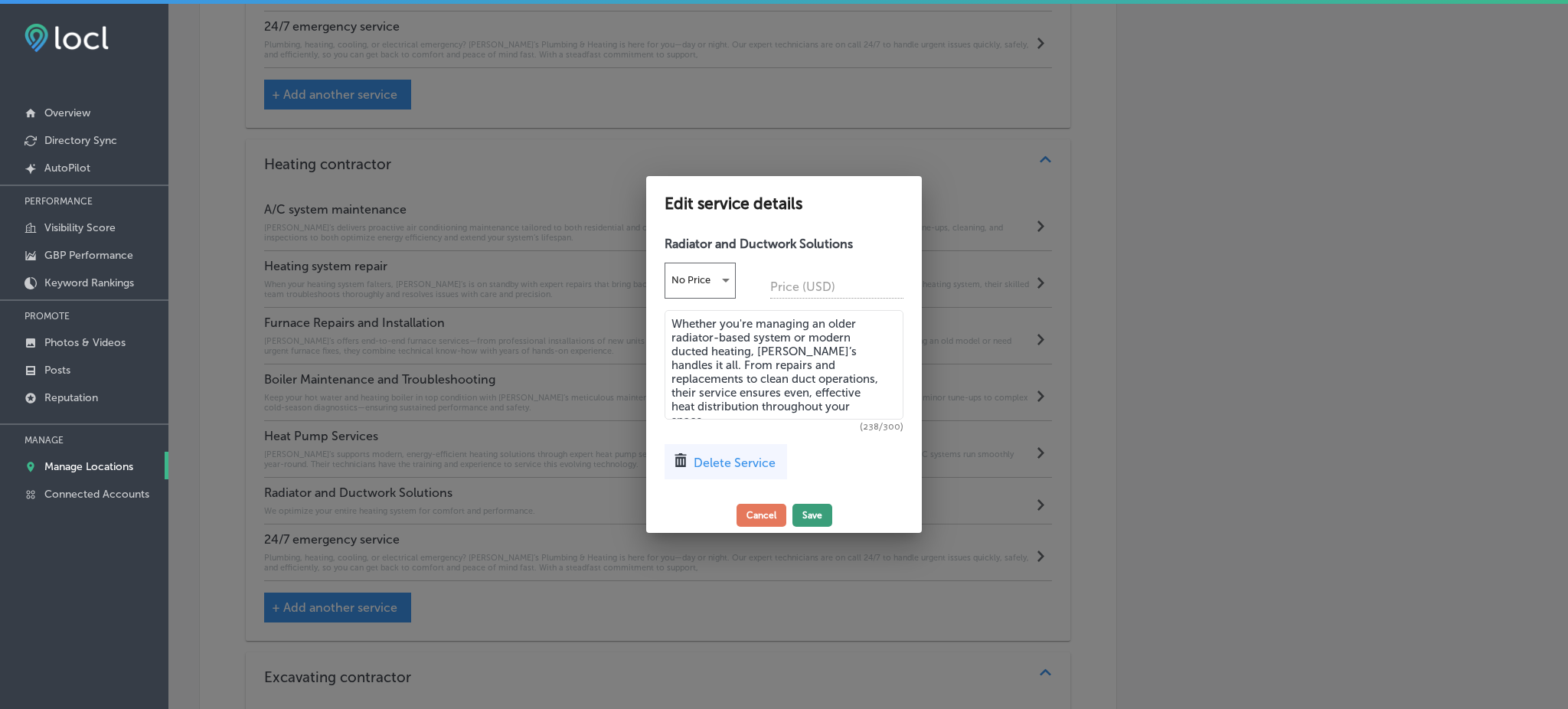
type textarea "Whether you're managing an older radiator-based system or modern ducted heating…"
click at [799, 507] on button "Save" at bounding box center [812, 515] width 40 height 23
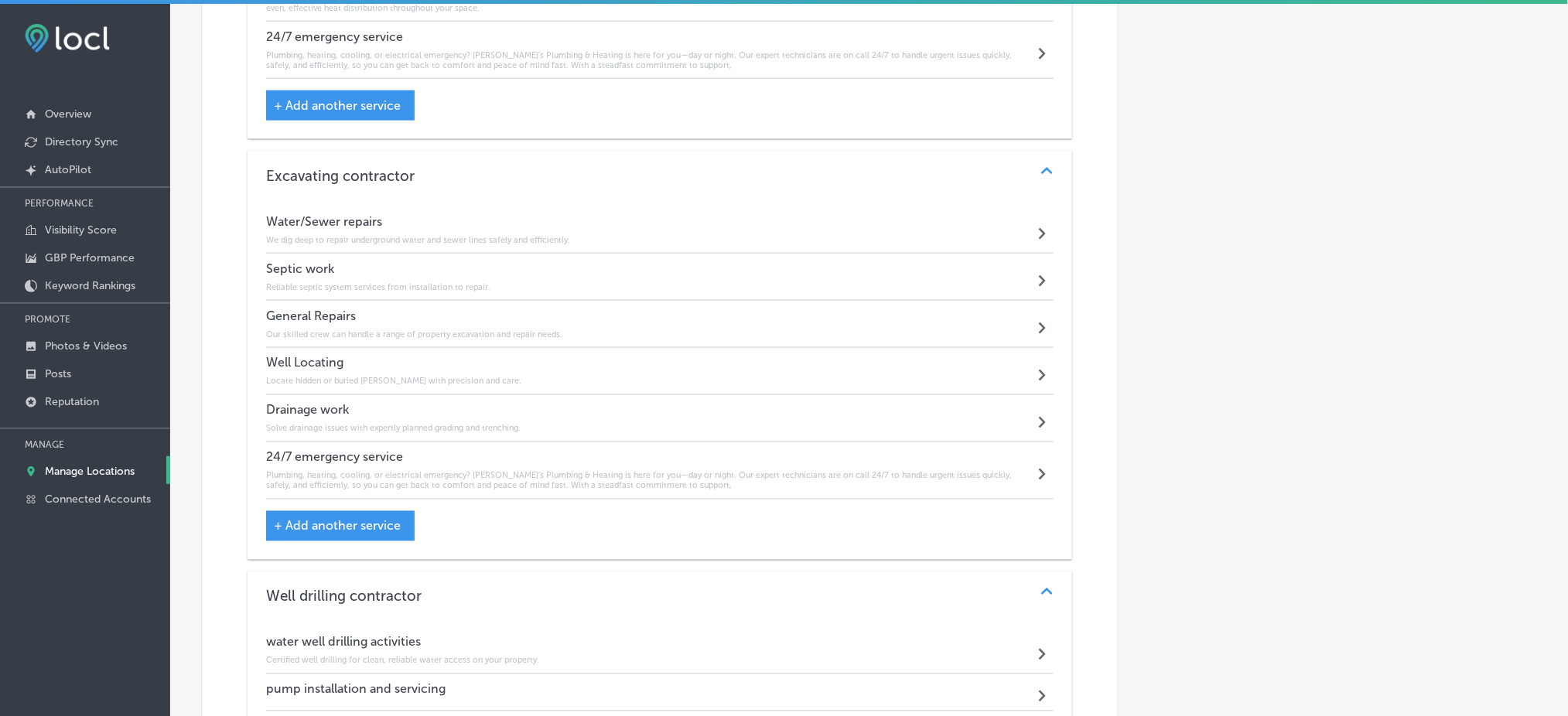
scroll to position [2857, 0]
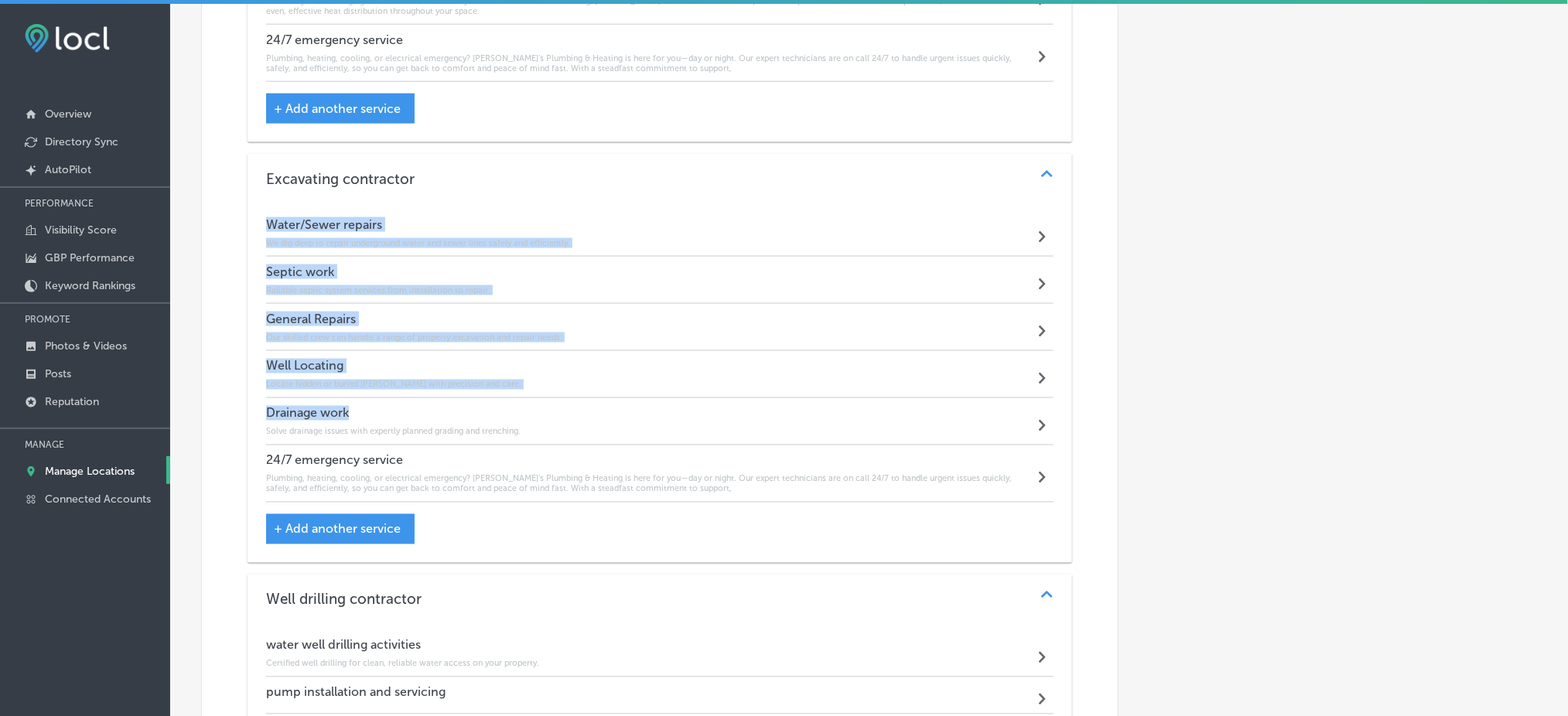
drag, startPoint x: 269, startPoint y: 212, endPoint x: 495, endPoint y: 397, distance: 292.1
click at [495, 397] on div "Water/Sewer repairs We dig deep to repair underground water and sewer lines saf…" at bounding box center [660, 356] width 788 height 293
copy div "Water/Sewer repairs We dig deep to repair underground water and sewer lines saf…"
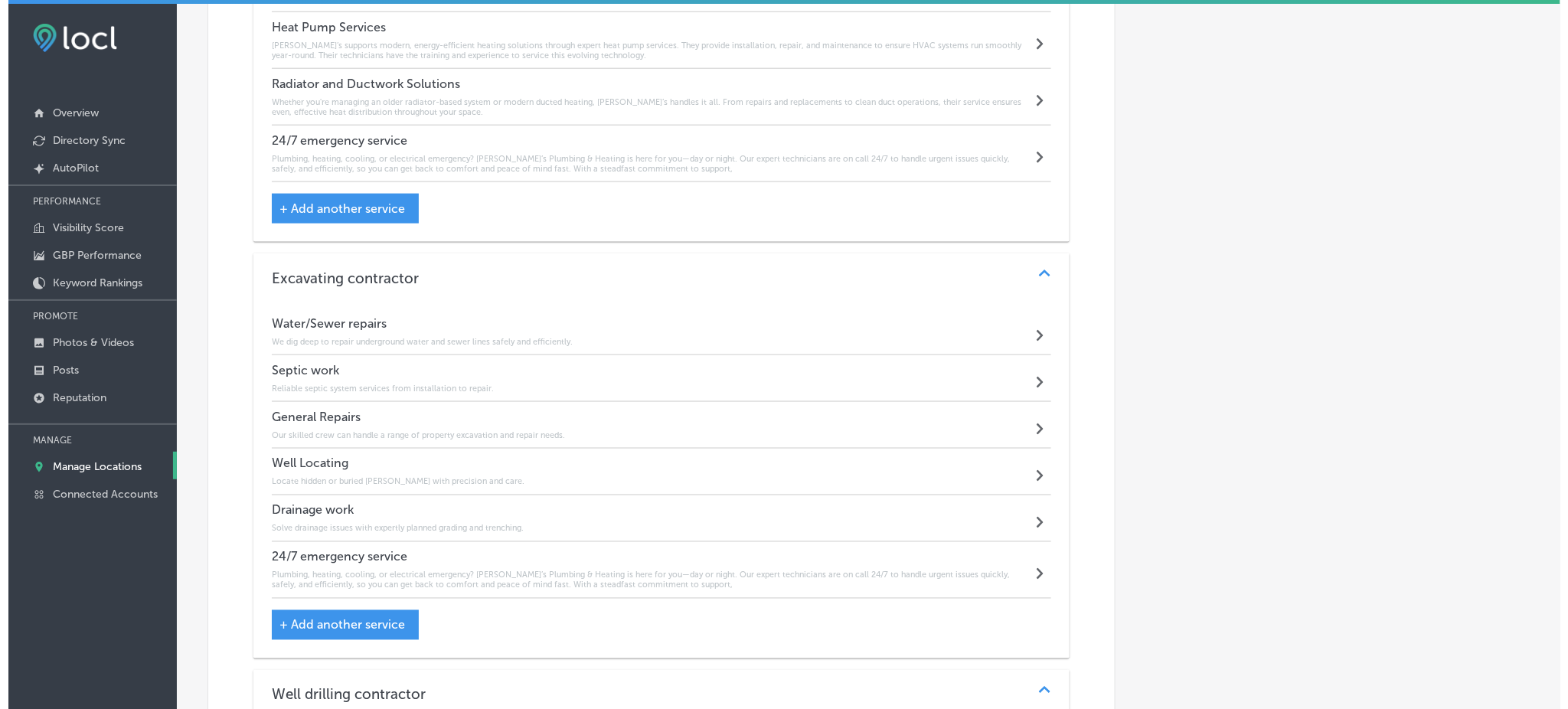
scroll to position [2727, 0]
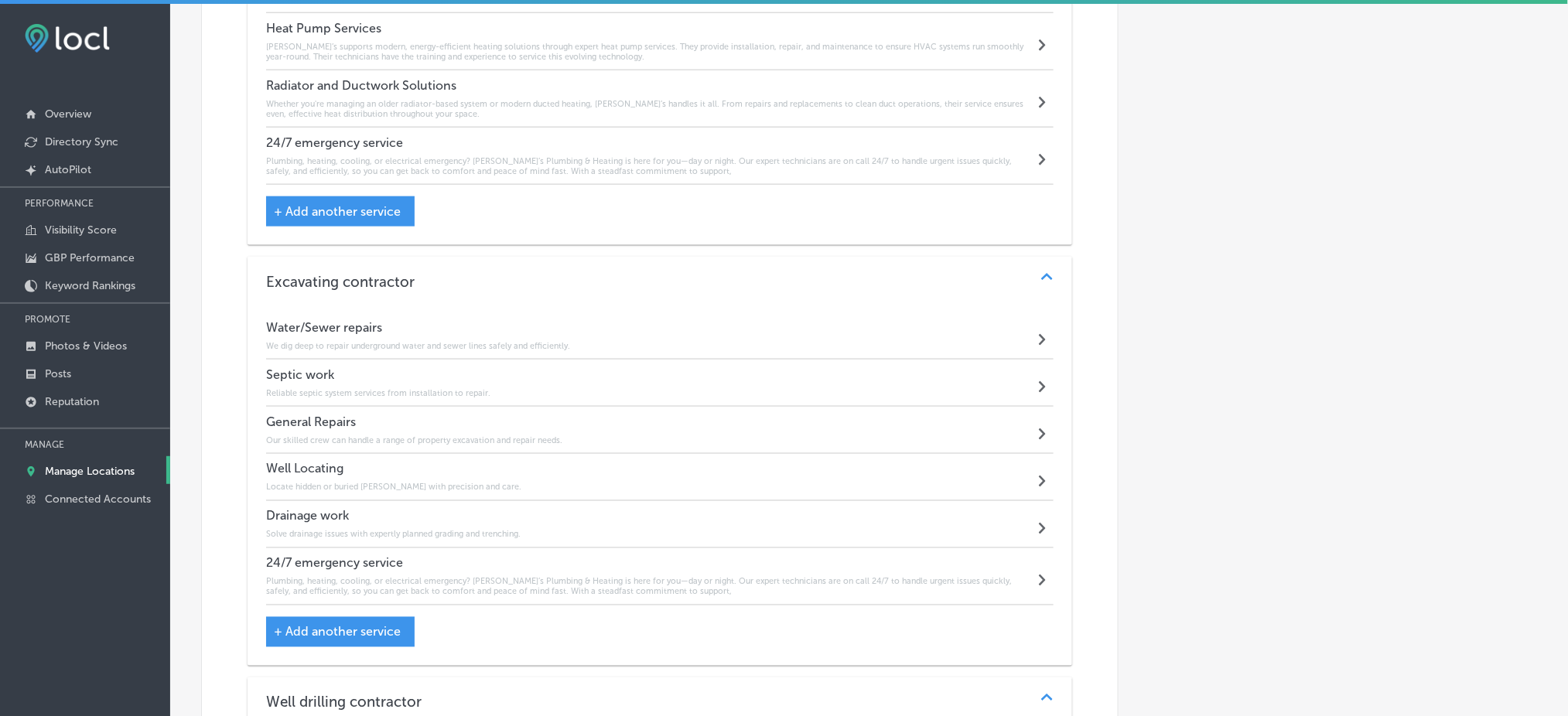
click at [464, 341] on h6 "We dig deep to repair underground water and sewer lines safely and efficiently." at bounding box center [418, 346] width 304 height 10
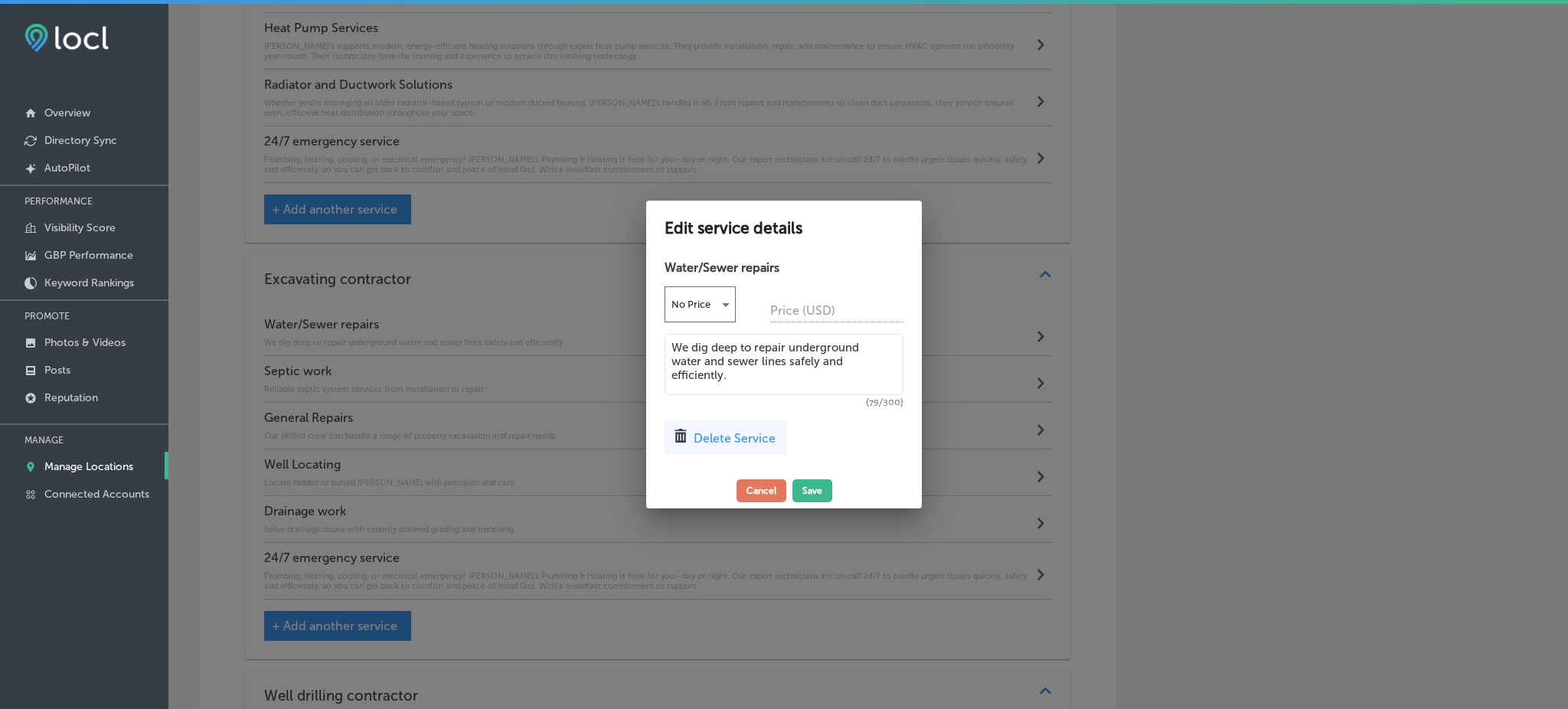
click at [700, 342] on textarea "We dig deep to repair underground water and sewer lines safely and efficiently." at bounding box center [784, 365] width 239 height 62
paste textarea "Rob’s Plumbing & Heating delivers expert repair services for both water and sew…"
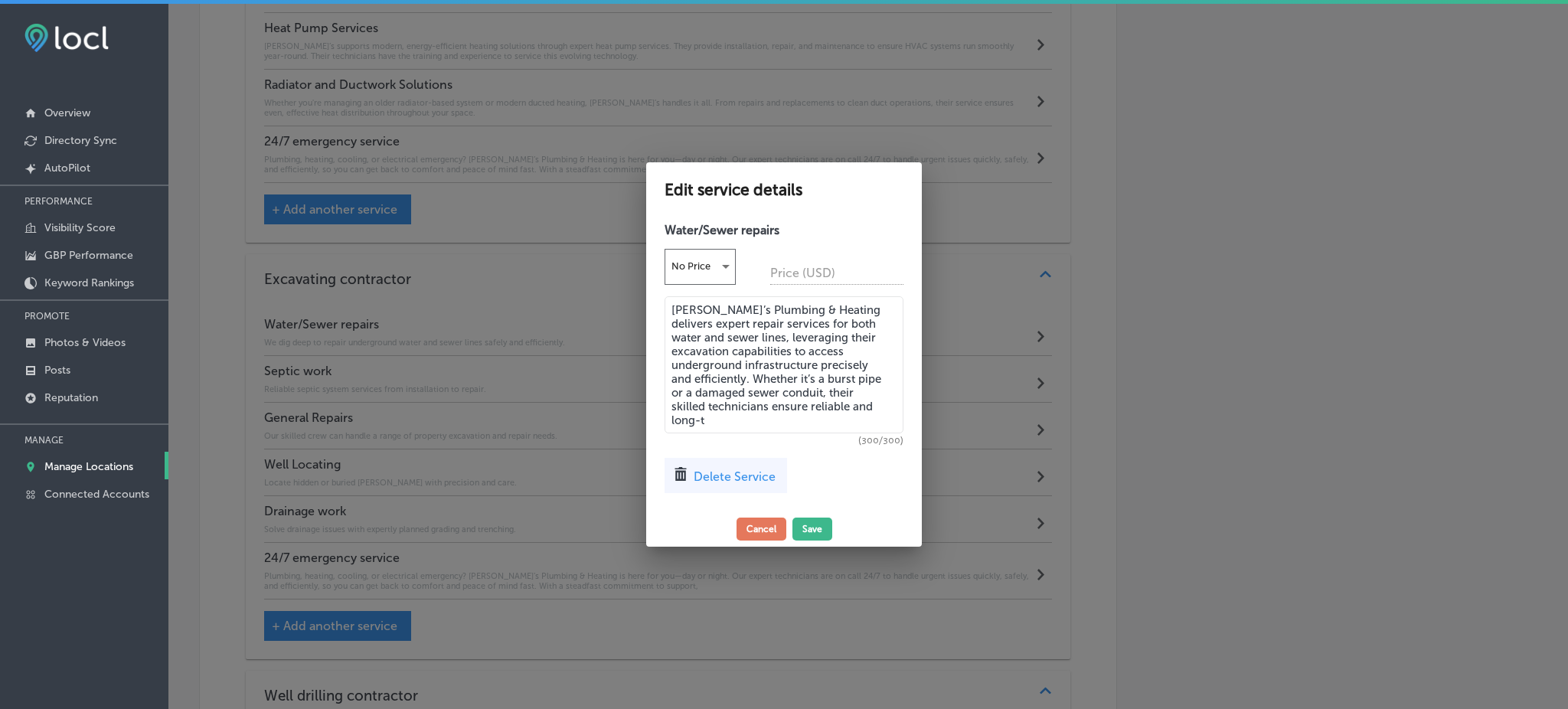
type textarea "Rob’s Plumbing & Heating delivers expert repair services for both water and sew…"
click at [774, 419] on textarea "Rob’s Plumbing & Heating delivers expert repair services for both water and sew…" at bounding box center [784, 365] width 239 height 137
drag, startPoint x: 724, startPoint y: 425, endPoint x: 662, endPoint y: 294, distance: 144.9
click at [662, 295] on div "Water/Sewer repairs No Price Price (USD) Rob’s Plumbing & Heating delivers expe…" at bounding box center [784, 363] width 276 height 296
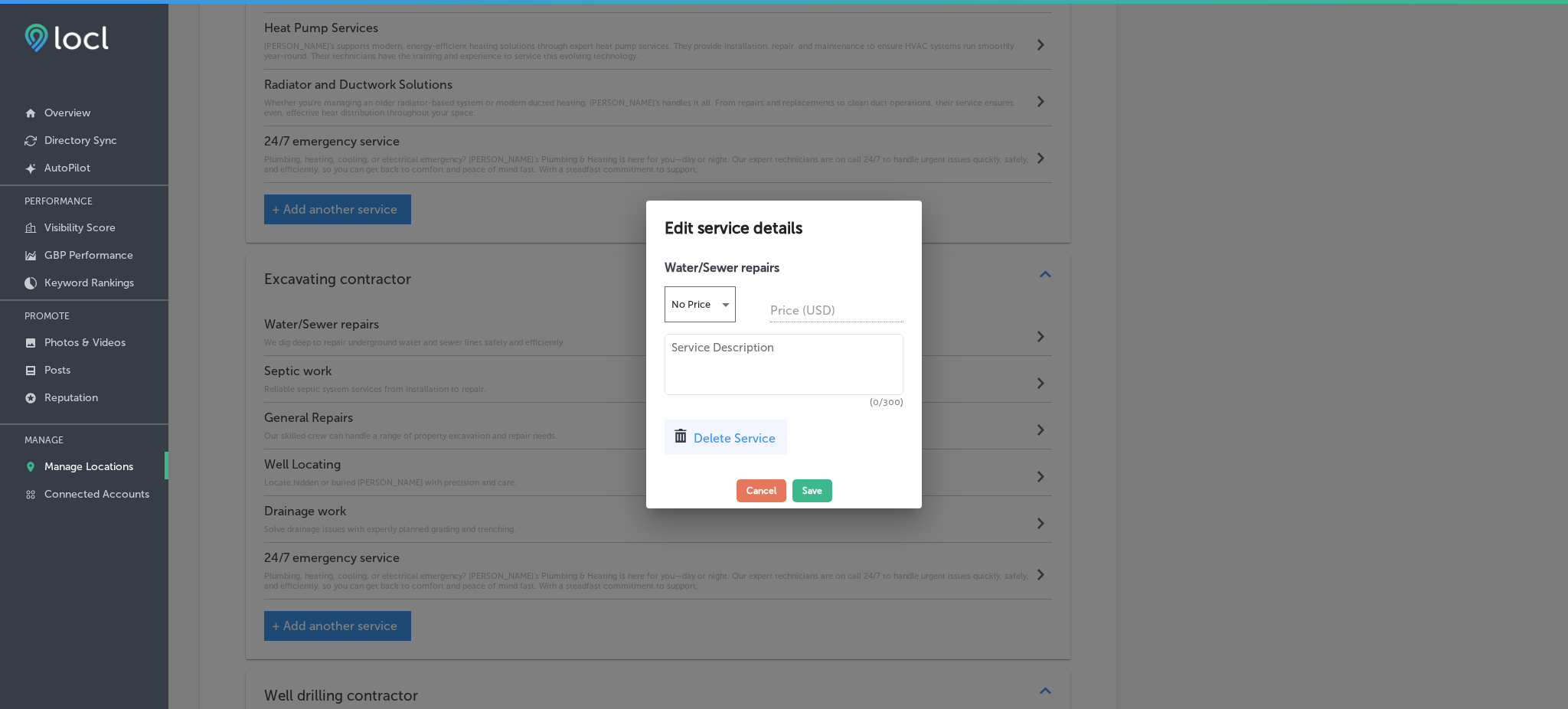
paste textarea "Rob’s Plumbing & Heating delivers expert repair services for both water and sew…"
type textarea "Rob’s Plumbing & Heating delivers expert repair services for both water and sew…"
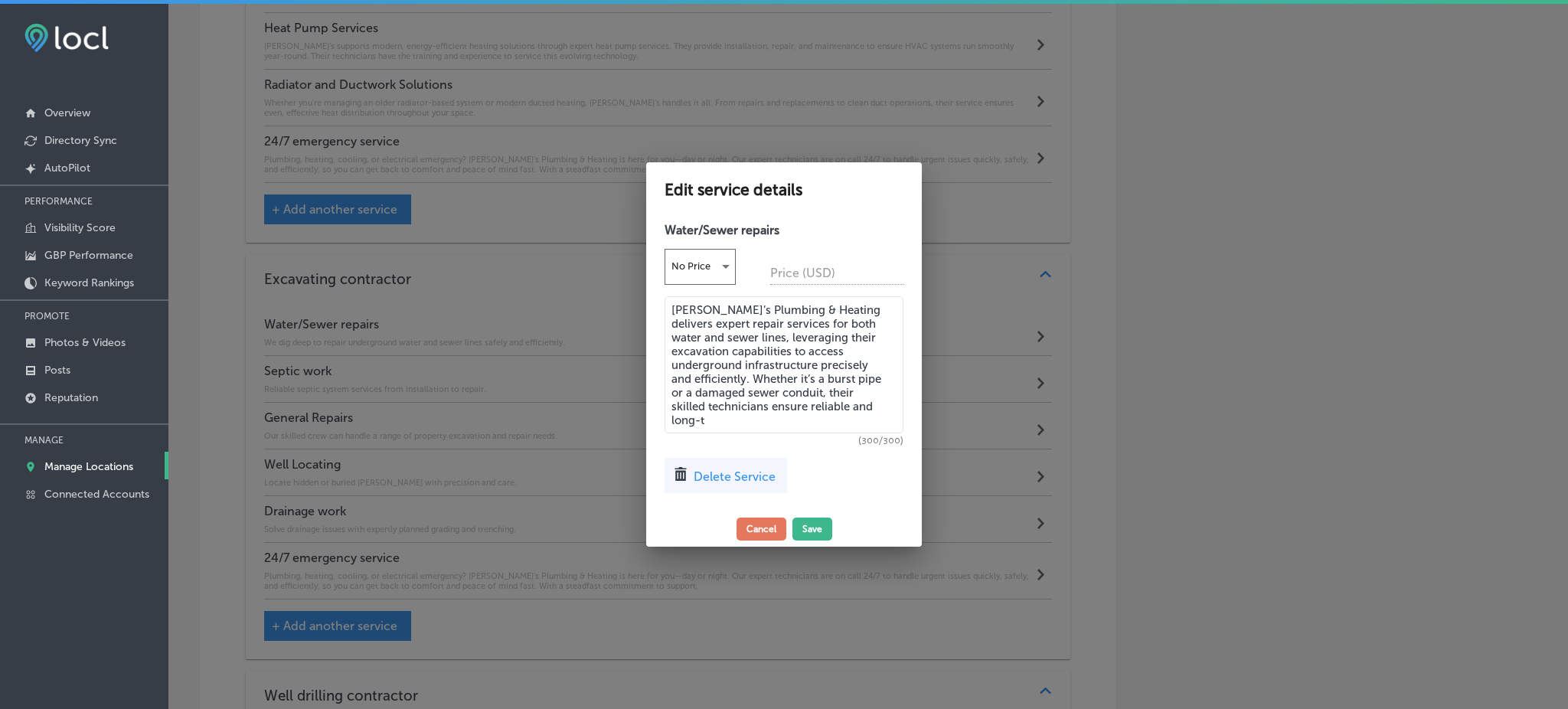
drag, startPoint x: 732, startPoint y: 418, endPoint x: 658, endPoint y: 311, distance: 130.1
click at [658, 304] on div "Water/Sewer repairs No Price Price (USD) Rob’s Plumbing & Heating delivers expe…" at bounding box center [784, 363] width 276 height 296
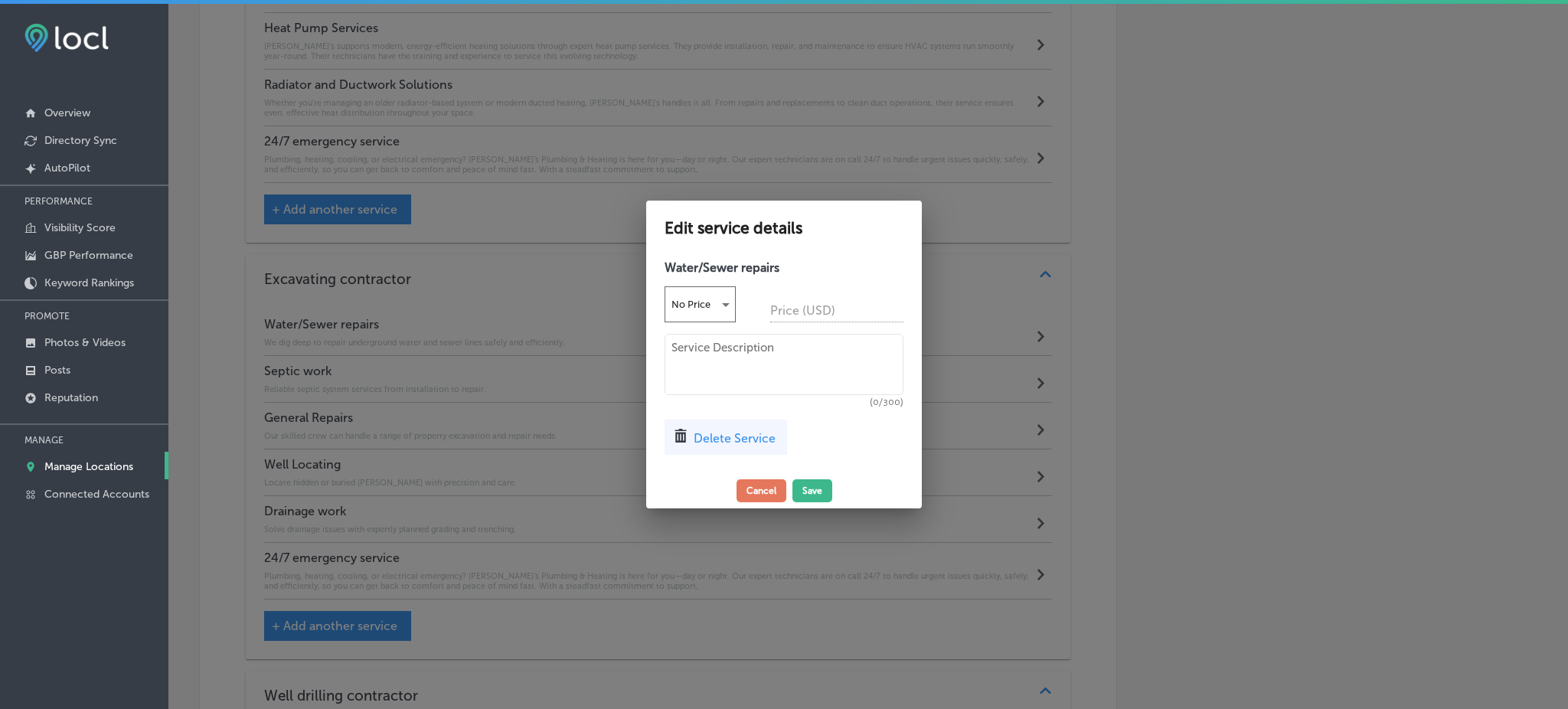
paste textarea "Rob’s Plumbing & Heating offers expert water and sewer line repairs using preci…"
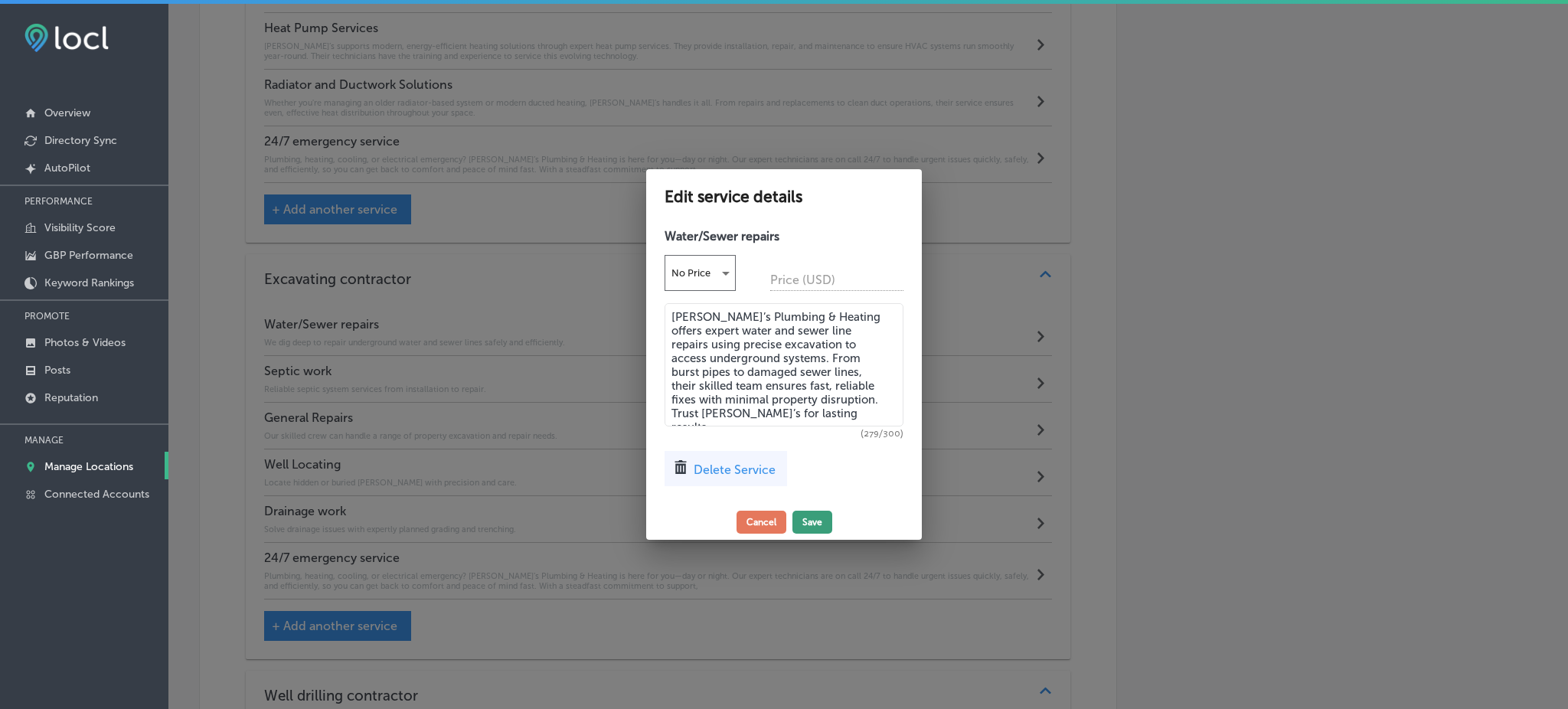
type textarea "Rob’s Plumbing & Heating offers expert water and sewer line repairs using preci…"
click at [814, 518] on button "Save" at bounding box center [812, 522] width 40 height 23
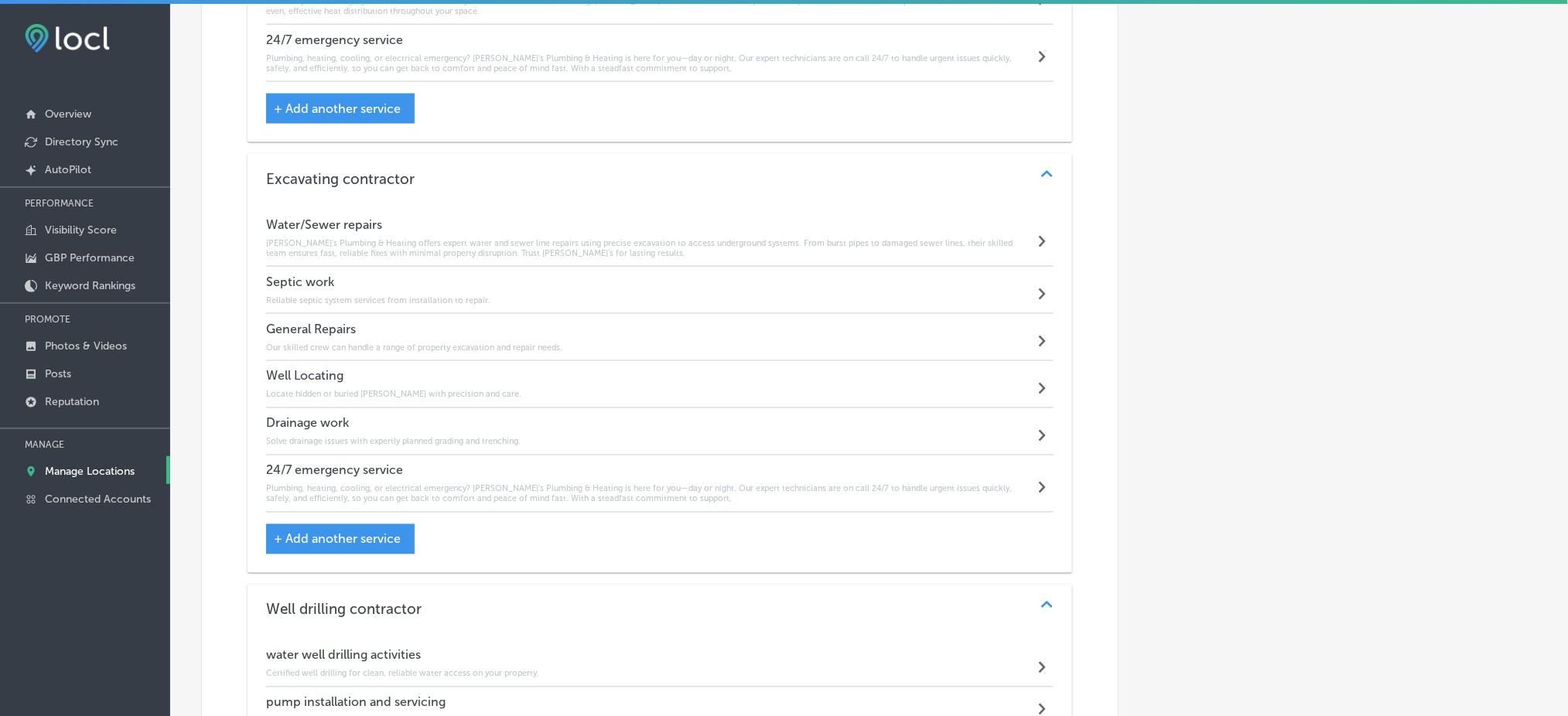
click at [406, 274] on h4 "Septic work" at bounding box center [378, 281] width 224 height 14
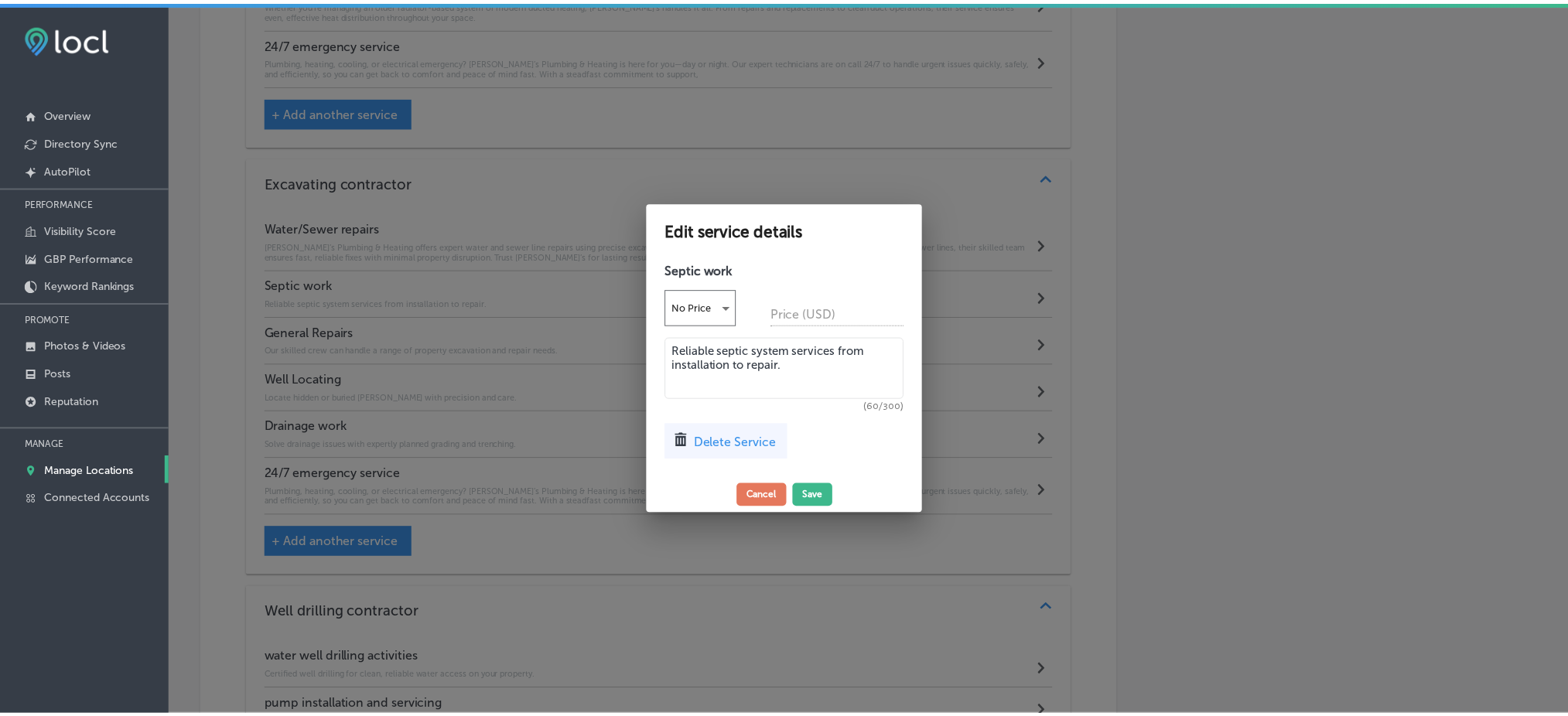
scroll to position [2861, 0]
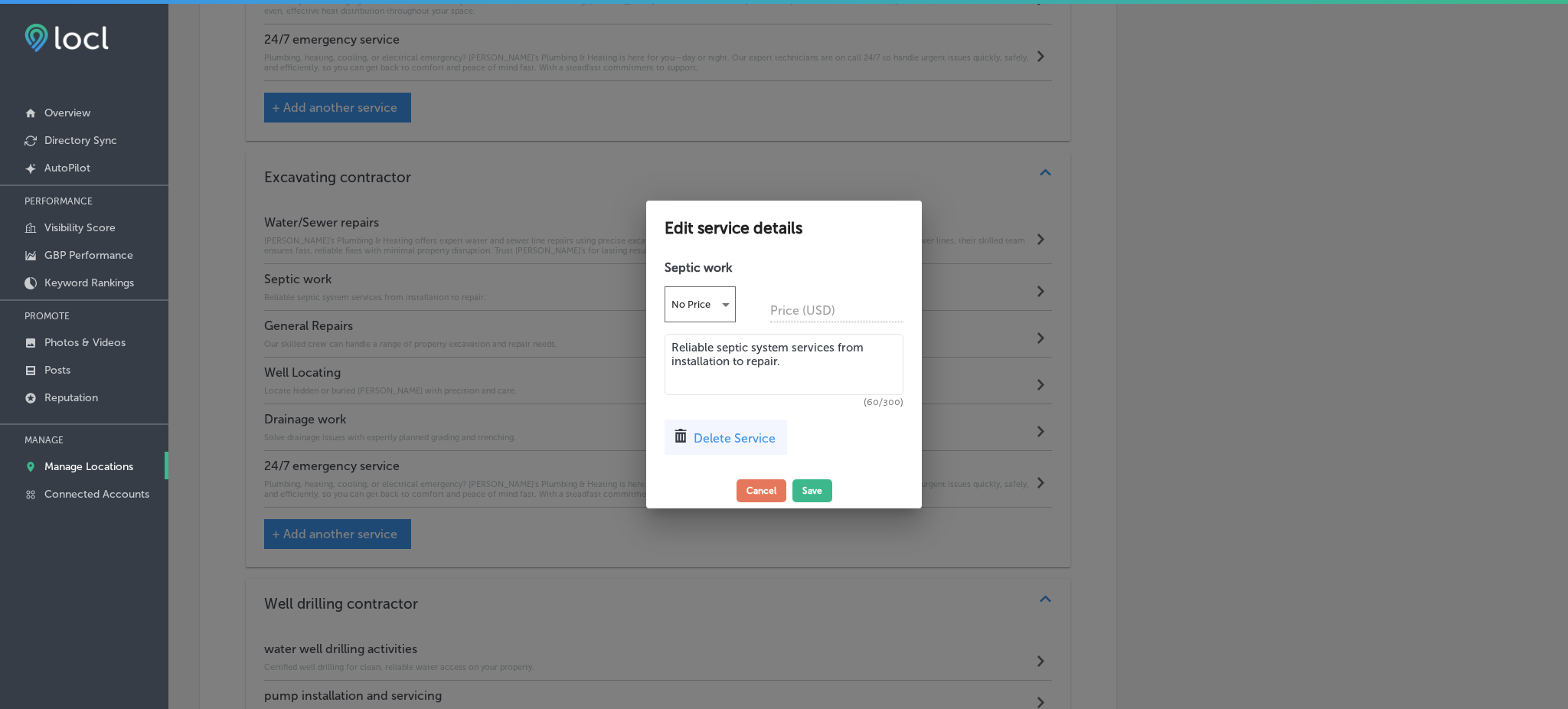
click at [728, 366] on textarea "Reliable septic system services from installation to repair." at bounding box center [784, 365] width 239 height 62
paste textarea "Serving residential and commercial clients, Rob’s specializes in comprehensive …"
type textarea "Serving residential and commercial clients, Rob’s specializes in comprehensive …"
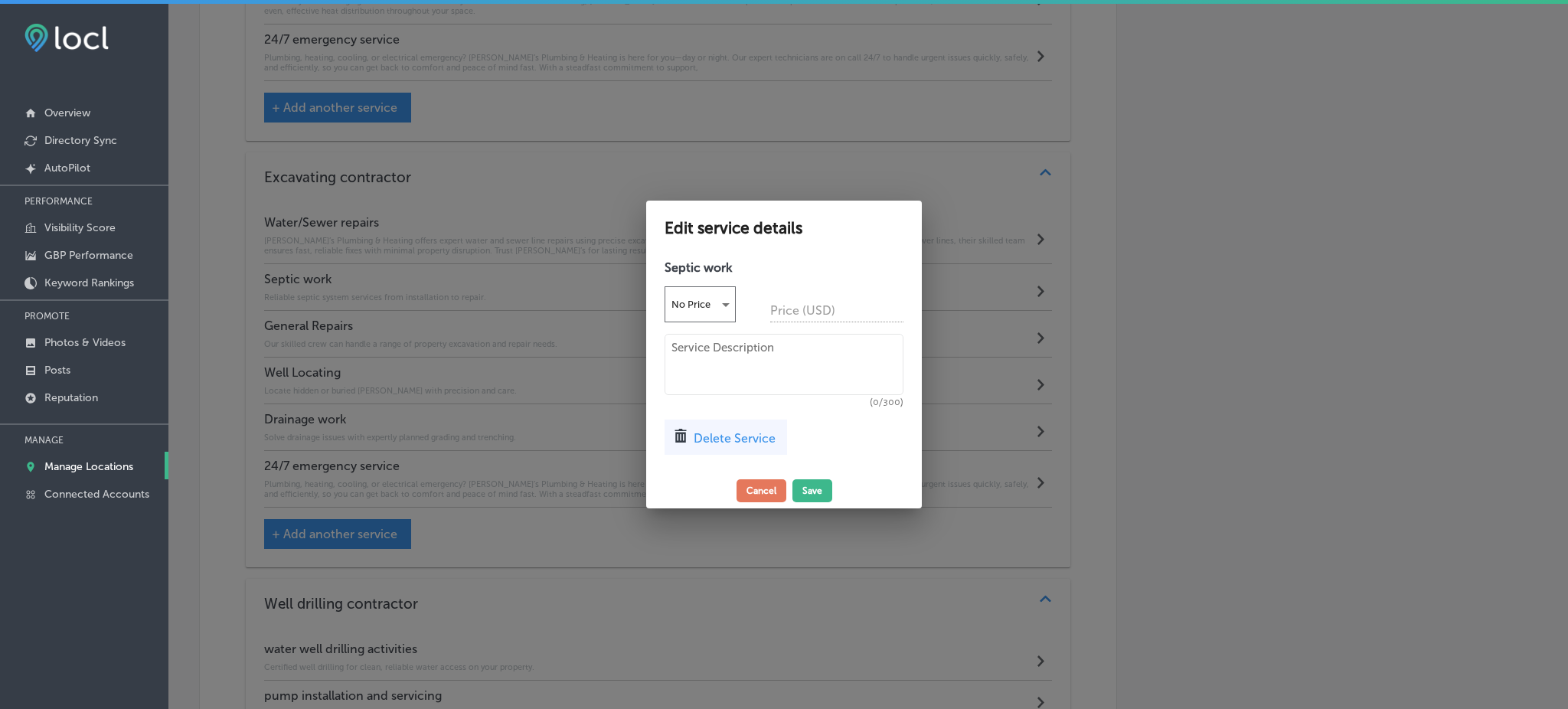
paste textarea "Serving residential and commercial clients, Rob’s specializes in comprehensive …"
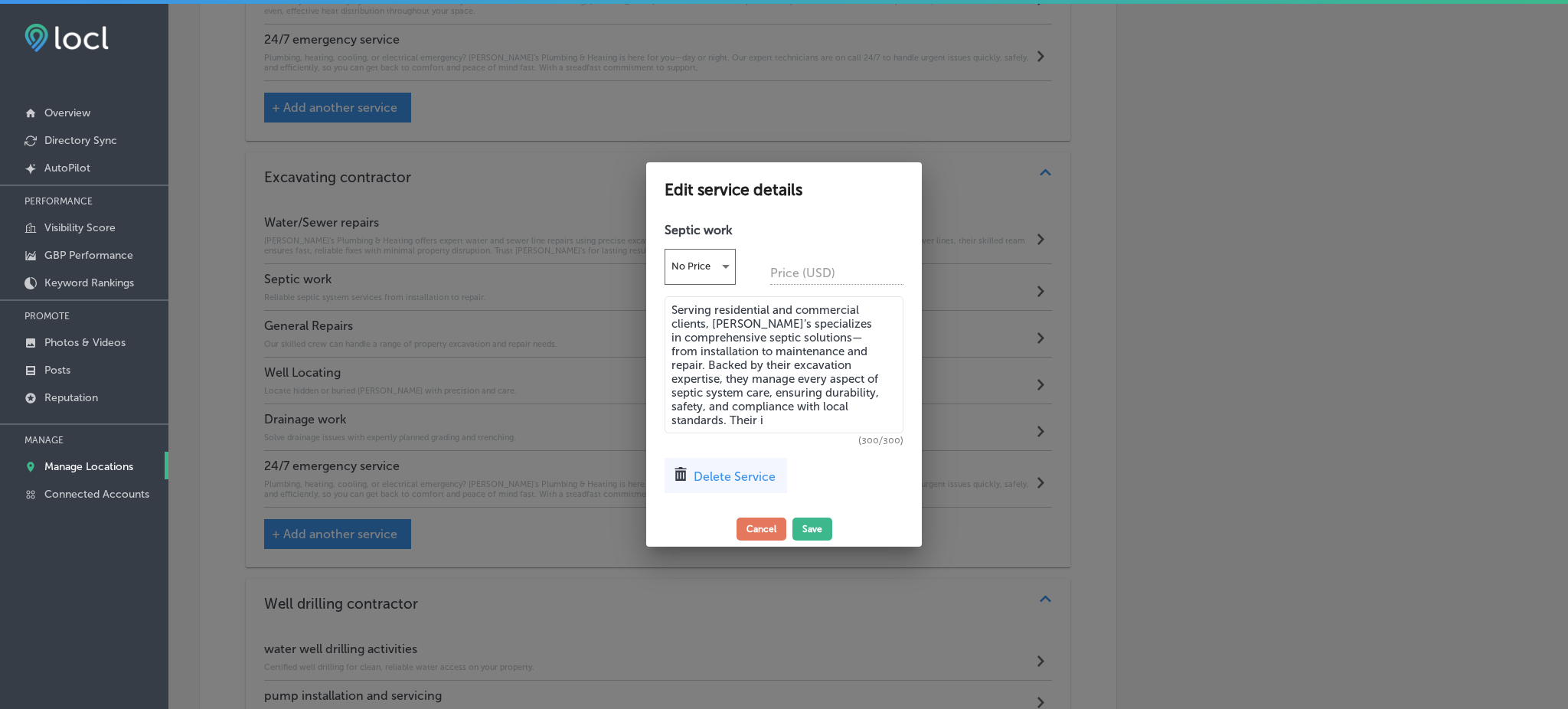
type textarea "Serving residential and commercial clients, Rob’s specializes in comprehensive …"
click at [762, 418] on textarea "Serving residential and commercial clients, Rob’s specializes in comprehensive …" at bounding box center [784, 365] width 239 height 137
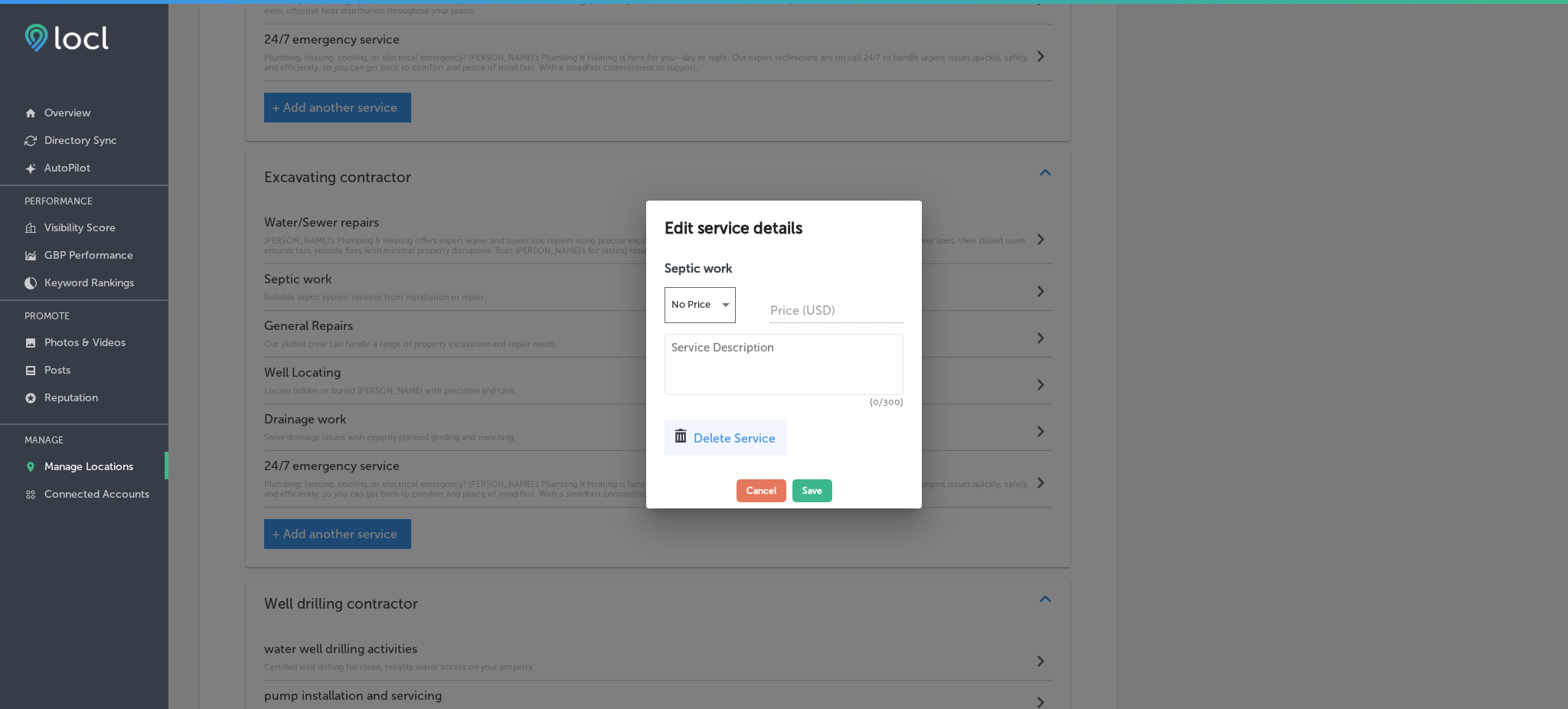
paste textarea "Rob’s serves residential and commercial clients with complete septic solutions,…"
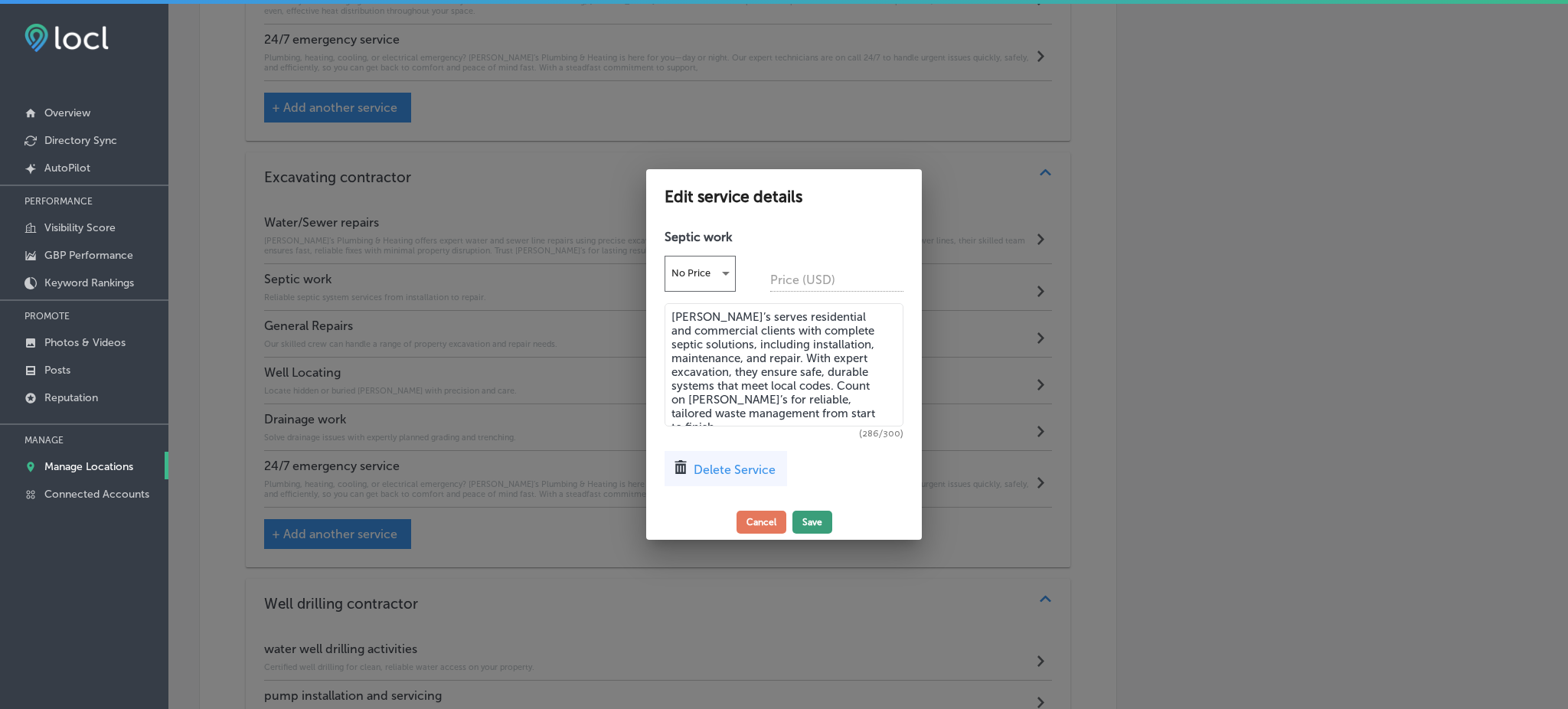
type textarea "Rob’s serves residential and commercial clients with complete septic solutions,…"
click at [812, 520] on button "Save" at bounding box center [812, 522] width 40 height 23
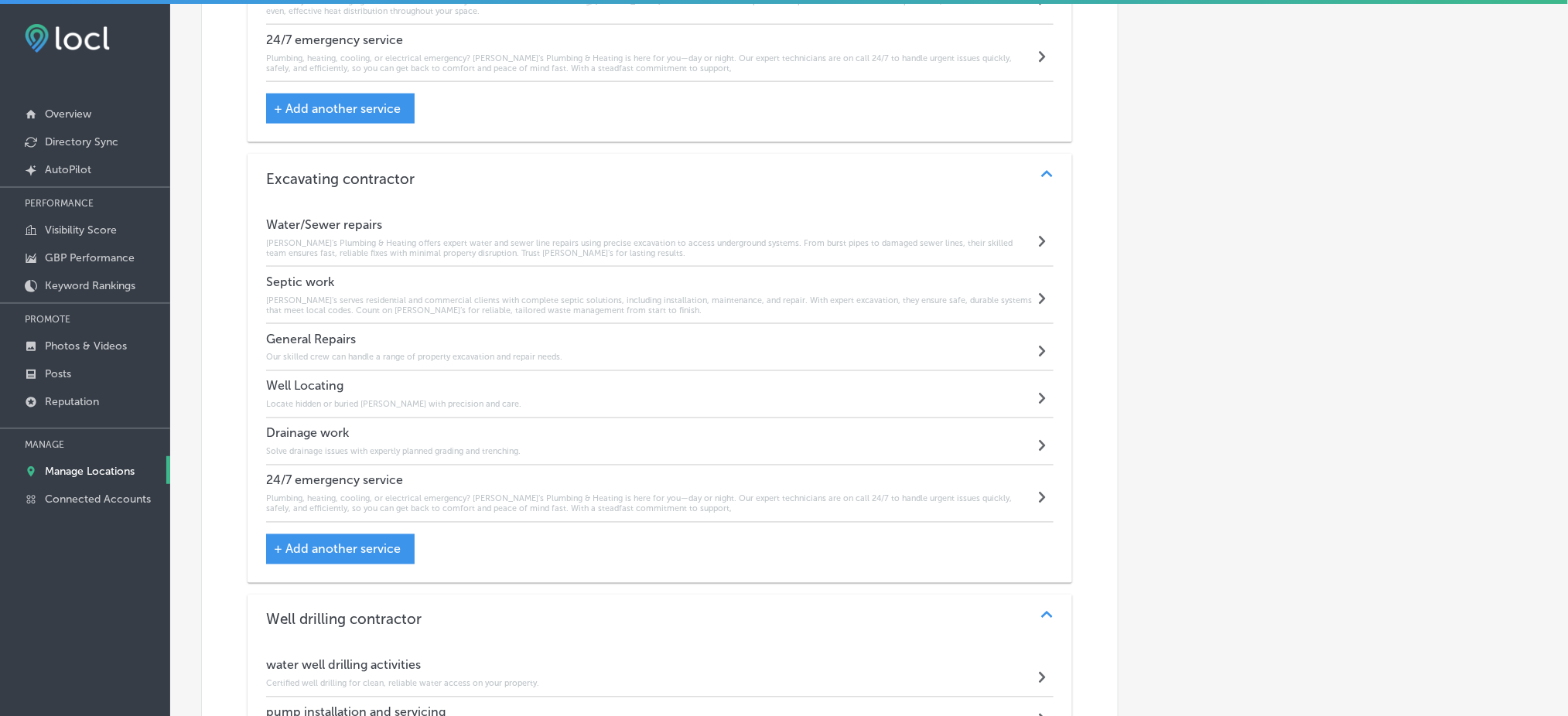
click at [397, 353] on h6 "Our skilled crew can handle a range of property excavation and repair needs." at bounding box center [414, 358] width 297 height 10
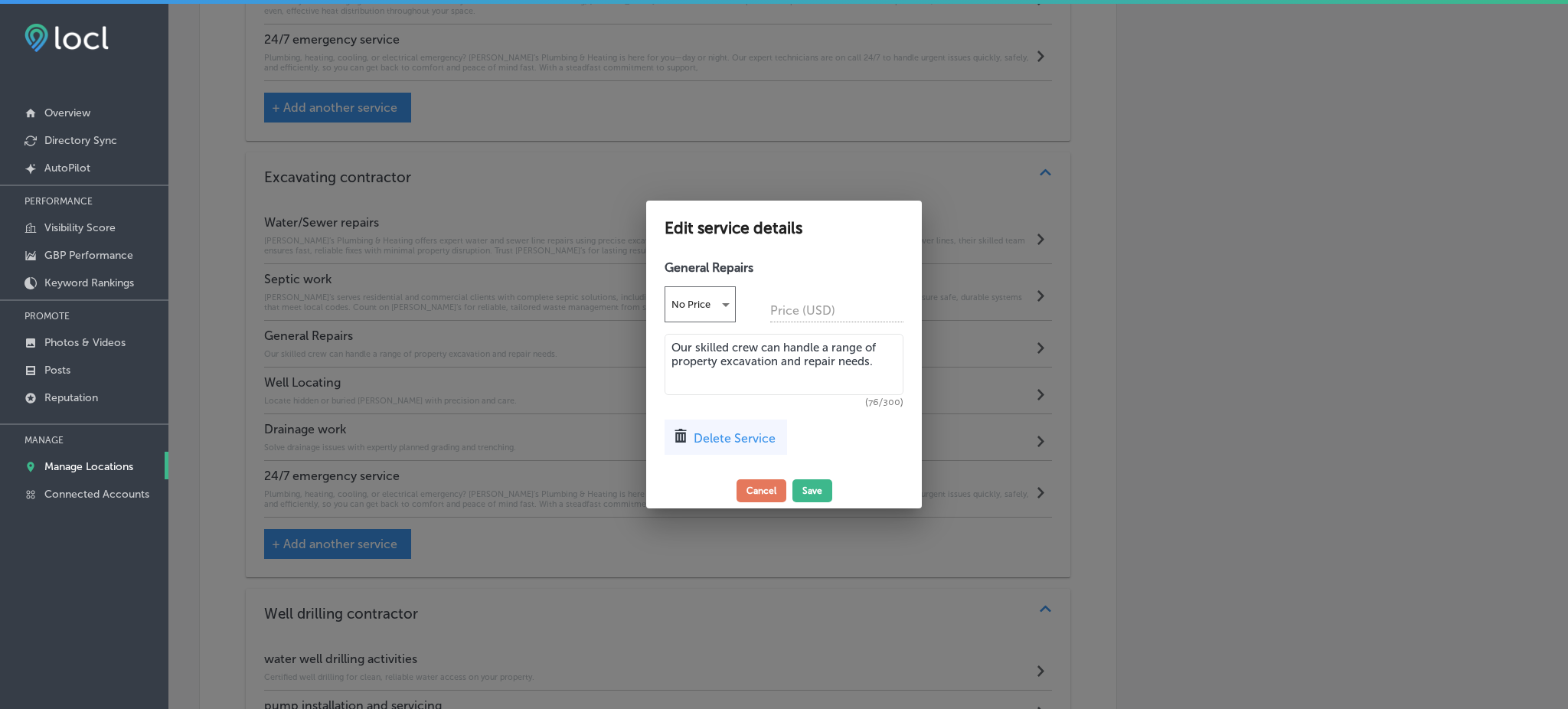
click at [871, 368] on textarea "Our skilled crew can handle a range of property excavation and repair needs." at bounding box center [784, 365] width 239 height 62
paste textarea "Rob’s handles a wide range of excavation-related repairs, from trenching and un…"
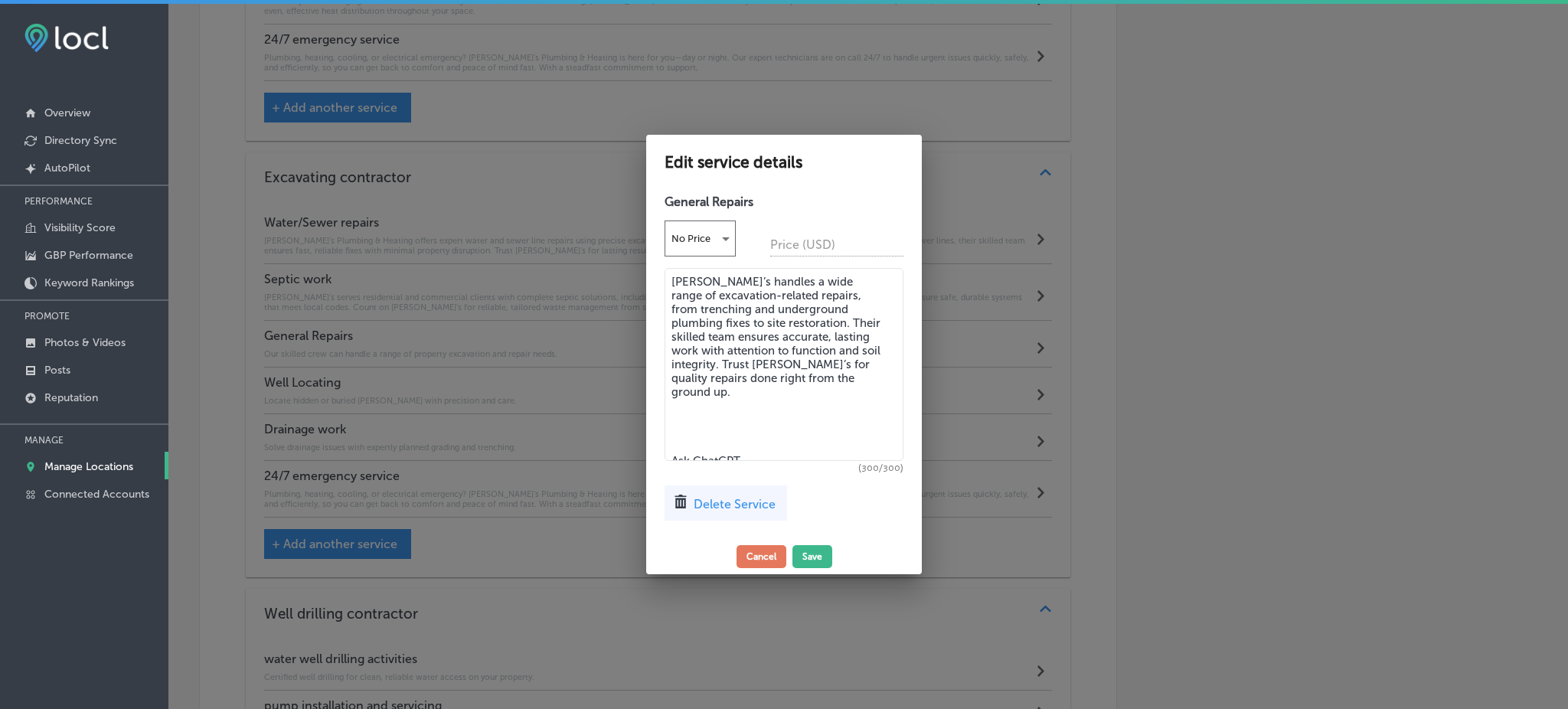
drag, startPoint x: 807, startPoint y: 451, endPoint x: 658, endPoint y: 390, distance: 161.0
click at [658, 390] on div "General Repairs No Price Price (USD) Rob’s handles a wide range of excavation-r…" at bounding box center [784, 362] width 276 height 352
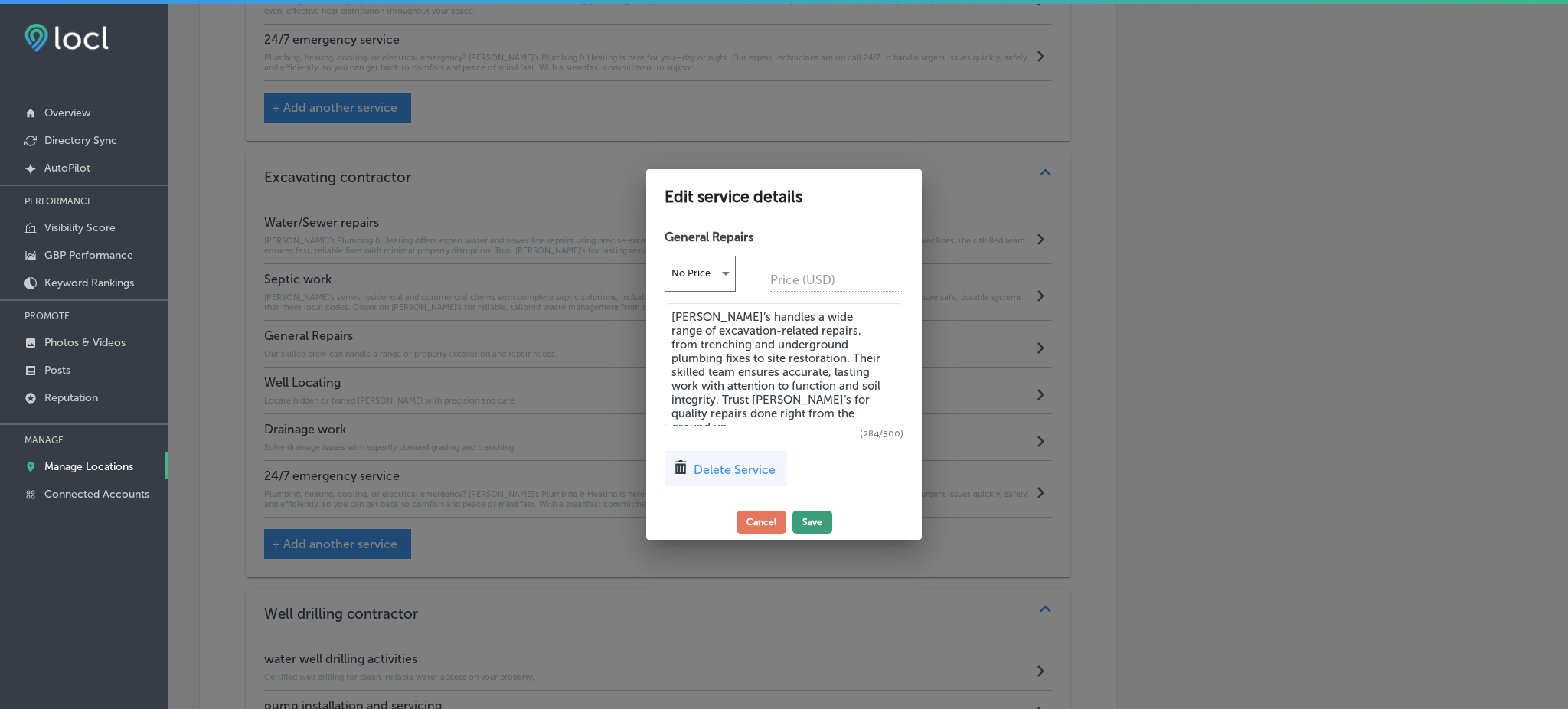
type textarea "Rob’s handles a wide range of excavation-related repairs, from trenching and un…"
click at [815, 525] on button "Save" at bounding box center [812, 522] width 40 height 23
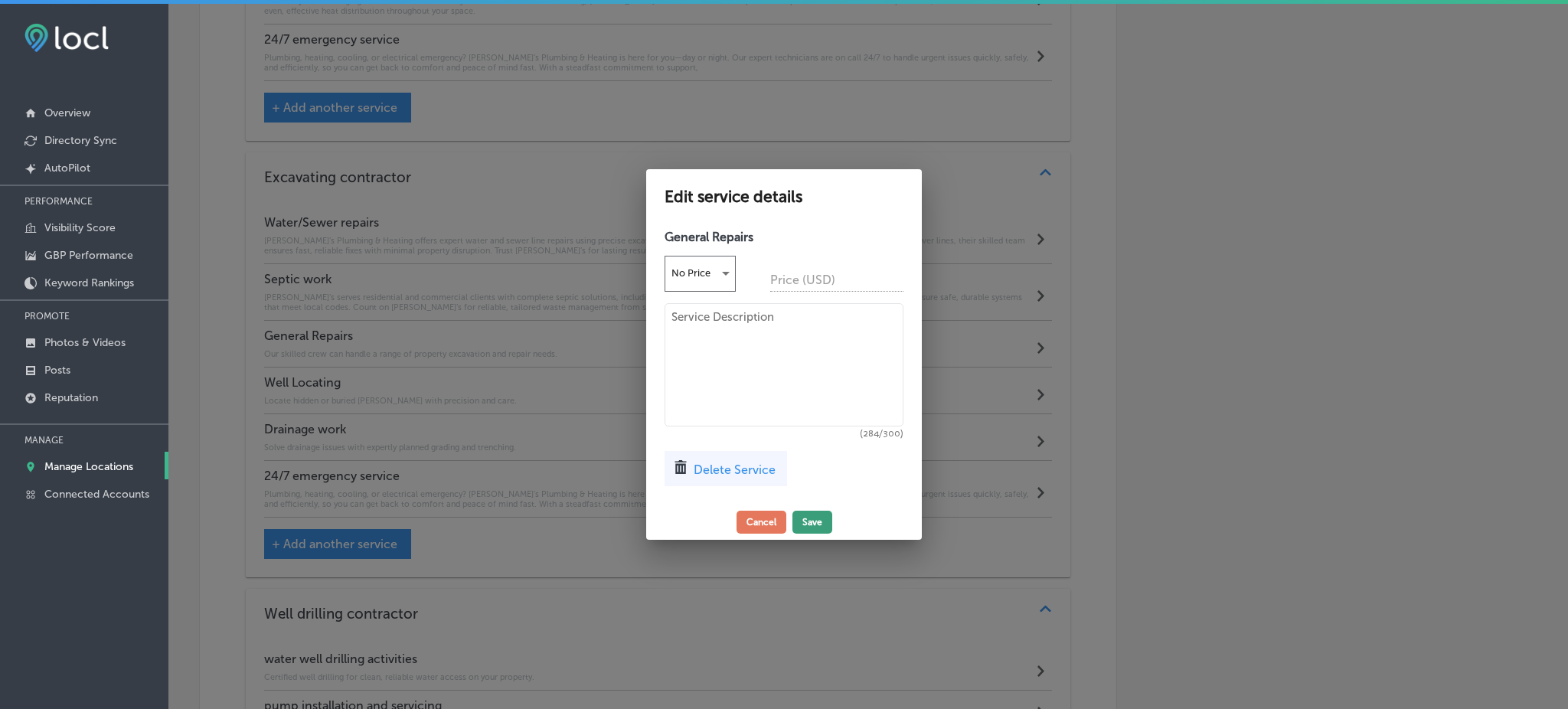
scroll to position [2829, 0]
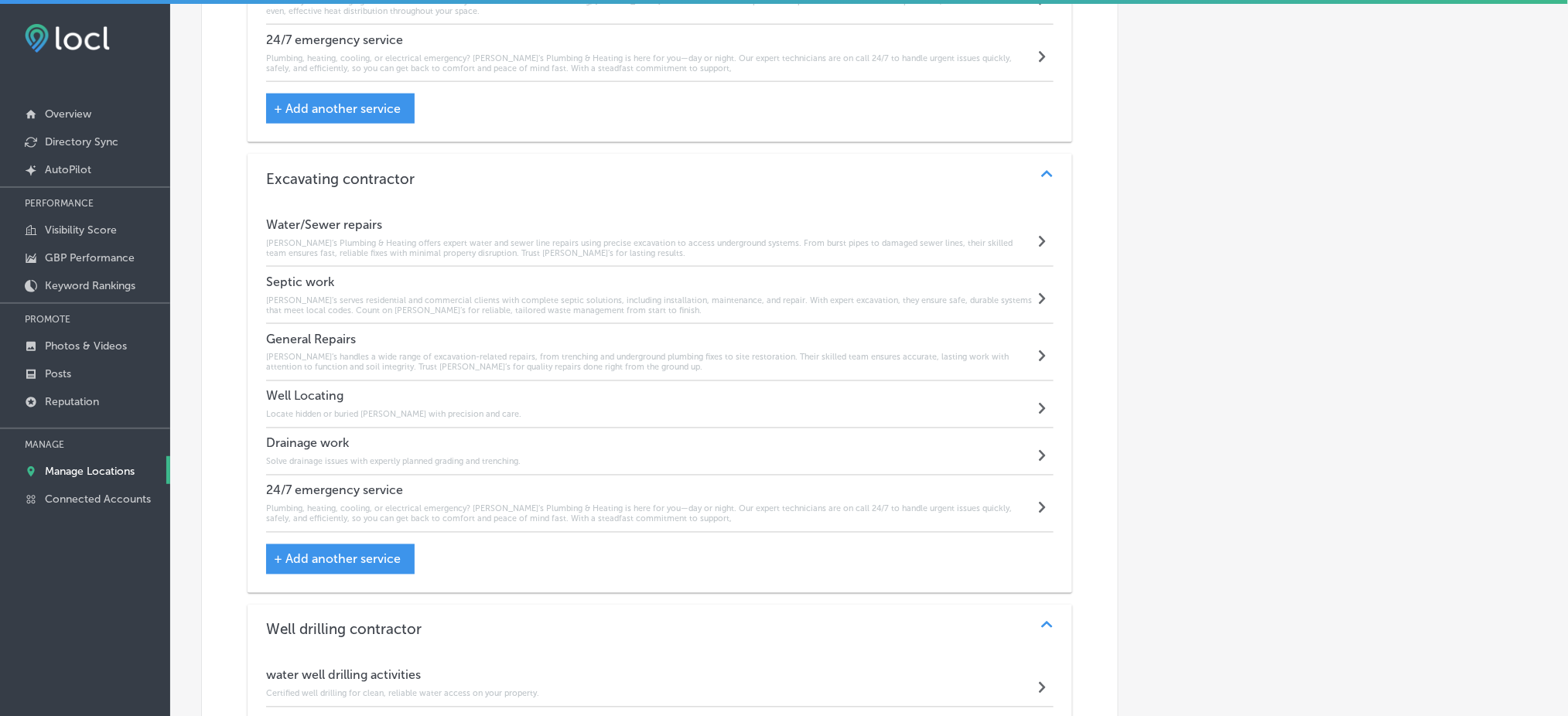
click at [385, 389] on h4 "Well Locating" at bounding box center [393, 396] width 255 height 14
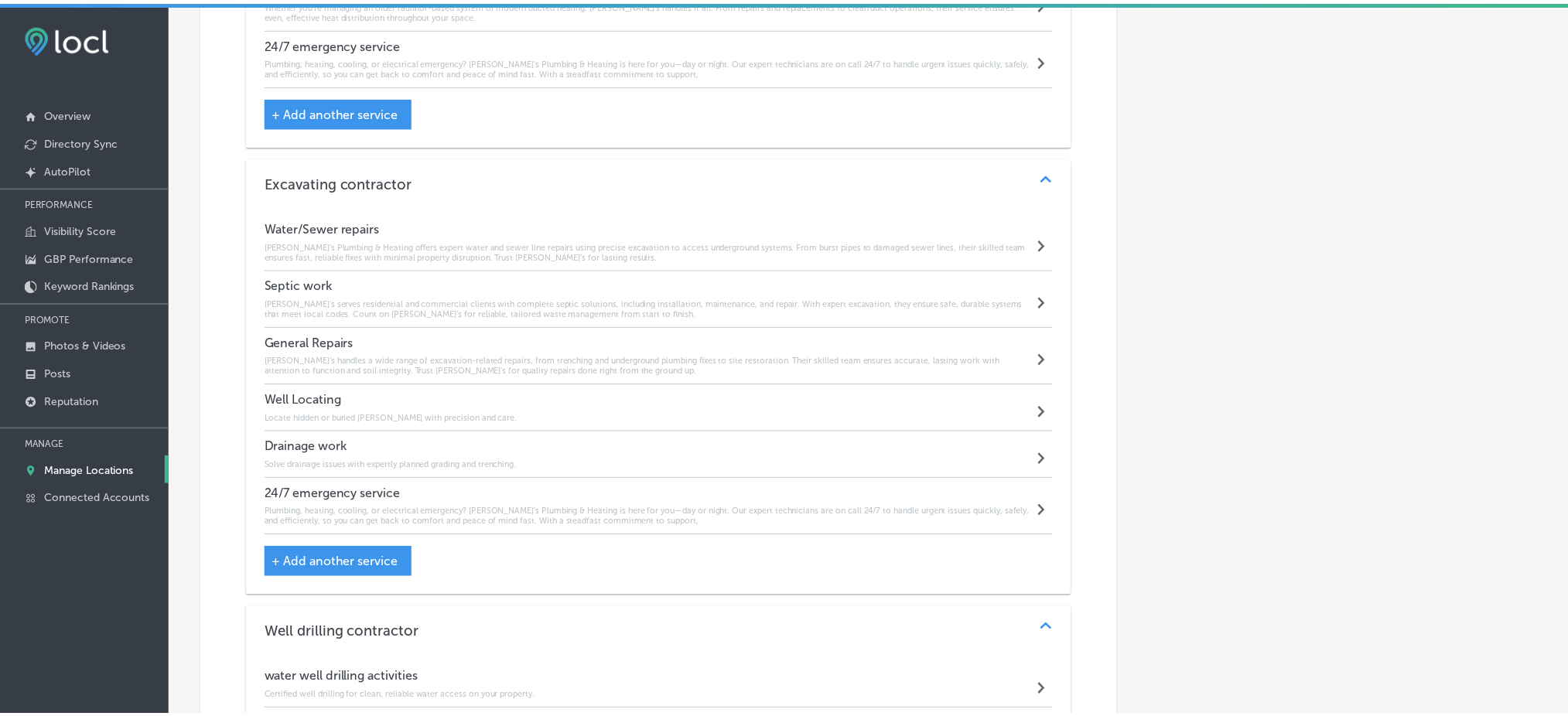
scroll to position [2861, 0]
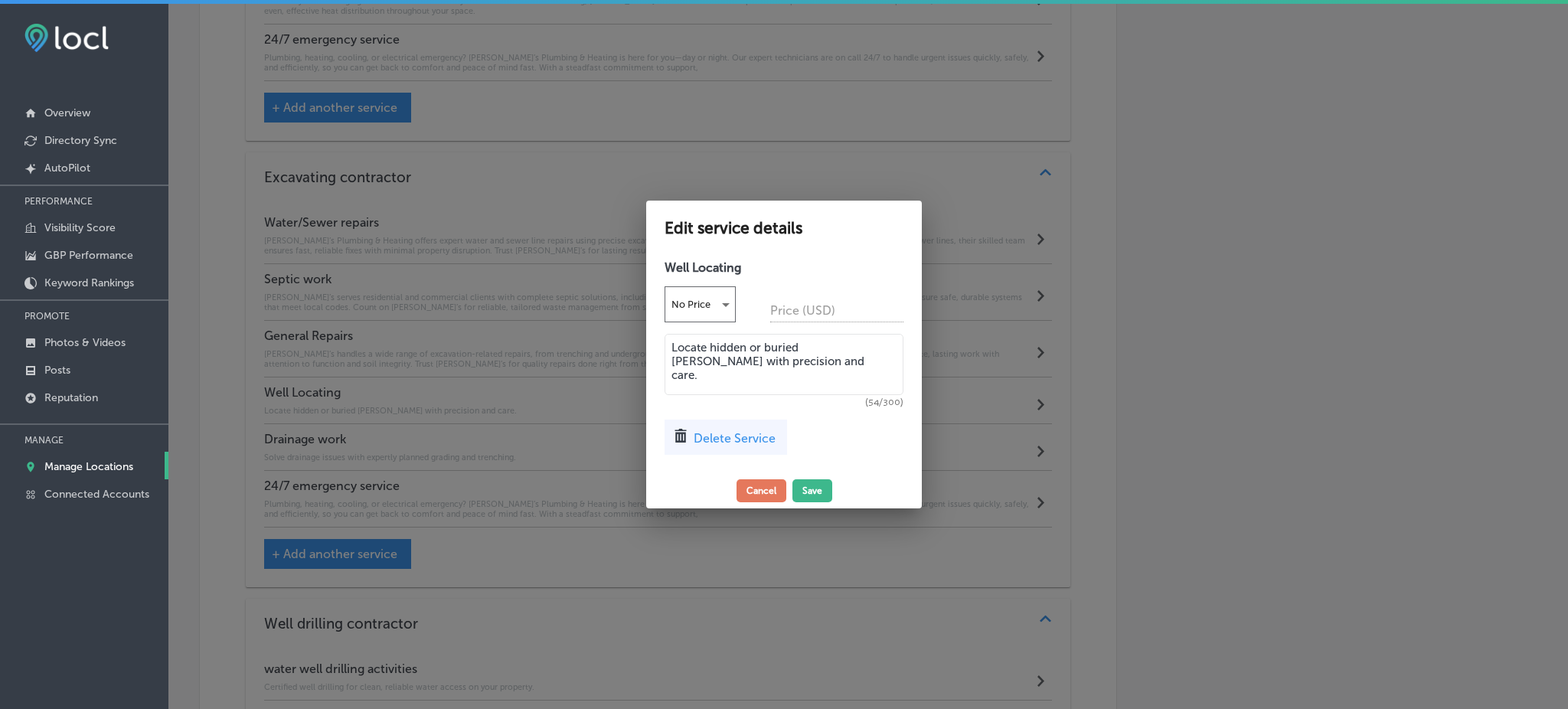
click at [729, 356] on textarea "Locate hidden or buried wells with precision and care." at bounding box center [784, 365] width 239 height 62
paste textarea "Rob’s uses precise excavation tools to locate and access underground well compo…"
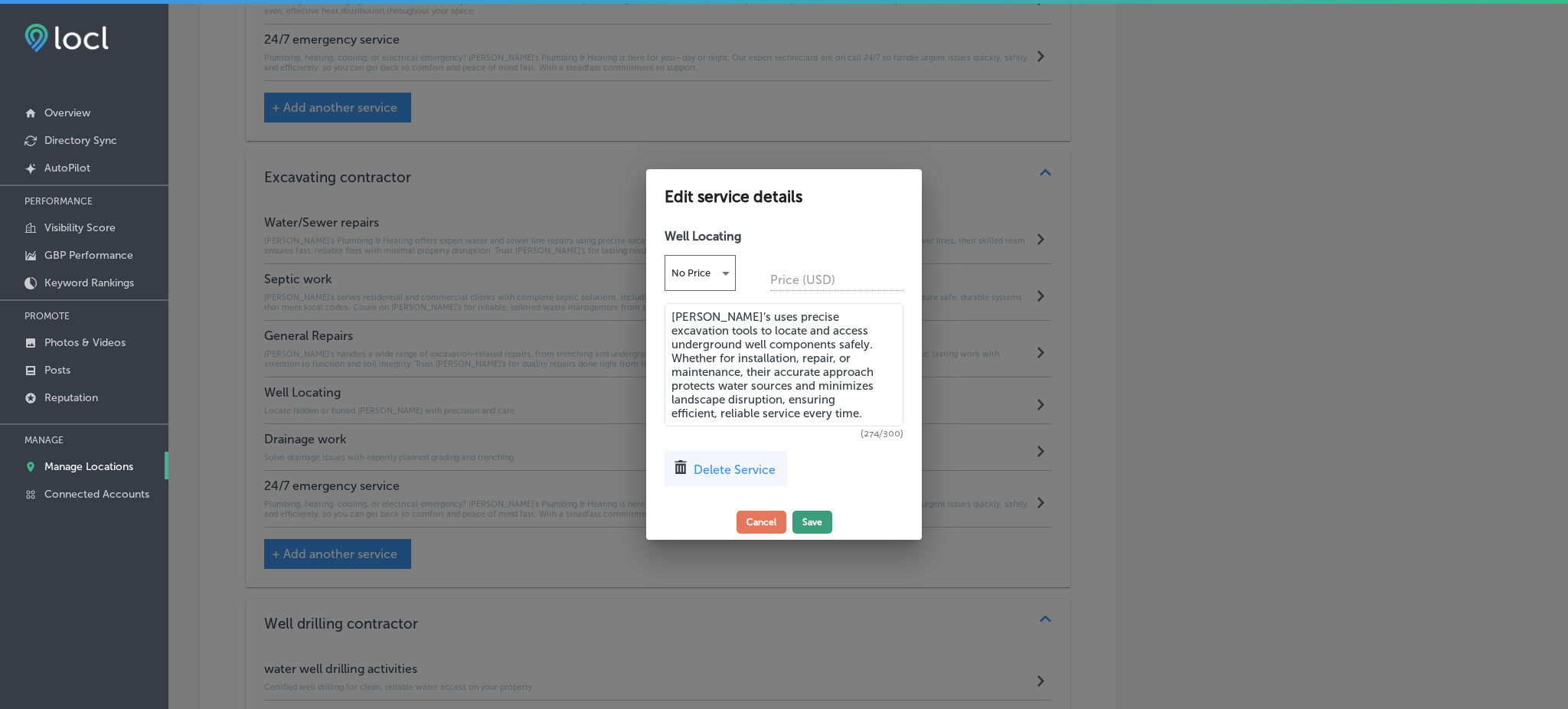
type textarea "Rob’s uses precise excavation tools to locate and access underground well compo…"
click at [814, 514] on button "Save" at bounding box center [812, 522] width 40 height 23
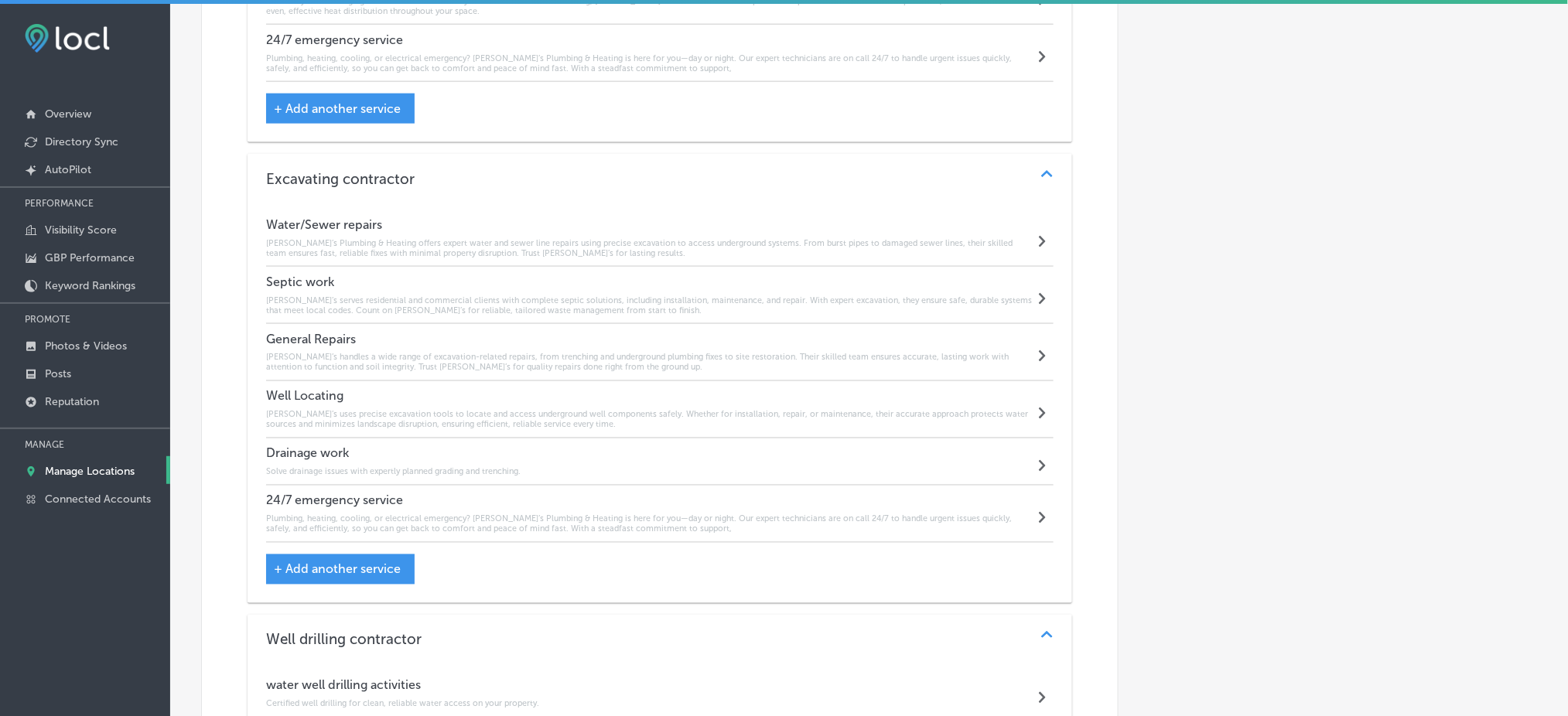
click at [448, 467] on div "Drainage work Solve drainage issues with expertly planned grading and trenching…" at bounding box center [660, 462] width 788 height 47
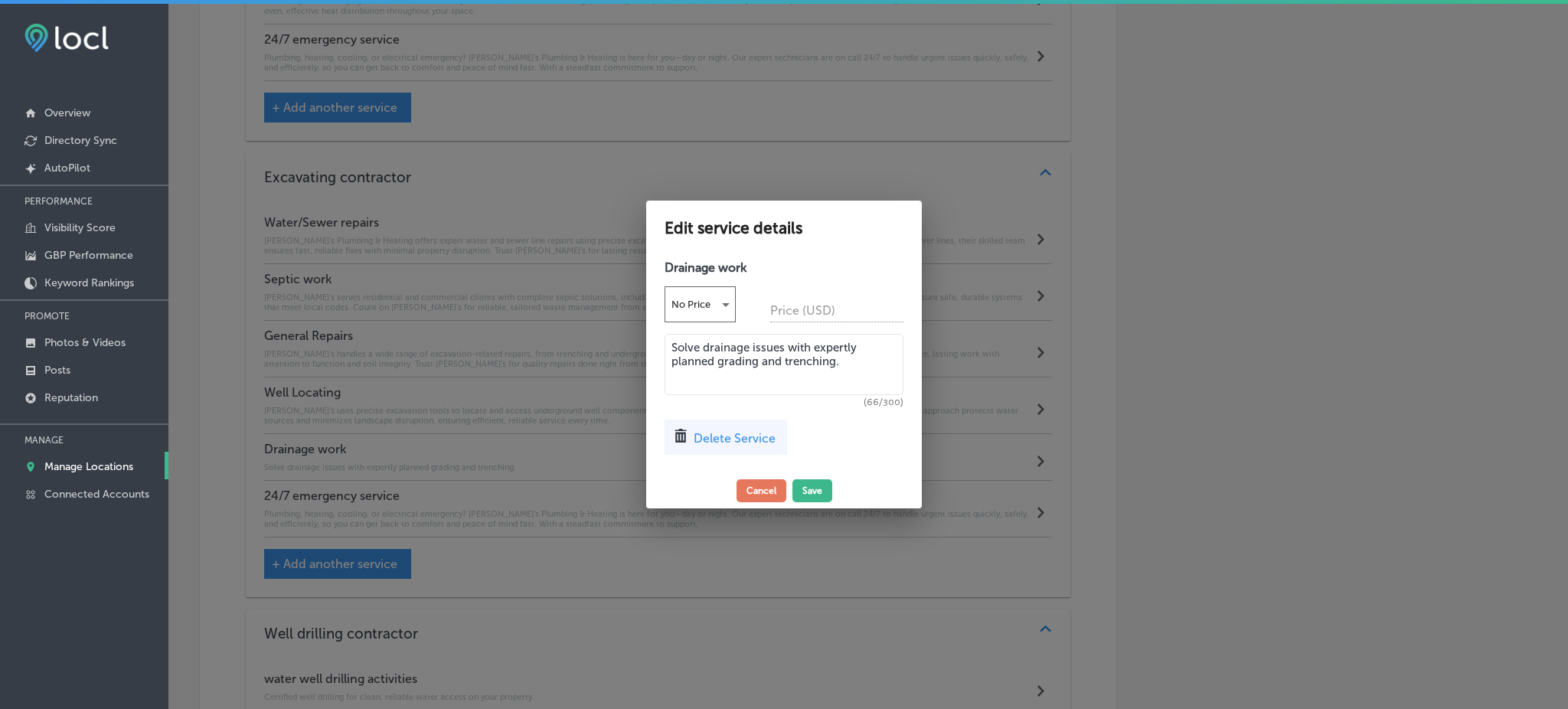
click at [741, 375] on textarea "Solve drainage issues with expertly planned grading and trenching." at bounding box center [784, 365] width 239 height 62
paste textarea "Rob’s delivers expert drainage solutions to prevent water buildup and erosion. …"
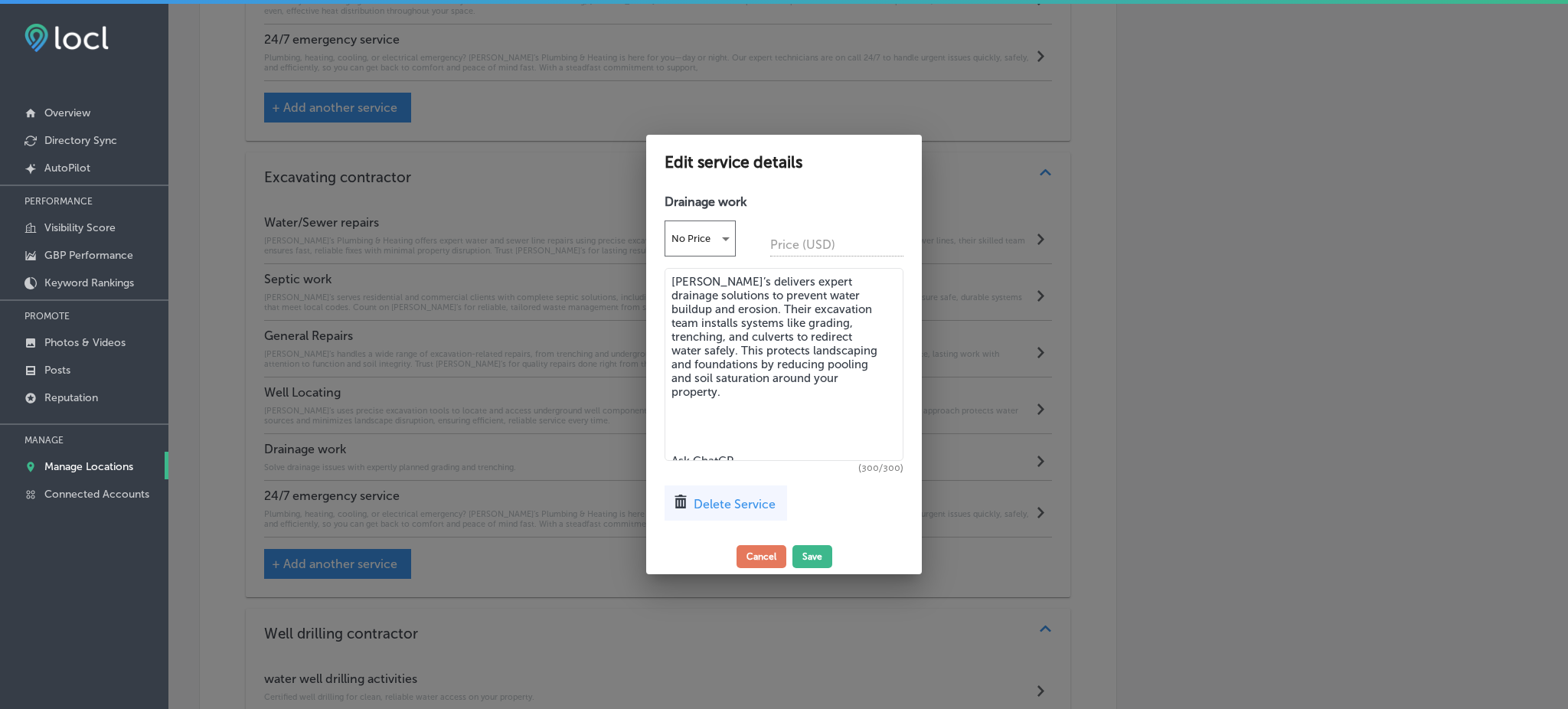
drag, startPoint x: 804, startPoint y: 383, endPoint x: 822, endPoint y: 454, distance: 73.2
click at [822, 454] on textarea "Rob’s delivers expert drainage solutions to prevent water buildup and erosion. …" at bounding box center [784, 365] width 239 height 193
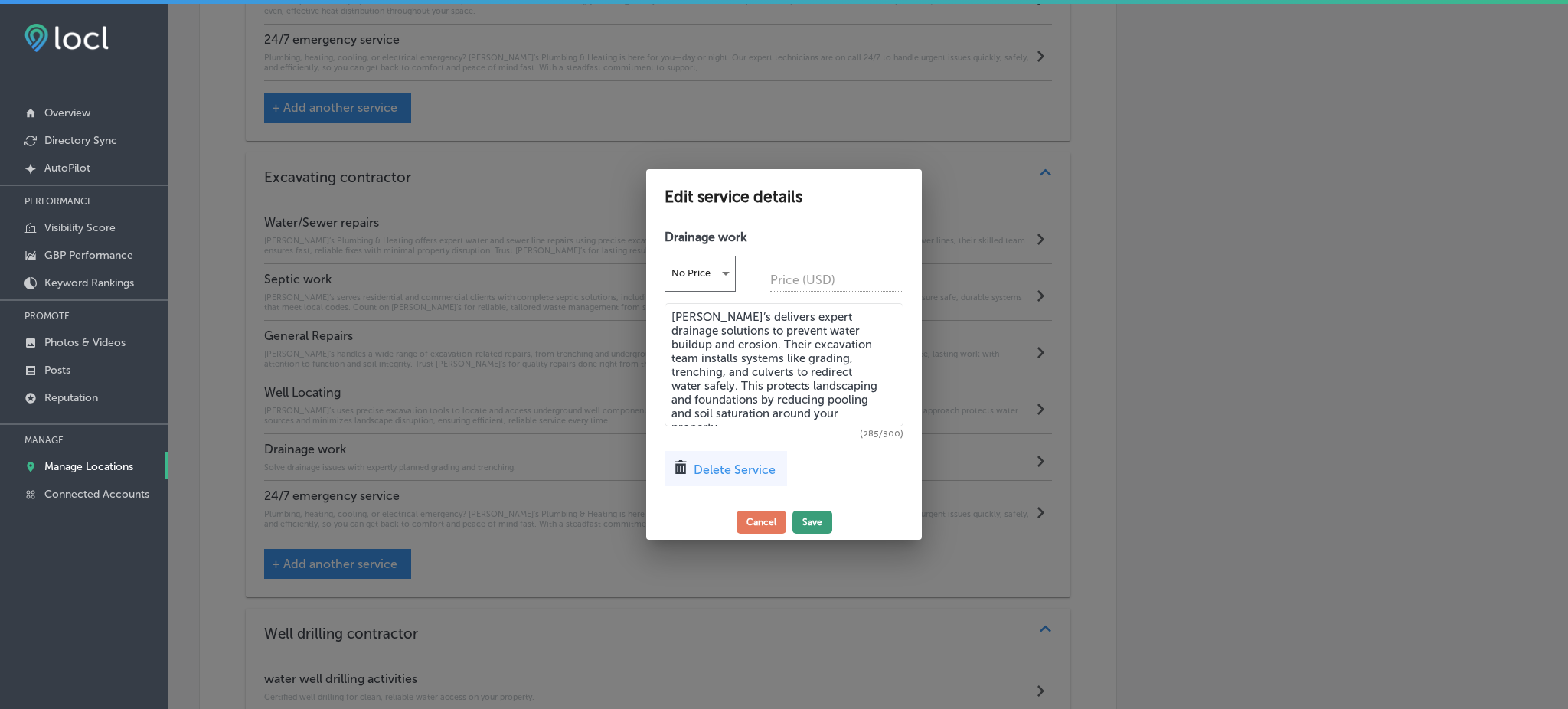
type textarea "Rob’s delivers expert drainage solutions to prevent water buildup and erosion. …"
click at [822, 520] on button "Save" at bounding box center [812, 522] width 40 height 23
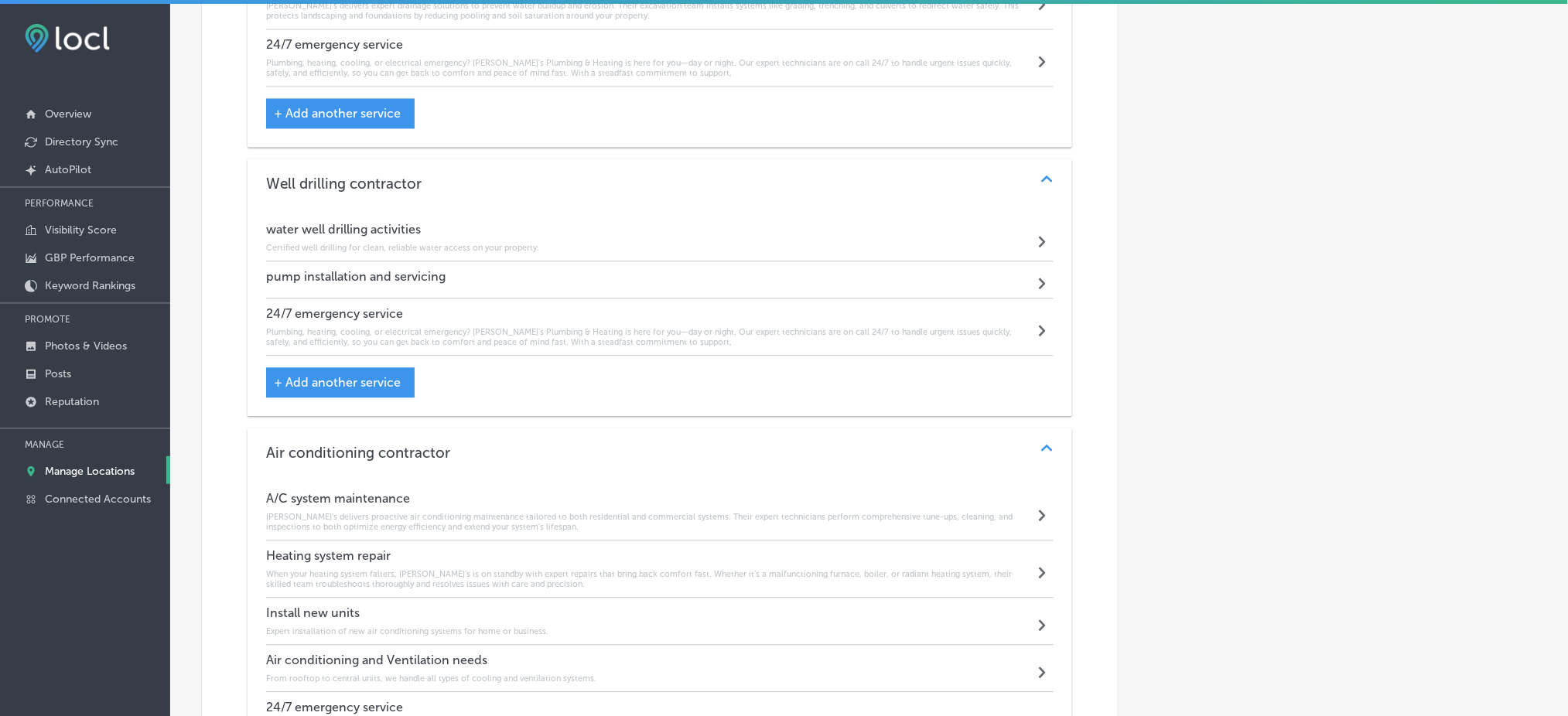
scroll to position [3373, 0]
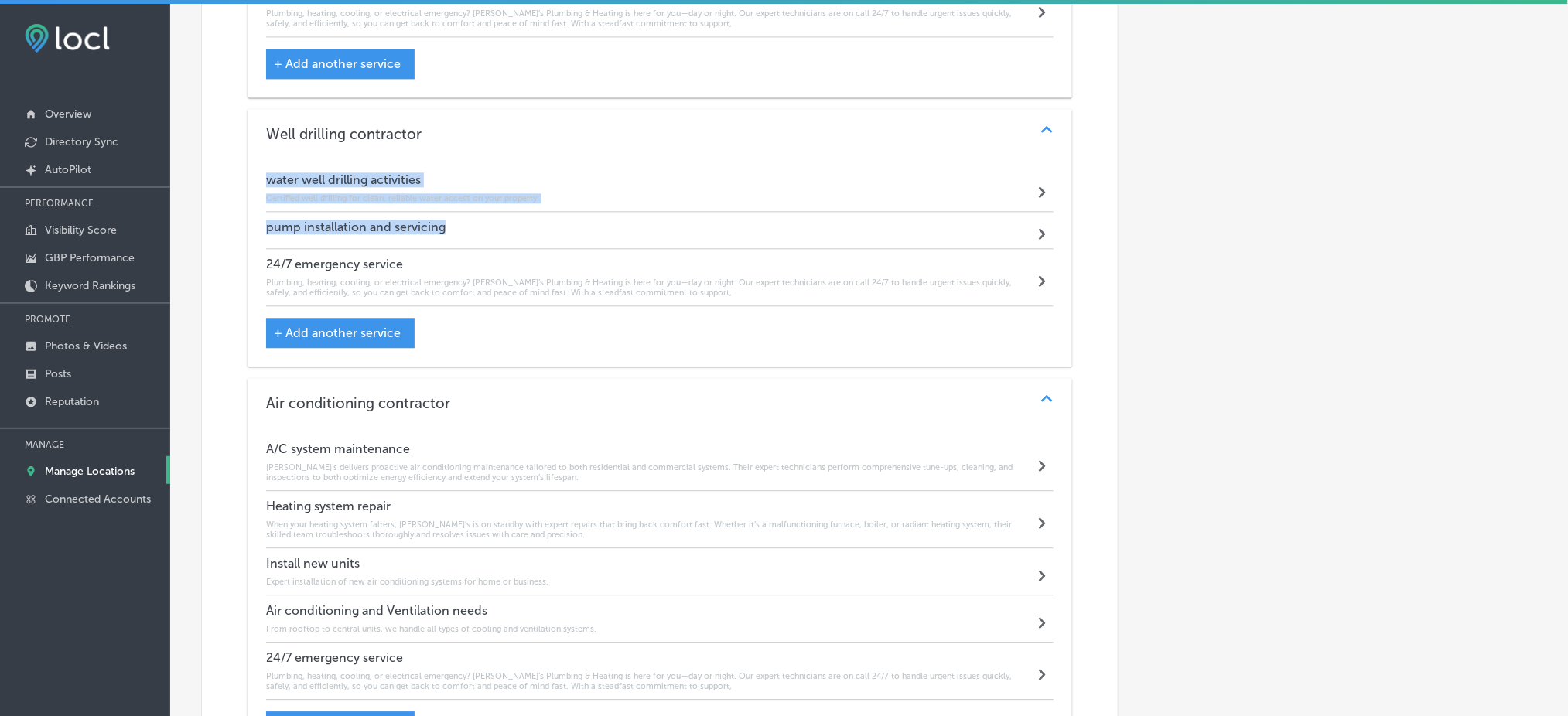
drag, startPoint x: 277, startPoint y: 171, endPoint x: 489, endPoint y: 217, distance: 216.9
click at [489, 217] on div "water well drilling activities Certified well drilling for clean, reliable wate…" at bounding box center [659, 263] width 825 height 208
copy div "water well drilling activities Certified well drilling for clean, reliable wate…"
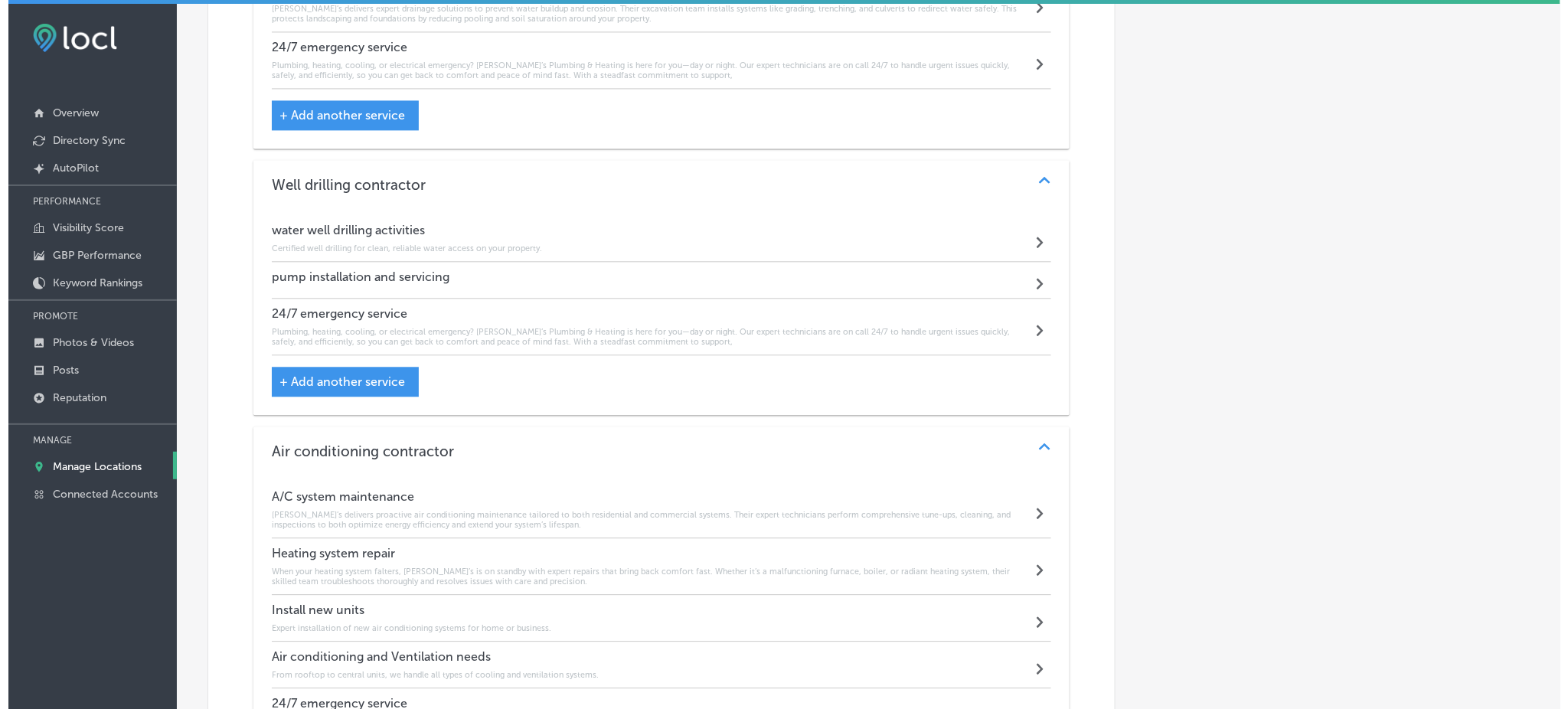
scroll to position [3239, 0]
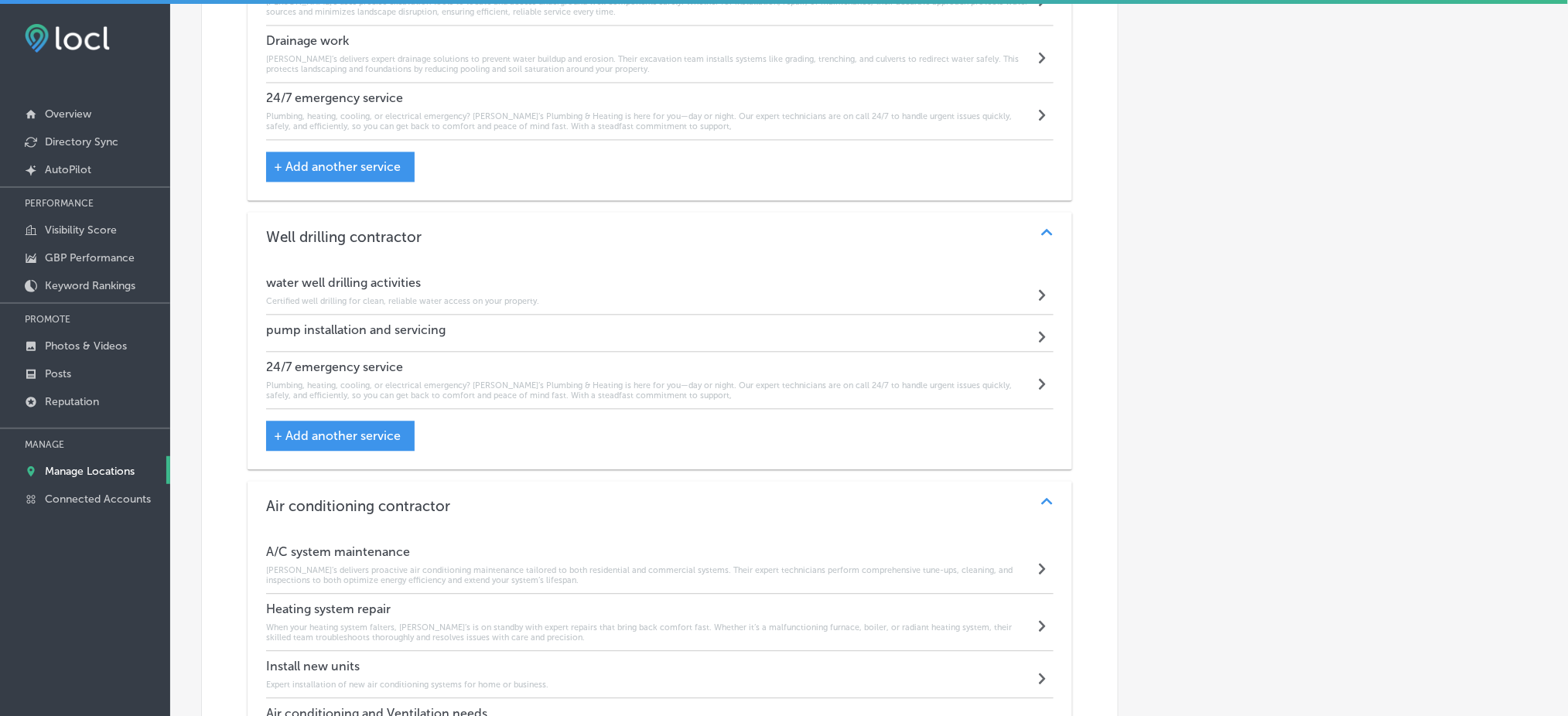
click at [304, 276] on h4 "water well drilling activities" at bounding box center [402, 282] width 273 height 14
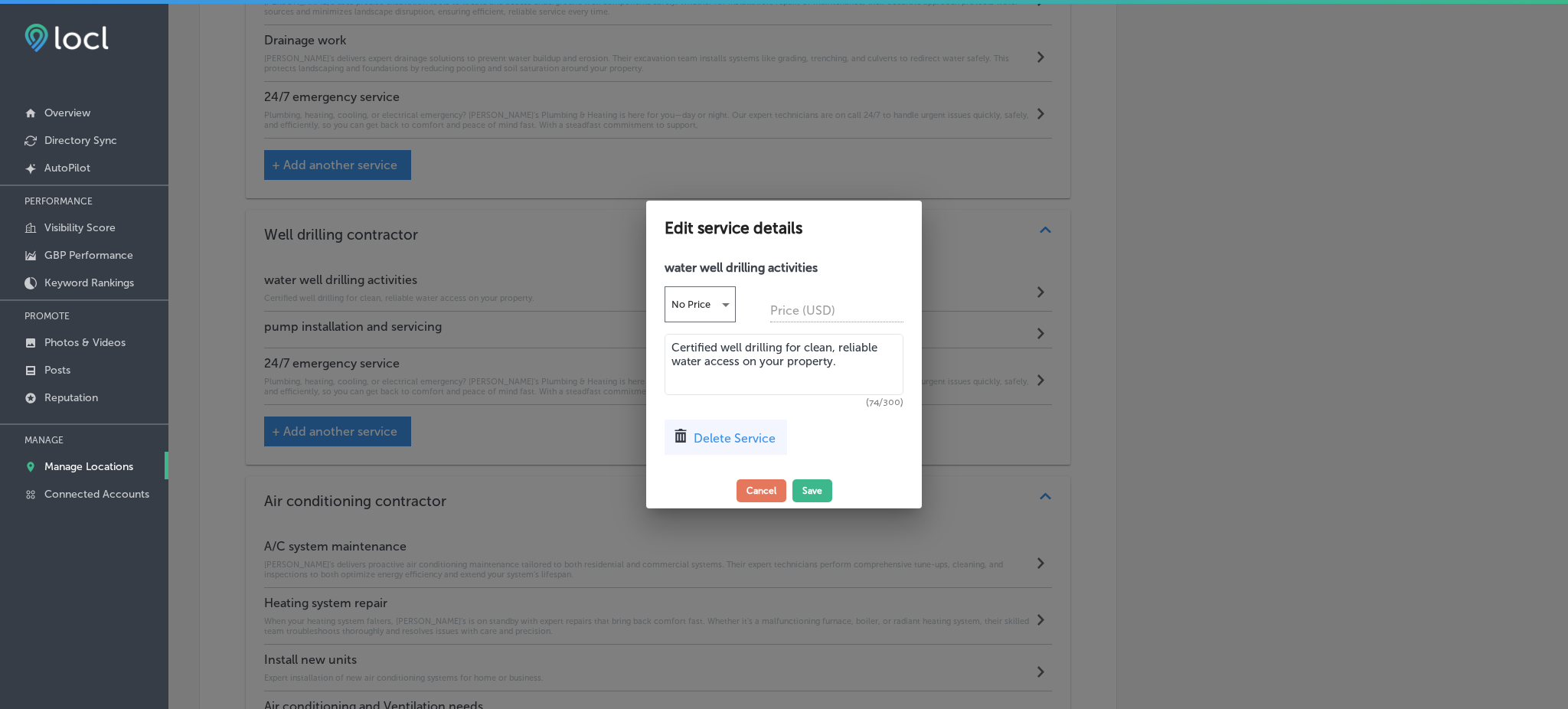
click at [696, 360] on textarea "Certified well drilling for clean, reliable water access on your property." at bounding box center [784, 365] width 239 height 62
paste textarea "Their team can coordinate drilling with maintenance and installation, offering …"
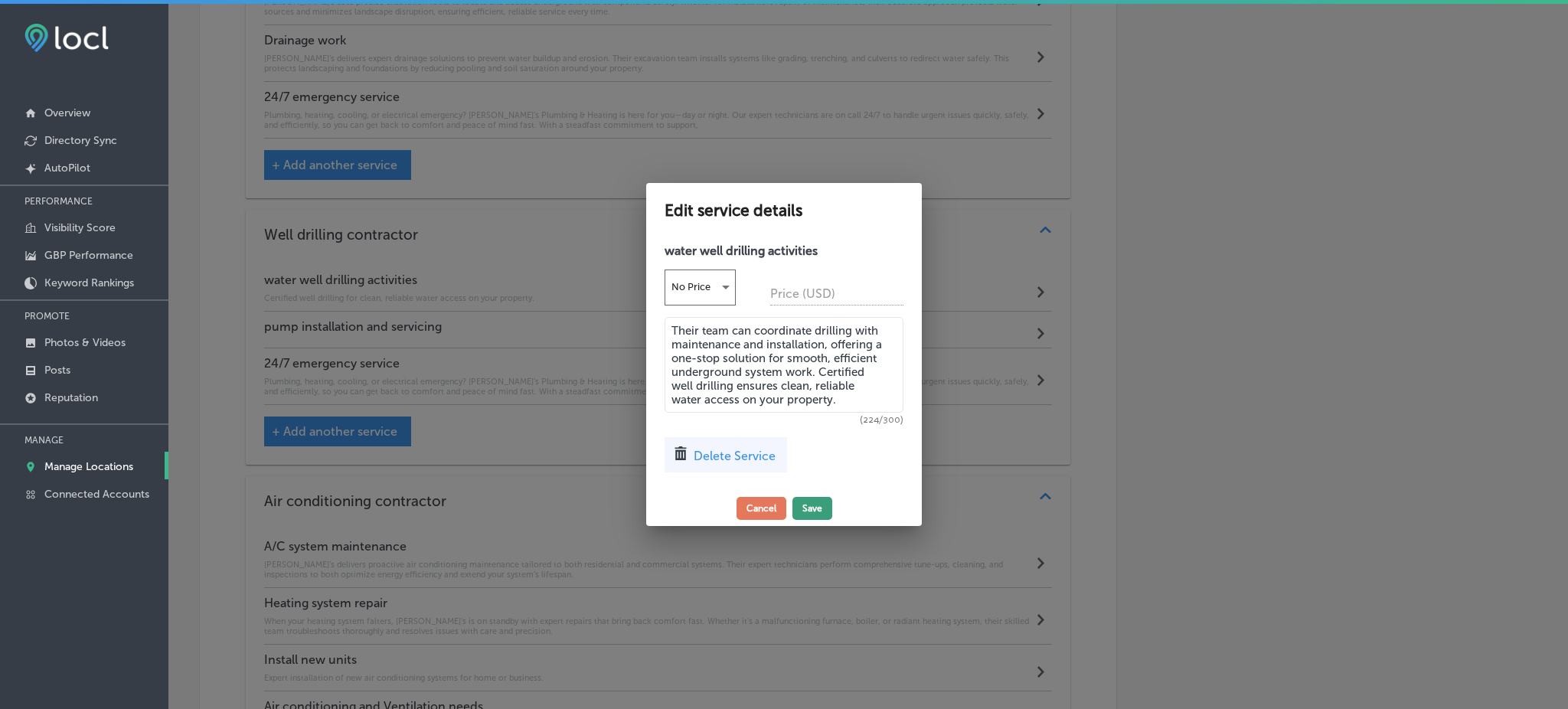
type textarea "Their team can coordinate drilling with maintenance and installation, offering …"
click at [819, 513] on button "Save" at bounding box center [812, 508] width 40 height 23
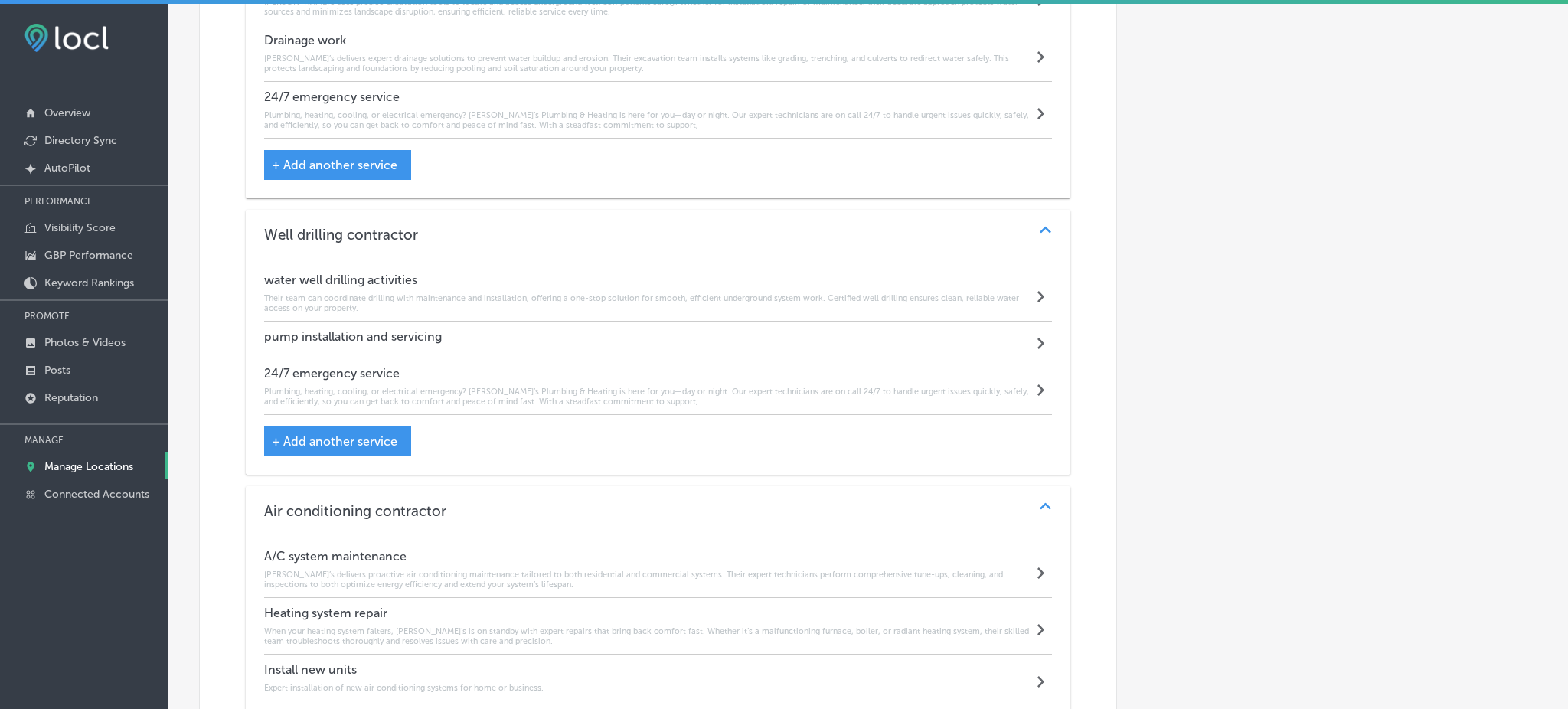
scroll to position [3239, 0]
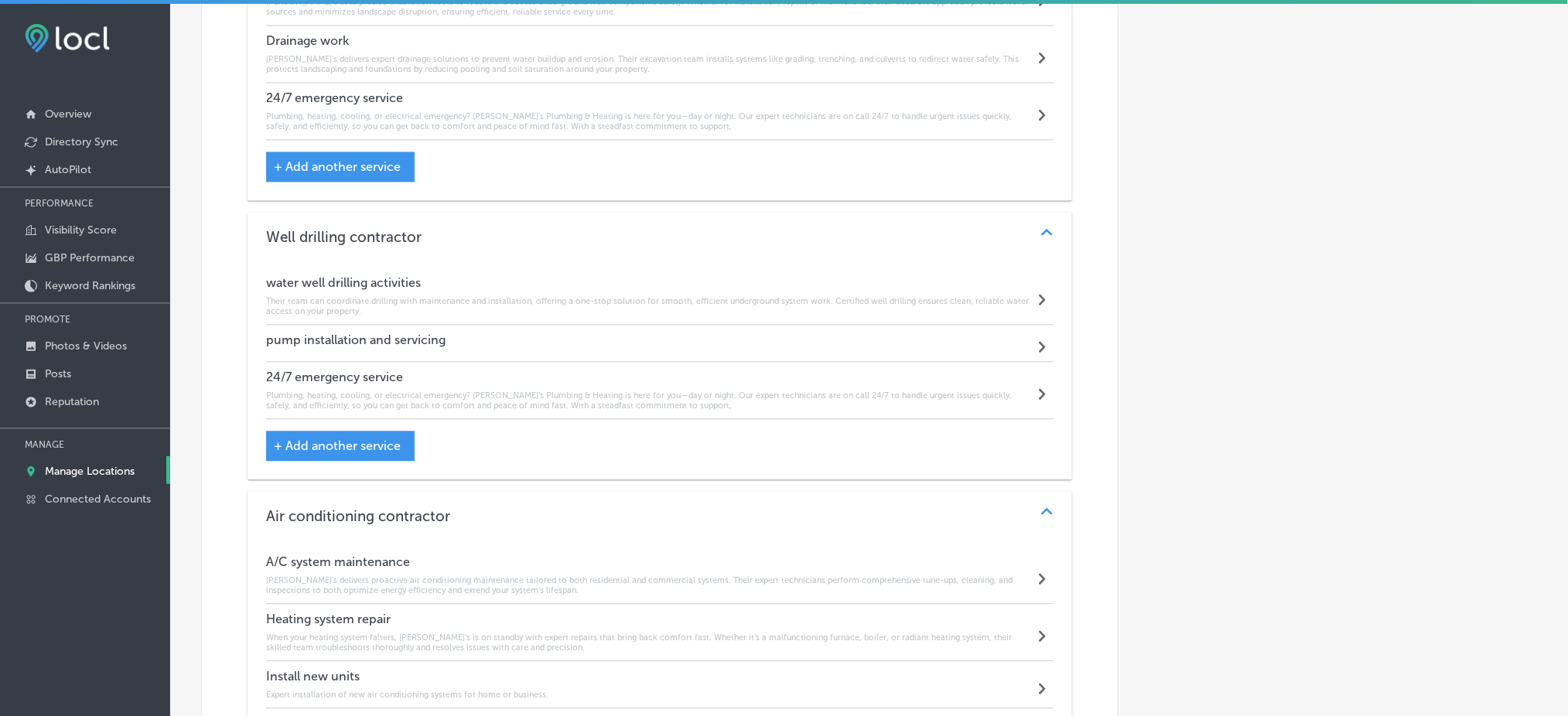
click at [380, 332] on h4 "pump installation and servicing" at bounding box center [356, 339] width 180 height 14
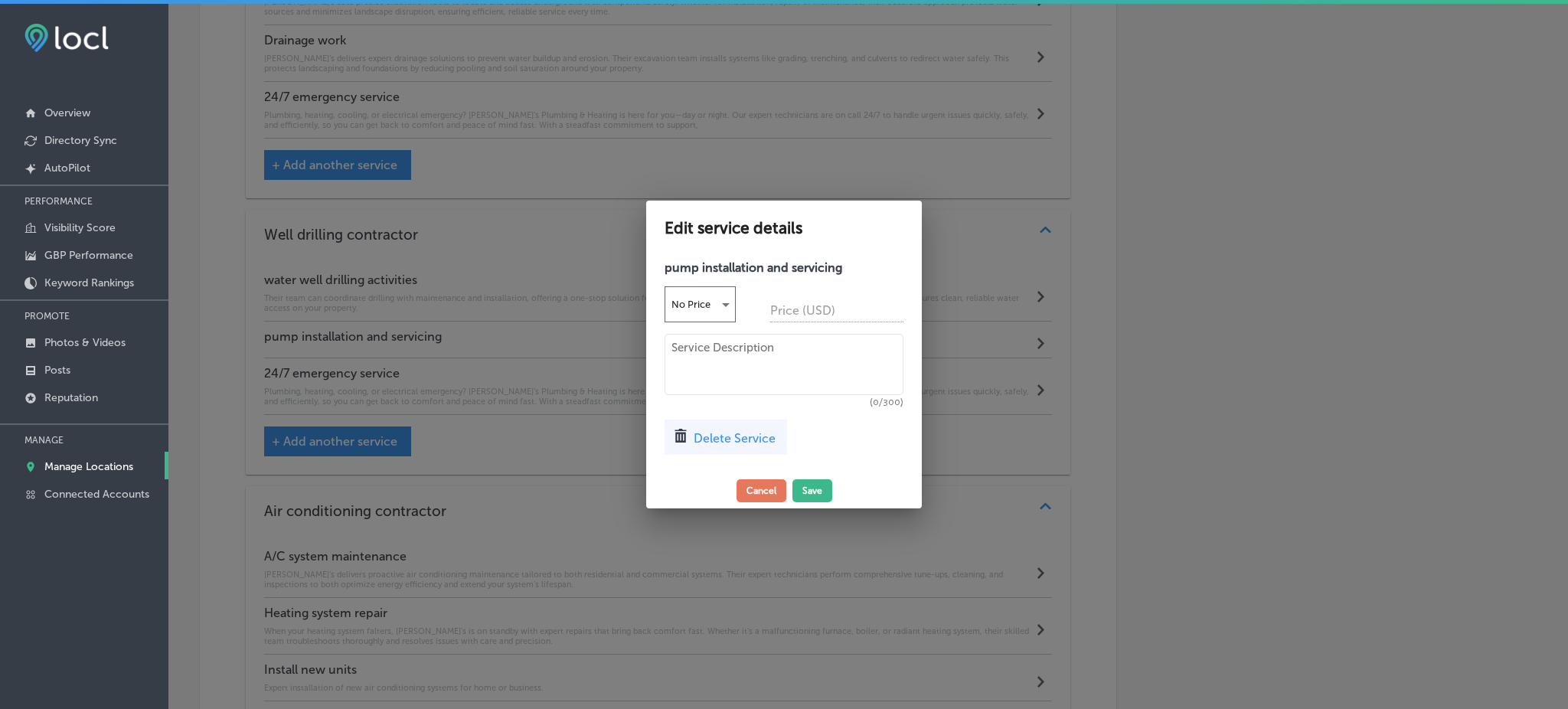
click at [715, 362] on textarea at bounding box center [784, 365] width 239 height 62
paste textarea "Rob’s installs, maintains, and repairs submersible and jet-style well pumps wit…"
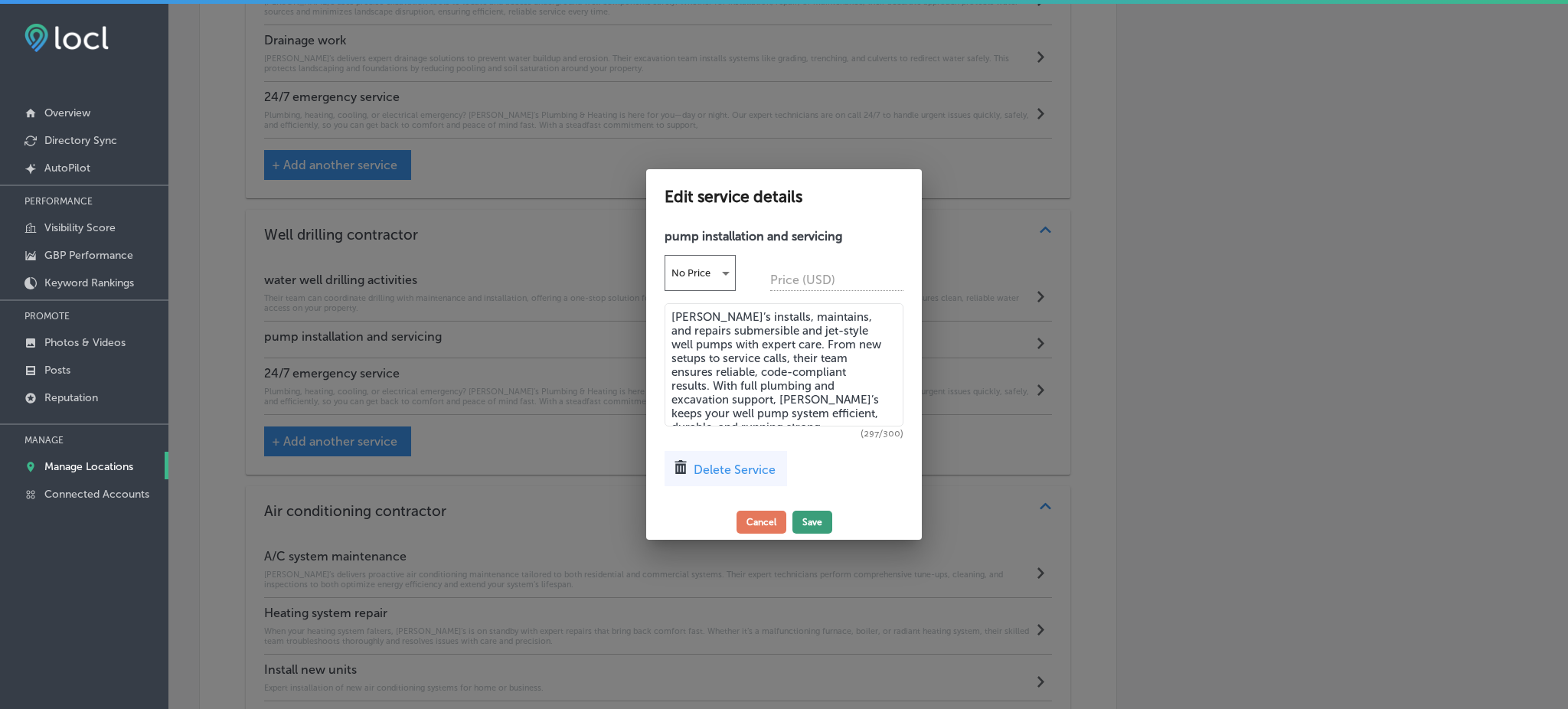
type textarea "Rob’s installs, maintains, and repairs submersible and jet-style well pumps wit…"
click at [815, 518] on button "Save" at bounding box center [812, 522] width 40 height 23
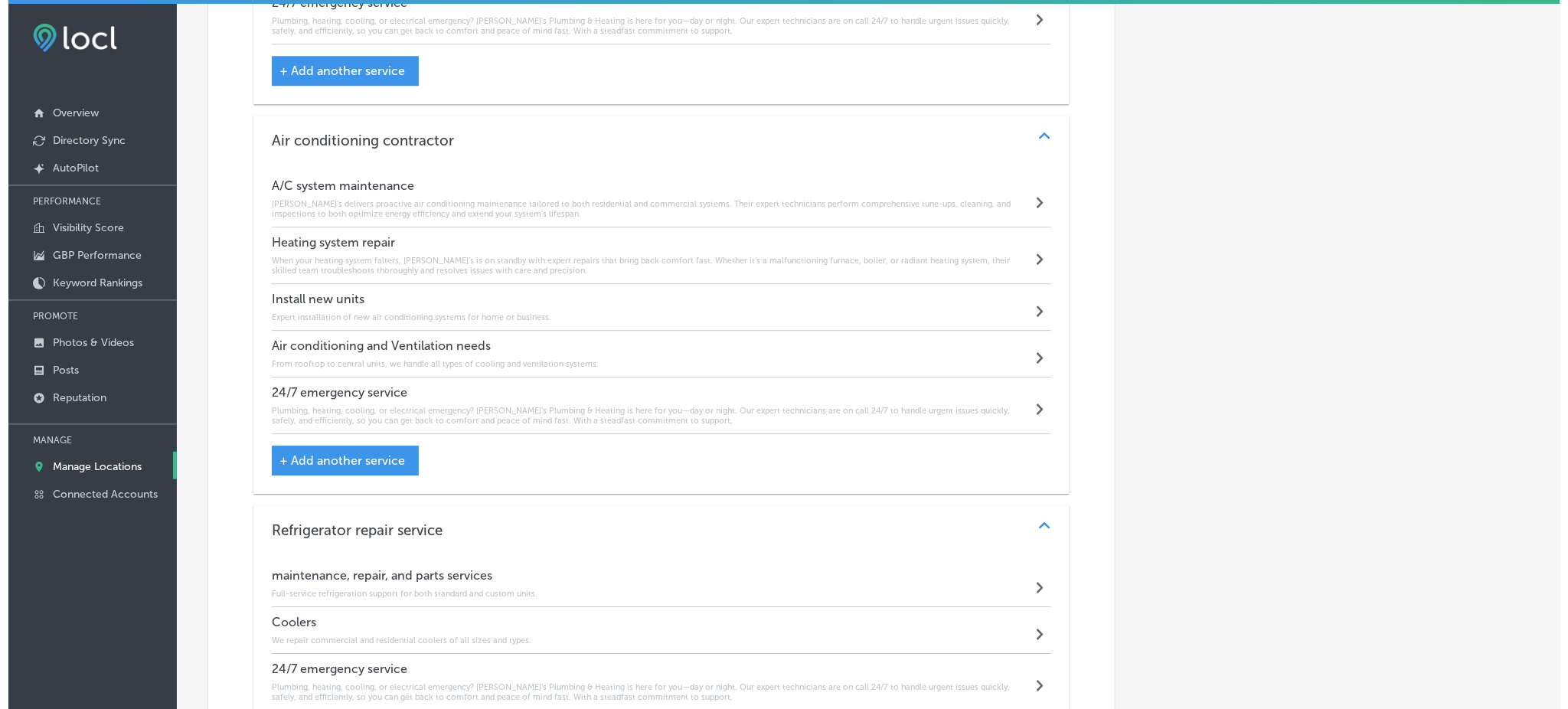
scroll to position [3604, 0]
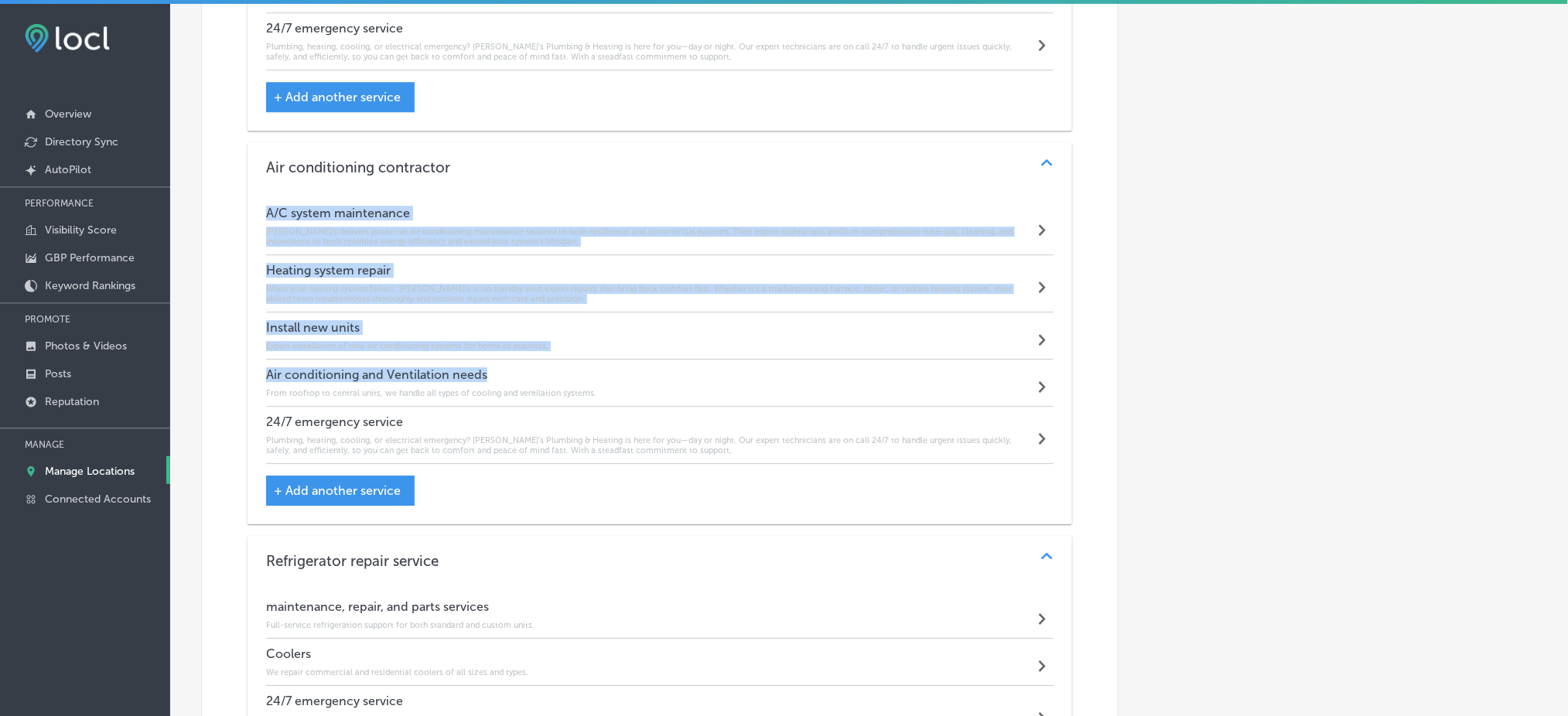
drag, startPoint x: 271, startPoint y: 205, endPoint x: 506, endPoint y: 366, distance: 284.9
click at [506, 366] on div "A/C system maintenance Rob’s delivers proactive air conditioning maintenance ta…" at bounding box center [659, 358] width 825 height 332
copy div "A/C system maintenance Rob’s delivers proactive air conditioning maintenance ta…"
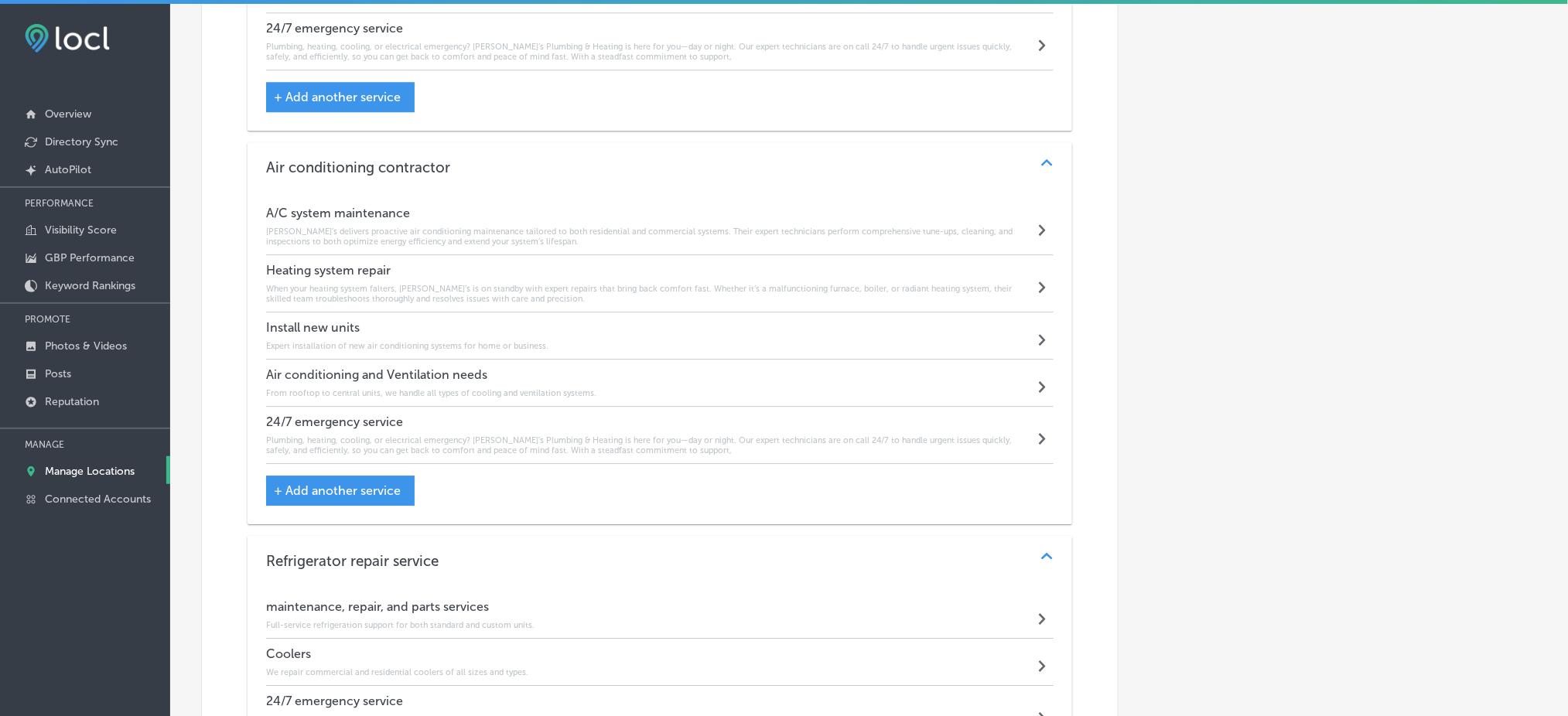
click at [338, 209] on h4 "A/C system maintenance" at bounding box center [650, 212] width 768 height 14
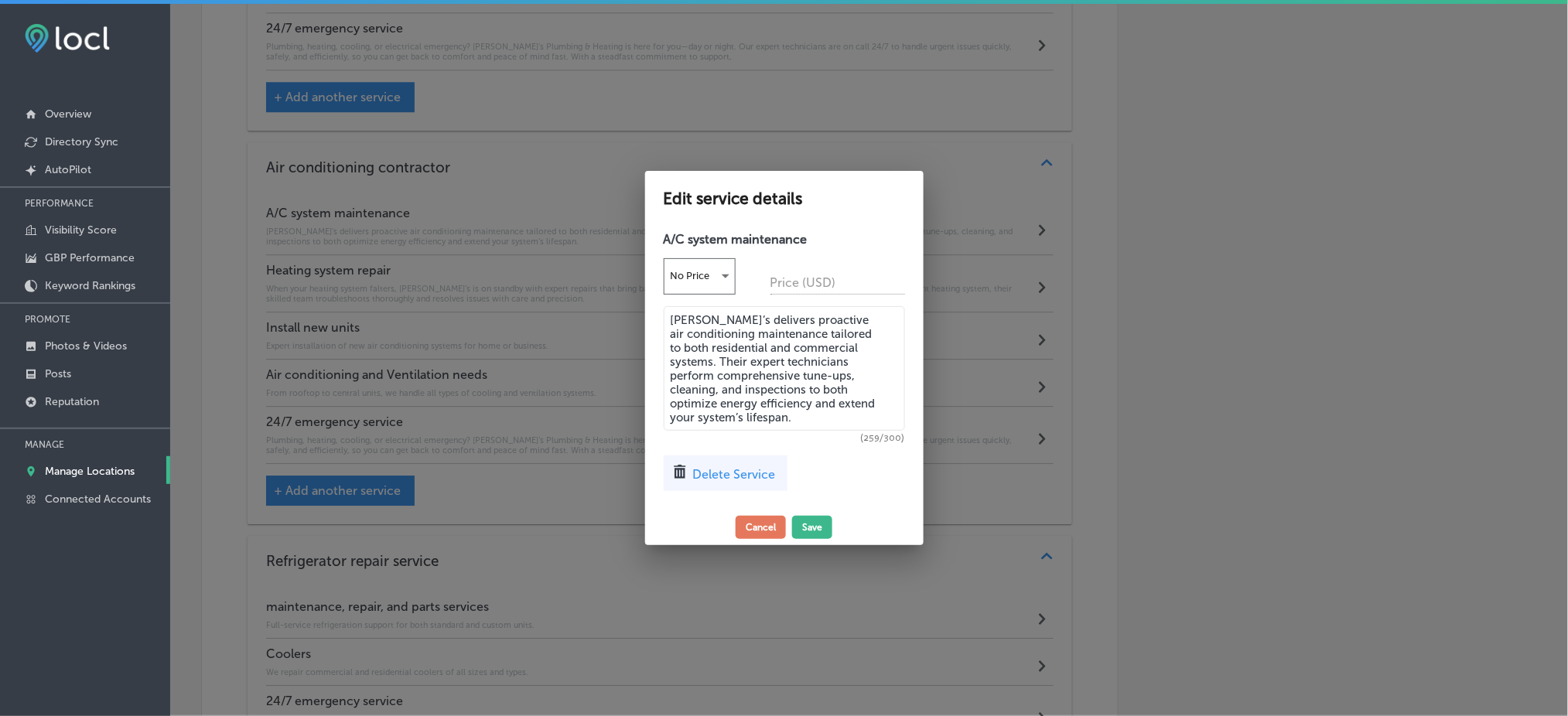
scroll to position [3642, 0]
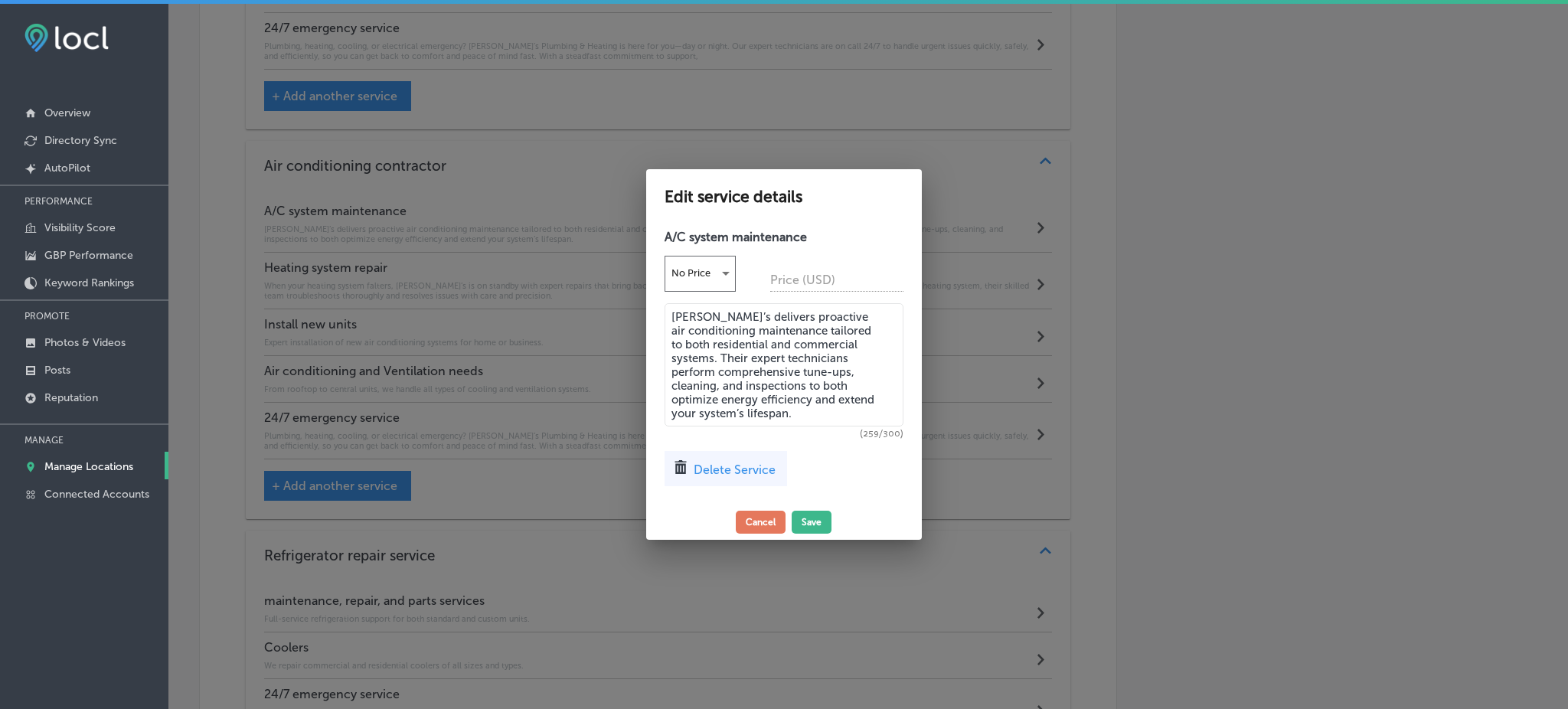
click at [787, 356] on textarea "Rob’s delivers proactive air conditioning maintenance tailored to both resident…" at bounding box center [784, 365] width 239 height 123
click at [772, 515] on button "Cancel" at bounding box center [761, 522] width 50 height 23
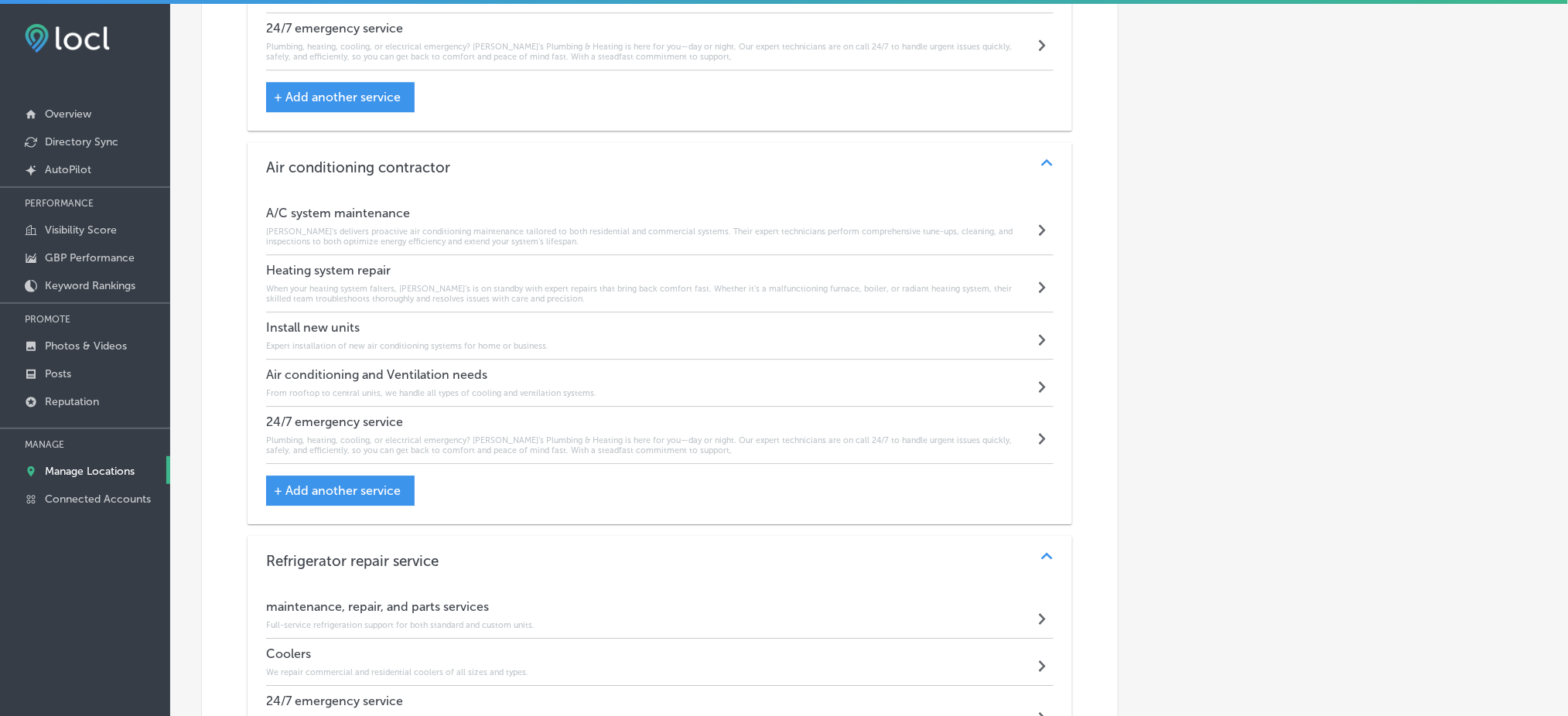
click at [497, 284] on h6 "When your heating system falters, Rob’s is on standby with expert repairs that …" at bounding box center [650, 294] width 768 height 20
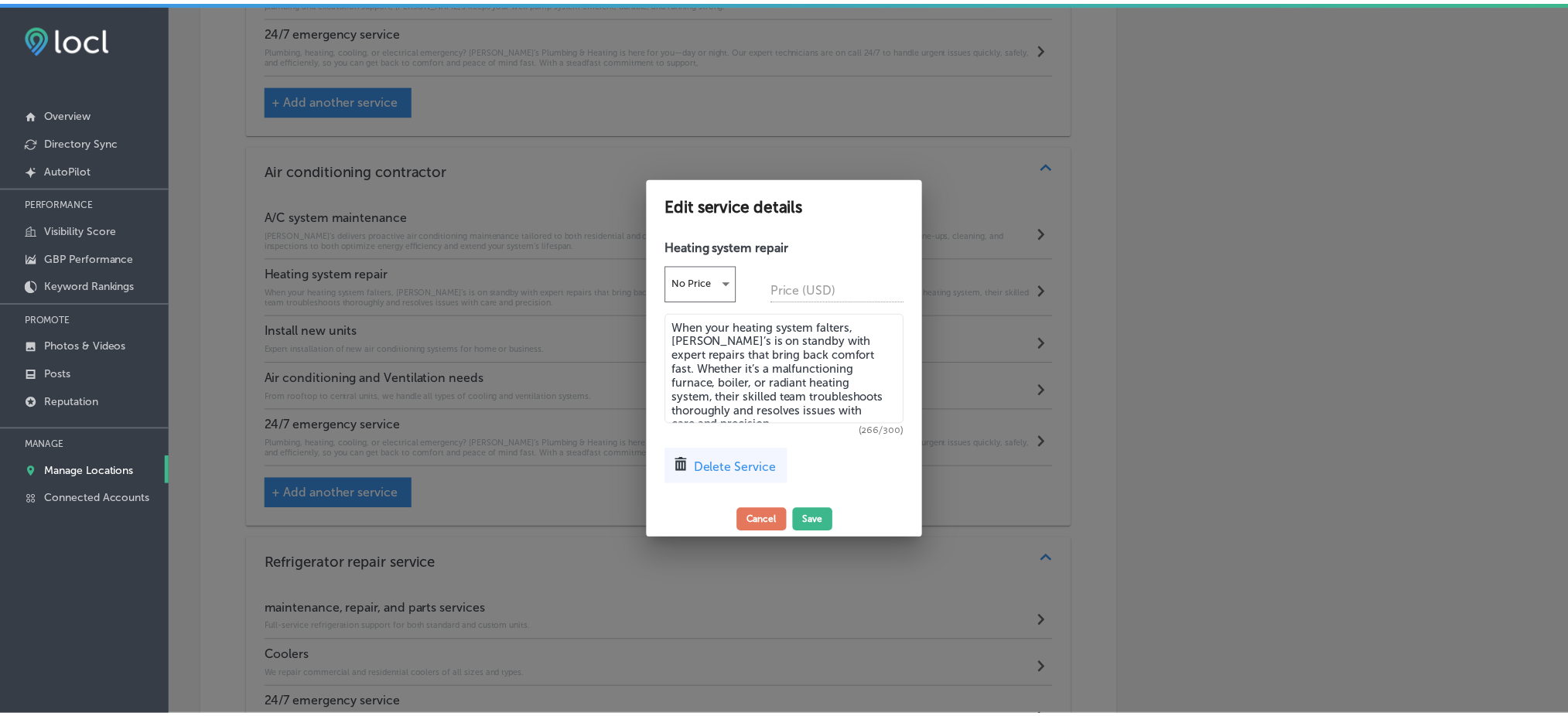
scroll to position [3642, 0]
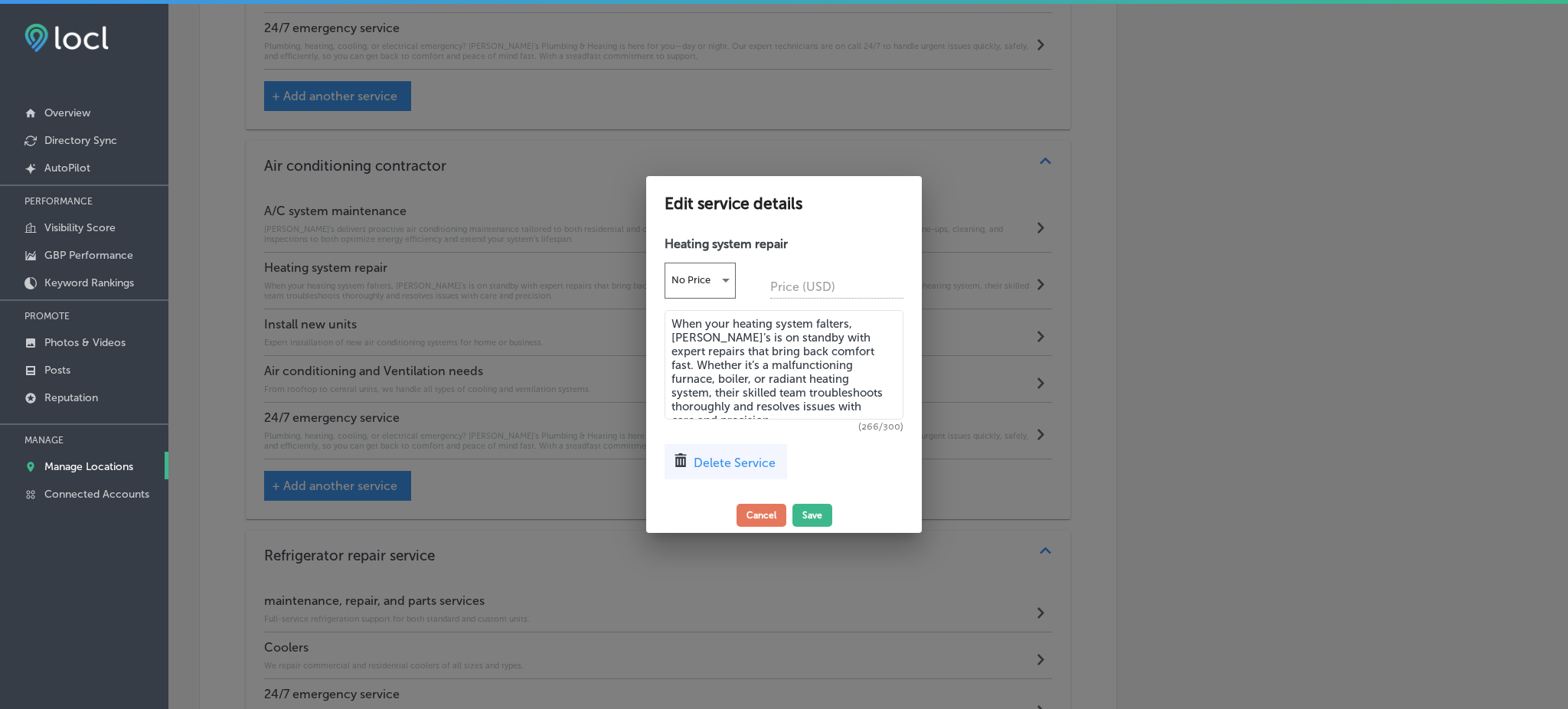
click at [760, 384] on textarea "When your heating system falters, Rob’s is on standby with expert repairs that …" at bounding box center [784, 365] width 239 height 110
click at [595, 306] on div at bounding box center [784, 354] width 1568 height 709
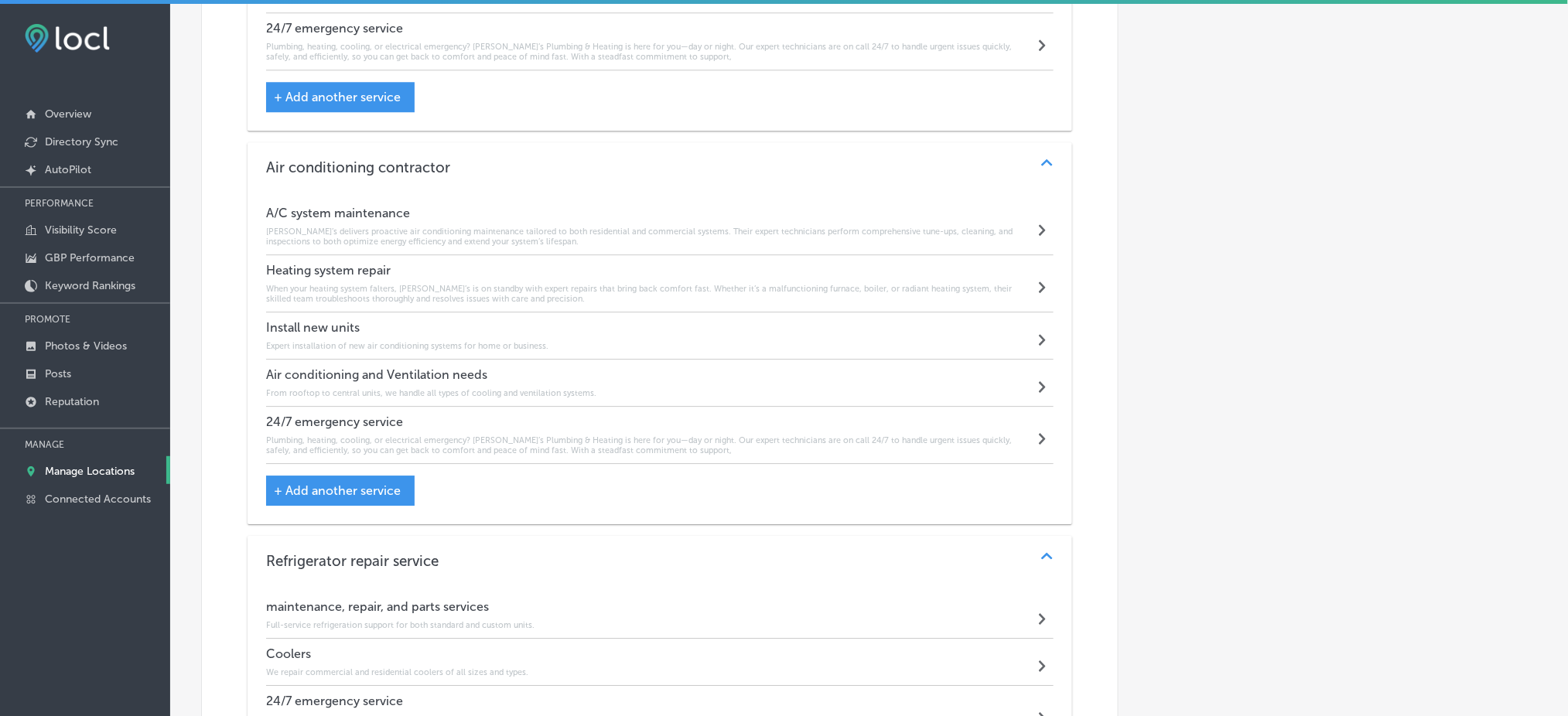
click at [425, 341] on h6 "Expert installation of new air conditioning systems for home or business." at bounding box center [407, 346] width 282 height 10
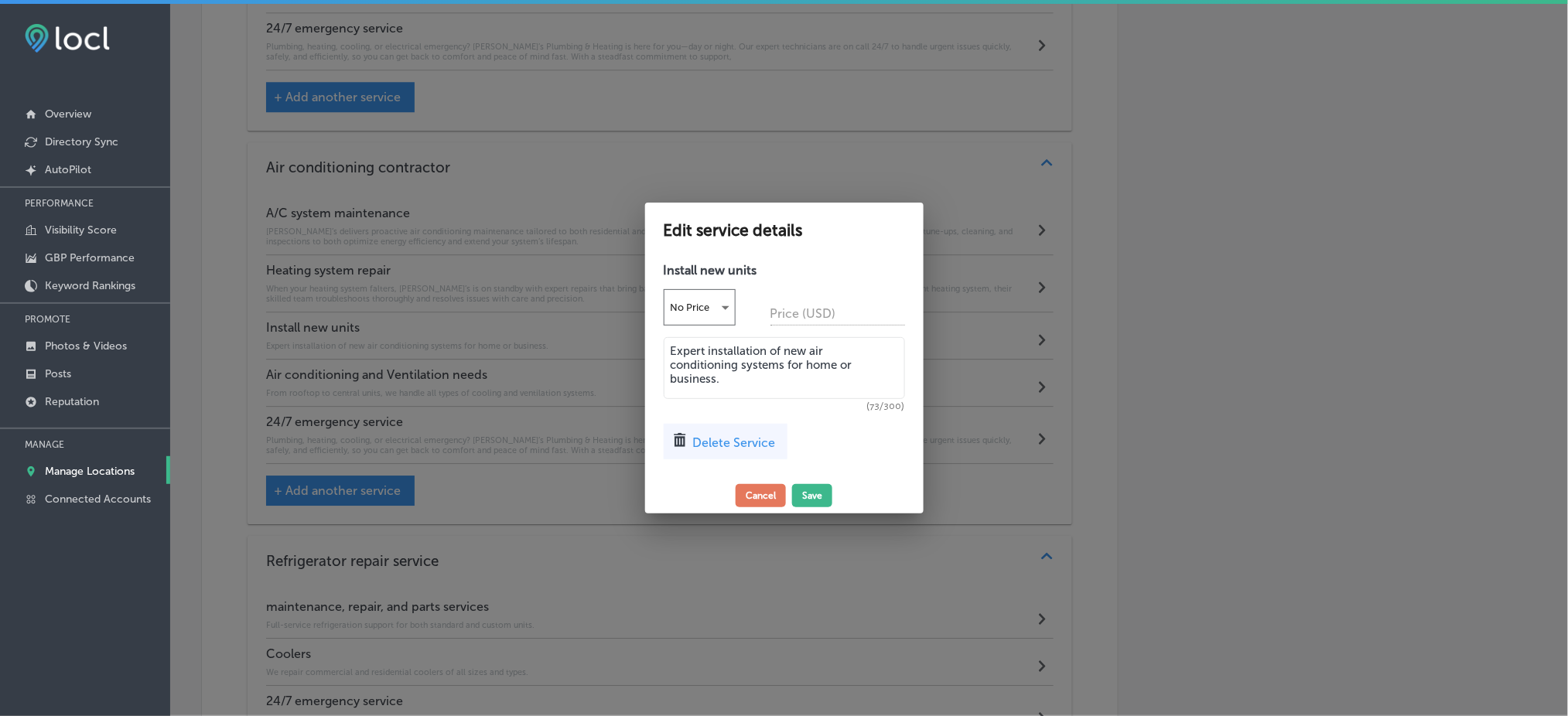
scroll to position [3642, 0]
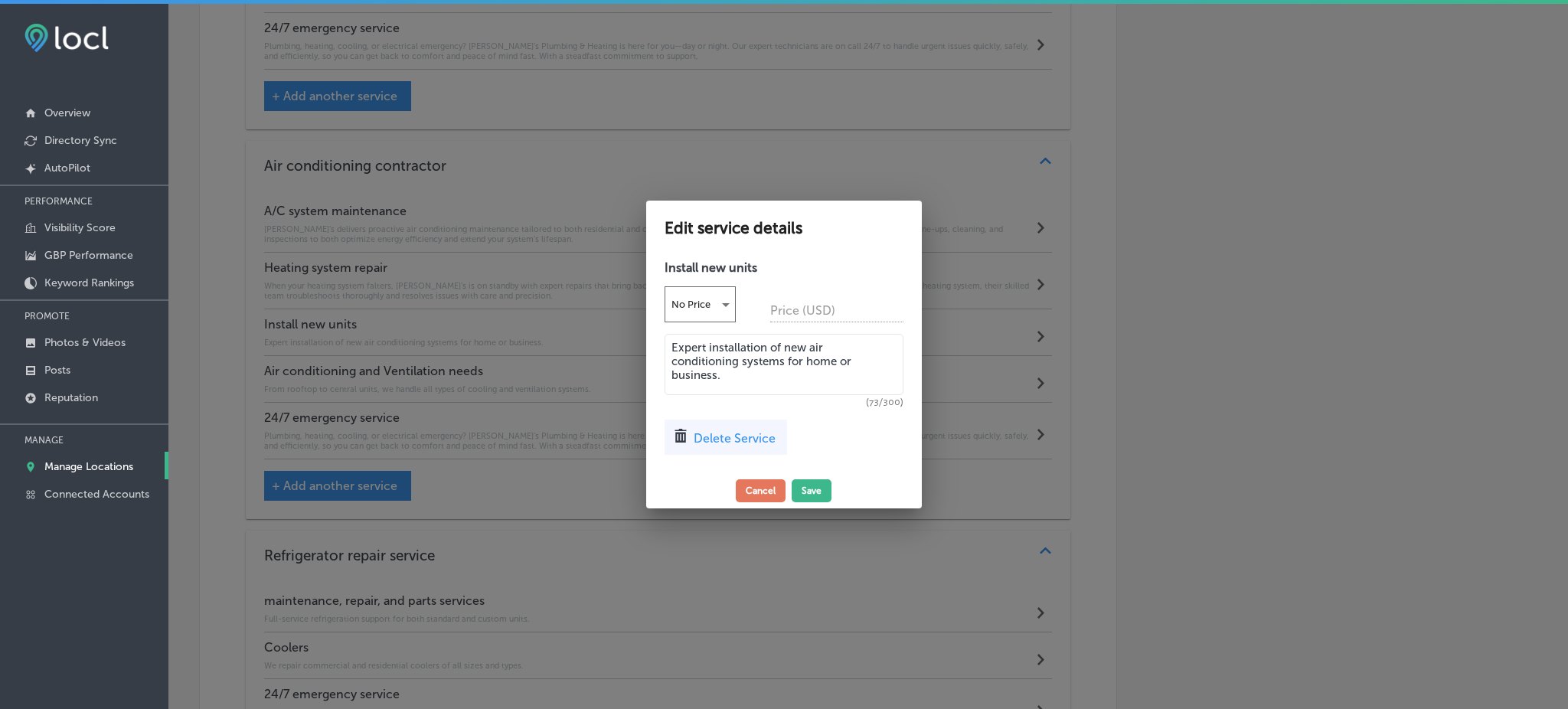
click at [769, 360] on textarea "Expert installation of new air conditioning systems for home or business." at bounding box center [784, 365] width 239 height 62
paste textarea "Rob’s specializes in installing new HVAC units, including air conditioners, fur…"
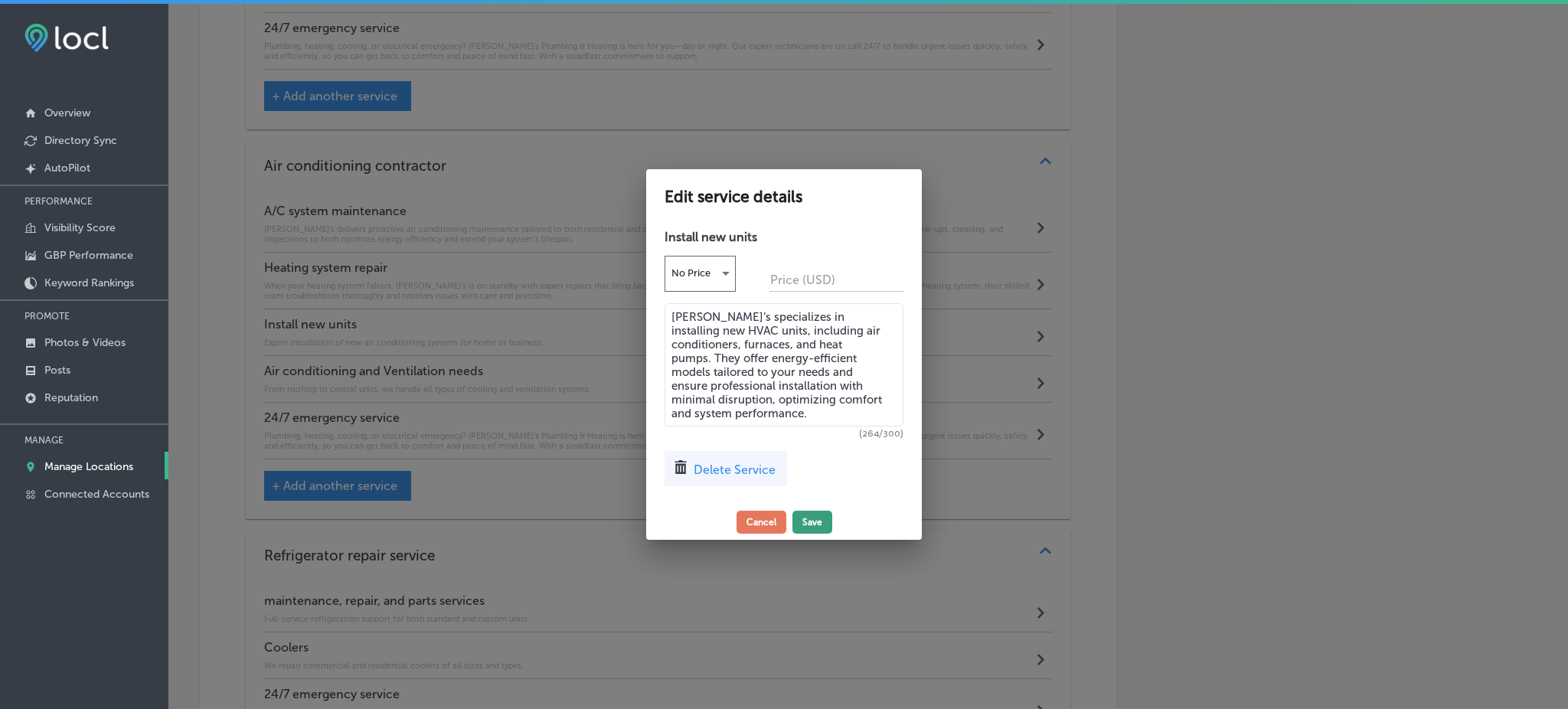
type textarea "Rob’s specializes in installing new HVAC units, including air conditioners, fur…"
click at [819, 528] on button "Save" at bounding box center [812, 522] width 40 height 23
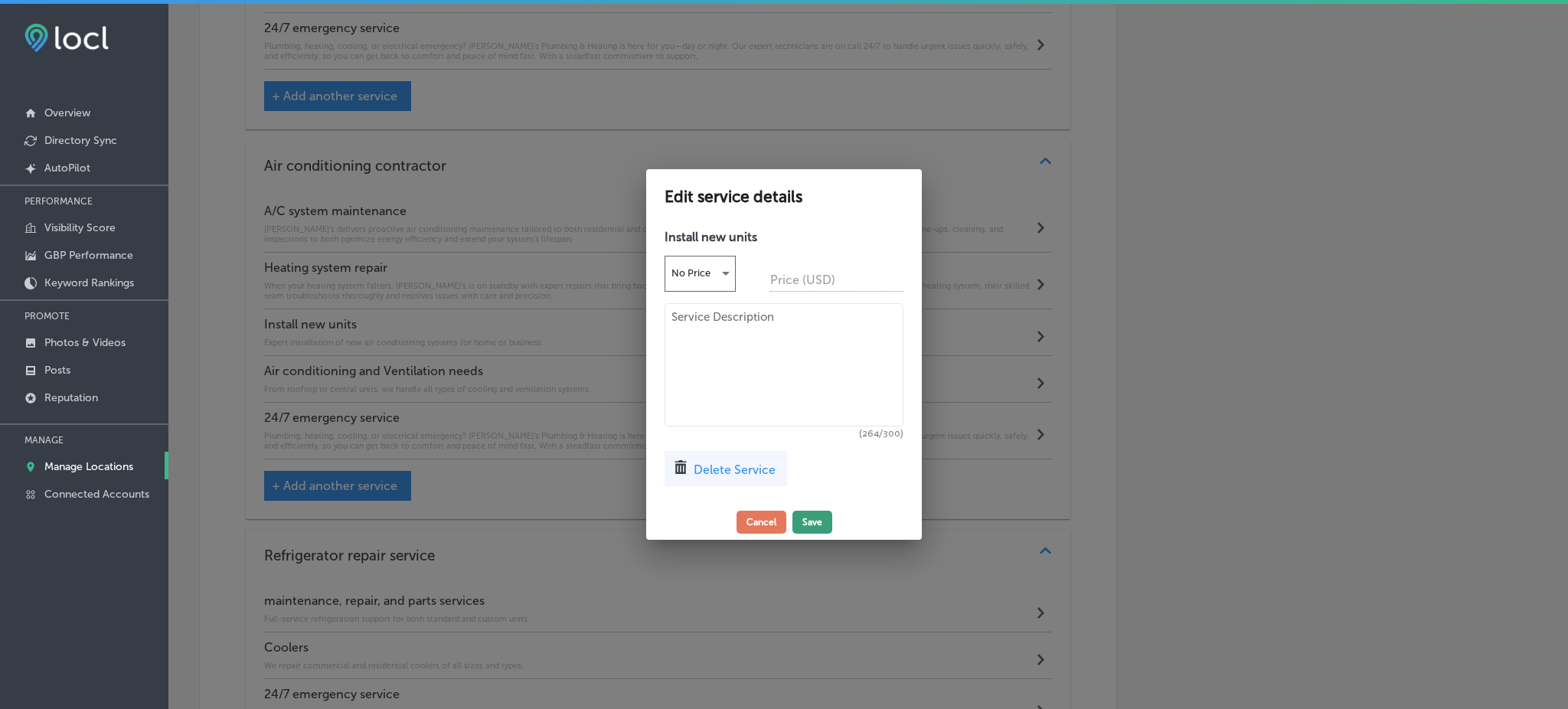
scroll to position [3604, 0]
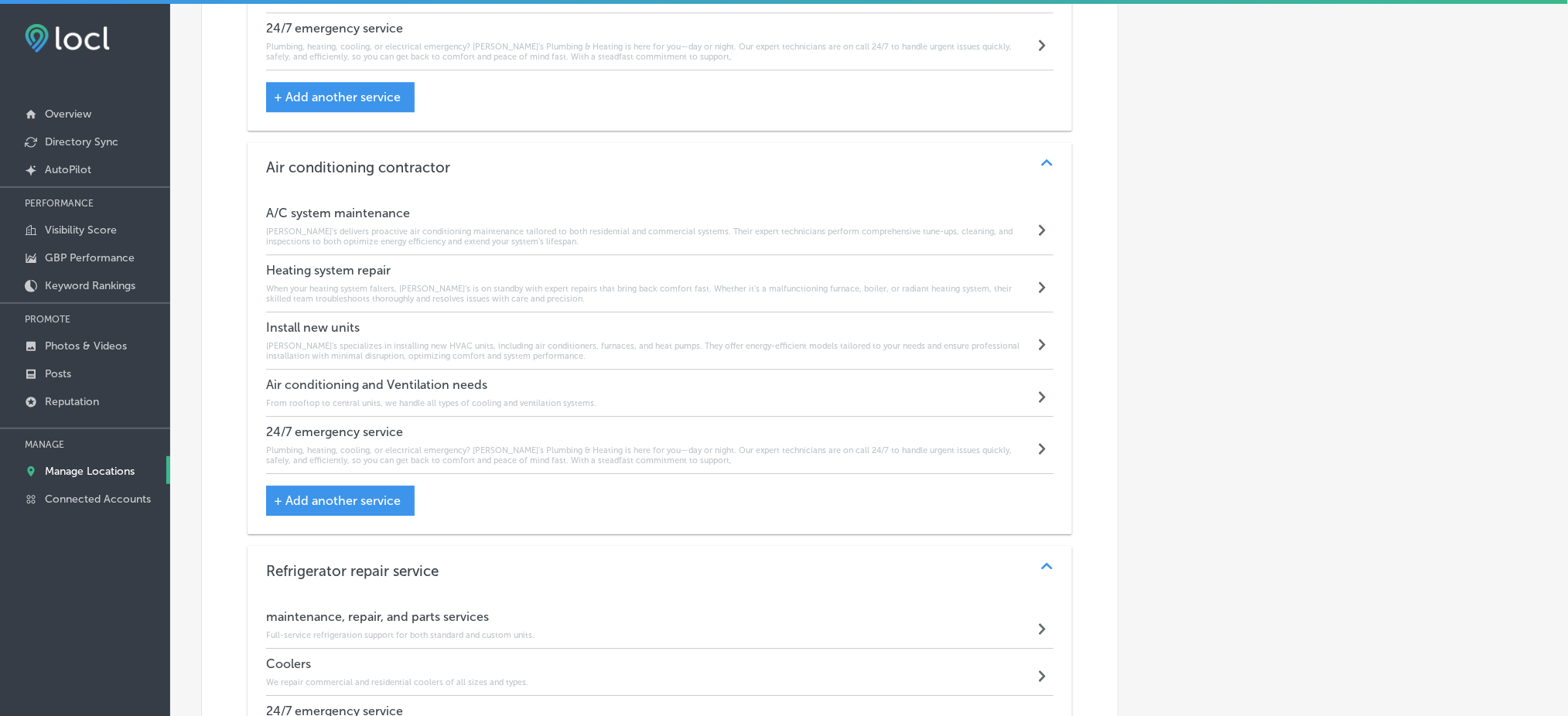
click at [329, 381] on div "Air conditioning and Ventilation needs From rooftop to central units, we handle…" at bounding box center [431, 393] width 330 height 31
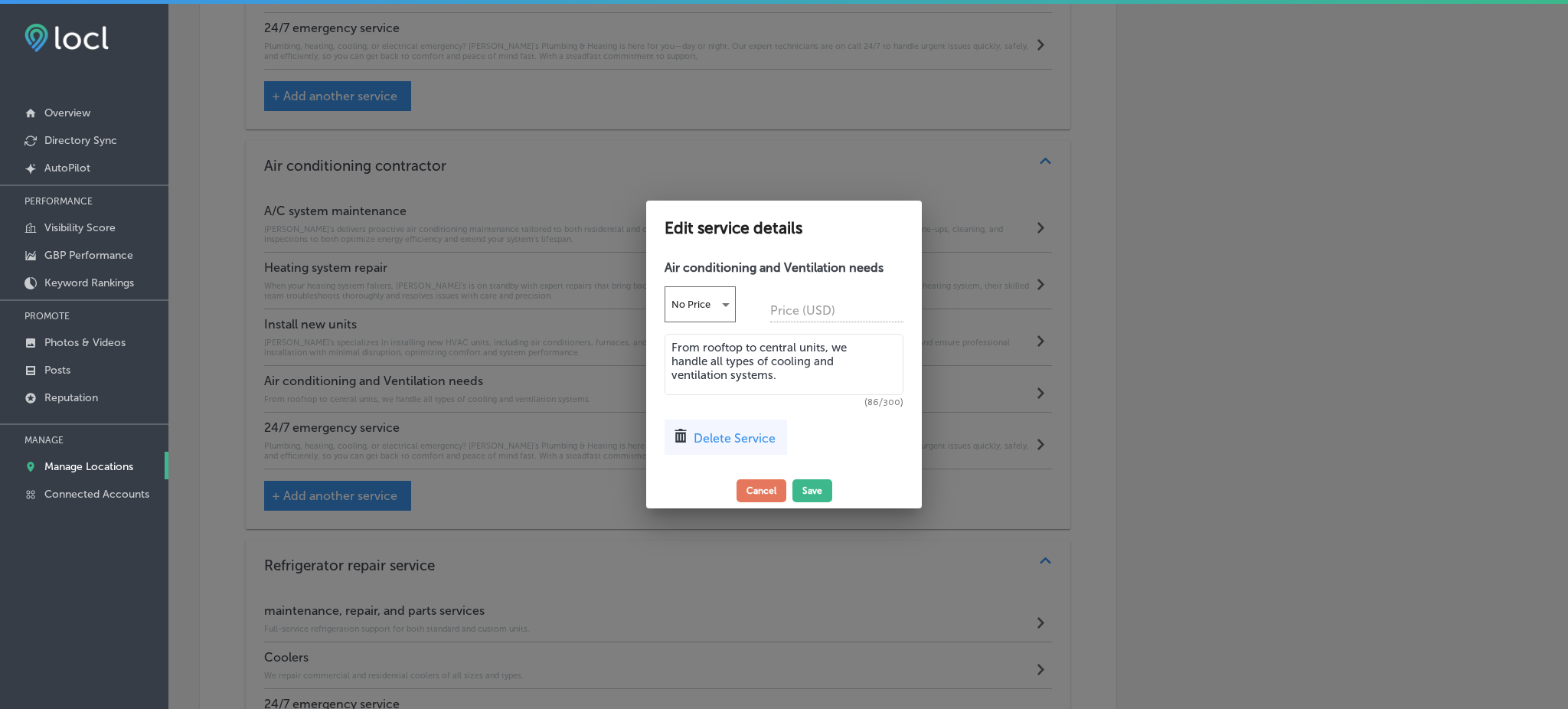
click at [727, 376] on textarea "From rooftop to central units, we handle all types of cooling and ventilation s…" at bounding box center [784, 365] width 239 height 62
paste textarea "Rob’s addresses all air conditioning and ventilation needs, including duct clea…"
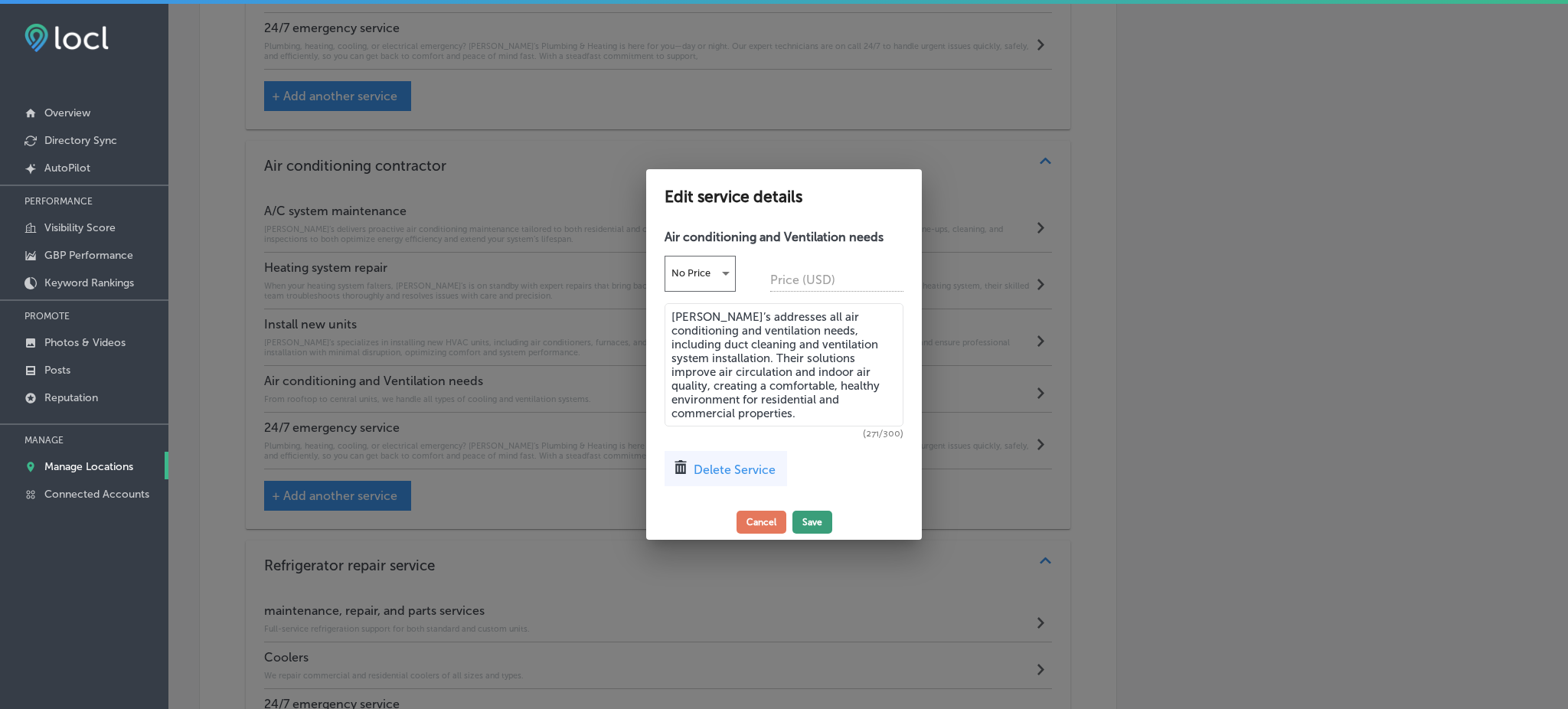
type textarea "Rob’s addresses all air conditioning and ventilation needs, including duct clea…"
click at [821, 532] on button "Save" at bounding box center [812, 522] width 40 height 23
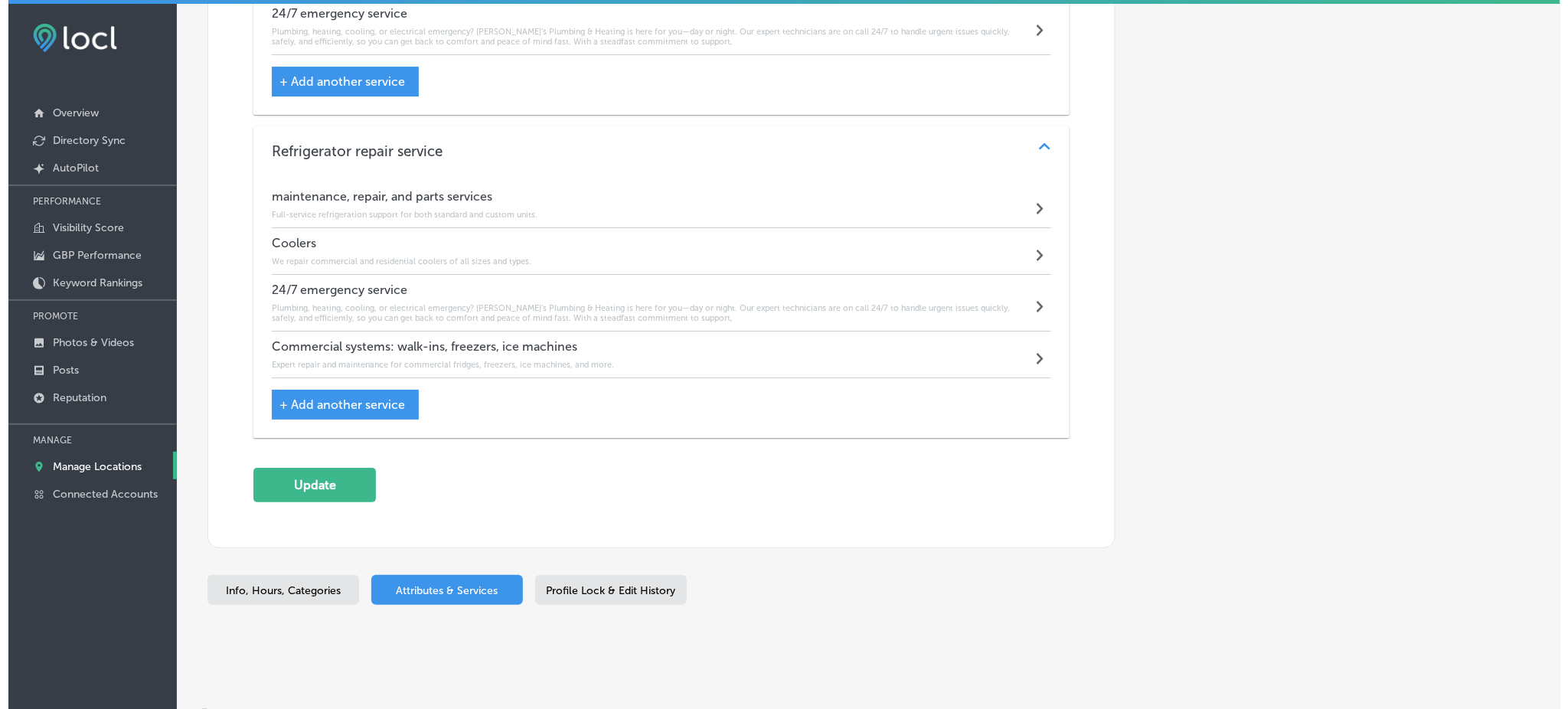
scroll to position [4032, 0]
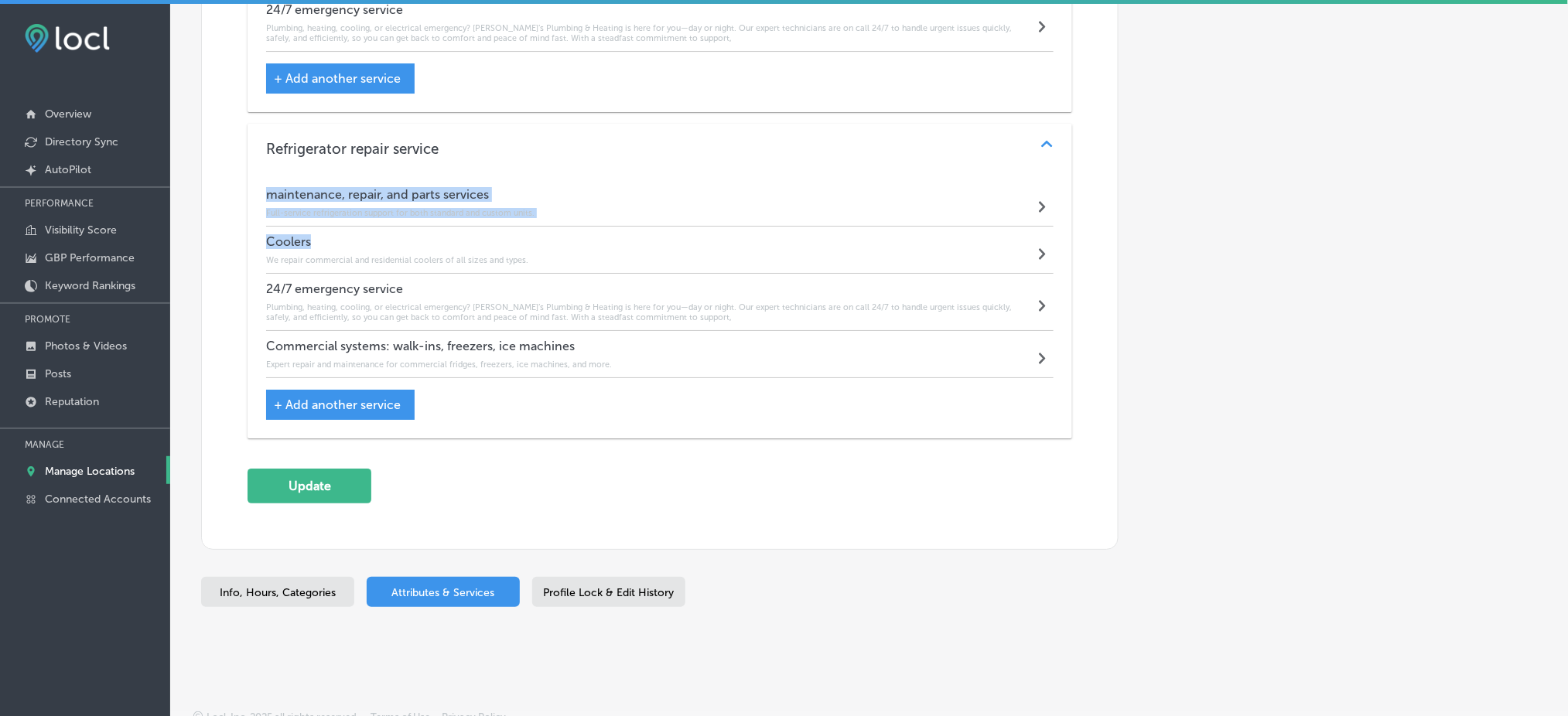
drag, startPoint x: 263, startPoint y: 171, endPoint x: 458, endPoint y: 237, distance: 205.9
click at [458, 237] on div "maintenance, repair, and parts services Full-service refrigeration support for …" at bounding box center [659, 305] width 825 height 265
copy div "maintenance, repair, and parts services Full-service refrigeration support for …"
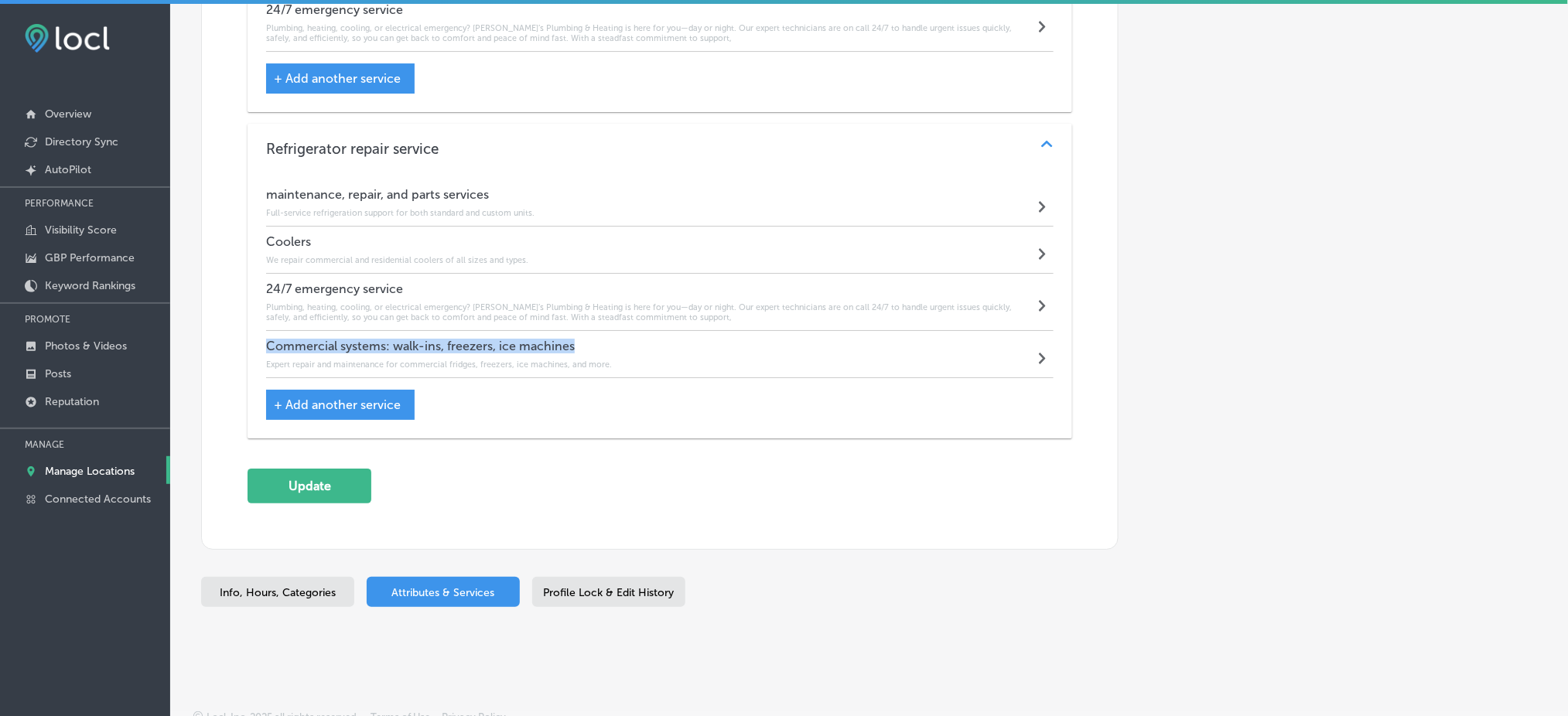
drag, startPoint x: 262, startPoint y: 329, endPoint x: 628, endPoint y: 325, distance: 366.0
click at [628, 325] on div "maintenance, repair, and parts services Full-service refrigeration support for …" at bounding box center [659, 305] width 825 height 265
copy h4 "Commercial systems: walk-ins, freezers, ice machines"
click at [357, 208] on h6 "Full-service refrigeration support for both standard and custom units." at bounding box center [400, 213] width 269 height 10
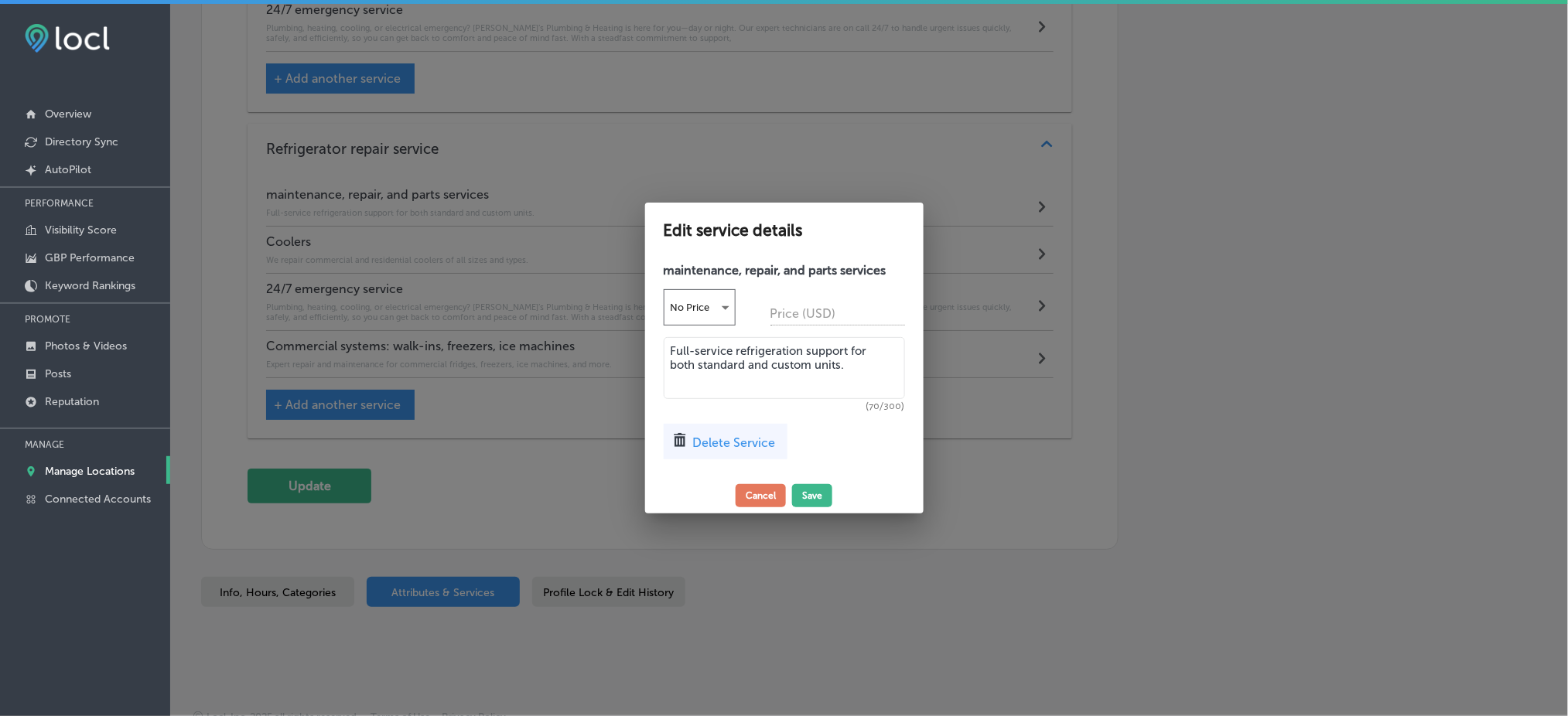
scroll to position [4074, 0]
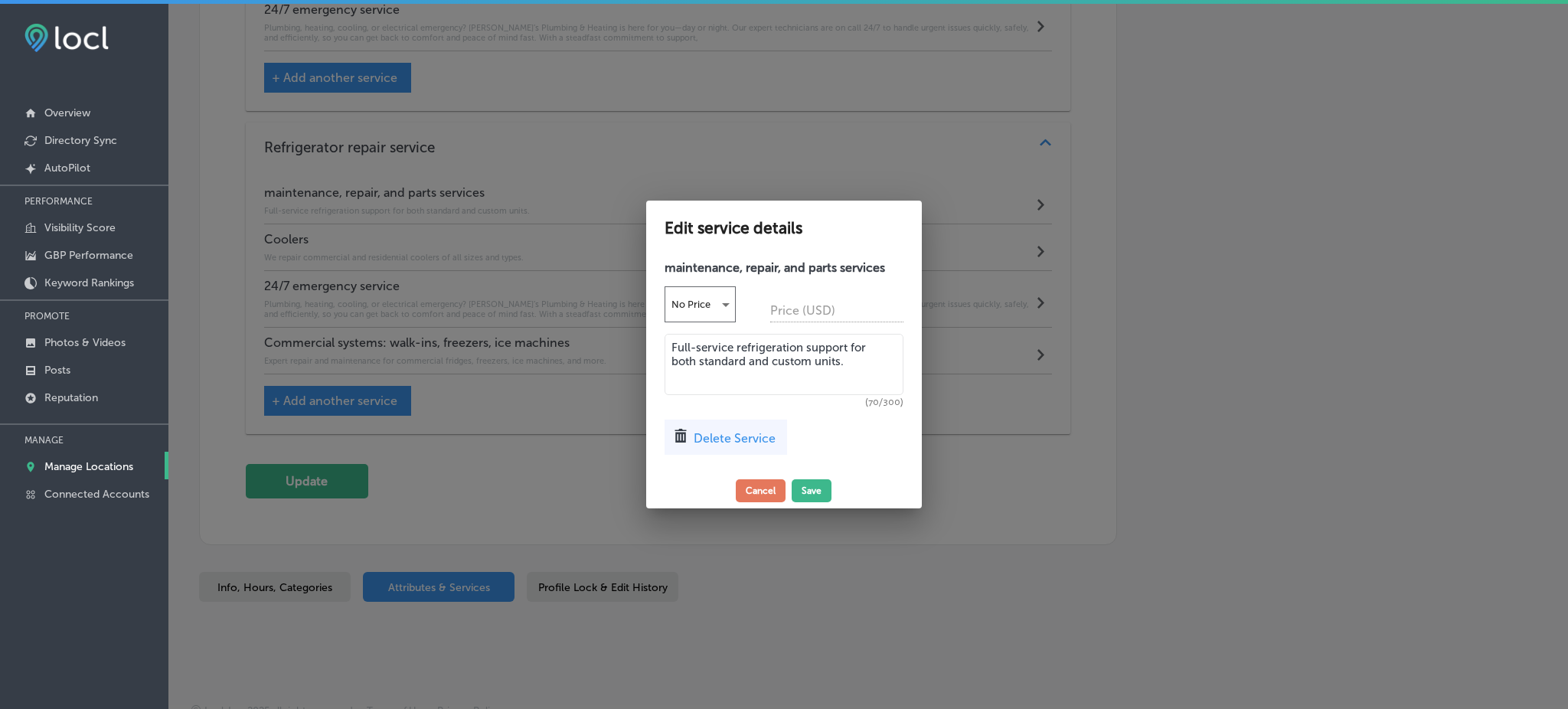
click at [789, 343] on textarea "Full-service refrigeration support for both standard and custom units." at bounding box center [784, 365] width 239 height 62
paste textarea "Rob’s Plumbing & Heating provides expert maintenance, repair, and parts service…"
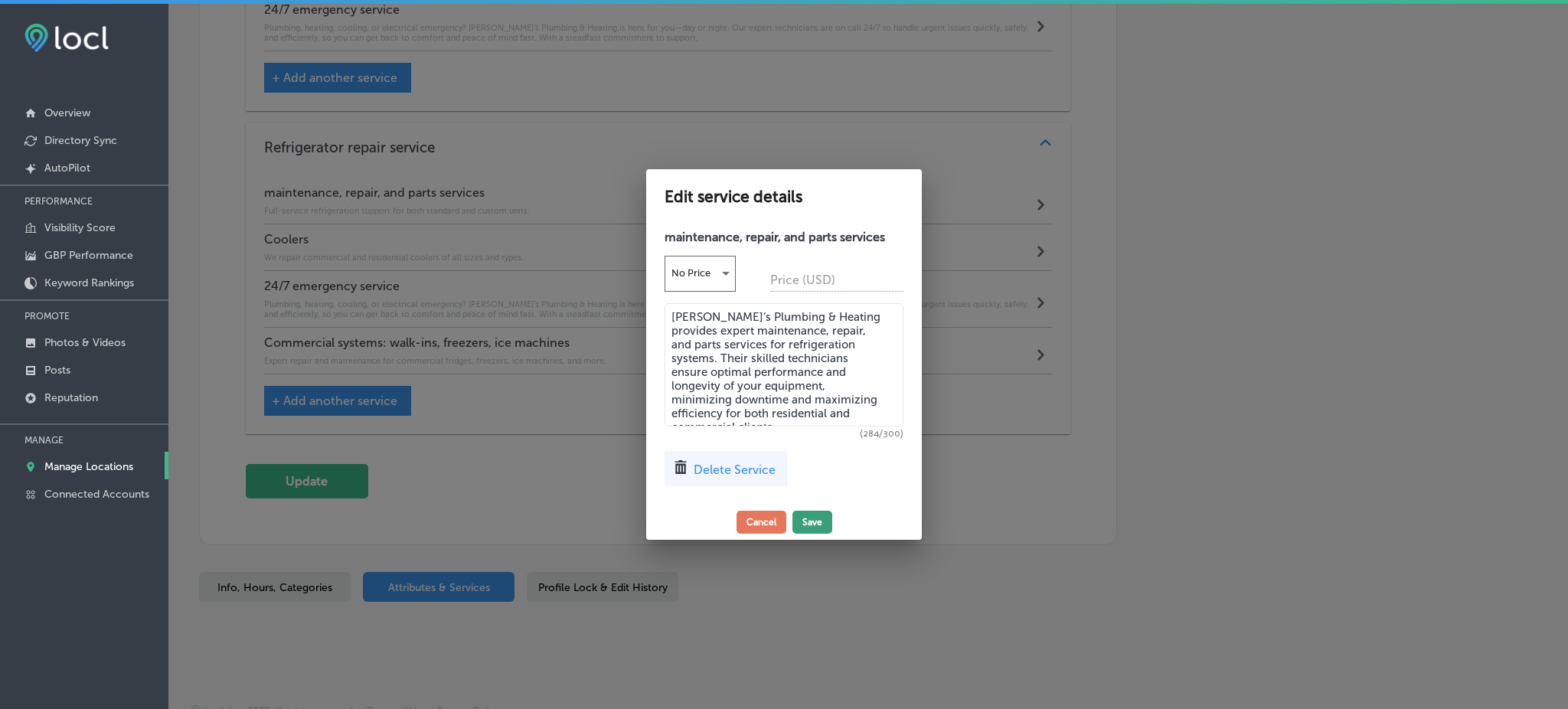
type textarea "Rob’s Plumbing & Heating provides expert maintenance, repair, and parts service…"
click at [804, 530] on button "Save" at bounding box center [812, 522] width 40 height 23
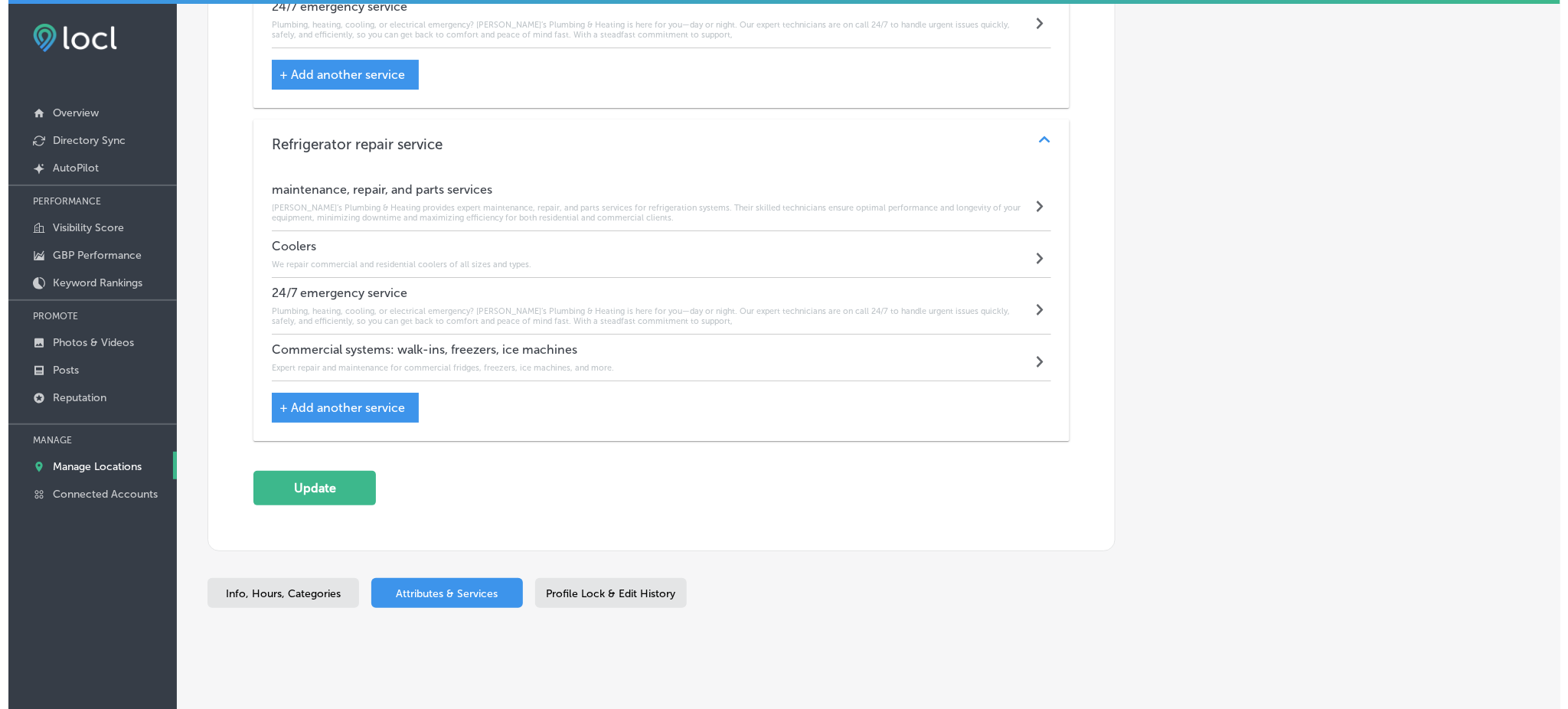
scroll to position [4032, 0]
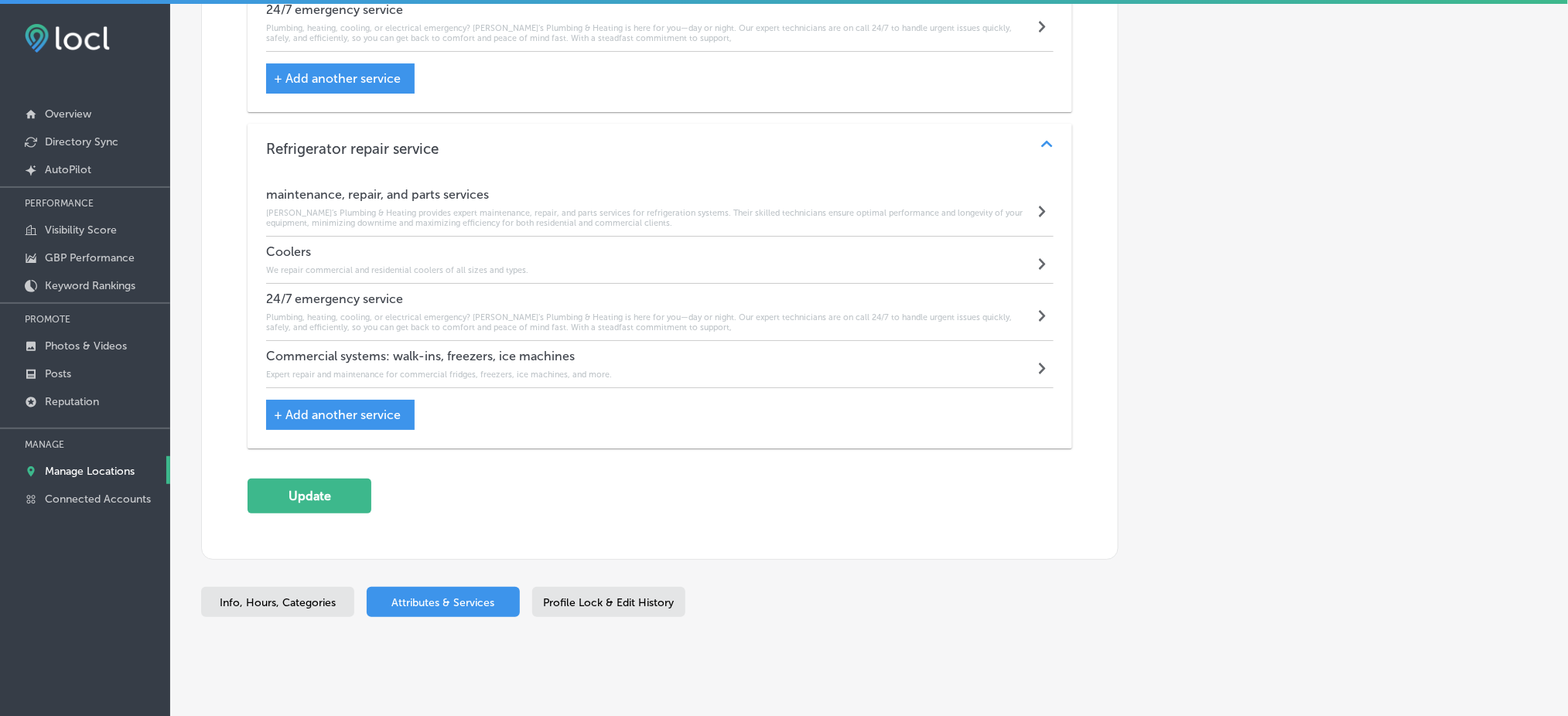
click at [416, 265] on h6 "We repair commercial and residential coolers of all sizes and types." at bounding box center [397, 270] width 263 height 10
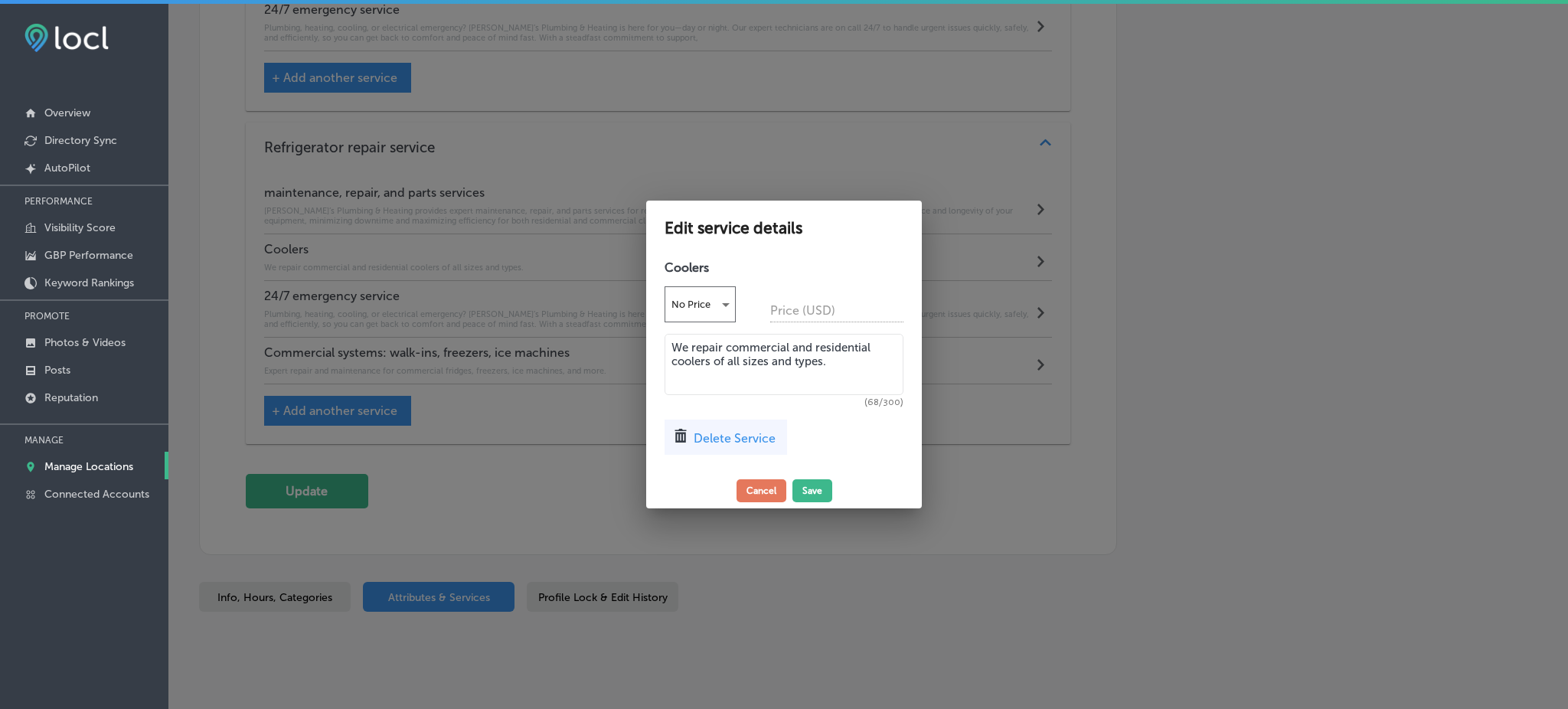
drag, startPoint x: 706, startPoint y: 360, endPoint x: 704, endPoint y: 373, distance: 13.2
click at [707, 360] on textarea "We repair commercial and residential coolers of all sizes and types." at bounding box center [784, 365] width 239 height 62
paste textarea "Rob’s specializes in the installation, maintenance, and repair of various cooli…"
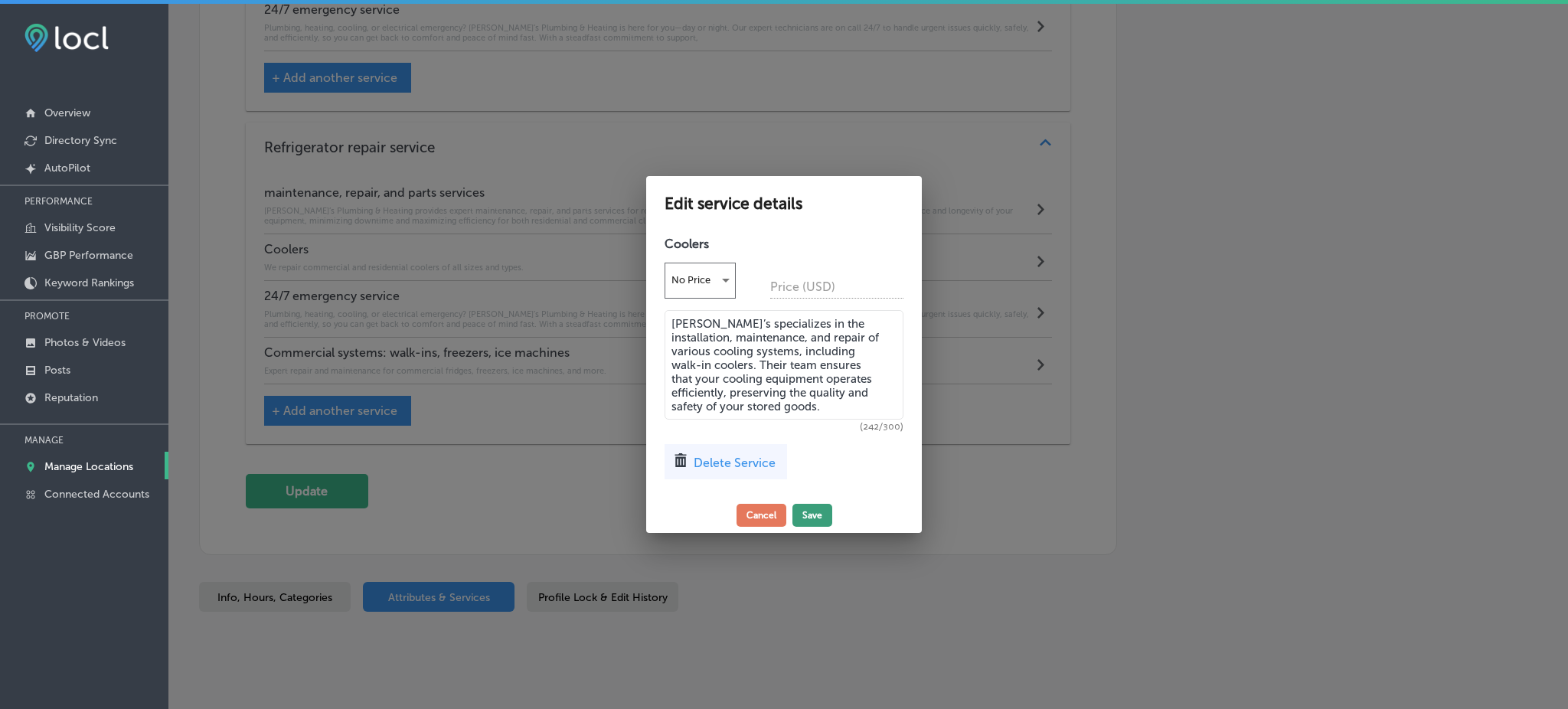
type textarea "Rob’s specializes in the installation, maintenance, and repair of various cooli…"
click at [807, 515] on button "Save" at bounding box center [812, 515] width 40 height 23
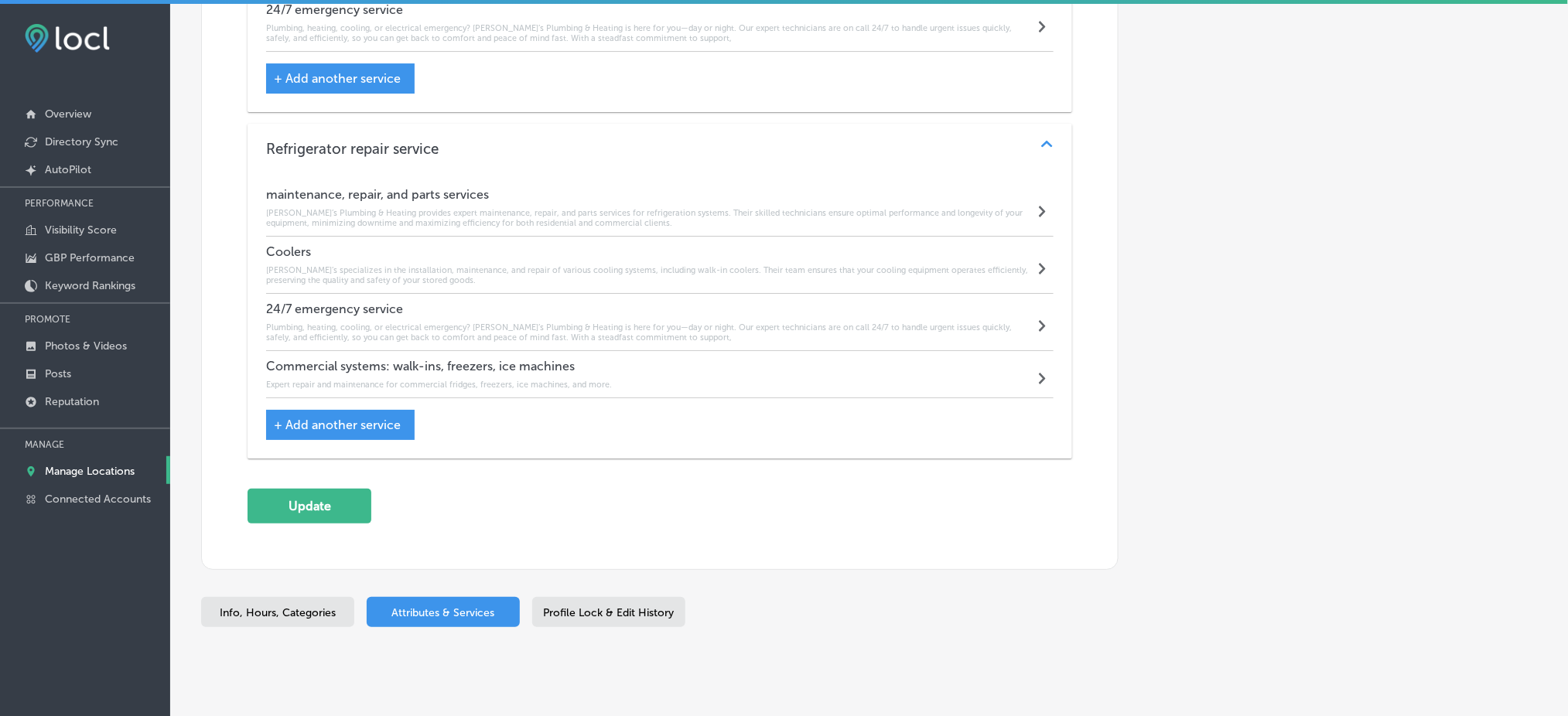
click at [576, 380] on h6 "Expert repair and maintenance for commercial fridges, freezers, ice machines, a…" at bounding box center [439, 385] width 346 height 10
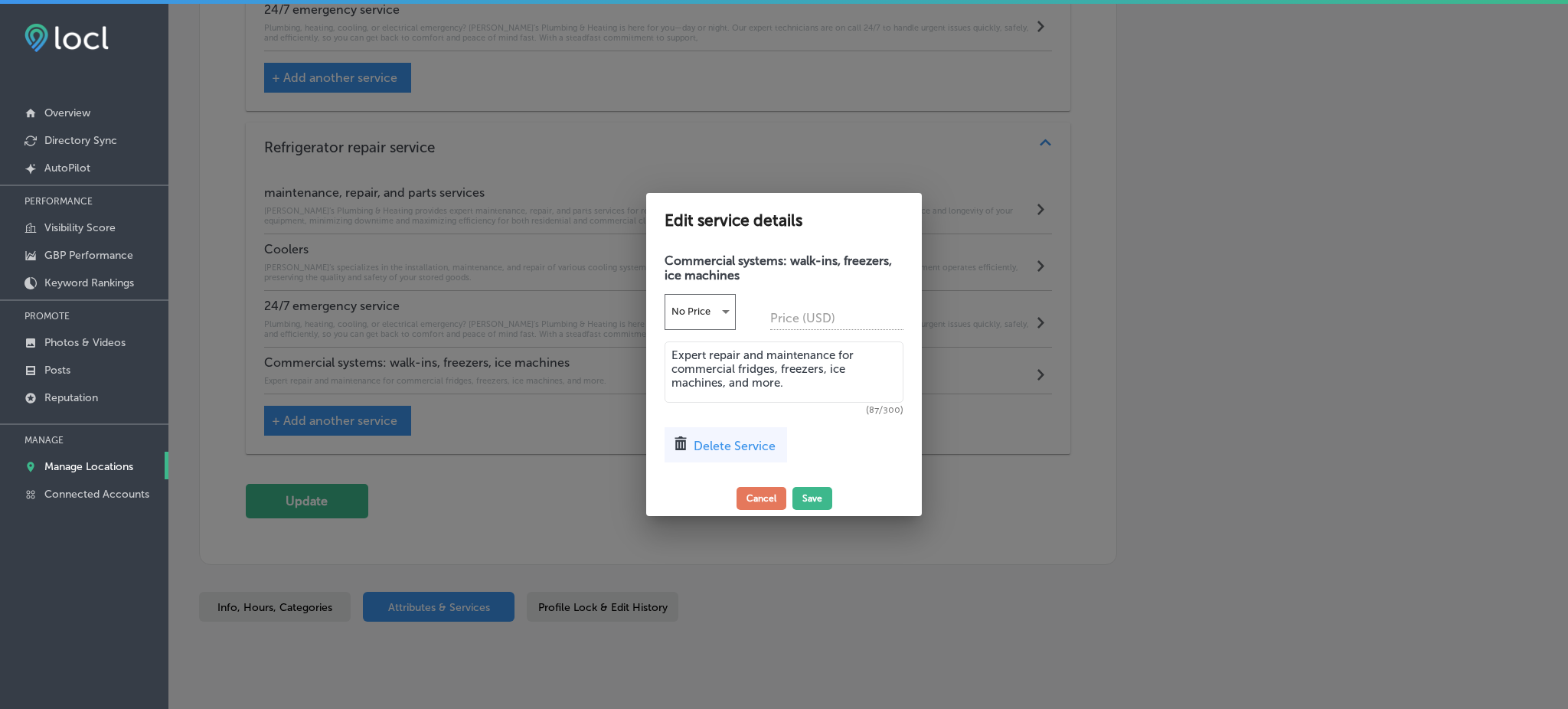
click at [748, 384] on textarea "Expert repair and maintenance for commercial fridges, freezers, ice machines, a…" at bounding box center [784, 372] width 239 height 62
paste textarea "Rob’s Plumbing & Heating offers comprehensive services for commercial refrigera…"
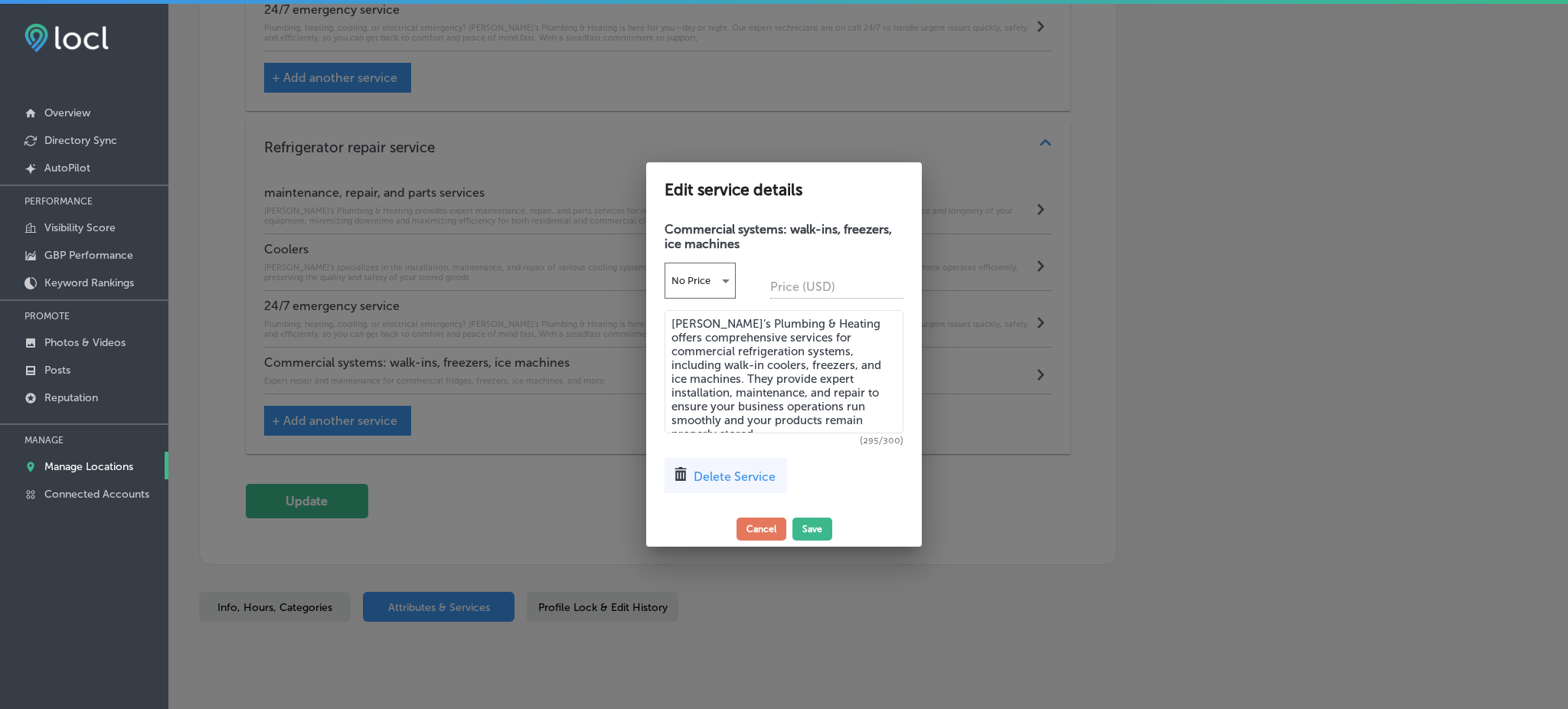
type textarea "Rob’s Plumbing & Heating offers comprehensive services for commercial refrigera…"
click at [809, 517] on div "Edit service details Commercial systems: walk-ins, freezers, ice machines No Pr…" at bounding box center [784, 354] width 276 height 385
click at [819, 534] on button "Save" at bounding box center [812, 528] width 40 height 23
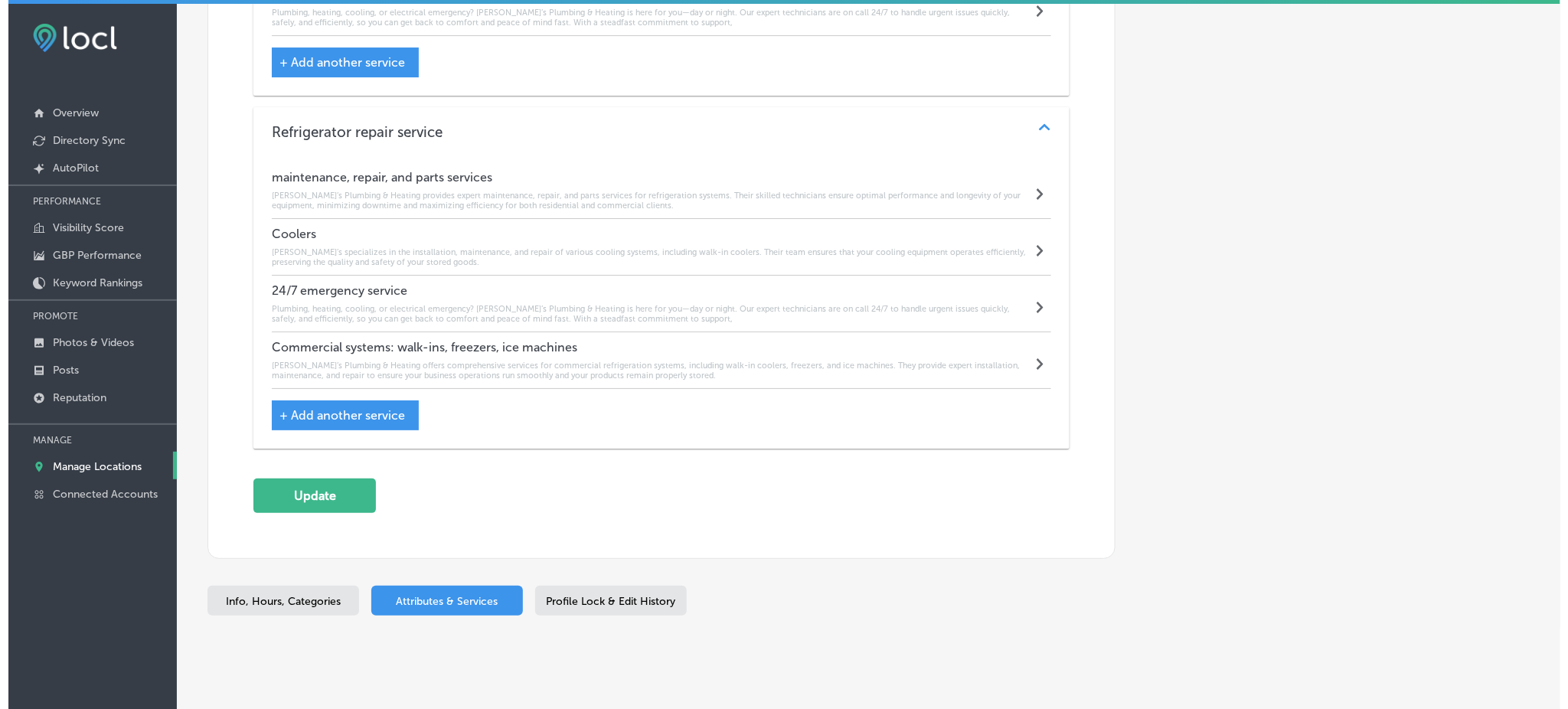
scroll to position [4061, 0]
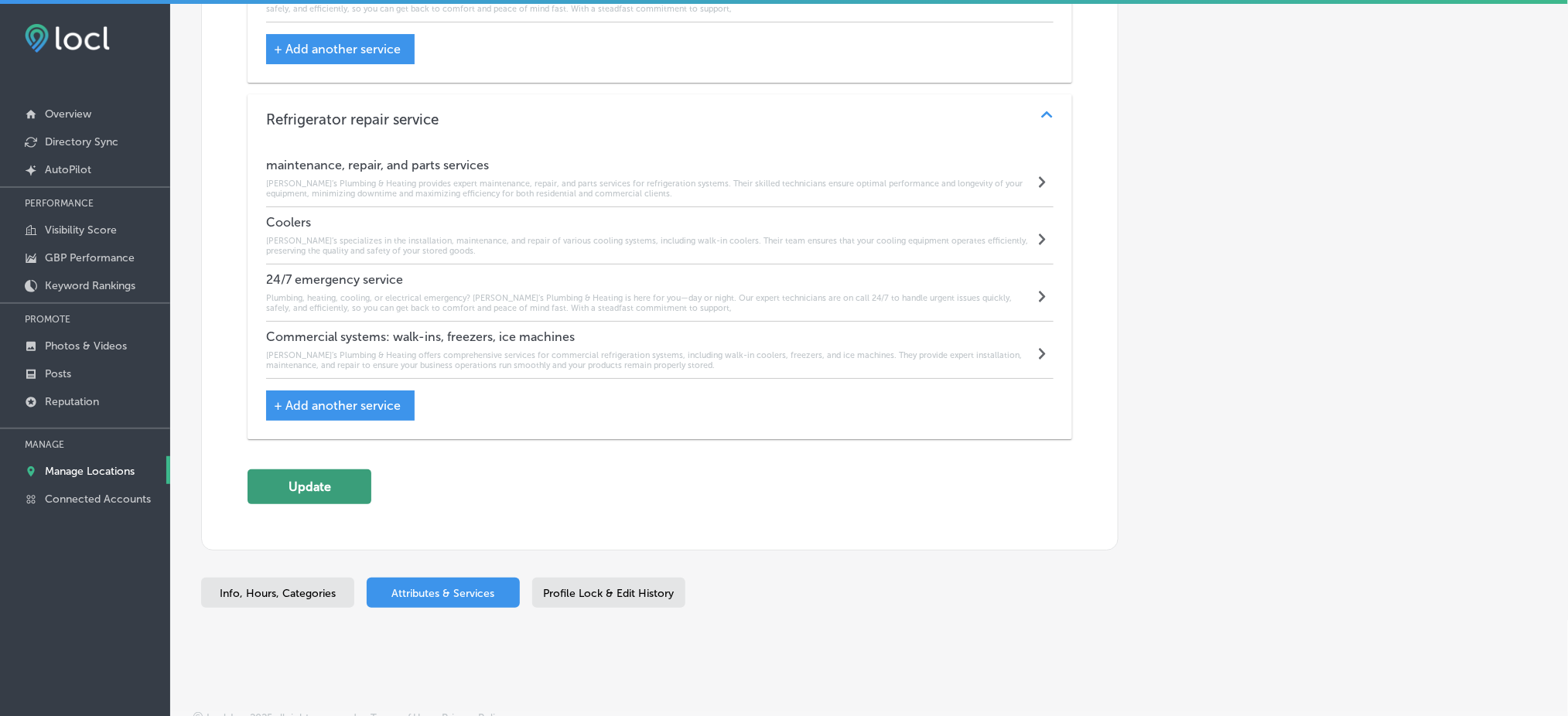
click at [360, 470] on button "Update" at bounding box center [309, 487] width 124 height 35
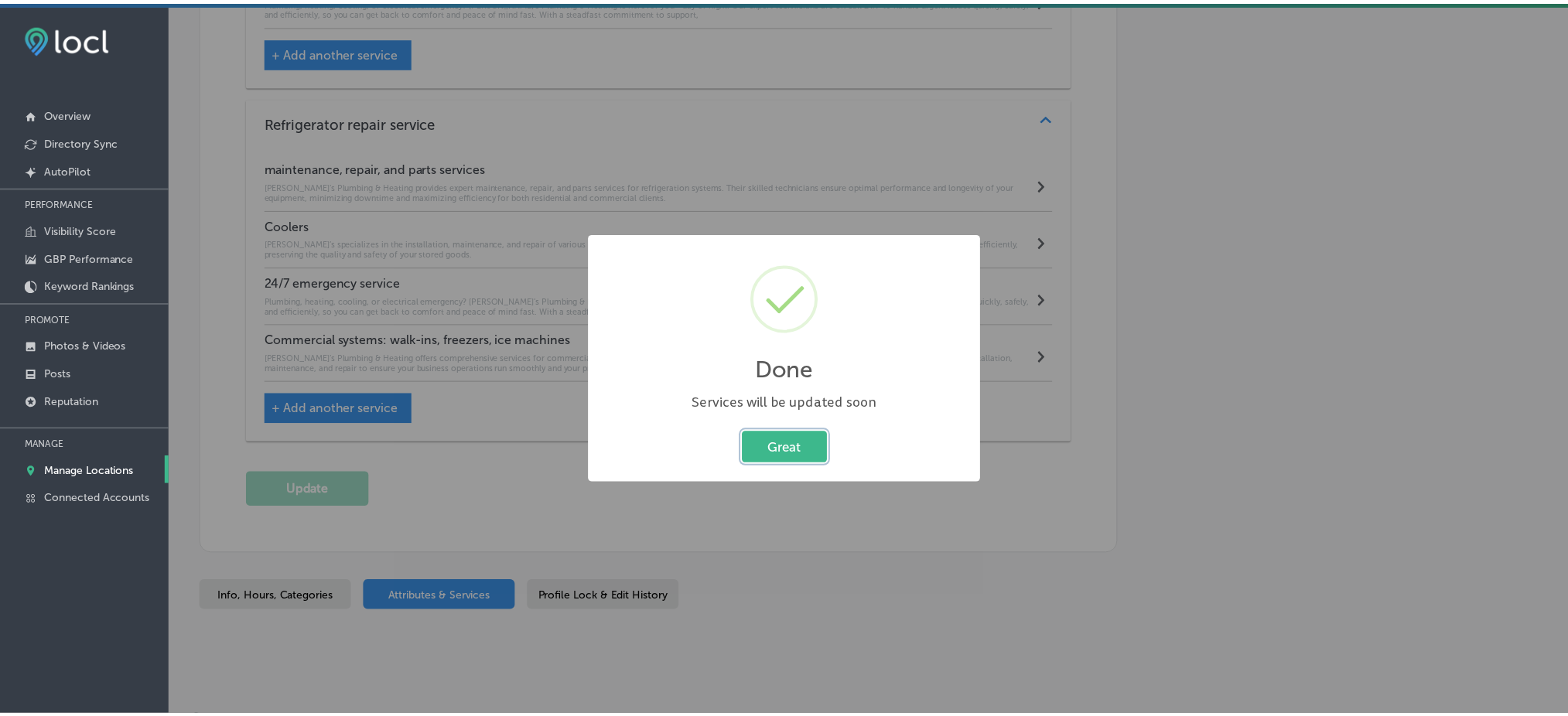
scroll to position [4104, 0]
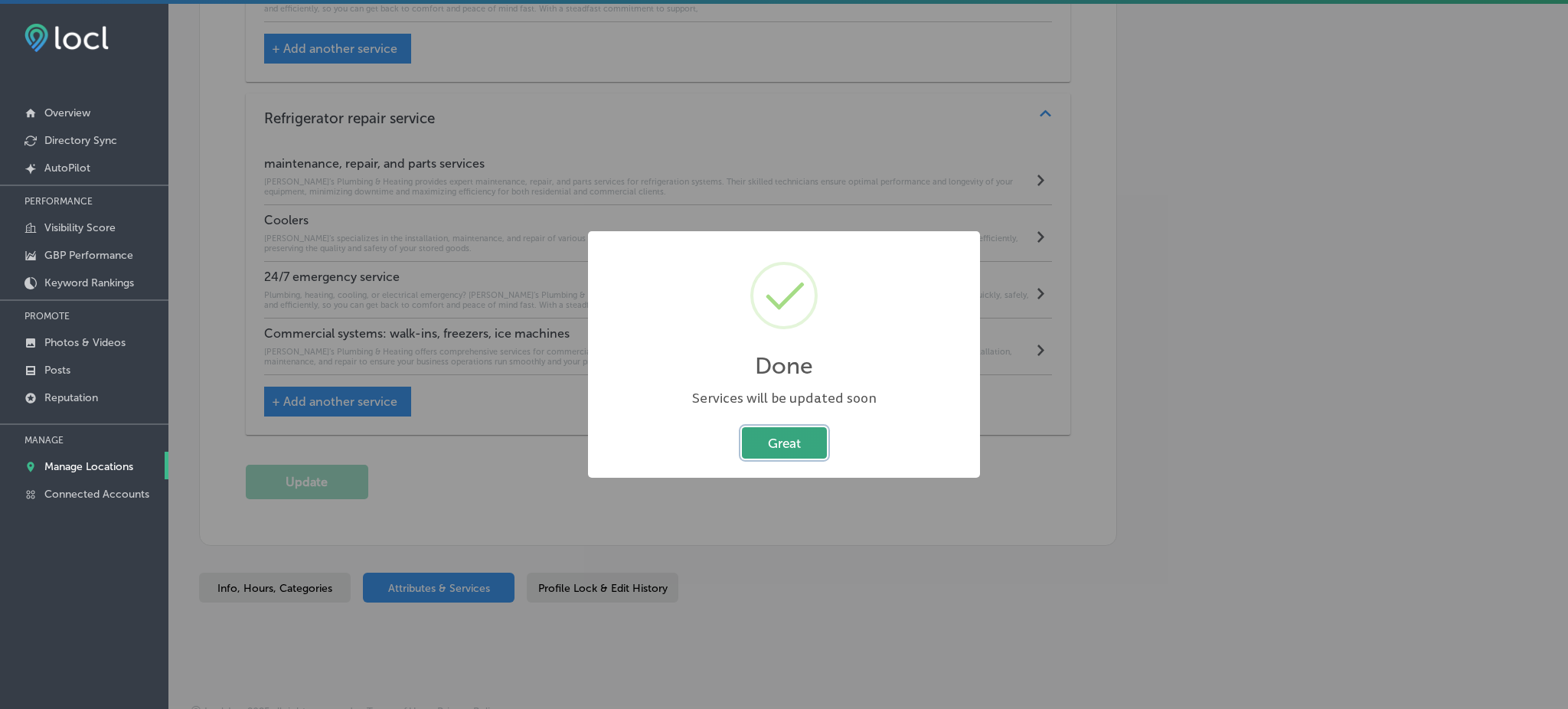
click at [799, 449] on button "Great" at bounding box center [784, 442] width 85 height 31
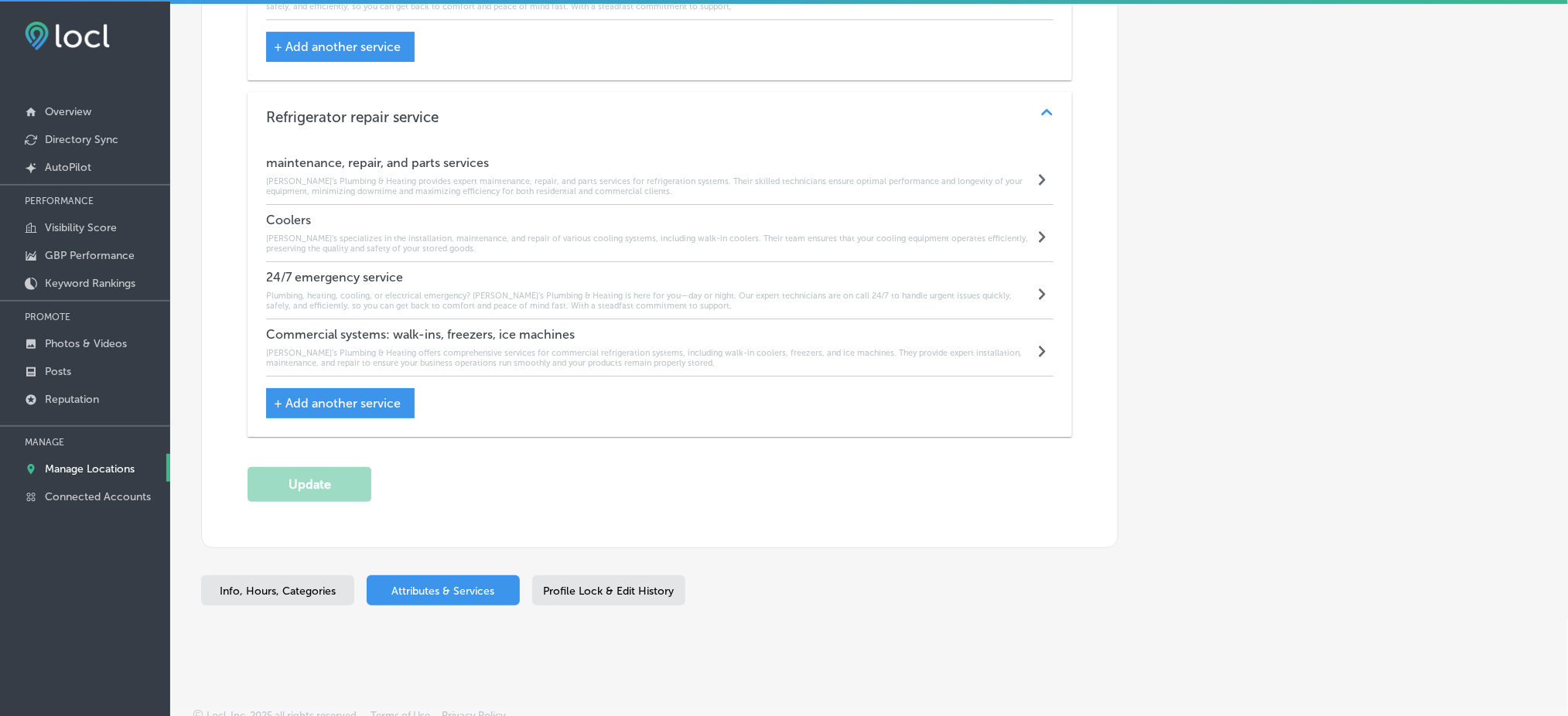
scroll to position [3, 0]
